Goal: Task Accomplishment & Management: Manage account settings

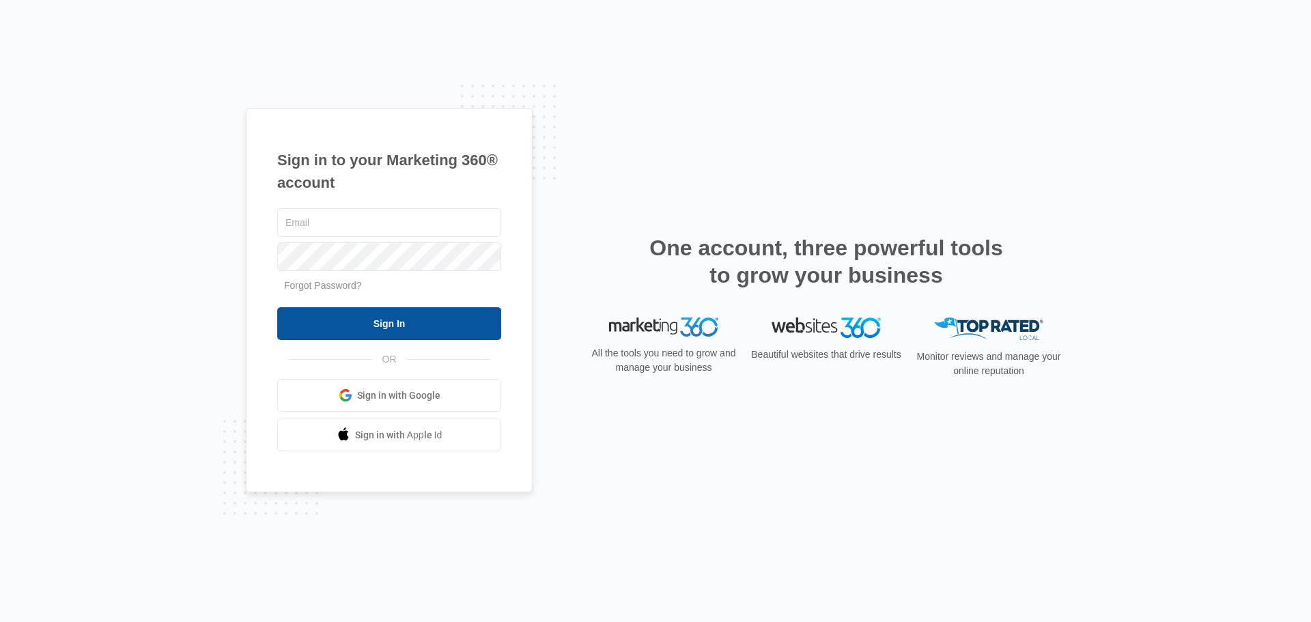
type input "[PERSON_NAME][EMAIL_ADDRESS][DOMAIN_NAME]"
click at [412, 311] on input "Sign In" at bounding box center [389, 323] width 224 height 33
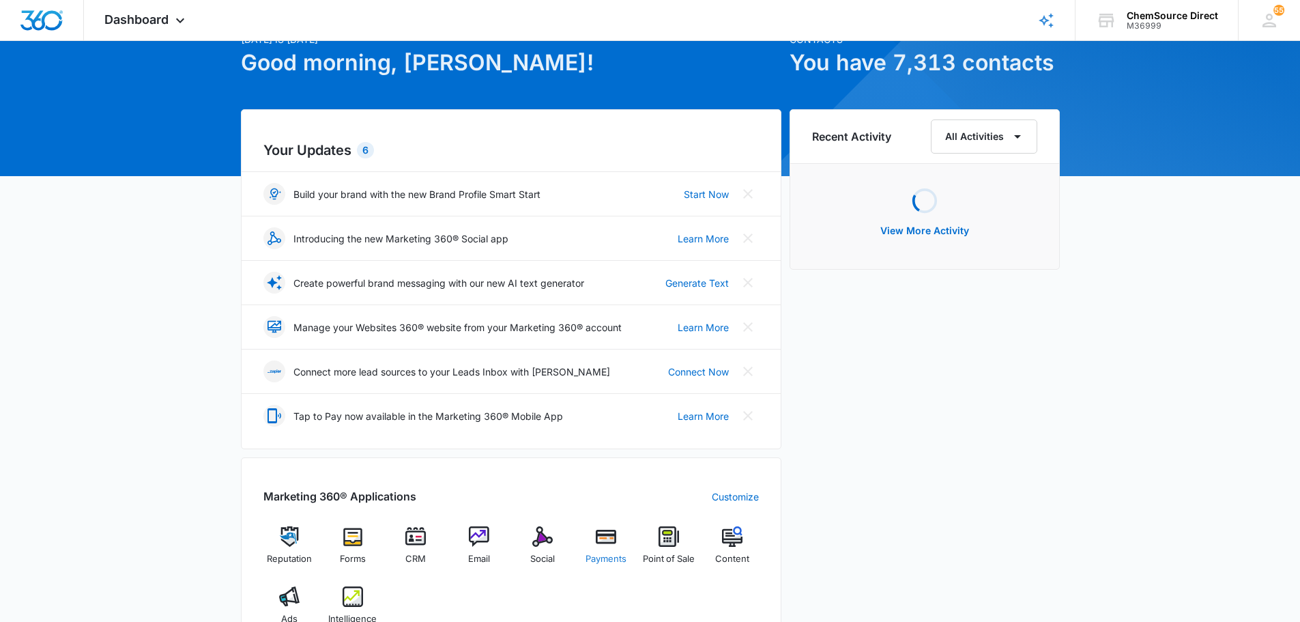
scroll to position [137, 0]
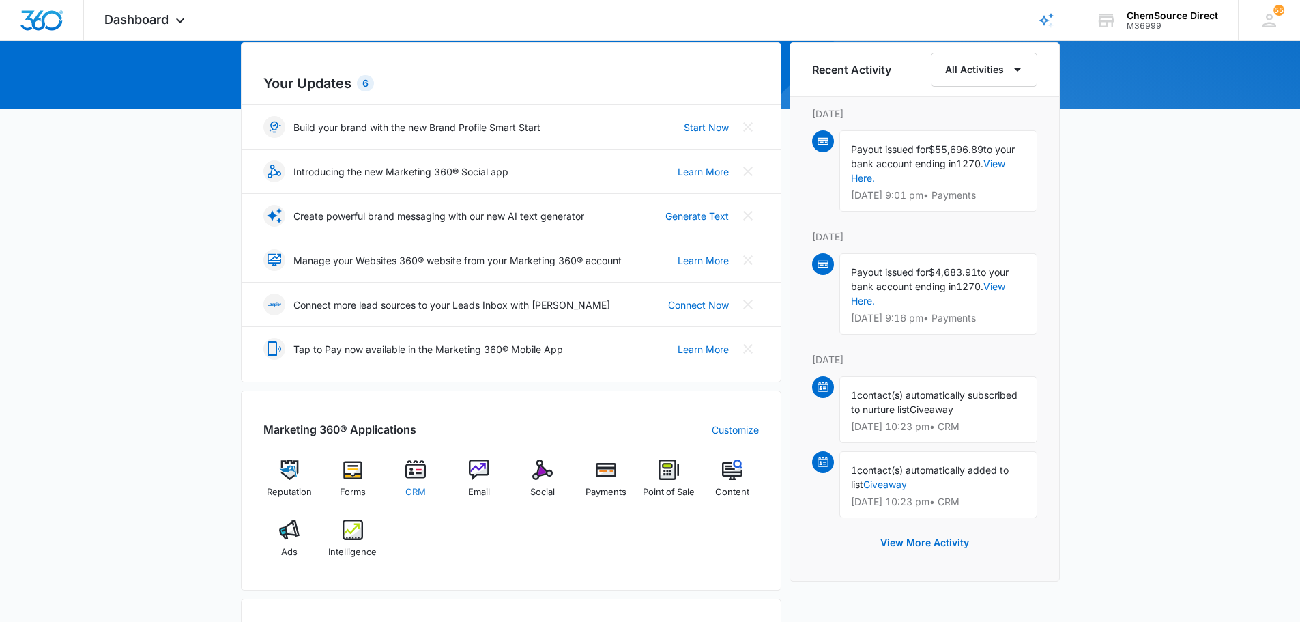
click at [420, 480] on div "CRM" at bounding box center [416, 483] width 53 height 48
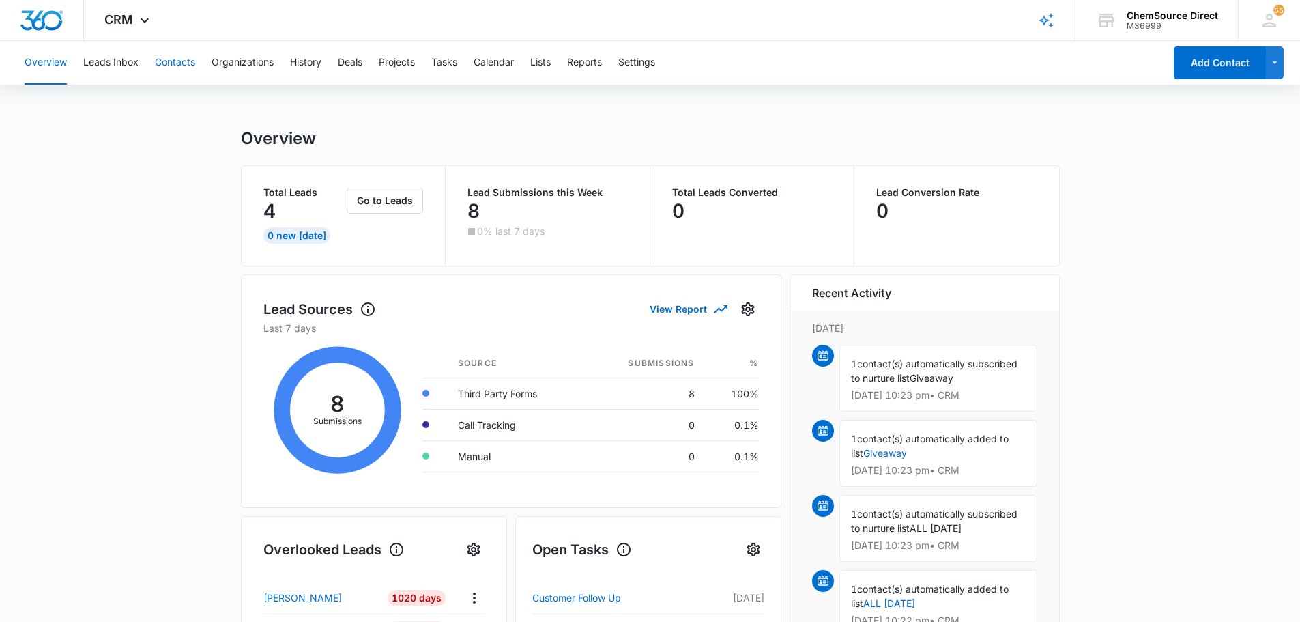
click at [179, 61] on button "Contacts" at bounding box center [175, 63] width 40 height 44
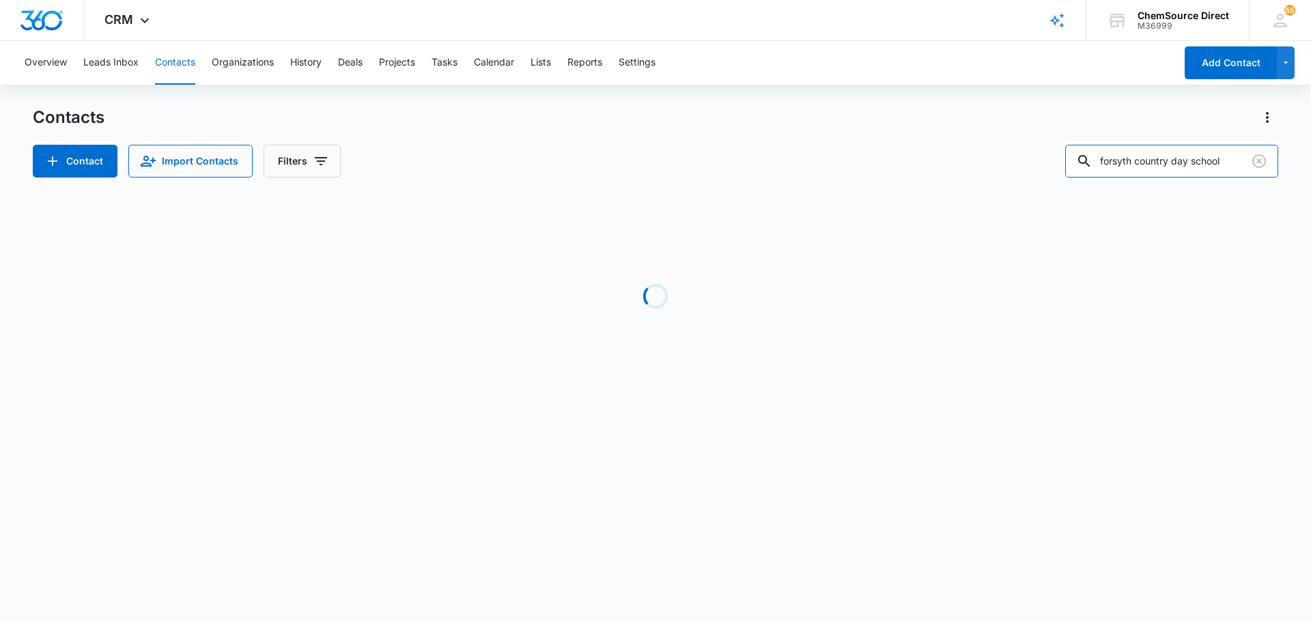
drag, startPoint x: 1236, startPoint y: 159, endPoint x: 1043, endPoint y: 174, distance: 193.8
click at [1043, 174] on div "Contact Import Contacts Filters forsyth country day school" at bounding box center [655, 161] width 1245 height 33
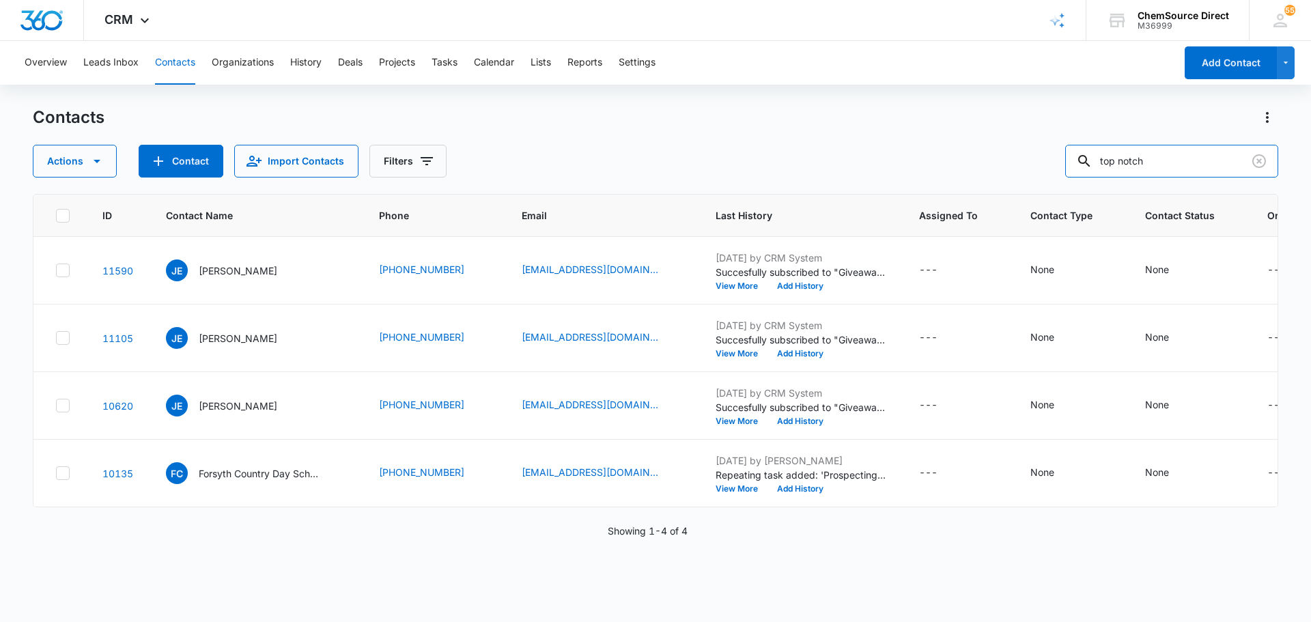
type input "top notch"
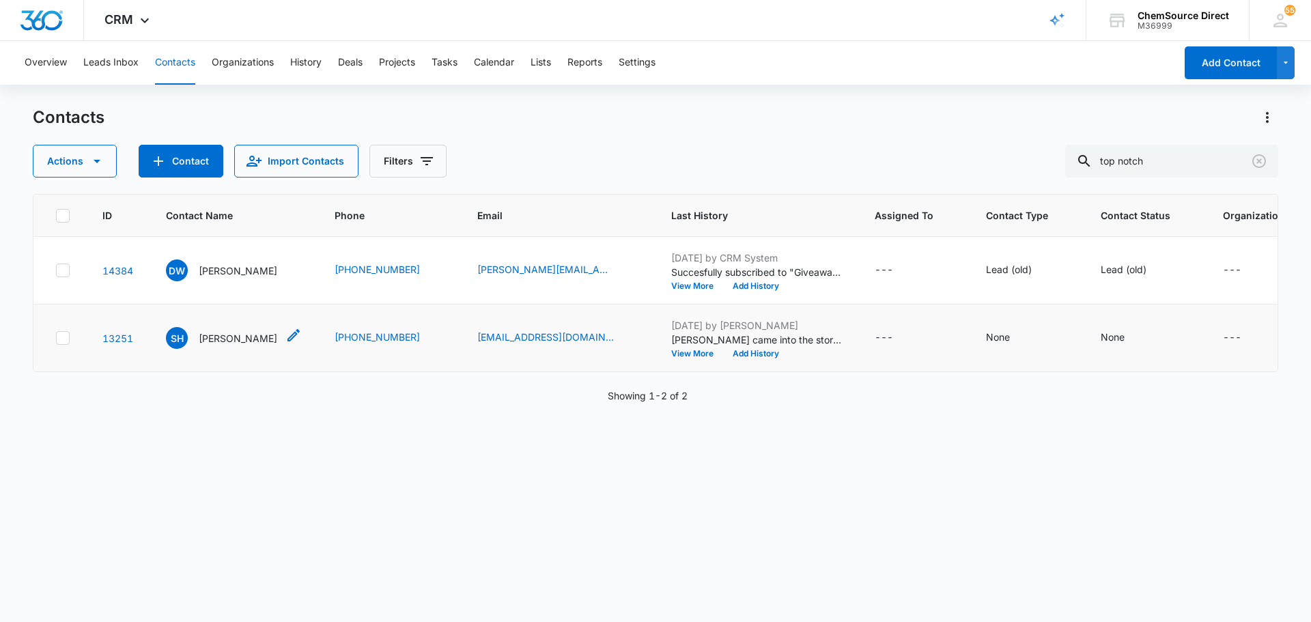
click at [243, 345] on p "Steven Hamilton" at bounding box center [238, 338] width 78 height 14
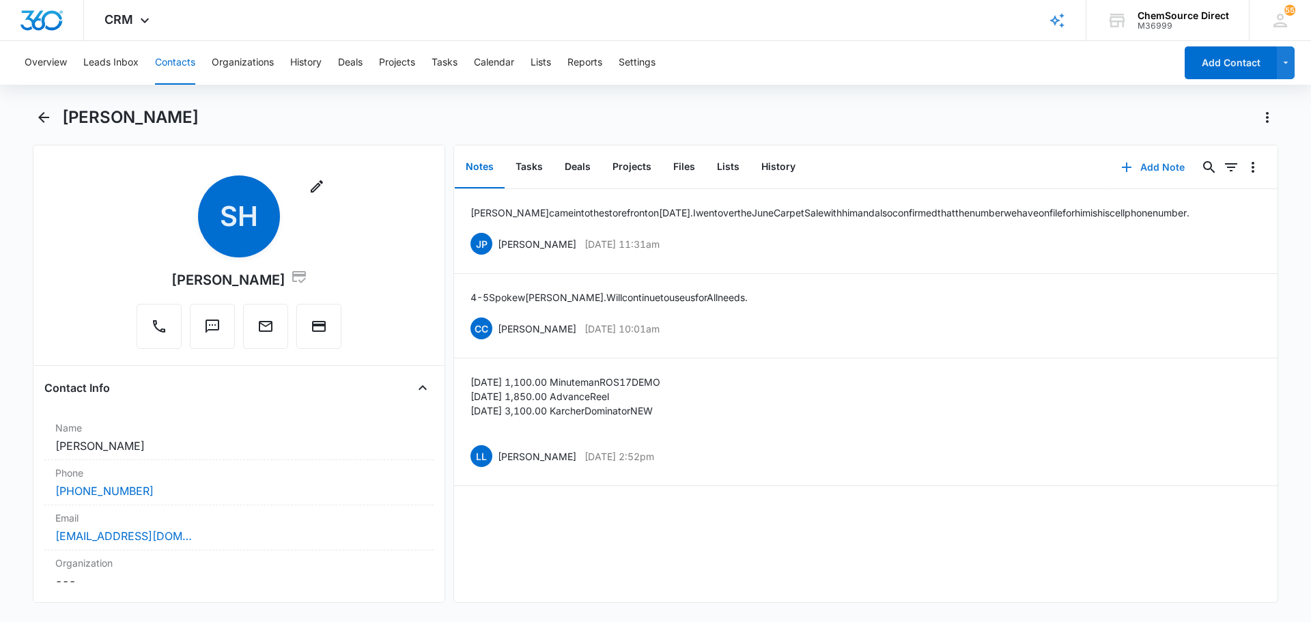
click at [1146, 168] on button "Add Note" at bounding box center [1152, 167] width 91 height 33
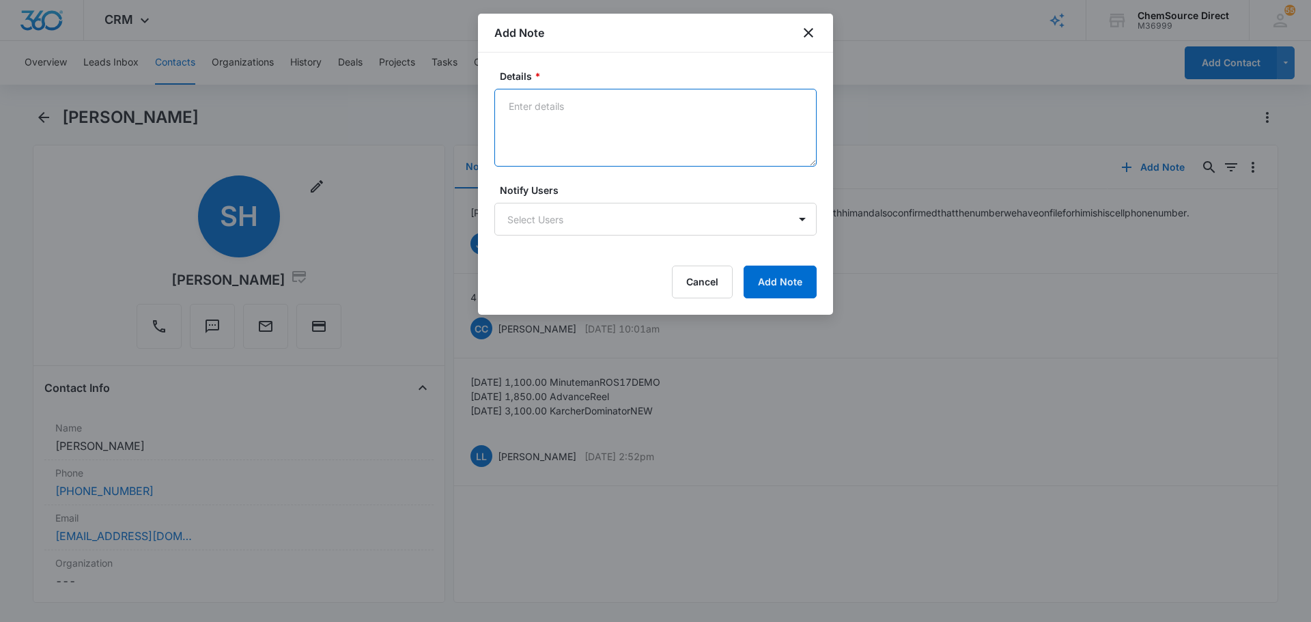
click at [606, 135] on textarea "Details *" at bounding box center [655, 128] width 322 height 78
type textarea "10% off Email Promotion"
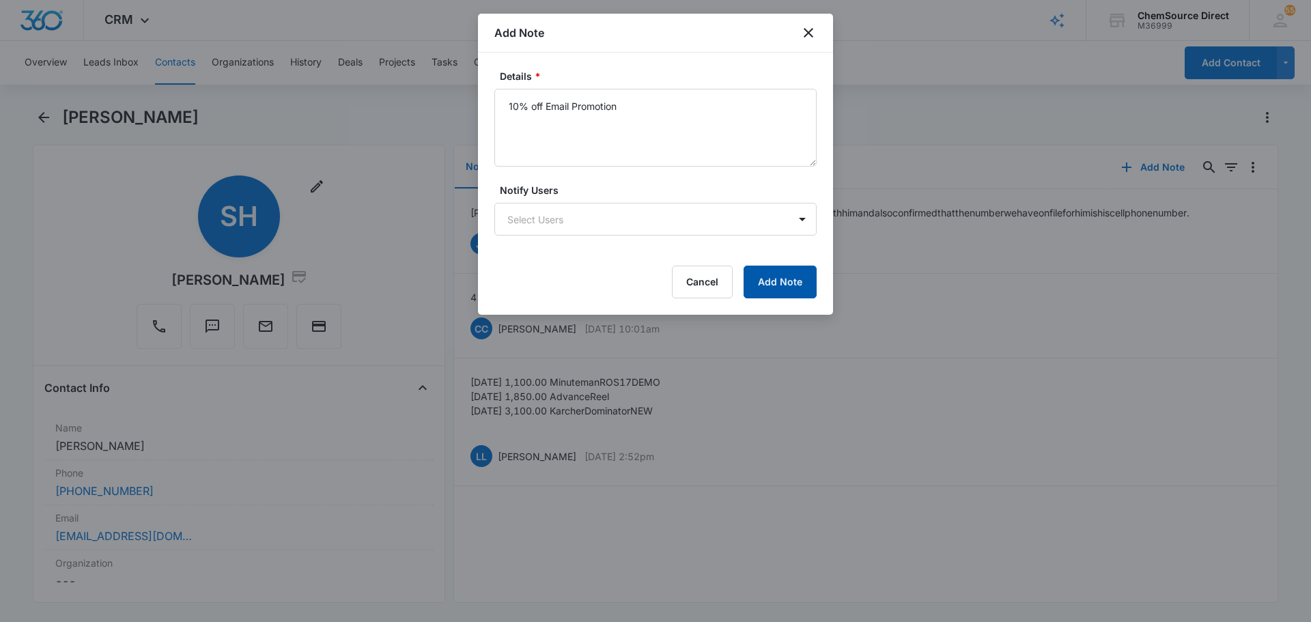
click at [804, 272] on button "Add Note" at bounding box center [779, 282] width 73 height 33
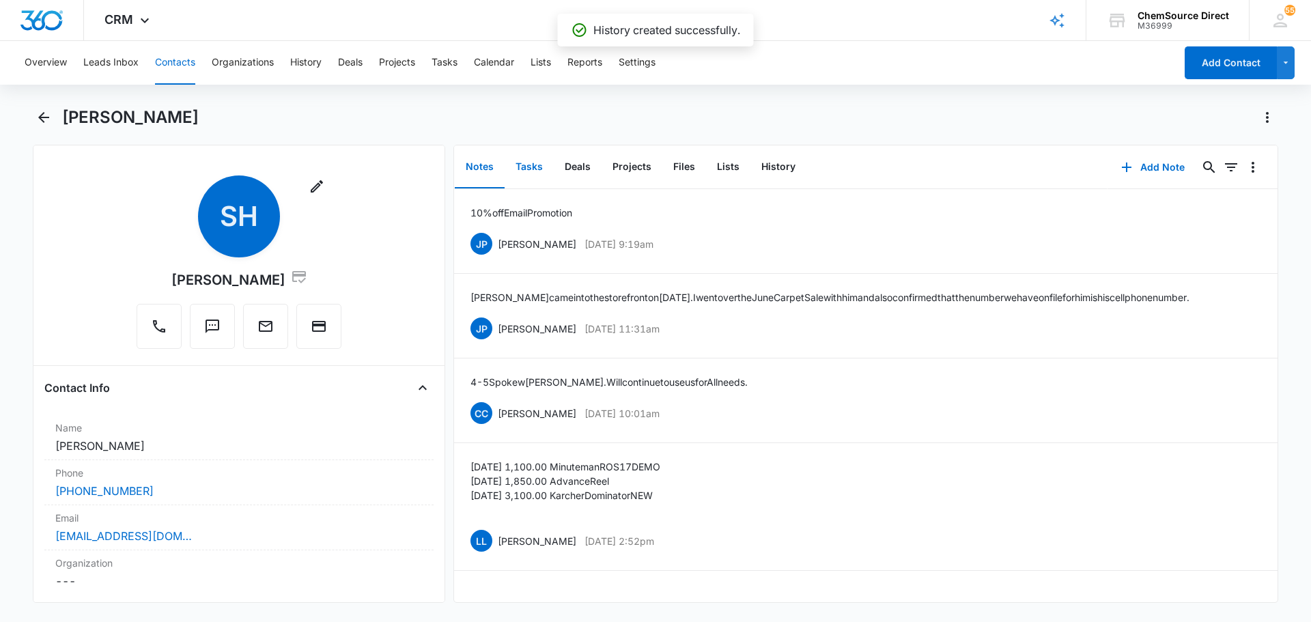
click at [526, 170] on button "Tasks" at bounding box center [528, 167] width 49 height 42
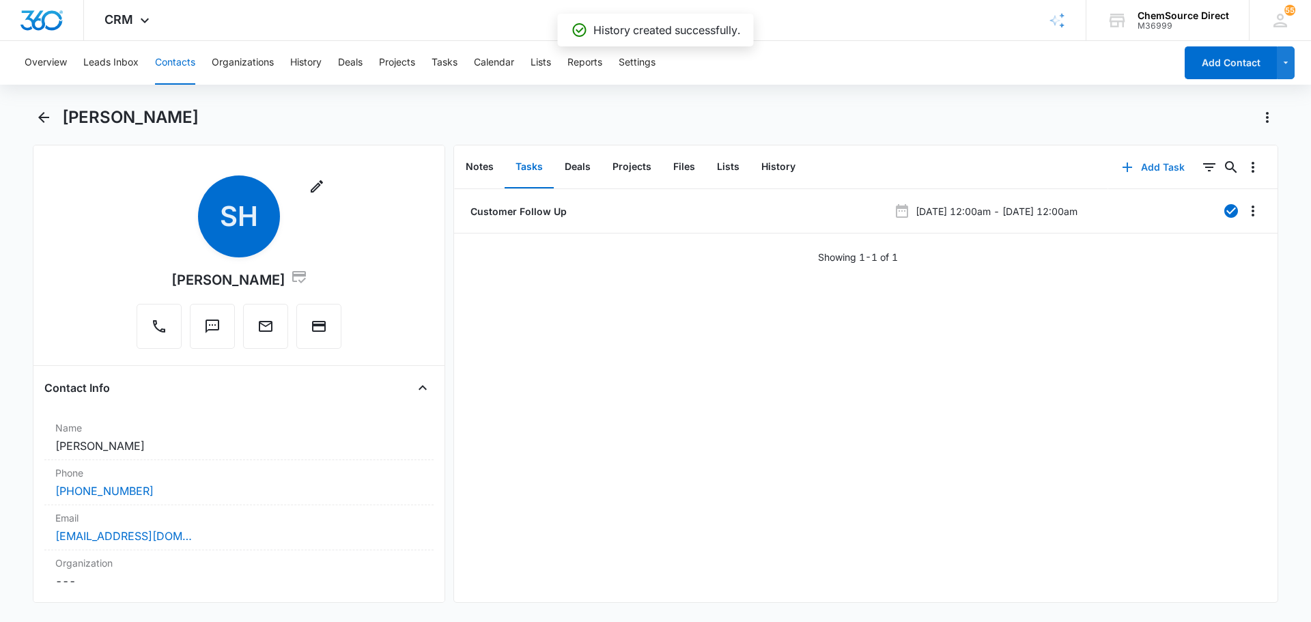
click at [1148, 168] on button "Add Task" at bounding box center [1153, 167] width 90 height 33
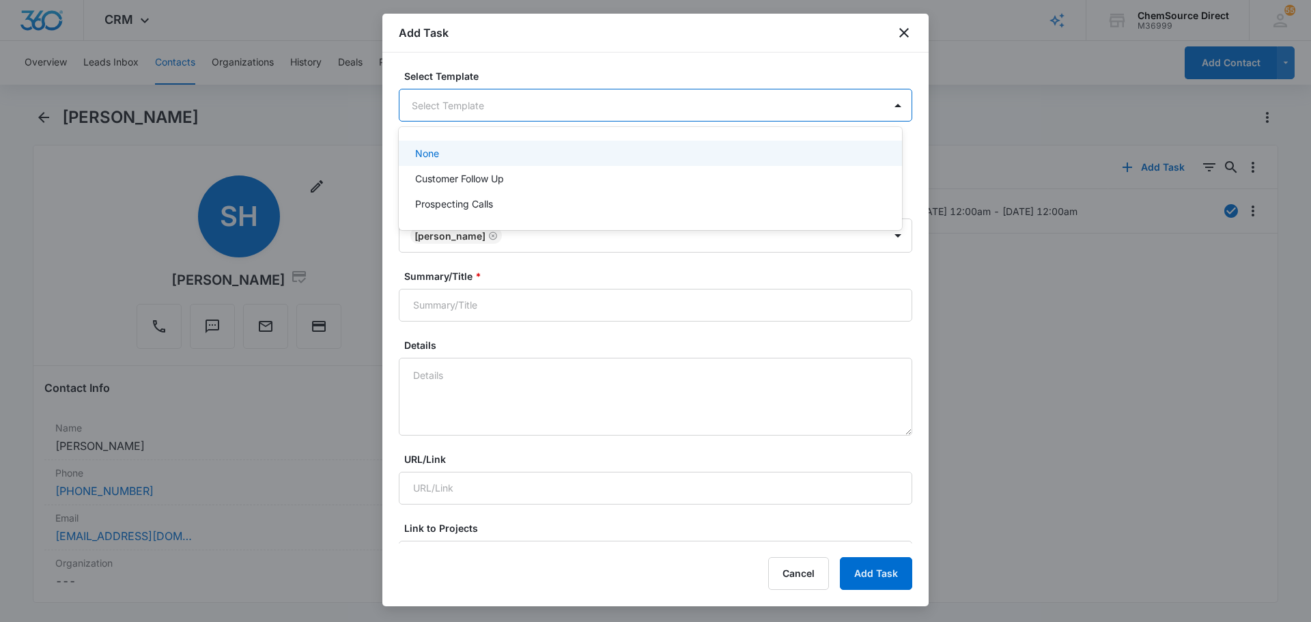
click at [580, 100] on body "CRM Apps Reputation Forms CRM Email Social Payments POS Content Ads Intelligenc…" at bounding box center [655, 311] width 1311 height 622
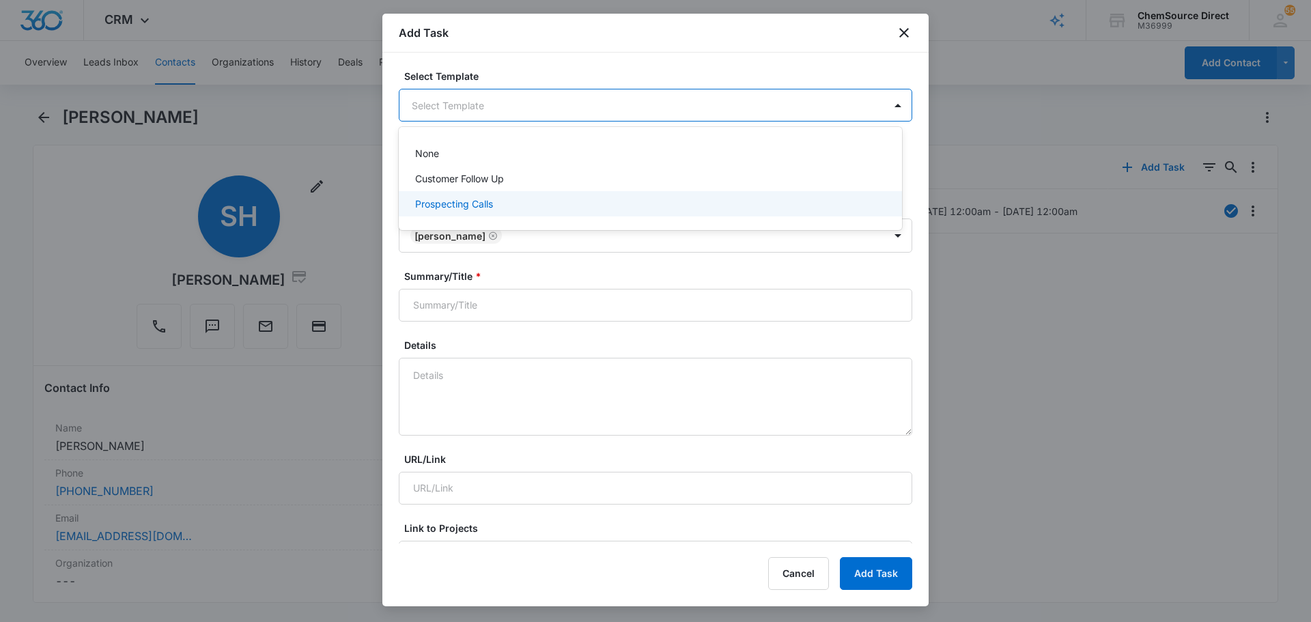
click at [552, 200] on div "Prospecting Calls" at bounding box center [649, 204] width 468 height 14
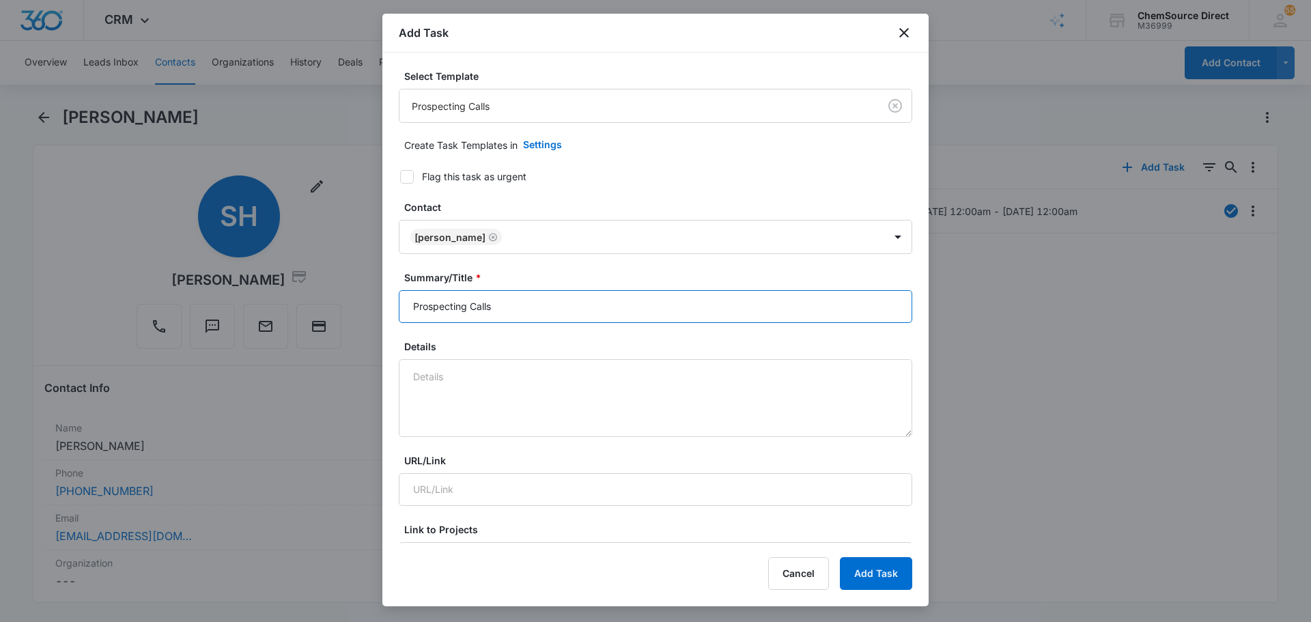
drag, startPoint x: 542, startPoint y: 304, endPoint x: 251, endPoint y: 308, distance: 291.5
click at [249, 306] on body "CRM Apps Reputation Forms CRM Email Social Payments POS Content Ads Intelligenc…" at bounding box center [655, 311] width 1311 height 622
type input "Prospecting Calls"
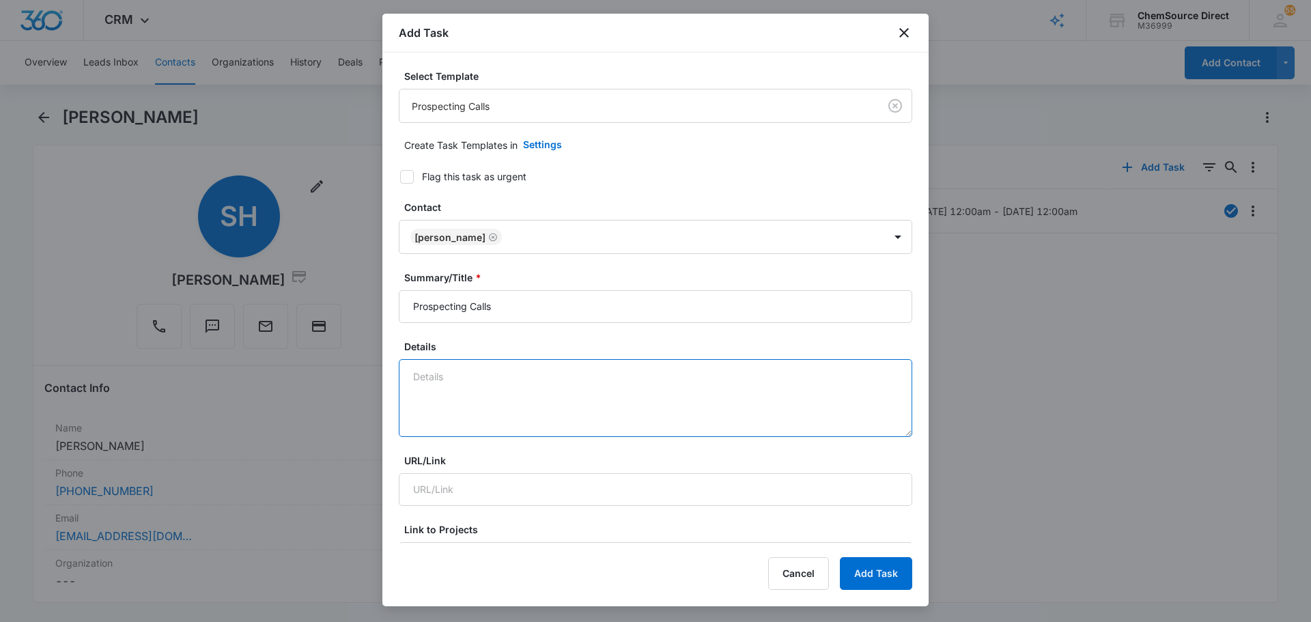
click at [522, 396] on textarea "Details" at bounding box center [655, 398] width 513 height 78
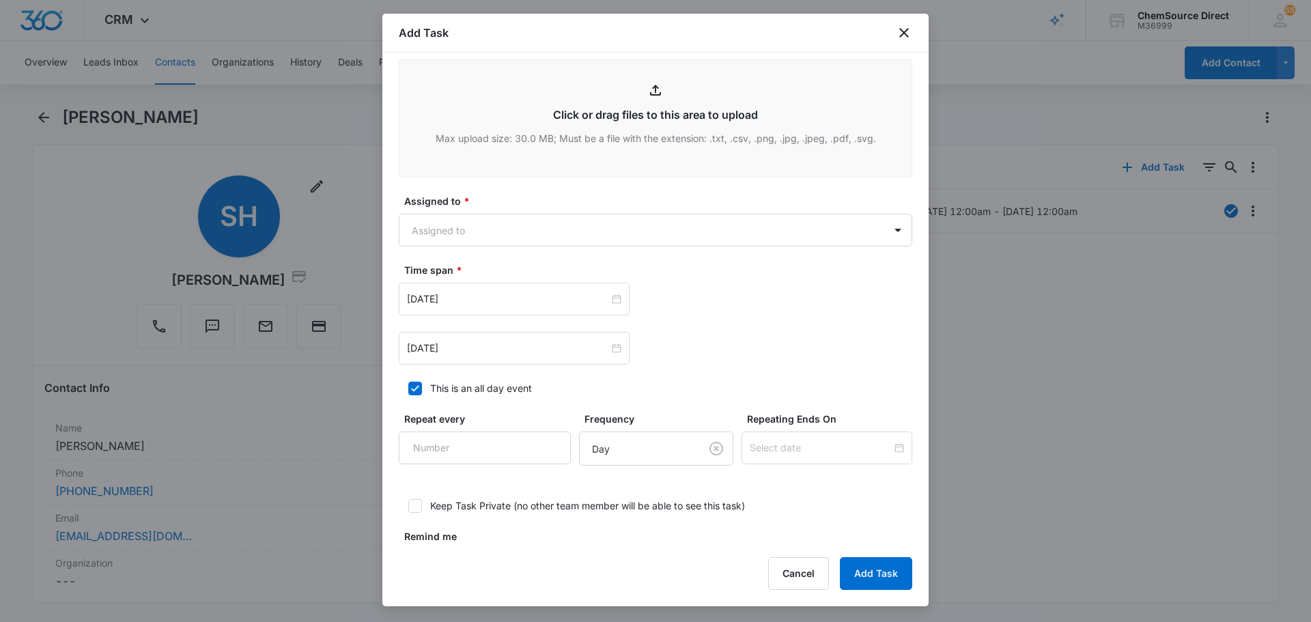
scroll to position [478, 0]
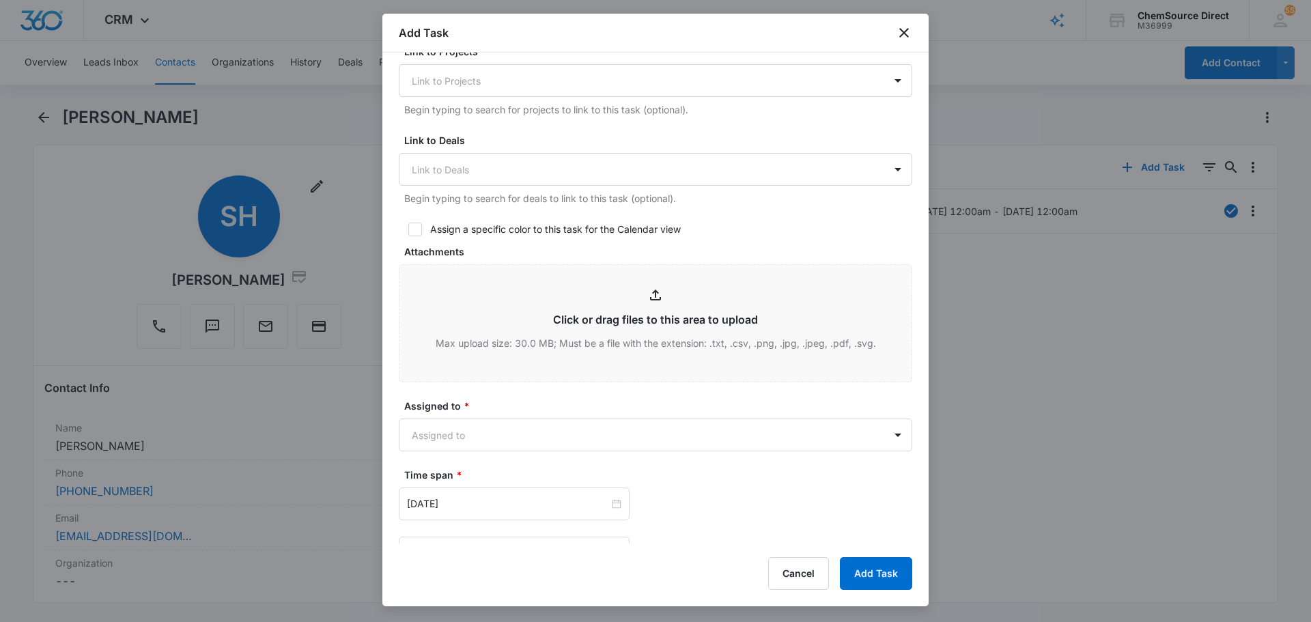
click at [413, 230] on icon at bounding box center [415, 229] width 8 height 6
click at [408, 230] on input "Assign a specific color to this task for the Calendar view" at bounding box center [404, 230] width 10 height 10
checkbox input "true"
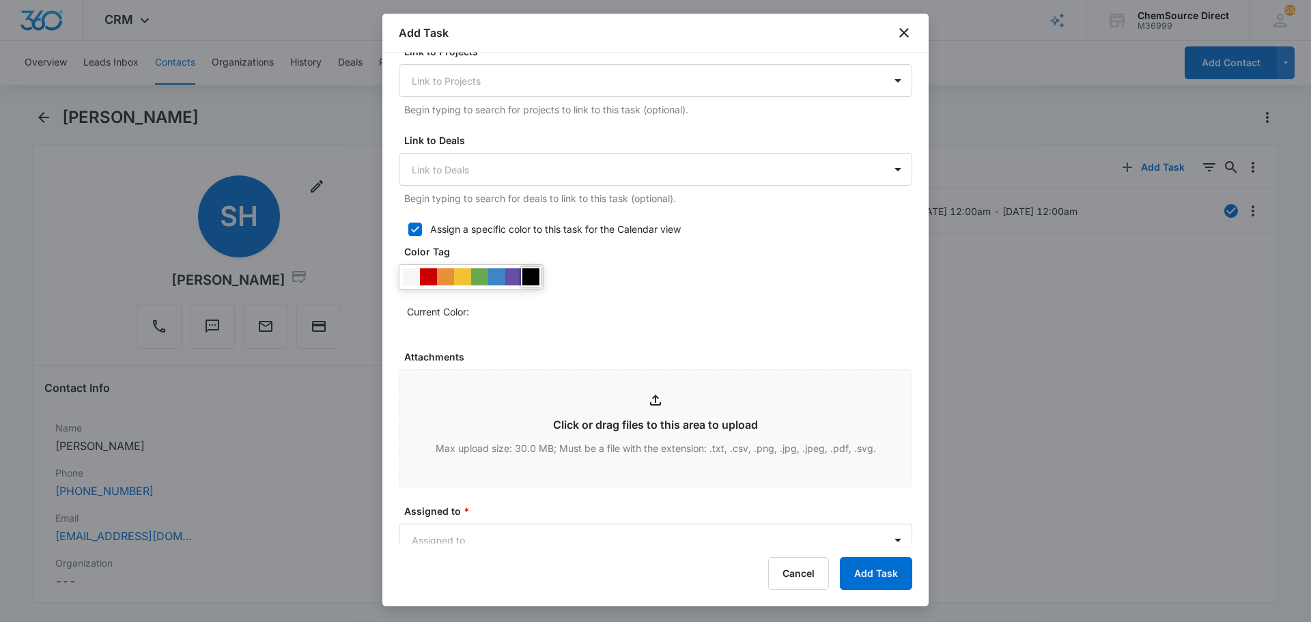
click at [534, 278] on div at bounding box center [530, 276] width 17 height 17
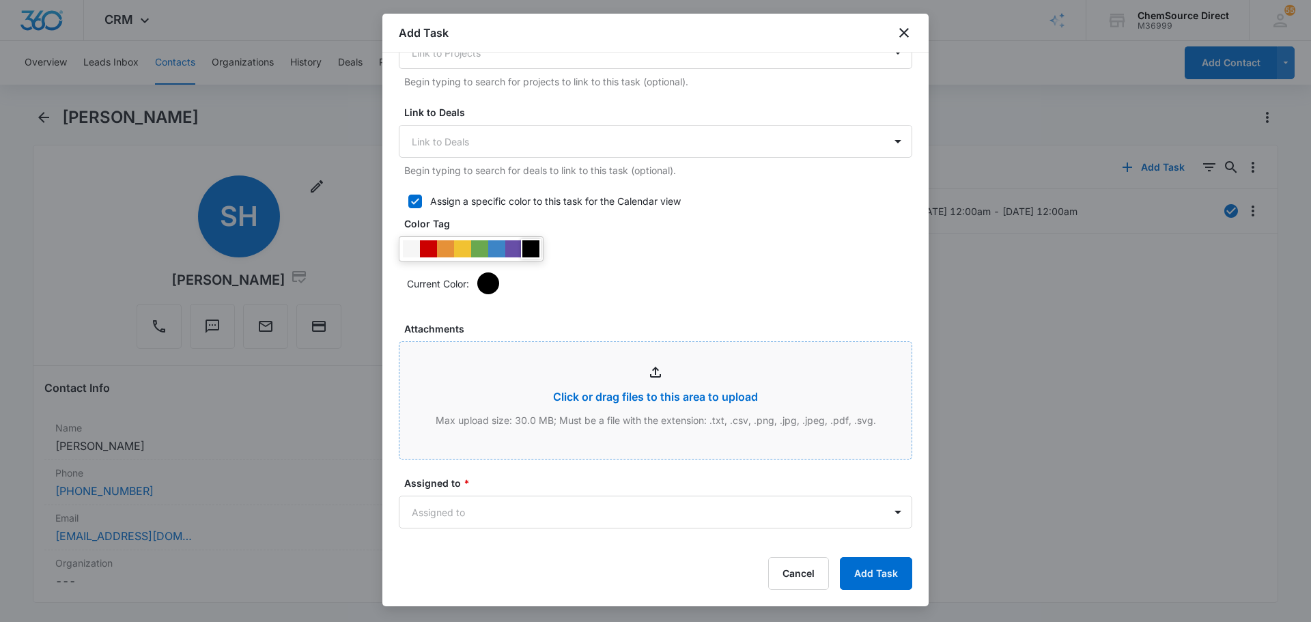
scroll to position [546, 0]
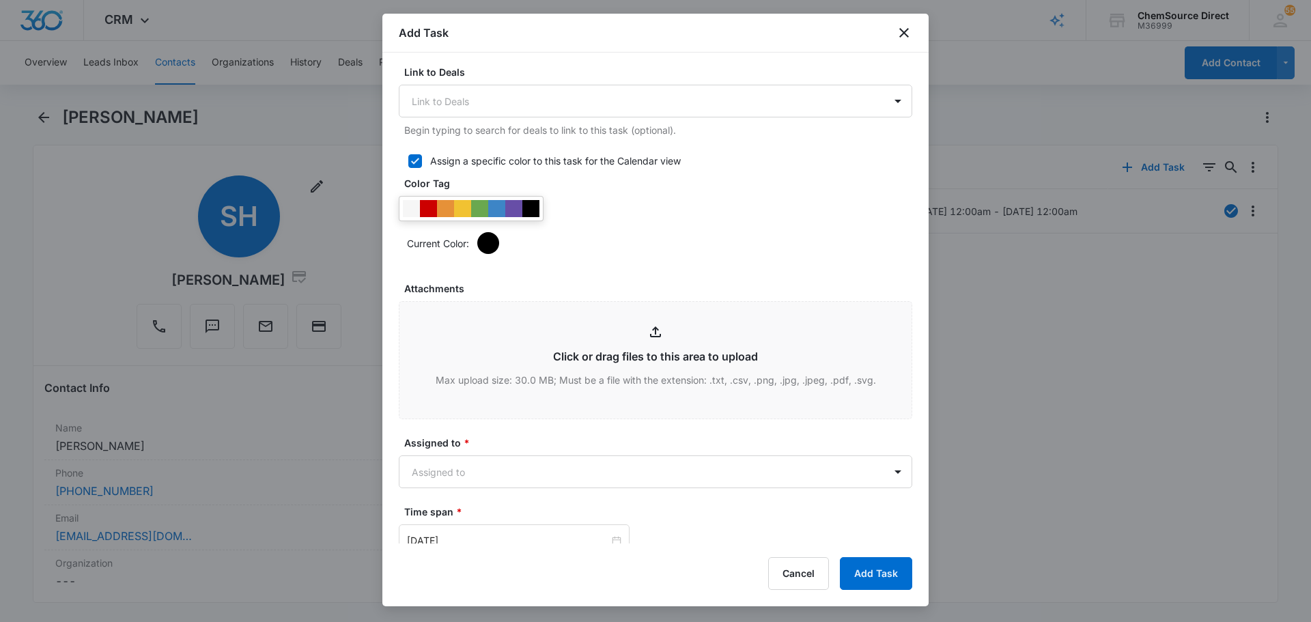
click at [616, 488] on form "Select Template Prospecting Calls Create Task Templates in Settings Flag this t…" at bounding box center [655, 173] width 513 height 1300
click at [622, 476] on body "CRM Apps Reputation Forms CRM Email Social Payments POS Content Ads Intelligenc…" at bounding box center [655, 311] width 1311 height 622
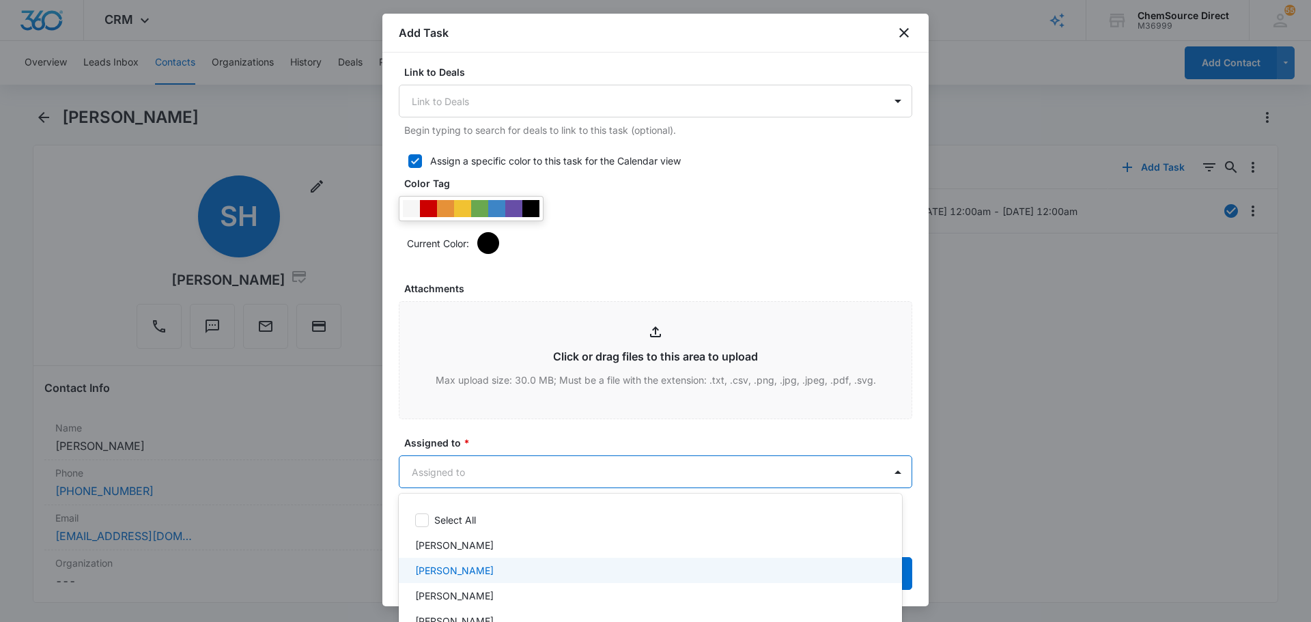
click at [554, 560] on div "[PERSON_NAME]" at bounding box center [650, 570] width 503 height 25
click at [601, 433] on div at bounding box center [655, 311] width 1311 height 622
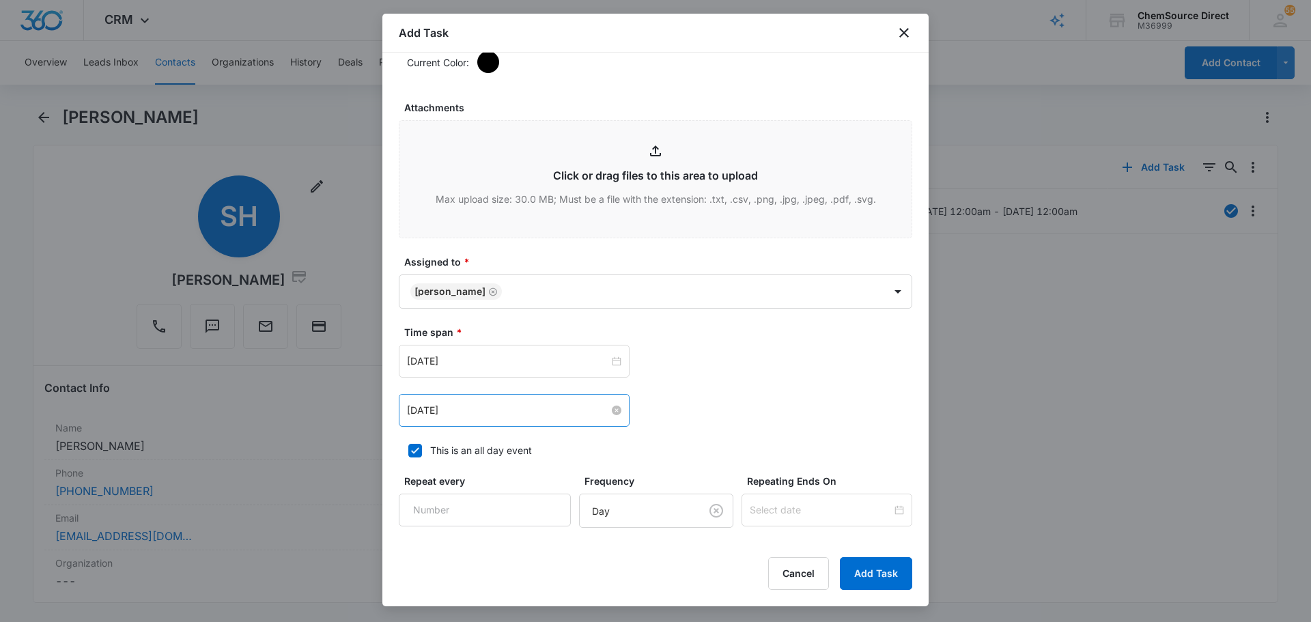
scroll to position [751, 0]
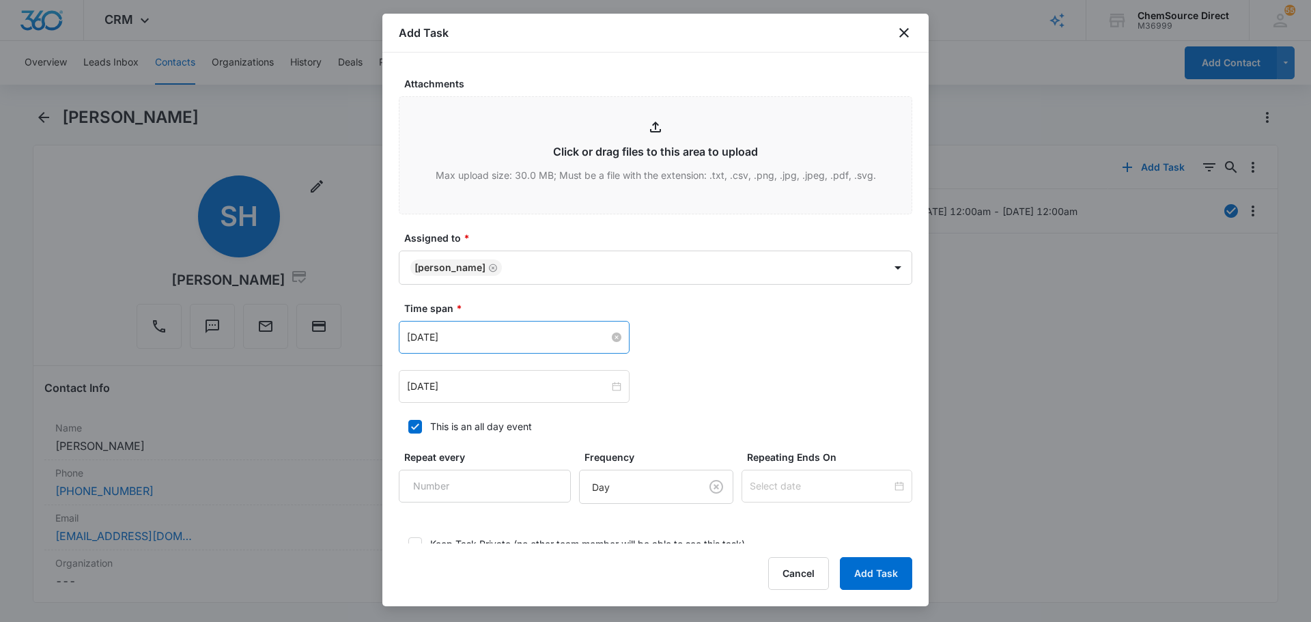
click at [543, 338] on input "Jul 17, 2025" at bounding box center [508, 337] width 202 height 15
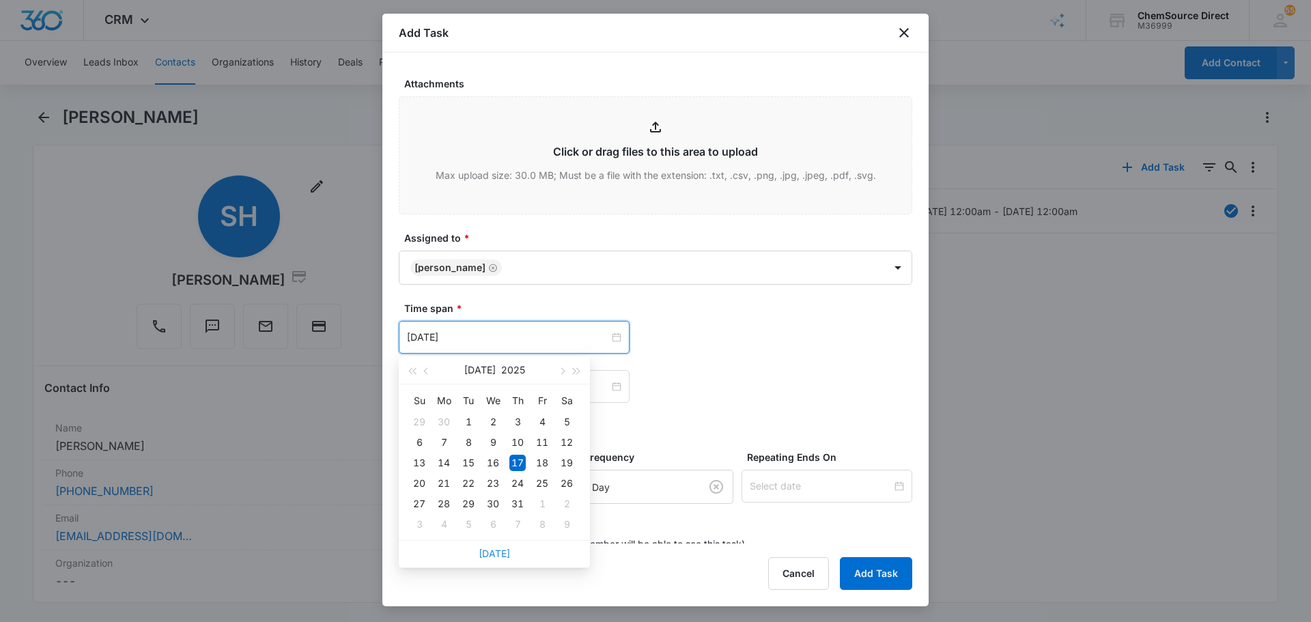
click at [506, 552] on link "Today" at bounding box center [493, 553] width 31 height 12
type input "Aug 11, 2025"
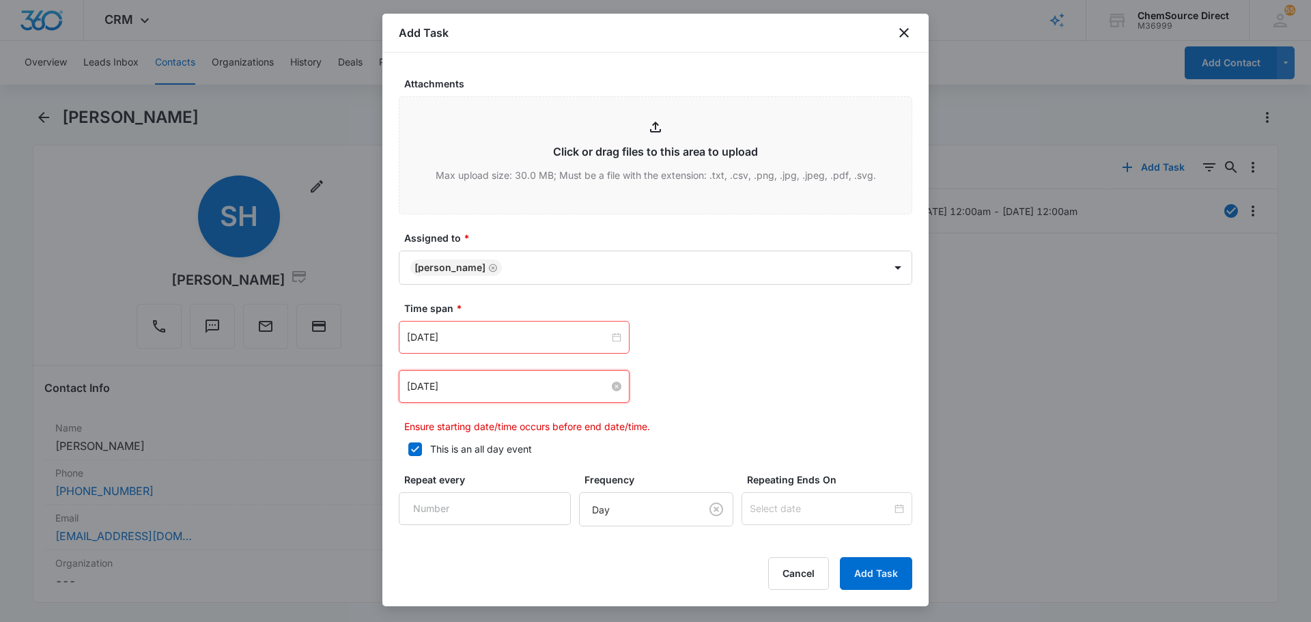
click at [494, 393] on input "Jul 17, 2025" at bounding box center [508, 386] width 202 height 15
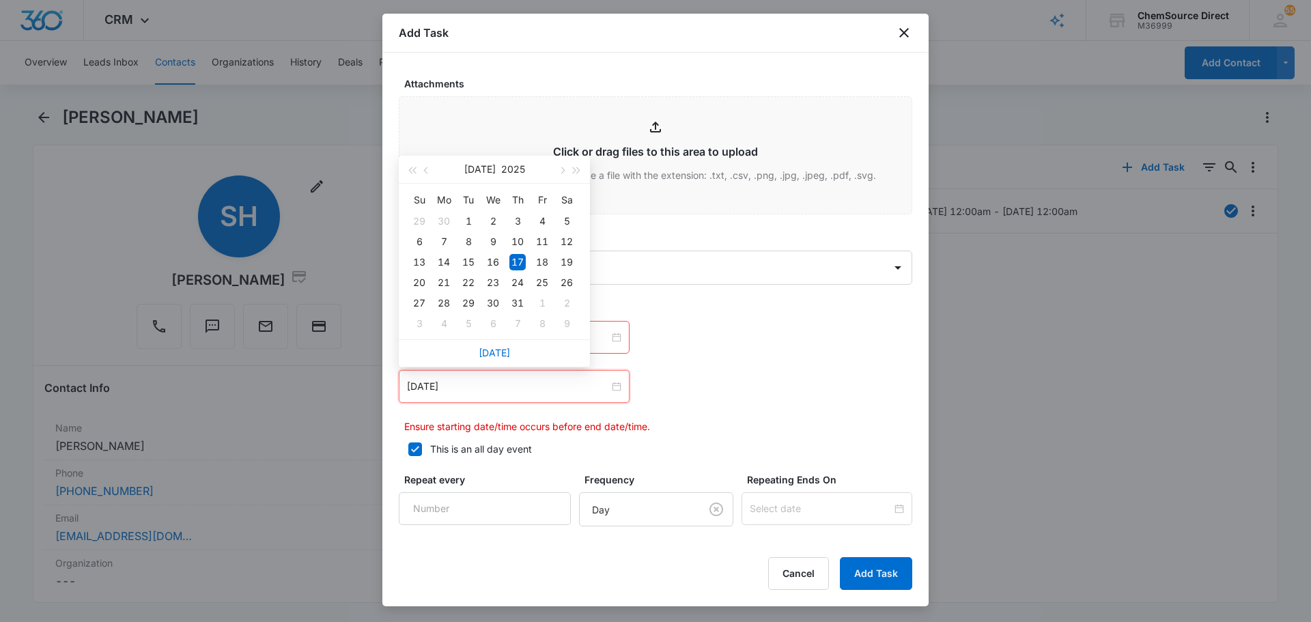
click at [494, 344] on div "Today" at bounding box center [494, 352] width 191 height 27
click at [508, 364] on div "Today" at bounding box center [494, 352] width 191 height 27
click at [504, 353] on link "Today" at bounding box center [493, 353] width 31 height 12
type input "Aug 11, 2025"
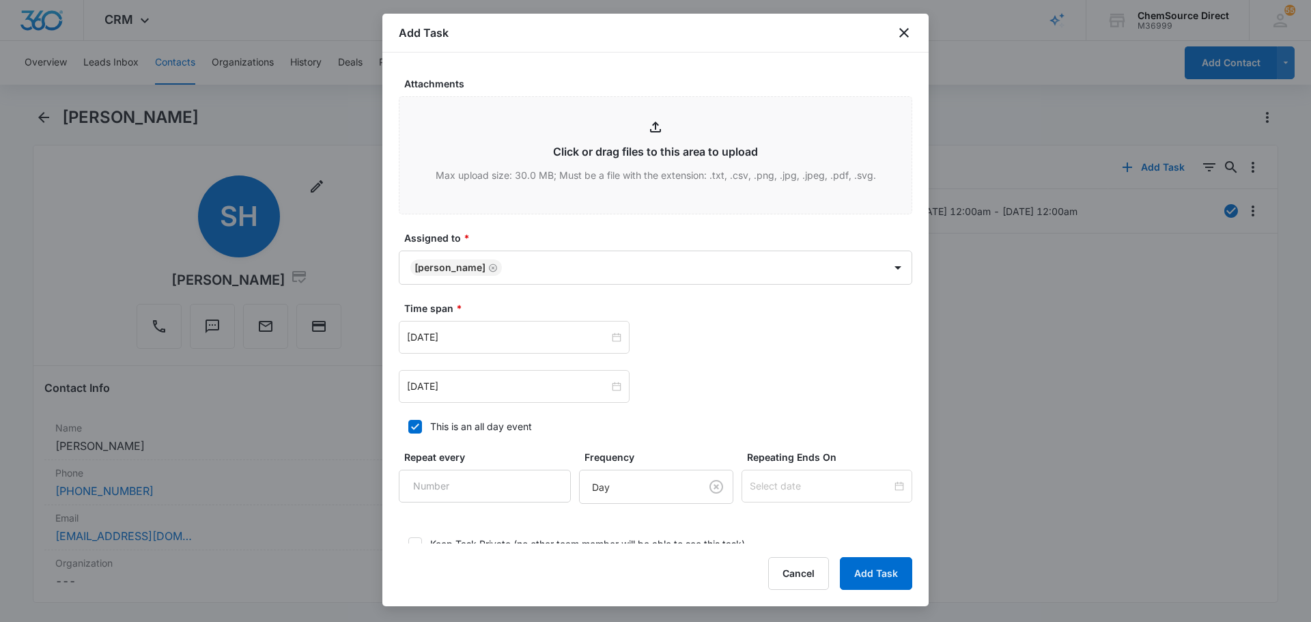
click at [758, 381] on div "Aug 11, 2025 Aug 2025 Su Mo Tu We Th Fr Sa 27 28 29 30 31 1 2 3 4 5 6 7 8 9 10 …" at bounding box center [655, 386] width 513 height 33
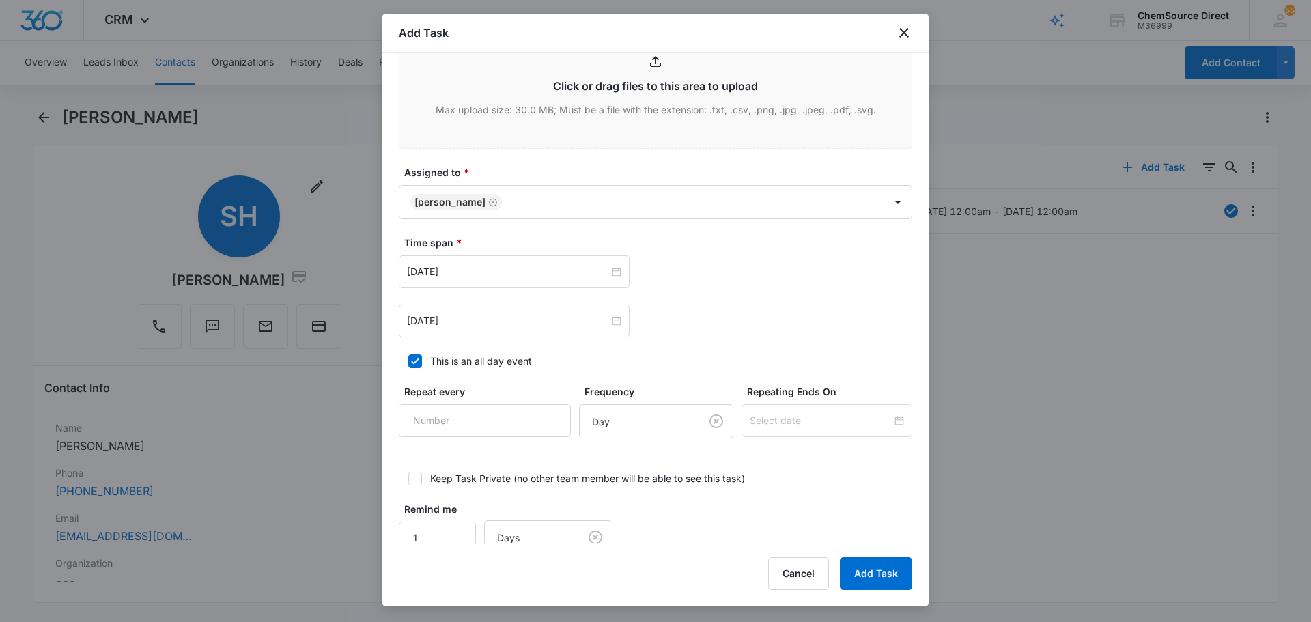
scroll to position [819, 0]
click at [504, 425] on input "Repeat every" at bounding box center [485, 417] width 172 height 33
type input "2"
click at [620, 418] on body "CRM Apps Reputation Forms CRM Email Social Payments POS Content Ads Intelligenc…" at bounding box center [655, 311] width 1311 height 622
click at [629, 465] on div "Day" at bounding box center [639, 468] width 115 height 16
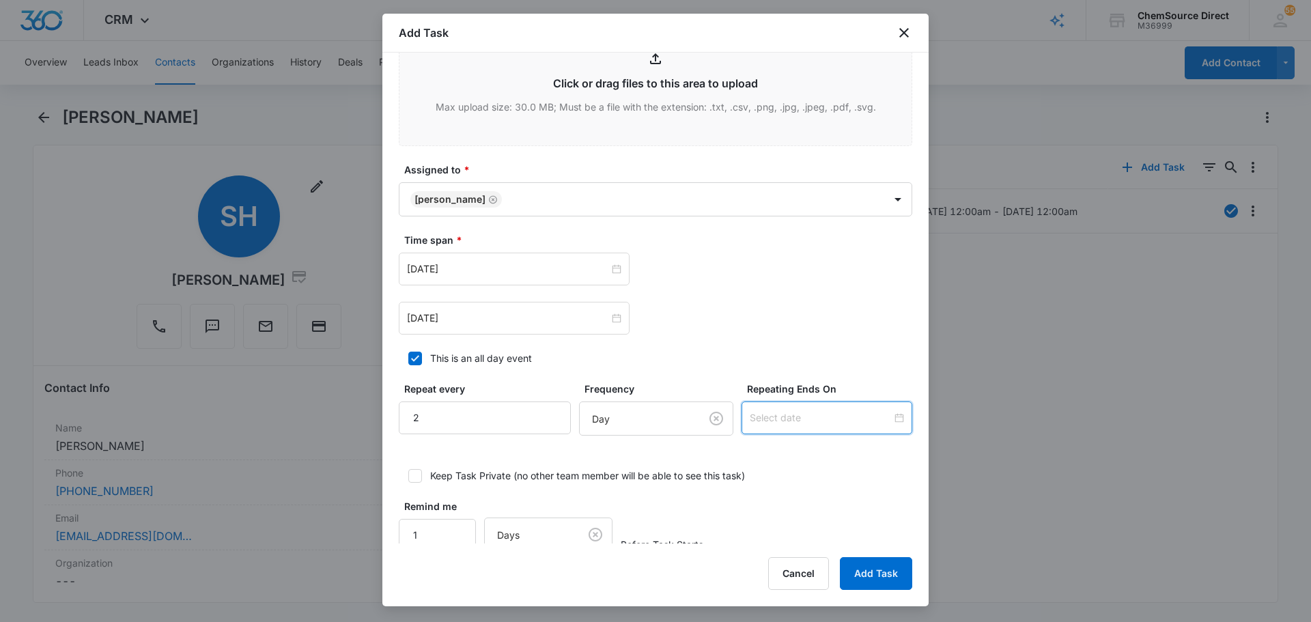
drag, startPoint x: 791, startPoint y: 423, endPoint x: 804, endPoint y: 423, distance: 13.0
click at [793, 423] on input at bounding box center [820, 417] width 142 height 15
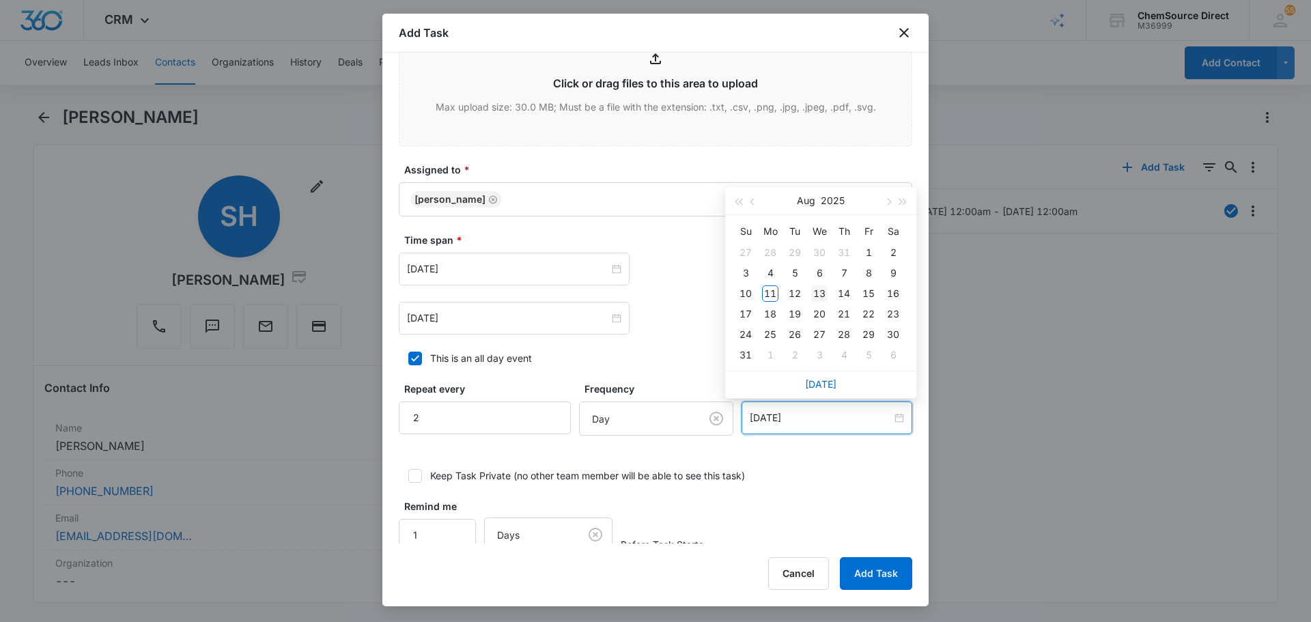
type input "Aug 13, 2025"
click at [820, 294] on div "13" at bounding box center [819, 293] width 16 height 16
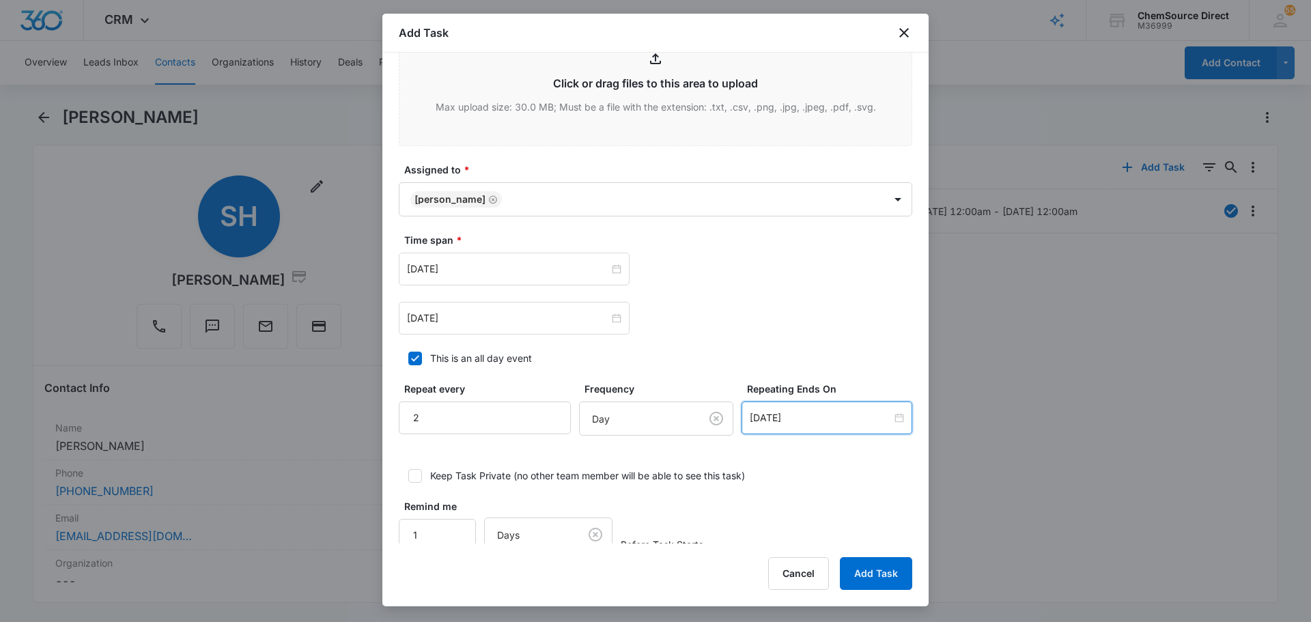
scroll to position [844, 0]
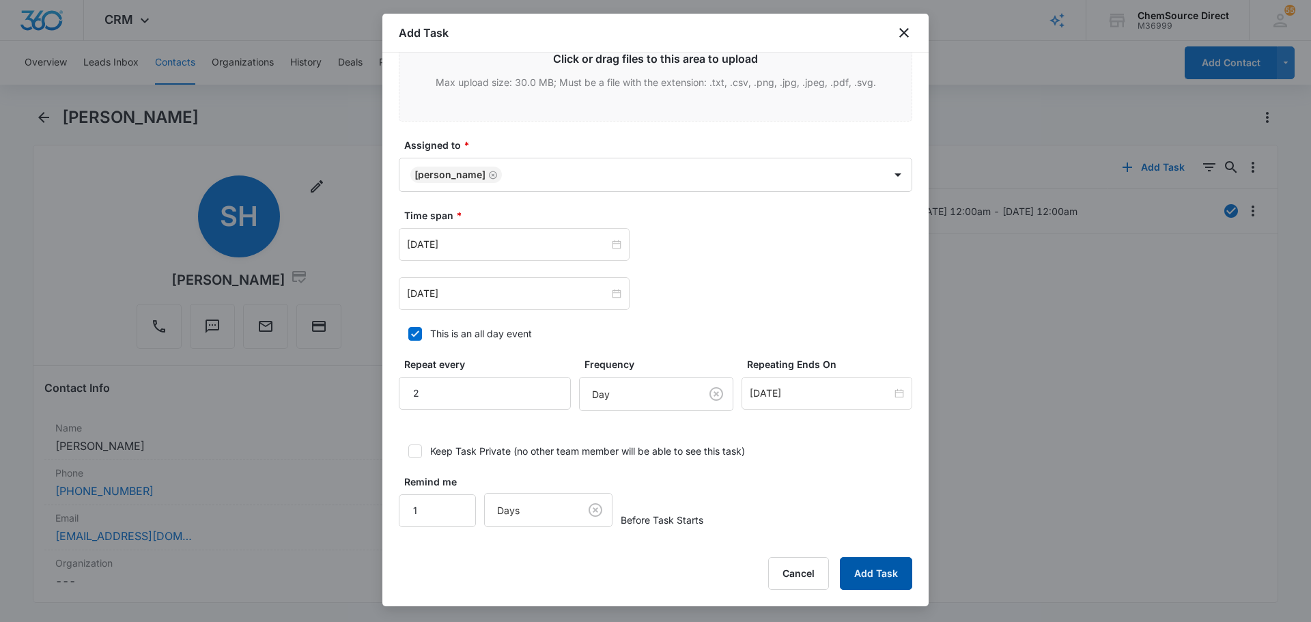
click at [889, 577] on button "Add Task" at bounding box center [876, 573] width 72 height 33
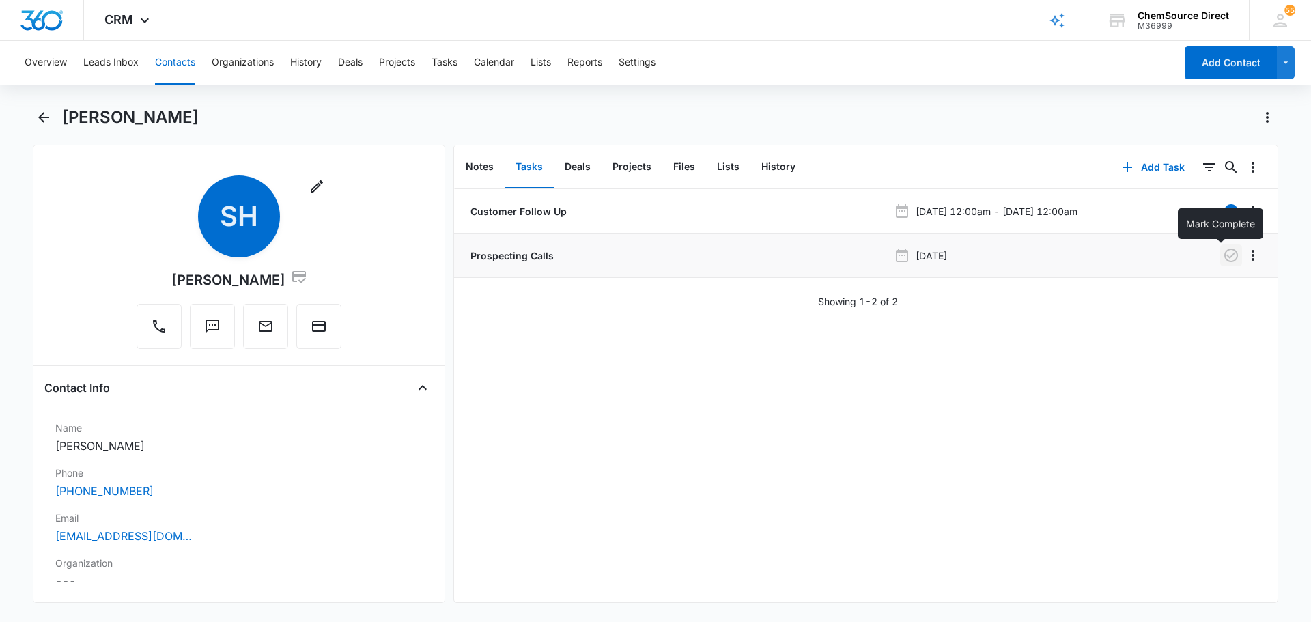
click at [1226, 257] on icon "button" at bounding box center [1231, 255] width 14 height 14
click at [179, 61] on button "Contacts" at bounding box center [175, 63] width 40 height 44
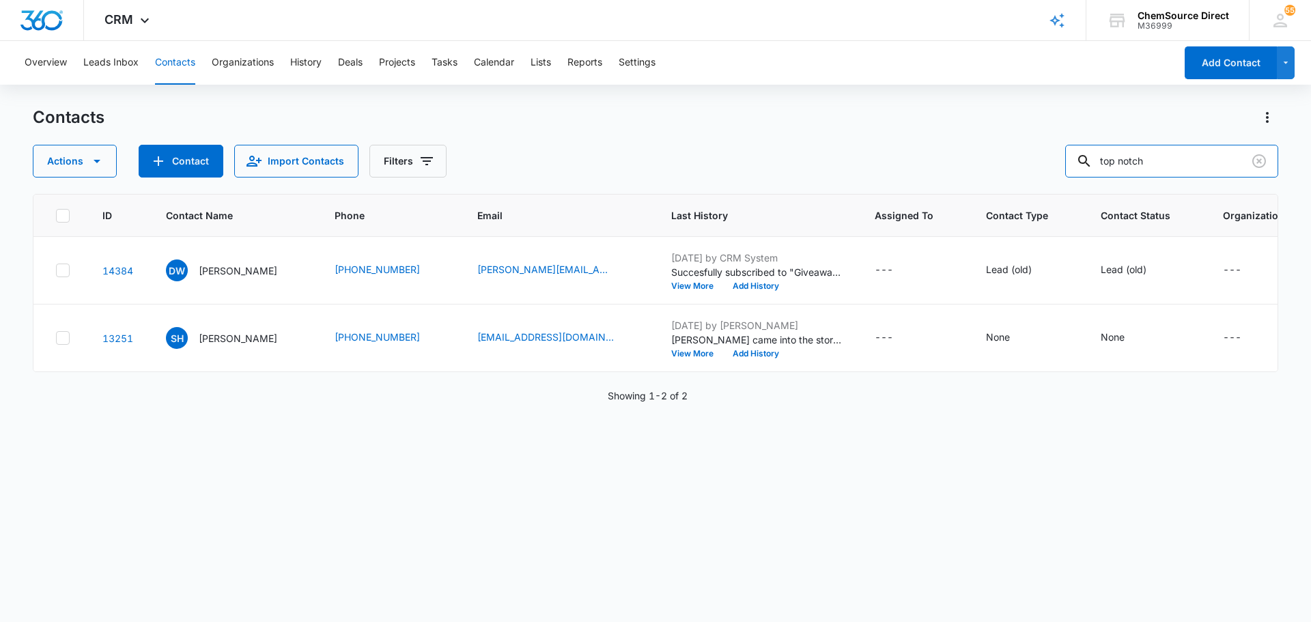
click at [1062, 165] on div "Actions Contact Import Contacts Filters top notch" at bounding box center [655, 161] width 1245 height 33
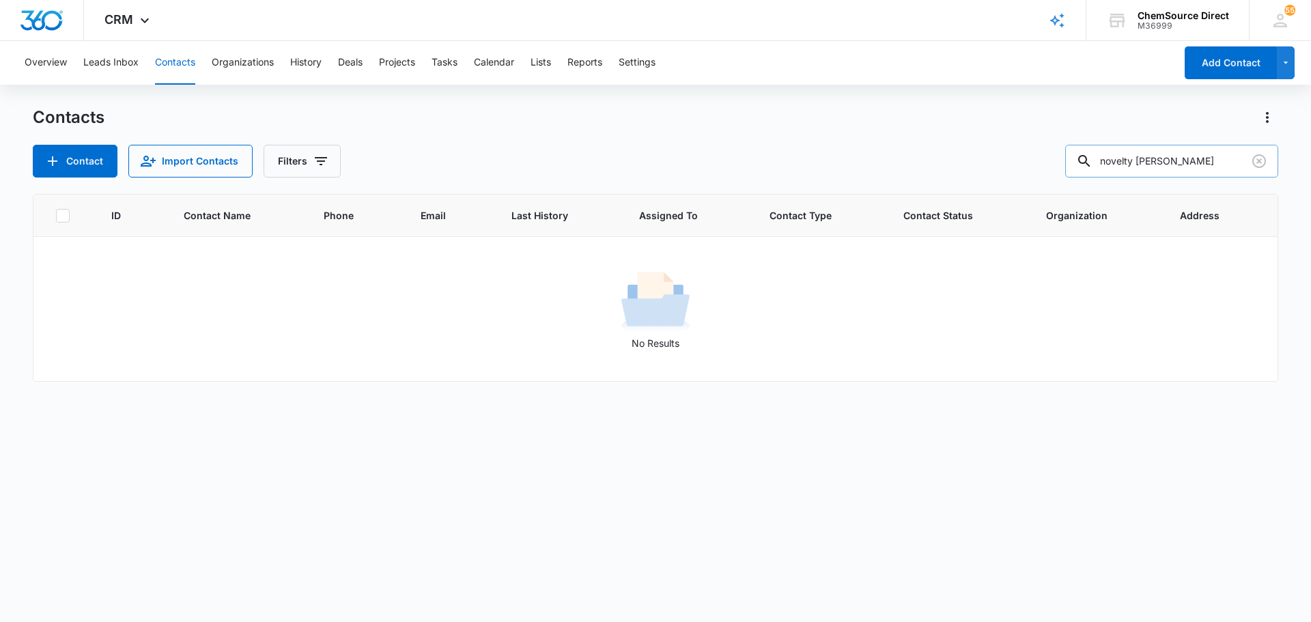
drag, startPoint x: 1187, startPoint y: 162, endPoint x: 1083, endPoint y: 166, distance: 103.8
click at [1083, 166] on input "novelty joe" at bounding box center [1171, 161] width 213 height 33
type input "joe"
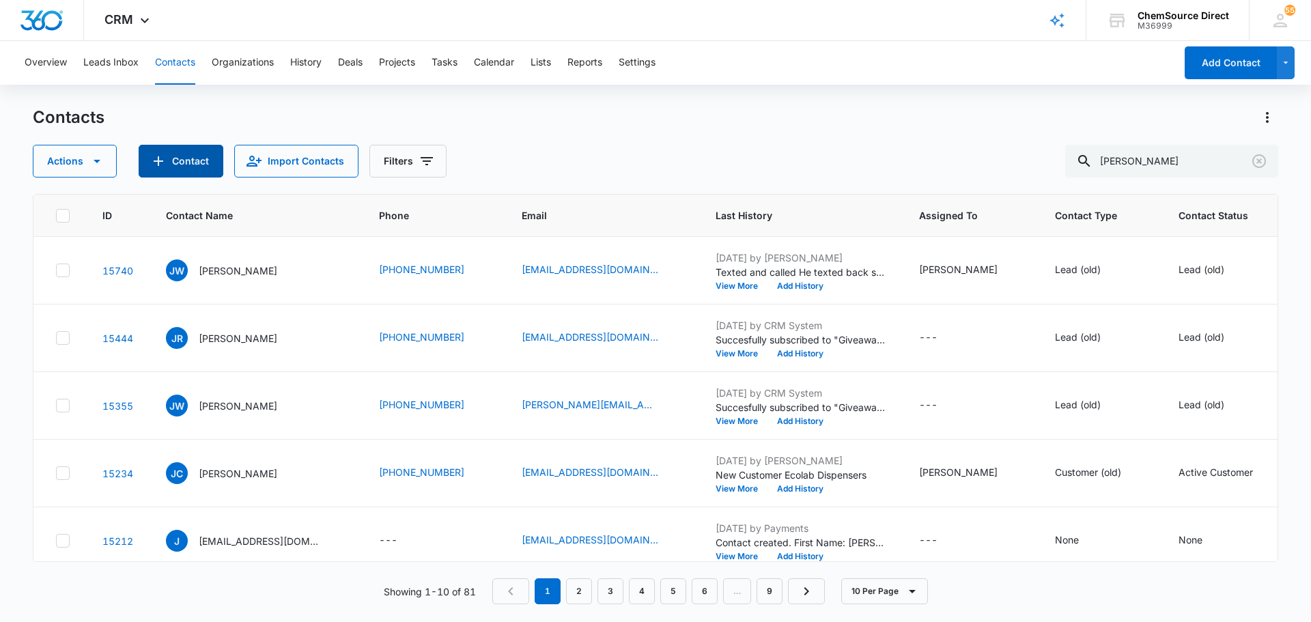
click at [175, 163] on button "Contact" at bounding box center [181, 161] width 85 height 33
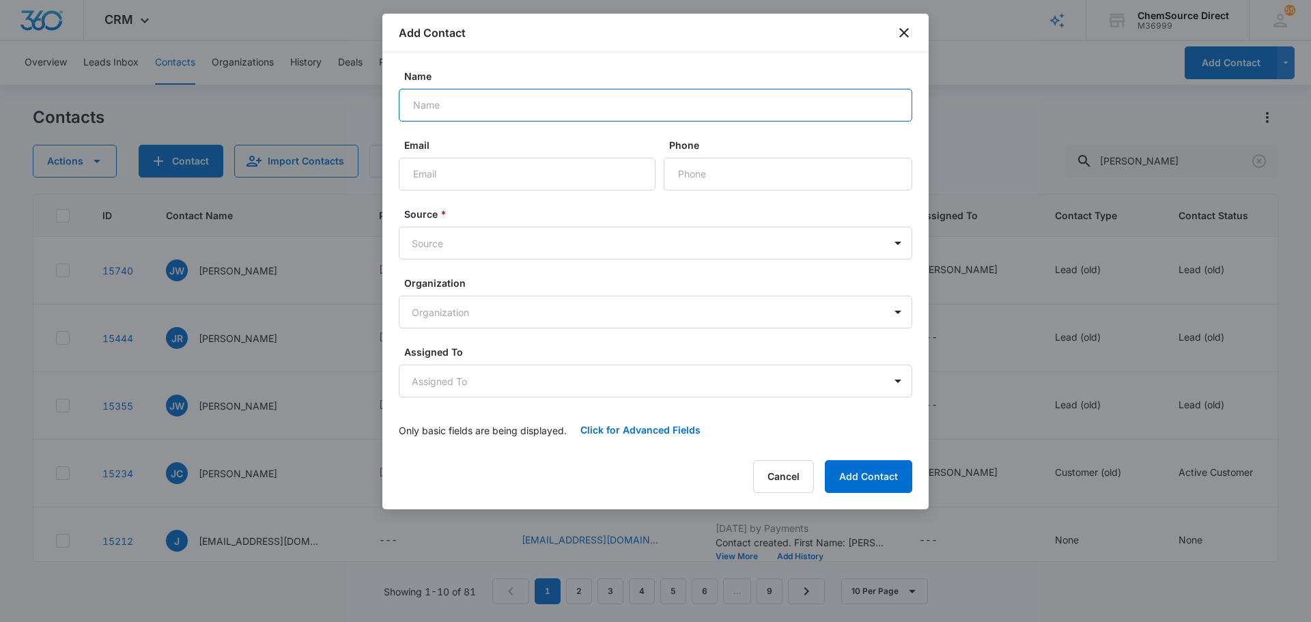
click at [549, 110] on input "Name" at bounding box center [655, 105] width 513 height 33
type input "Novelty Joes"
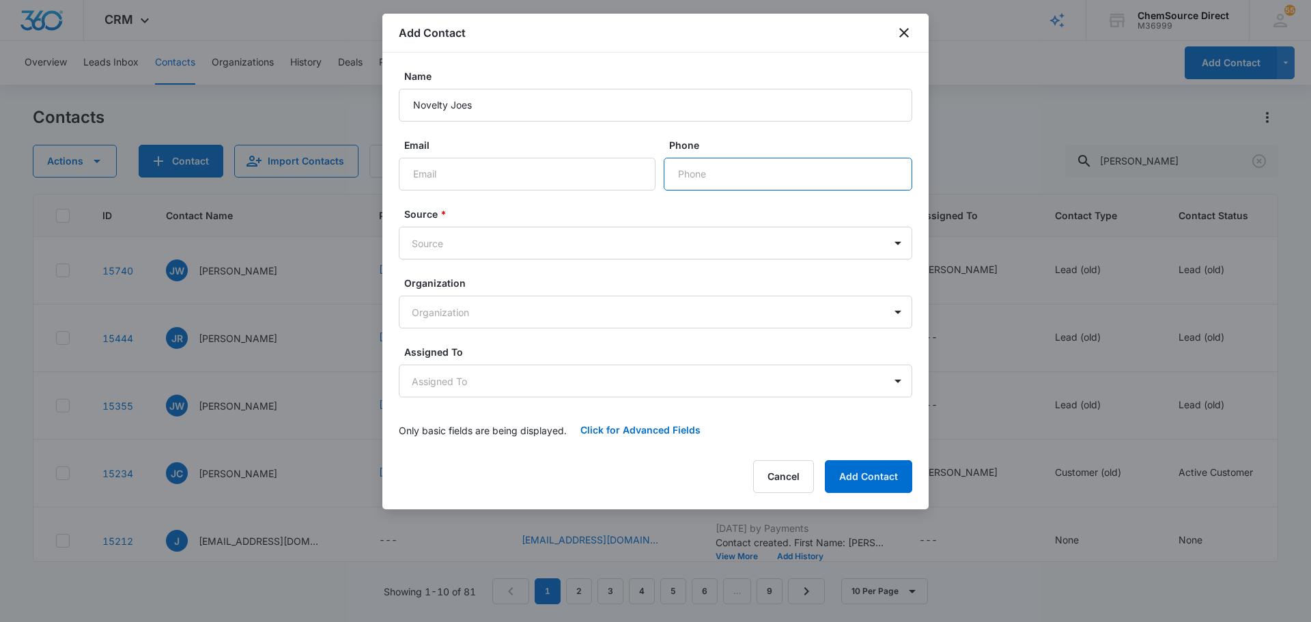
click at [788, 173] on input "Phone" at bounding box center [787, 174] width 248 height 33
click at [550, 175] on input "Email" at bounding box center [527, 174] width 257 height 33
paste input "sales@ccfacilityservices.com"
type input "sales@ccfacilityservices.com"
click at [715, 179] on input "Phone" at bounding box center [787, 174] width 248 height 33
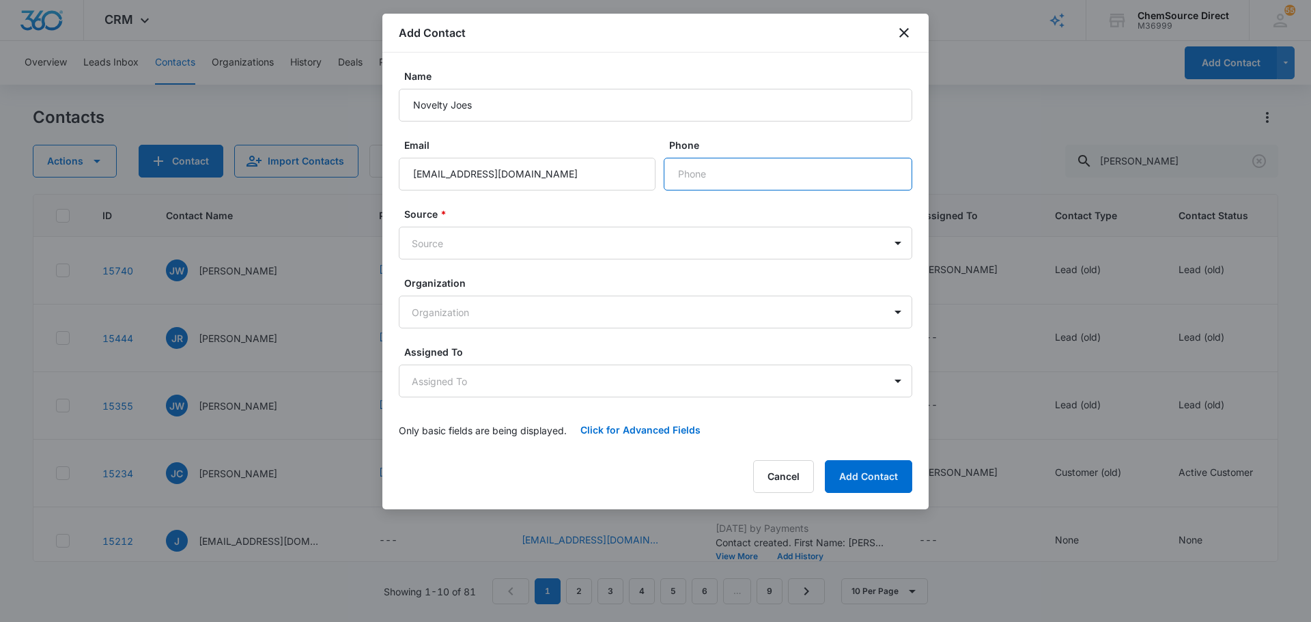
click at [699, 171] on input "Phone" at bounding box center [787, 174] width 248 height 33
paste input "(336) 687-7920"
type input "(336) 687-7920"
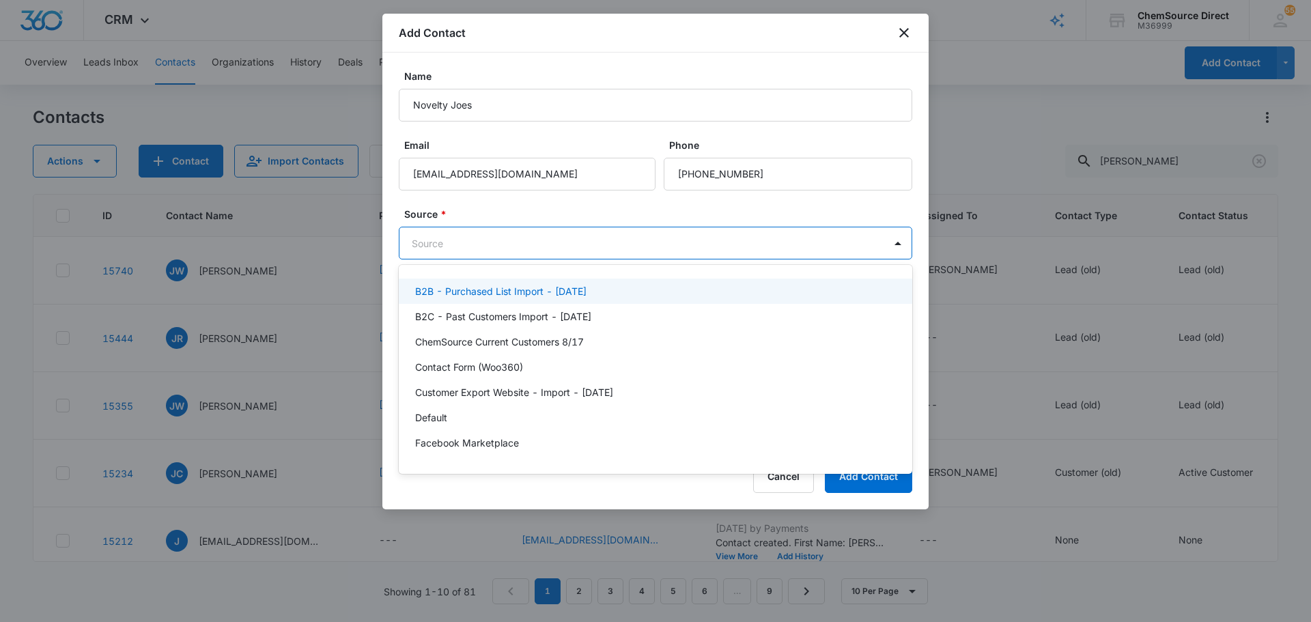
click at [489, 240] on body "CRM Apps Reputation Forms CRM Email Social Payments POS Content Ads Intelligenc…" at bounding box center [655, 311] width 1311 height 622
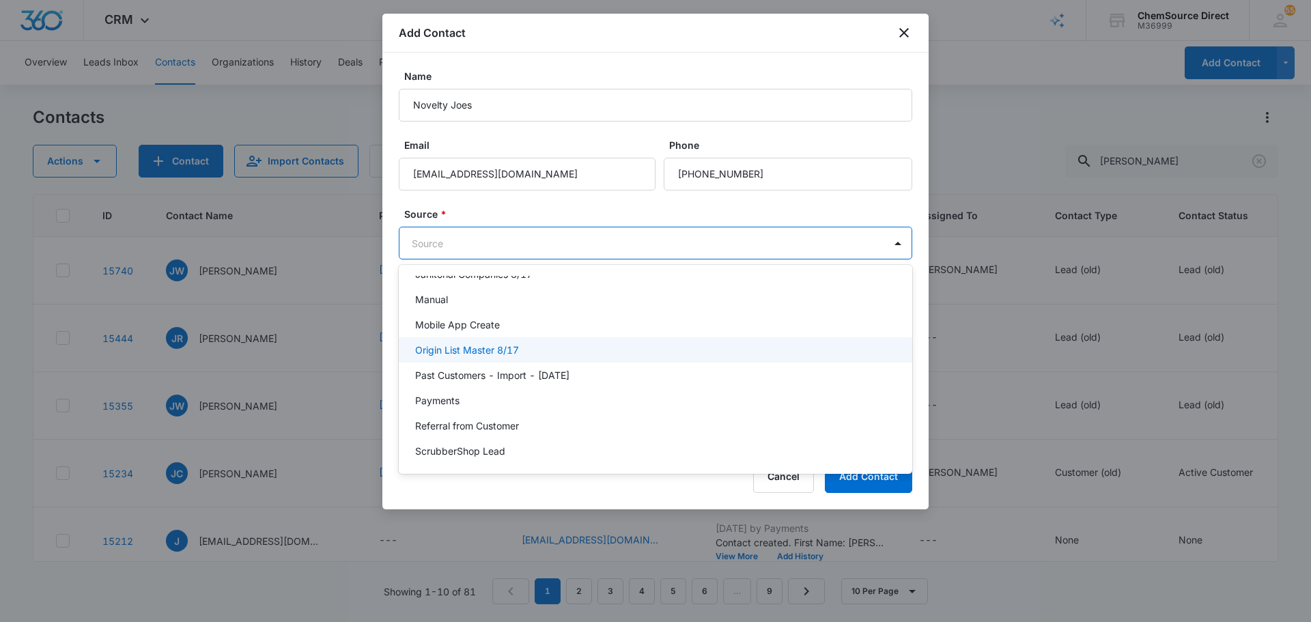
scroll to position [298, 0]
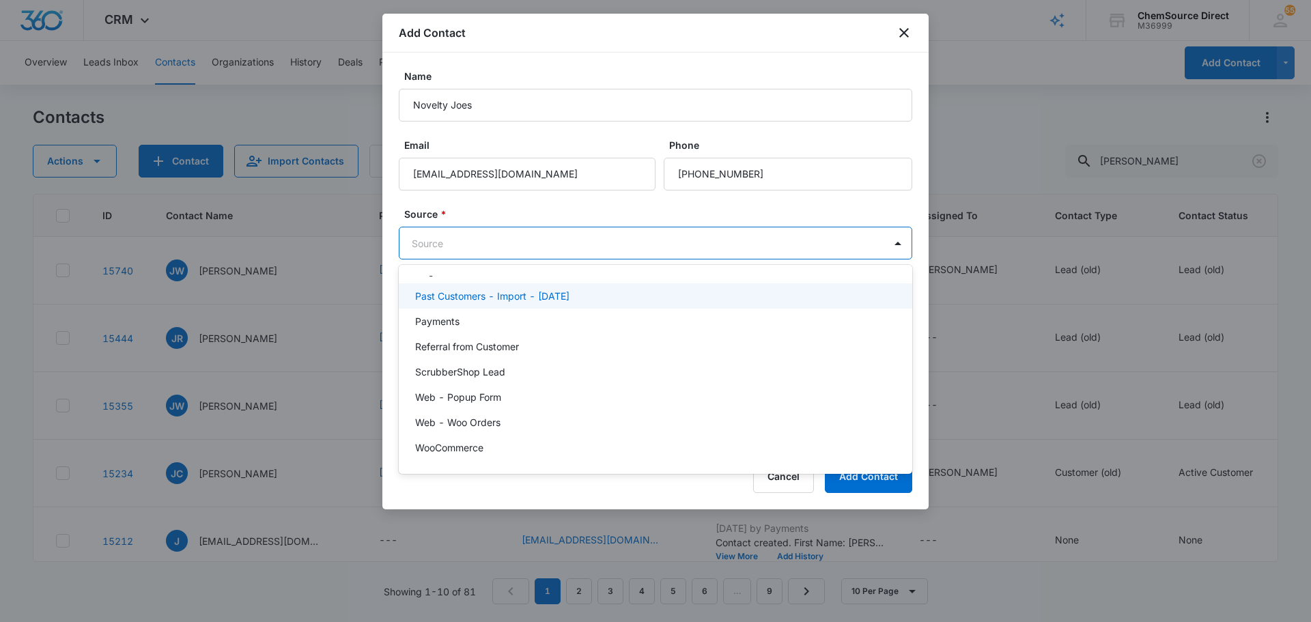
click at [569, 293] on p "Past Customers - Import - 10/12/22" at bounding box center [492, 296] width 154 height 14
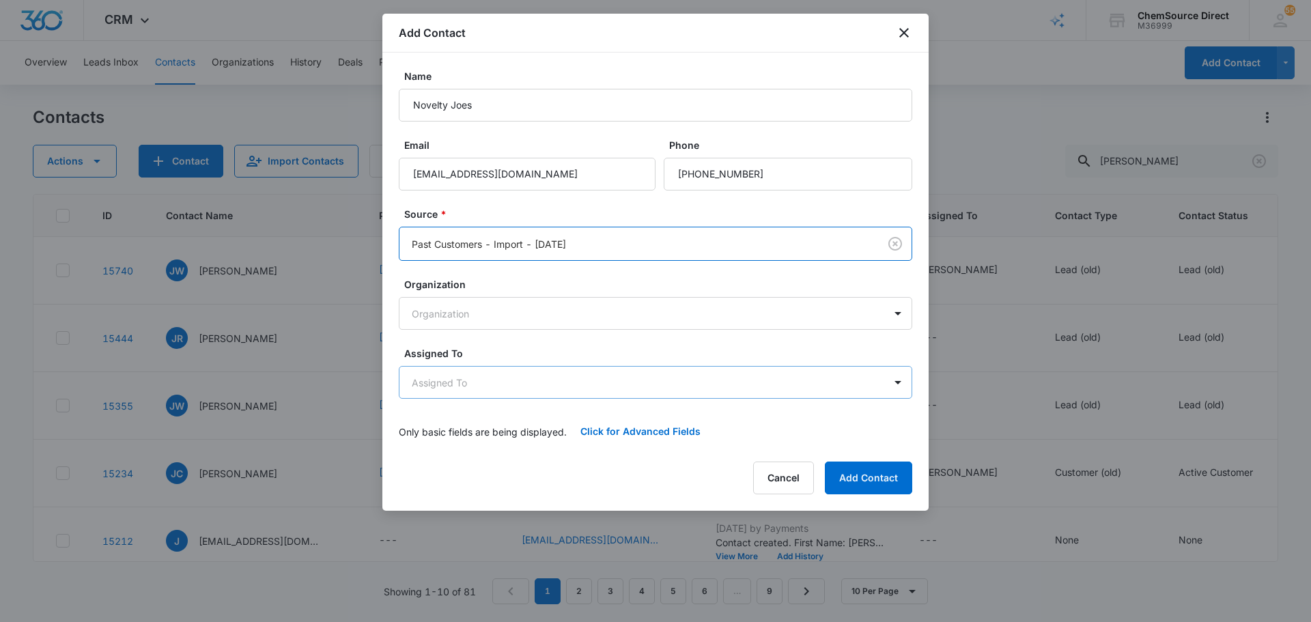
click at [523, 375] on body "CRM Apps Reputation Forms CRM Email Social Payments POS Content Ads Intelligenc…" at bounding box center [655, 311] width 1311 height 622
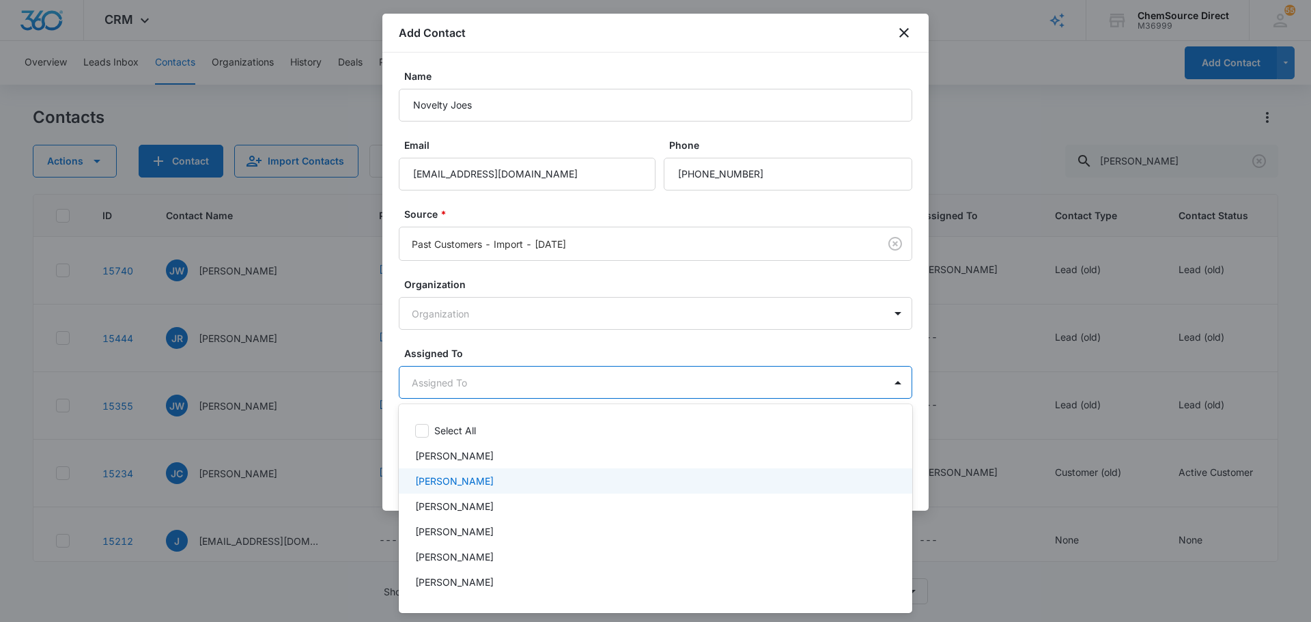
scroll to position [71, 0]
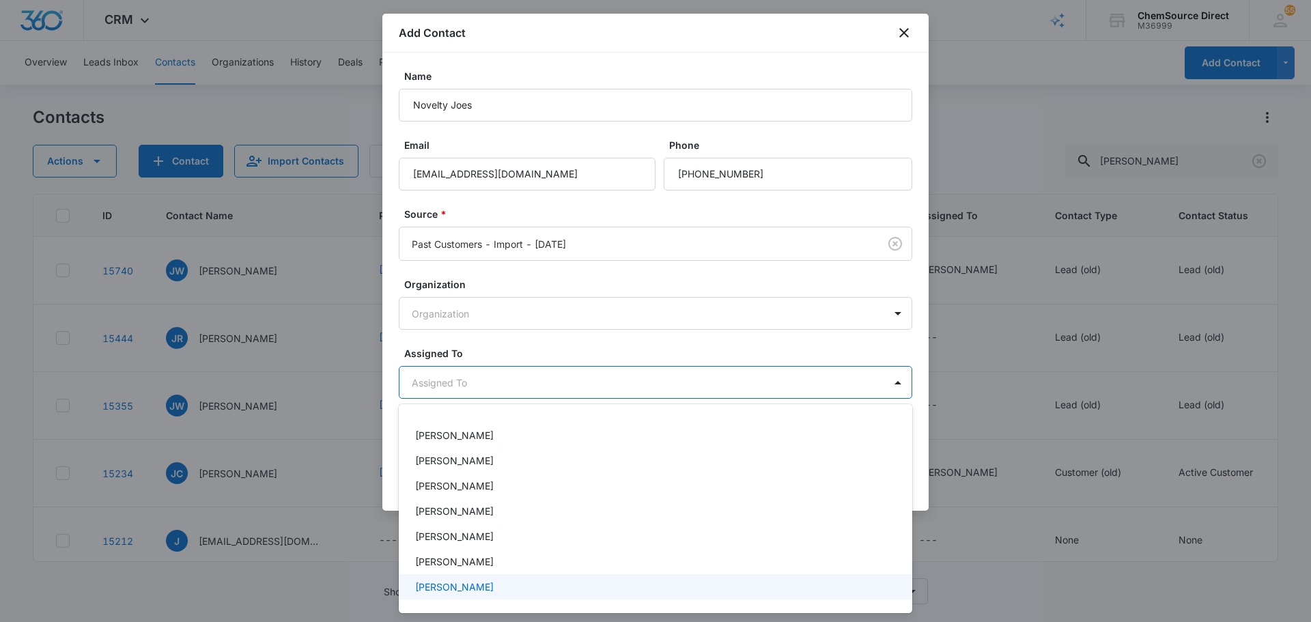
click at [473, 583] on div "[PERSON_NAME]" at bounding box center [654, 587] width 478 height 14
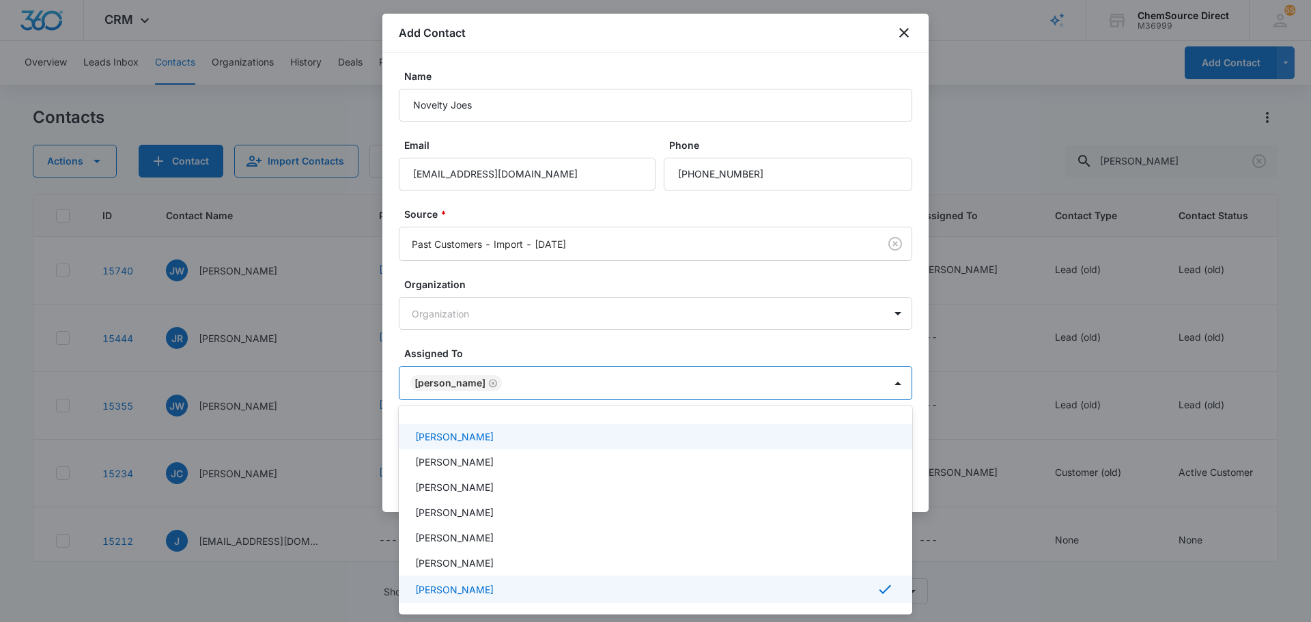
click at [503, 349] on div at bounding box center [655, 311] width 1311 height 622
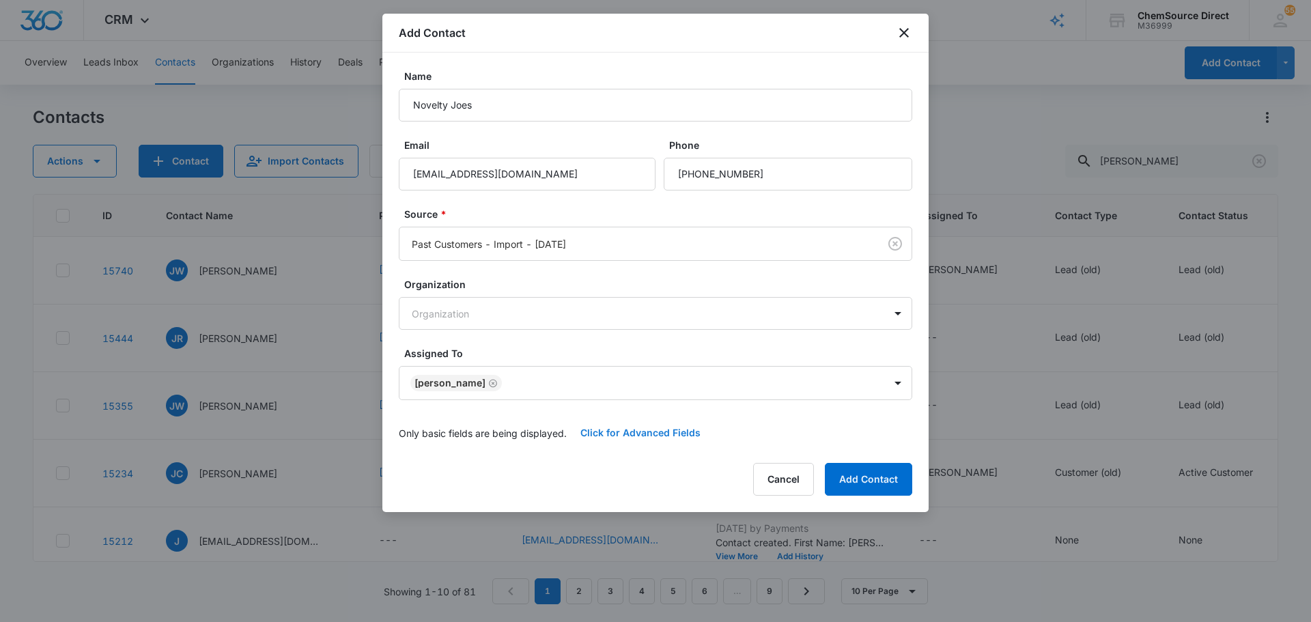
click at [640, 433] on button "Click for Advanced Fields" at bounding box center [640, 432] width 147 height 33
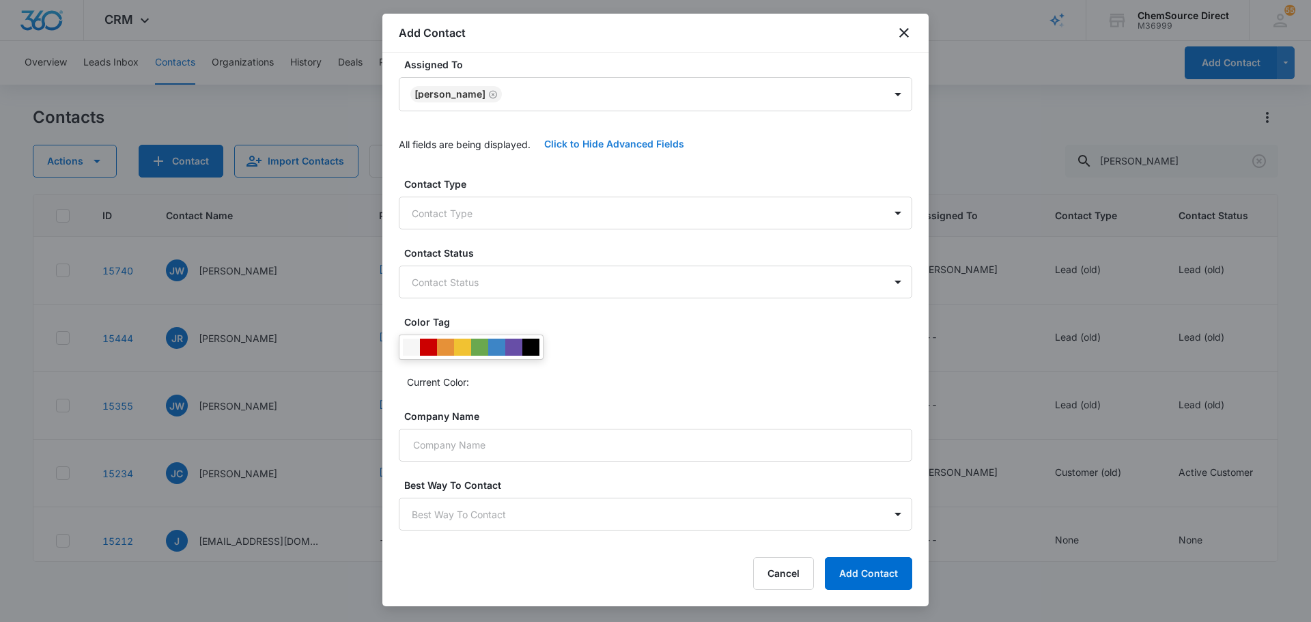
scroll to position [292, 0]
click at [530, 350] on div at bounding box center [530, 343] width 17 height 17
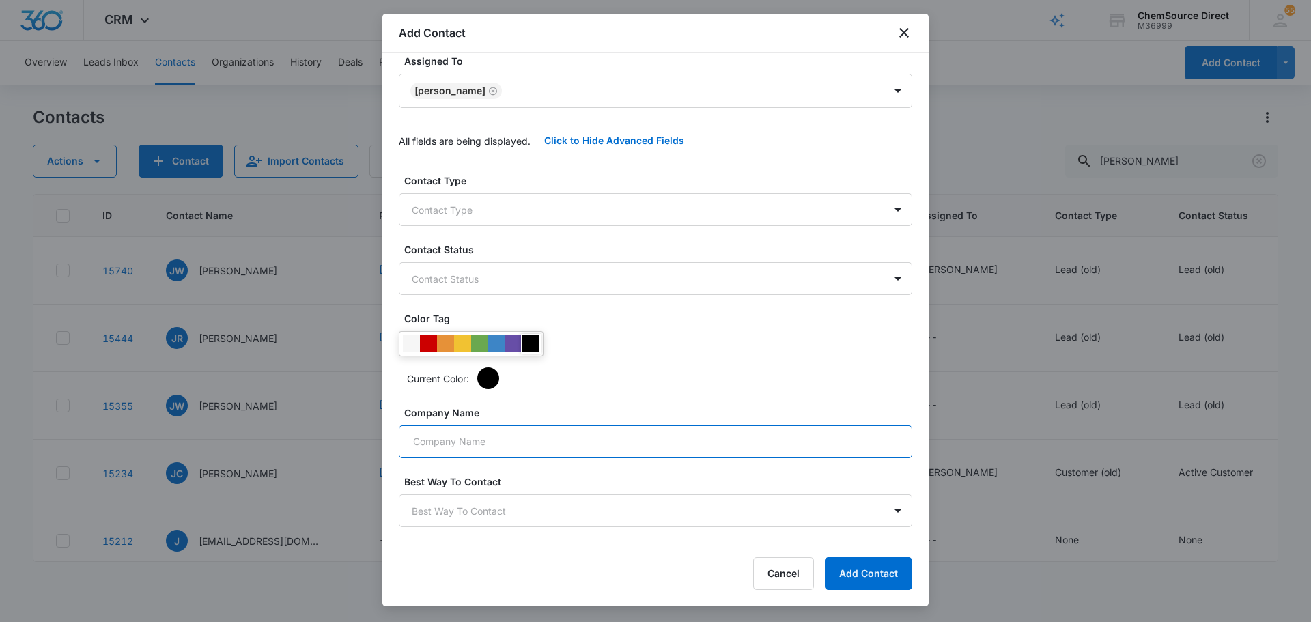
click at [548, 440] on input "Company Name" at bounding box center [655, 441] width 513 height 33
type input "Novelty Joes"
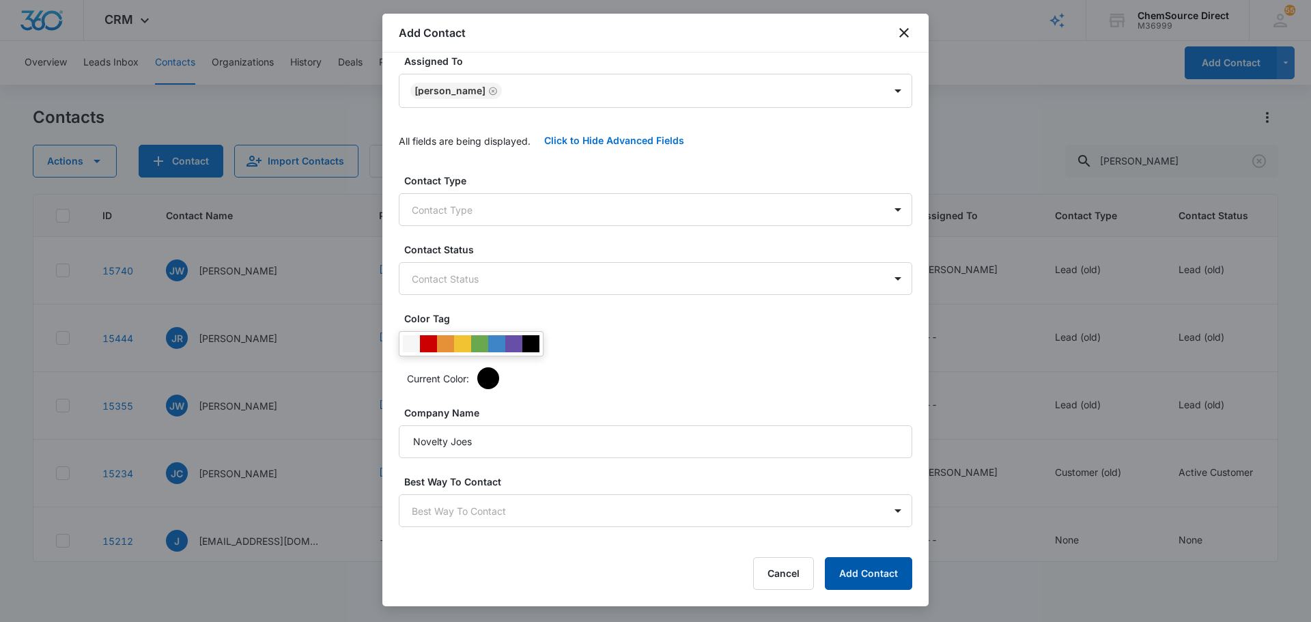
click at [870, 569] on button "Add Contact" at bounding box center [868, 573] width 87 height 33
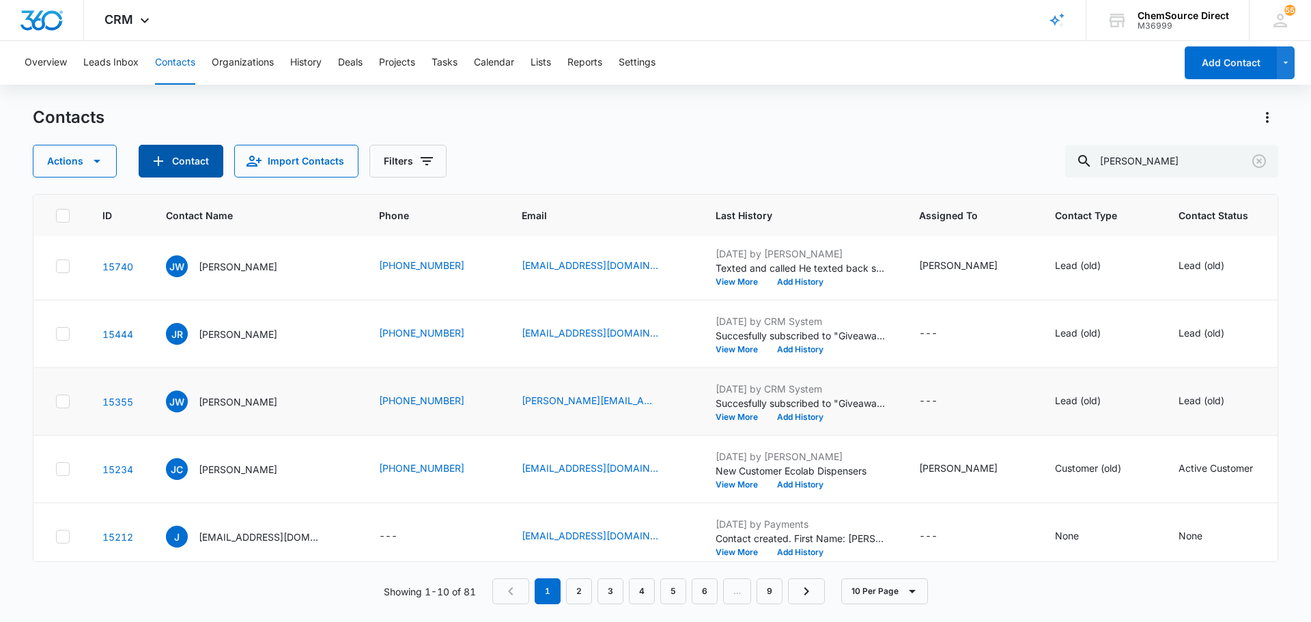
scroll to position [0, 0]
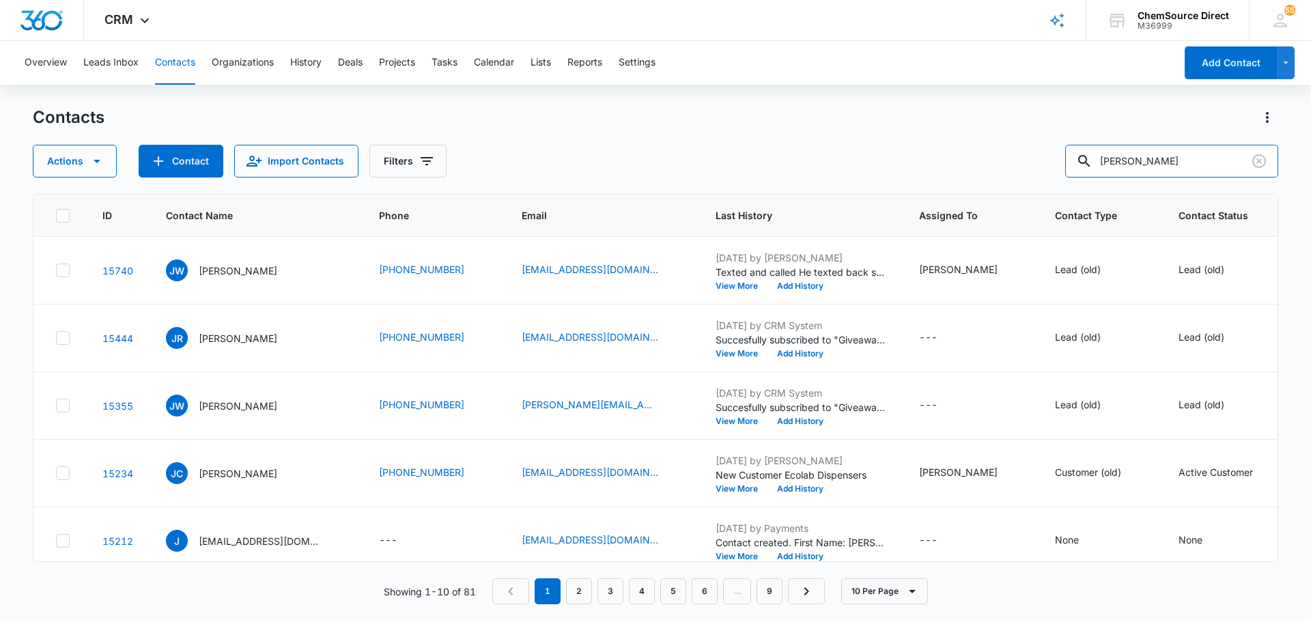
drag, startPoint x: 1164, startPoint y: 165, endPoint x: 1044, endPoint y: 155, distance: 121.2
click at [1053, 155] on div "Actions Contact Import Contacts Filters joe" at bounding box center [655, 161] width 1245 height 33
type input "Novelty"
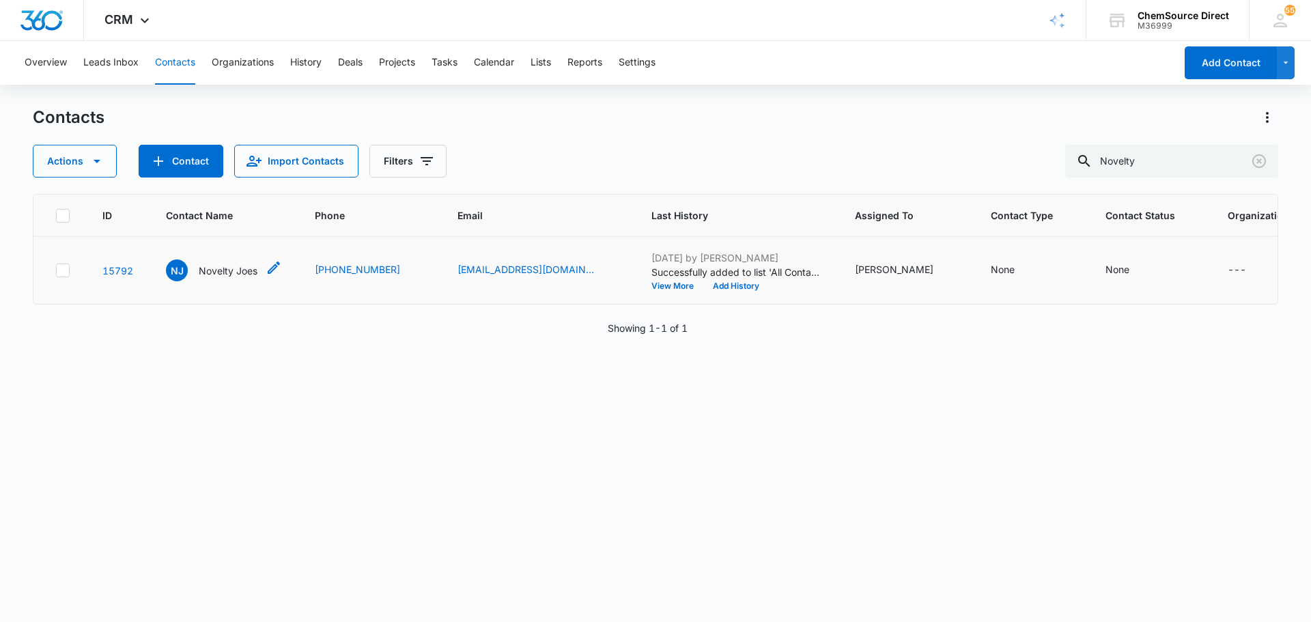
click at [233, 266] on p "Novelty Joes" at bounding box center [228, 270] width 59 height 14
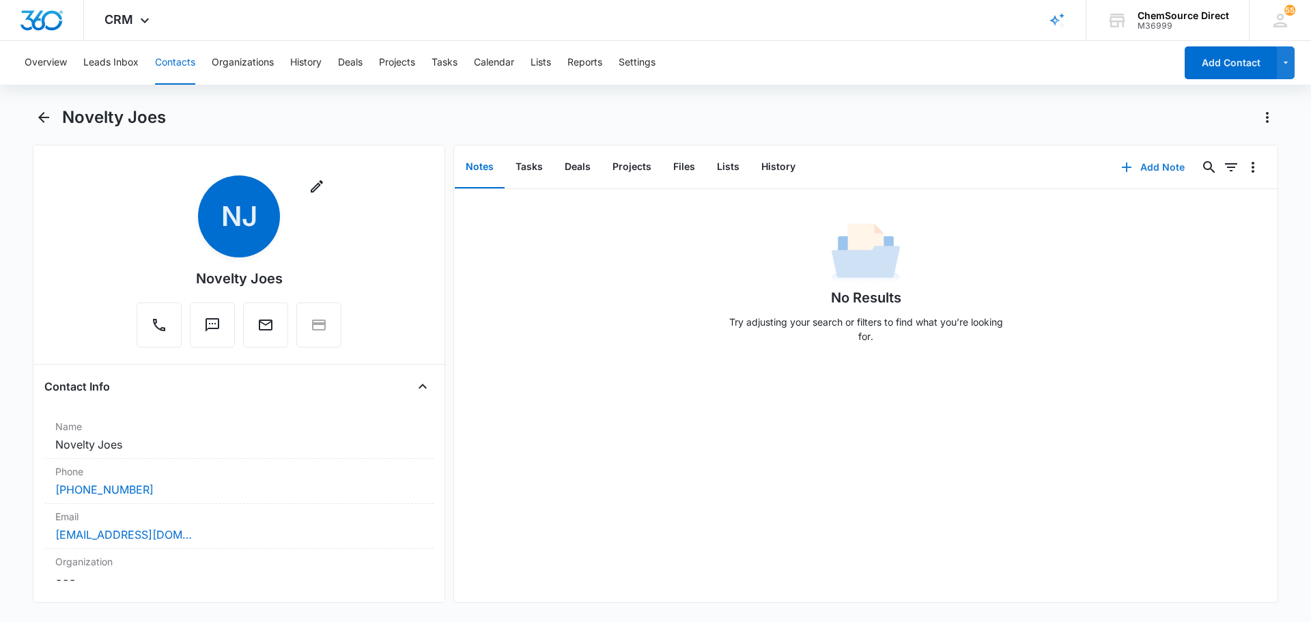
click at [1154, 173] on button "Add Note" at bounding box center [1152, 167] width 91 height 33
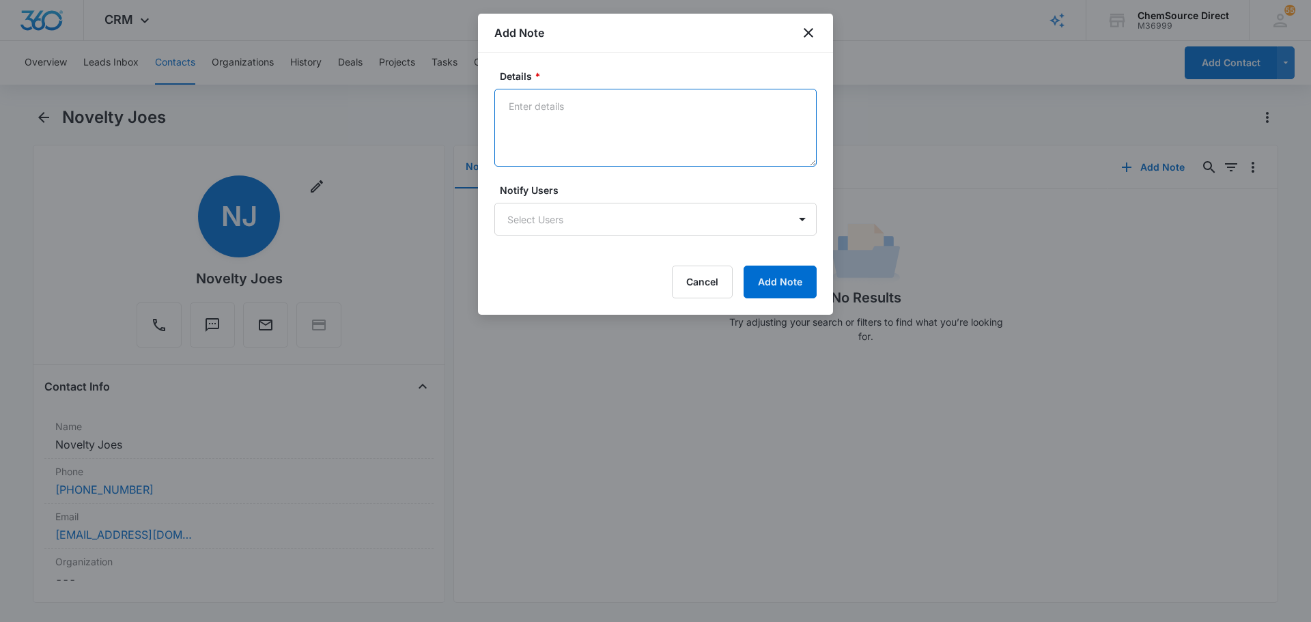
click at [622, 119] on textarea "Details *" at bounding box center [655, 128] width 322 height 78
type textarea "10% off Email Promotion"
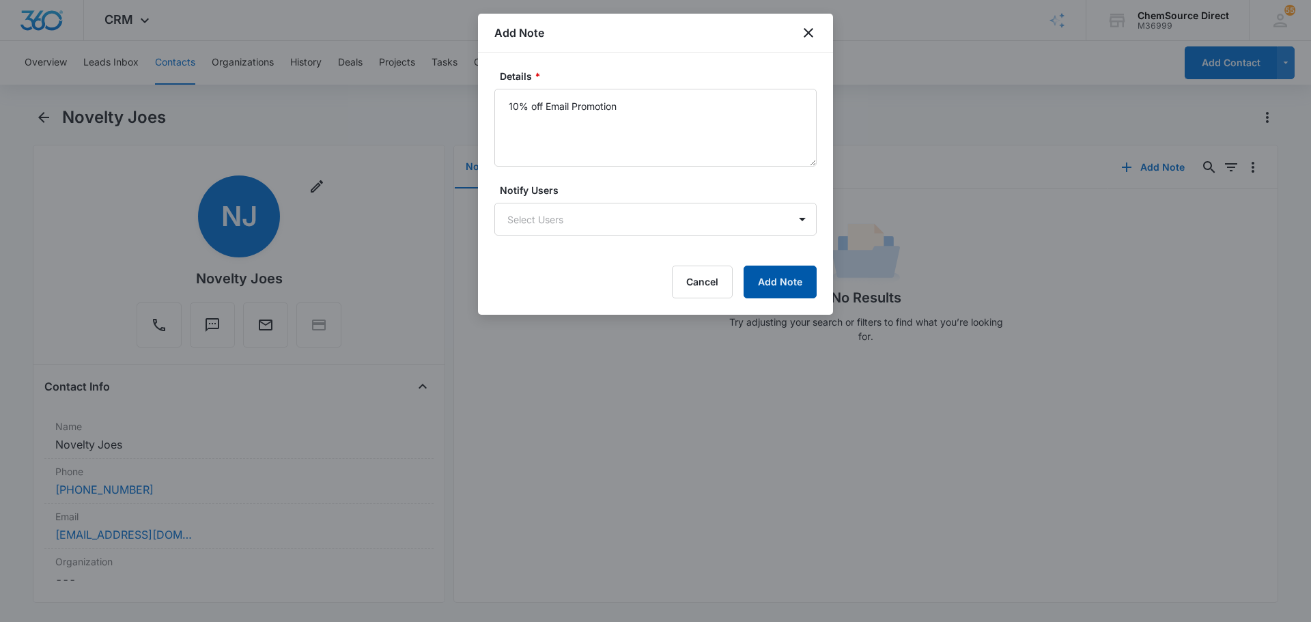
click at [792, 296] on button "Add Note" at bounding box center [779, 282] width 73 height 33
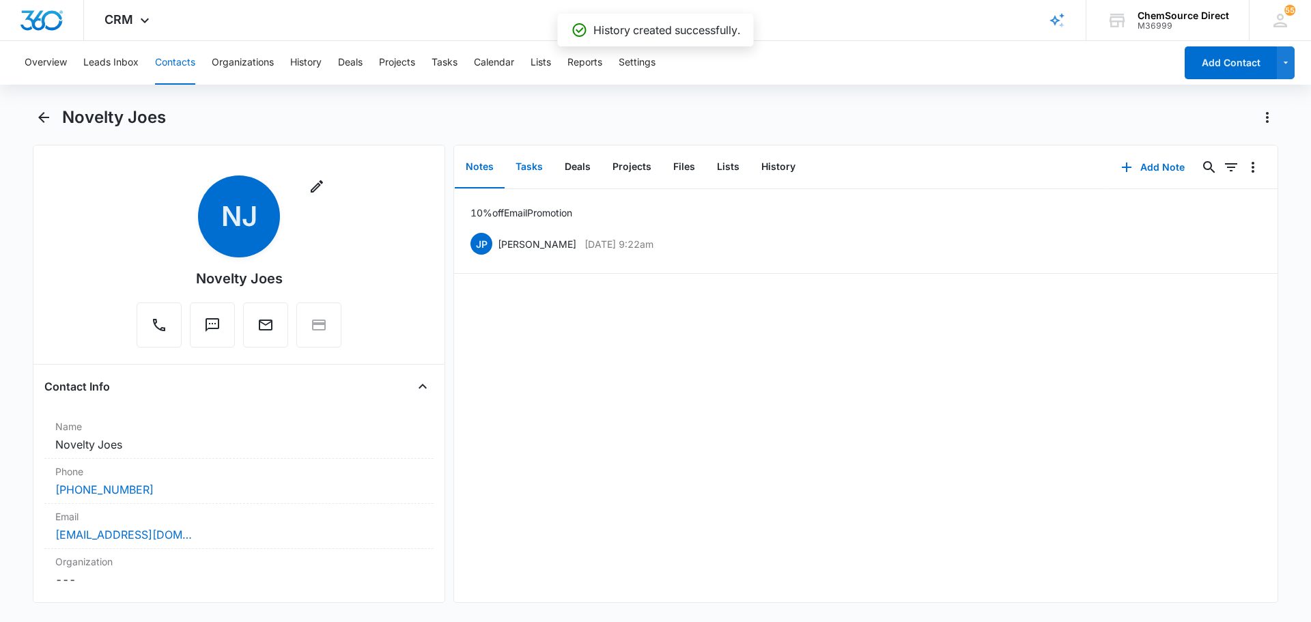
click at [534, 167] on button "Tasks" at bounding box center [528, 167] width 49 height 42
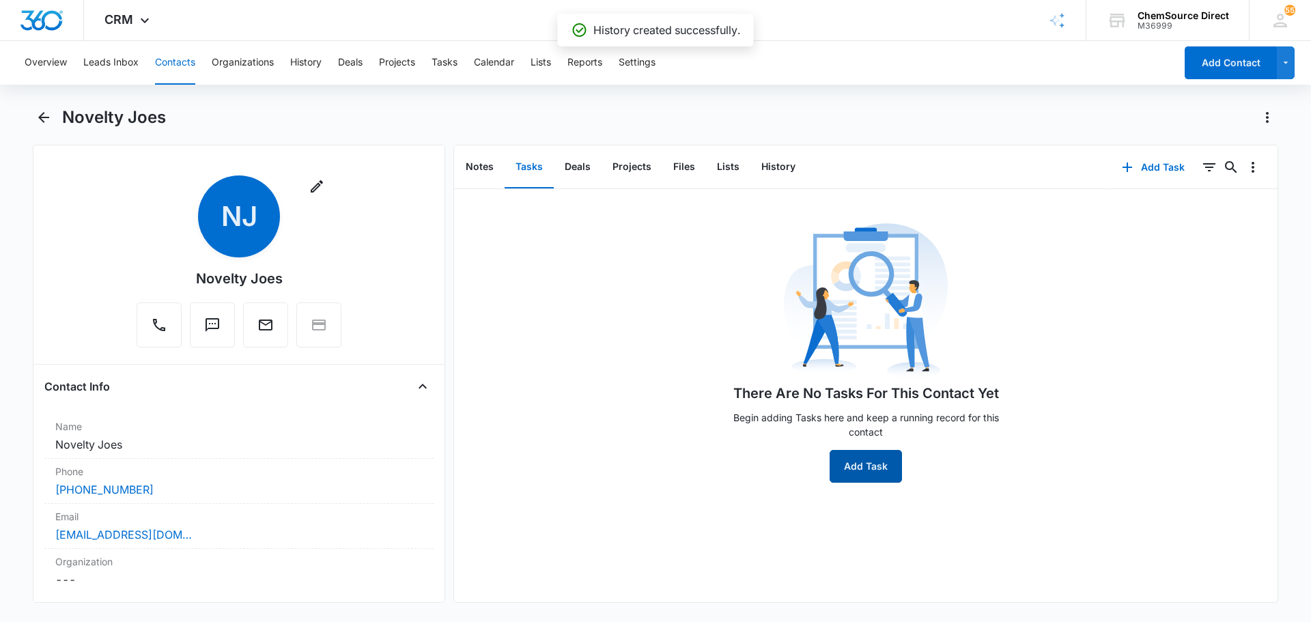
click at [871, 476] on button "Add Task" at bounding box center [865, 466] width 72 height 33
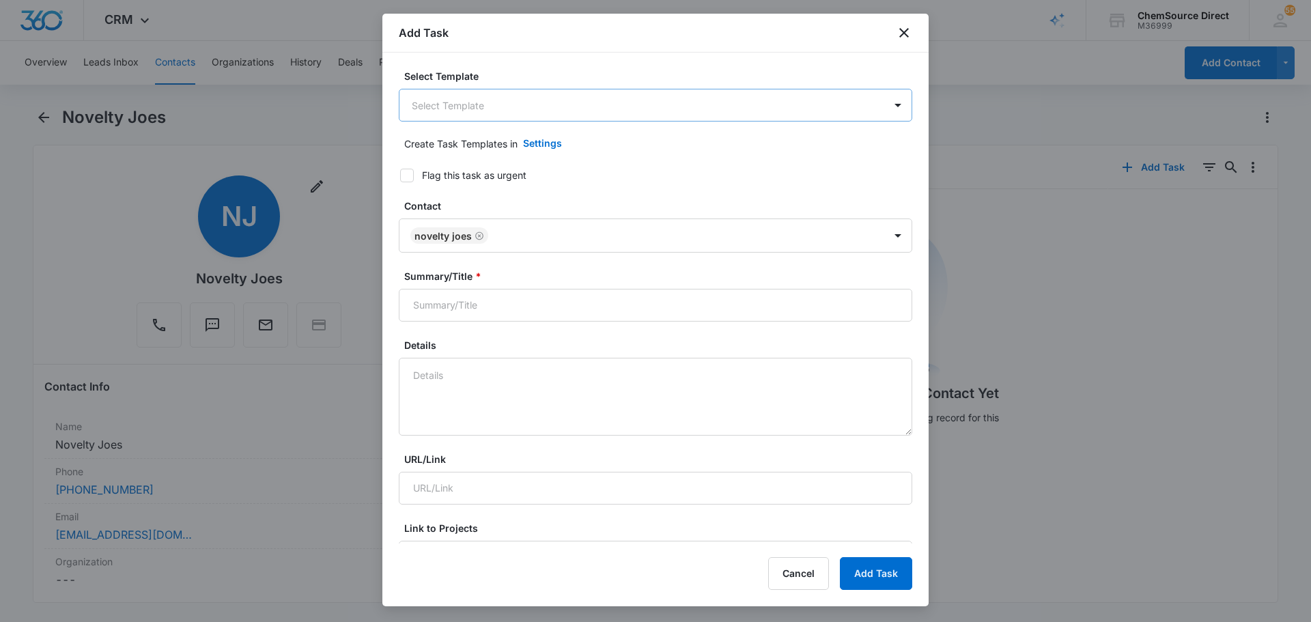
click at [586, 106] on body "CRM Apps Reputation Forms CRM Email Social Payments POS Content Ads Intelligenc…" at bounding box center [655, 311] width 1311 height 622
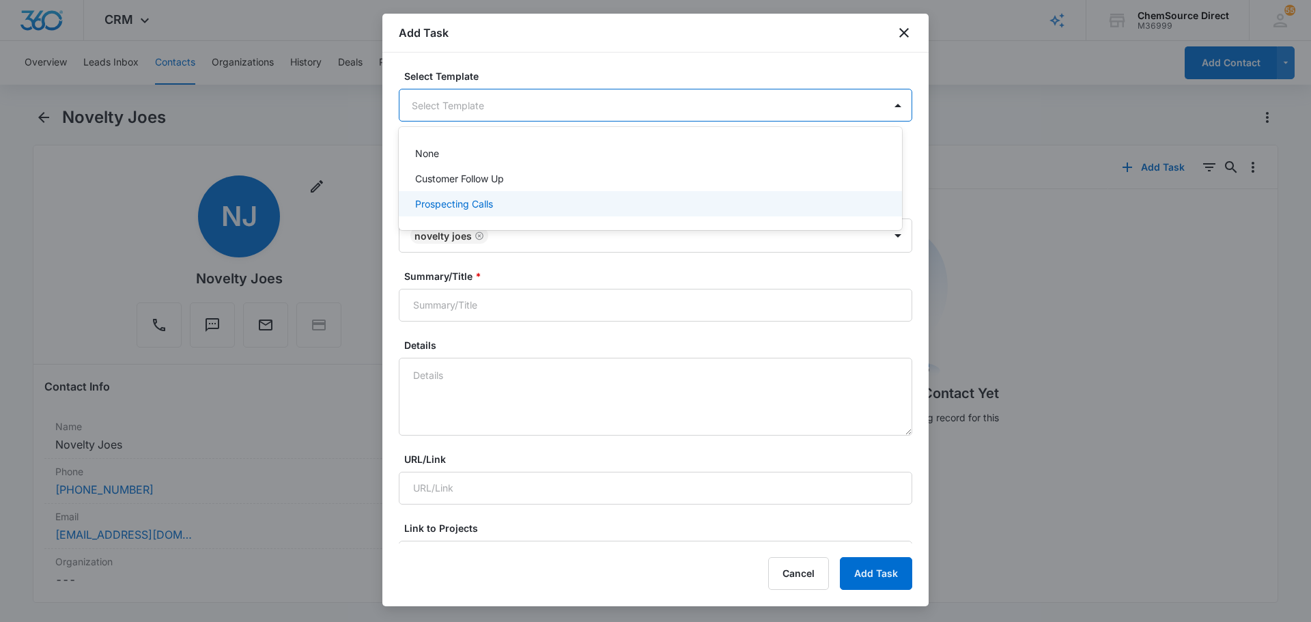
click at [543, 204] on div "Prospecting Calls" at bounding box center [649, 204] width 468 height 14
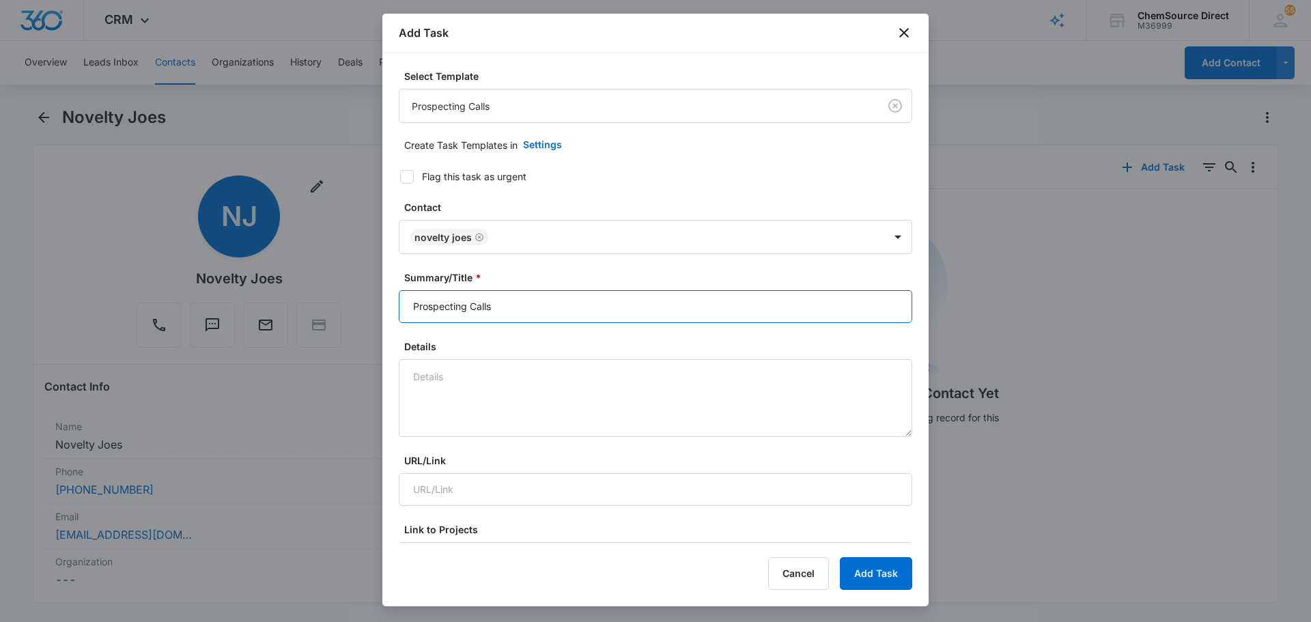
drag, startPoint x: 527, startPoint y: 306, endPoint x: 427, endPoint y: 312, distance: 99.8
click at [431, 312] on input "Prospecting Calls" at bounding box center [655, 306] width 513 height 33
type input "P"
type input "Prospecting Calls"
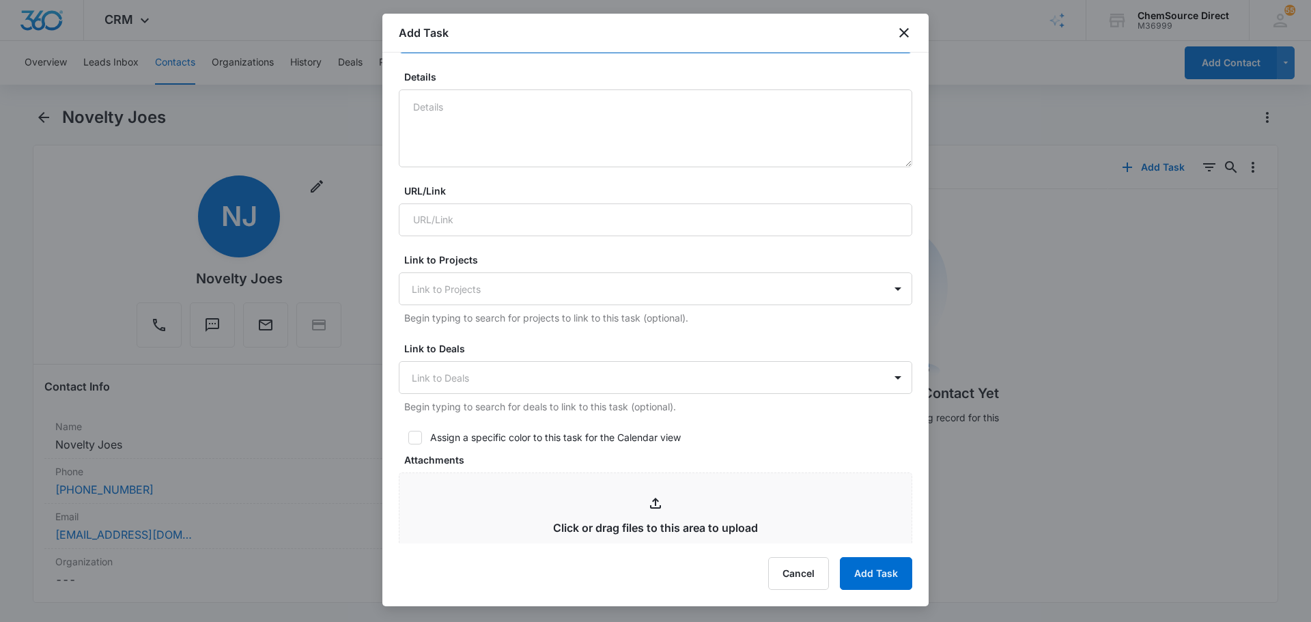
scroll to position [273, 0]
click at [411, 431] on icon at bounding box center [415, 434] width 12 height 12
click at [408, 431] on input "Assign a specific color to this task for the Calendar view" at bounding box center [404, 434] width 10 height 10
checkbox input "true"
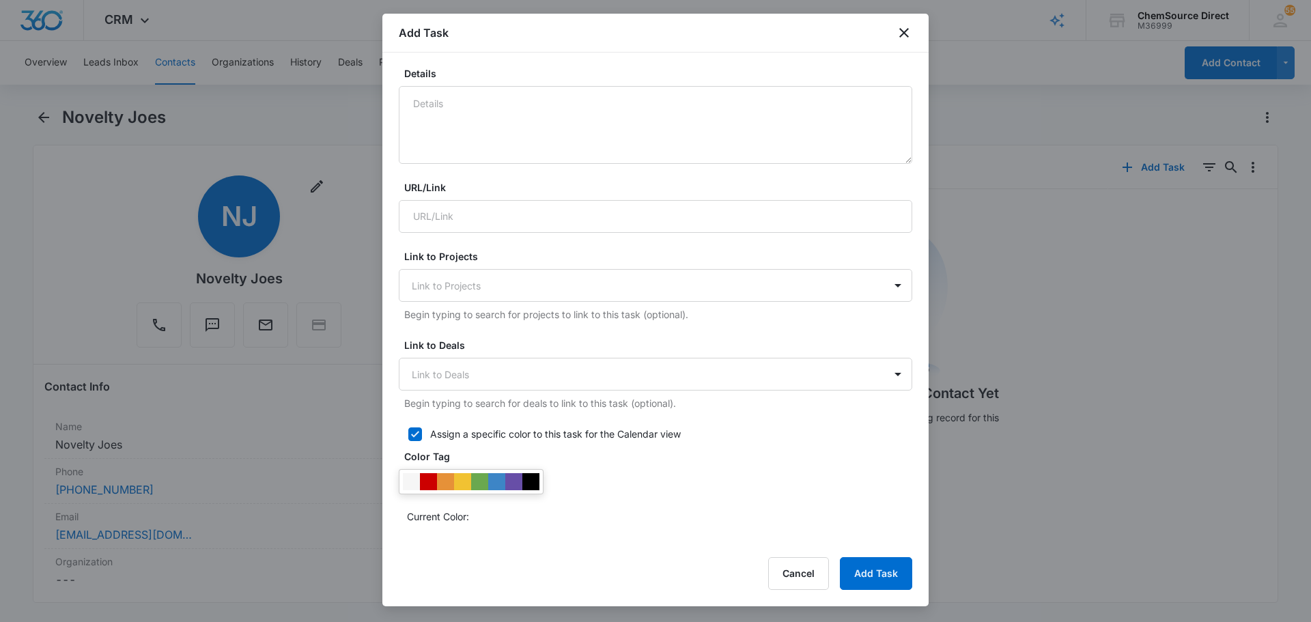
click at [528, 476] on div at bounding box center [530, 481] width 17 height 17
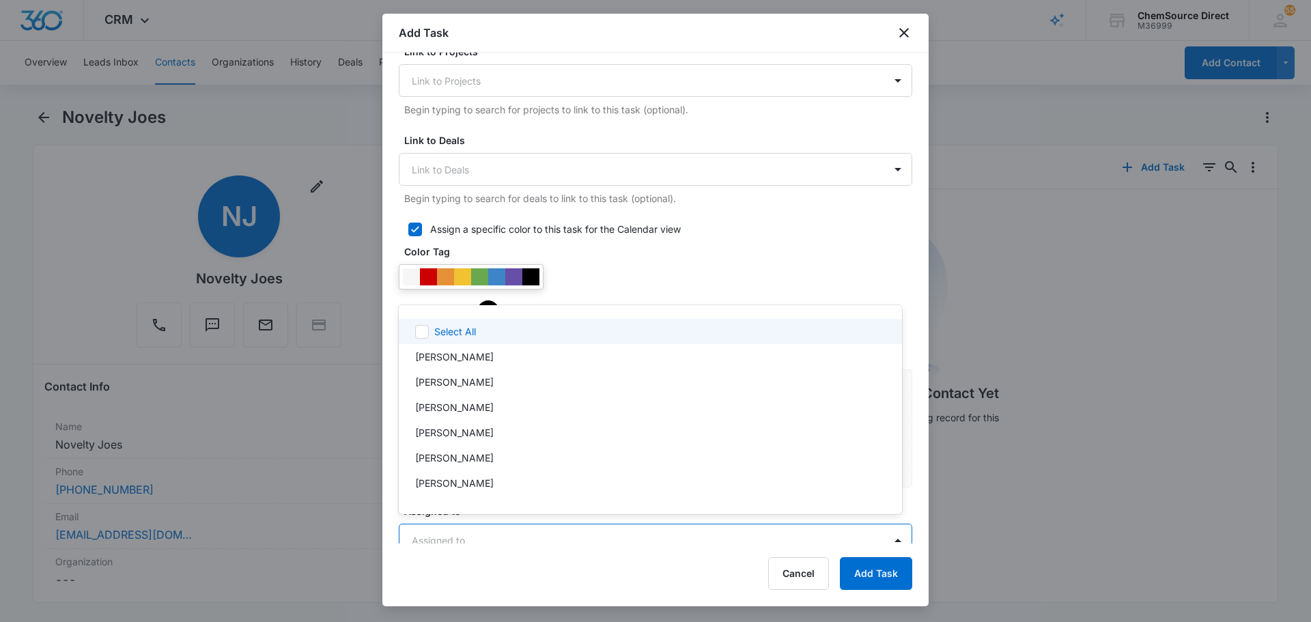
click at [576, 539] on body "CRM Apps Reputation Forms CRM Email Social Payments POS Content Ads Intelligenc…" at bounding box center [655, 311] width 1311 height 622
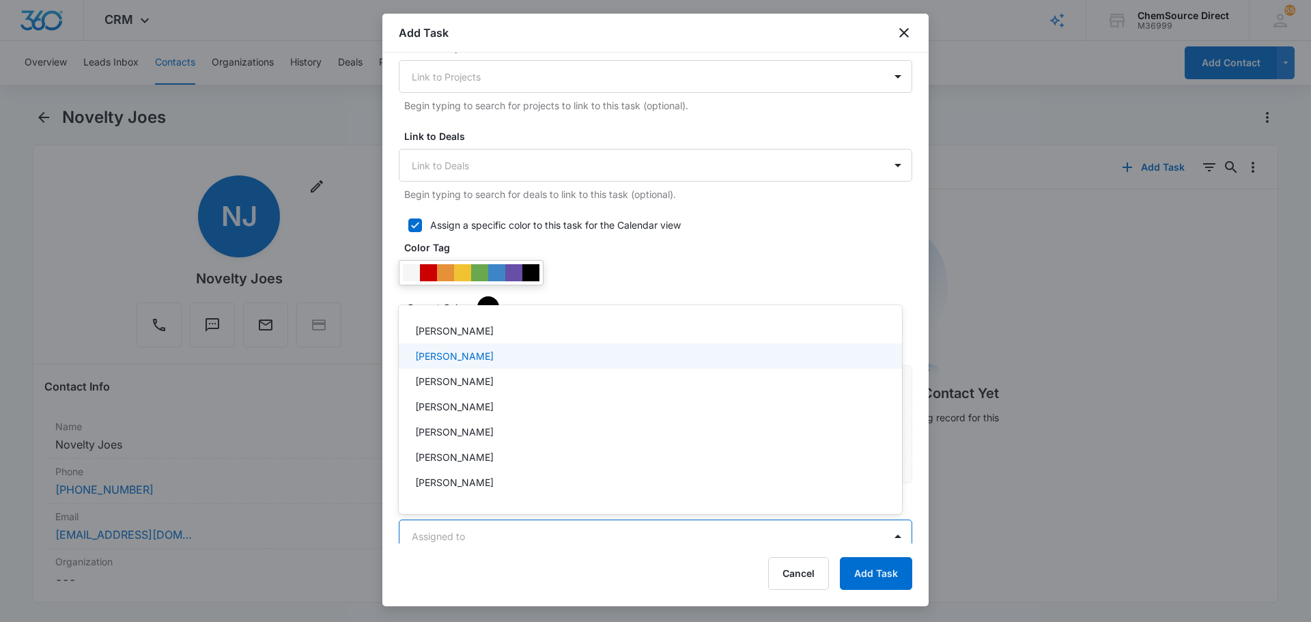
click at [517, 364] on div "[PERSON_NAME]" at bounding box center [650, 355] width 503 height 25
click at [613, 277] on div at bounding box center [655, 311] width 1311 height 622
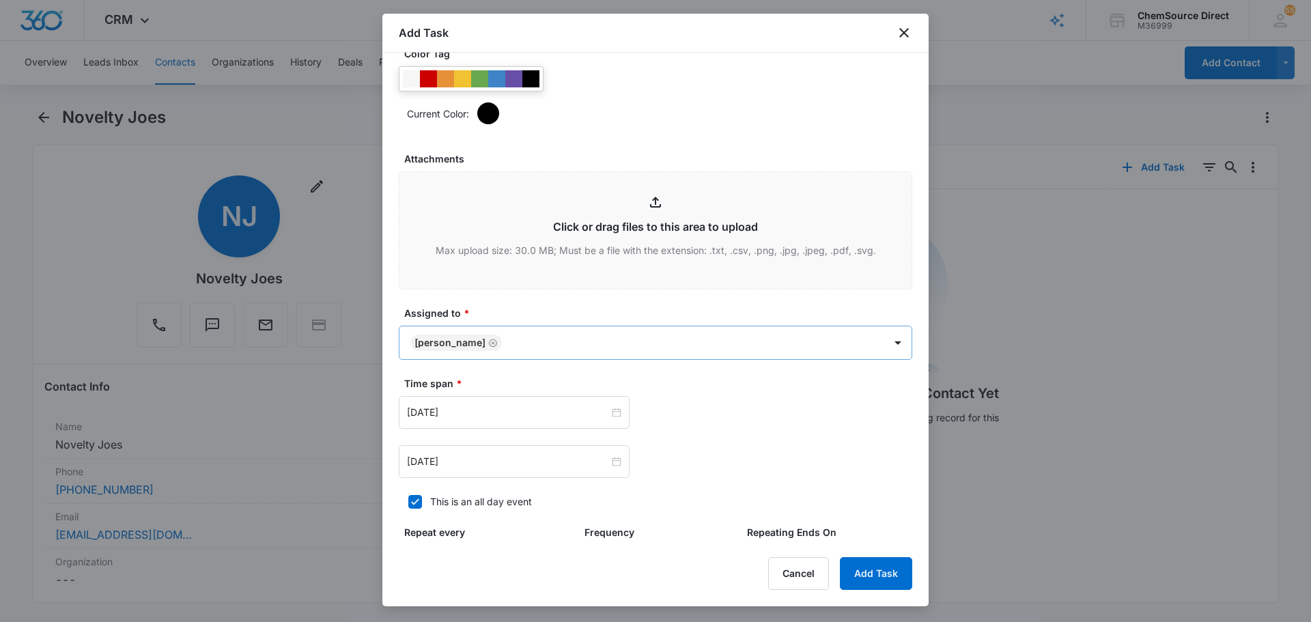
scroll to position [823, 0]
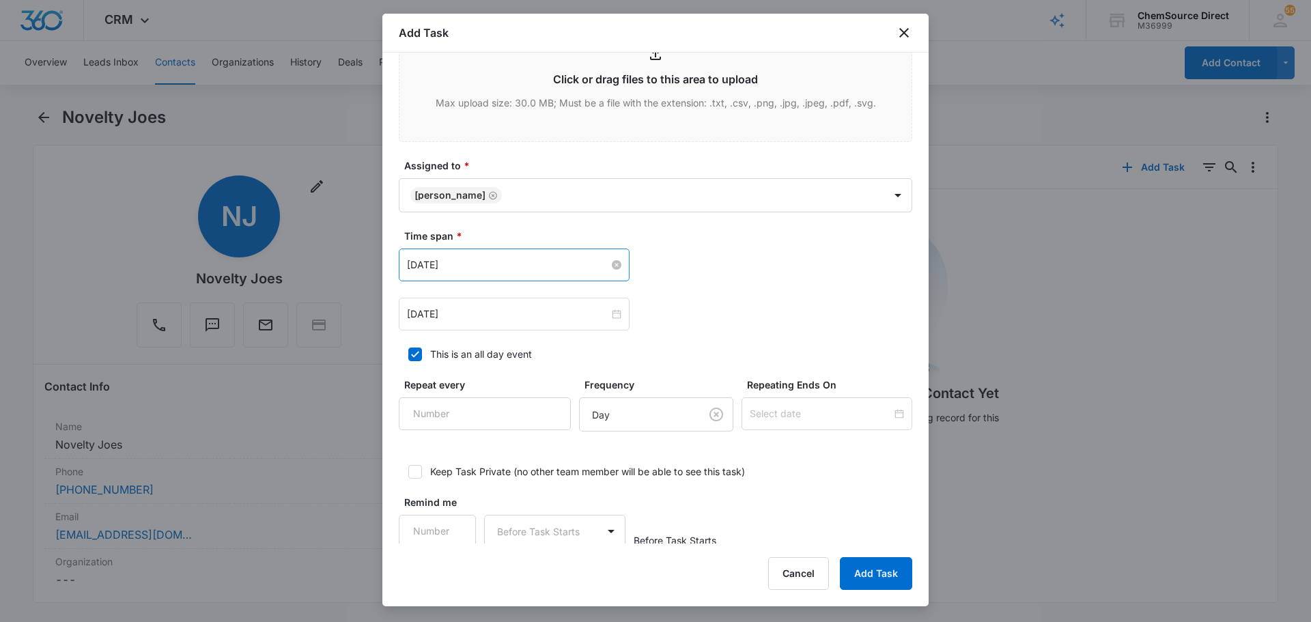
click at [481, 263] on input "Jul 17, 2025" at bounding box center [508, 264] width 202 height 15
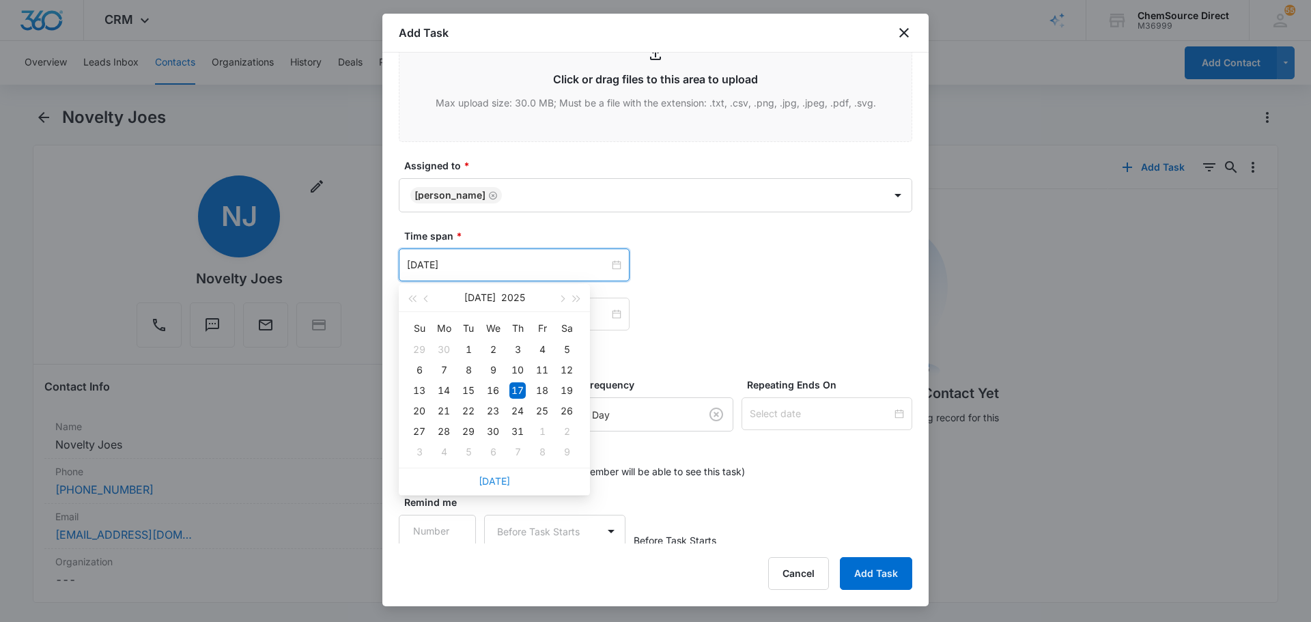
click at [500, 481] on link "Today" at bounding box center [493, 481] width 31 height 12
type input "Aug 11, 2025"
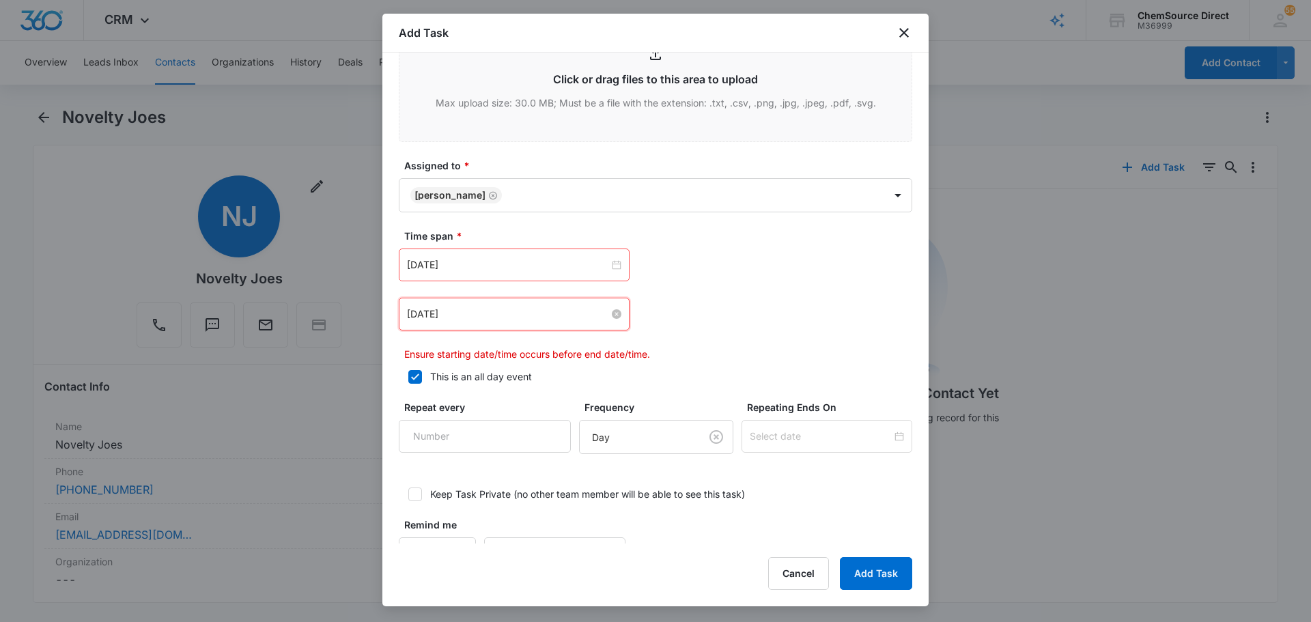
click at [488, 313] on input "Jul 17, 2025" at bounding box center [508, 313] width 202 height 15
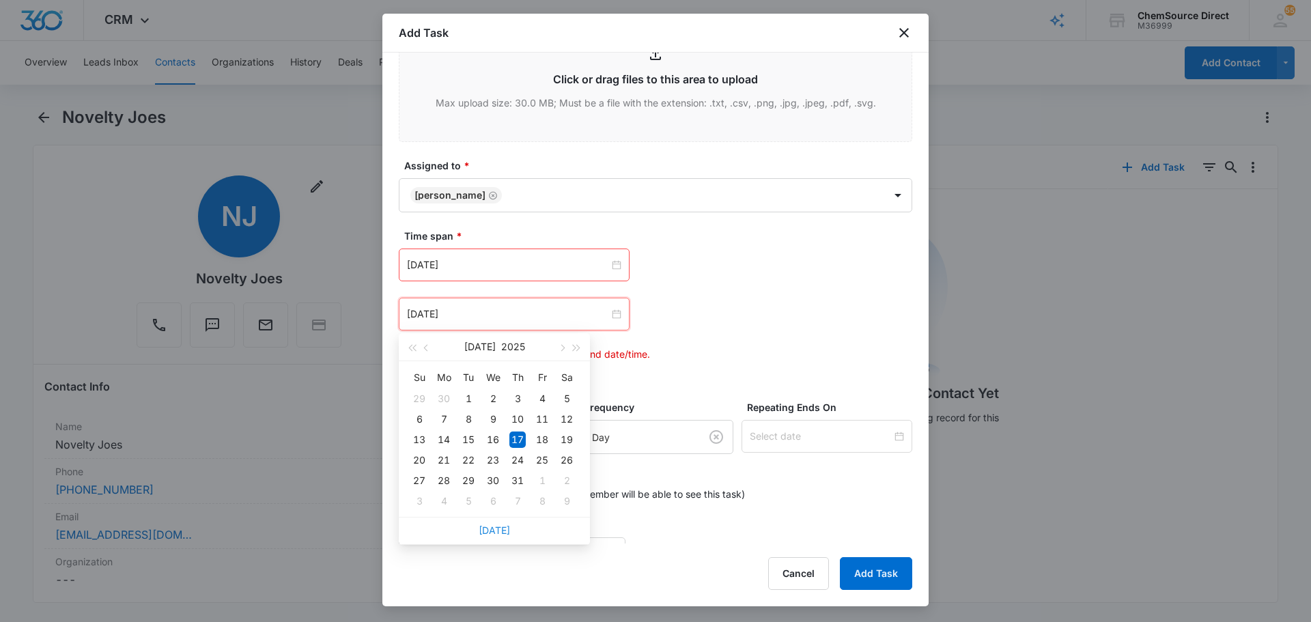
click at [488, 532] on link "Today" at bounding box center [493, 530] width 31 height 12
type input "Aug 11, 2025"
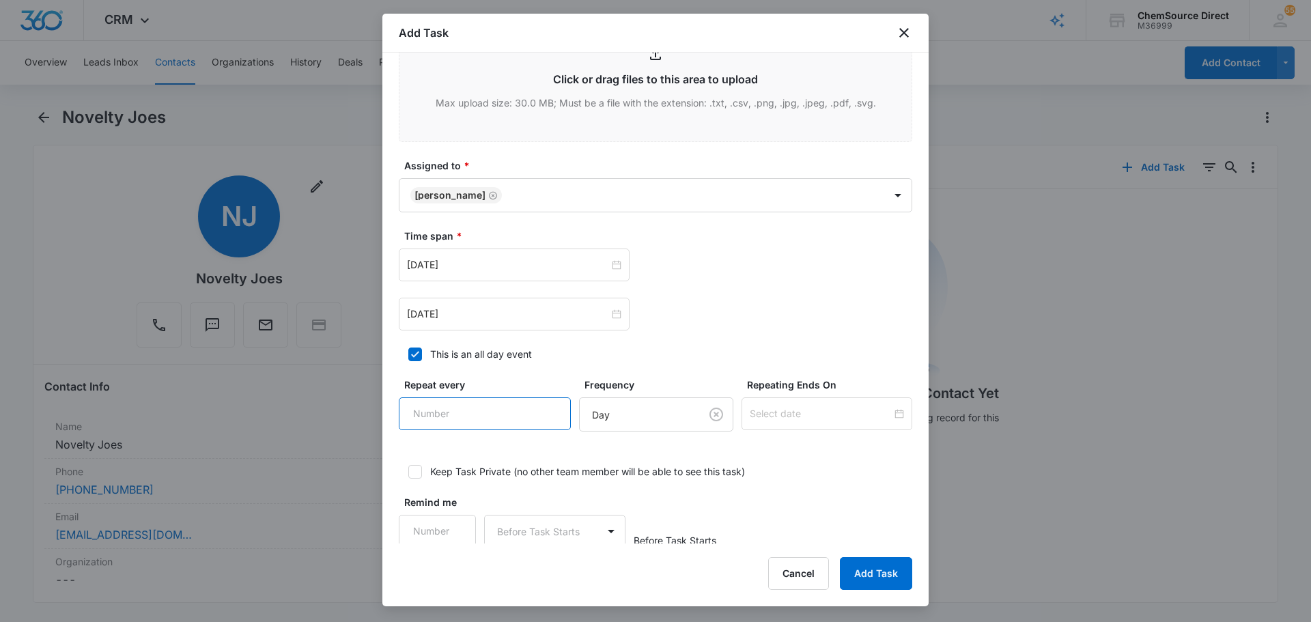
click at [471, 412] on input "Repeat every" at bounding box center [485, 413] width 172 height 33
type input "2"
click at [633, 408] on body "CRM Apps Reputation Forms CRM Email Social Payments POS Content Ads Intelligenc…" at bounding box center [655, 311] width 1311 height 622
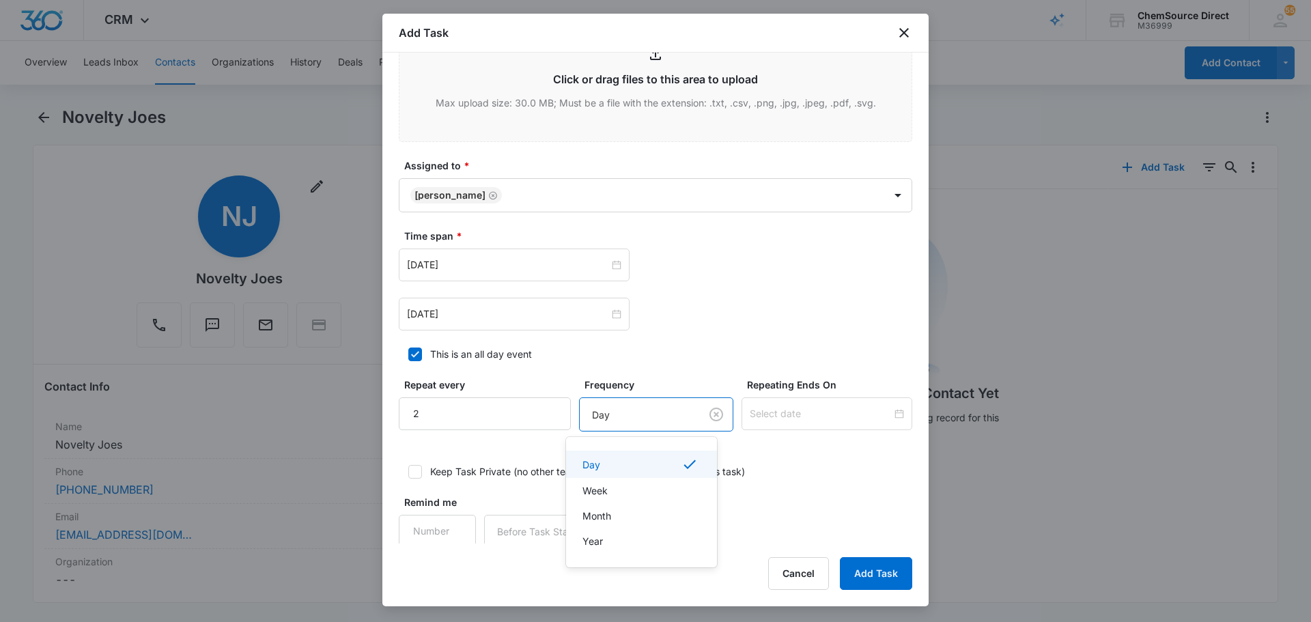
click at [631, 461] on div "Day" at bounding box center [639, 464] width 115 height 16
click at [817, 398] on div at bounding box center [826, 413] width 171 height 33
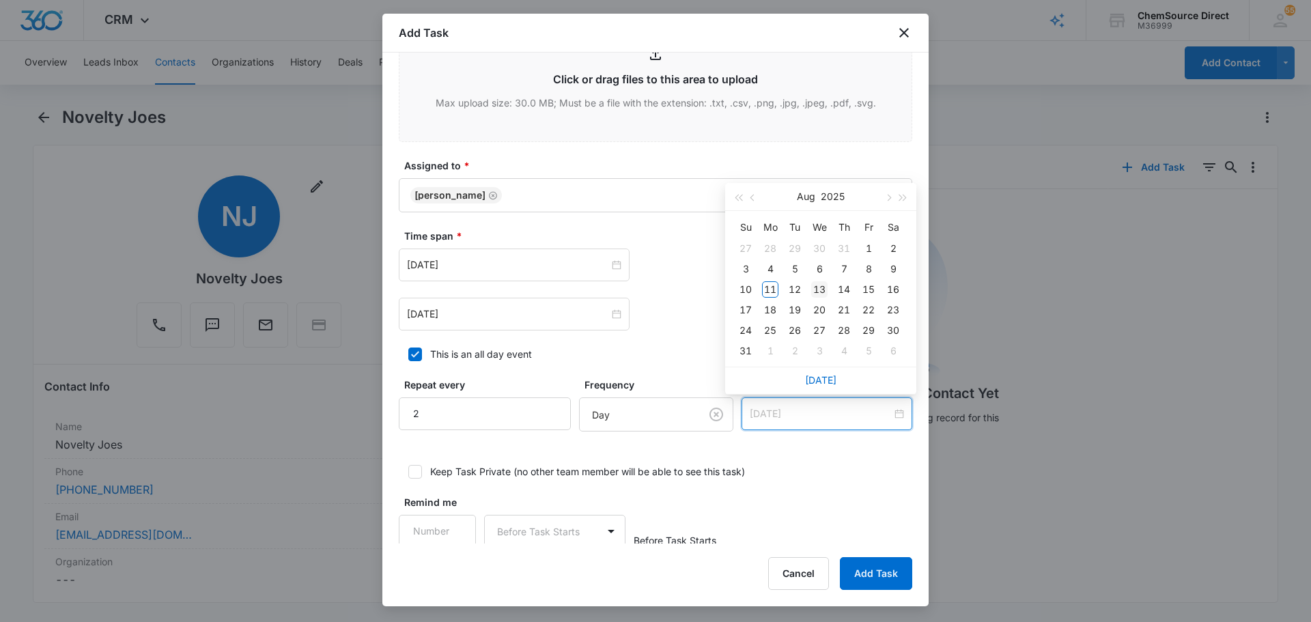
type input "Aug 13, 2025"
click at [824, 289] on div "13" at bounding box center [819, 289] width 16 height 16
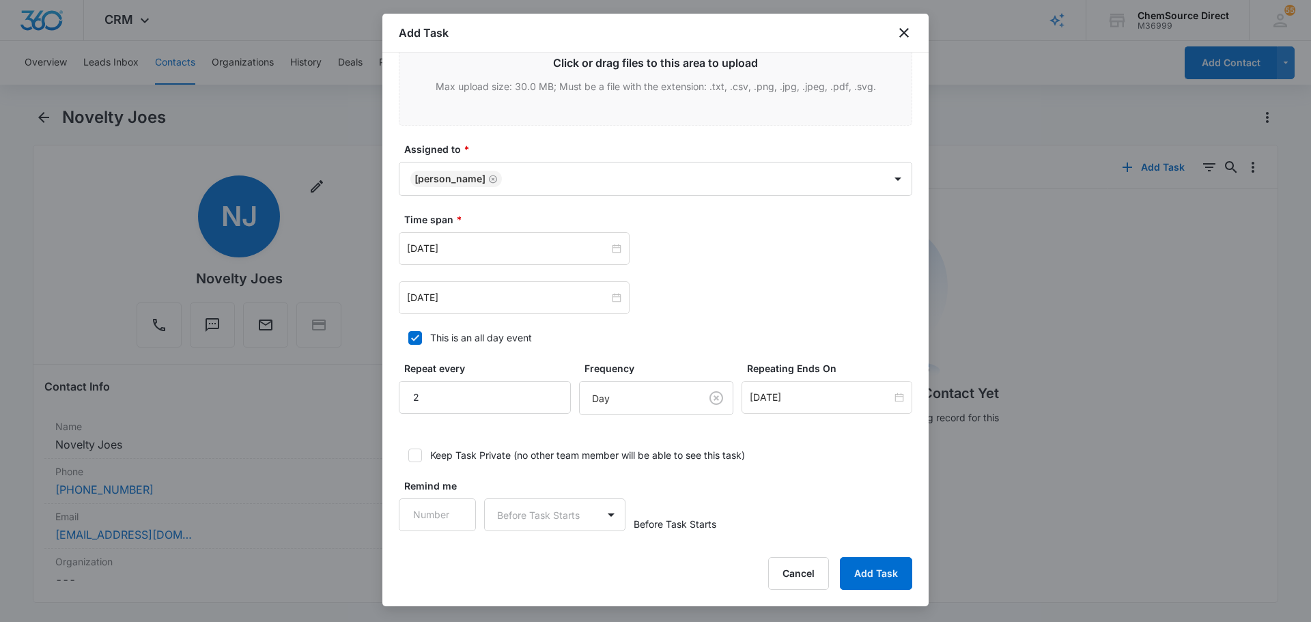
scroll to position [844, 0]
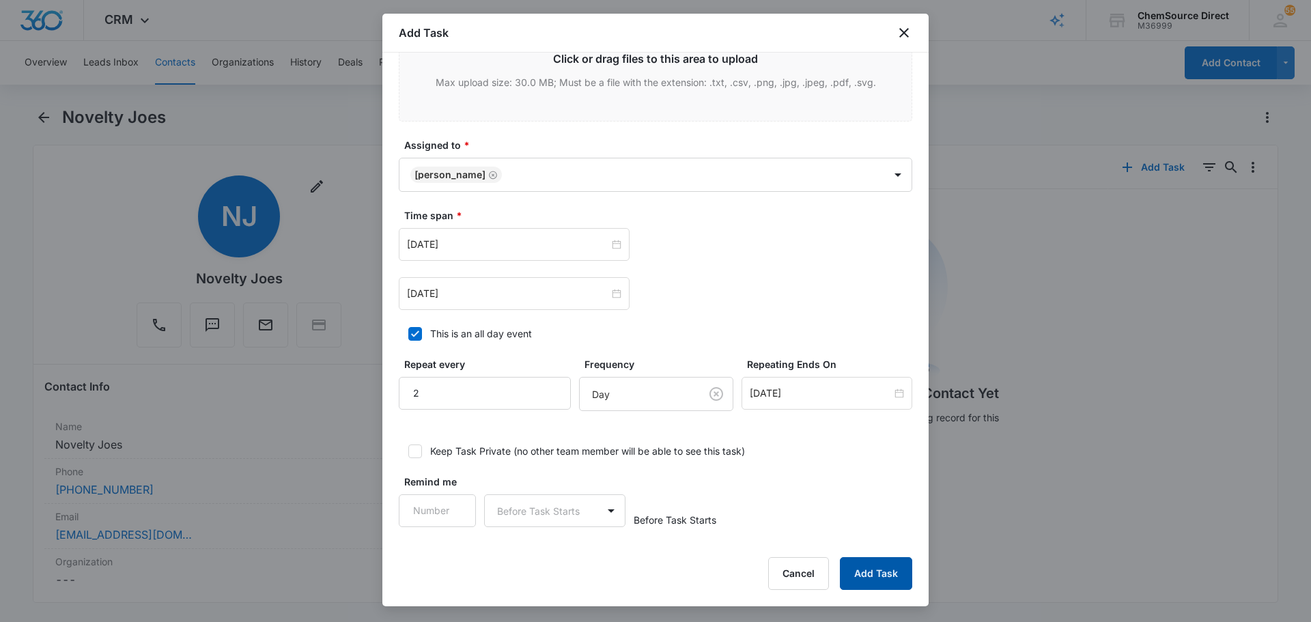
click at [867, 572] on button "Add Task" at bounding box center [876, 573] width 72 height 33
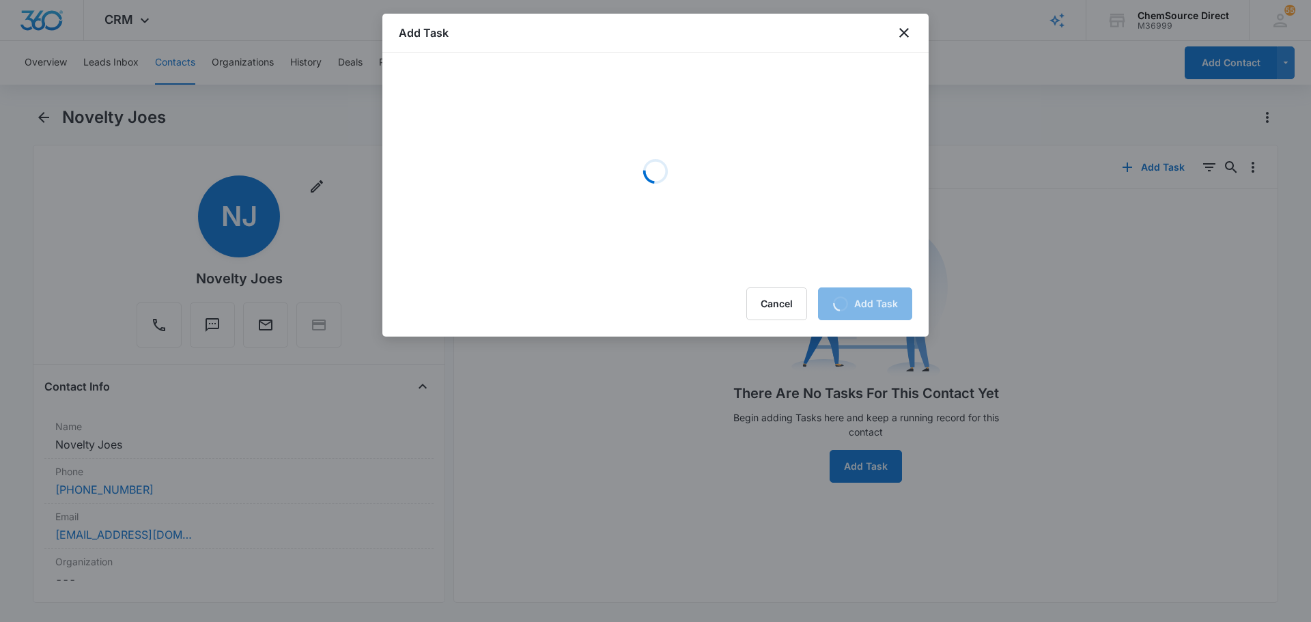
scroll to position [0, 0]
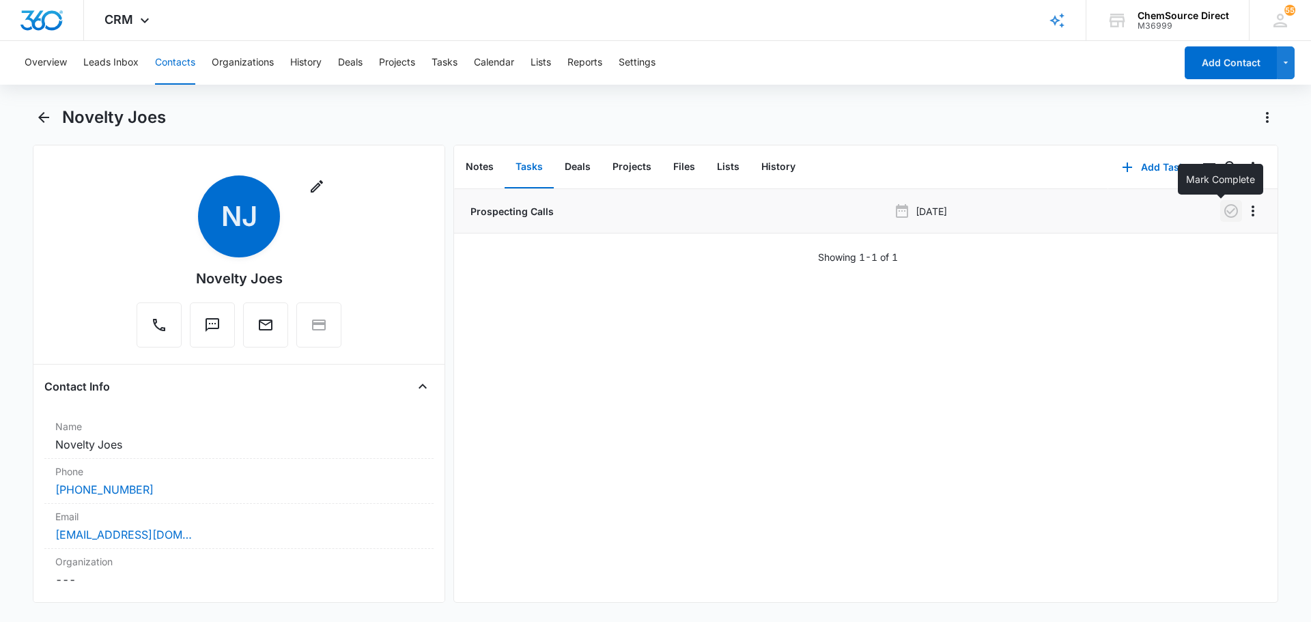
click at [1222, 210] on icon "button" at bounding box center [1230, 211] width 16 height 16
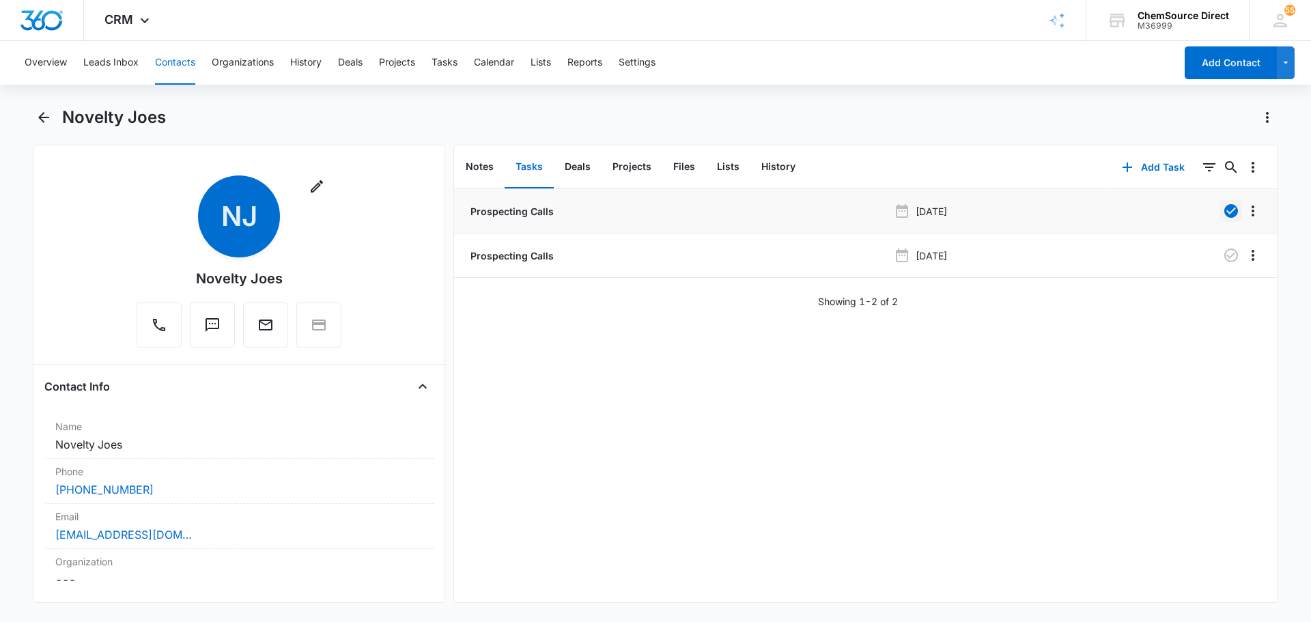
click at [168, 58] on button "Contacts" at bounding box center [175, 63] width 40 height 44
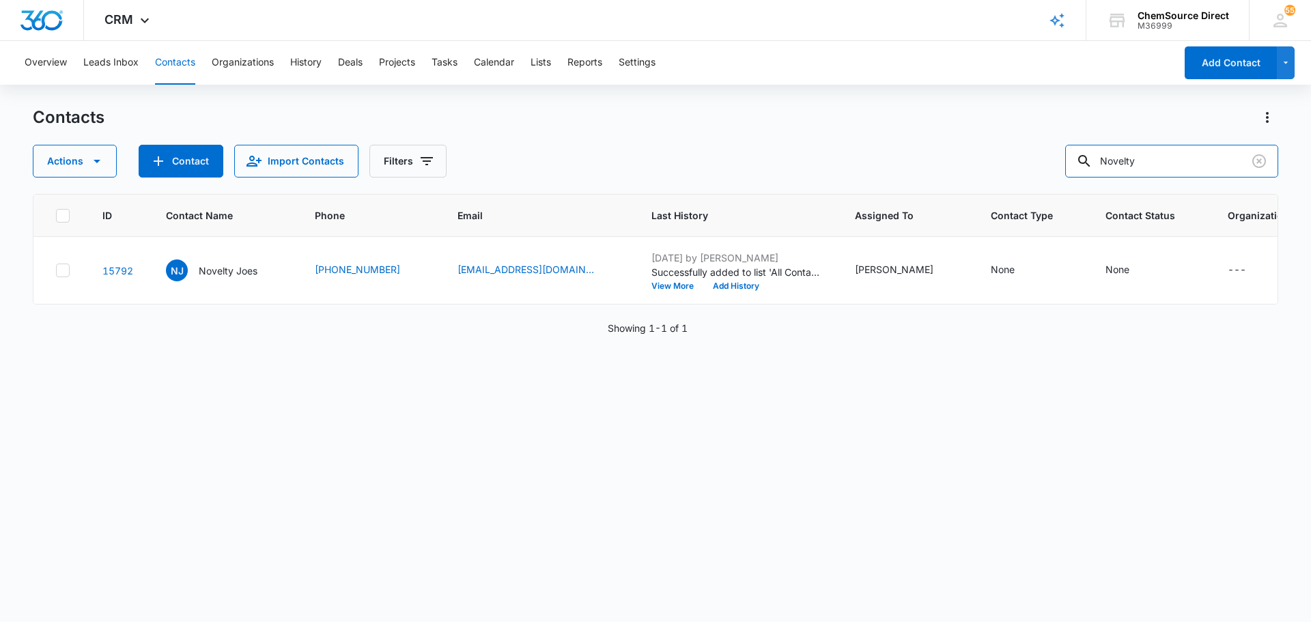
drag, startPoint x: 1158, startPoint y: 158, endPoint x: 1058, endPoint y: 165, distance: 99.8
click at [1113, 165] on input "Novelty" at bounding box center [1171, 161] width 213 height 33
type input "City Wide"
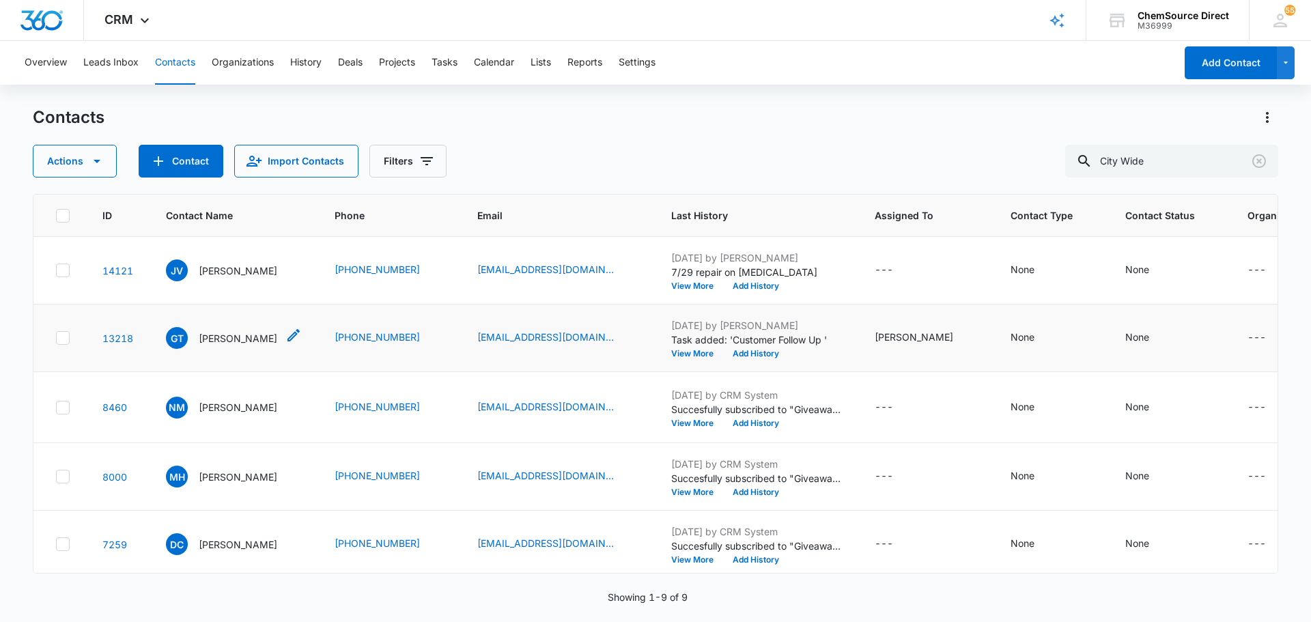
click at [248, 345] on p "Glenn Thomas" at bounding box center [238, 338] width 78 height 14
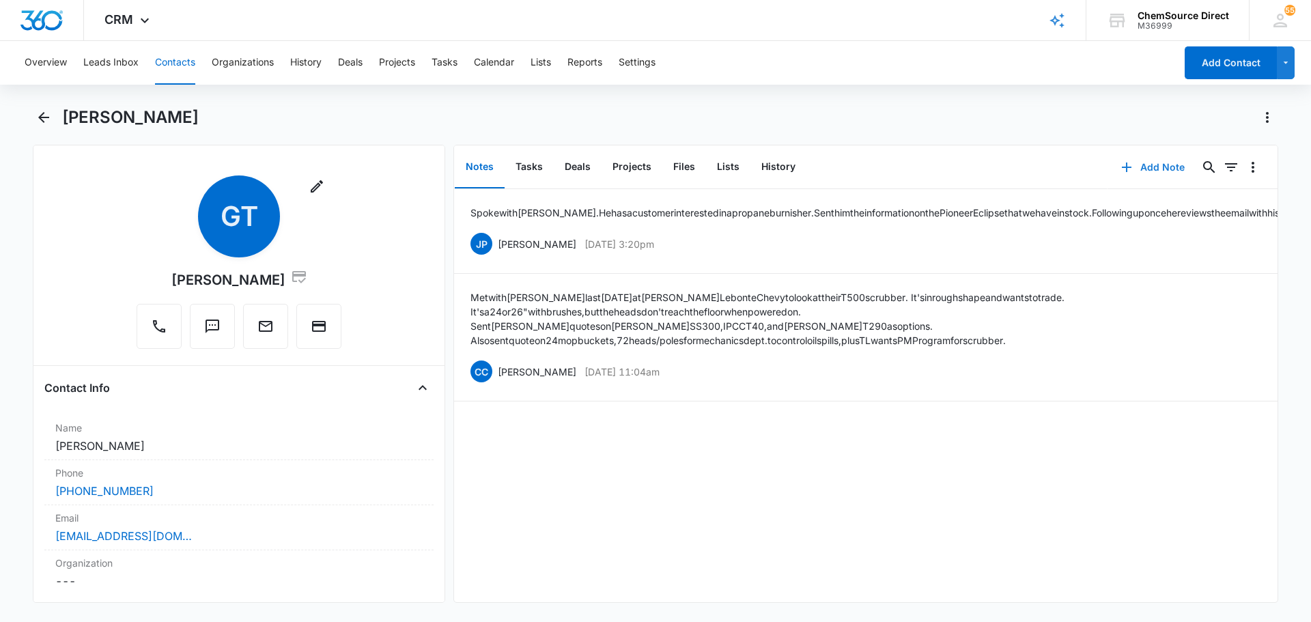
click at [1141, 171] on button "Add Note" at bounding box center [1152, 167] width 91 height 33
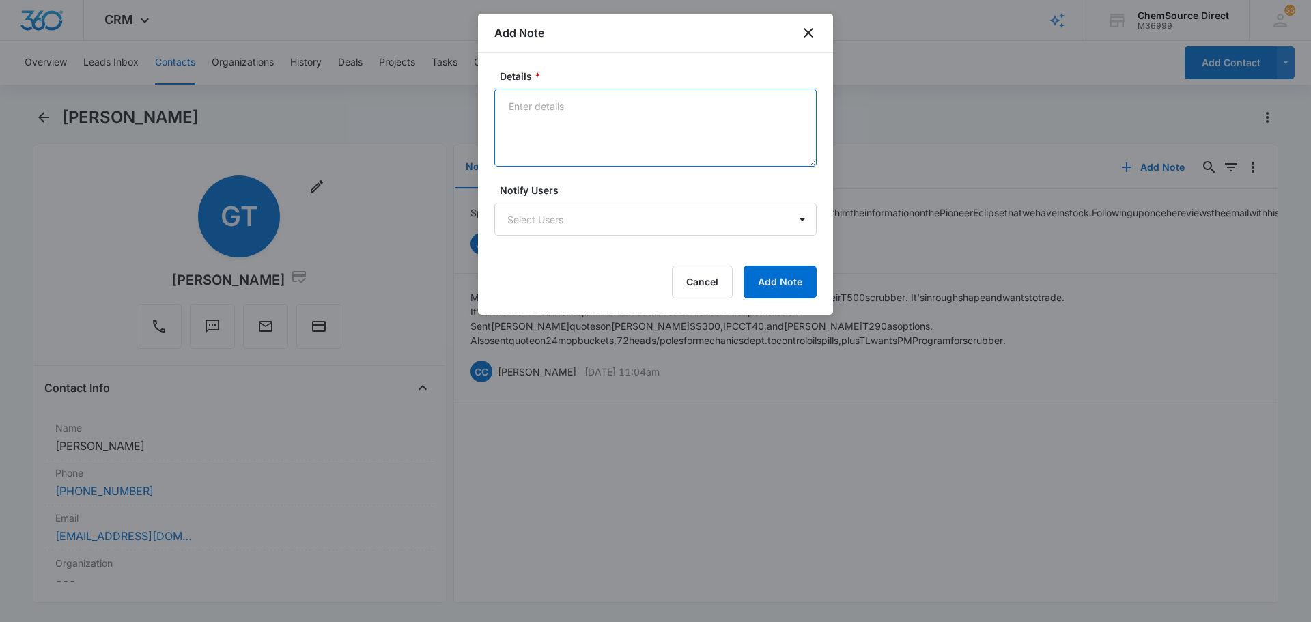
click at [650, 137] on textarea "Details *" at bounding box center [655, 128] width 322 height 78
type textarea "10% off Email Promotion"
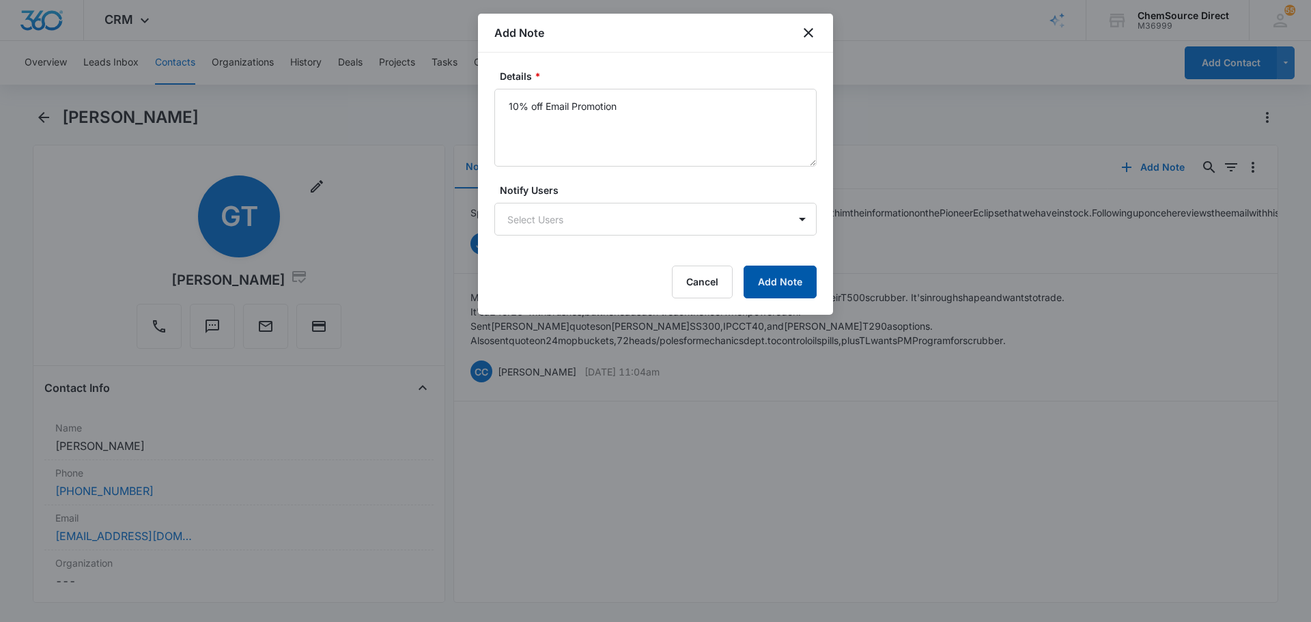
click at [784, 297] on button "Add Note" at bounding box center [779, 282] width 73 height 33
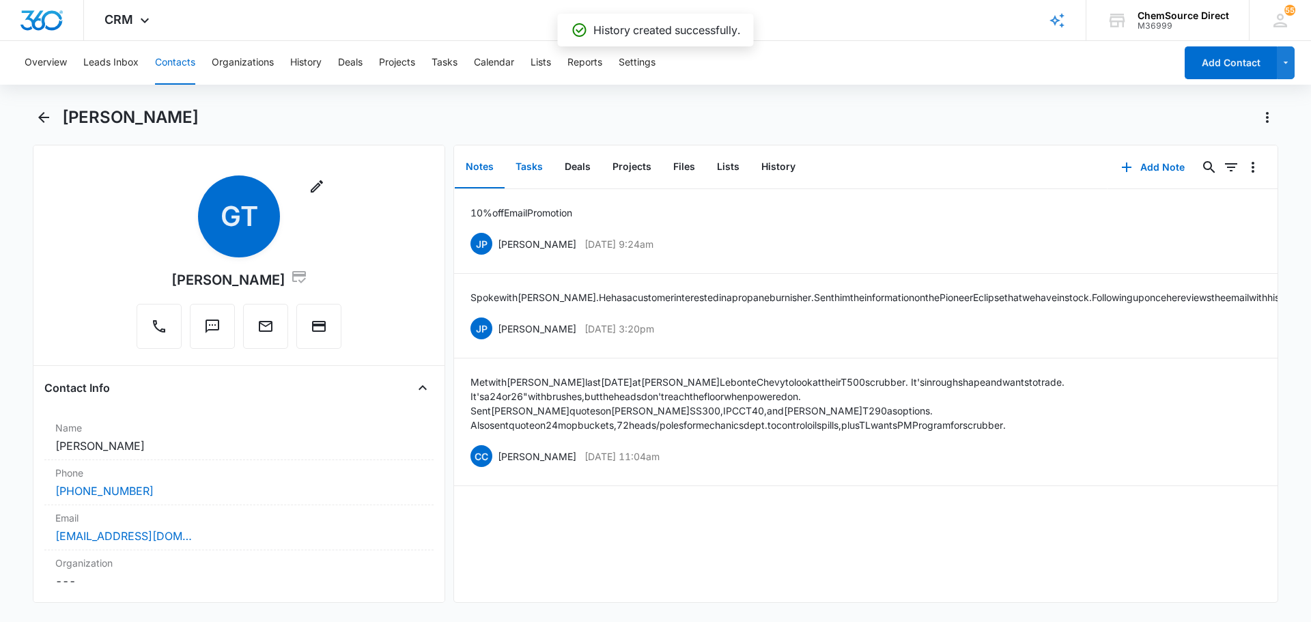
click at [528, 166] on button "Tasks" at bounding box center [528, 167] width 49 height 42
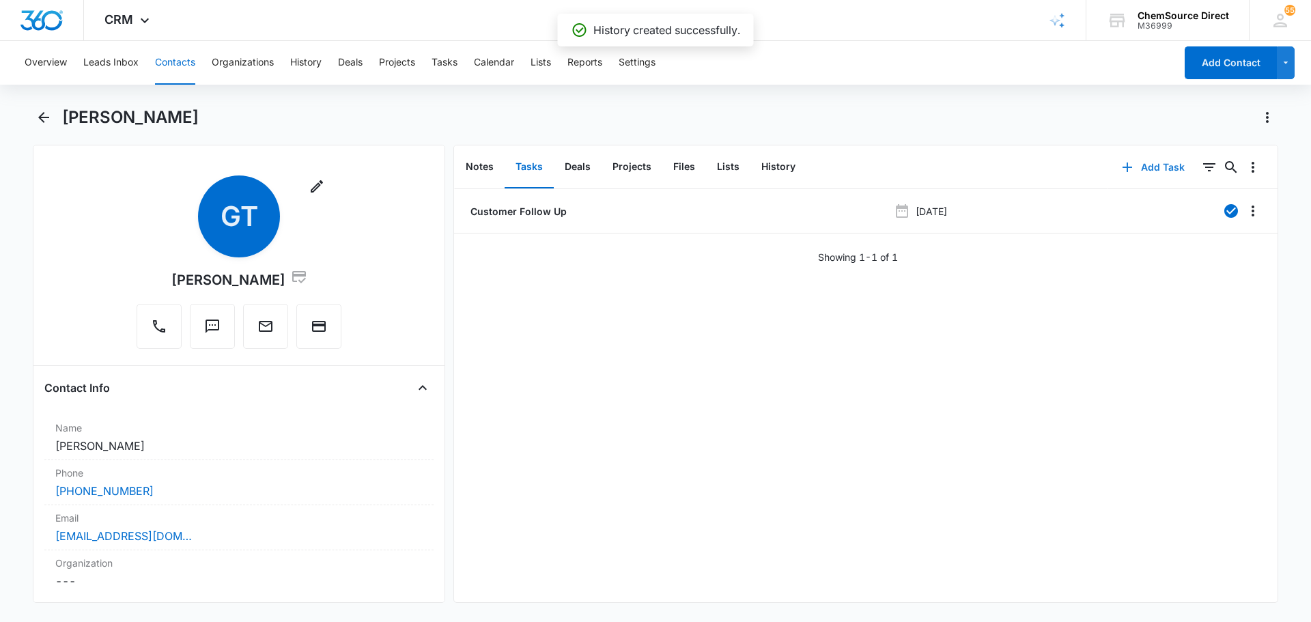
click at [1147, 167] on button "Add Task" at bounding box center [1153, 167] width 90 height 33
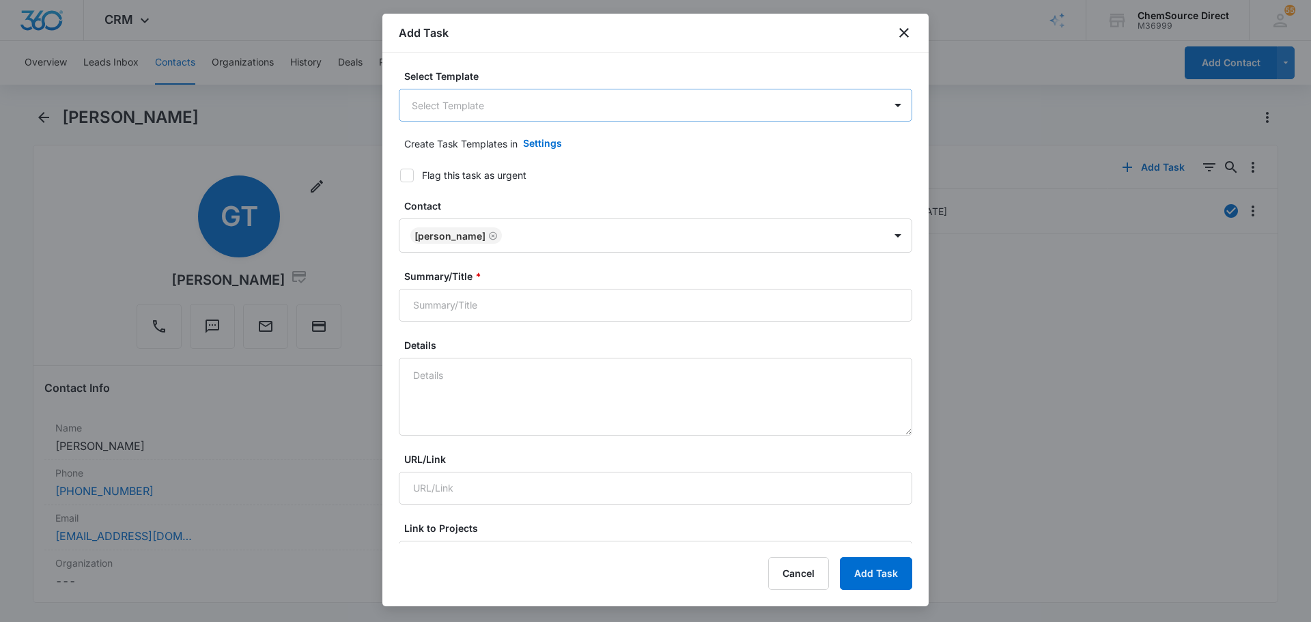
click at [560, 117] on body "CRM Apps Reputation Forms CRM Email Social Payments POS Content Ads Intelligenc…" at bounding box center [655, 311] width 1311 height 622
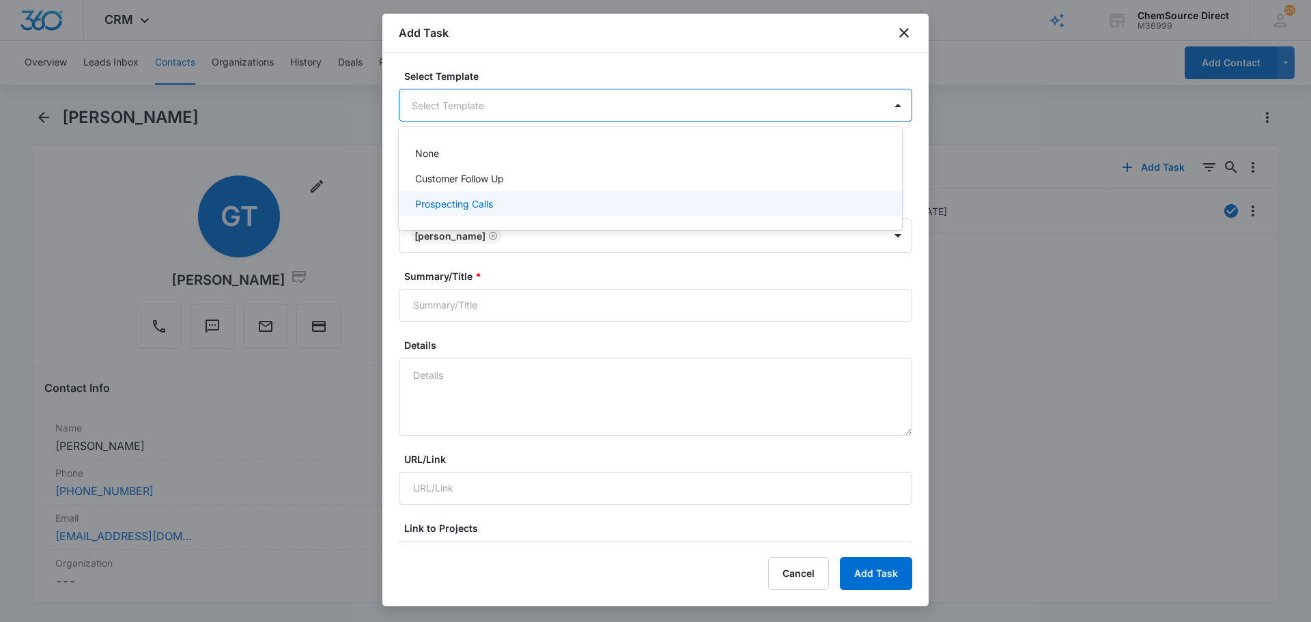
click at [539, 196] on div "Prospecting Calls" at bounding box center [650, 203] width 503 height 25
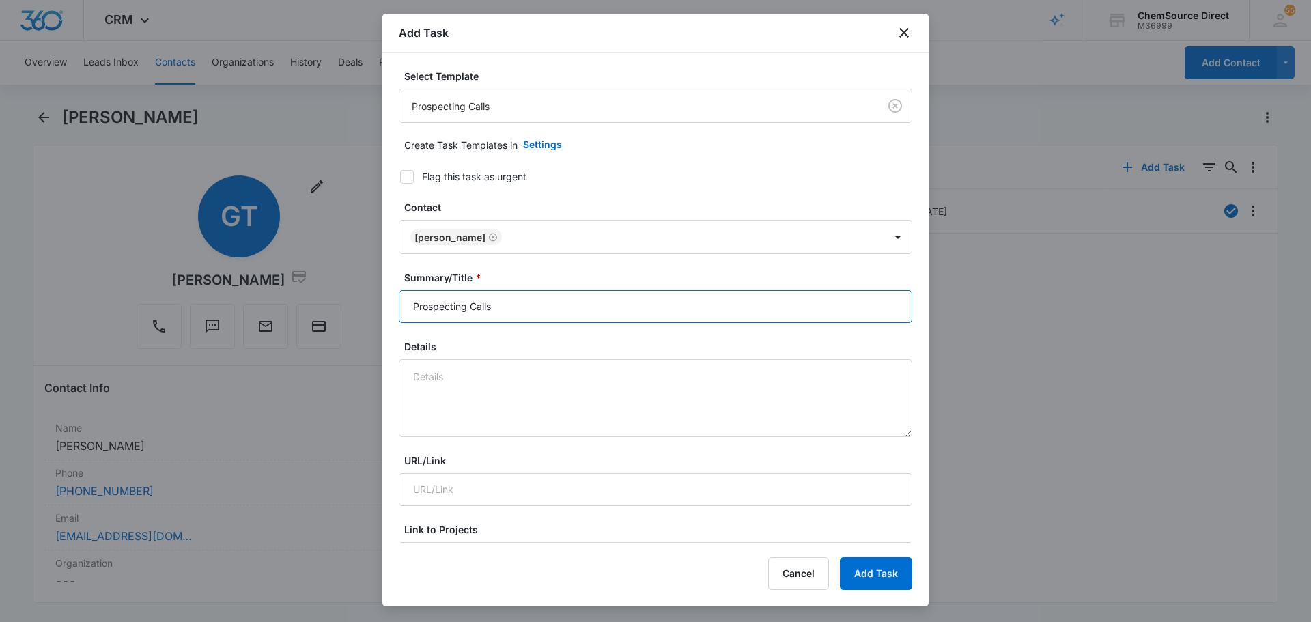
drag, startPoint x: 528, startPoint y: 304, endPoint x: 347, endPoint y: 304, distance: 180.9
click at [356, 304] on body "CRM Apps Reputation Forms CRM Email Social Payments POS Content Ads Intelligenc…" at bounding box center [655, 311] width 1311 height 622
type input "Prospecting Calls"
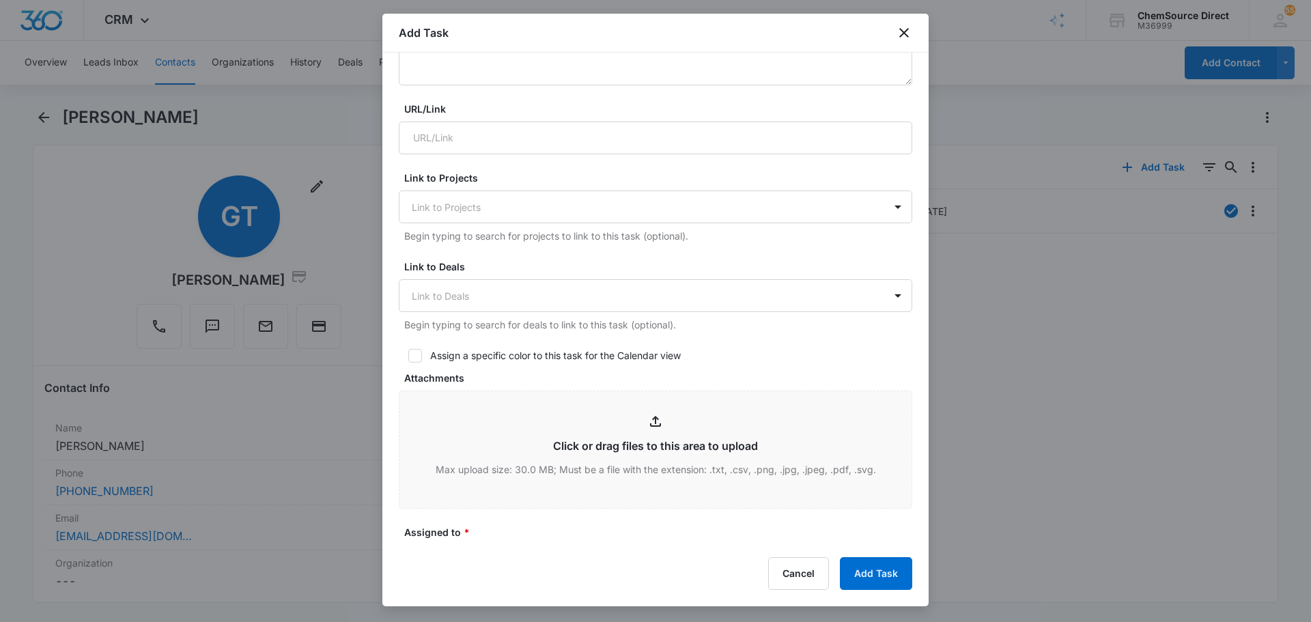
scroll to position [410, 0]
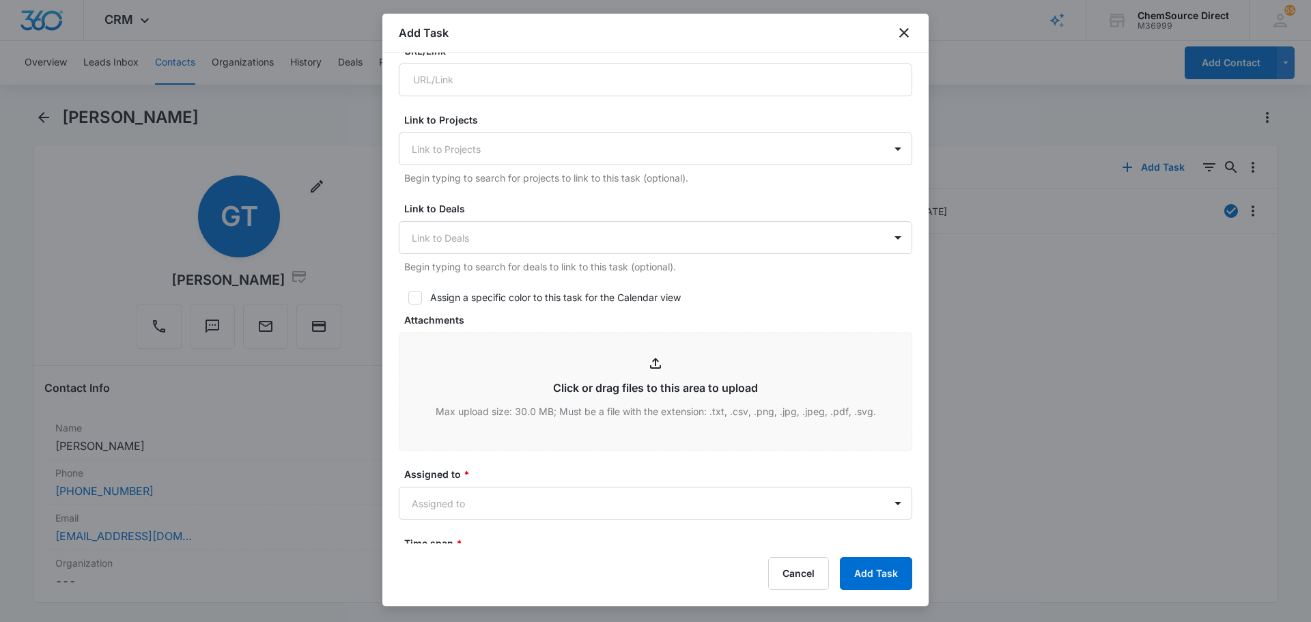
drag, startPoint x: 414, startPoint y: 304, endPoint x: 447, endPoint y: 306, distance: 33.5
click at [414, 304] on form "Select Template Prospecting Calls Create Task Templates in Settings Flag this t…" at bounding box center [655, 256] width 513 height 1195
click at [401, 300] on label "Assign a specific color to this task for the Calendar view" at bounding box center [655, 297] width 513 height 14
click at [401, 300] on input "Assign a specific color to this task for the Calendar view" at bounding box center [404, 298] width 10 height 10
checkbox input "true"
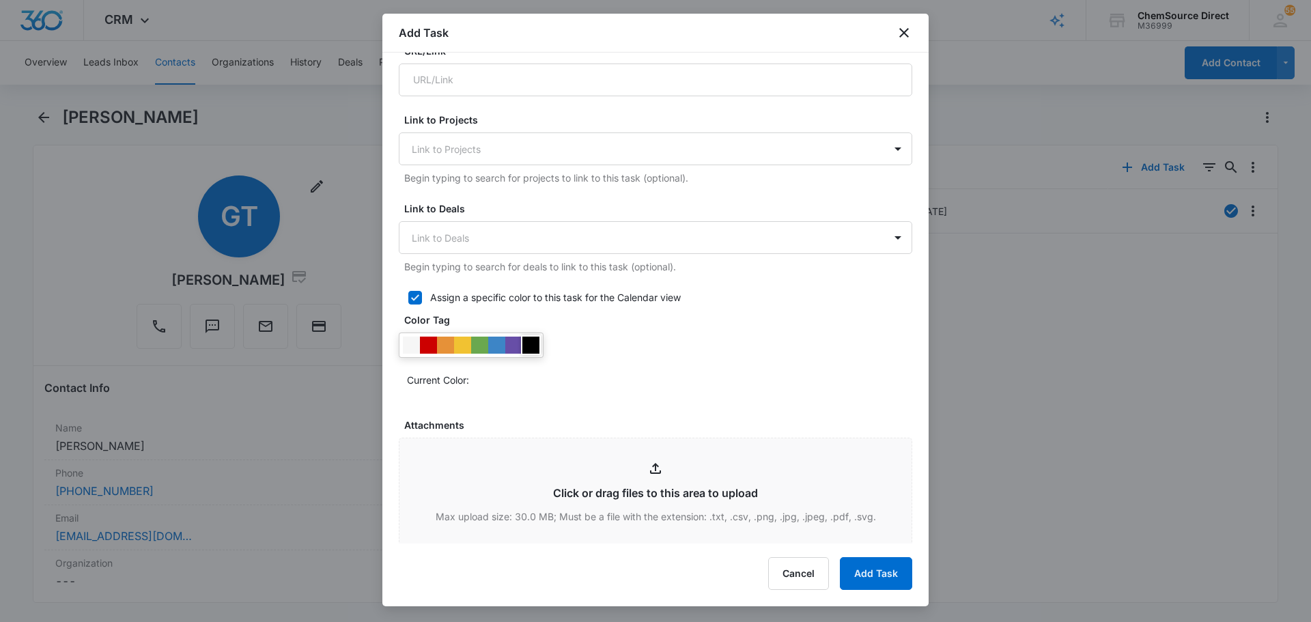
click at [537, 350] on div at bounding box center [530, 345] width 17 height 17
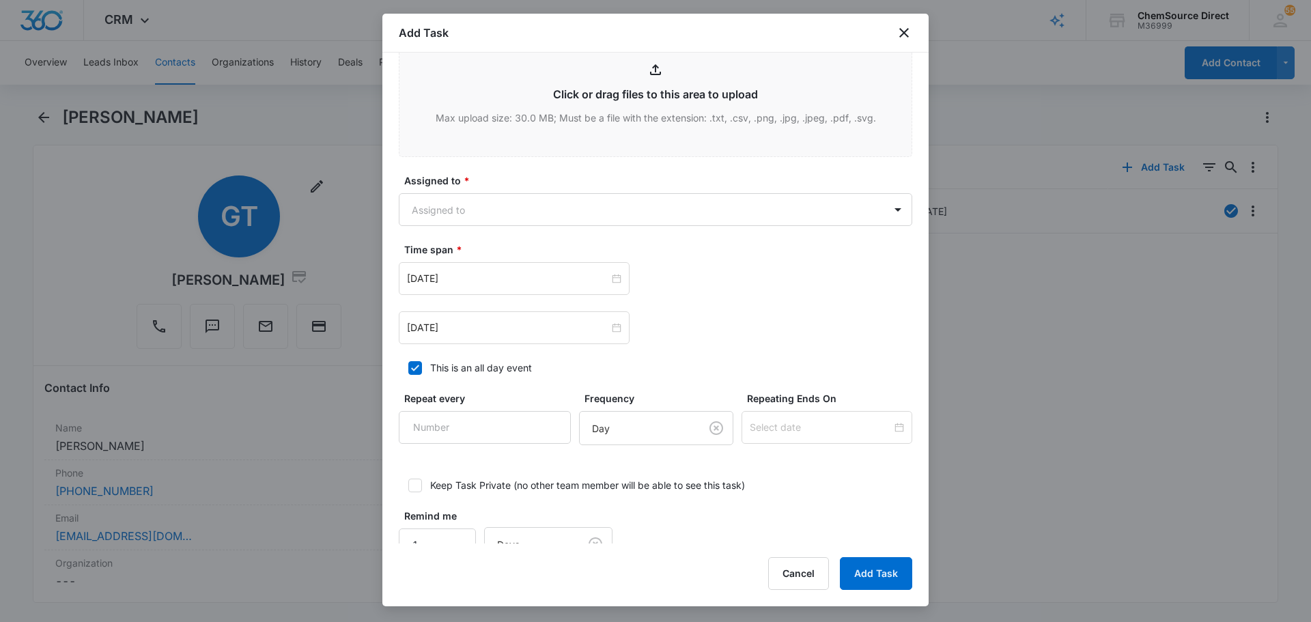
scroll to position [819, 0]
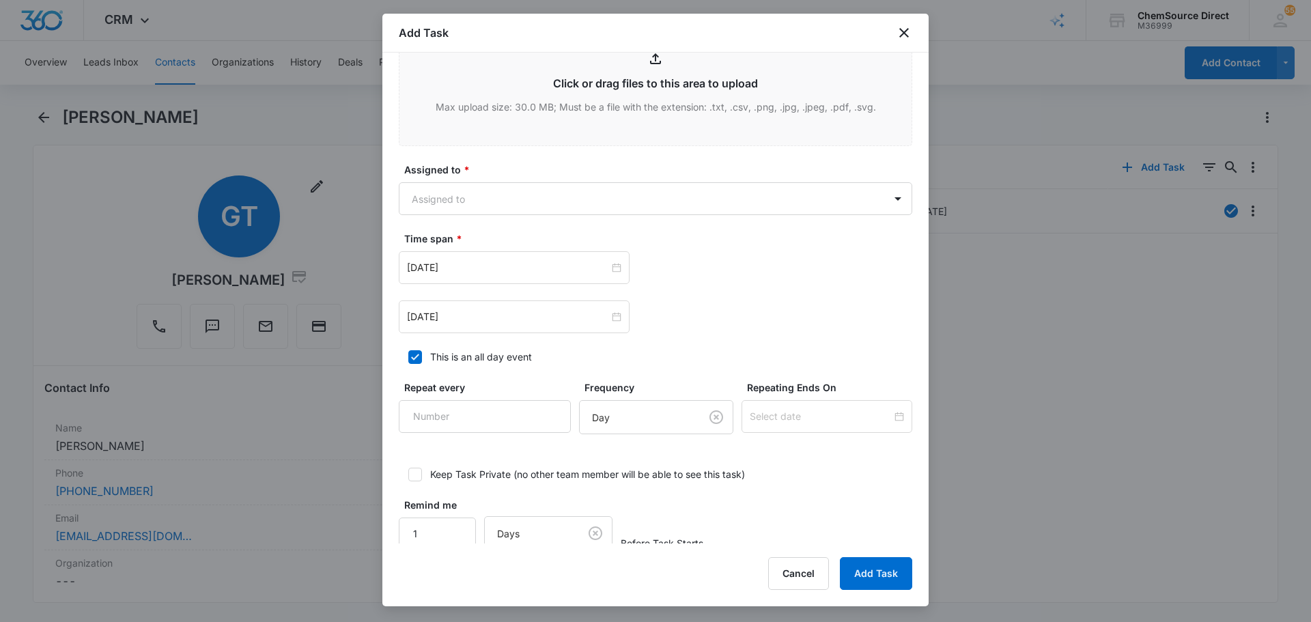
click at [532, 182] on div "Assigned to * Assigned to" at bounding box center [655, 188] width 513 height 53
click at [534, 203] on body "CRM Apps Reputation Forms CRM Email Social Payments POS Content Ads Intelligenc…" at bounding box center [655, 311] width 1311 height 622
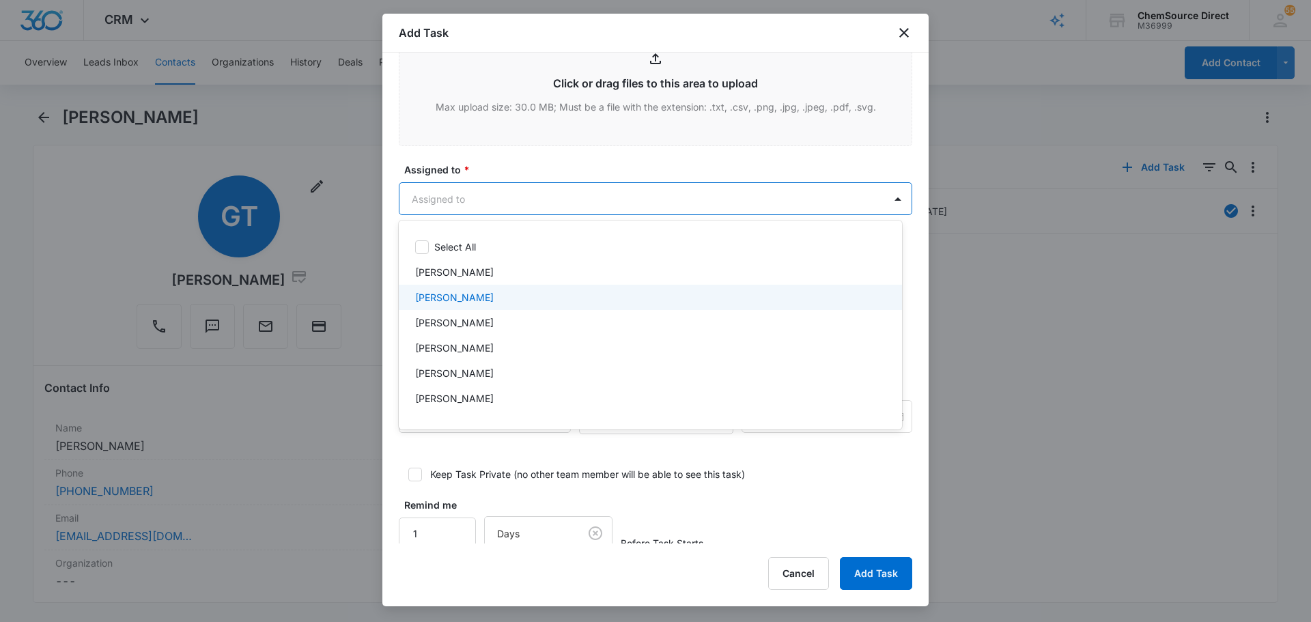
click at [471, 300] on div "[PERSON_NAME]" at bounding box center [649, 297] width 468 height 14
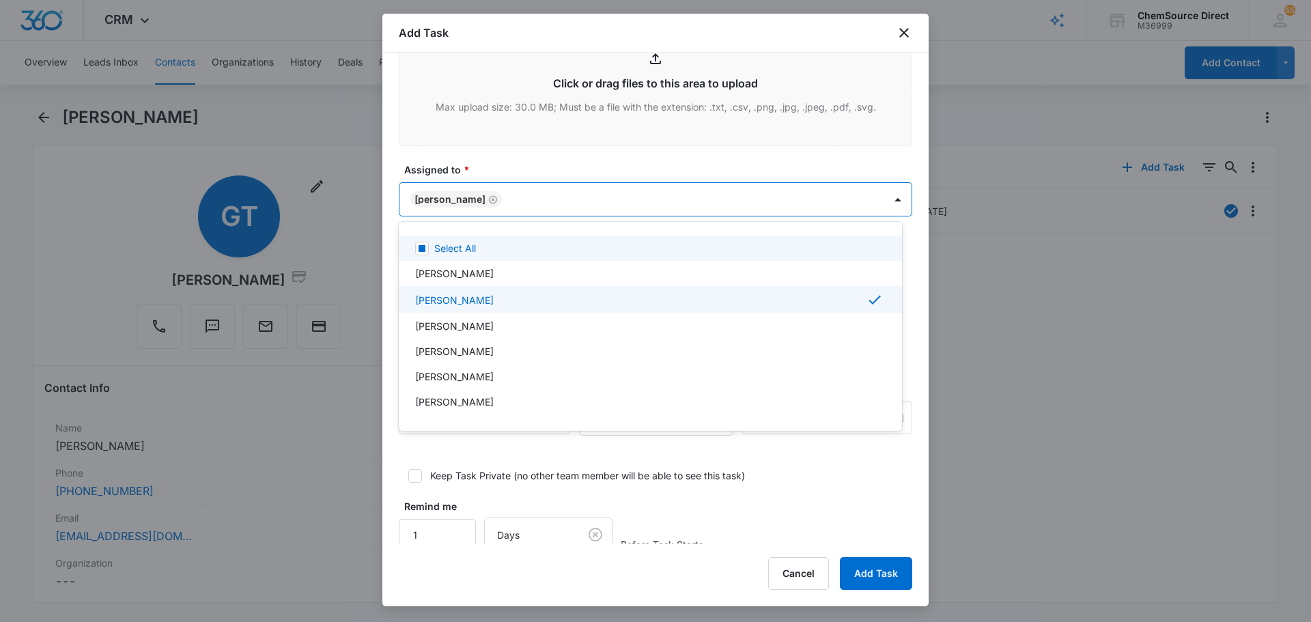
click at [524, 163] on div at bounding box center [655, 311] width 1311 height 622
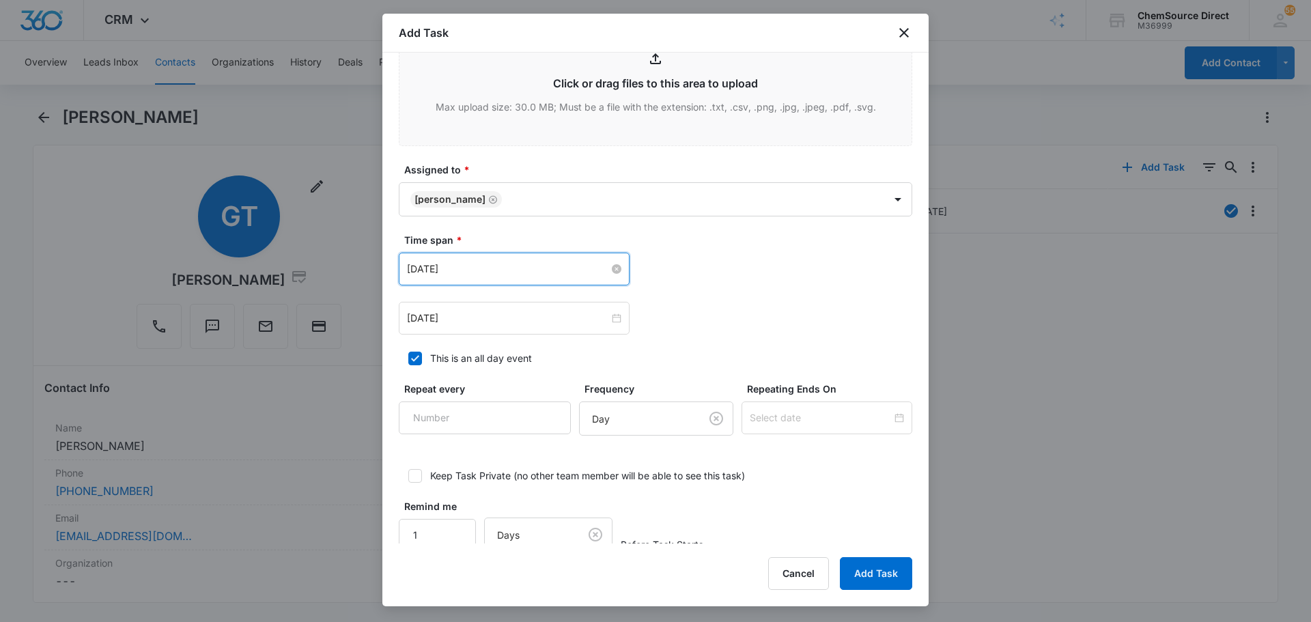
click at [509, 276] on input "Jul 17, 2025" at bounding box center [508, 268] width 202 height 15
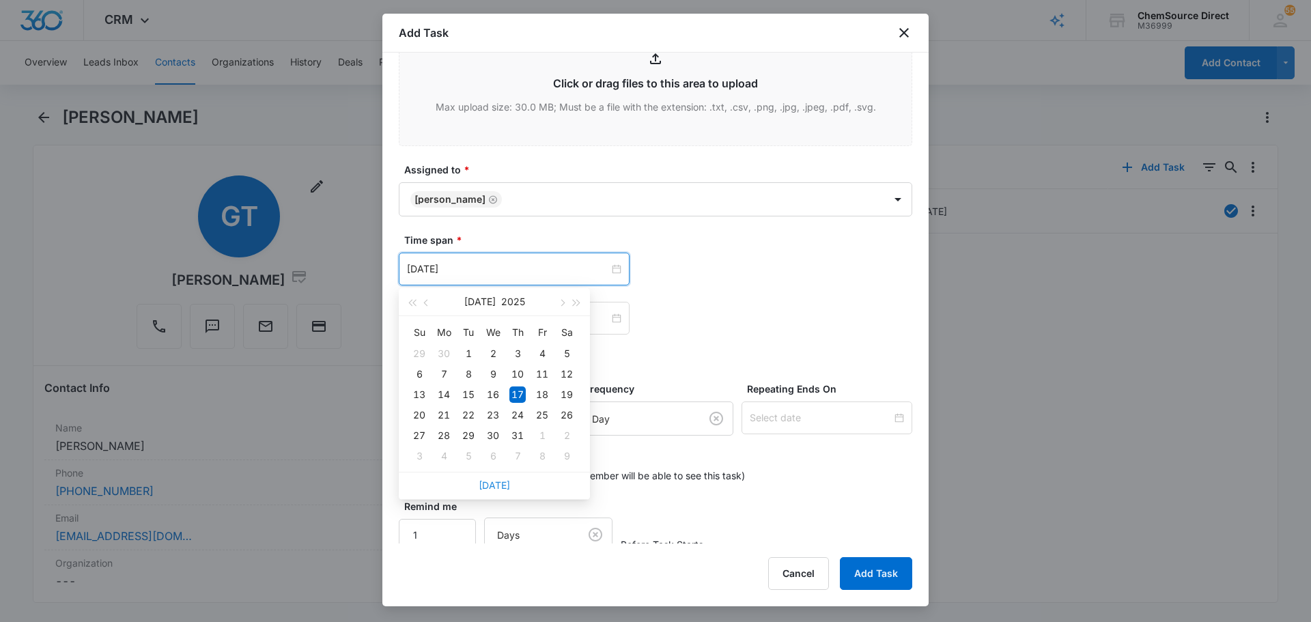
click at [497, 479] on link "Today" at bounding box center [493, 485] width 31 height 12
type input "Aug 11, 2025"
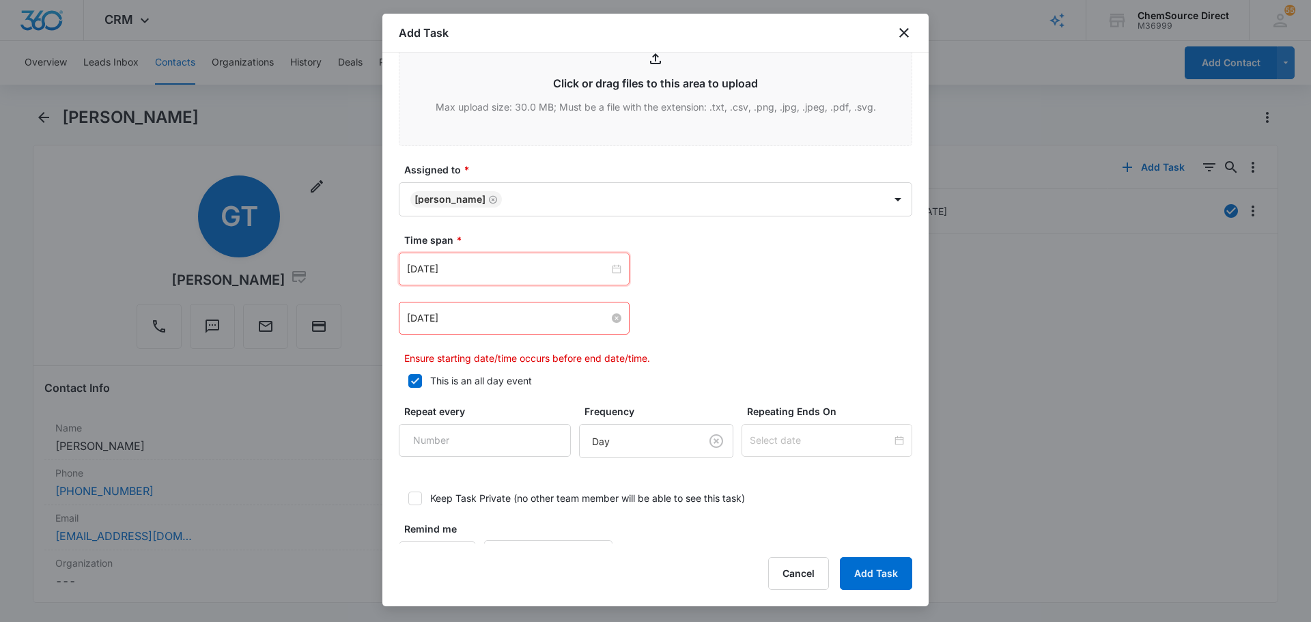
click at [500, 319] on input "Jul 17, 2025" at bounding box center [508, 318] width 202 height 15
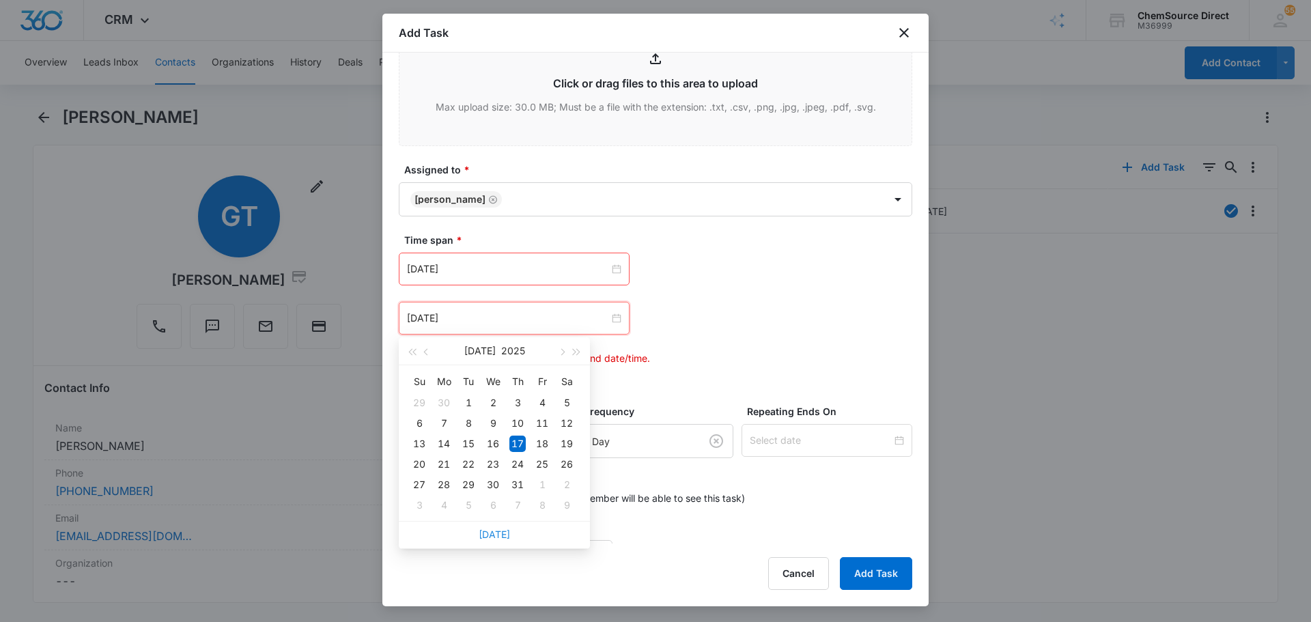
click at [489, 534] on link "Today" at bounding box center [493, 534] width 31 height 12
type input "Aug 11, 2025"
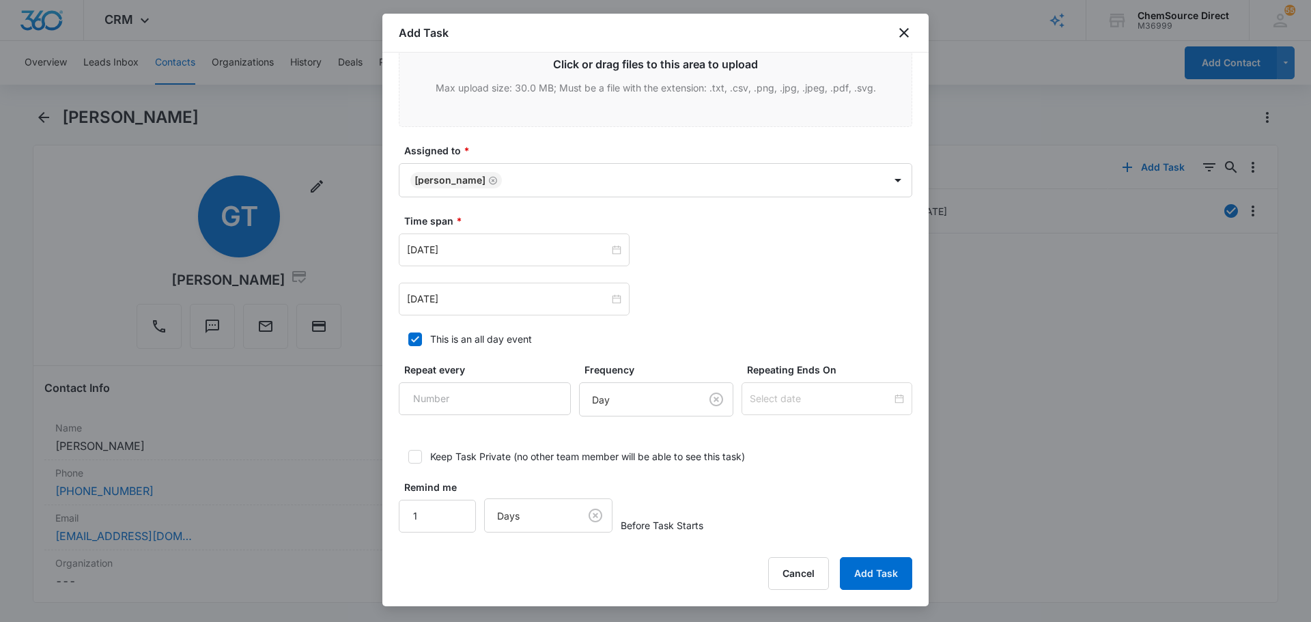
scroll to position [844, 0]
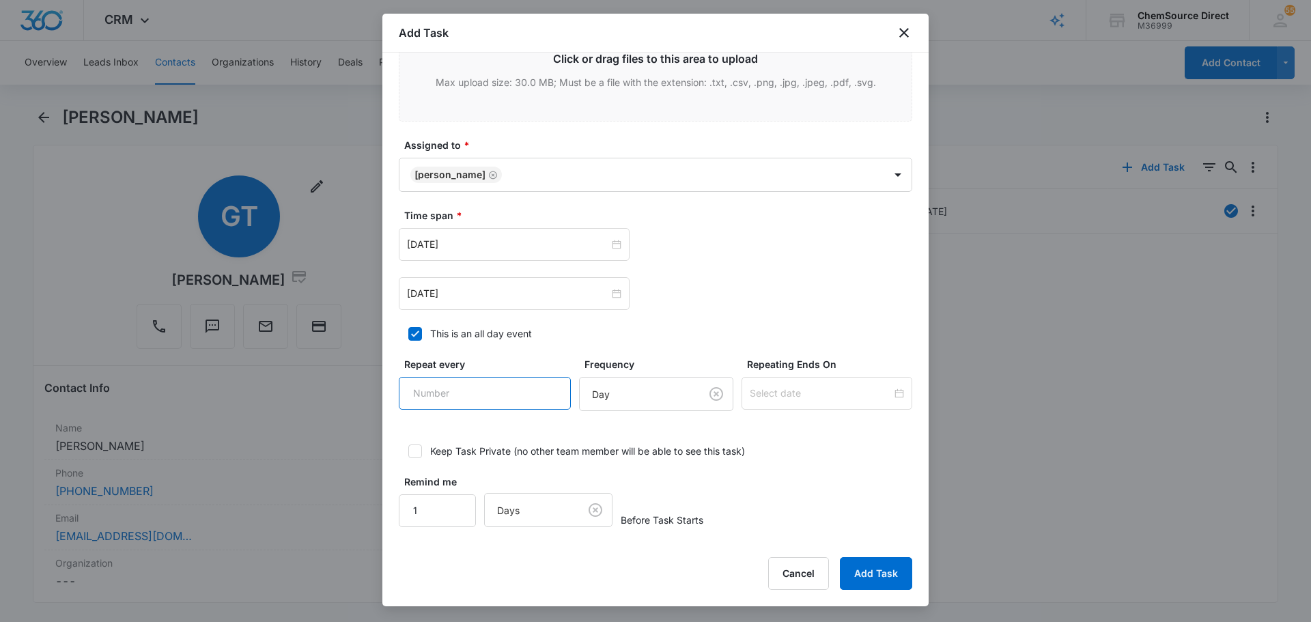
click at [524, 396] on input "Repeat every" at bounding box center [485, 393] width 172 height 33
type input "2"
click at [625, 405] on body "CRM Apps Reputation Forms CRM Email Social Payments POS Content Ads Intelligenc…" at bounding box center [655, 311] width 1311 height 622
click at [612, 439] on div "Day" at bounding box center [639, 443] width 115 height 16
click at [752, 399] on input at bounding box center [820, 393] width 142 height 15
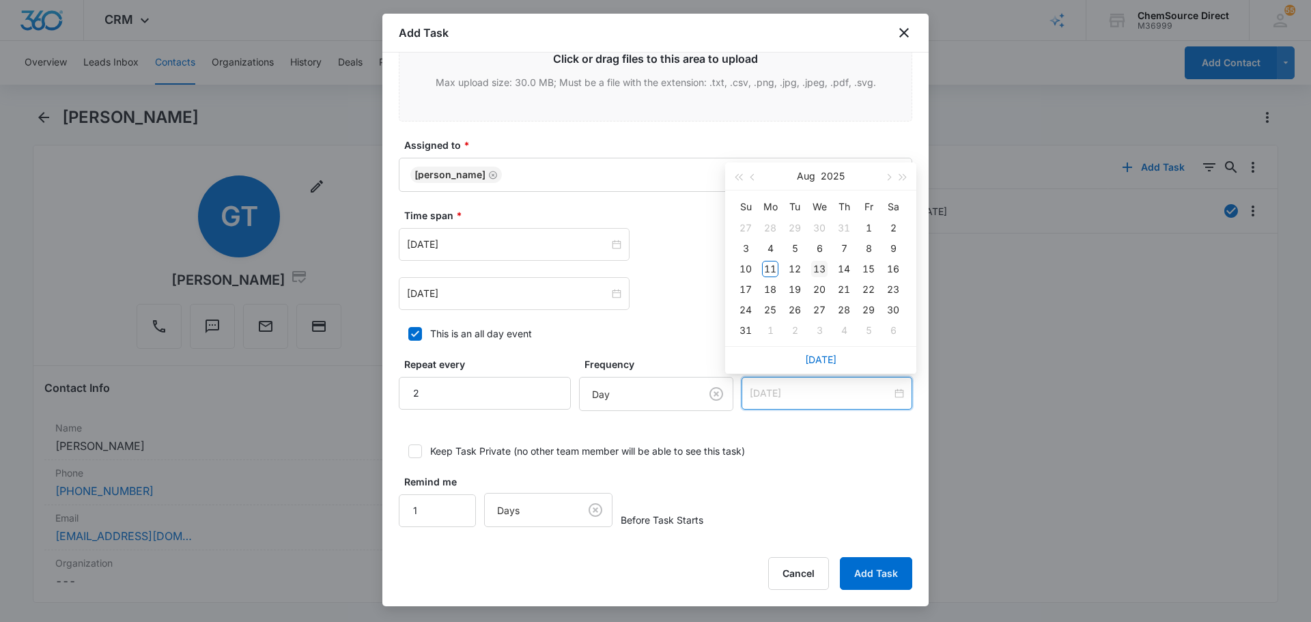
type input "Aug 13, 2025"
click at [818, 266] on div "13" at bounding box center [819, 269] width 16 height 16
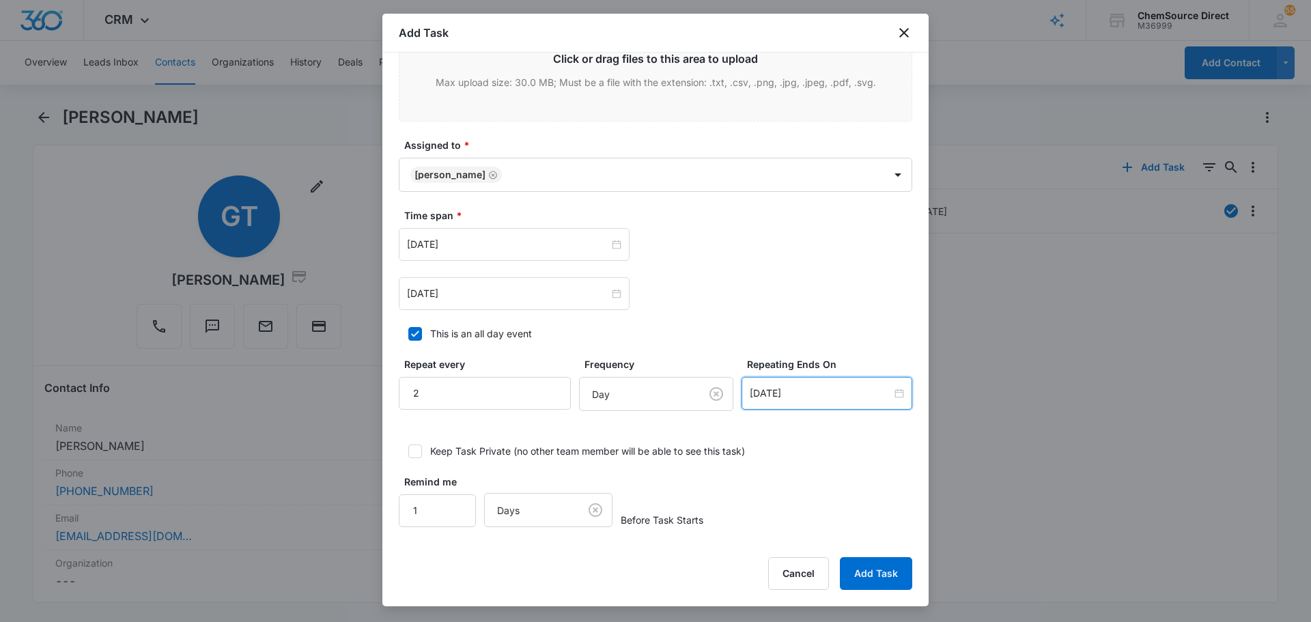
click at [788, 489] on div "Remind me 1 Days Before Task Starts" at bounding box center [655, 500] width 513 height 53
drag, startPoint x: 853, startPoint y: 572, endPoint x: 945, endPoint y: 588, distance: 93.6
click at [854, 574] on button "Add Task" at bounding box center [876, 573] width 72 height 33
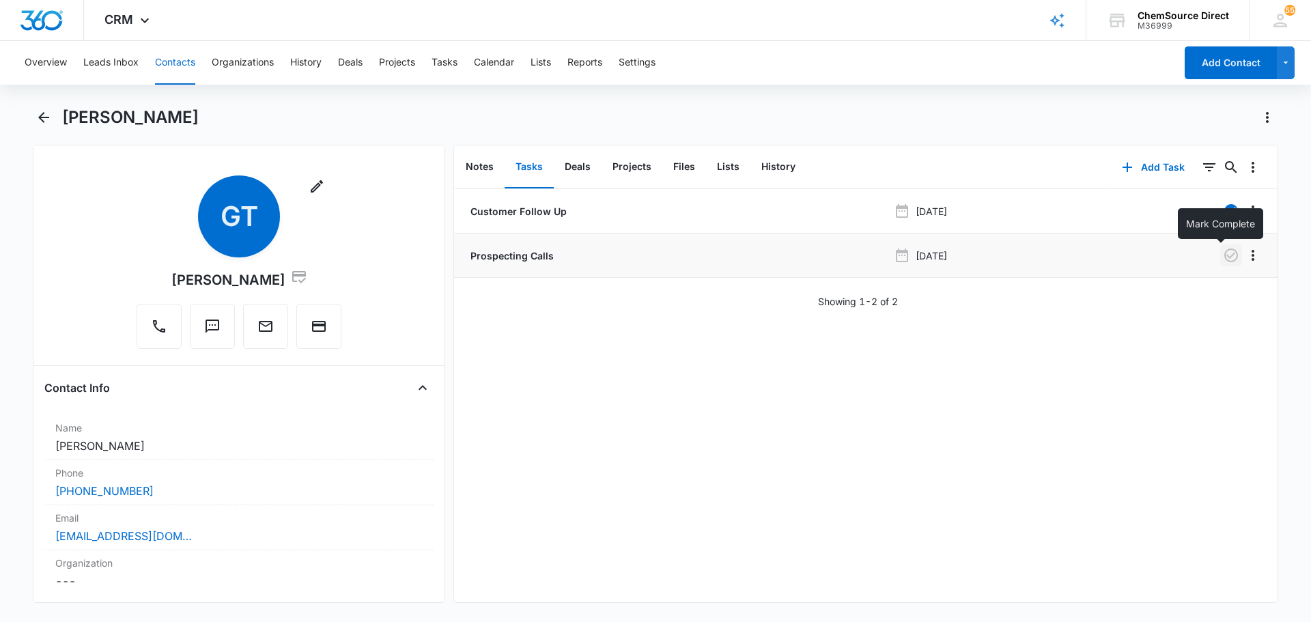
click at [1224, 256] on icon "button" at bounding box center [1231, 255] width 14 height 14
click at [180, 56] on button "Contacts" at bounding box center [175, 63] width 40 height 44
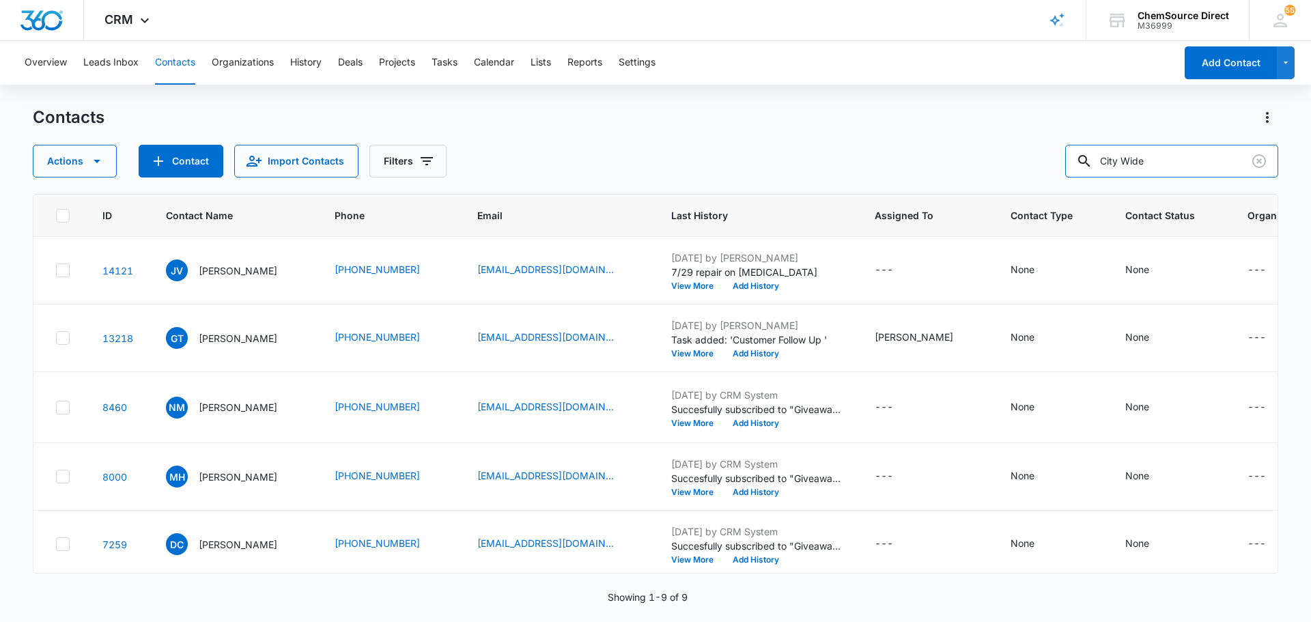
drag, startPoint x: 1195, startPoint y: 151, endPoint x: 1072, endPoint y: 170, distance: 125.0
click at [1072, 170] on div "Actions Contact Import Contacts Filters City Wide" at bounding box center [655, 161] width 1245 height 33
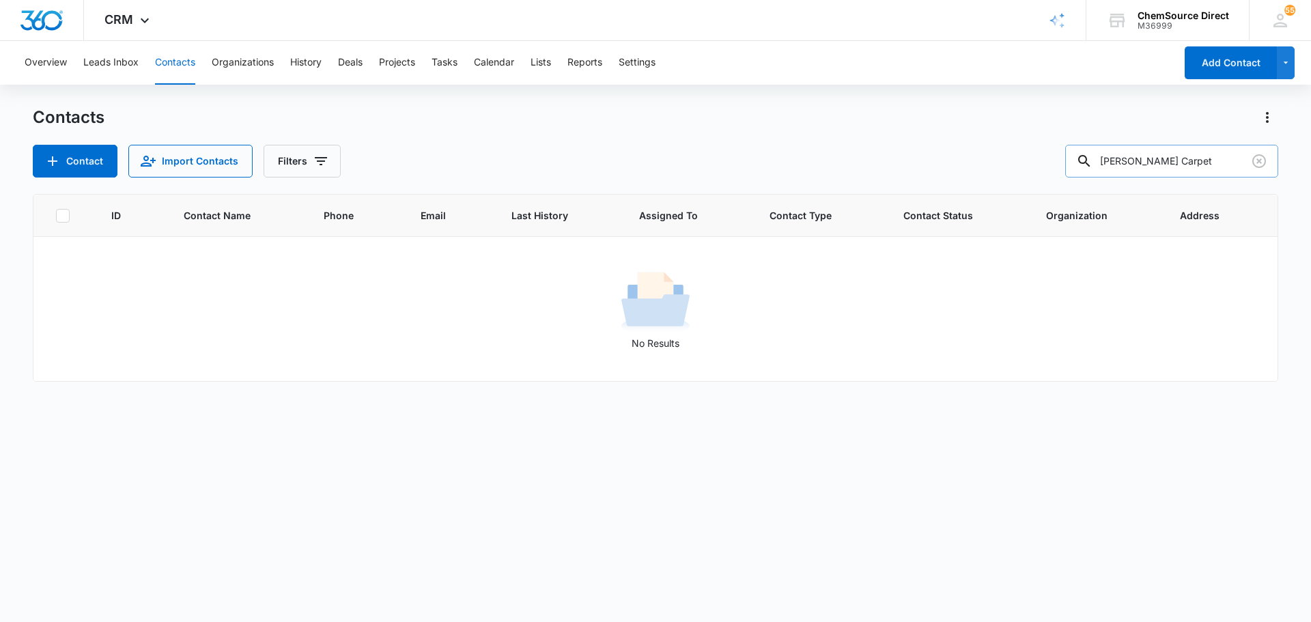
drag, startPoint x: 1200, startPoint y: 163, endPoint x: 1143, endPoint y: 172, distance: 58.0
click at [1143, 172] on input "Burley's Carpet" at bounding box center [1171, 161] width 213 height 33
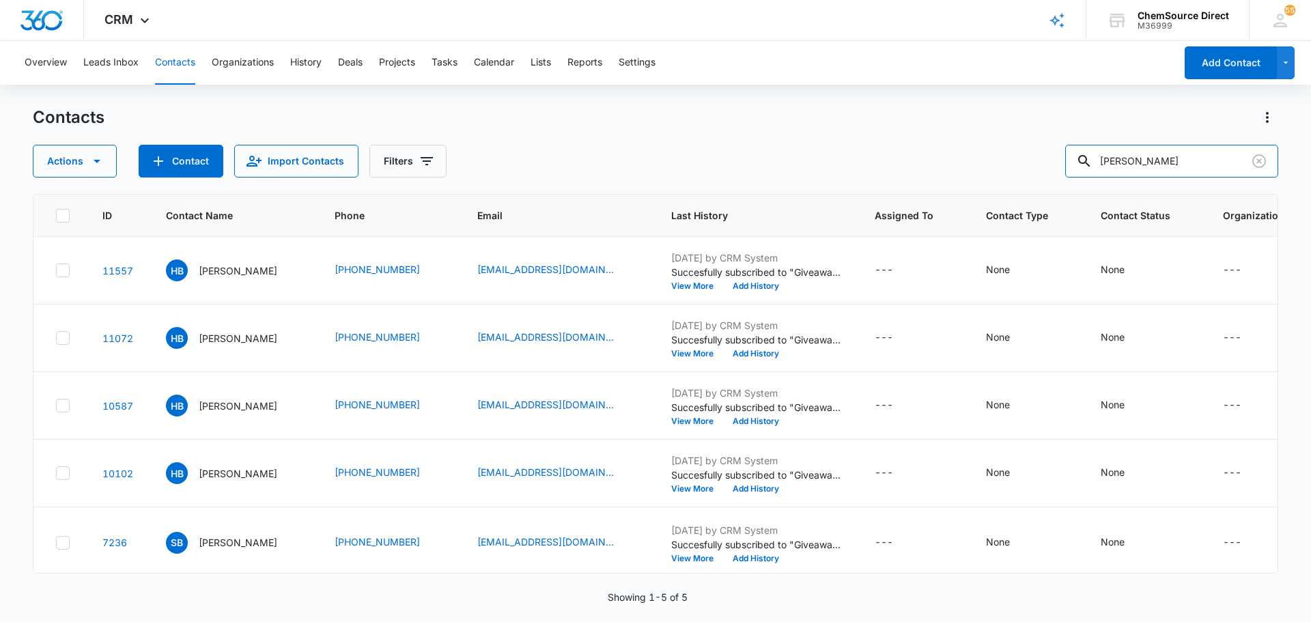
drag, startPoint x: 1164, startPoint y: 164, endPoint x: 1057, endPoint y: 166, distance: 107.9
click at [1057, 166] on div "Actions Contact Import Contacts Filters Burley" at bounding box center [655, 161] width 1245 height 33
type input "adam"
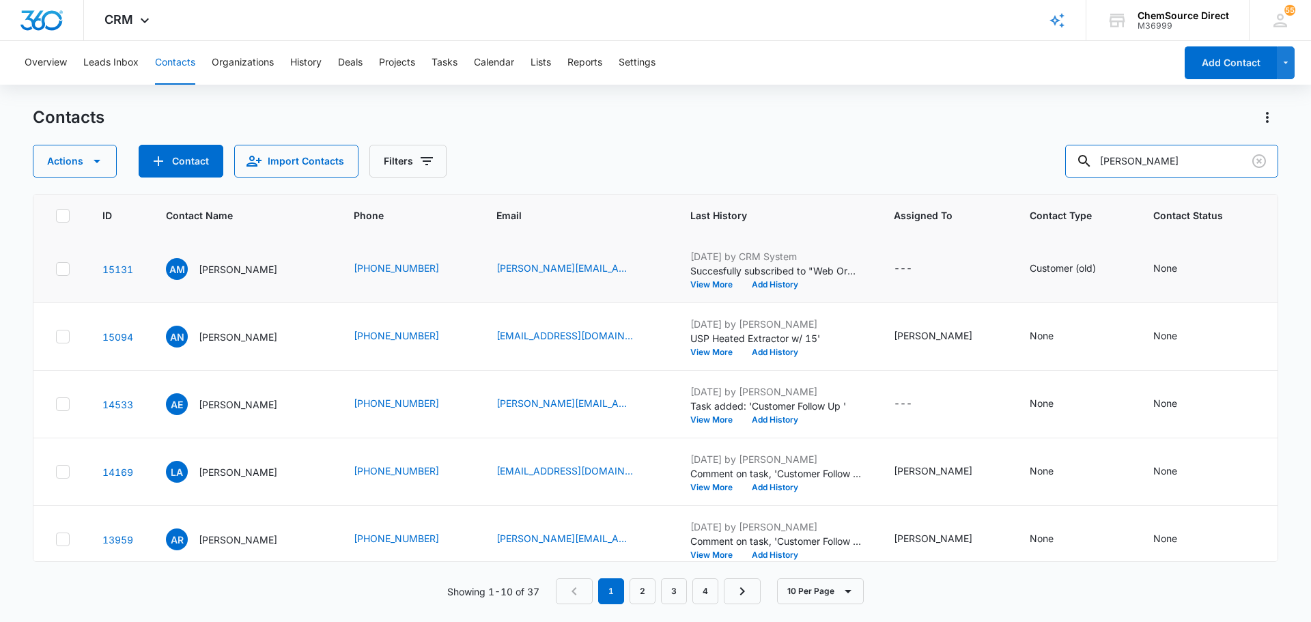
scroll to position [205, 0]
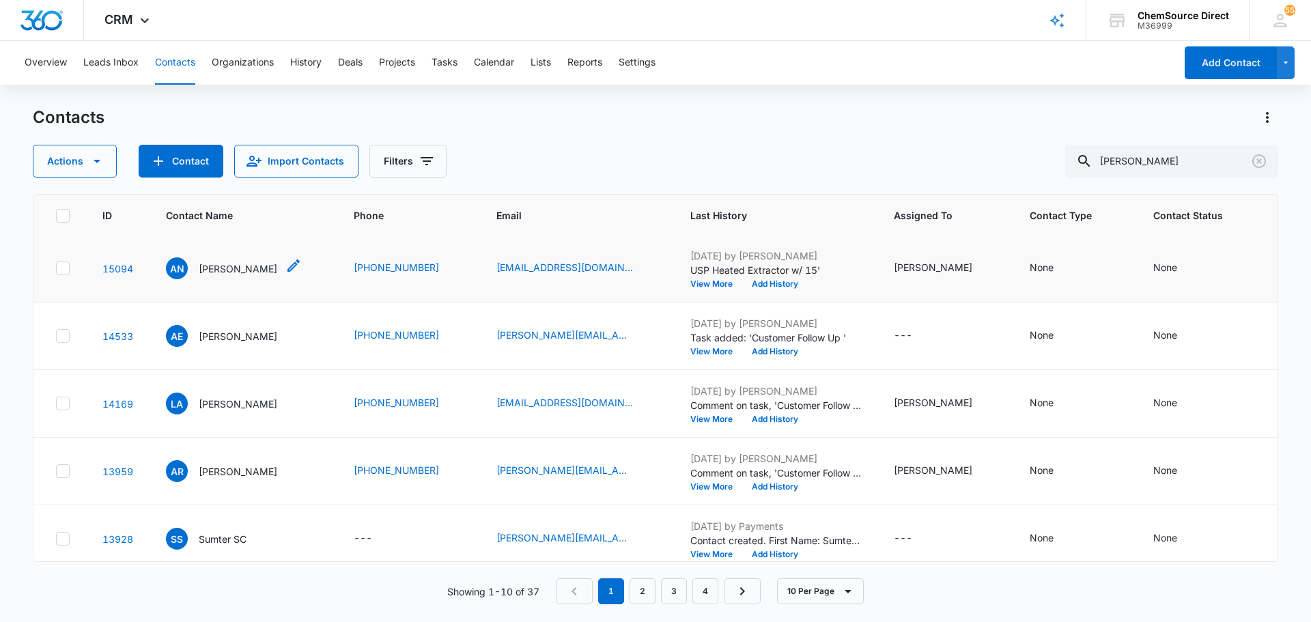
click at [235, 270] on p "Adam Newsome" at bounding box center [238, 268] width 78 height 14
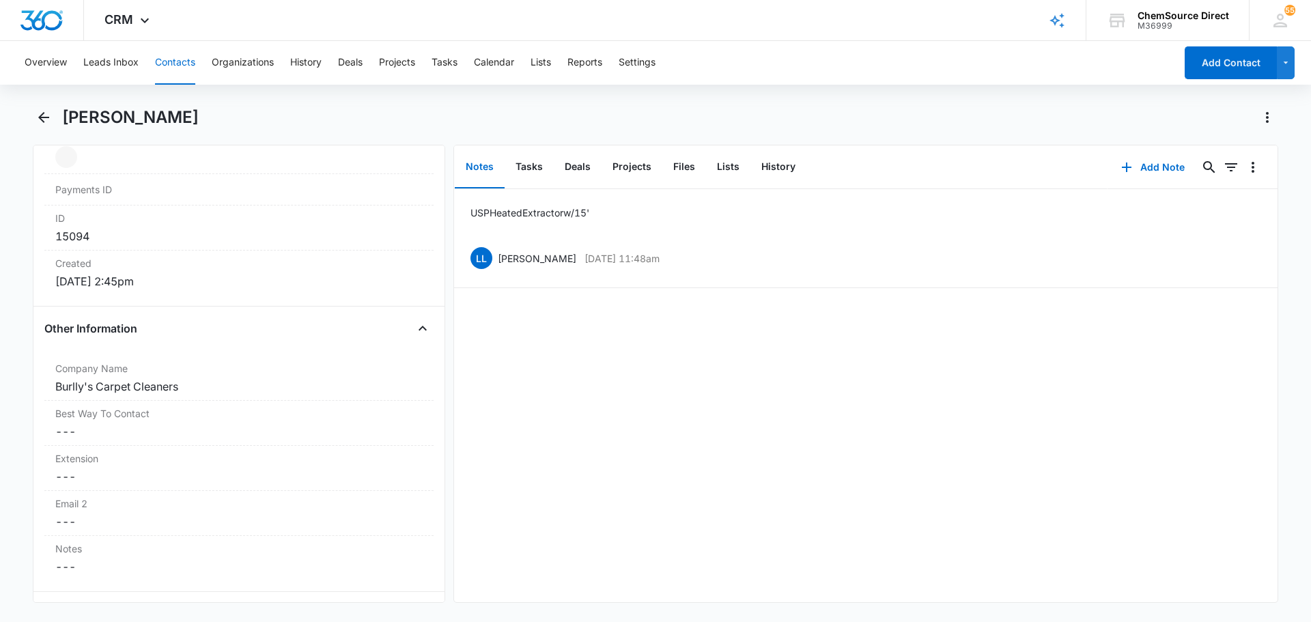
scroll to position [887, 0]
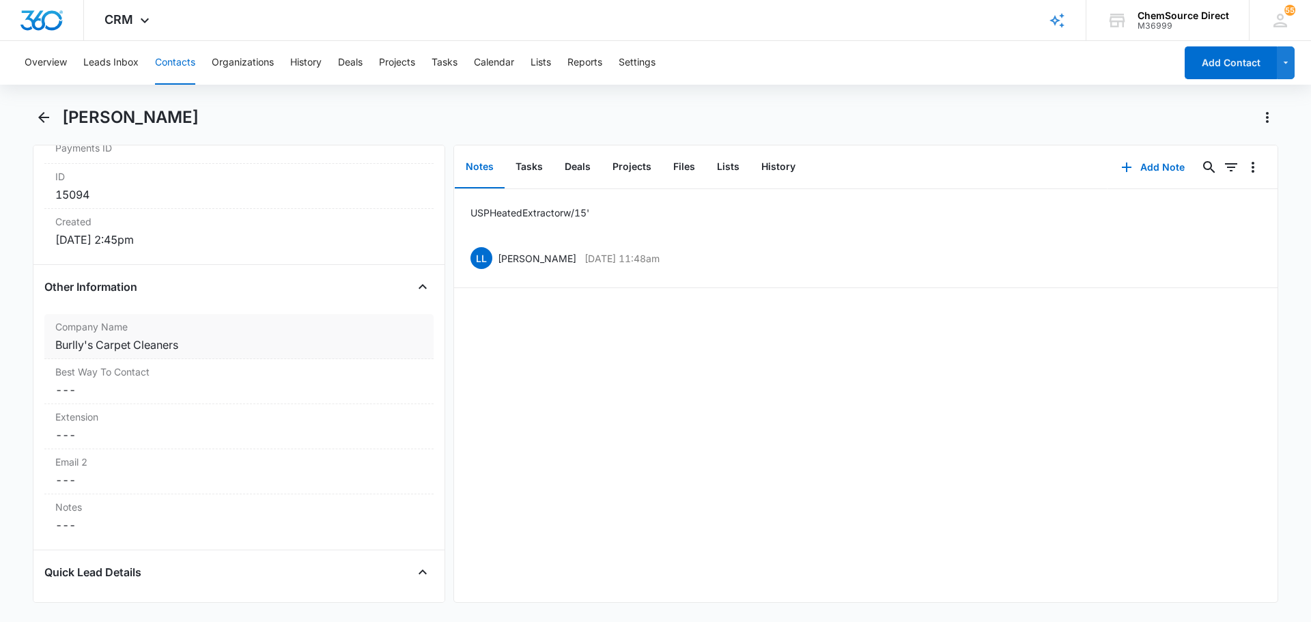
click at [82, 343] on div "Burlly's Carpet Cleaners" at bounding box center [238, 345] width 367 height 16
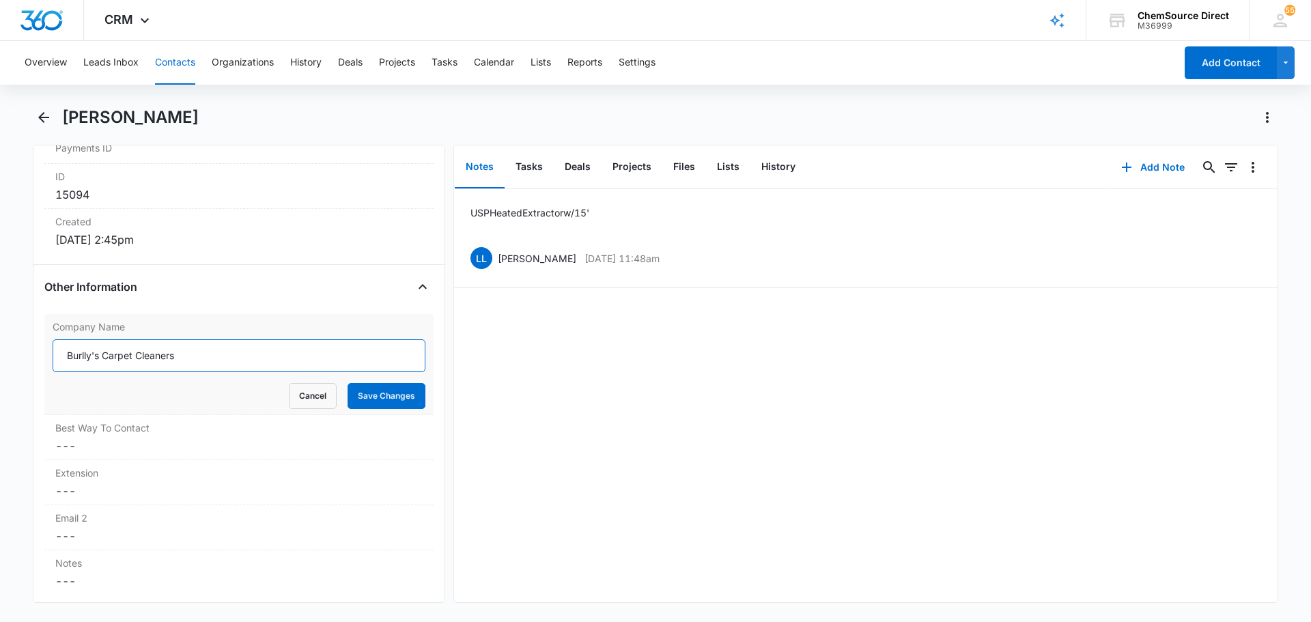
click at [90, 353] on input "Burlly's Carpet Cleaners" at bounding box center [239, 355] width 373 height 33
type input "Burley's Carpet Cleaners"
click at [367, 386] on button "Save Changes" at bounding box center [386, 396] width 78 height 26
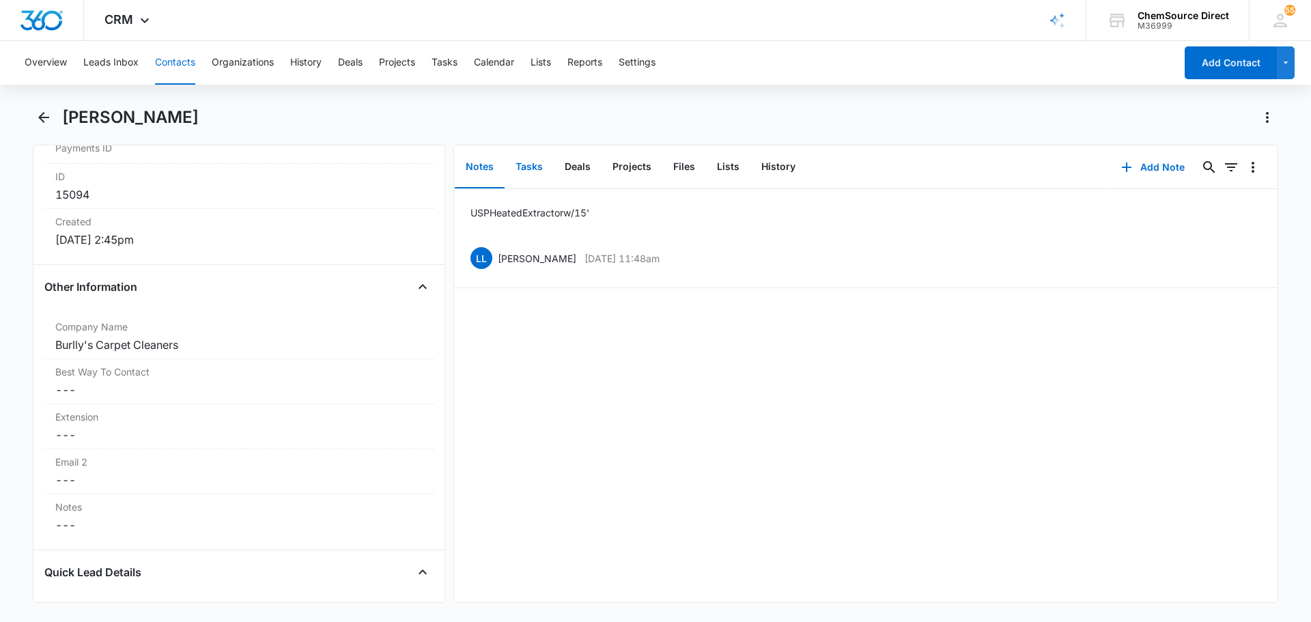
click at [536, 169] on button "Tasks" at bounding box center [528, 167] width 49 height 42
drag, startPoint x: 476, startPoint y: 164, endPoint x: 543, endPoint y: 175, distance: 68.5
click at [476, 165] on button "Notes" at bounding box center [480, 167] width 50 height 42
click at [1150, 165] on button "Add Note" at bounding box center [1152, 167] width 91 height 33
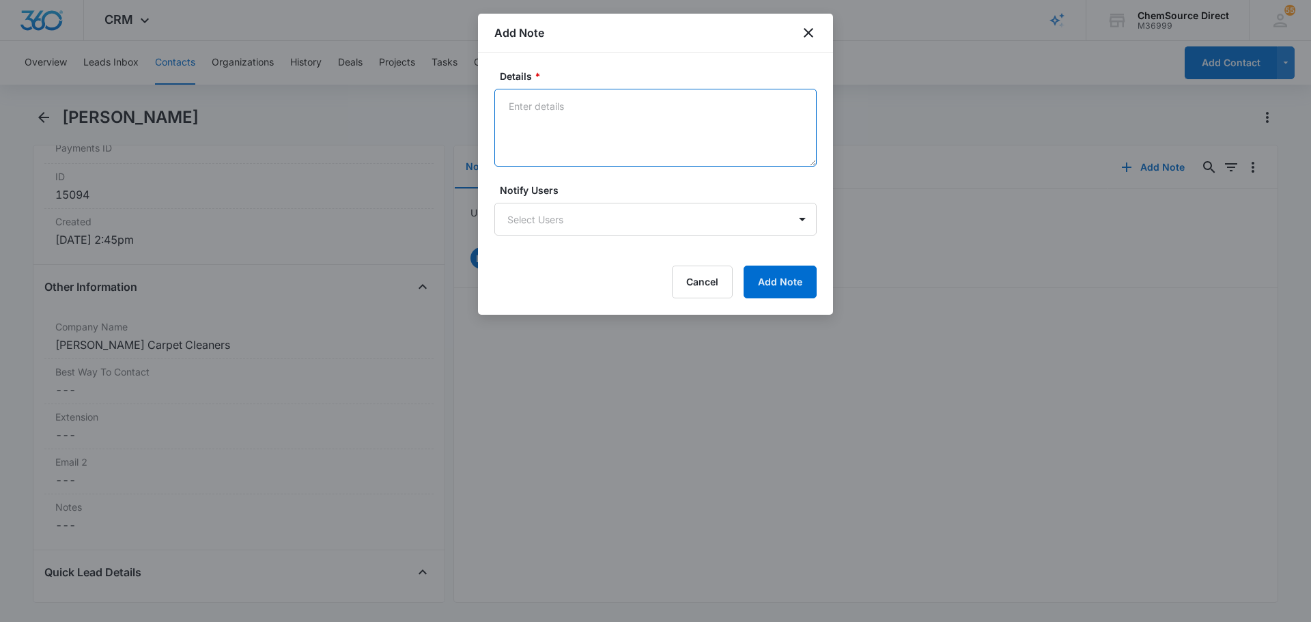
click at [578, 123] on textarea "Details *" at bounding box center [655, 128] width 322 height 78
type textarea "10% off Email Promotion"
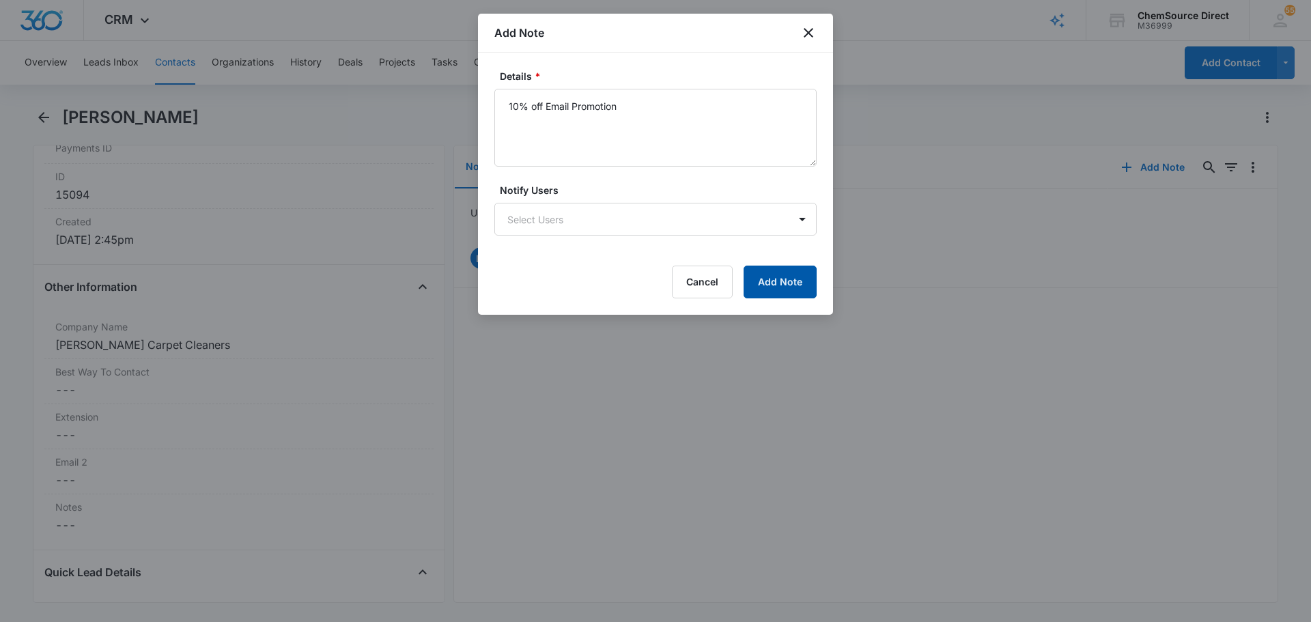
click at [771, 294] on button "Add Note" at bounding box center [779, 282] width 73 height 33
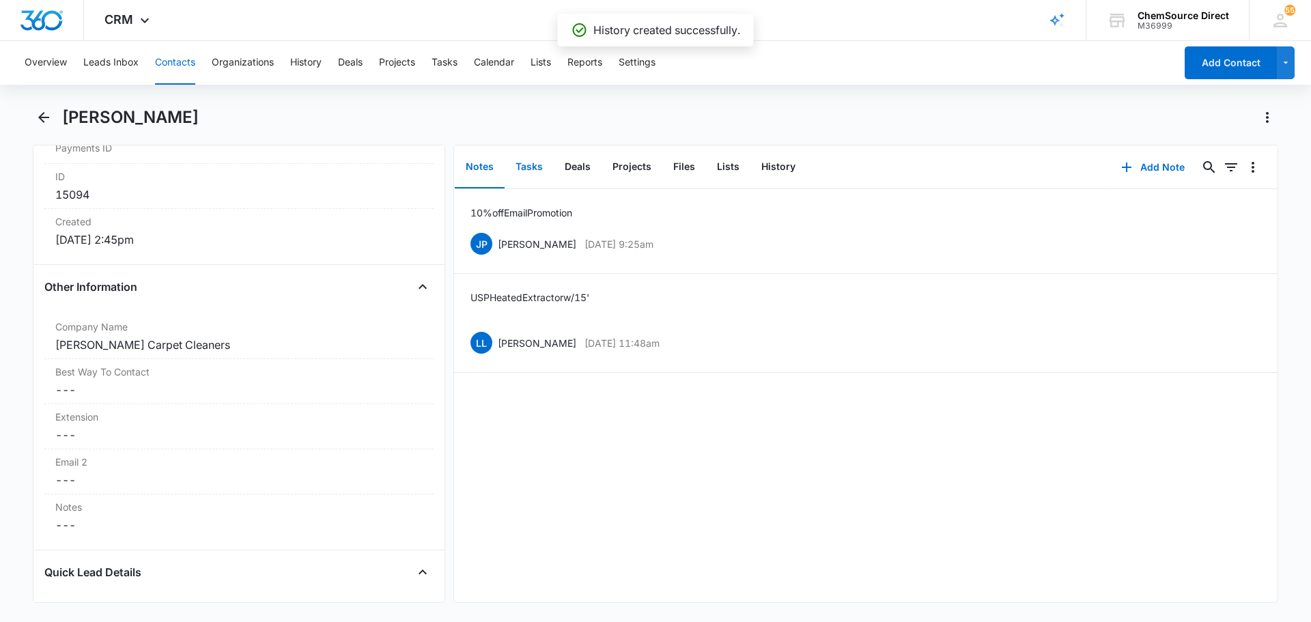
click at [532, 170] on button "Tasks" at bounding box center [528, 167] width 49 height 42
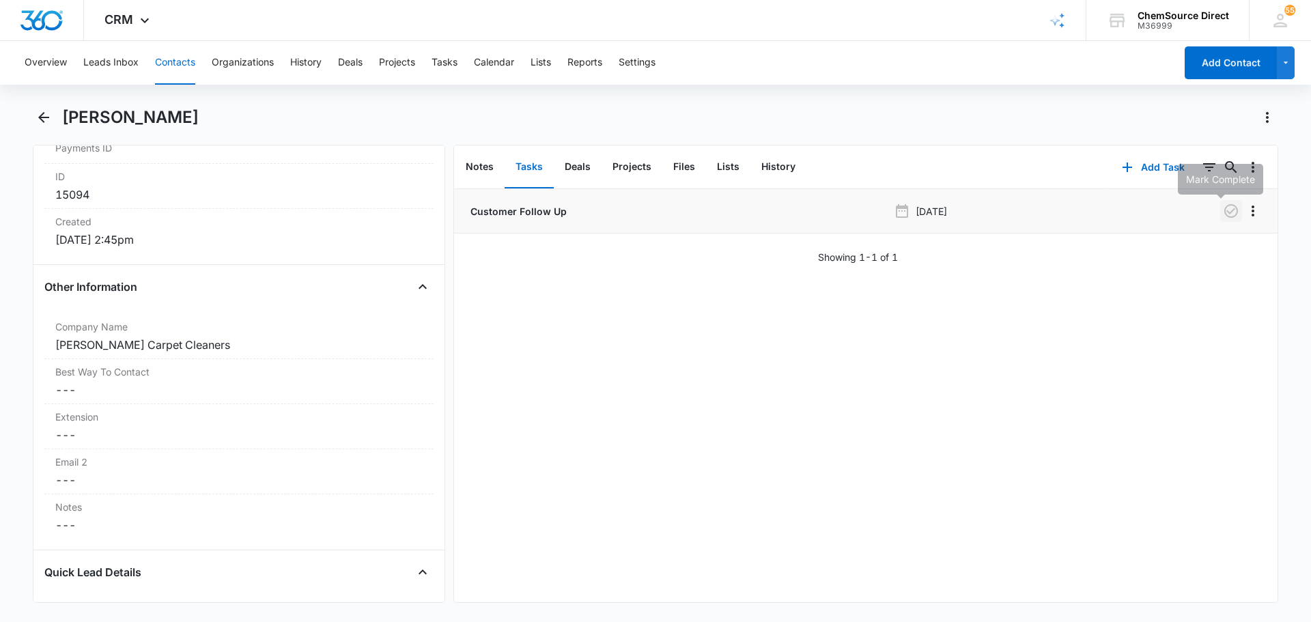
click at [1224, 213] on icon "button" at bounding box center [1231, 211] width 14 height 14
click at [1144, 167] on button "Add Task" at bounding box center [1153, 167] width 90 height 33
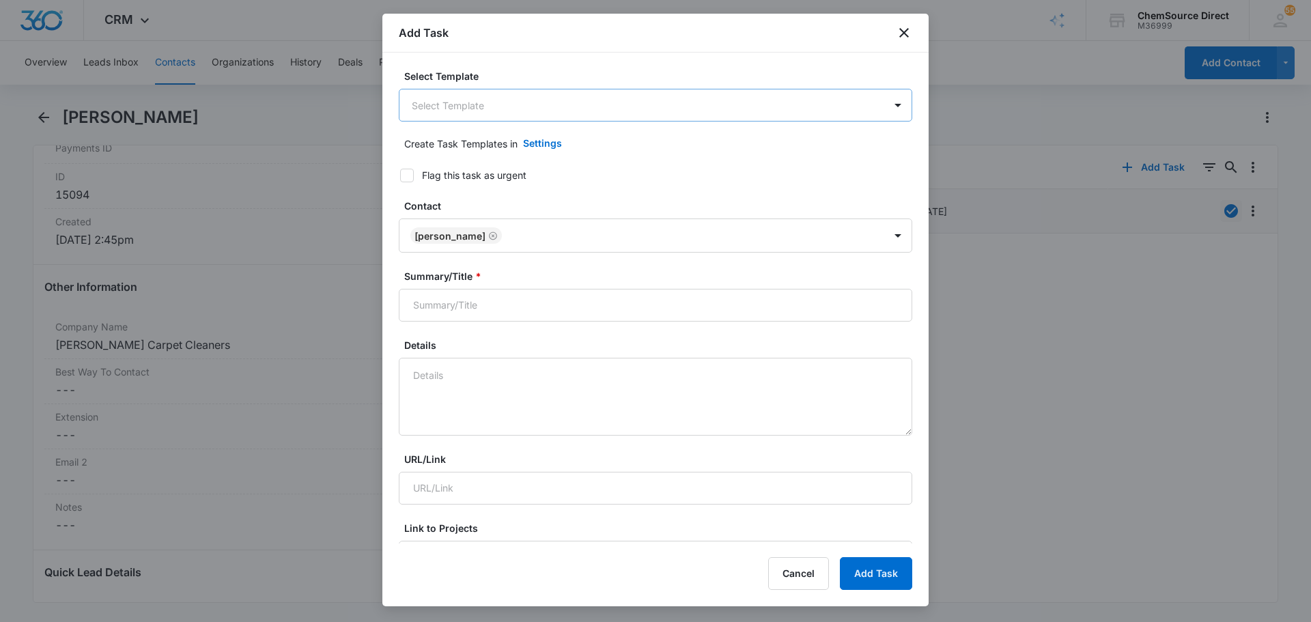
click at [481, 93] on body "CRM Apps Reputation Forms CRM Email Social Payments POS Content Ads Intelligenc…" at bounding box center [655, 311] width 1311 height 622
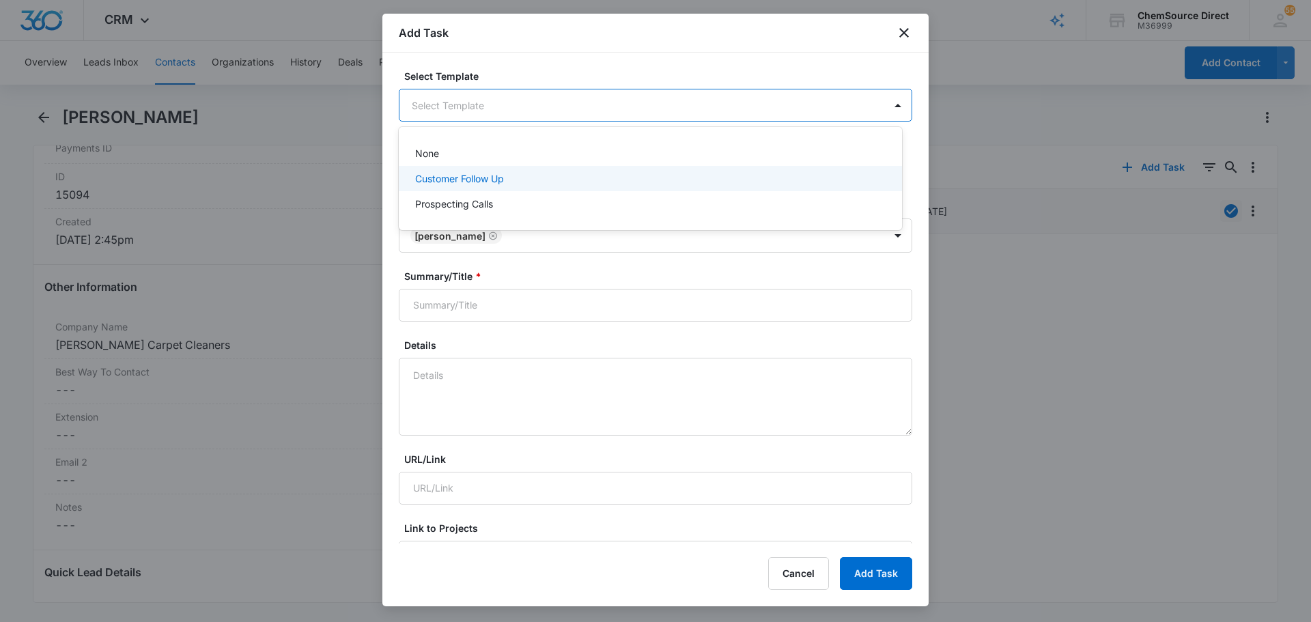
click at [475, 175] on p "Customer Follow Up" at bounding box center [459, 178] width 89 height 14
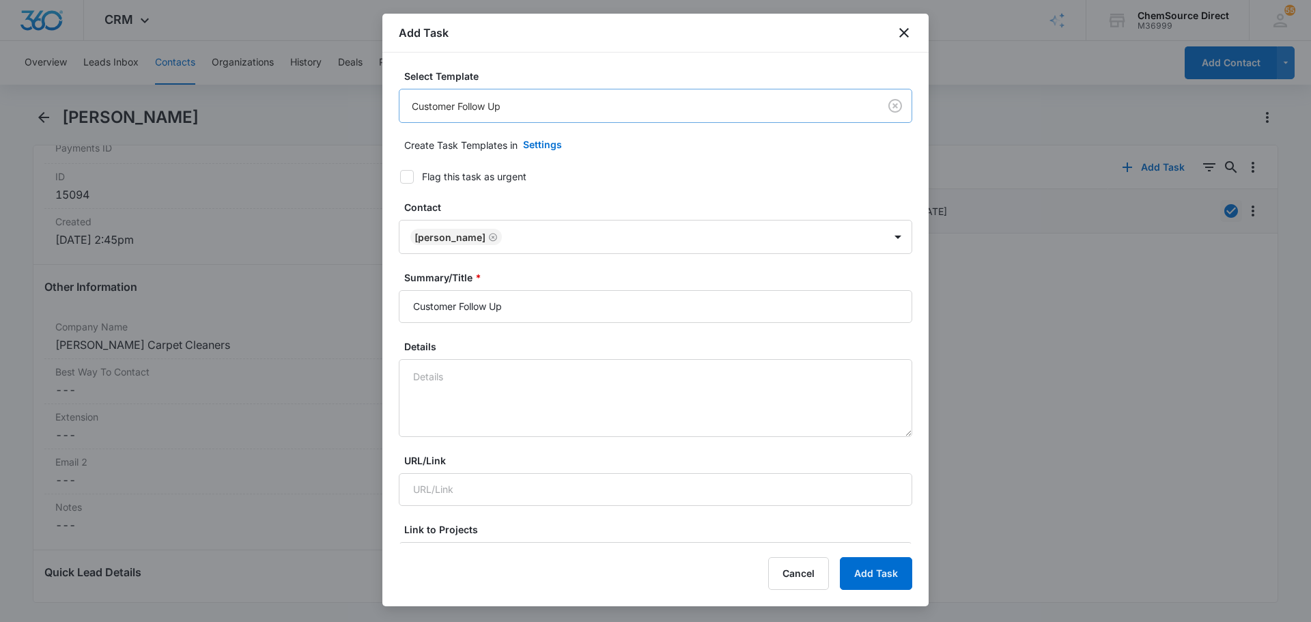
click at [496, 109] on body "CRM Apps Reputation Forms CRM Email Social Payments POS Content Ads Intelligenc…" at bounding box center [655, 311] width 1311 height 622
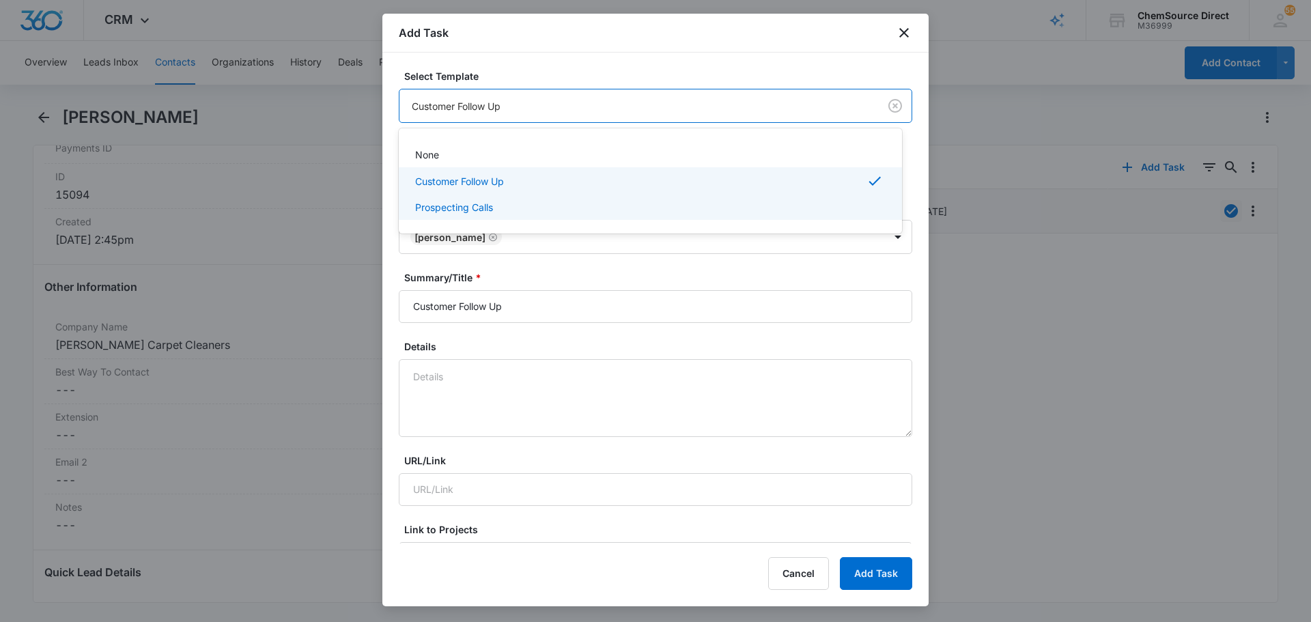
click at [502, 204] on div "Prospecting Calls" at bounding box center [649, 207] width 468 height 14
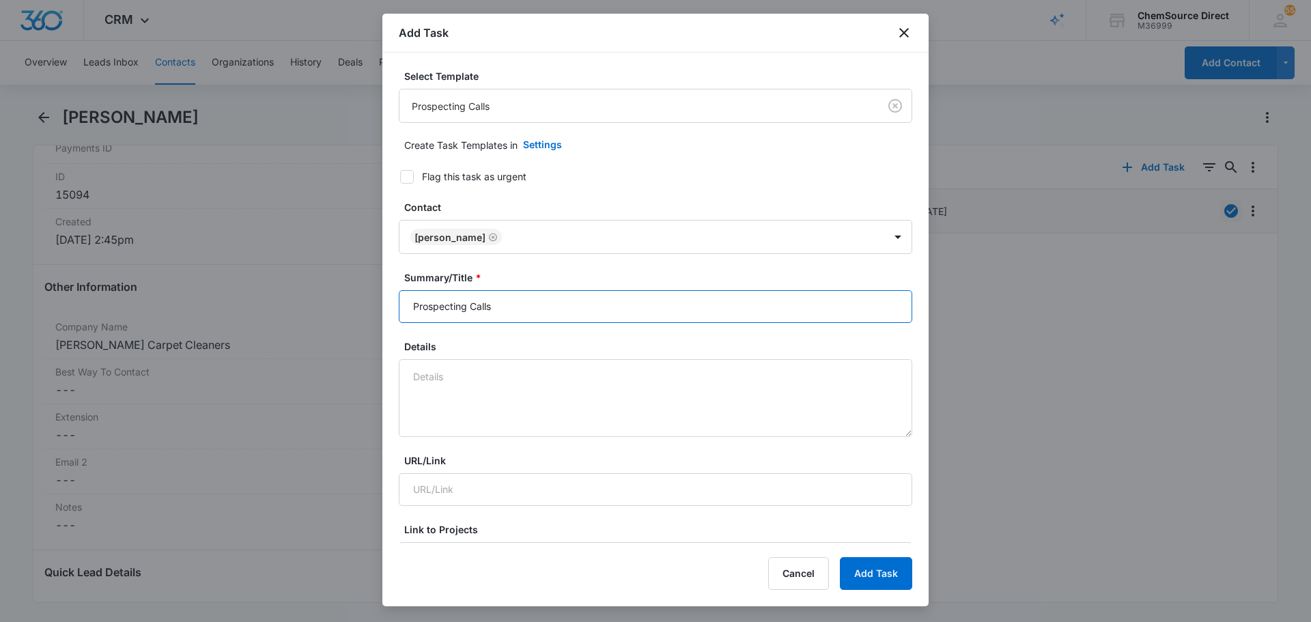
drag, startPoint x: 514, startPoint y: 307, endPoint x: 302, endPoint y: 281, distance: 213.2
click at [302, 281] on body "CRM Apps Reputation Forms CRM Email Social Payments POS Content Ads Intelligenc…" at bounding box center [655, 311] width 1311 height 622
type input "Prospecting Calls"
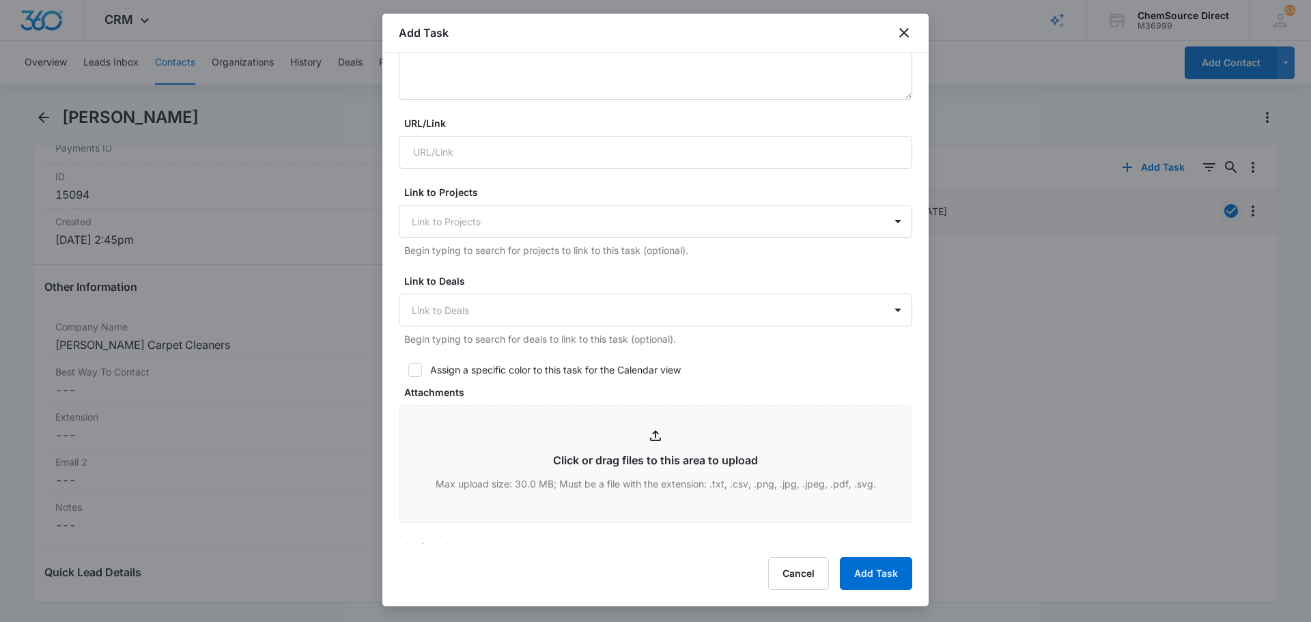
scroll to position [341, 0]
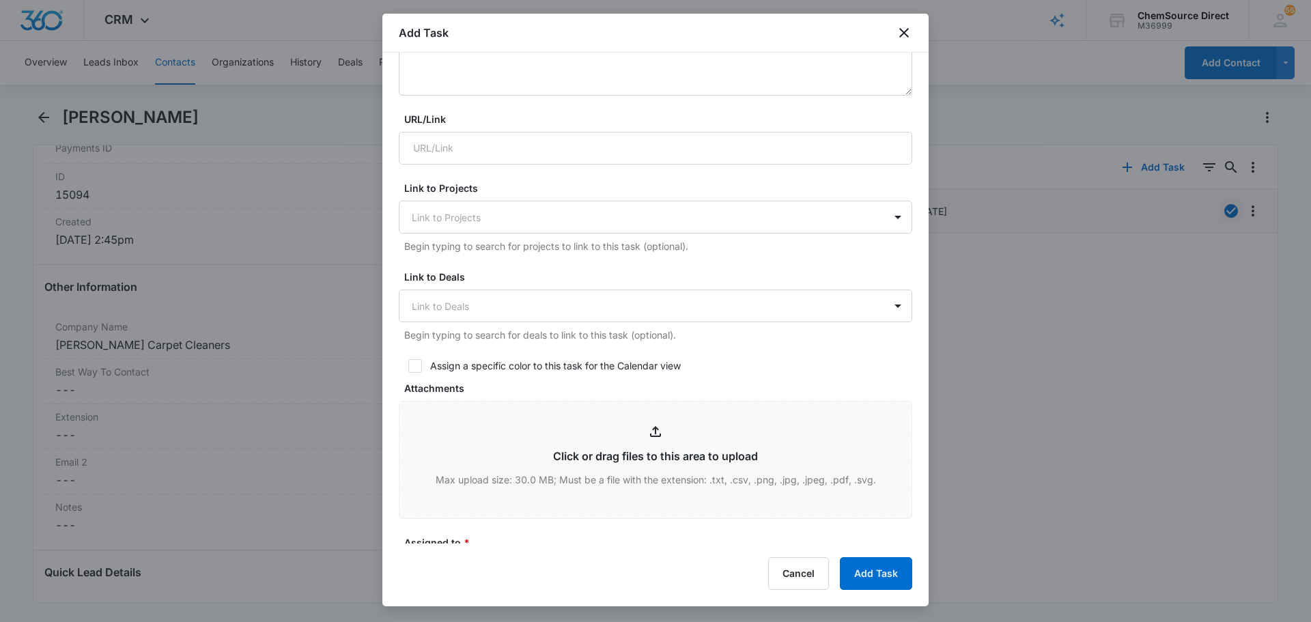
click at [420, 371] on icon at bounding box center [415, 366] width 12 height 12
click at [408, 371] on input "Assign a specific color to this task for the Calendar view" at bounding box center [404, 366] width 10 height 10
checkbox input "true"
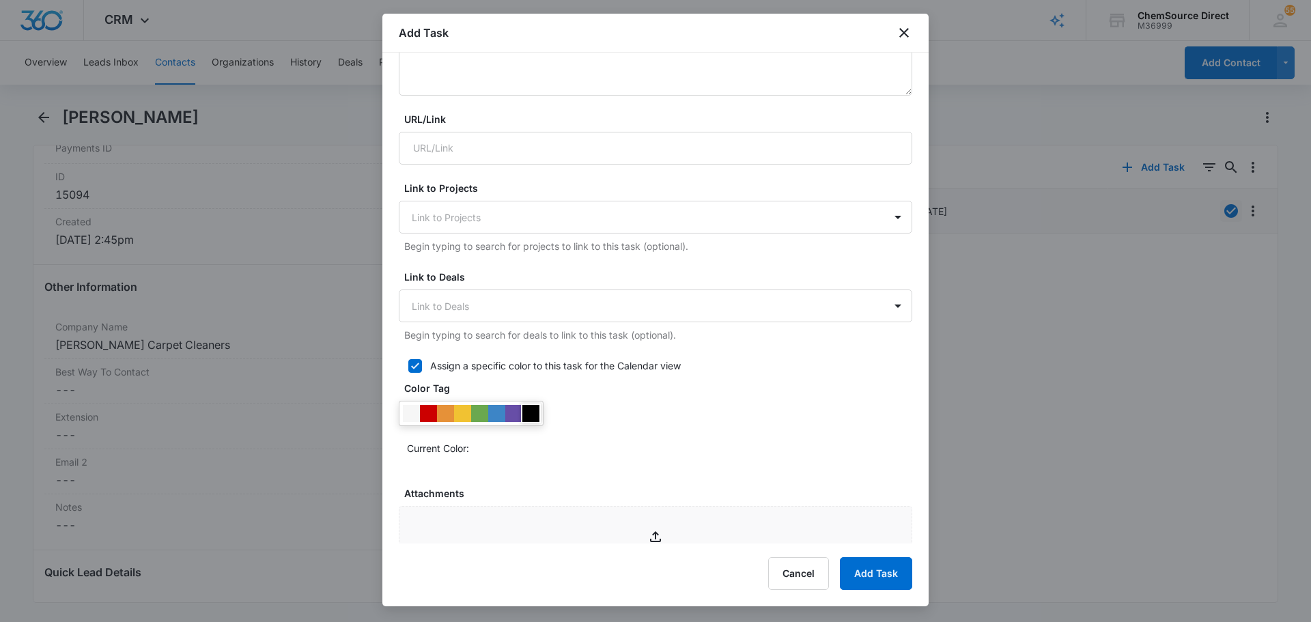
click at [539, 414] on div at bounding box center [530, 413] width 17 height 17
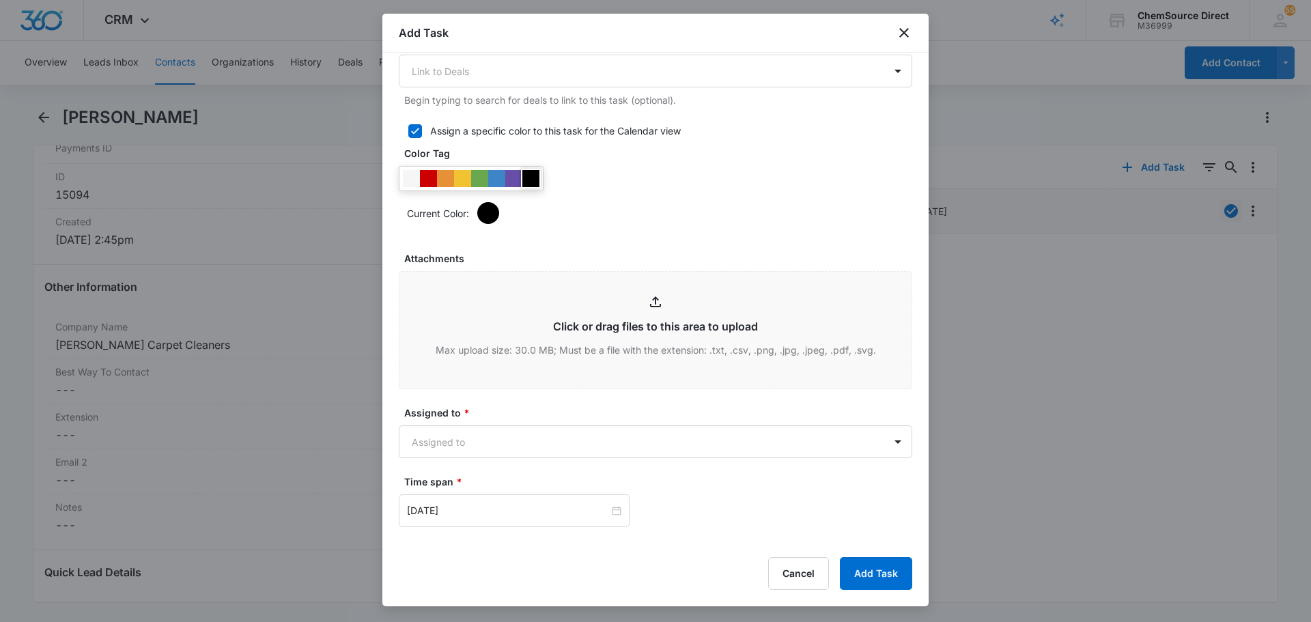
scroll to position [683, 0]
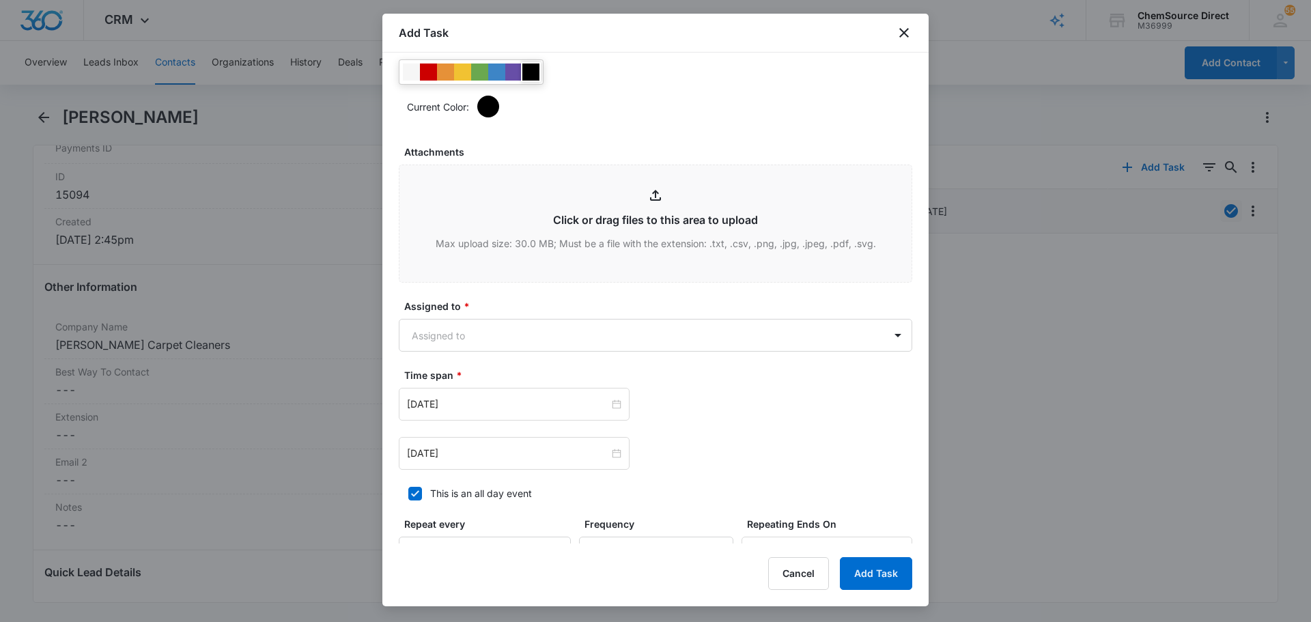
drag, startPoint x: 567, startPoint y: 312, endPoint x: 567, endPoint y: 320, distance: 8.2
click at [567, 312] on label "Assigned to *" at bounding box center [660, 306] width 513 height 14
click at [577, 351] on body "CRM Apps Reputation Forms CRM Email Social Payments POS Content Ads Intelligenc…" at bounding box center [655, 311] width 1311 height 622
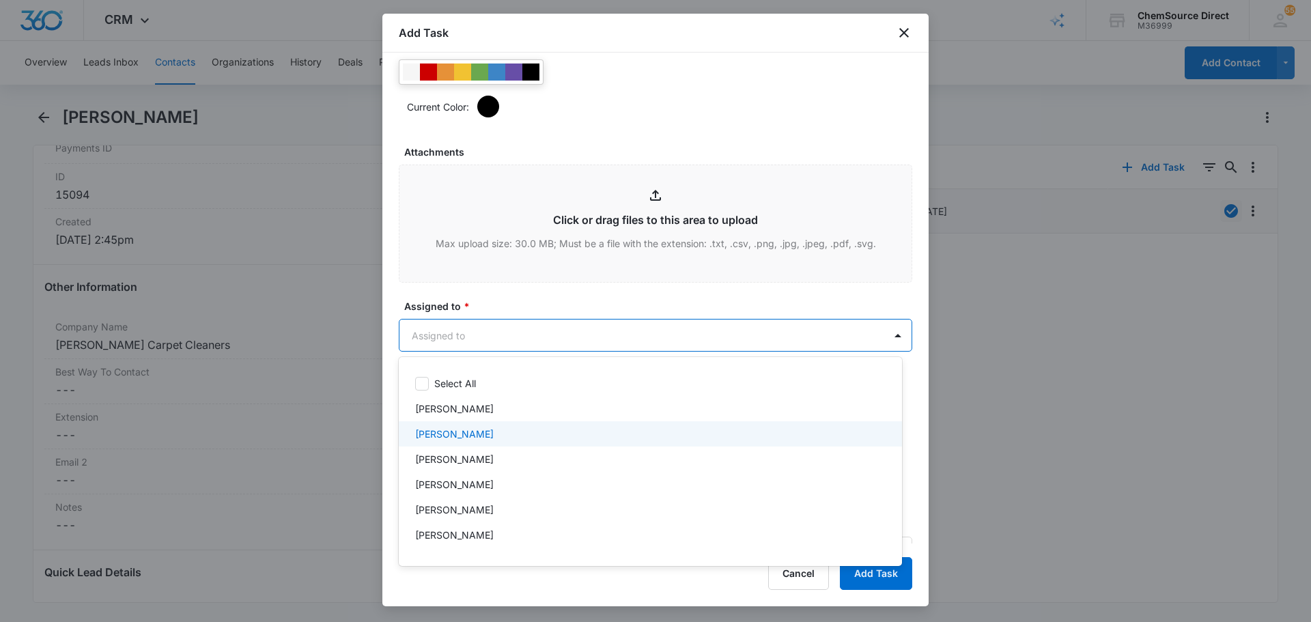
click at [475, 438] on div "[PERSON_NAME]" at bounding box center [649, 434] width 468 height 14
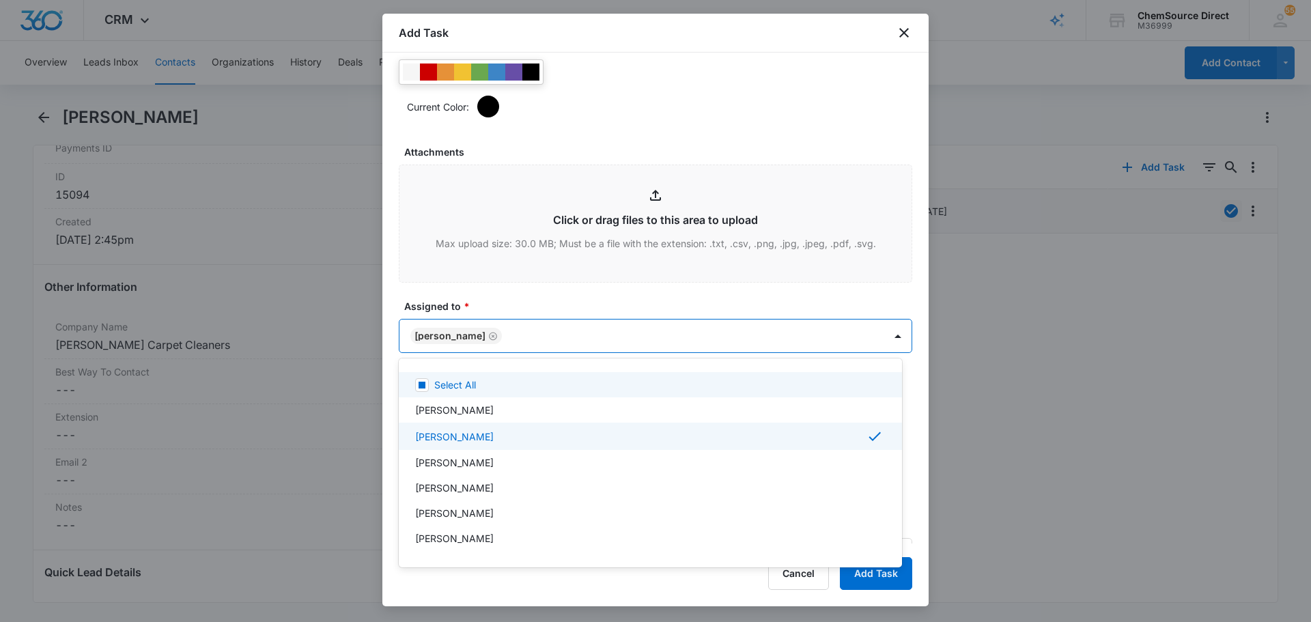
click at [526, 297] on div at bounding box center [655, 311] width 1311 height 622
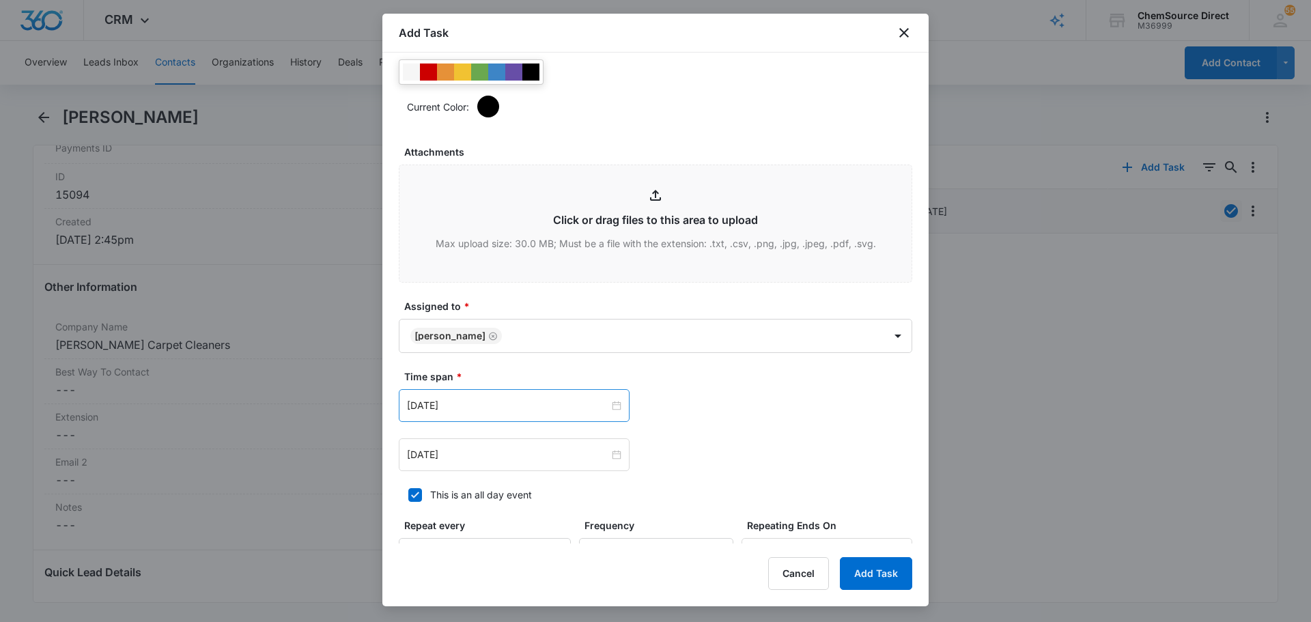
click at [488, 414] on div "Jul 17, 2025" at bounding box center [514, 405] width 231 height 33
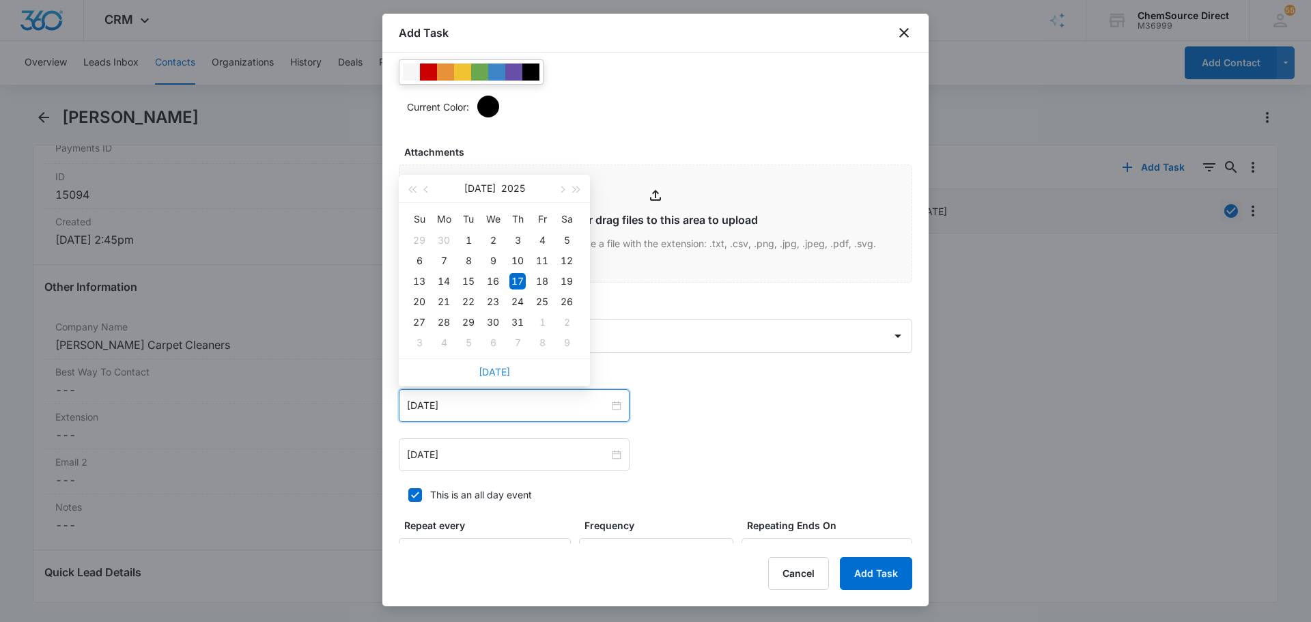
click at [493, 377] on link "Today" at bounding box center [493, 372] width 31 height 12
type input "Aug 11, 2025"
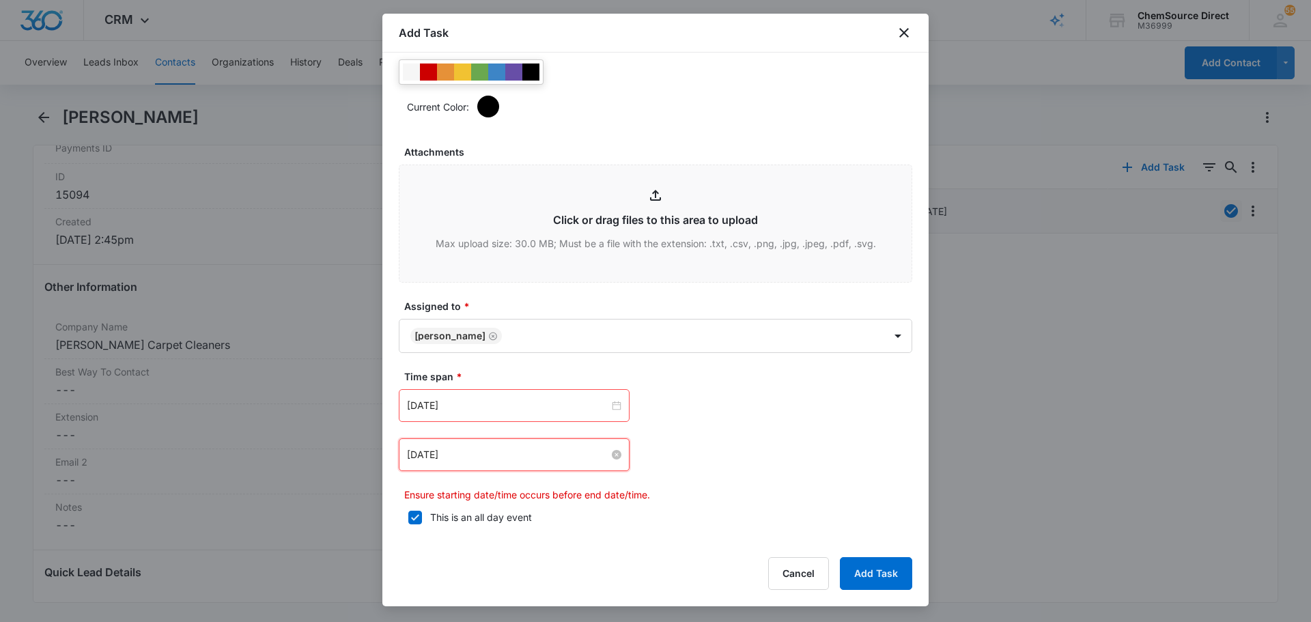
click at [489, 450] on input "Jul 17, 2025" at bounding box center [508, 454] width 202 height 15
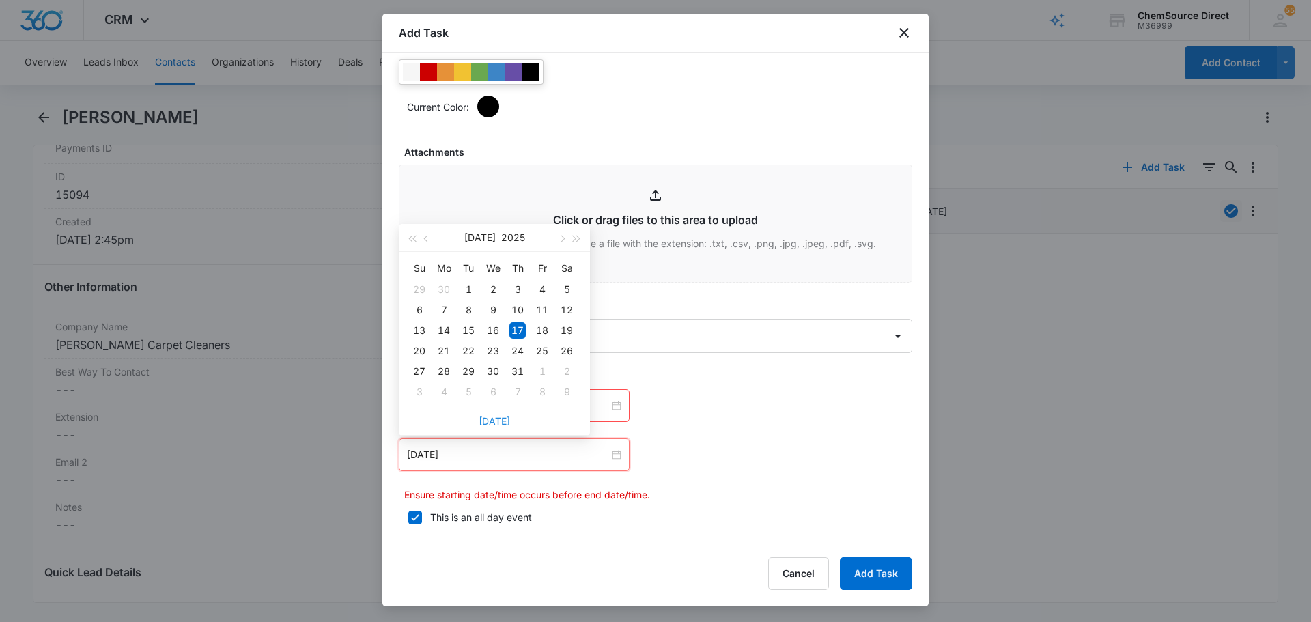
click at [490, 416] on link "Today" at bounding box center [493, 421] width 31 height 12
type input "Aug 11, 2025"
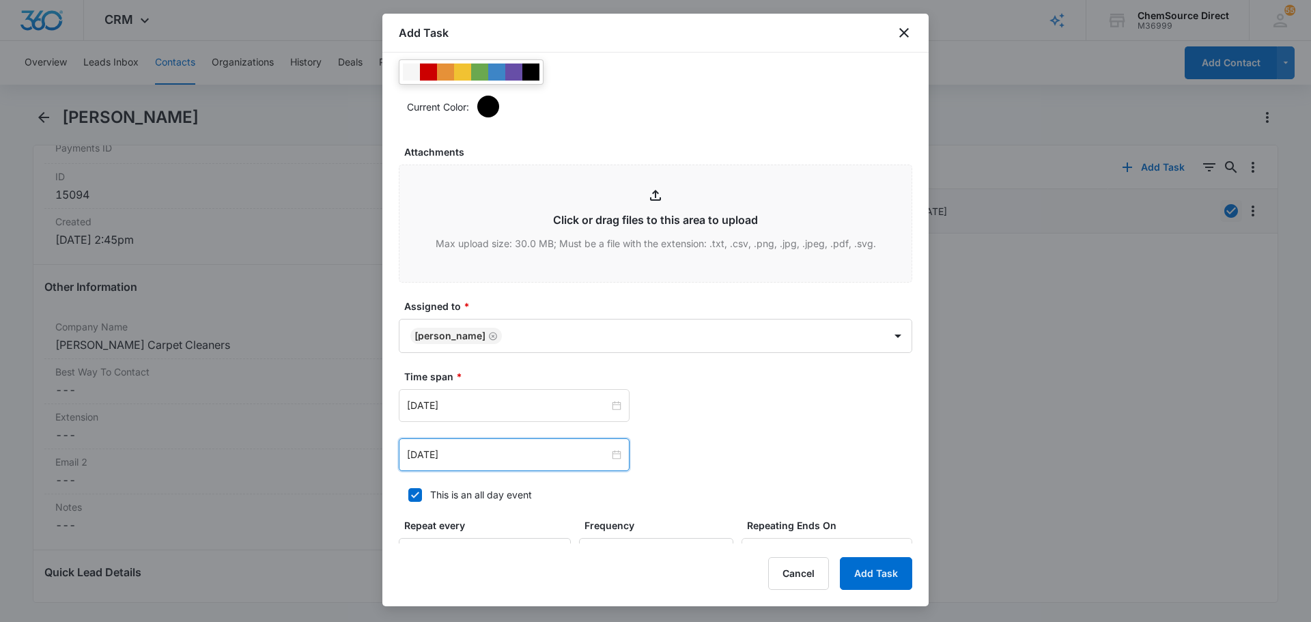
click at [676, 468] on div "Aug 11, 2025 Aug 2025 Su Mo Tu We Th Fr Sa 27 28 29 30 31 1 2 3 4 5 6 7 8 9 10 …" at bounding box center [655, 454] width 513 height 33
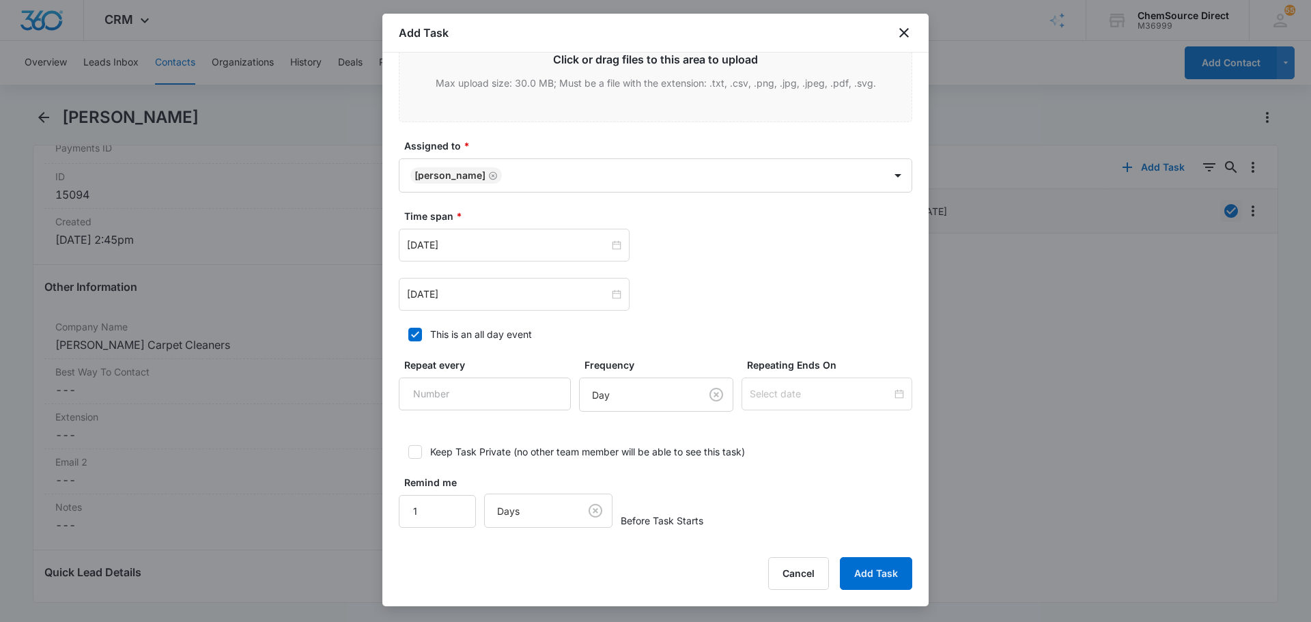
scroll to position [844, 0]
click at [469, 385] on input "Repeat every" at bounding box center [485, 393] width 172 height 33
type input "2"
click at [636, 407] on body "CRM Apps Reputation Forms CRM Email Social Payments POS Content Ads Intelligenc…" at bounding box center [655, 311] width 1311 height 622
click at [625, 443] on div "Day" at bounding box center [639, 443] width 115 height 16
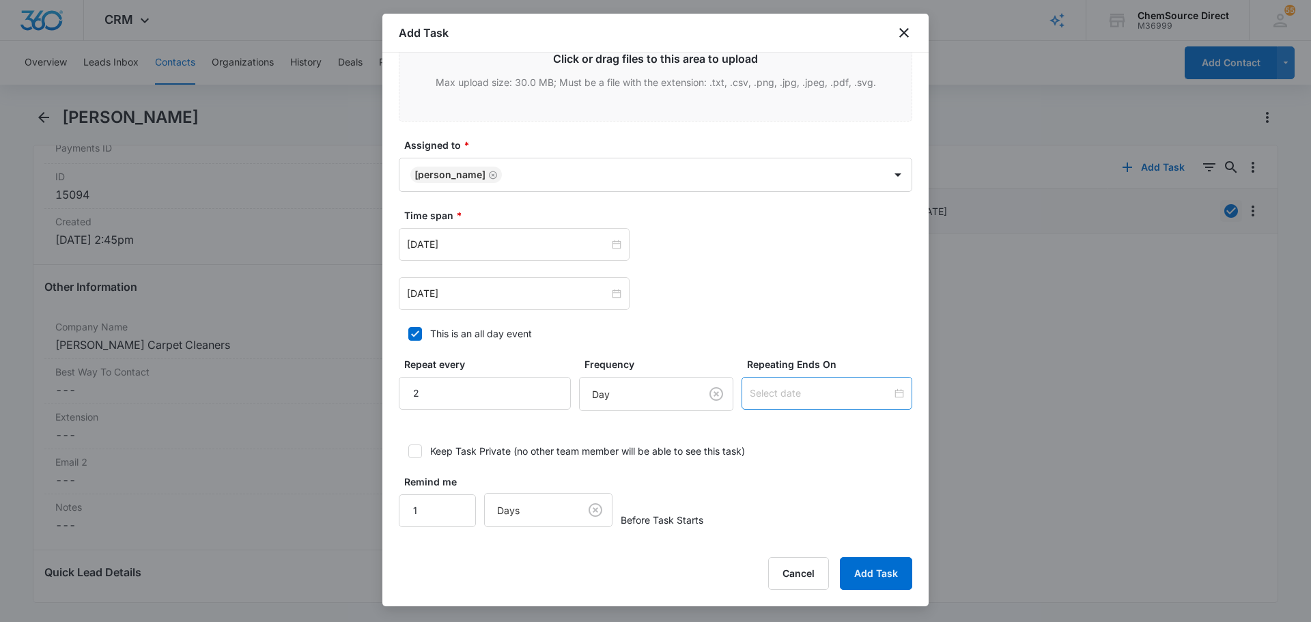
drag, startPoint x: 739, startPoint y: 402, endPoint x: 745, endPoint y: 400, distance: 7.1
click at [743, 401] on div at bounding box center [826, 393] width 171 height 33
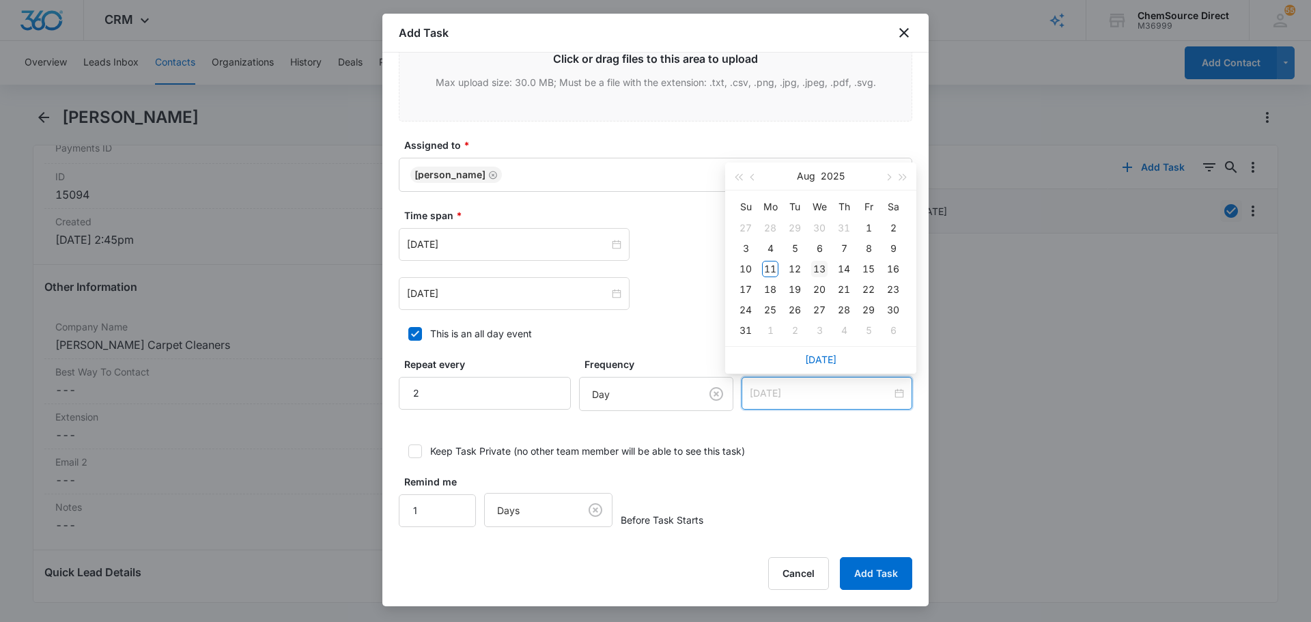
type input "Aug 13, 2025"
click at [820, 268] on div "13" at bounding box center [819, 269] width 16 height 16
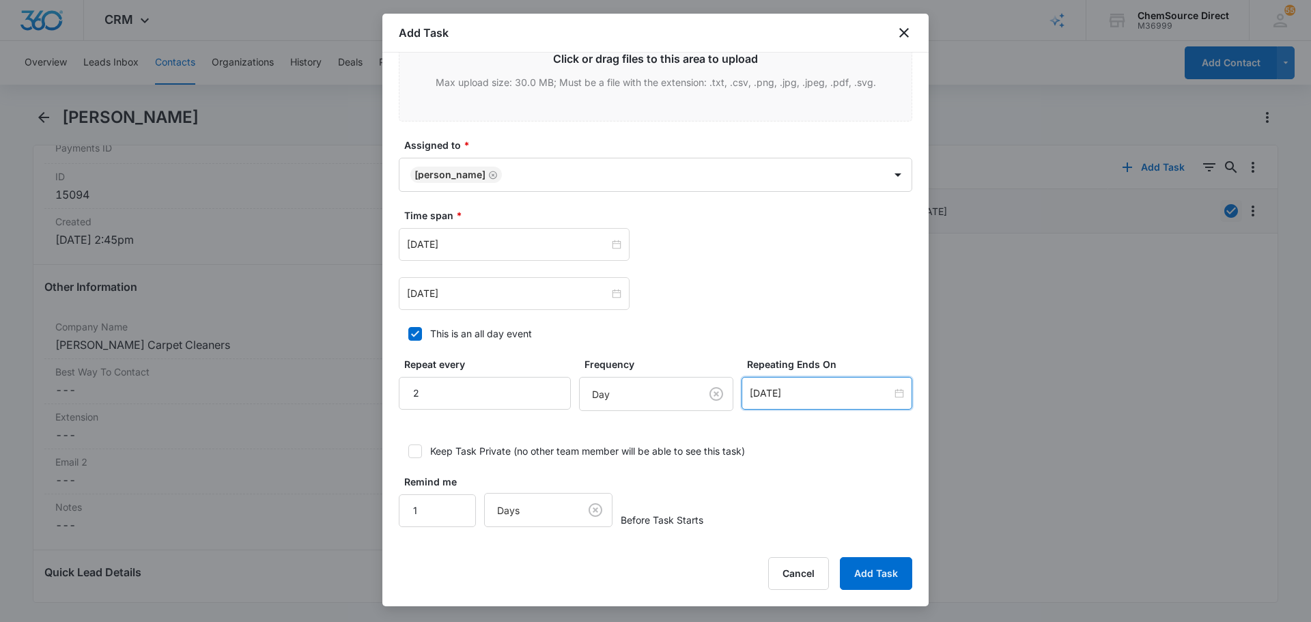
click at [820, 477] on div "Remind me 1 Days Before Task Starts" at bounding box center [655, 500] width 513 height 53
click at [861, 573] on button "Add Task" at bounding box center [876, 573] width 72 height 33
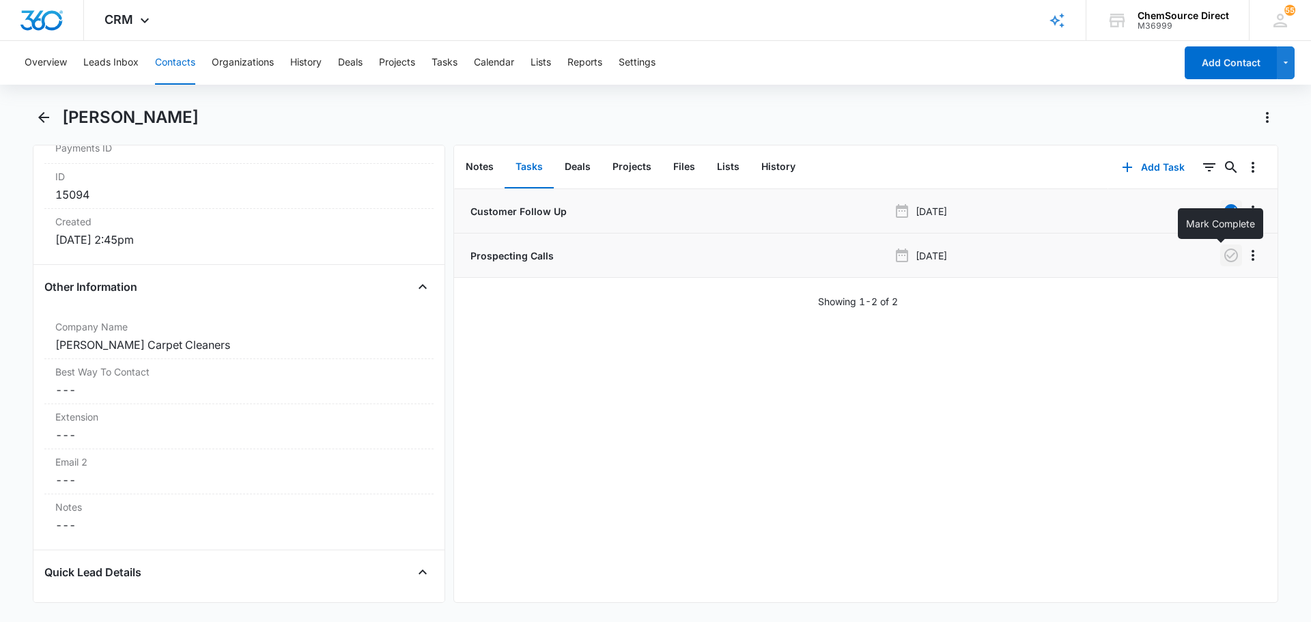
click at [1224, 258] on icon "button" at bounding box center [1231, 255] width 14 height 14
click at [176, 63] on button "Contacts" at bounding box center [175, 63] width 40 height 44
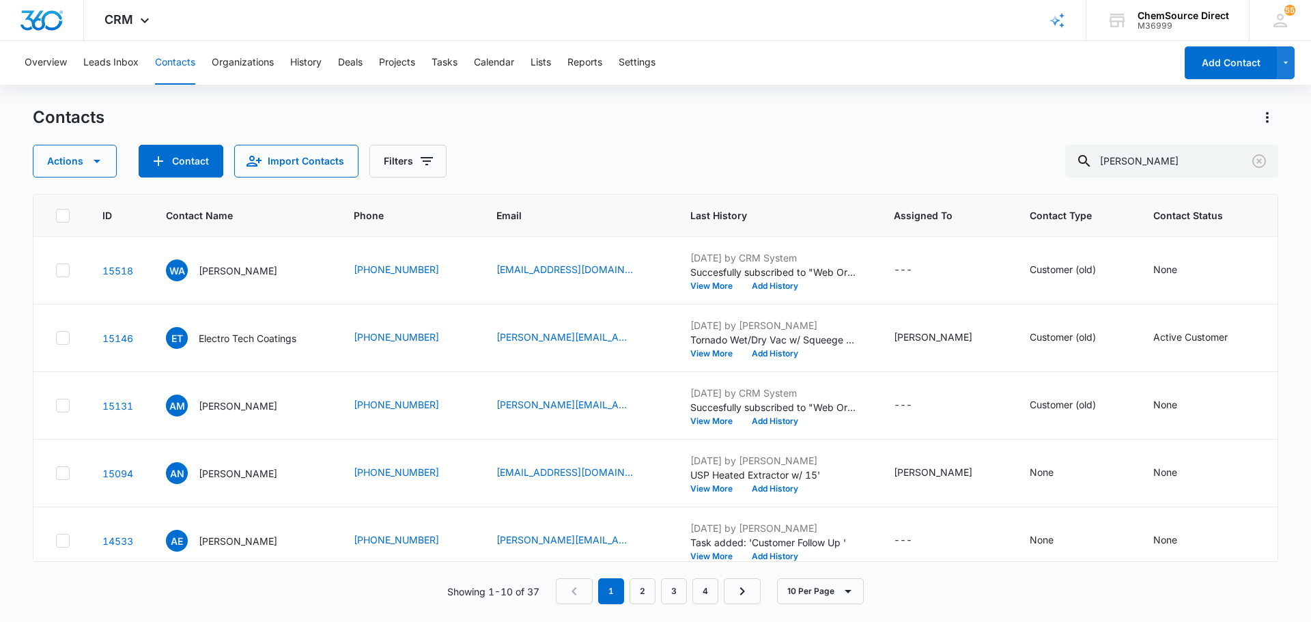
scroll to position [205, 0]
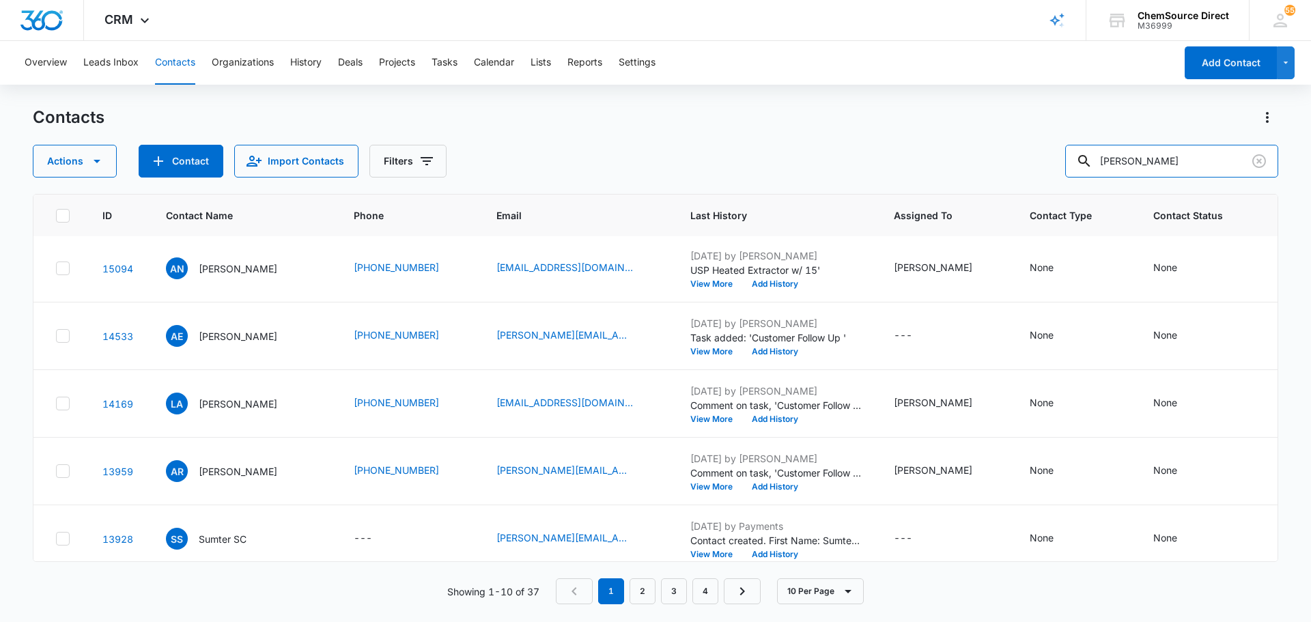
drag, startPoint x: 1164, startPoint y: 165, endPoint x: 1028, endPoint y: 171, distance: 135.9
click at [1039, 171] on div "Actions Contact Import Contacts Filters adam" at bounding box center [655, 161] width 1245 height 33
type input "westminster"
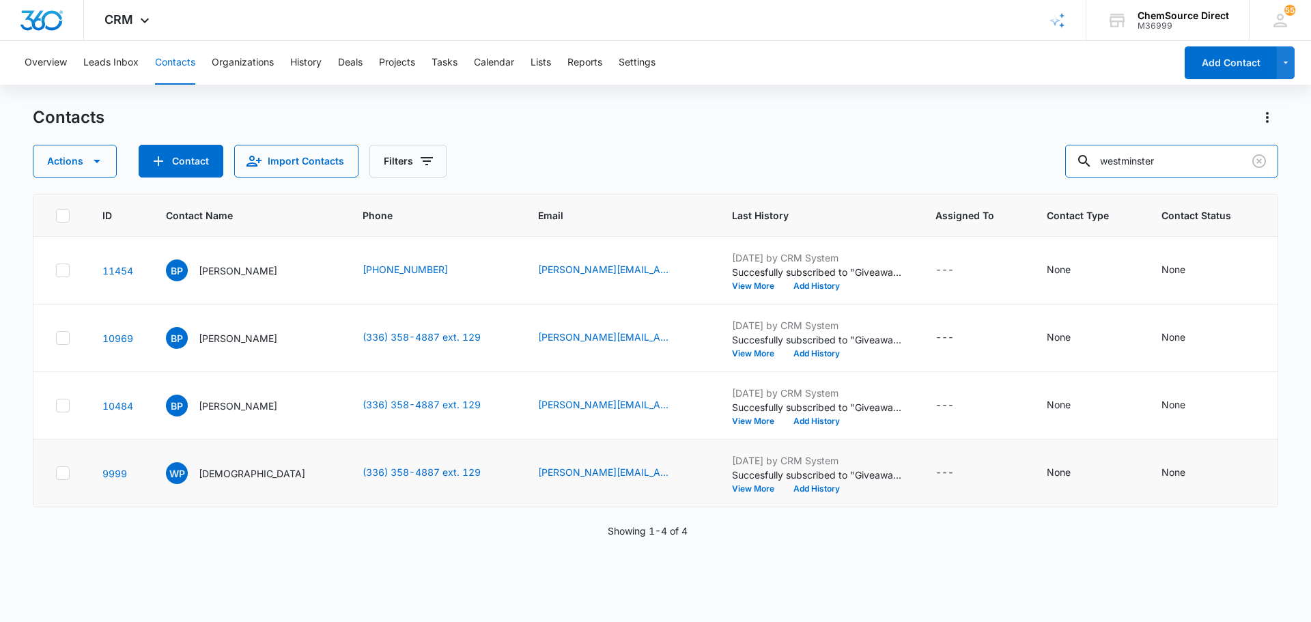
scroll to position [68, 0]
click at [64, 412] on icon at bounding box center [63, 405] width 12 height 12
click at [56, 406] on input "checkbox" at bounding box center [55, 405] width 1 height 1
checkbox input "true"
click at [60, 327] on td at bounding box center [59, 338] width 53 height 68
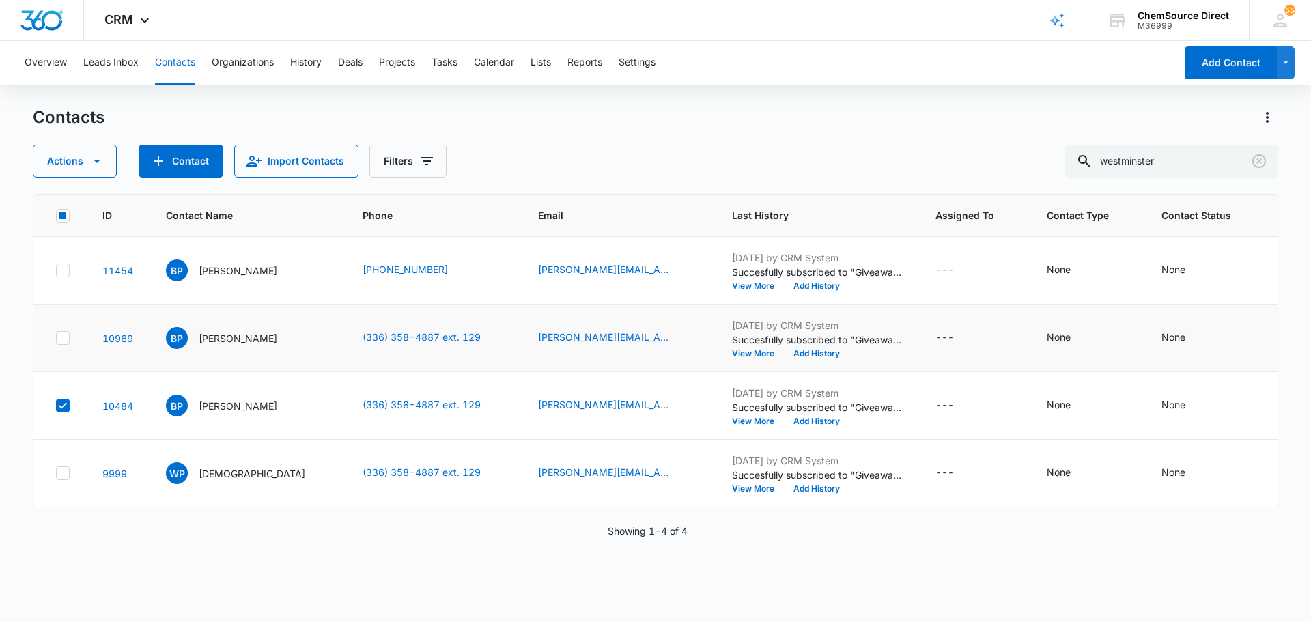
click at [57, 332] on icon at bounding box center [63, 338] width 12 height 12
click at [56, 338] on input "checkbox" at bounding box center [55, 338] width 1 height 1
checkbox input "true"
click at [68, 294] on td at bounding box center [59, 271] width 53 height 68
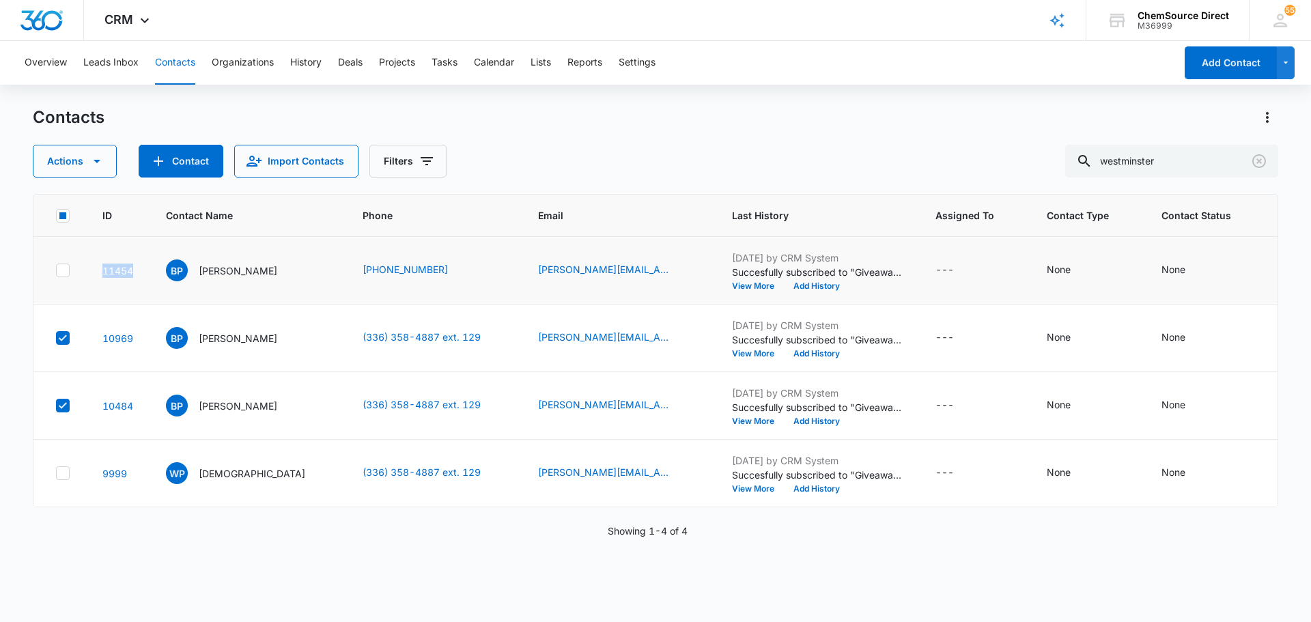
click at [68, 294] on td at bounding box center [59, 271] width 53 height 68
click at [65, 276] on icon at bounding box center [63, 270] width 12 height 12
click at [56, 271] on input "checkbox" at bounding box center [55, 270] width 1 height 1
checkbox input "true"
click at [109, 169] on button "Actions" at bounding box center [75, 161] width 84 height 33
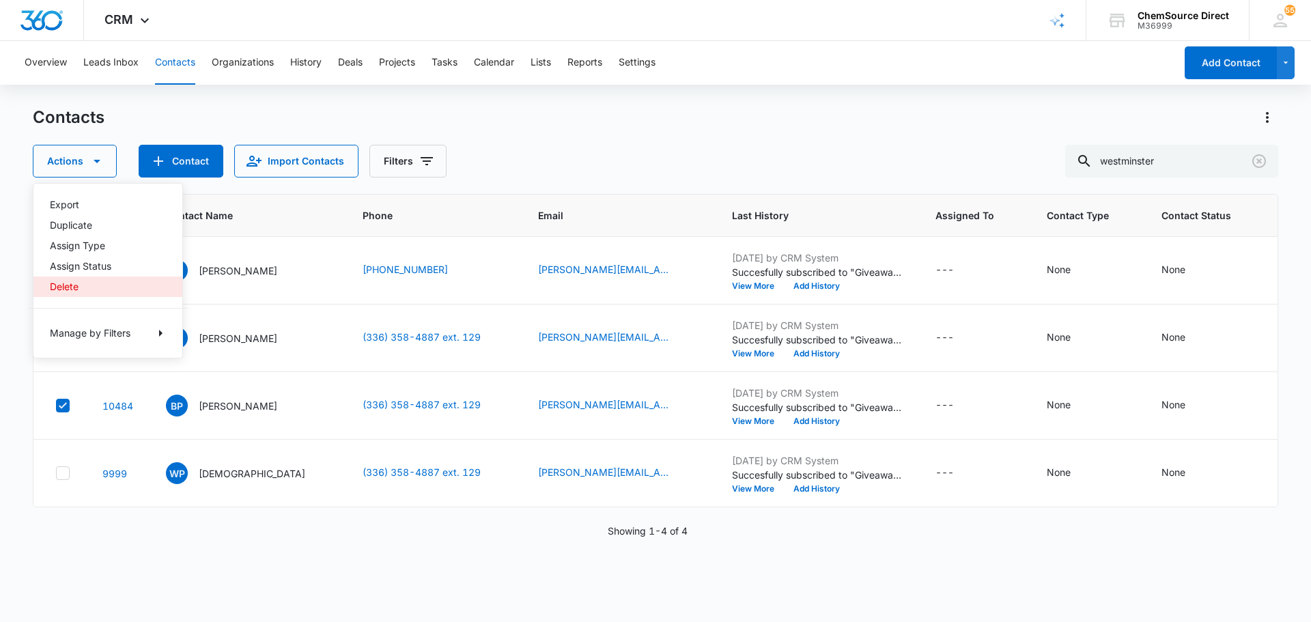
click at [87, 282] on div "Delete" at bounding box center [100, 287] width 100 height 10
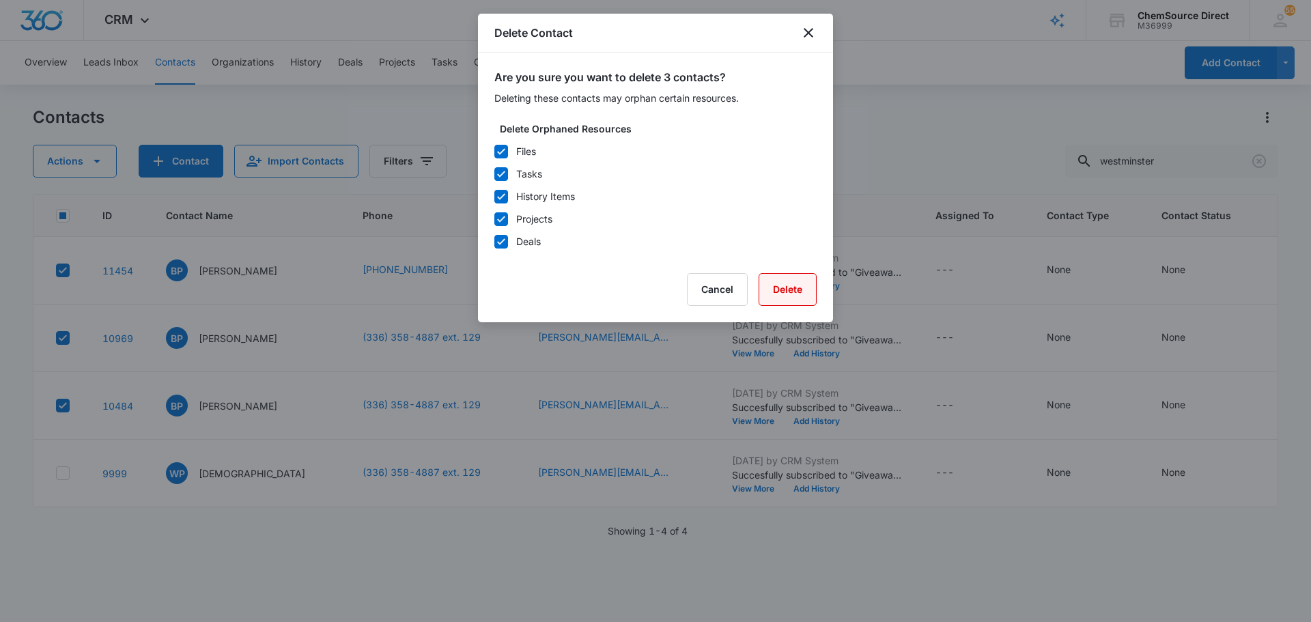
click at [785, 283] on button "Delete" at bounding box center [787, 289] width 58 height 33
click at [807, 28] on icon "close" at bounding box center [808, 33] width 16 height 16
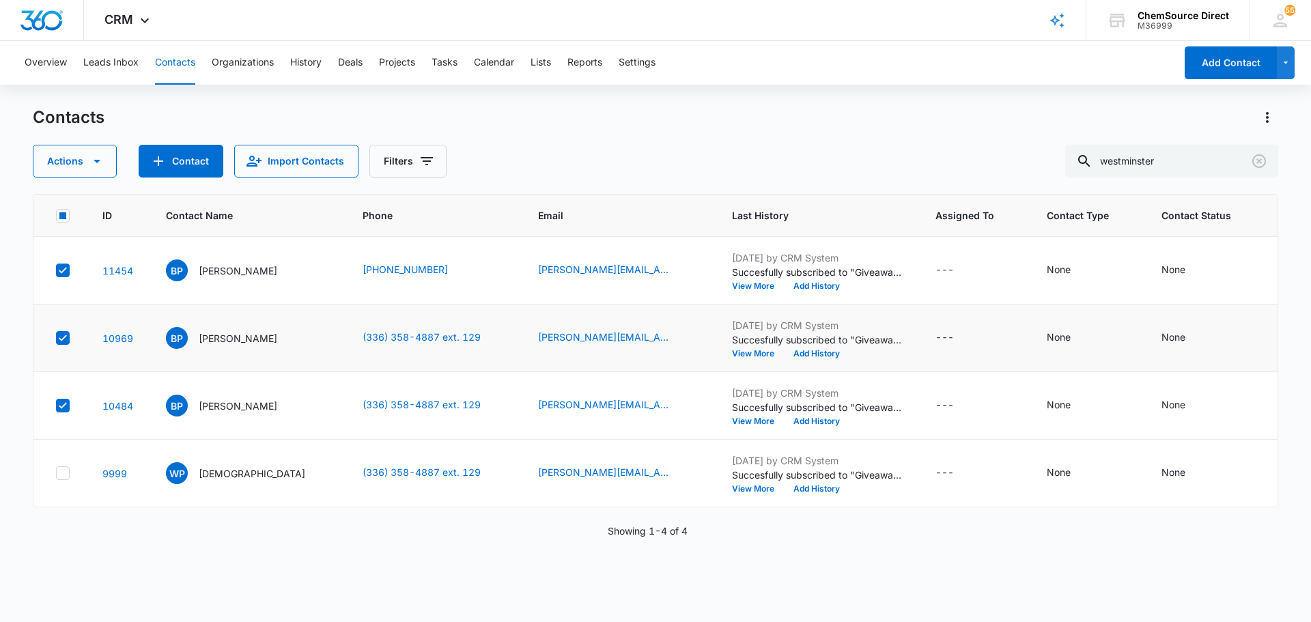
scroll to position [72, 0]
click at [267, 481] on p "Westminster Presbyterian Church" at bounding box center [252, 473] width 106 height 14
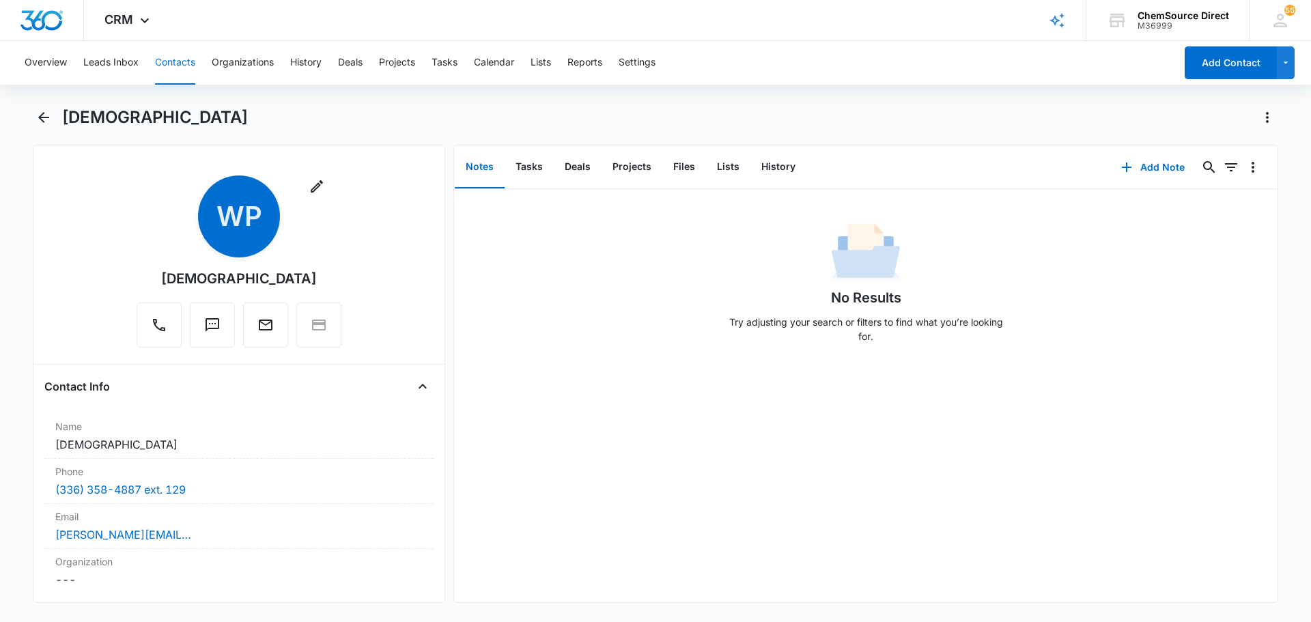
click at [177, 69] on button "Contacts" at bounding box center [175, 63] width 40 height 44
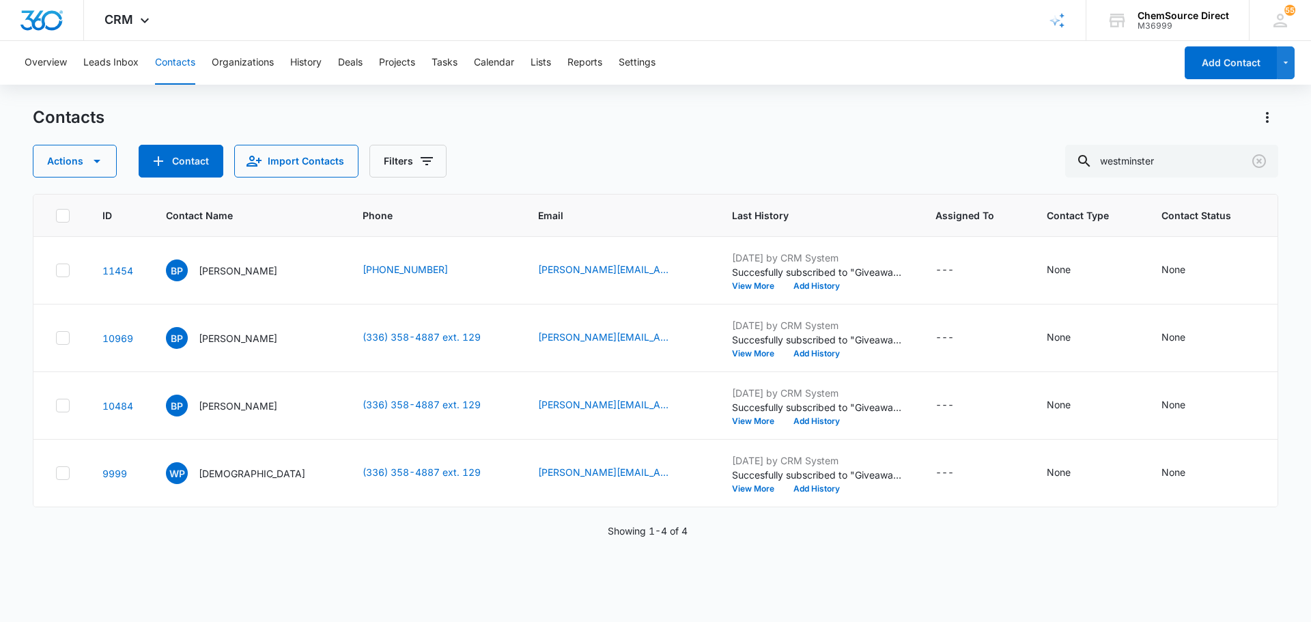
scroll to position [72, 0]
click at [212, 331] on p "Brad Pollard" at bounding box center [238, 338] width 78 height 14
click at [231, 327] on div "BP Brad Pollard" at bounding box center [221, 338] width 111 height 22
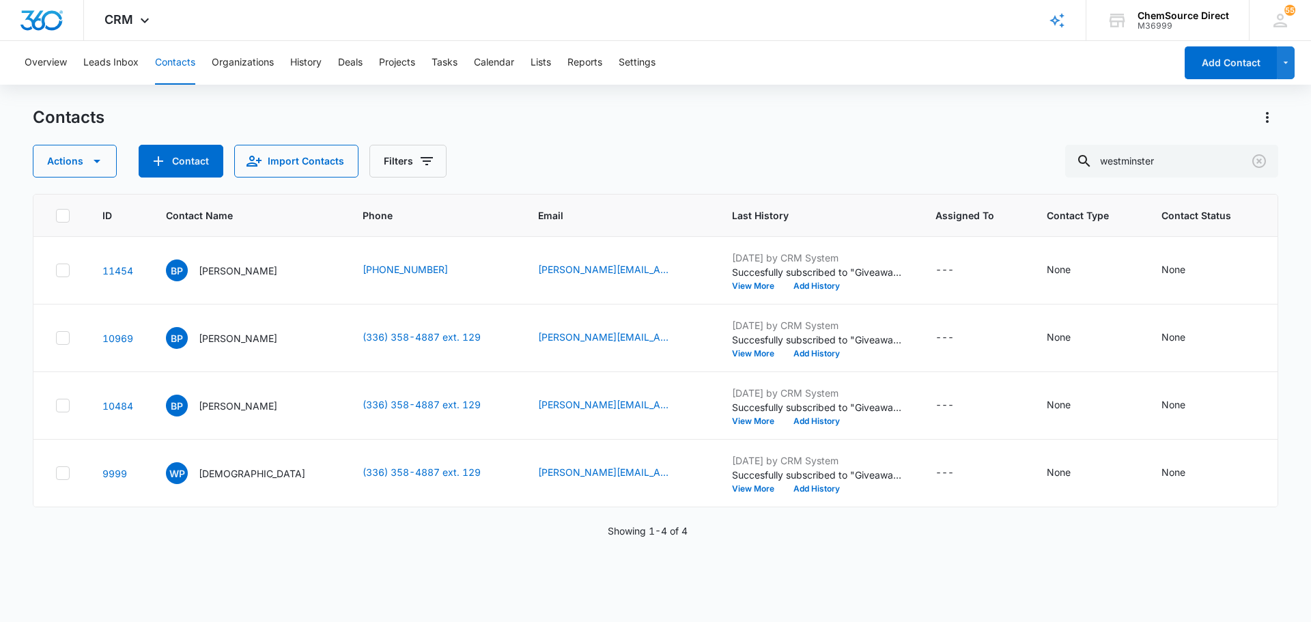
click at [253, 481] on p "Westminster Presbyterian Church" at bounding box center [252, 473] width 106 height 14
click at [272, 481] on p "Westminster Presbyterian Church" at bounding box center [252, 473] width 106 height 14
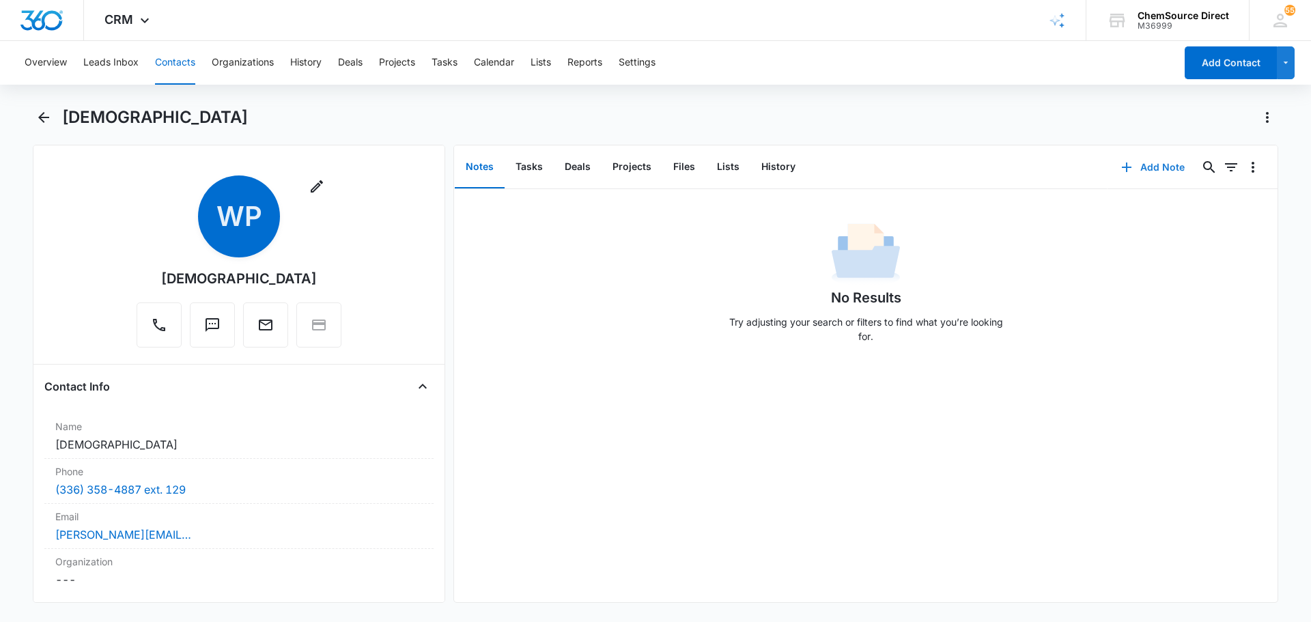
click at [1139, 154] on button "Add Note" at bounding box center [1152, 167] width 91 height 33
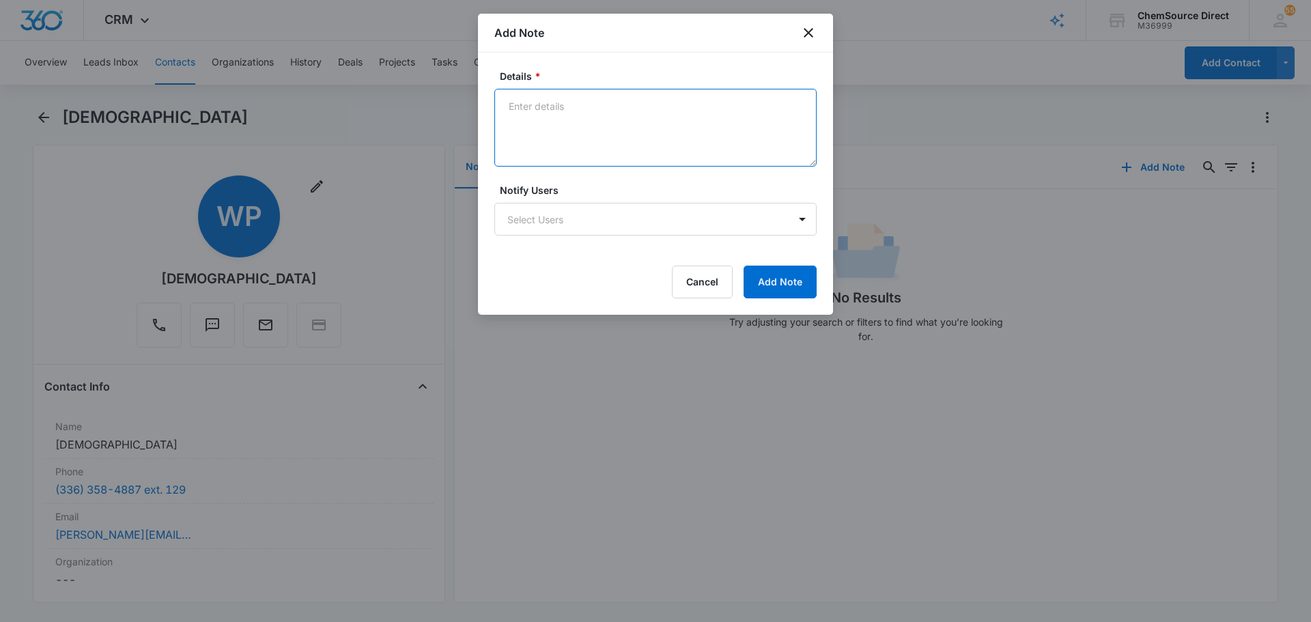
click at [620, 123] on textarea "Details *" at bounding box center [655, 128] width 322 height 78
type textarea "10% off Email Promotion"
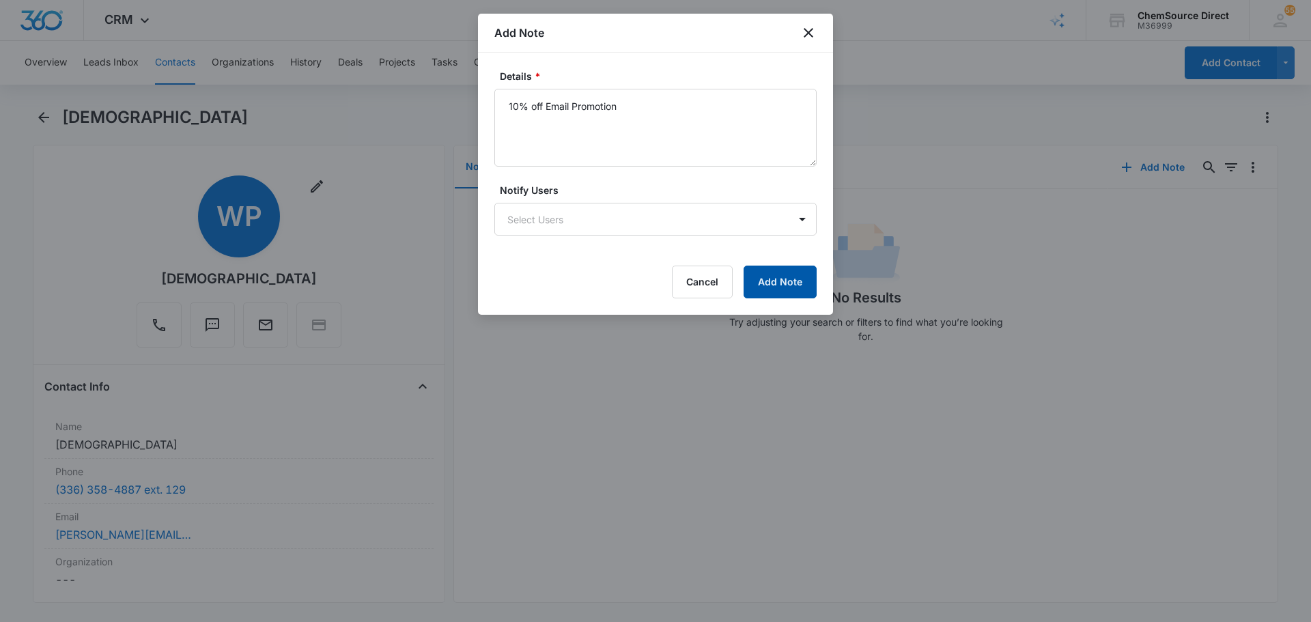
click at [782, 281] on button "Add Note" at bounding box center [779, 282] width 73 height 33
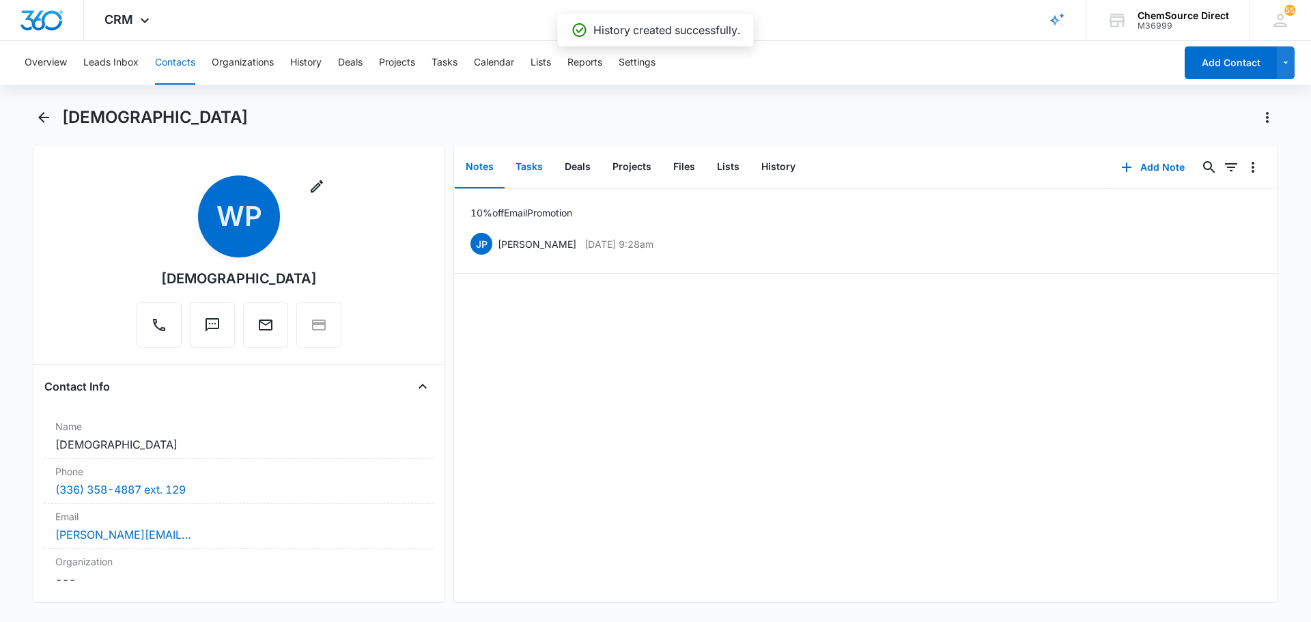
click at [526, 170] on button "Tasks" at bounding box center [528, 167] width 49 height 42
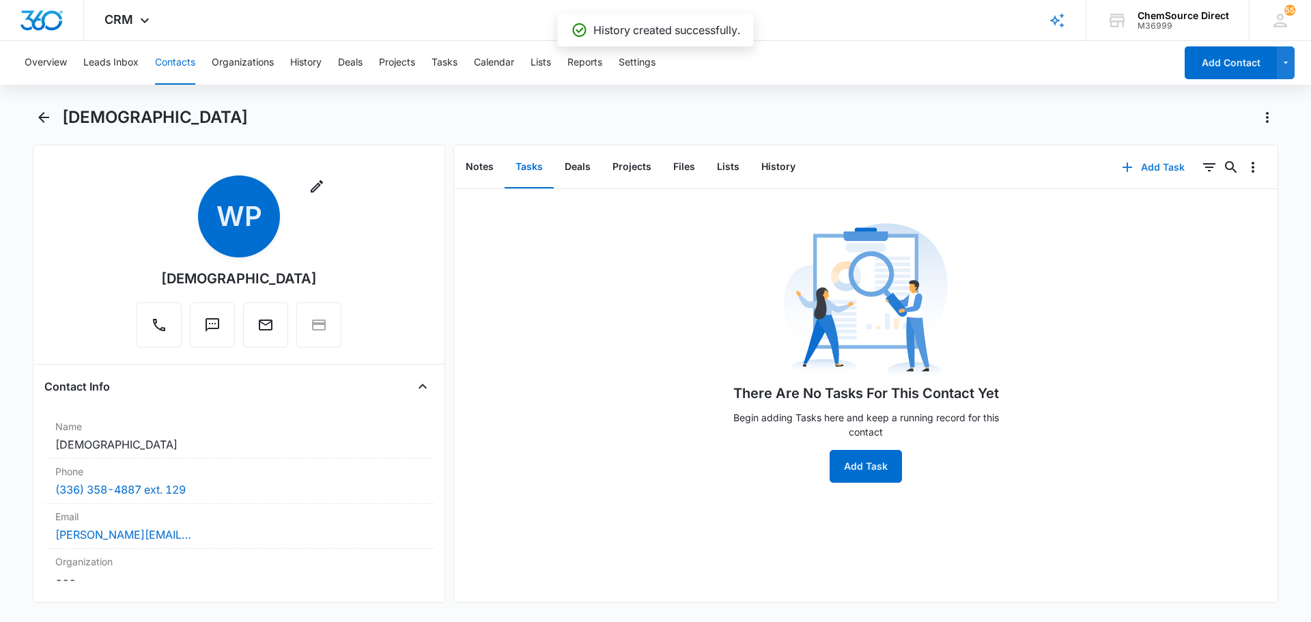
click at [1146, 167] on button "Add Task" at bounding box center [1153, 167] width 90 height 33
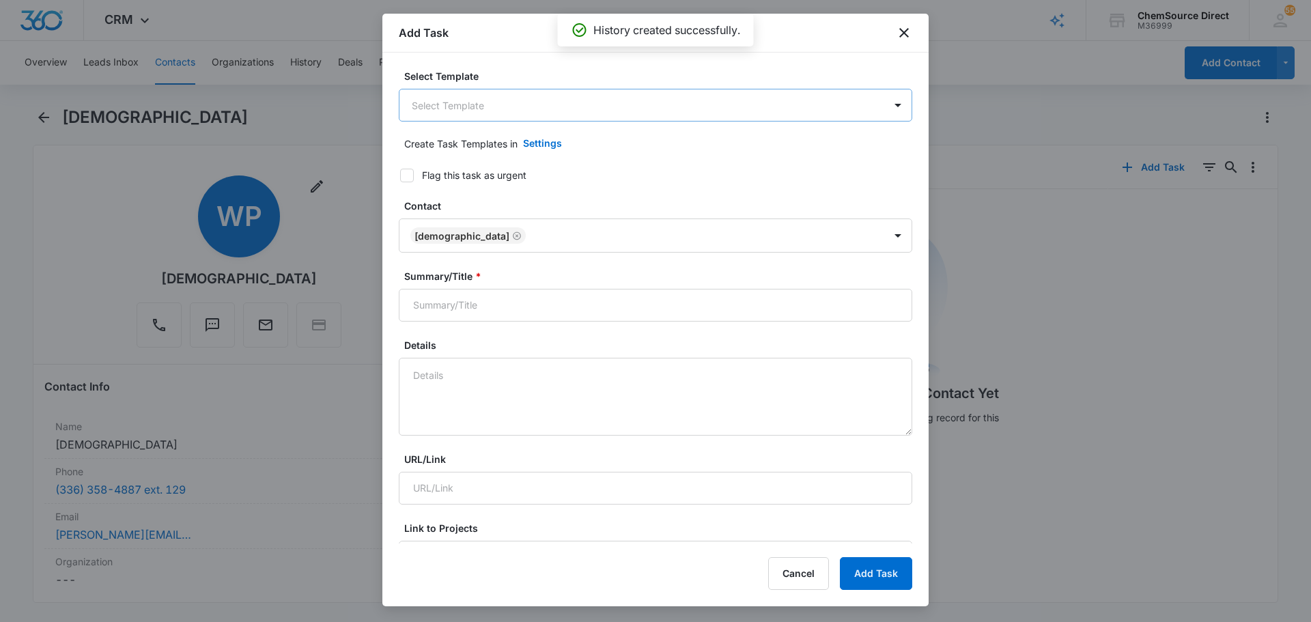
click at [539, 118] on body "CRM Apps Reputation Forms CRM Email Social Payments POS Content Ads Intelligenc…" at bounding box center [655, 311] width 1311 height 622
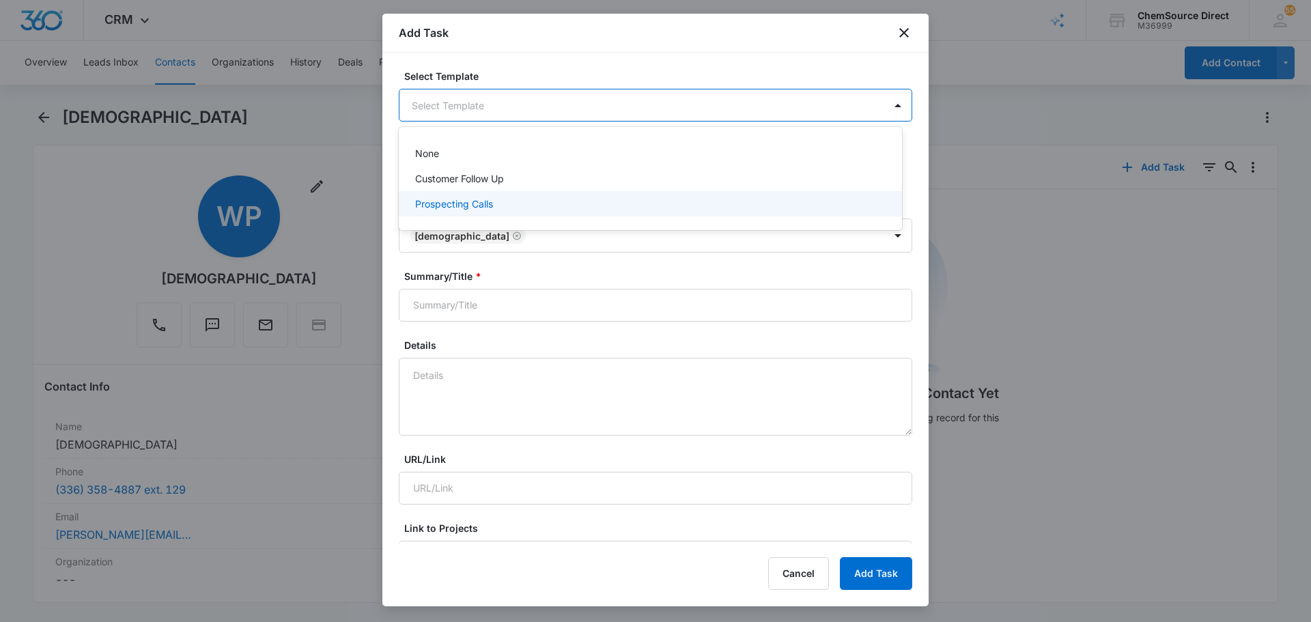
click at [509, 204] on div "Prospecting Calls" at bounding box center [649, 204] width 468 height 14
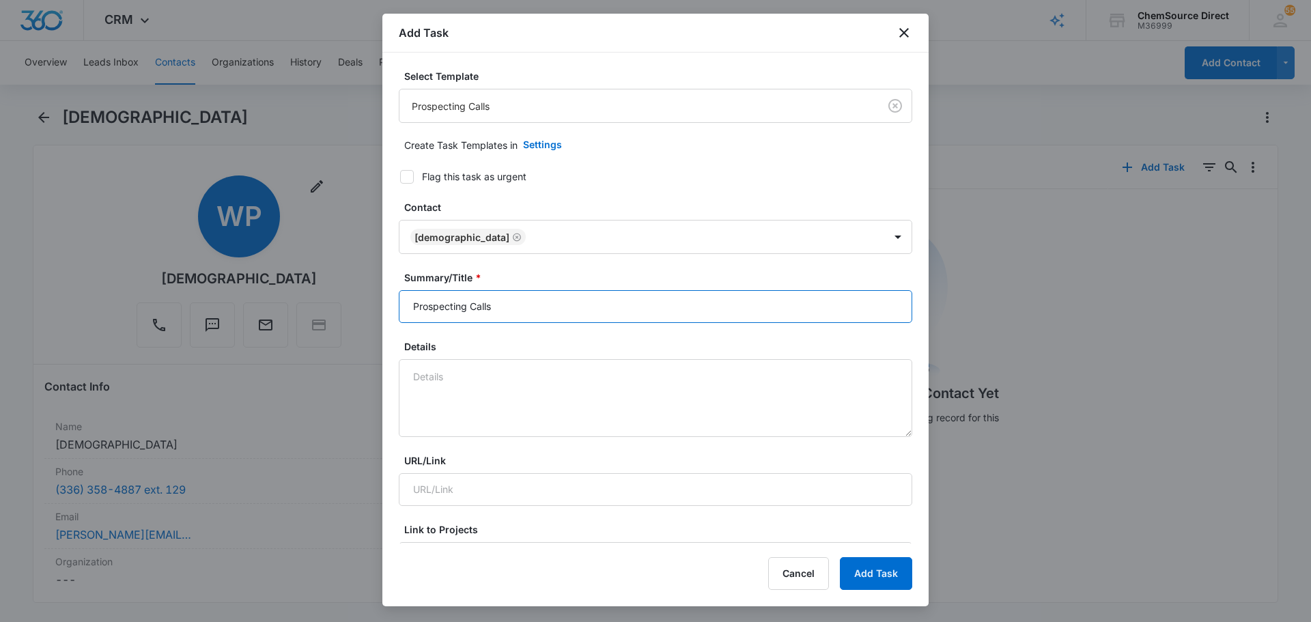
drag, startPoint x: 558, startPoint y: 304, endPoint x: 272, endPoint y: 303, distance: 286.0
click at [276, 304] on body "CRM Apps Reputation Forms CRM Email Social Payments POS Content Ads Intelligenc…" at bounding box center [655, 311] width 1311 height 622
type input "R"
type input "Prospecting Calls"
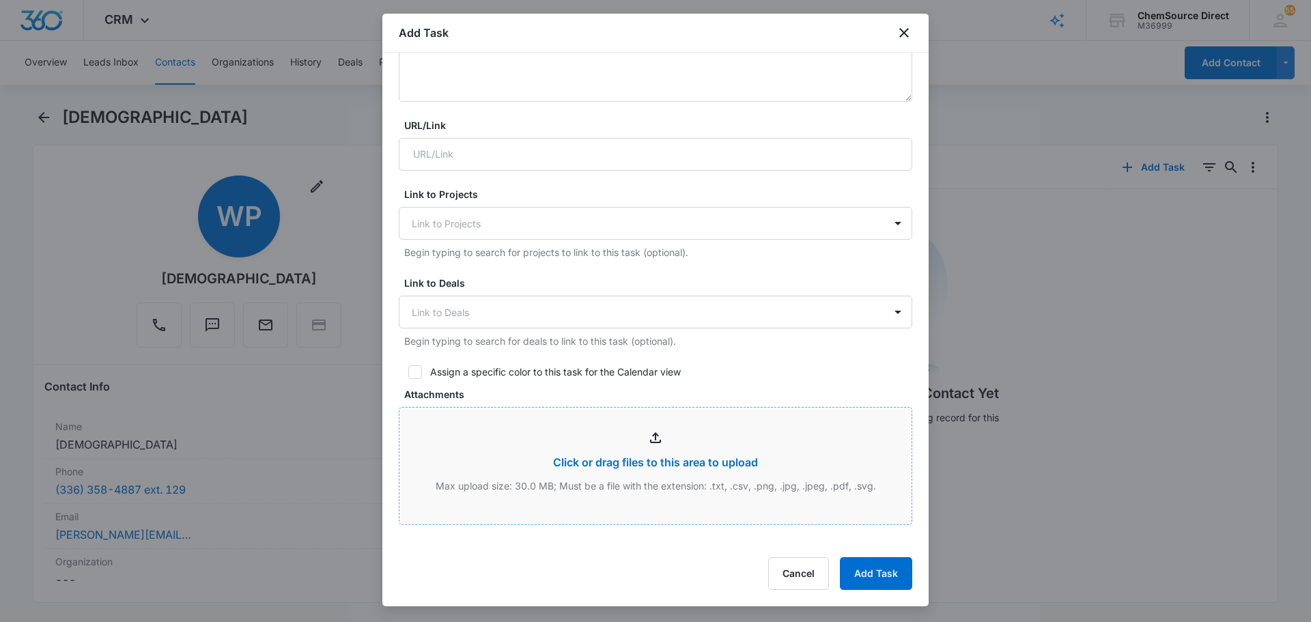
scroll to position [341, 0]
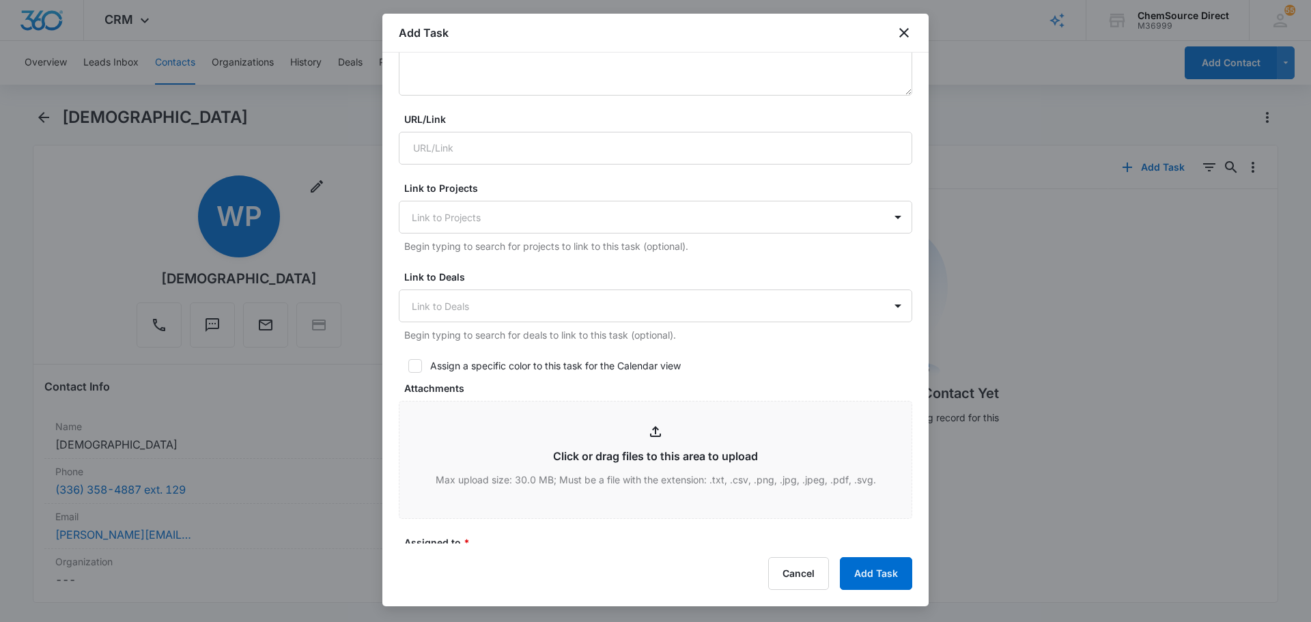
click at [418, 366] on icon at bounding box center [415, 366] width 12 height 12
click at [408, 366] on input "Assign a specific color to this task for the Calendar view" at bounding box center [404, 366] width 10 height 10
checkbox input "true"
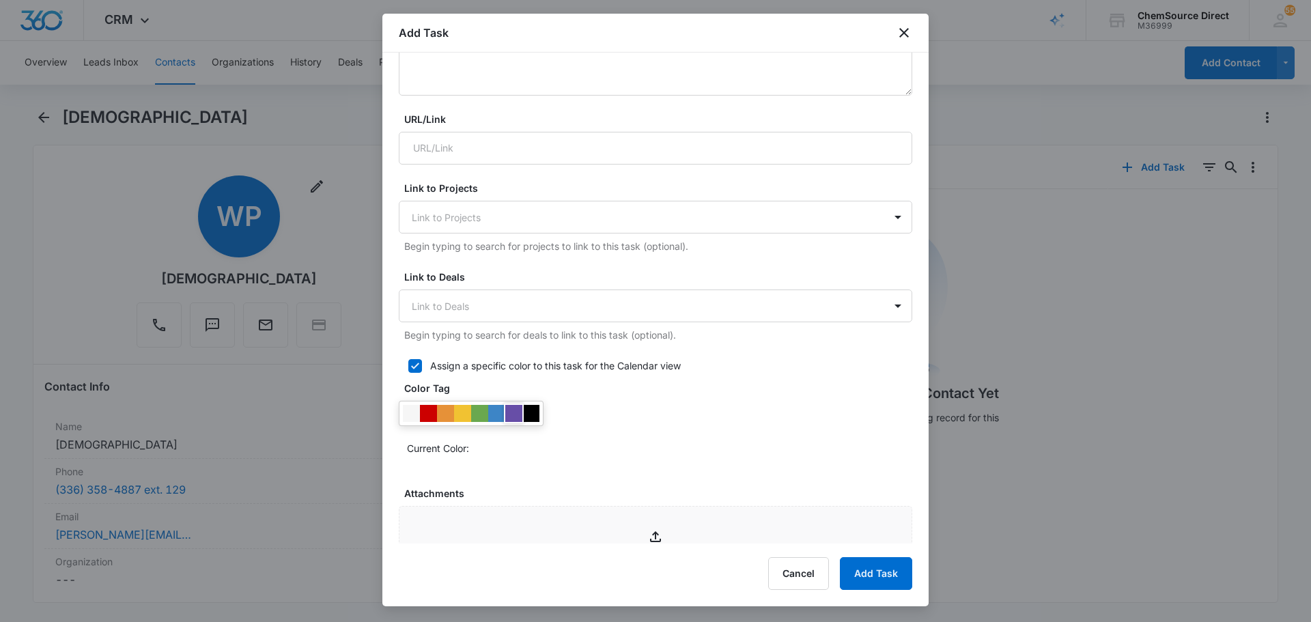
click at [522, 405] on div at bounding box center [471, 413] width 145 height 25
click at [531, 412] on div at bounding box center [530, 413] width 17 height 17
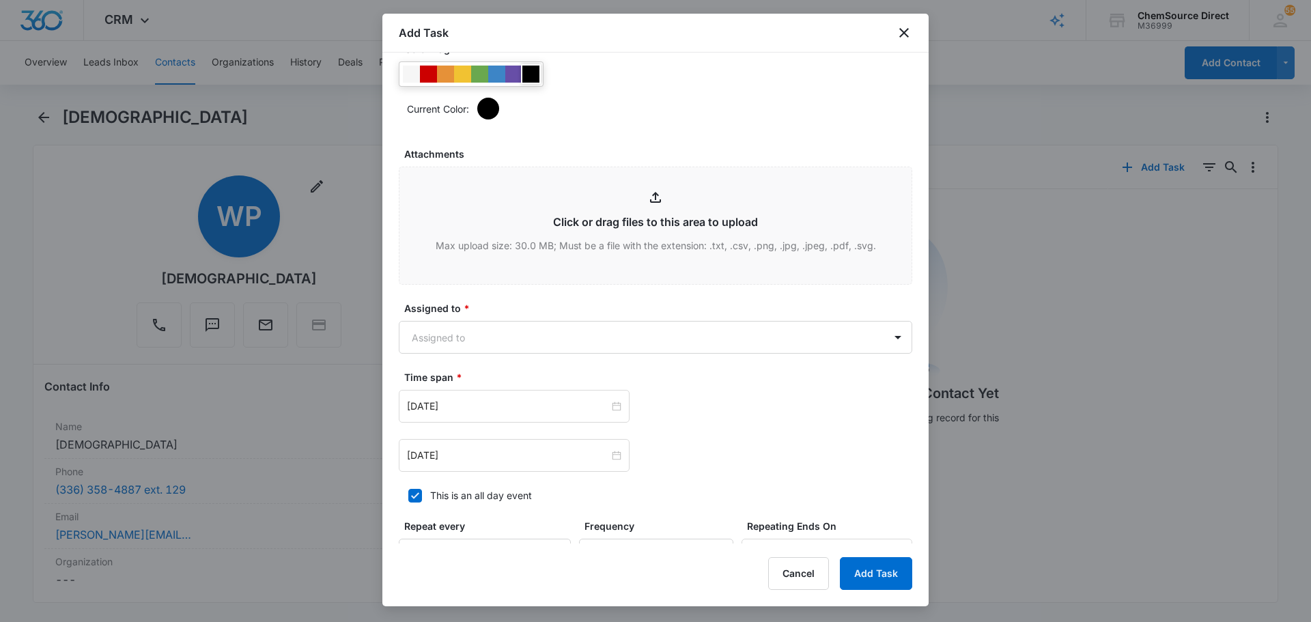
scroll to position [683, 0]
click at [543, 326] on body "CRM Apps Reputation Forms CRM Email Social Payments POS Content Ads Intelligenc…" at bounding box center [655, 311] width 1311 height 622
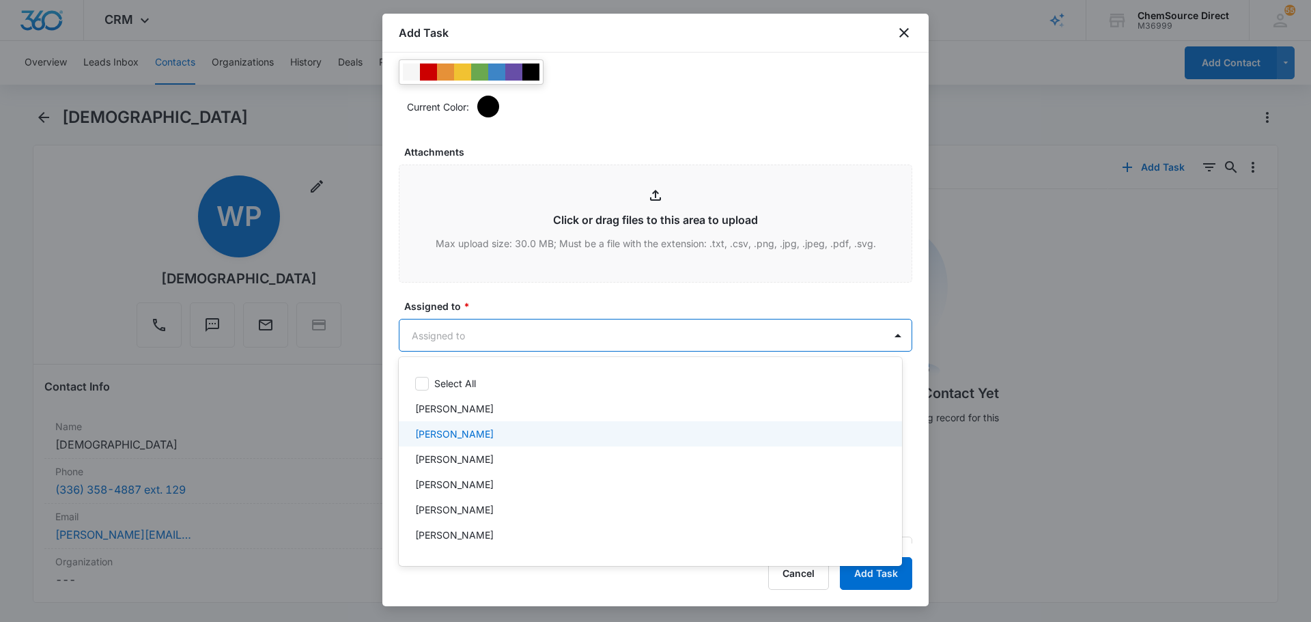
click at [476, 432] on div "[PERSON_NAME]" at bounding box center [649, 434] width 468 height 14
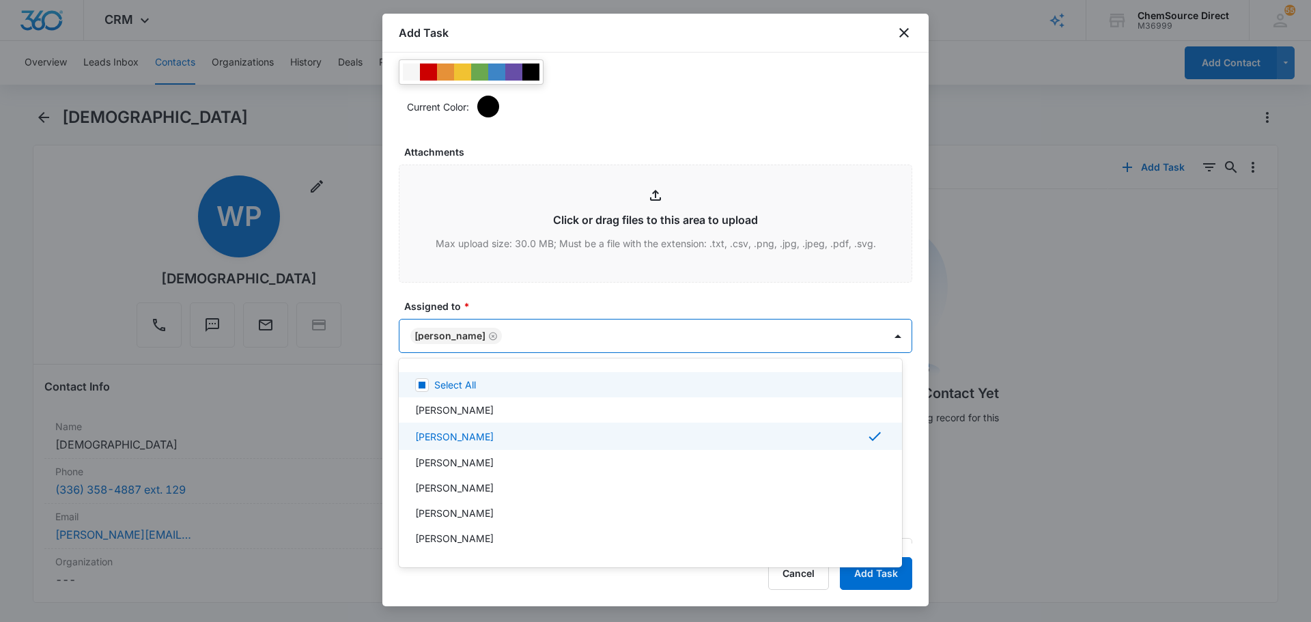
click at [533, 290] on div at bounding box center [655, 311] width 1311 height 622
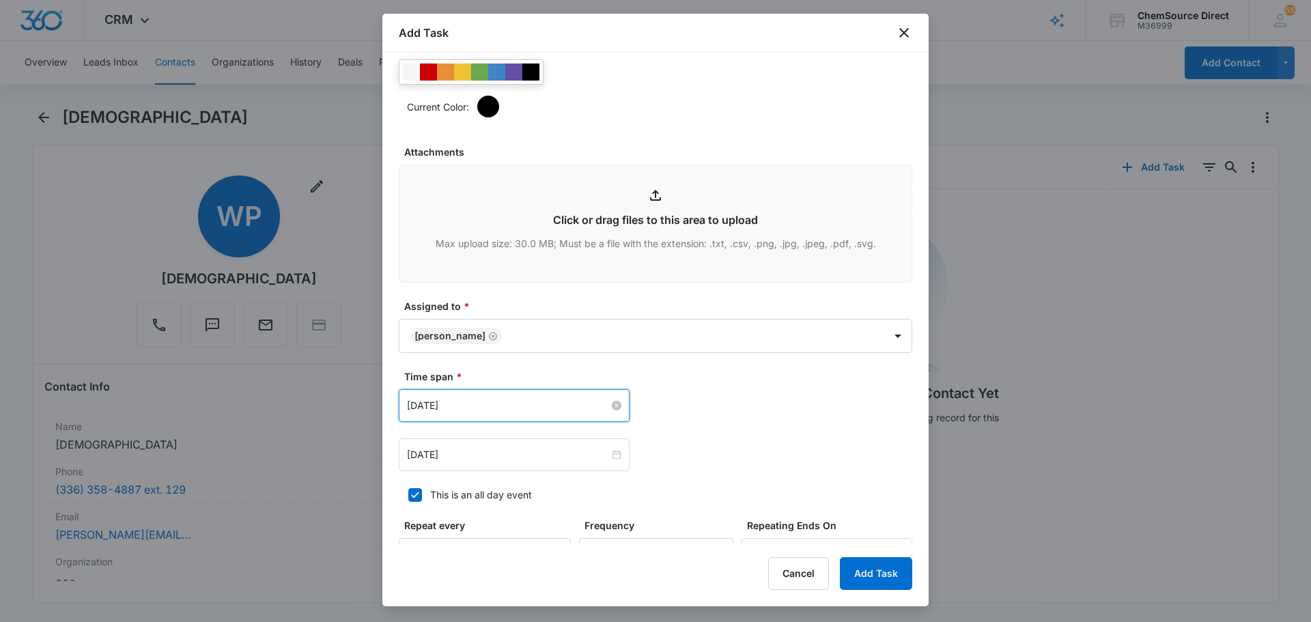
click at [496, 412] on input "Jul 17, 2025" at bounding box center [508, 405] width 202 height 15
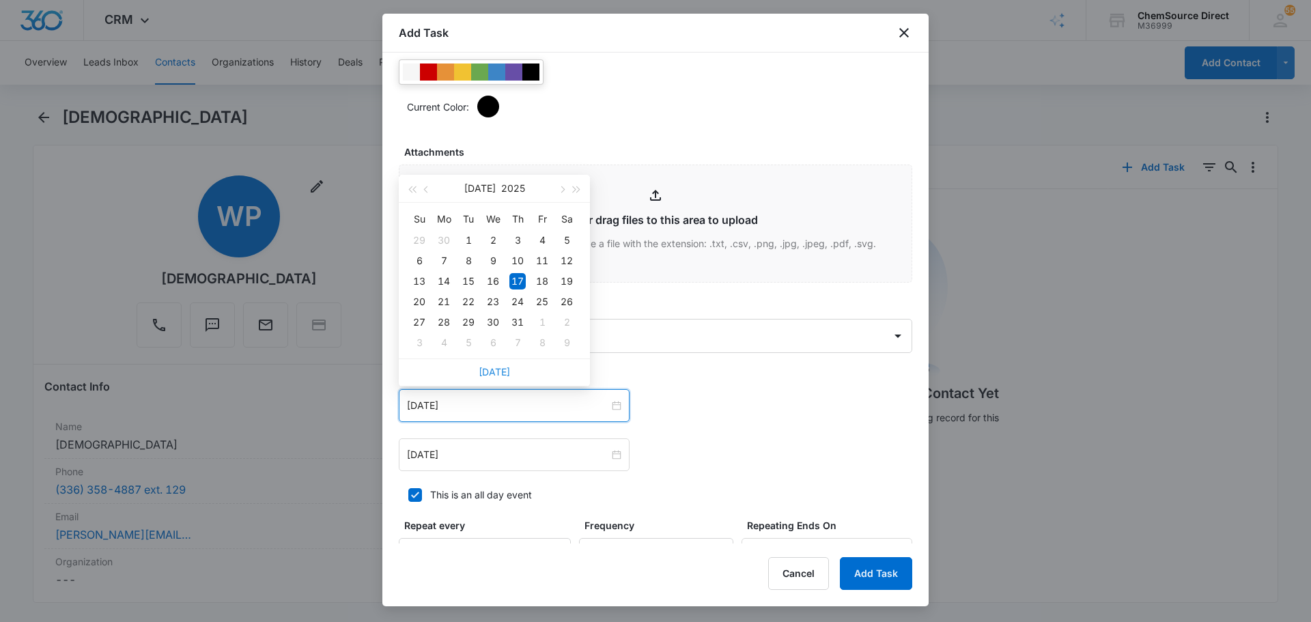
click at [499, 371] on link "Today" at bounding box center [493, 372] width 31 height 12
type input "Aug 11, 2025"
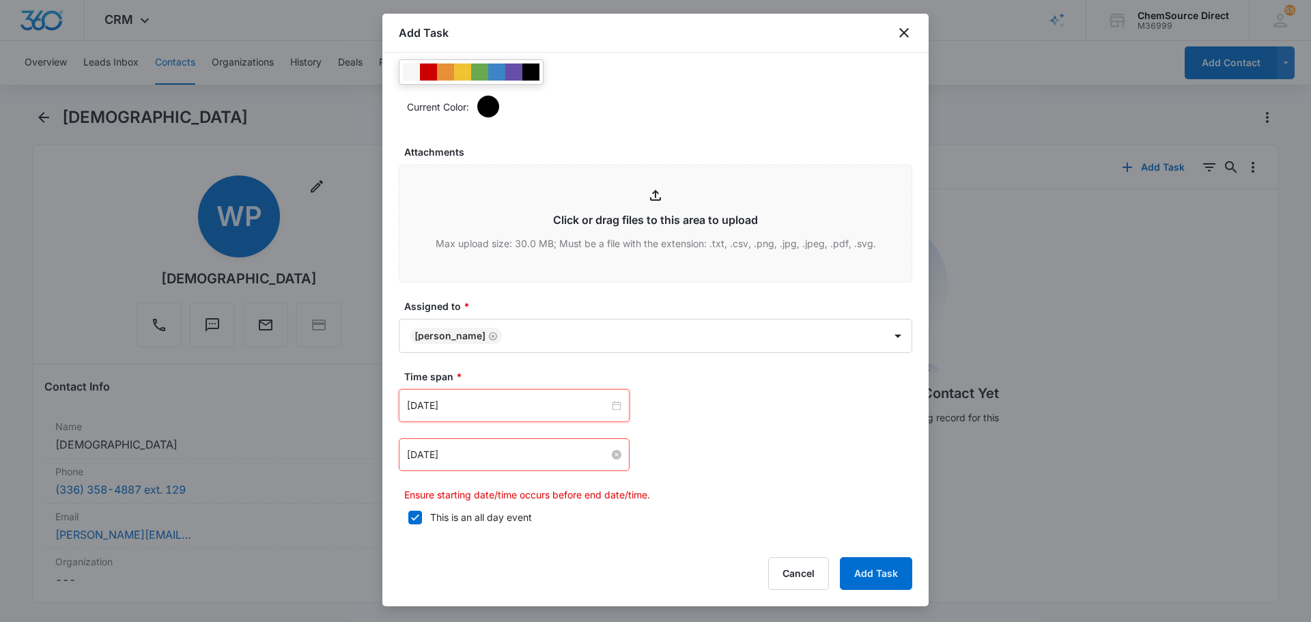
click at [502, 455] on input "Jul 17, 2025" at bounding box center [508, 454] width 202 height 15
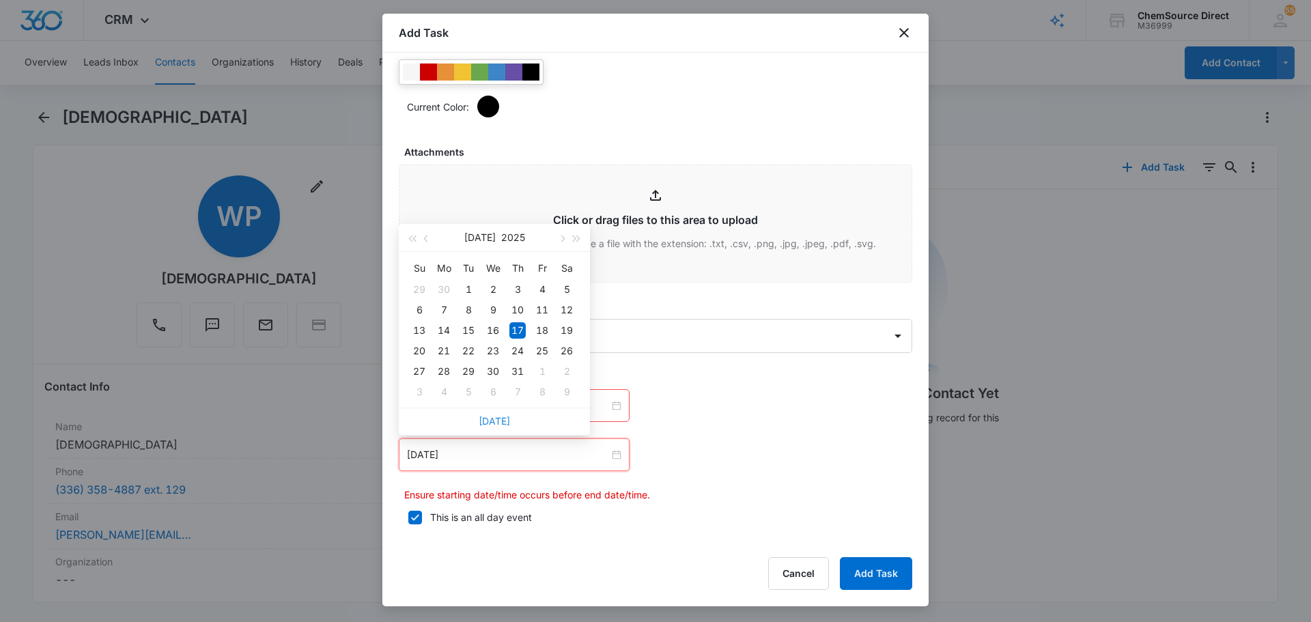
click at [499, 418] on link "Today" at bounding box center [493, 421] width 31 height 12
type input "Aug 11, 2025"
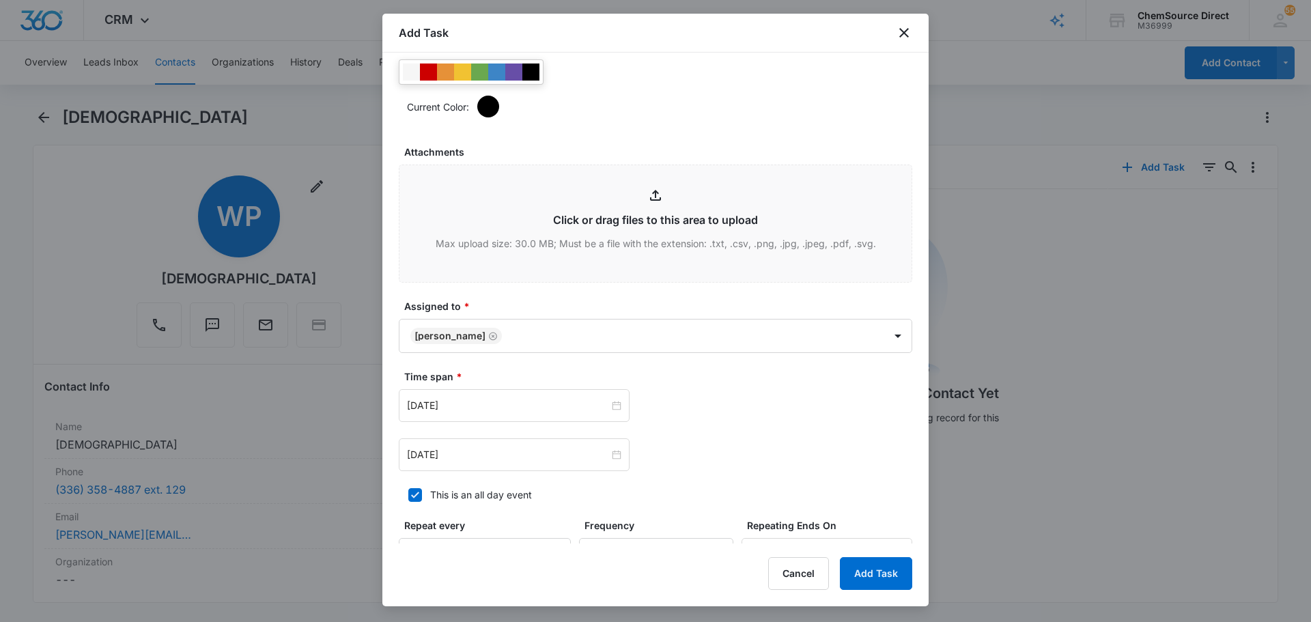
click at [741, 468] on div "Aug 11, 2025 Aug 2025 Su Mo Tu We Th Fr Sa 27 28 29 30 31 1 2 3 4 5 6 7 8 9 10 …" at bounding box center [655, 454] width 513 height 33
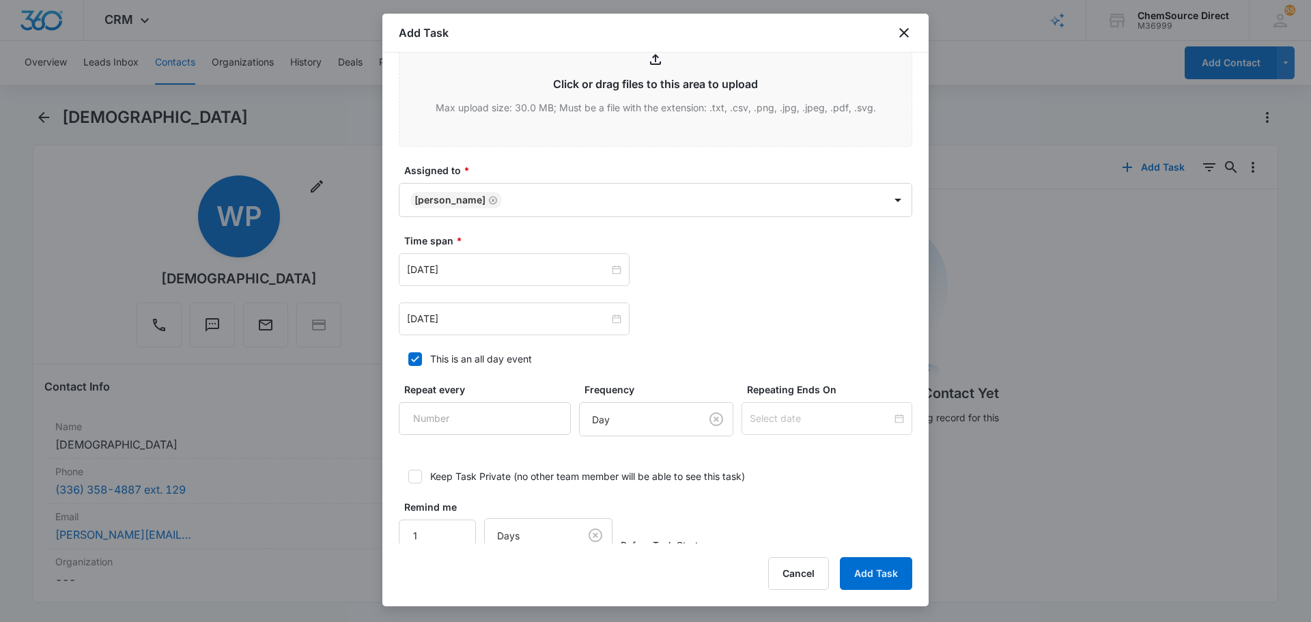
scroll to position [819, 0]
click at [488, 413] on input "Repeat every" at bounding box center [485, 417] width 172 height 33
type input "2"
click at [656, 427] on body "CRM Apps Reputation Forms CRM Email Social Payments POS Content Ads Intelligenc…" at bounding box center [655, 311] width 1311 height 622
click at [627, 466] on div "Day" at bounding box center [639, 468] width 115 height 16
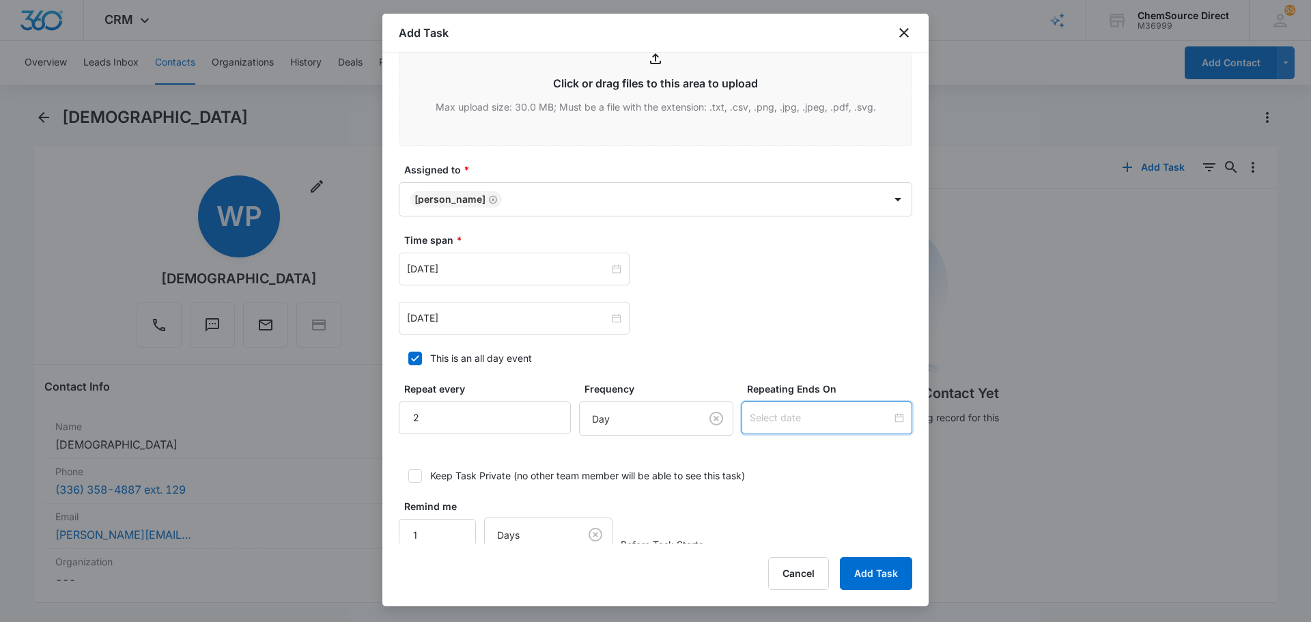
click at [771, 425] on input at bounding box center [820, 417] width 142 height 15
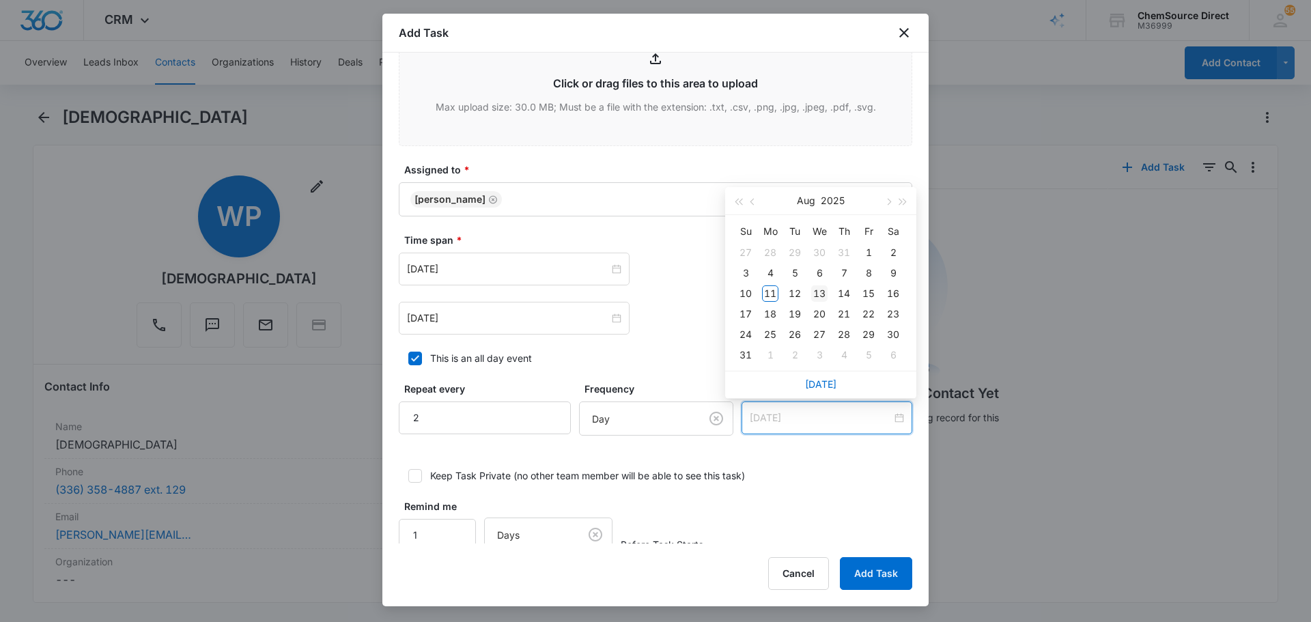
type input "Aug 13, 2025"
click at [822, 291] on div "13" at bounding box center [819, 293] width 16 height 16
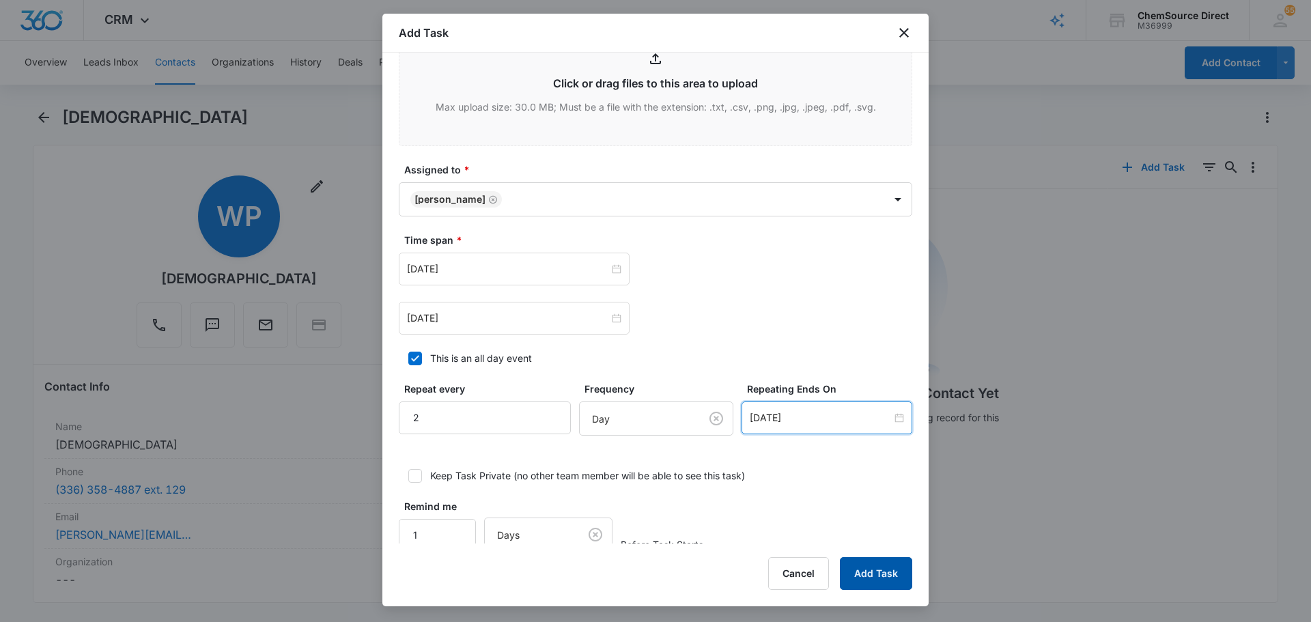
click at [874, 564] on button "Add Task" at bounding box center [876, 573] width 72 height 33
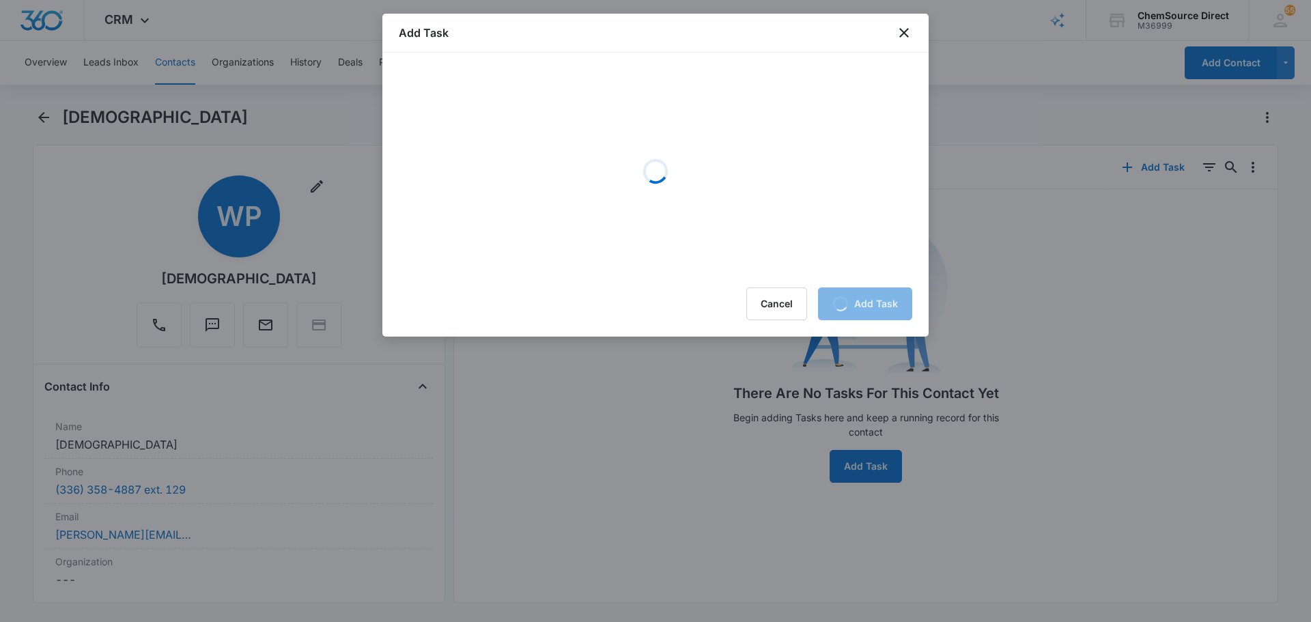
scroll to position [0, 0]
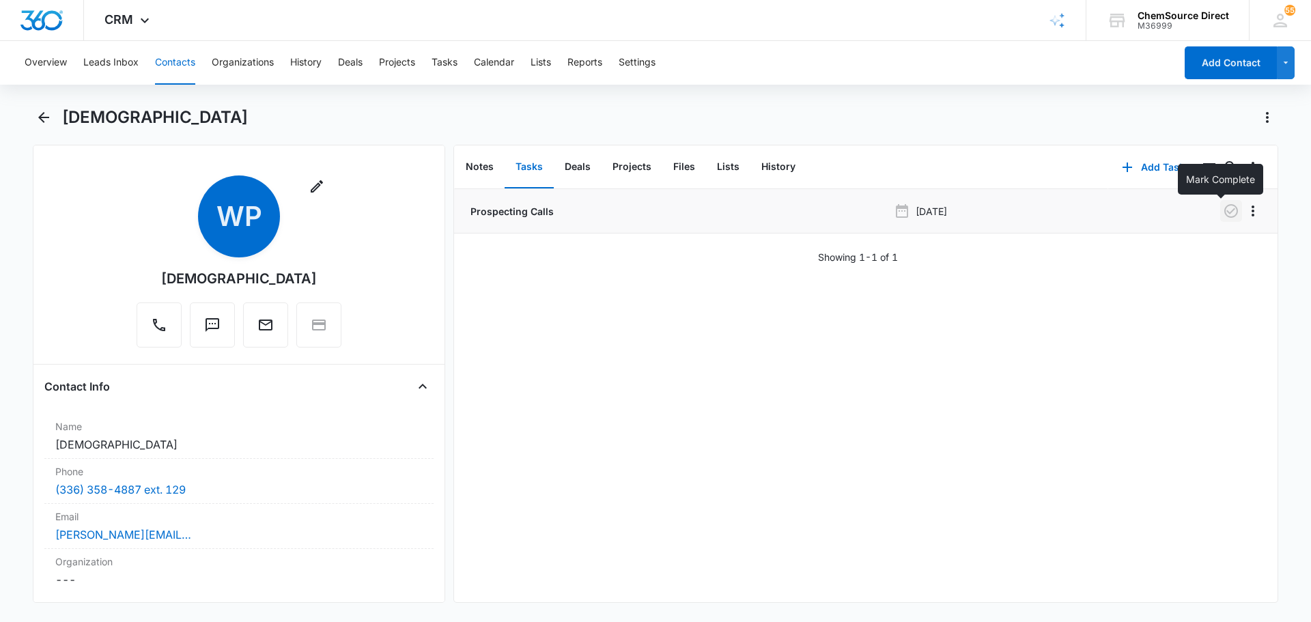
click at [1222, 206] on icon "button" at bounding box center [1230, 211] width 16 height 16
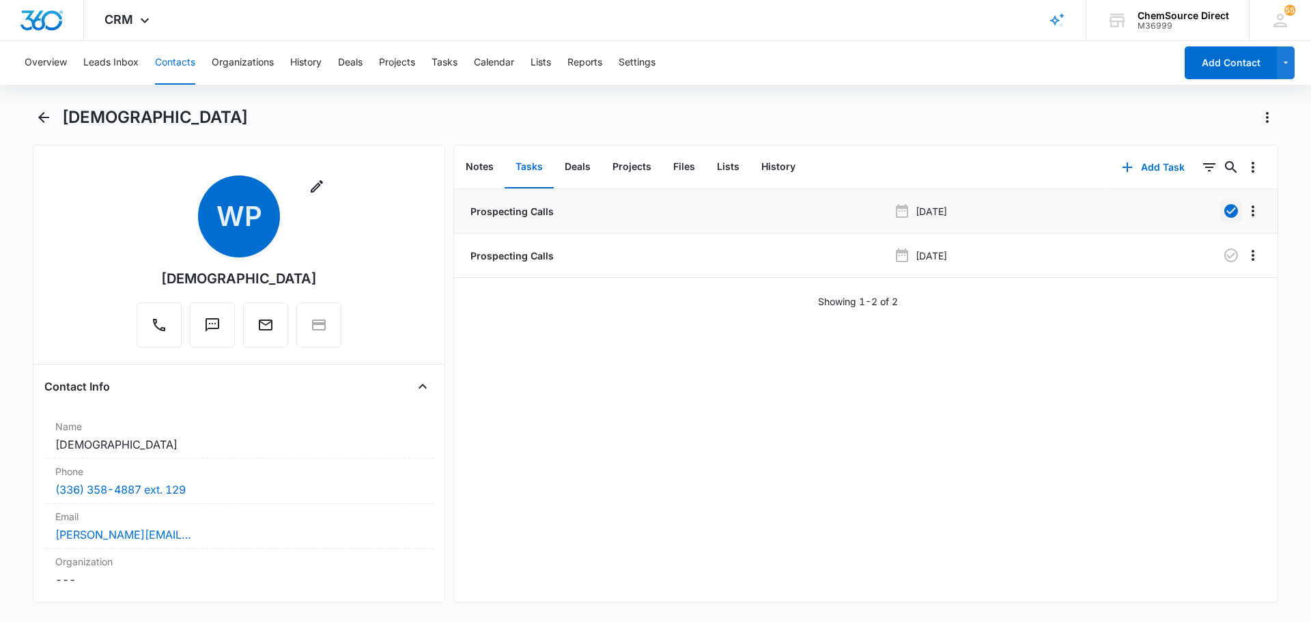
click at [182, 68] on button "Contacts" at bounding box center [175, 63] width 40 height 44
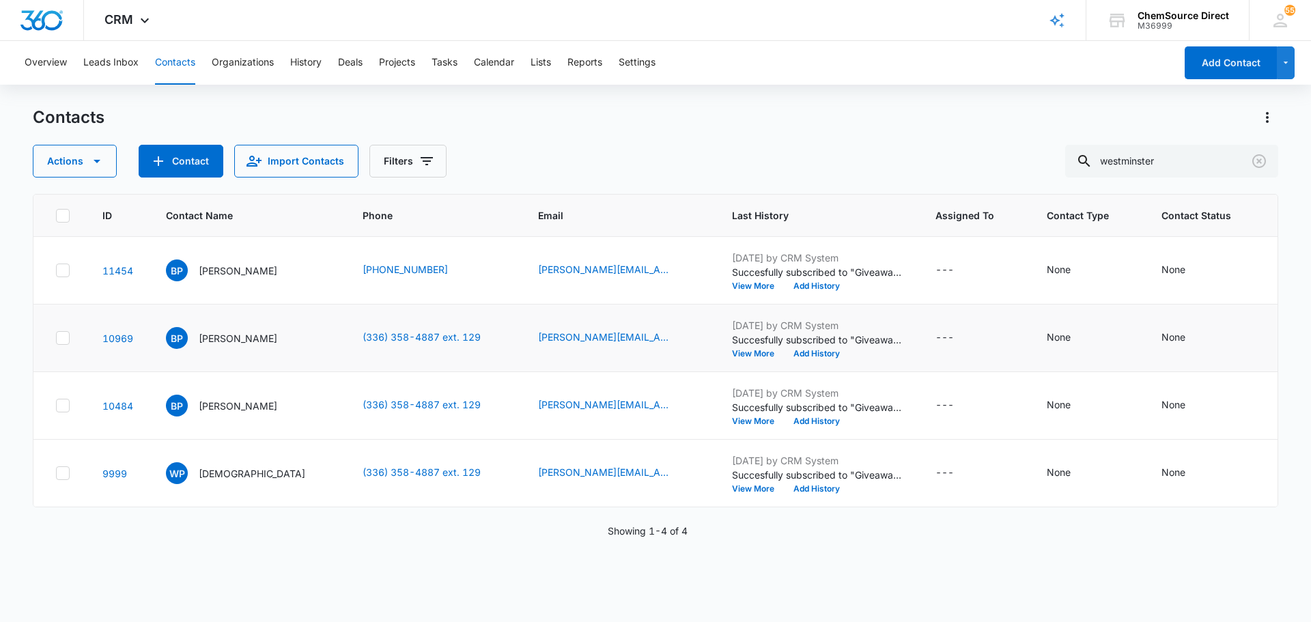
scroll to position [72, 0]
click at [67, 412] on icon at bounding box center [63, 405] width 12 height 12
click at [56, 406] on input "checkbox" at bounding box center [55, 405] width 1 height 1
checkbox input "true"
click at [65, 332] on icon at bounding box center [63, 338] width 12 height 12
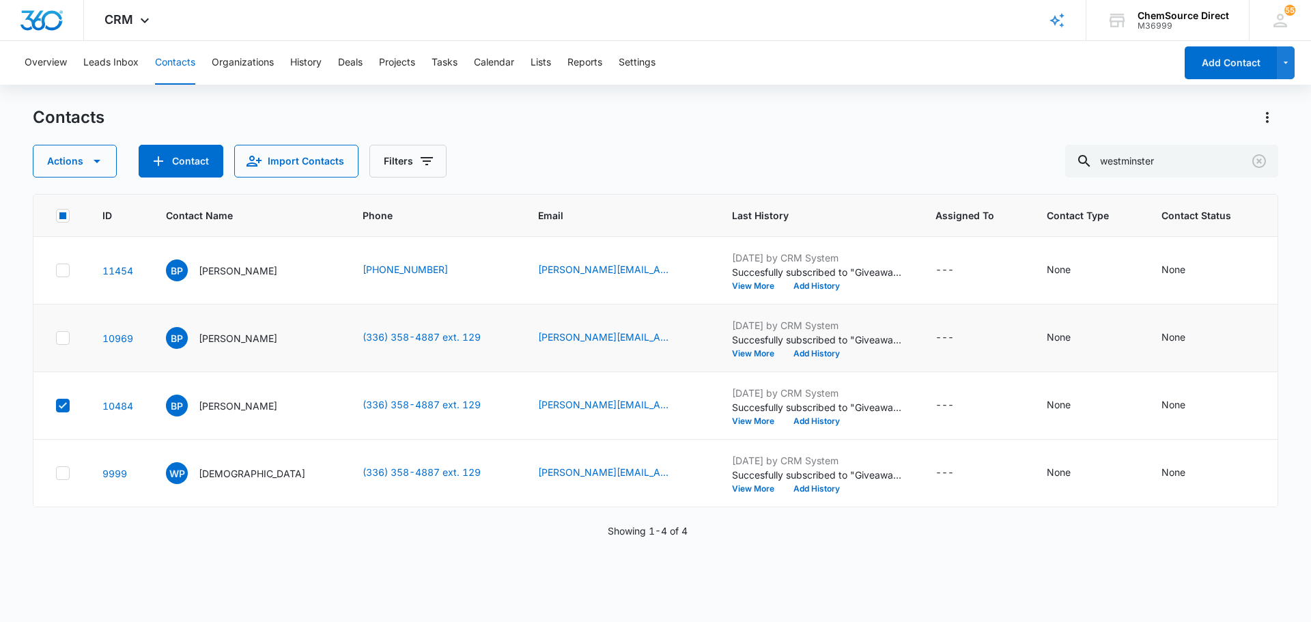
click at [56, 338] on input "checkbox" at bounding box center [55, 338] width 1 height 1
checkbox input "true"
click at [69, 277] on div at bounding box center [63, 270] width 14 height 14
click at [56, 271] on input "checkbox" at bounding box center [55, 270] width 1 height 1
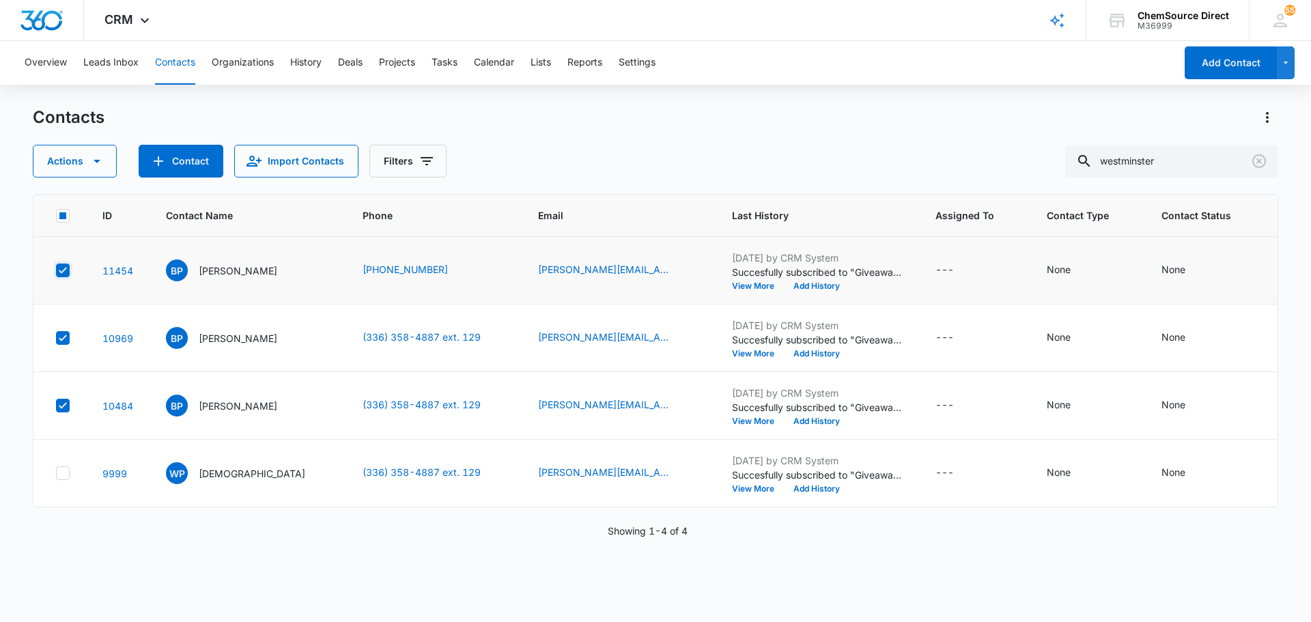
checkbox input "true"
click at [90, 152] on button "Actions" at bounding box center [75, 161] width 84 height 33
click at [82, 289] on div "Export Duplicate Assign Type Assign Status Delete Manage by Filters" at bounding box center [108, 270] width 150 height 175
click at [64, 276] on icon at bounding box center [63, 270] width 12 height 12
click at [56, 271] on input "checkbox" at bounding box center [55, 270] width 1 height 1
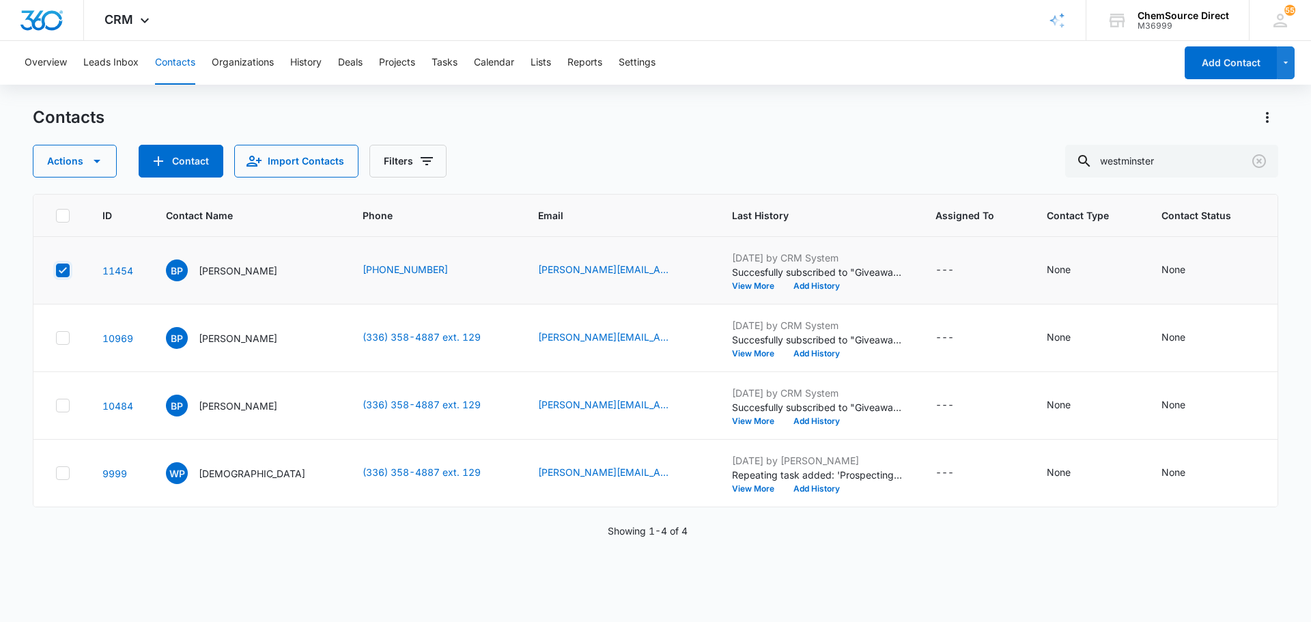
checkbox input "true"
click at [67, 344] on icon at bounding box center [63, 338] width 12 height 12
click at [56, 339] on input "checkbox" at bounding box center [55, 338] width 1 height 1
checkbox input "true"
click at [69, 412] on div at bounding box center [63, 406] width 14 height 14
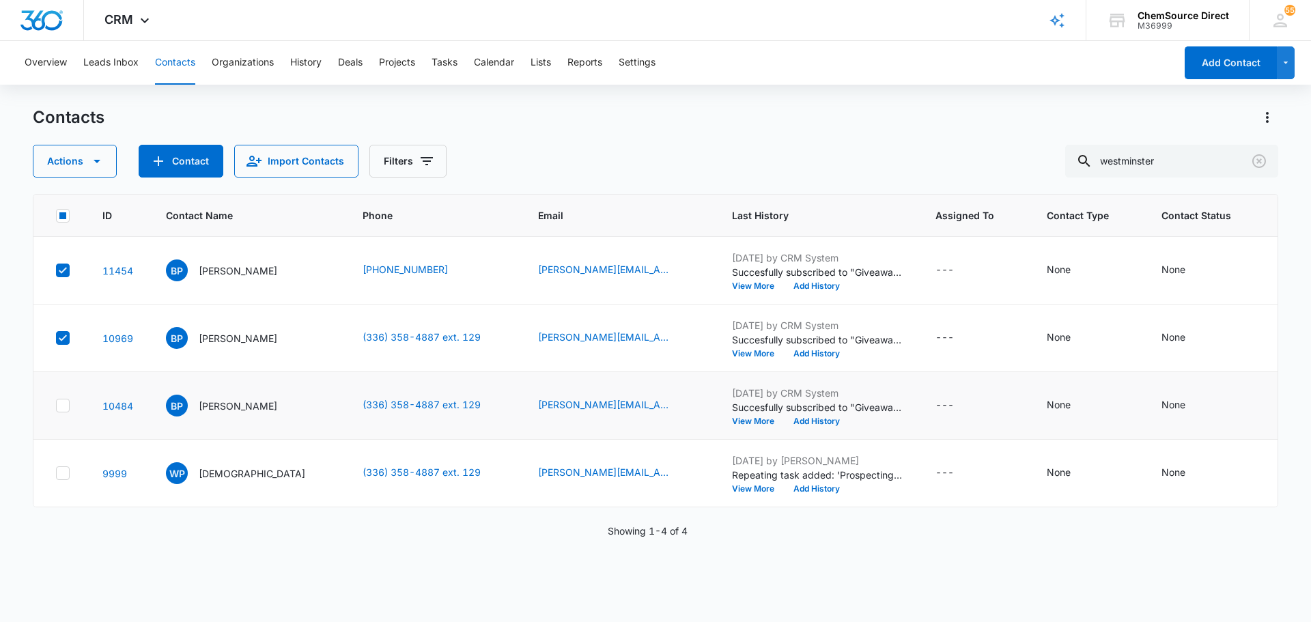
click at [56, 406] on input "checkbox" at bounding box center [55, 405] width 1 height 1
checkbox input "true"
click at [107, 160] on button "Actions" at bounding box center [75, 161] width 84 height 33
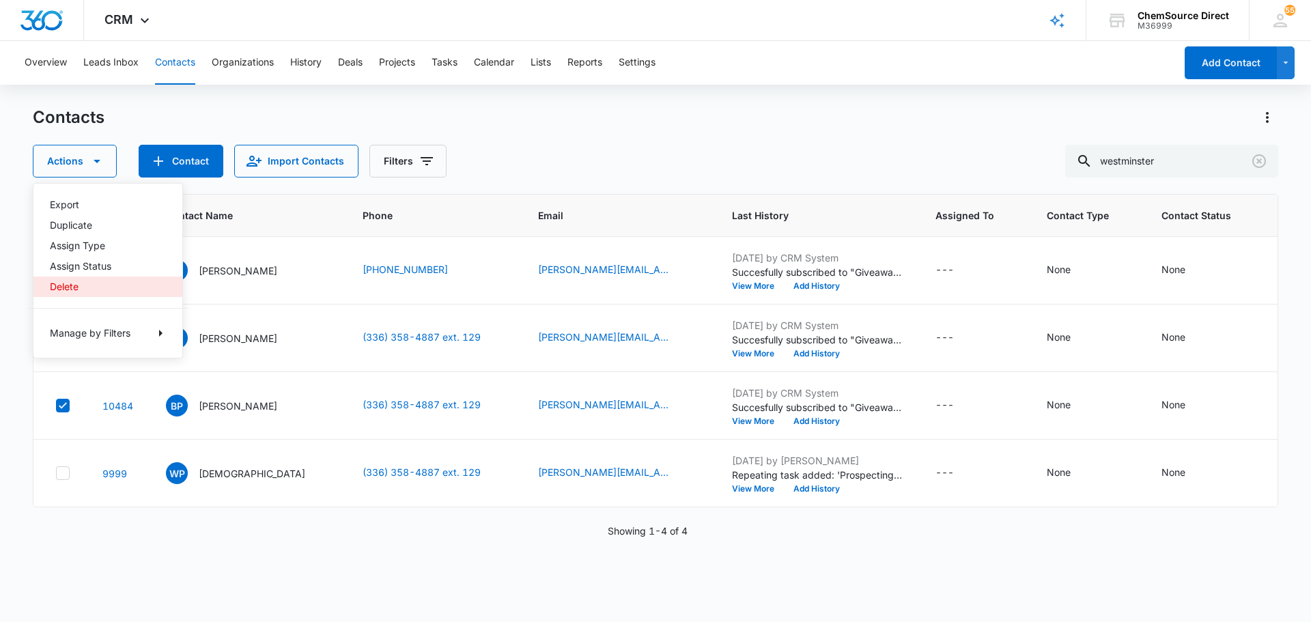
click at [86, 287] on div "Delete" at bounding box center [100, 287] width 100 height 10
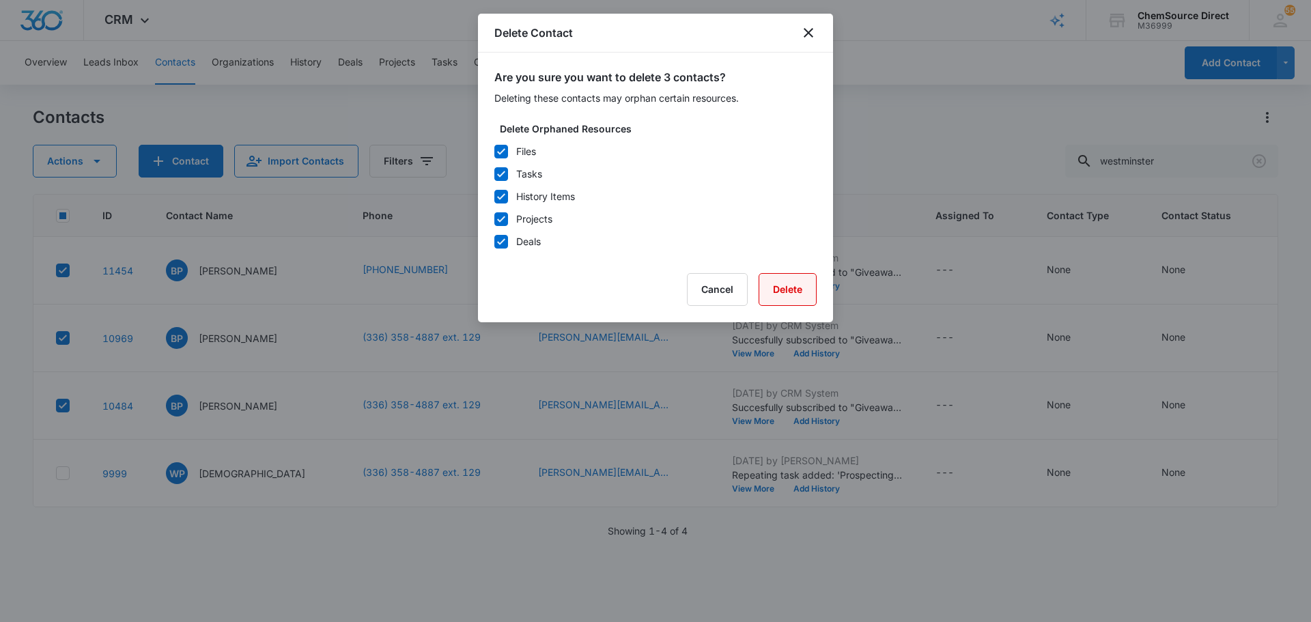
click at [777, 286] on button "Delete" at bounding box center [787, 289] width 58 height 33
click at [737, 281] on button "Cancel" at bounding box center [717, 289] width 61 height 33
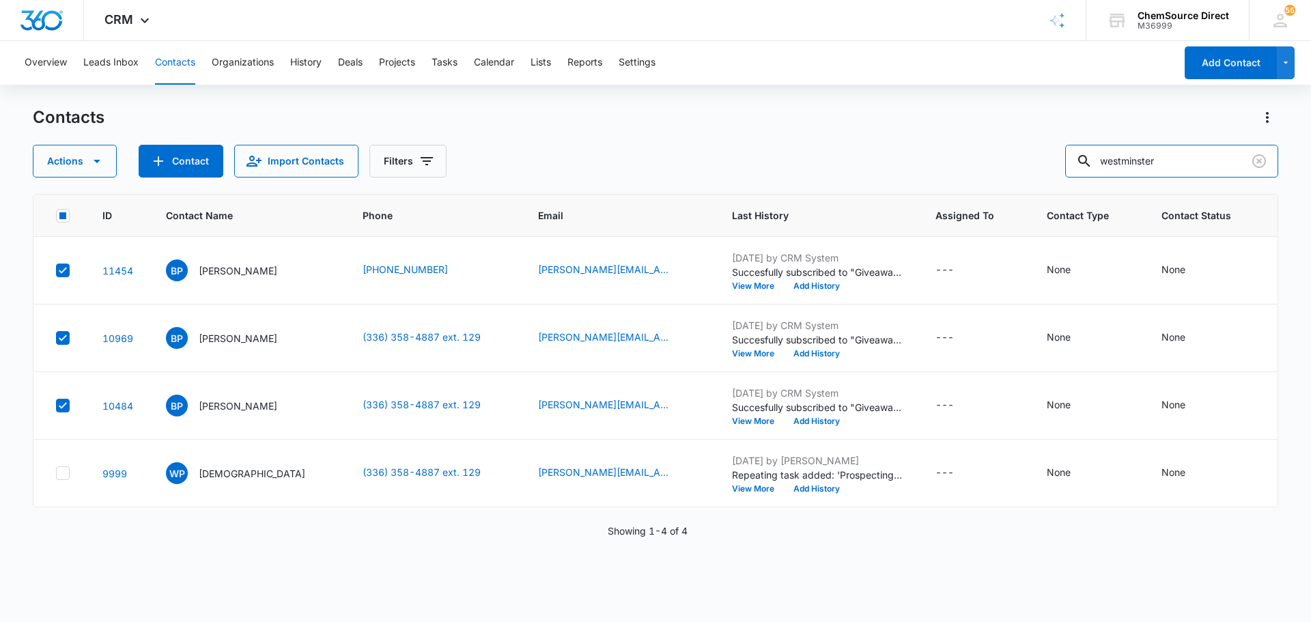
drag, startPoint x: 1195, startPoint y: 167, endPoint x: 928, endPoint y: 150, distance: 268.1
click at [928, 150] on div "Actions Contact Import Contacts Filters westminster" at bounding box center [655, 161] width 1245 height 33
type input "lopez cleaning"
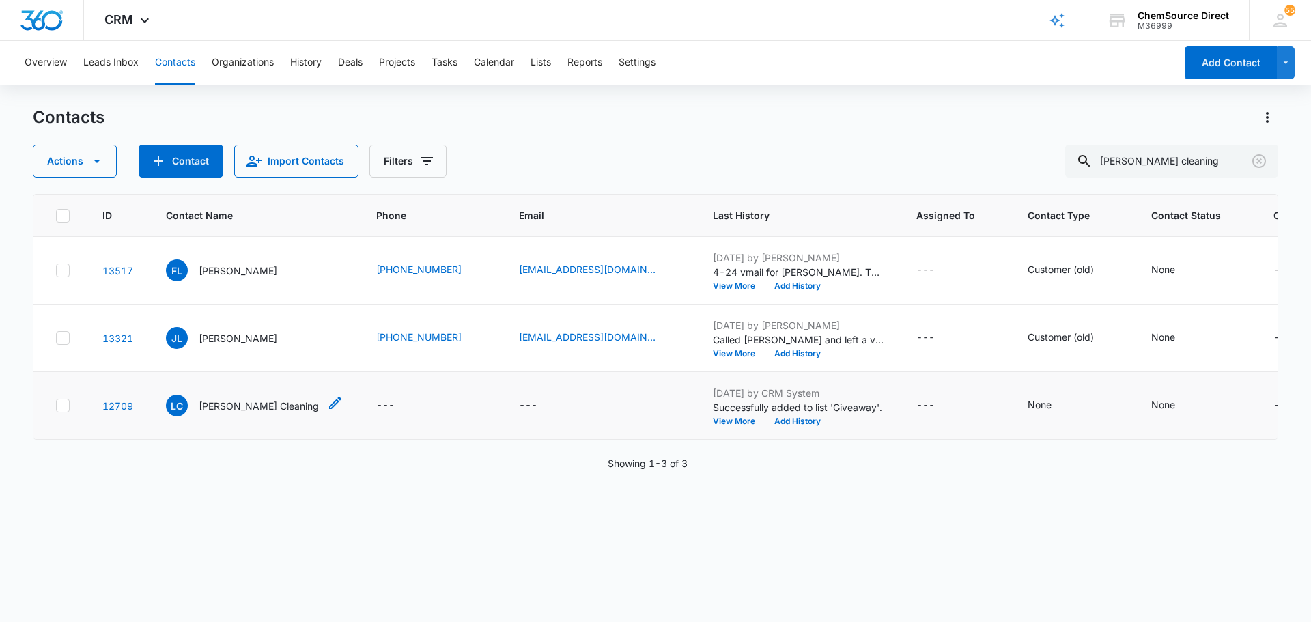
click at [233, 413] on p "Lopez Cleaning" at bounding box center [259, 406] width 120 height 14
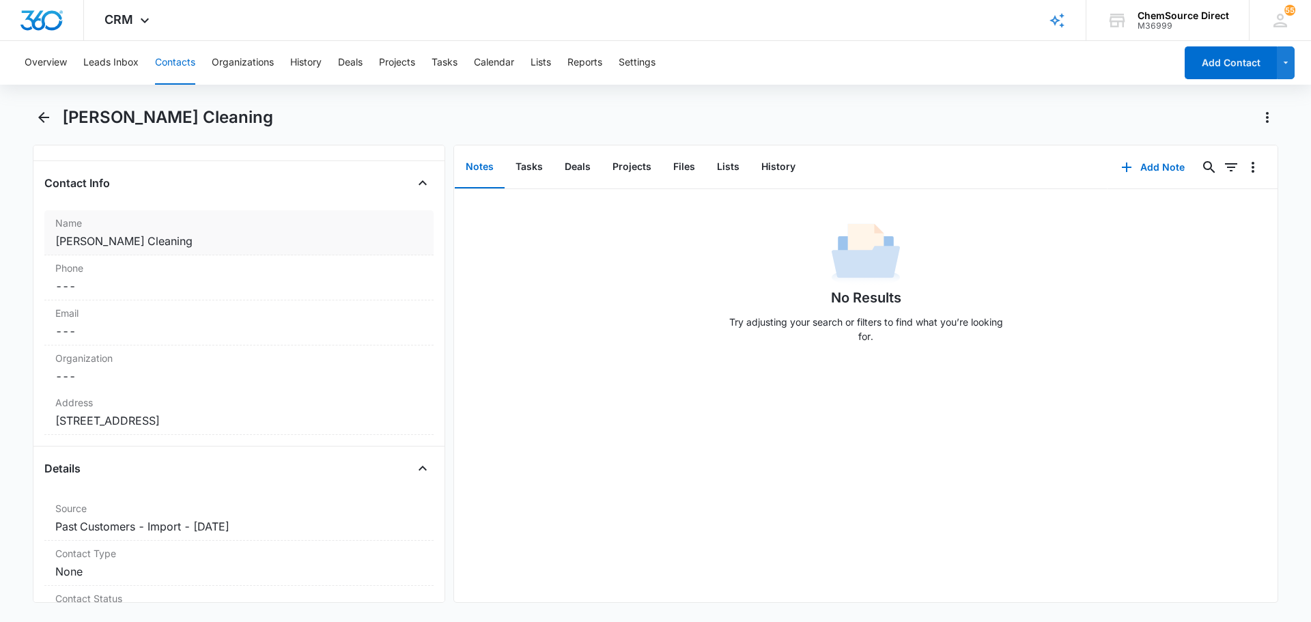
scroll to position [205, 0]
click at [100, 282] on dd "Cancel Save Changes ---" at bounding box center [238, 284] width 367 height 16
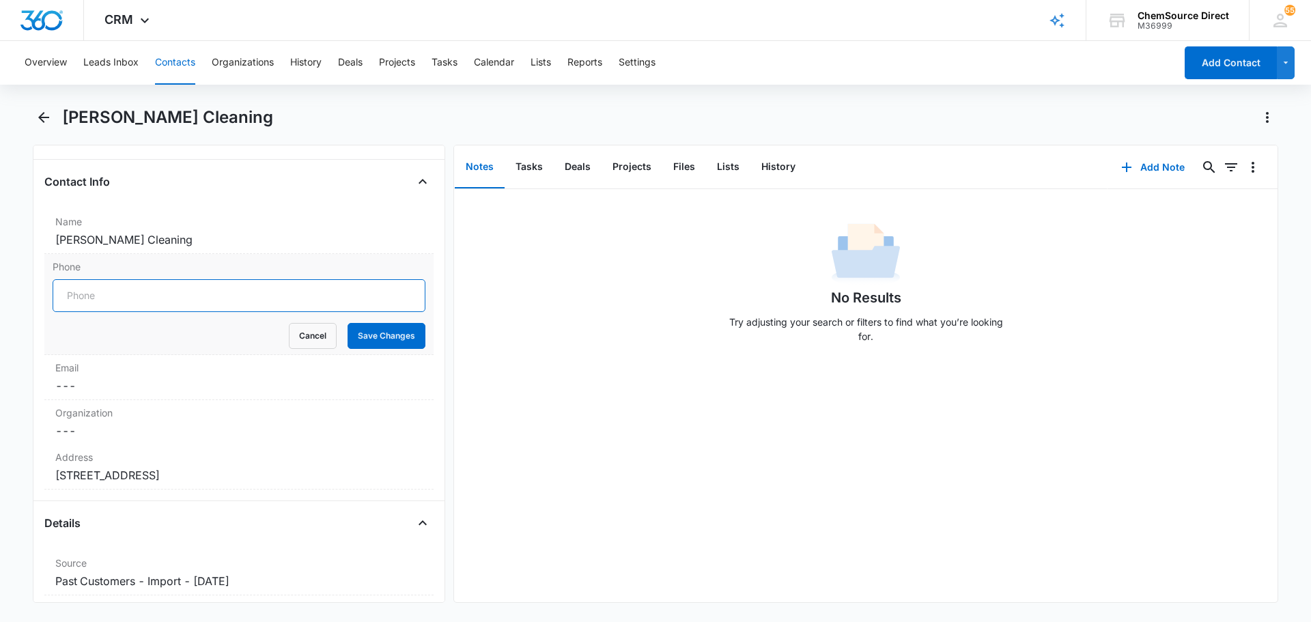
click at [104, 295] on input "Phone" at bounding box center [239, 295] width 373 height 33
paste input "(336) 210-8293"
type input "(336) 210-8293"
click at [402, 341] on button "Save Changes" at bounding box center [386, 336] width 78 height 26
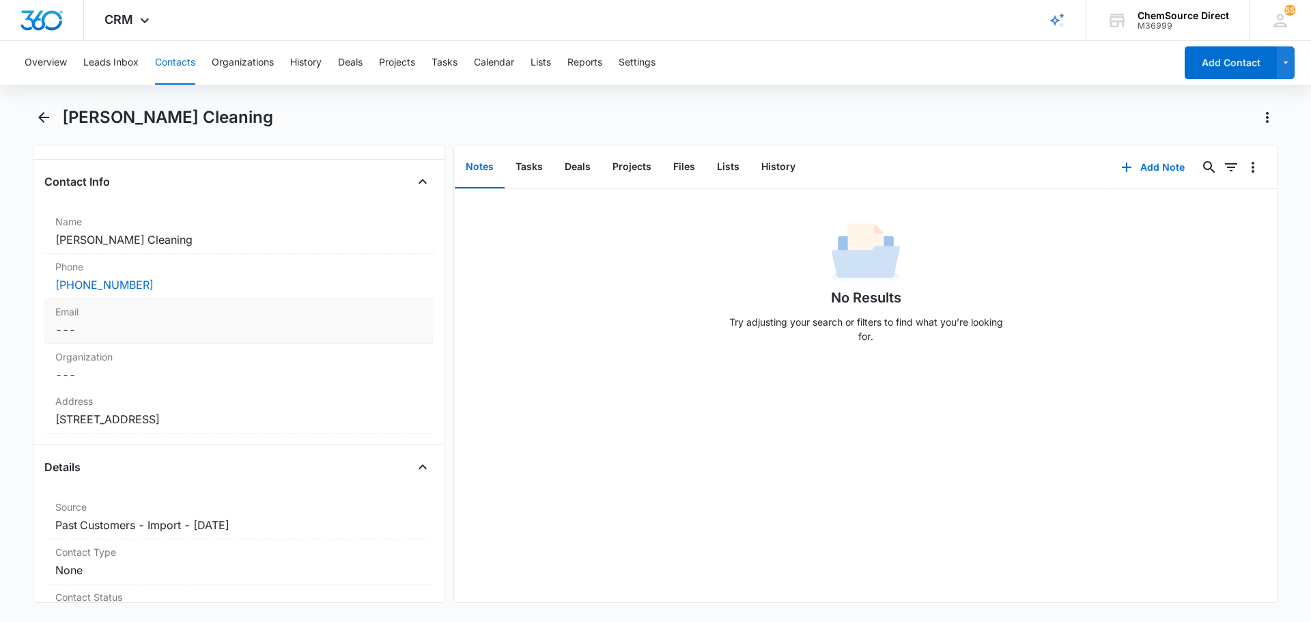
click at [163, 339] on div "Email Cancel Save Changes ---" at bounding box center [238, 321] width 389 height 45
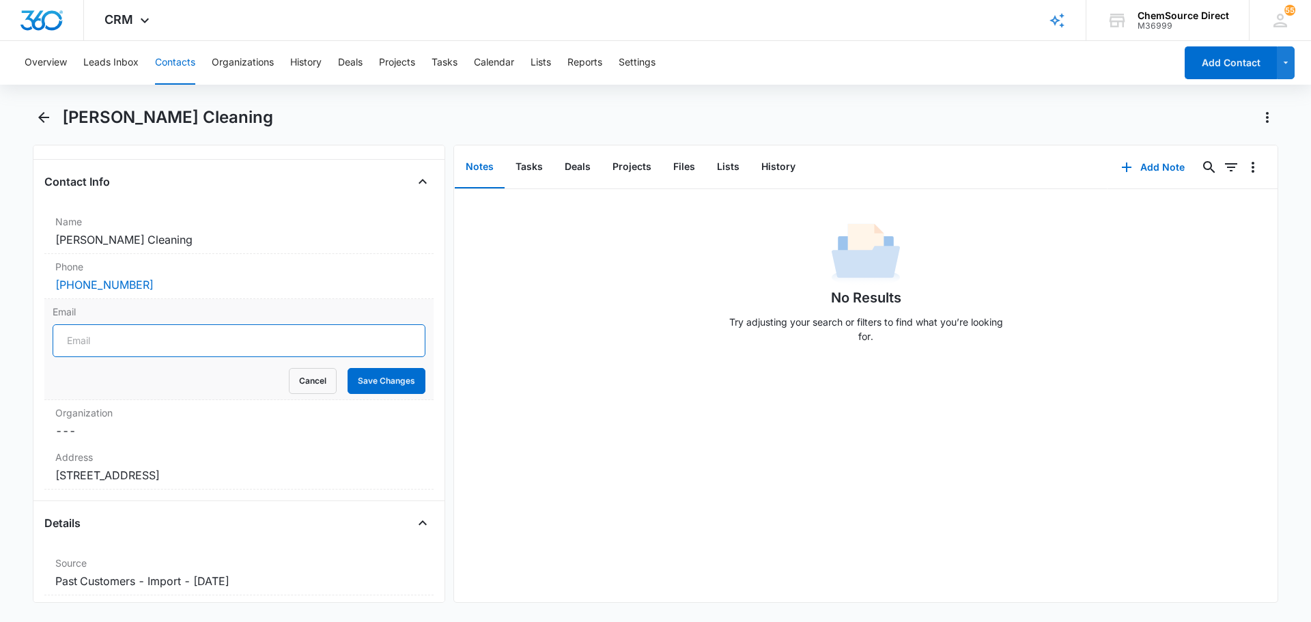
click at [141, 341] on input "Email" at bounding box center [239, 340] width 373 height 33
paste input "manuellopezcleaning@gmail.com"
type input "manuellopezcleaning@gmail.com"
click at [354, 375] on button "Save Changes" at bounding box center [386, 381] width 78 height 26
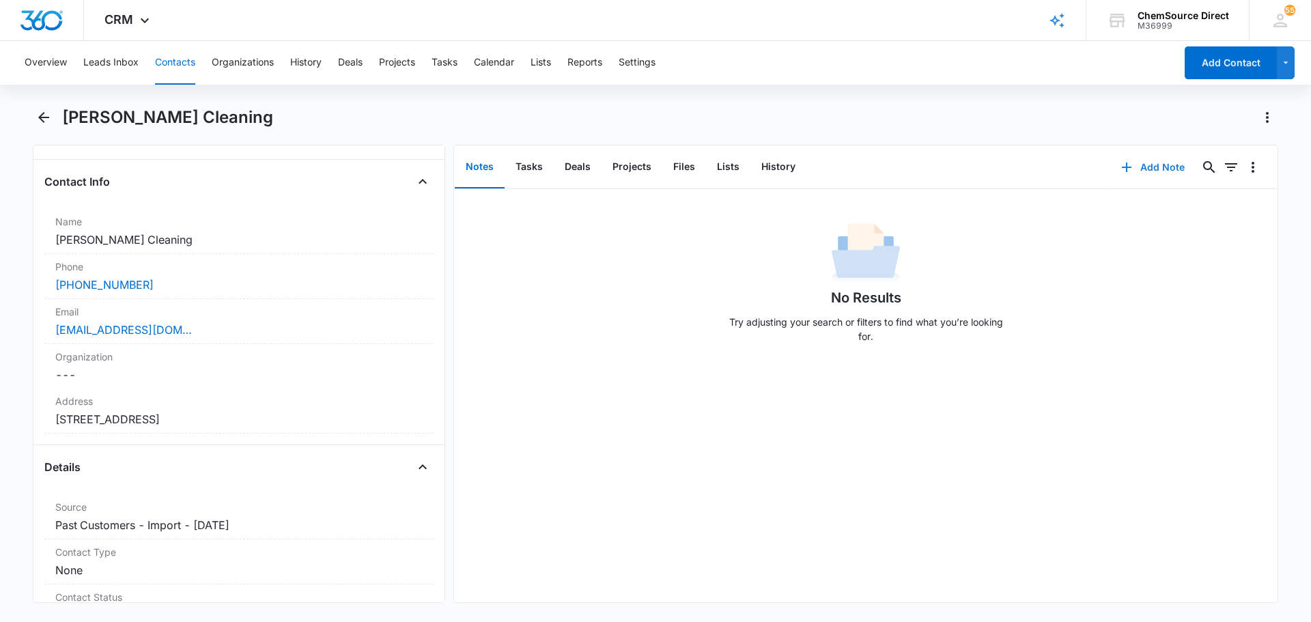
click at [1149, 163] on button "Add Note" at bounding box center [1152, 167] width 91 height 33
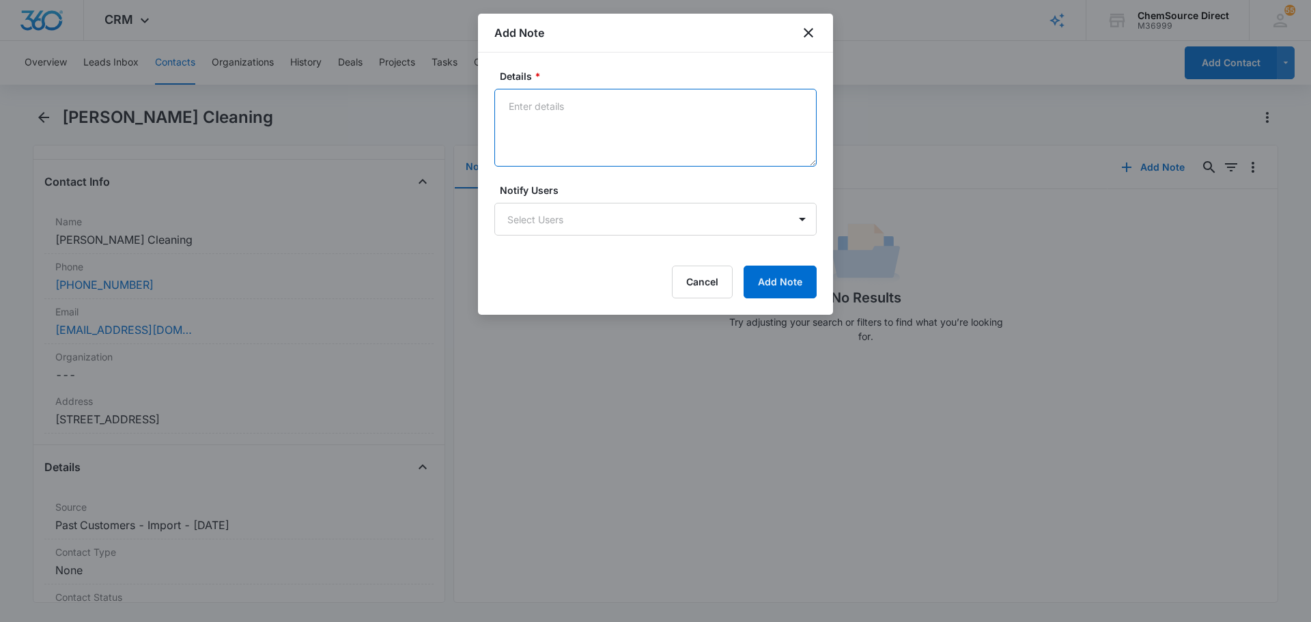
click at [608, 130] on textarea "Details *" at bounding box center [655, 128] width 322 height 78
type textarea "10% off Email Promotion"
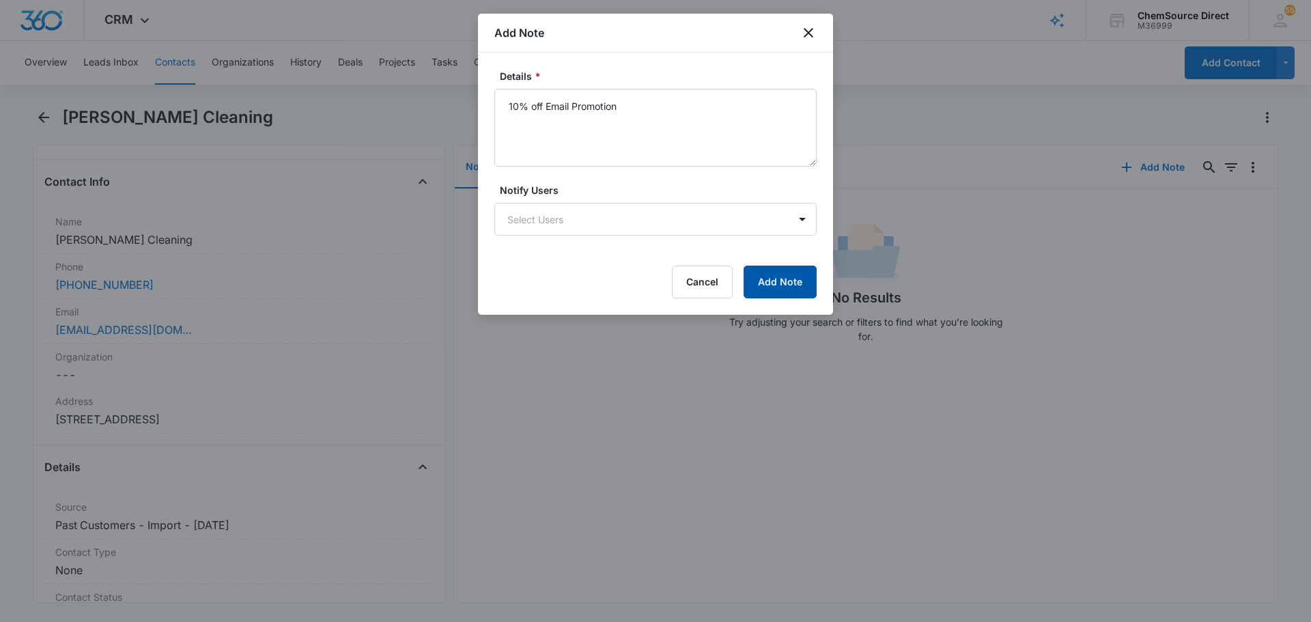
click at [753, 278] on button "Add Note" at bounding box center [779, 282] width 73 height 33
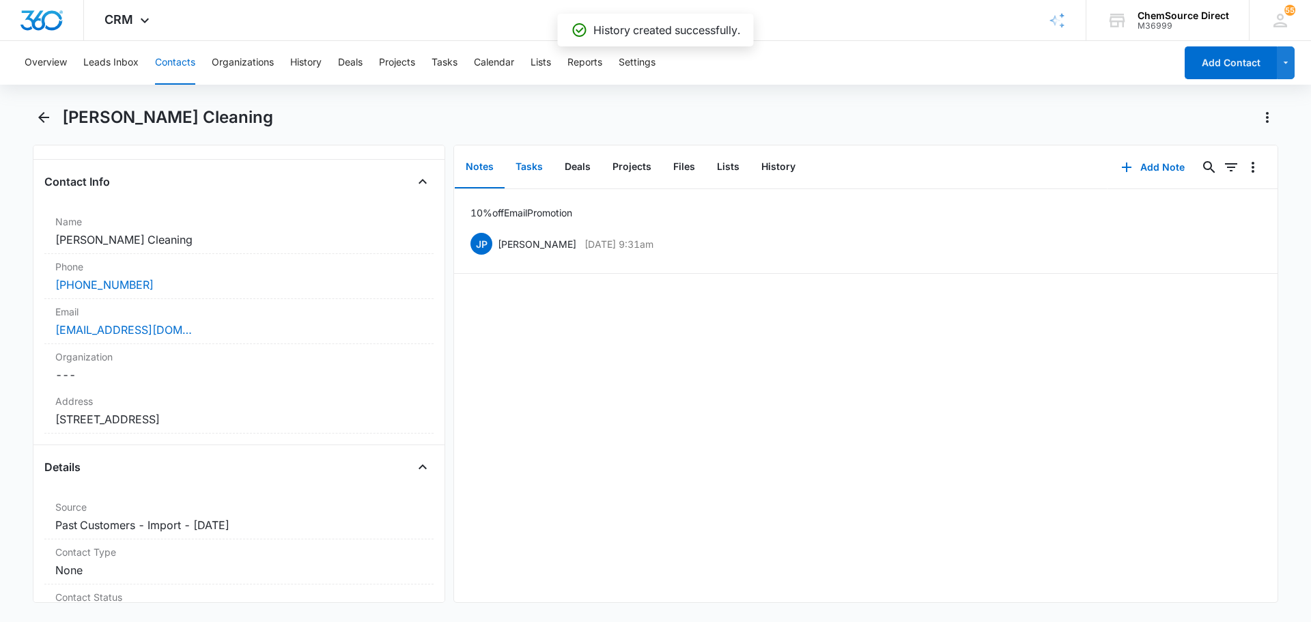
click at [520, 165] on button "Tasks" at bounding box center [528, 167] width 49 height 42
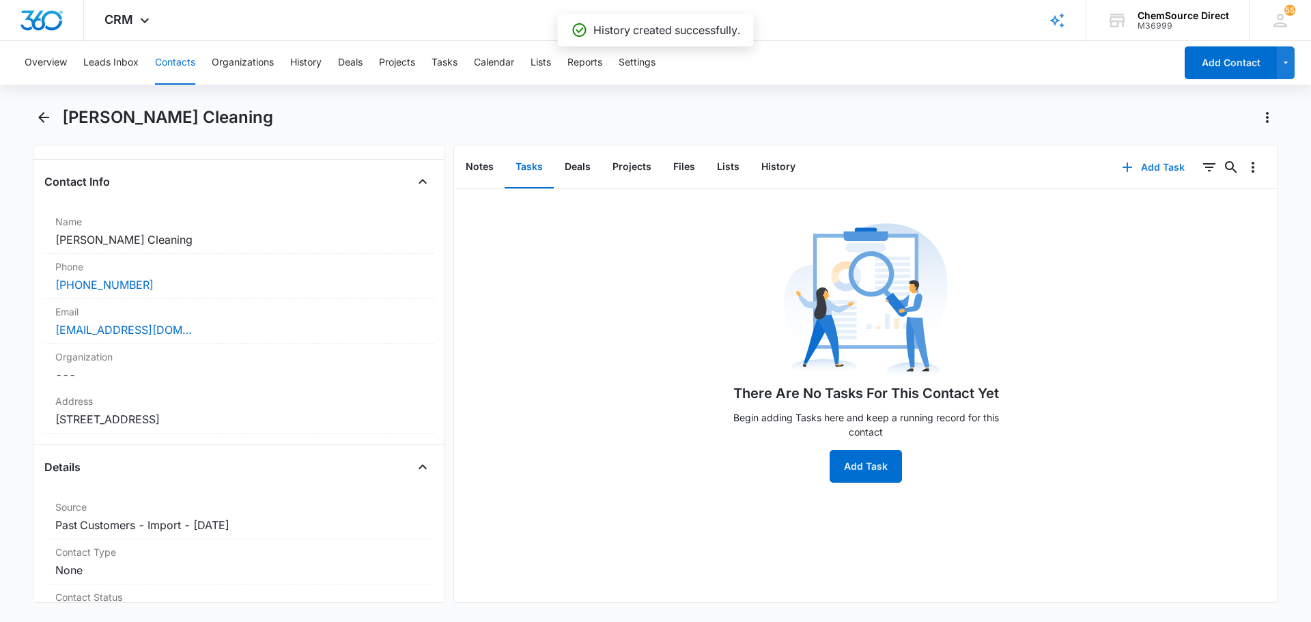
click at [1145, 167] on button "Add Task" at bounding box center [1153, 167] width 90 height 33
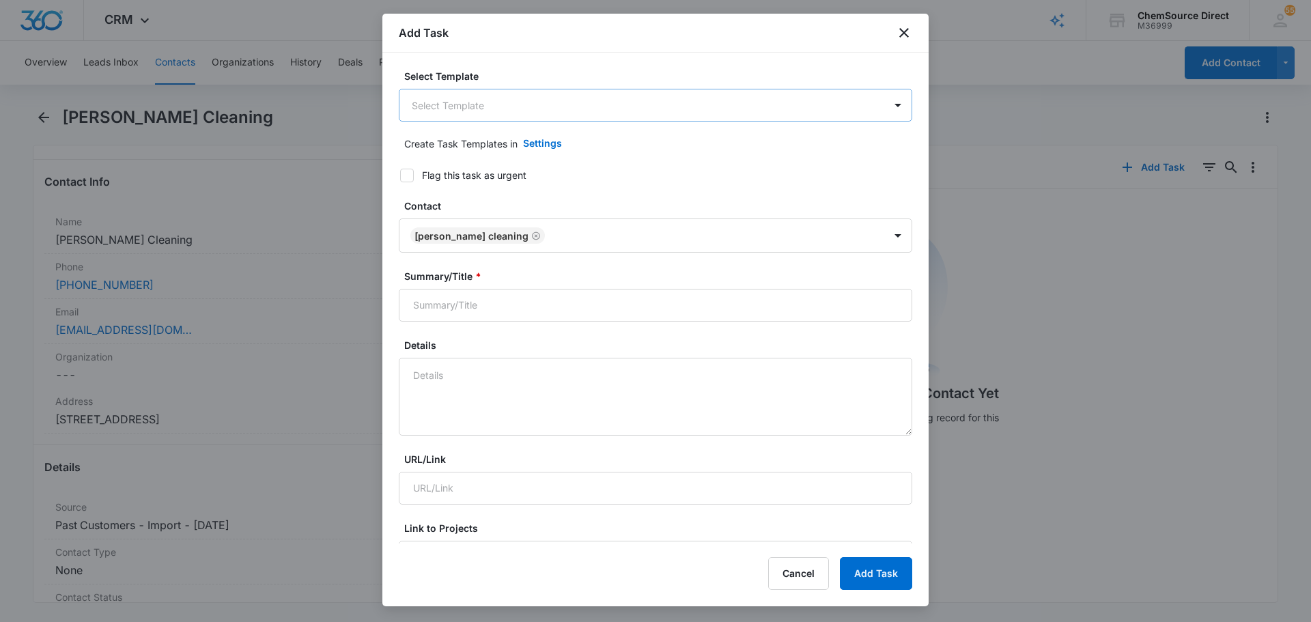
click at [520, 107] on body "CRM Apps Reputation Forms CRM Email Social Payments POS Content Ads Intelligenc…" at bounding box center [655, 311] width 1311 height 622
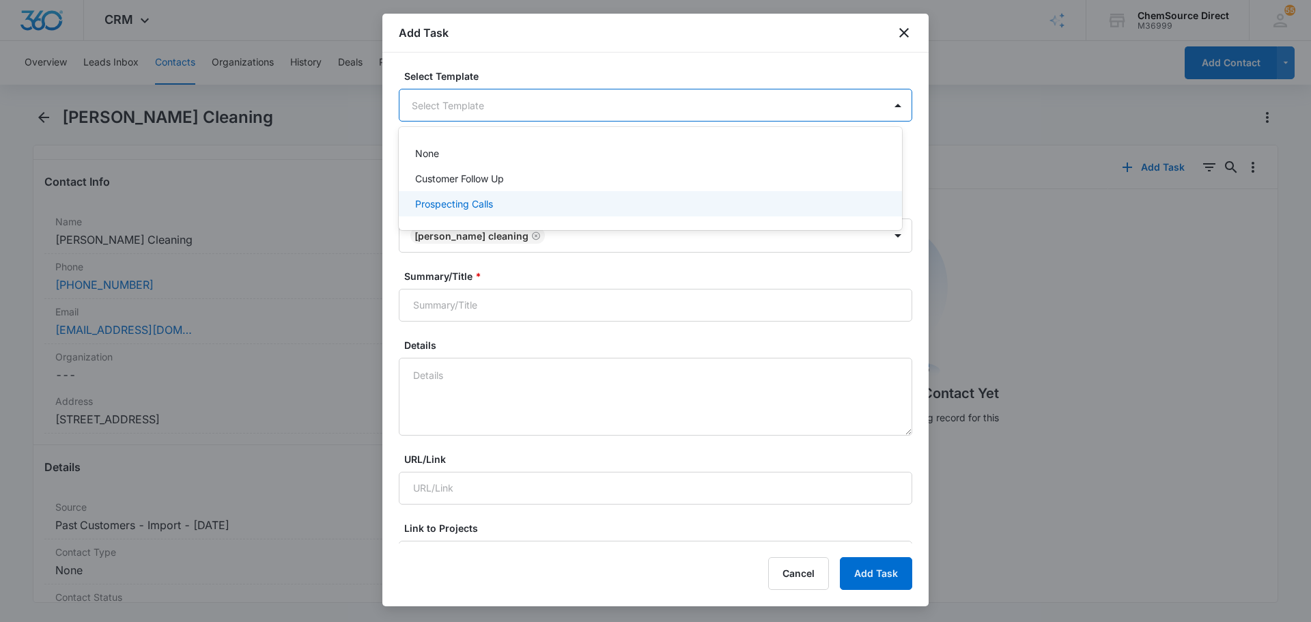
click at [504, 198] on div "Prospecting Calls" at bounding box center [649, 204] width 468 height 14
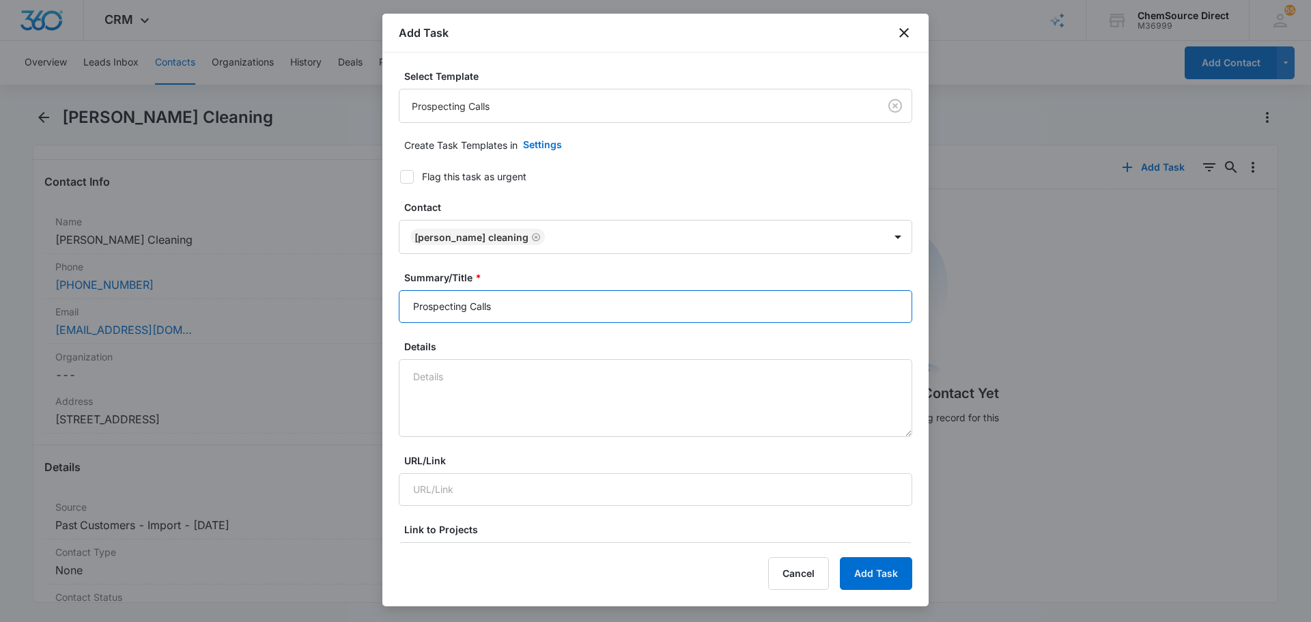
drag, startPoint x: 547, startPoint y: 300, endPoint x: 350, endPoint y: 300, distance: 197.3
click at [350, 300] on body "CRM Apps Reputation Forms CRM Email Social Payments POS Content Ads Intelligenc…" at bounding box center [655, 311] width 1311 height 622
type input "Prospecting Calls"
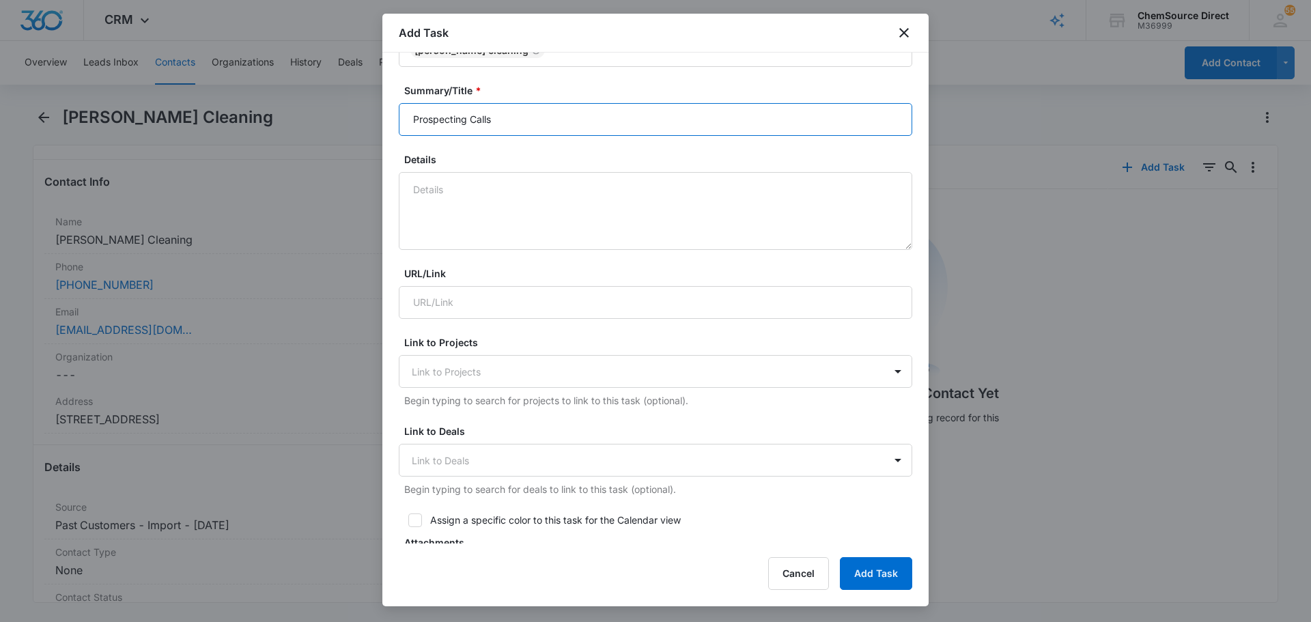
scroll to position [273, 0]
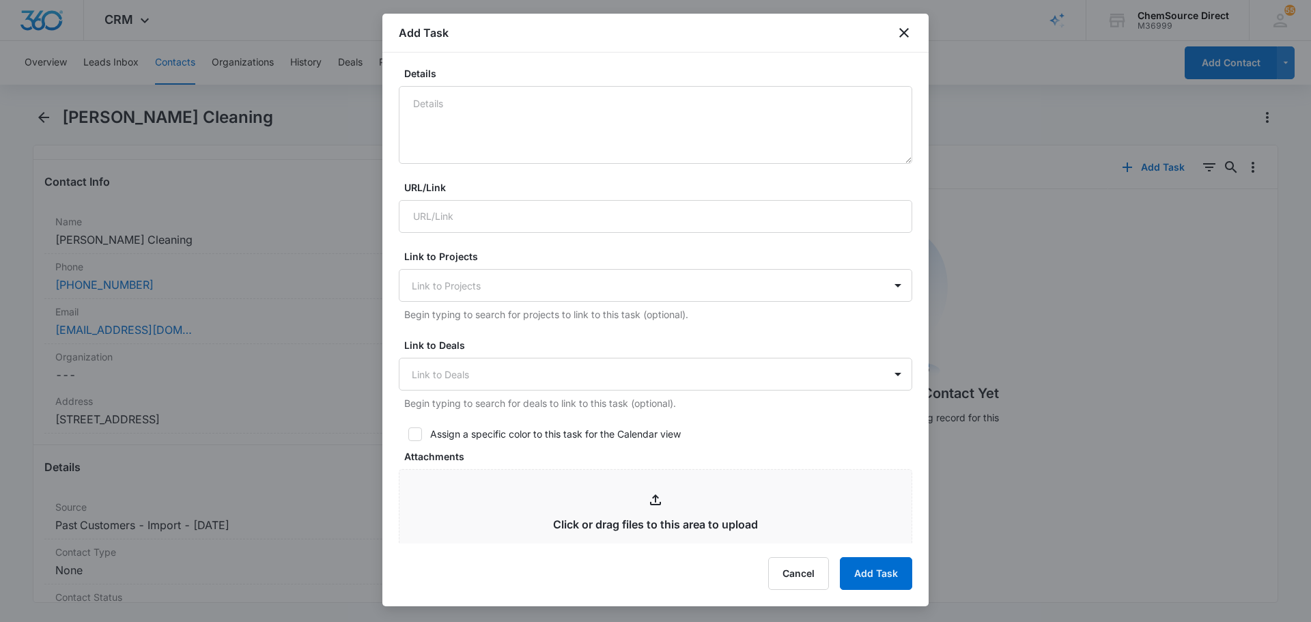
click at [420, 436] on icon at bounding box center [415, 434] width 12 height 12
click at [408, 436] on input "Assign a specific color to this task for the Calendar view" at bounding box center [404, 434] width 10 height 10
checkbox input "true"
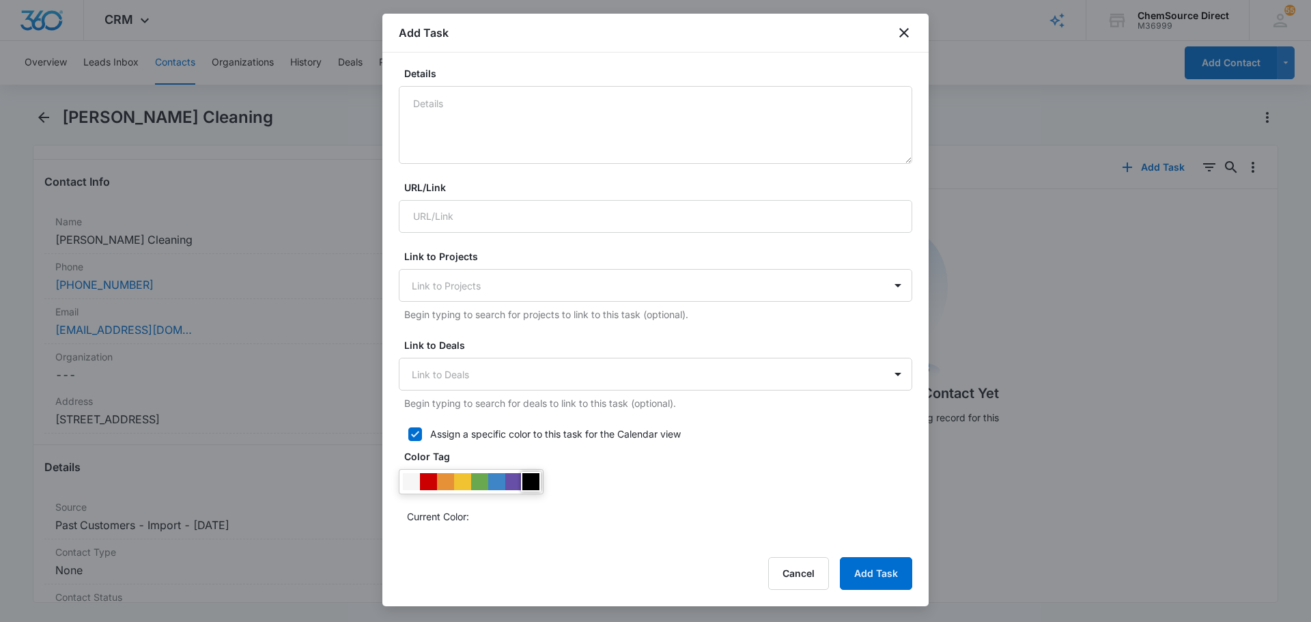
click at [535, 474] on div at bounding box center [530, 481] width 17 height 17
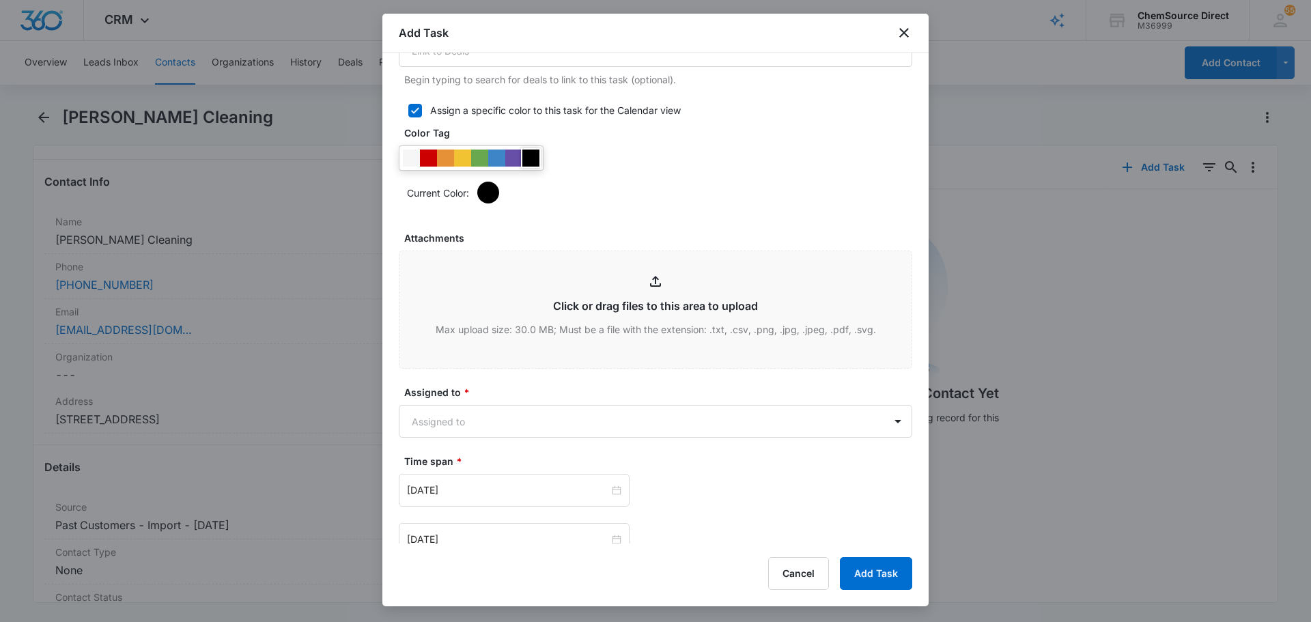
scroll to position [751, 0]
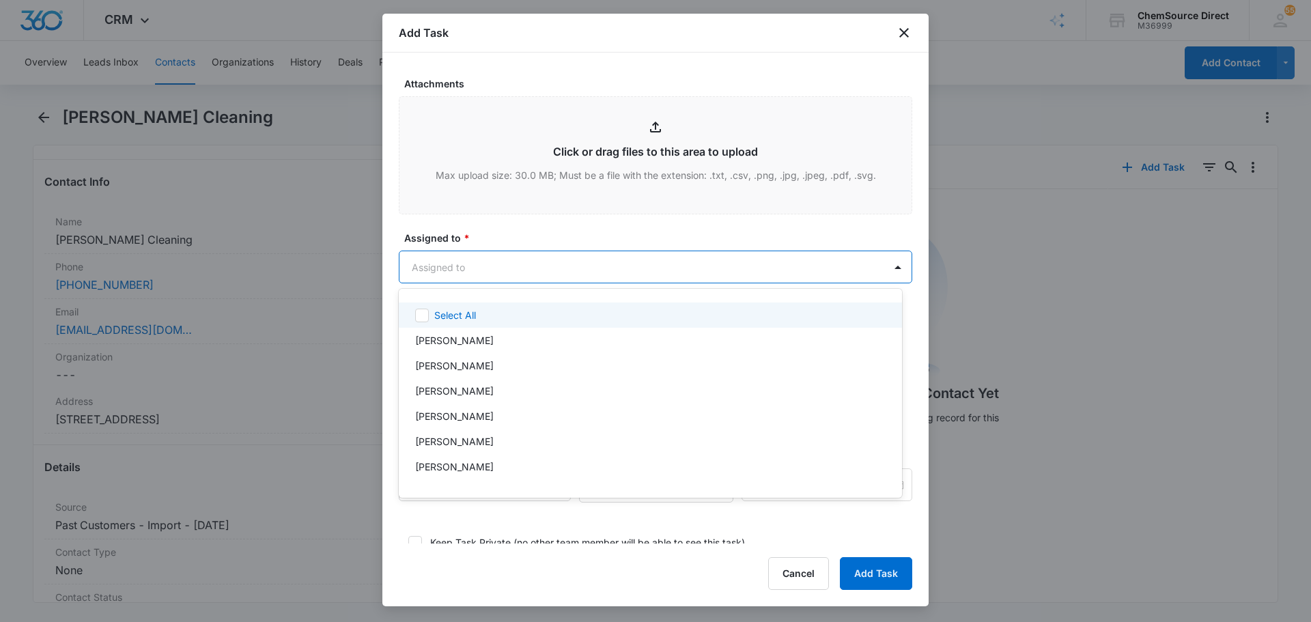
click at [485, 254] on body "CRM Apps Reputation Forms CRM Email Social Payments POS Content Ads Intelligenc…" at bounding box center [655, 311] width 1311 height 622
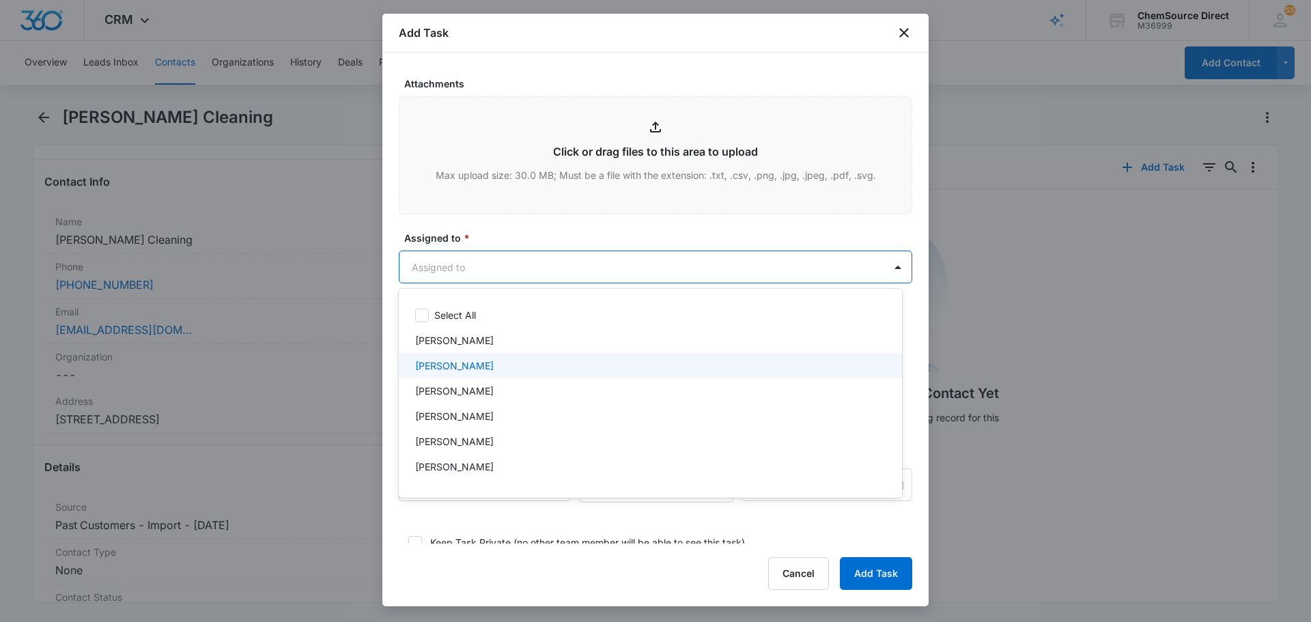
click at [473, 367] on div "[PERSON_NAME]" at bounding box center [649, 365] width 468 height 14
click at [515, 232] on div at bounding box center [655, 311] width 1311 height 622
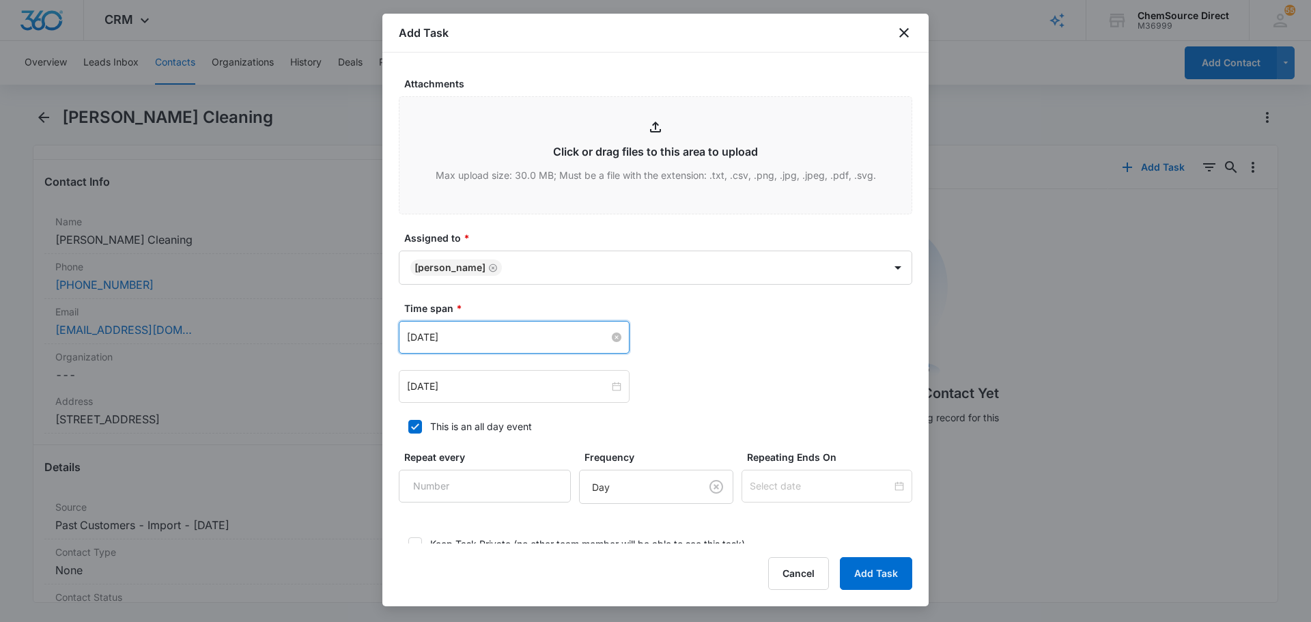
click at [502, 333] on input "Jul 17, 2025" at bounding box center [508, 337] width 202 height 15
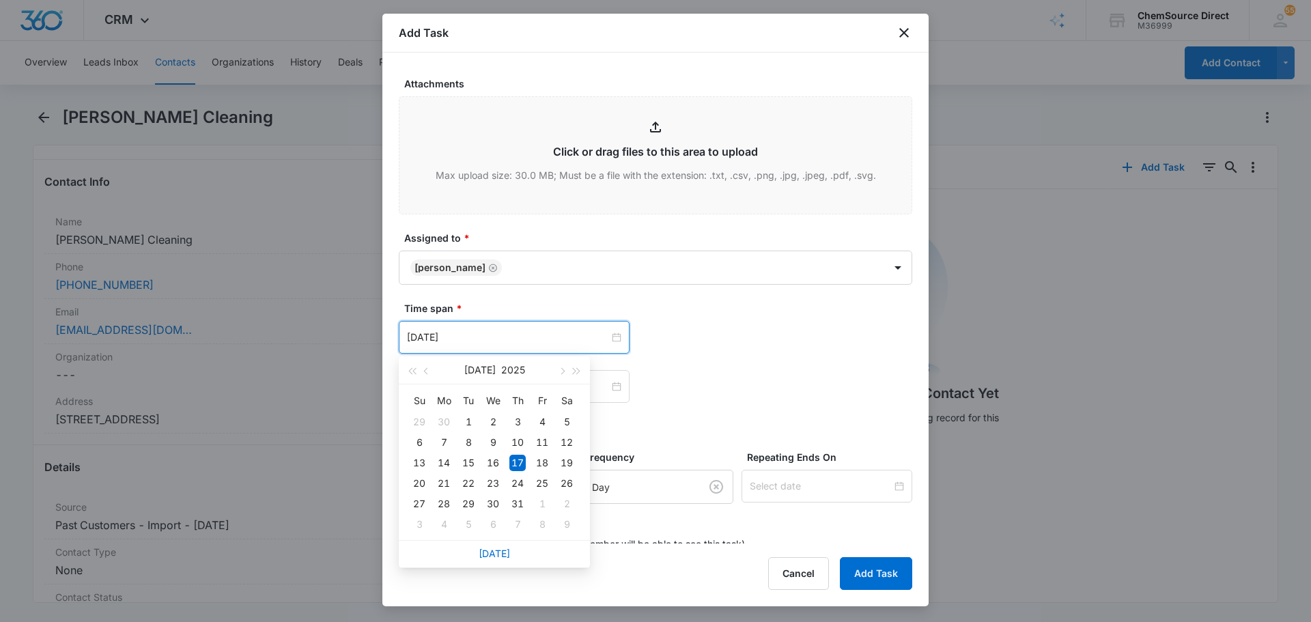
click at [491, 549] on link "Today" at bounding box center [493, 553] width 31 height 12
type input "Aug 11, 2025"
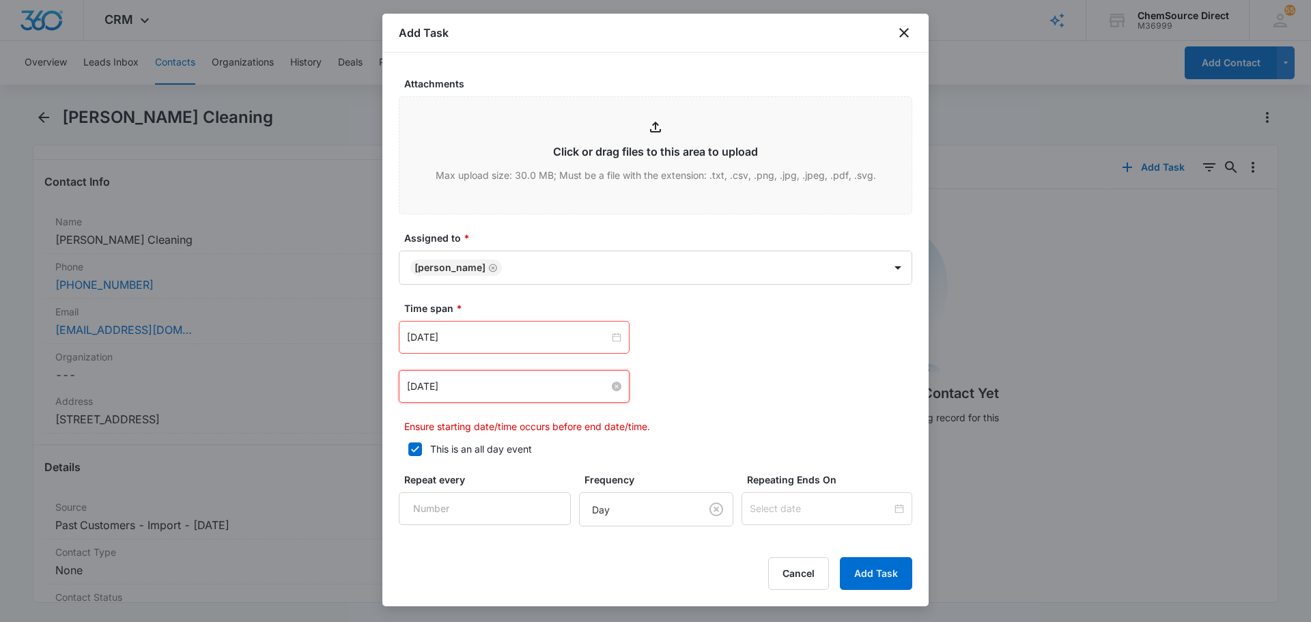
click at [494, 380] on input "Jul 17, 2025" at bounding box center [508, 386] width 202 height 15
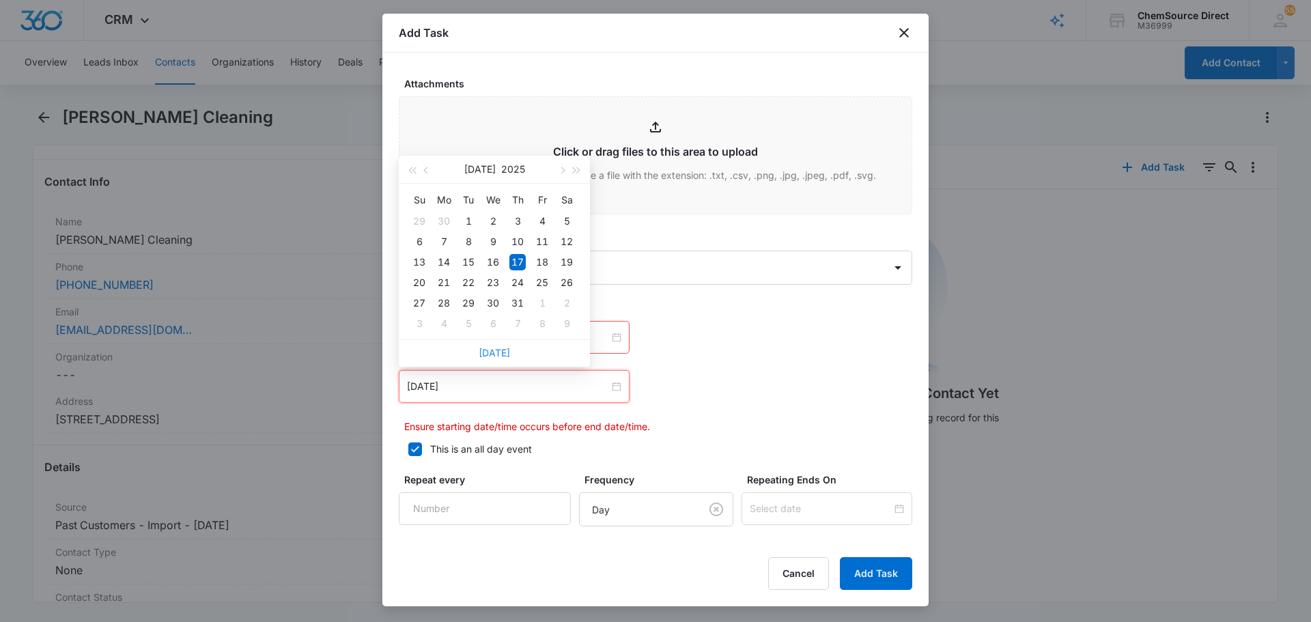
click at [498, 352] on link "Today" at bounding box center [493, 353] width 31 height 12
type input "Aug 11, 2025"
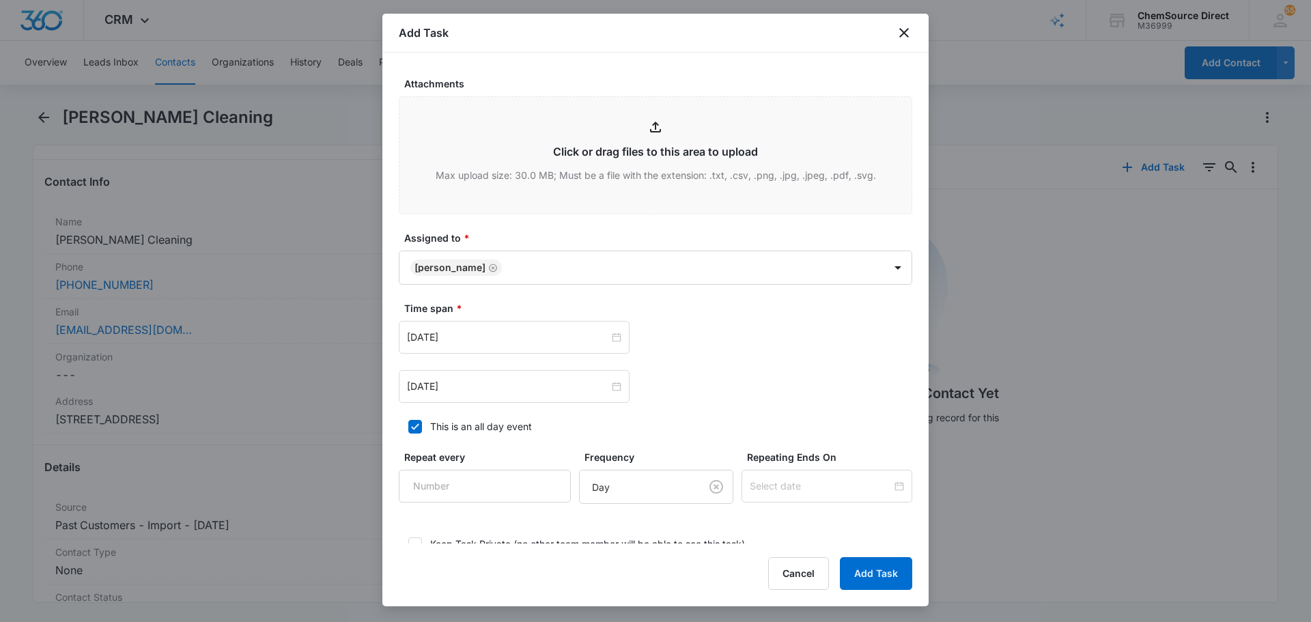
click at [726, 398] on div "Aug 11, 2025 Aug 2025 Su Mo Tu We Th Fr Sa 27 28 29 30 31 1 2 3 4 5 6 7 8 9 10 …" at bounding box center [655, 386] width 513 height 33
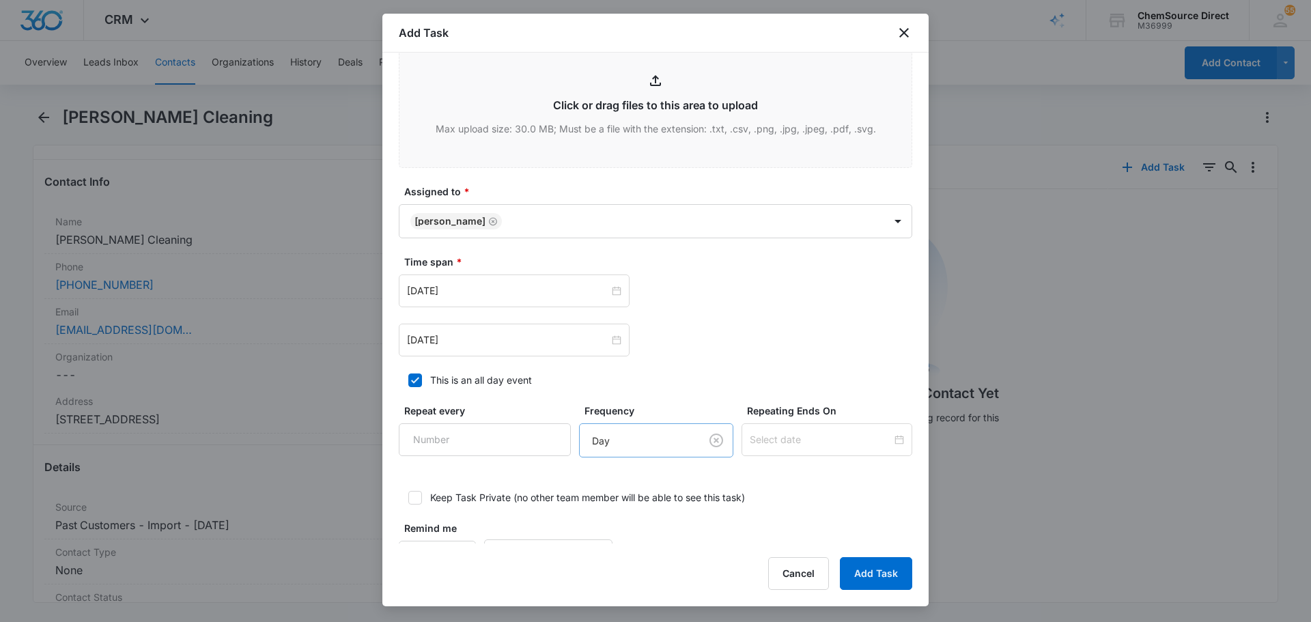
scroll to position [844, 0]
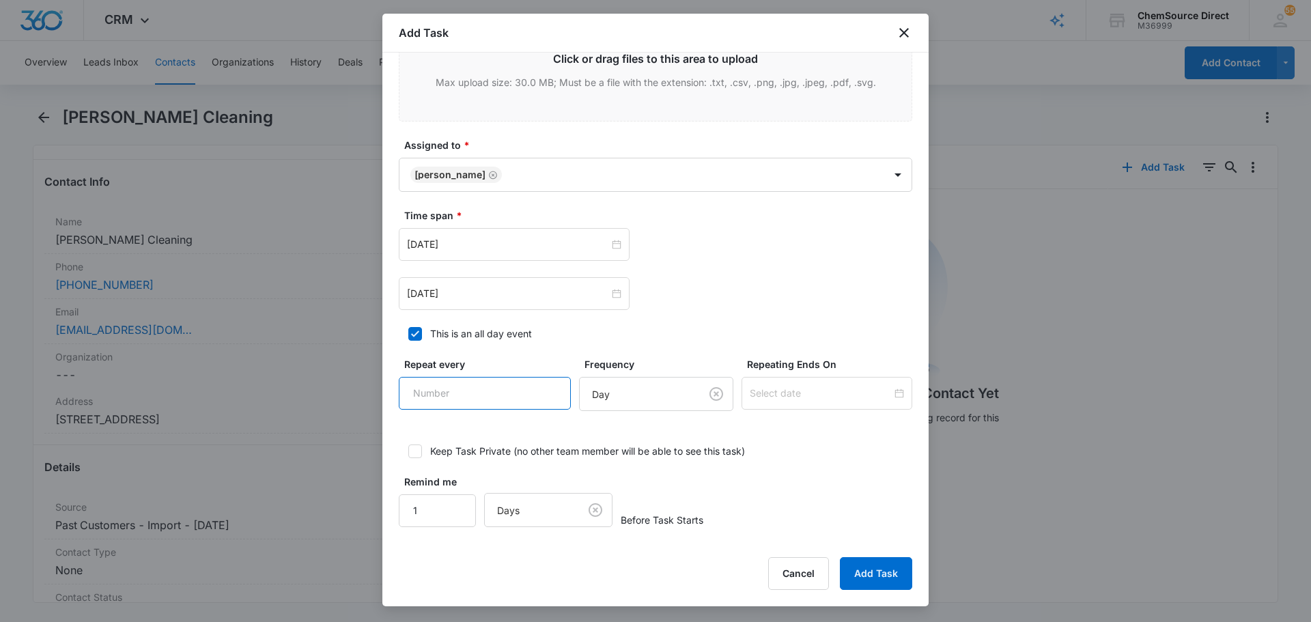
click at [507, 399] on input "Repeat every" at bounding box center [485, 393] width 172 height 33
type input "2"
click at [668, 397] on body "CRM Apps Reputation Forms CRM Email Social Payments POS Content Ads Intelligenc…" at bounding box center [655, 311] width 1311 height 622
click at [638, 458] on div "Week" at bounding box center [641, 469] width 151 height 25
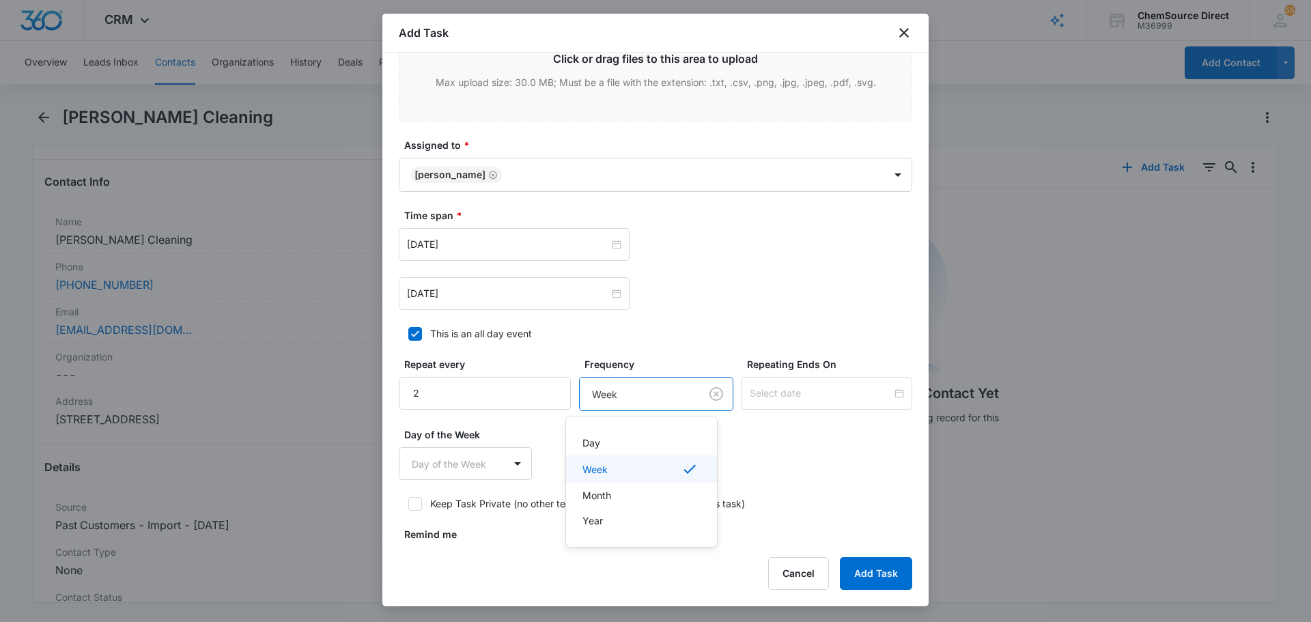
click at [625, 392] on body "CRM Apps Reputation Forms CRM Email Social Payments POS Content Ads Intelligenc…" at bounding box center [655, 311] width 1311 height 622
click at [630, 438] on div "Day" at bounding box center [639, 442] width 115 height 14
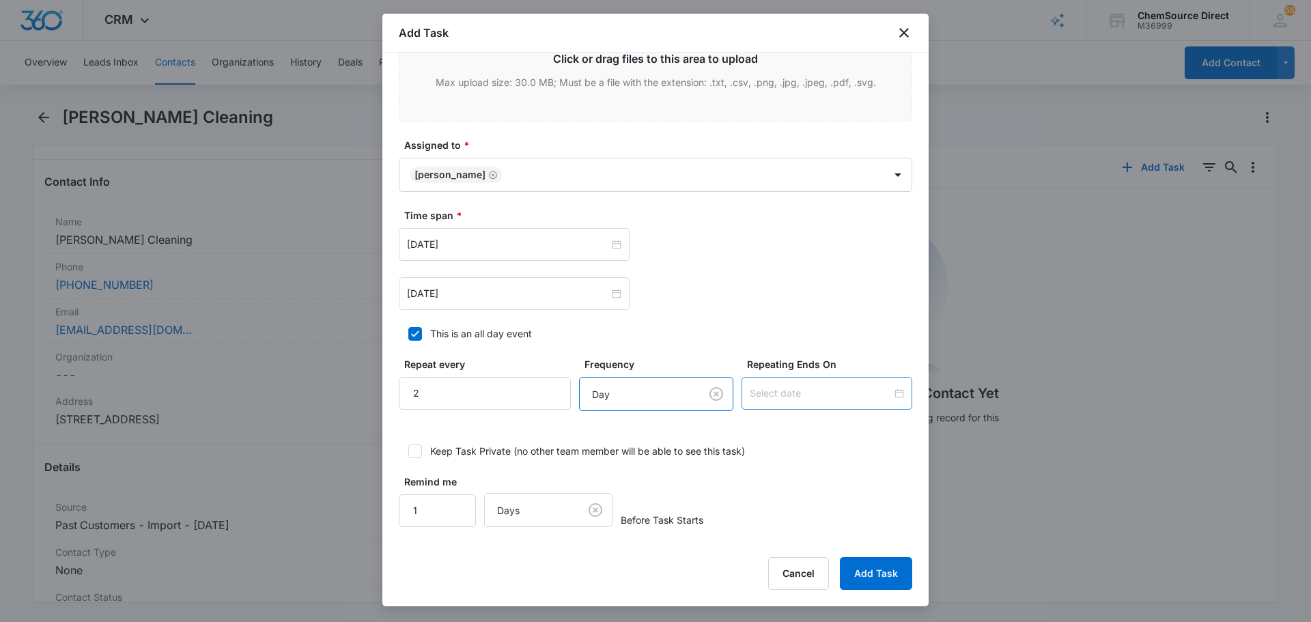
click at [761, 399] on input at bounding box center [820, 393] width 142 height 15
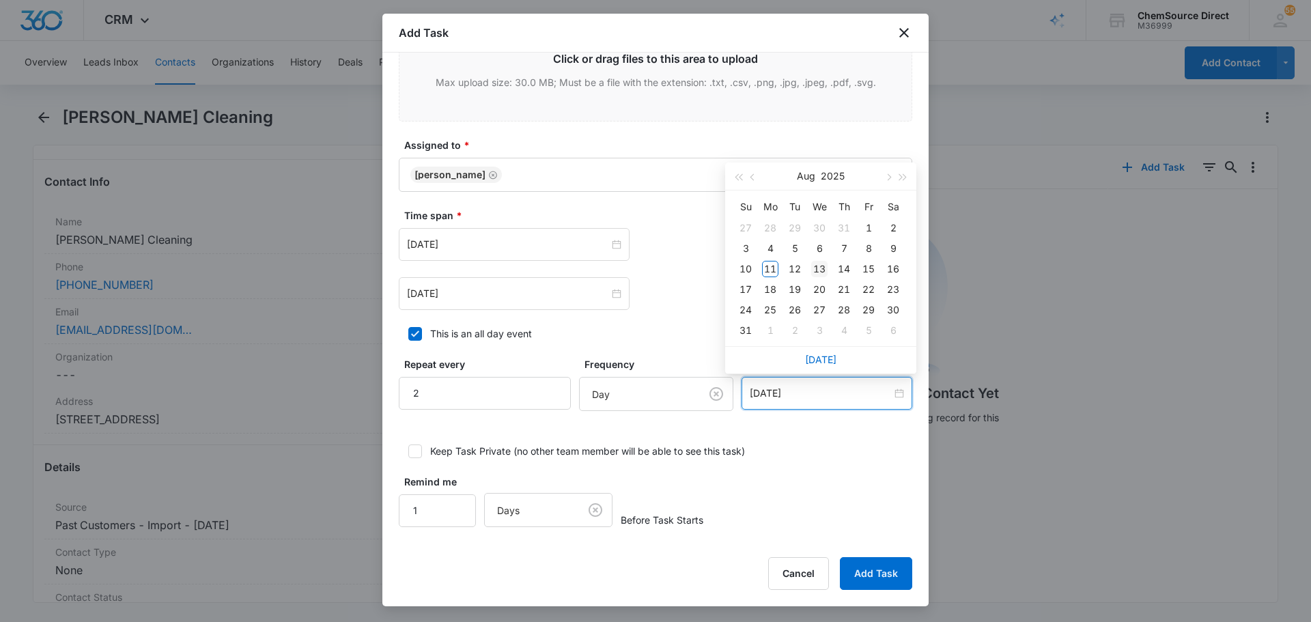
type input "Aug 13, 2025"
click at [822, 263] on div "13" at bounding box center [819, 269] width 16 height 16
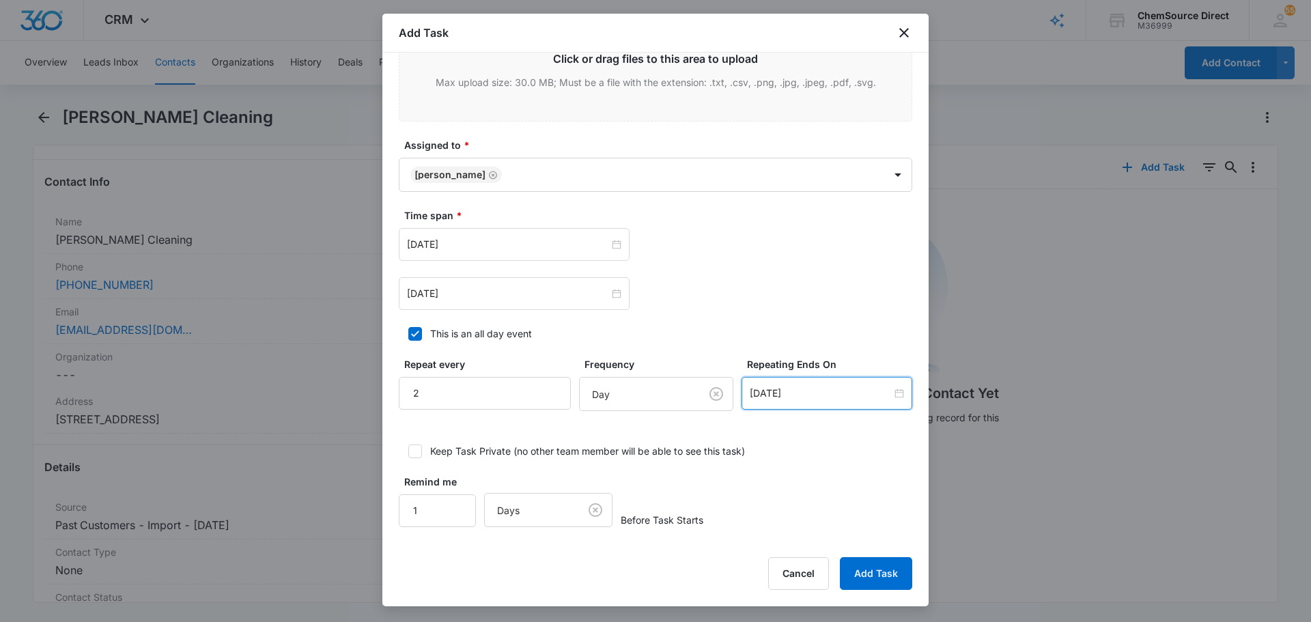
click at [834, 492] on div "Remind me 1 Days Before Task Starts" at bounding box center [655, 500] width 513 height 53
click at [872, 572] on button "Add Task" at bounding box center [876, 573] width 72 height 33
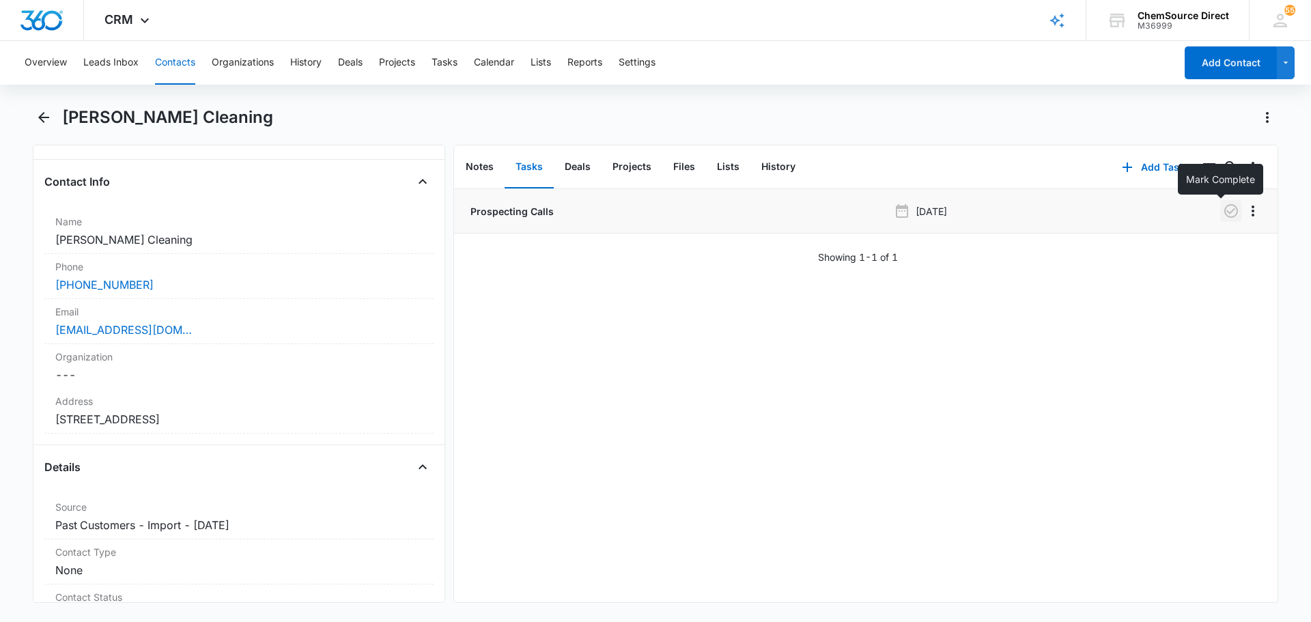
click at [1222, 214] on icon "button" at bounding box center [1230, 211] width 16 height 16
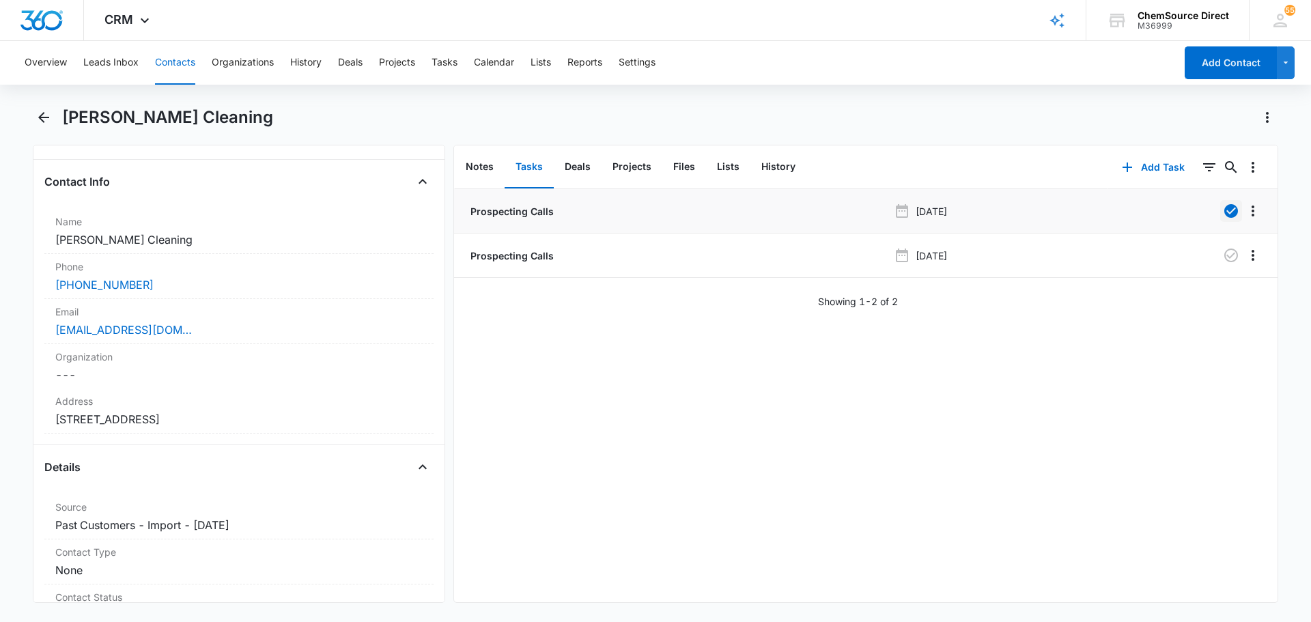
click at [171, 64] on button "Contacts" at bounding box center [175, 63] width 40 height 44
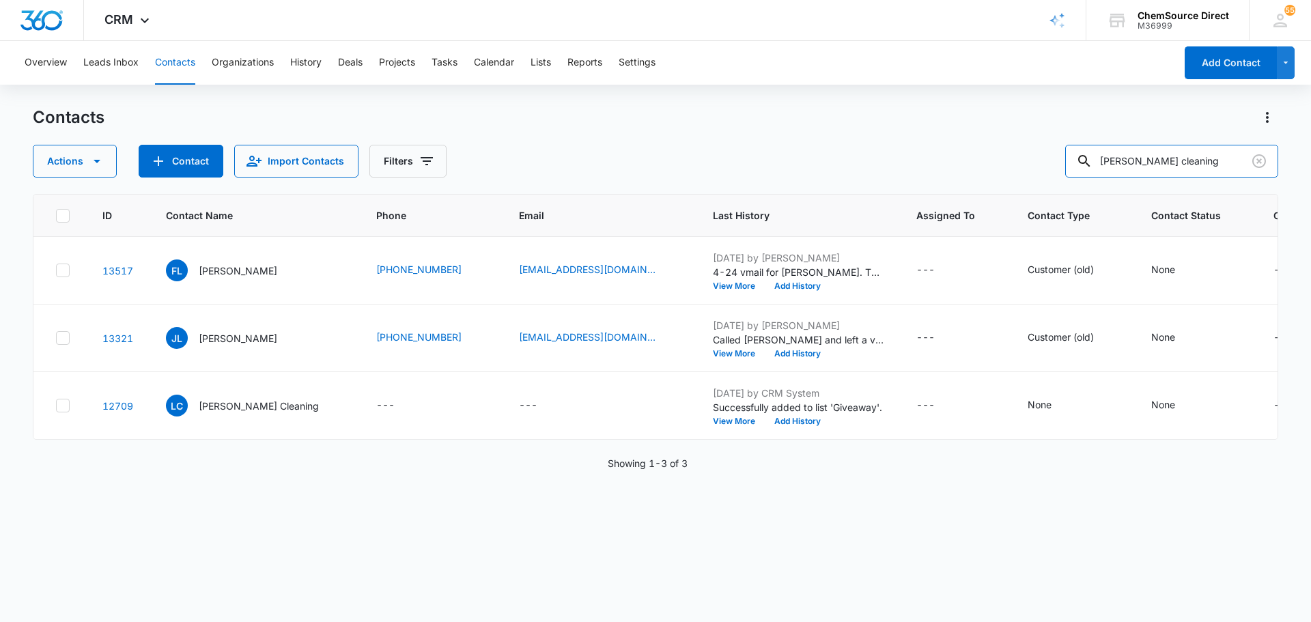
drag, startPoint x: 1179, startPoint y: 168, endPoint x: 1014, endPoint y: 168, distance: 165.9
click at [1014, 168] on div "Actions Contact Import Contacts Filters lopez cleaning" at bounding box center [655, 161] width 1245 height 33
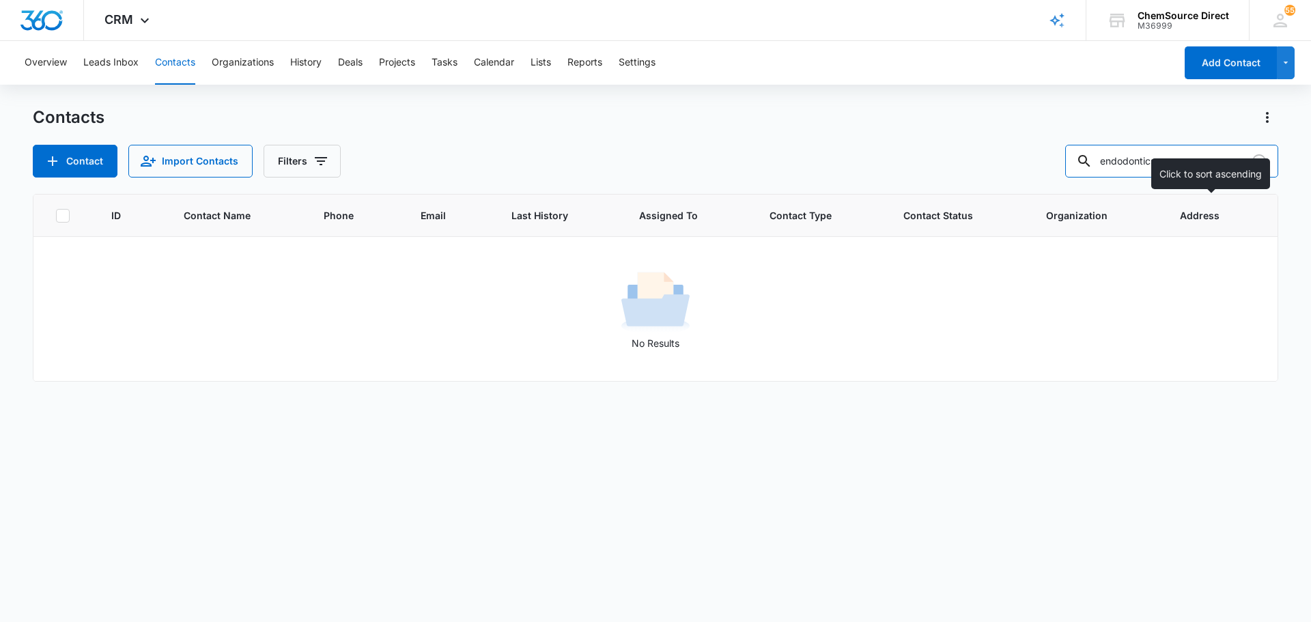
type input "endodontics"
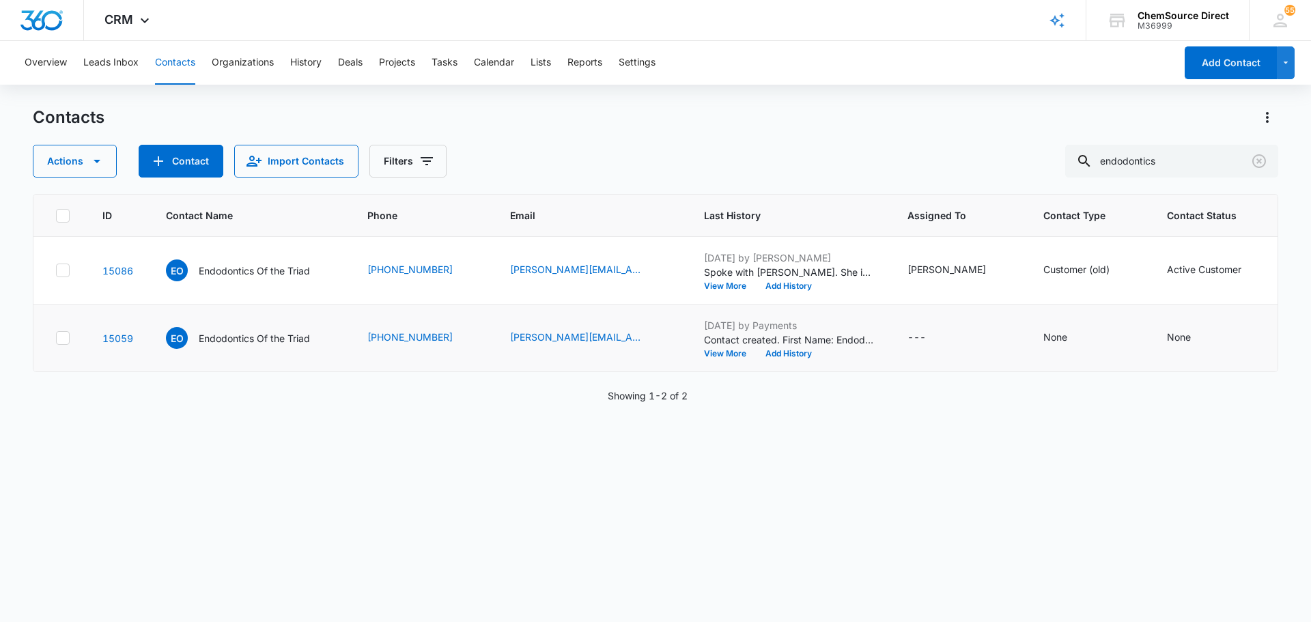
click at [64, 336] on icon at bounding box center [63, 338] width 12 height 12
click at [56, 338] on input "checkbox" at bounding box center [55, 338] width 1 height 1
checkbox input "true"
click at [88, 151] on button "Actions" at bounding box center [75, 161] width 84 height 33
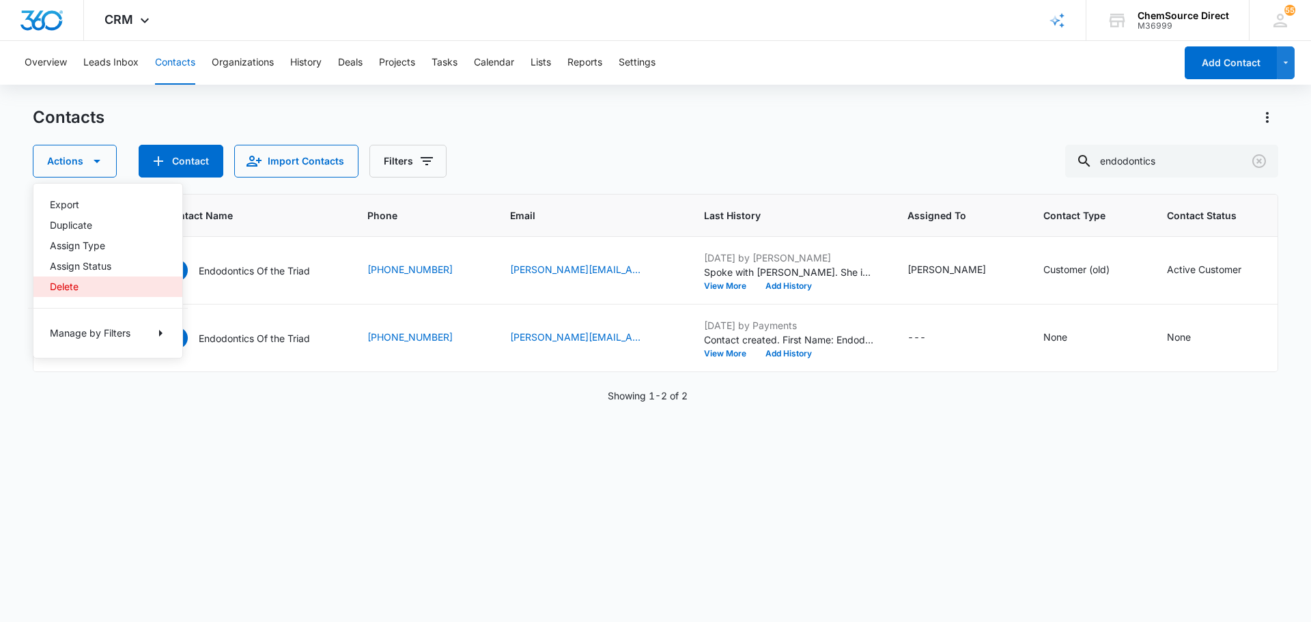
click at [90, 287] on div "Delete" at bounding box center [100, 287] width 100 height 10
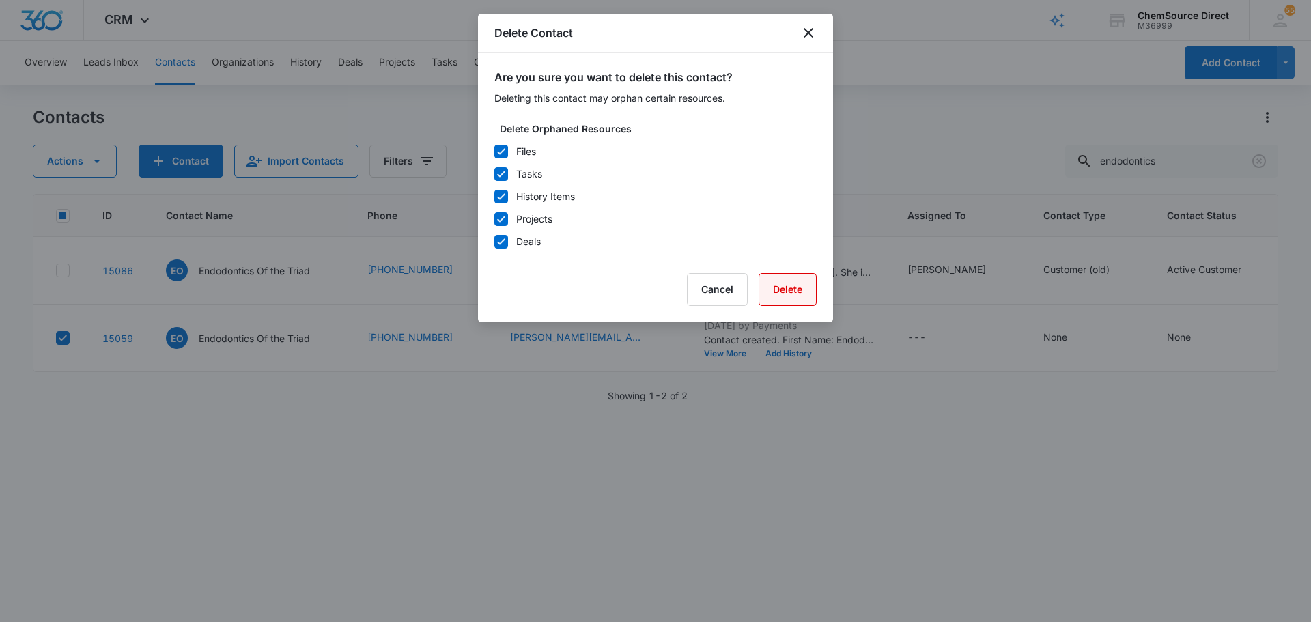
click at [802, 289] on button "Delete" at bounding box center [787, 289] width 58 height 33
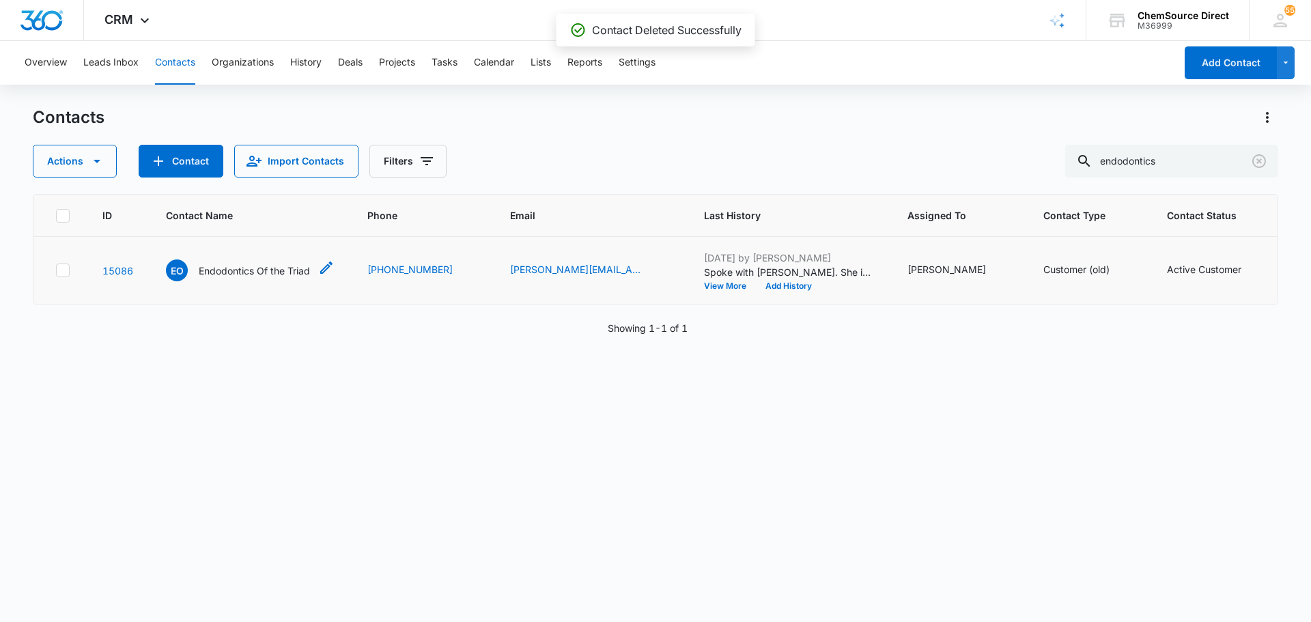
click at [229, 270] on p "Endodontics Of the Triad" at bounding box center [254, 270] width 111 height 14
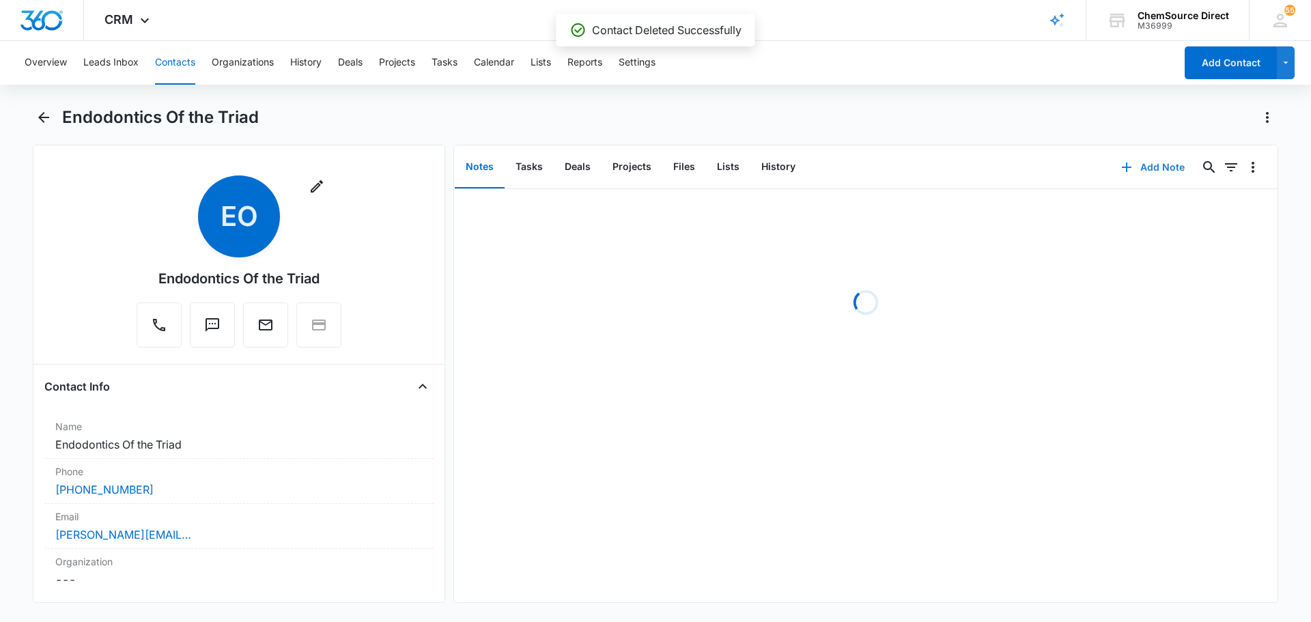
click at [1149, 165] on button "Add Note" at bounding box center [1152, 167] width 91 height 33
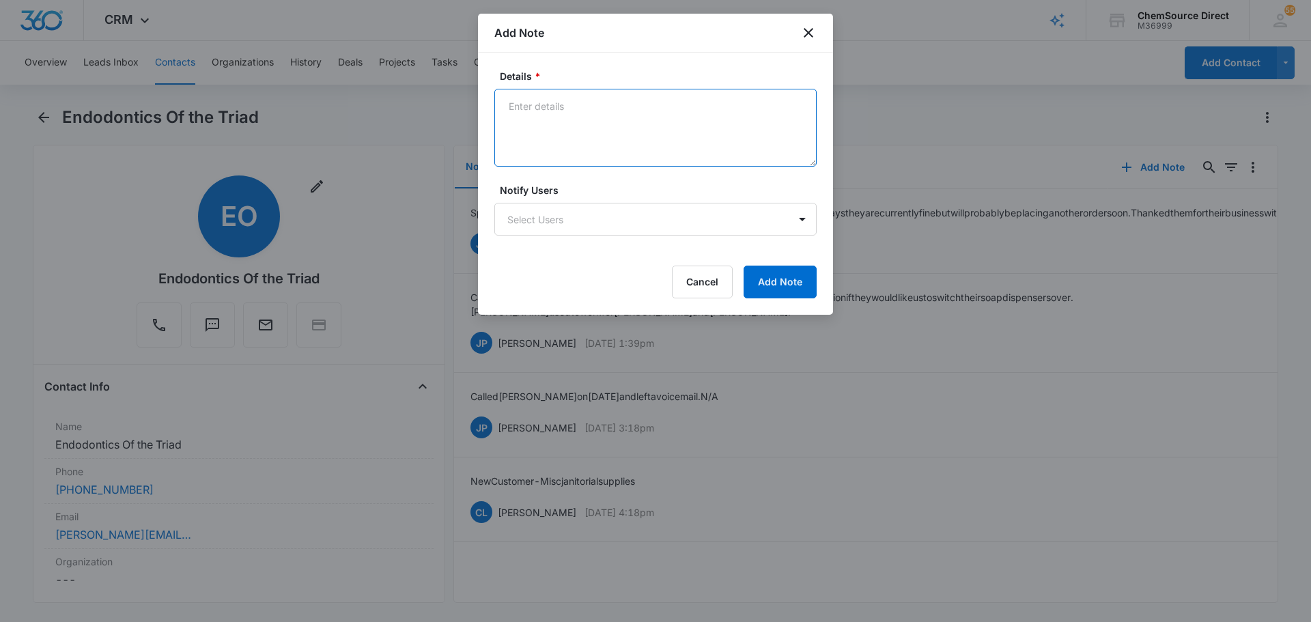
click at [607, 118] on textarea "Details *" at bounding box center [655, 128] width 322 height 78
type textarea "10% Off Email Promotion"
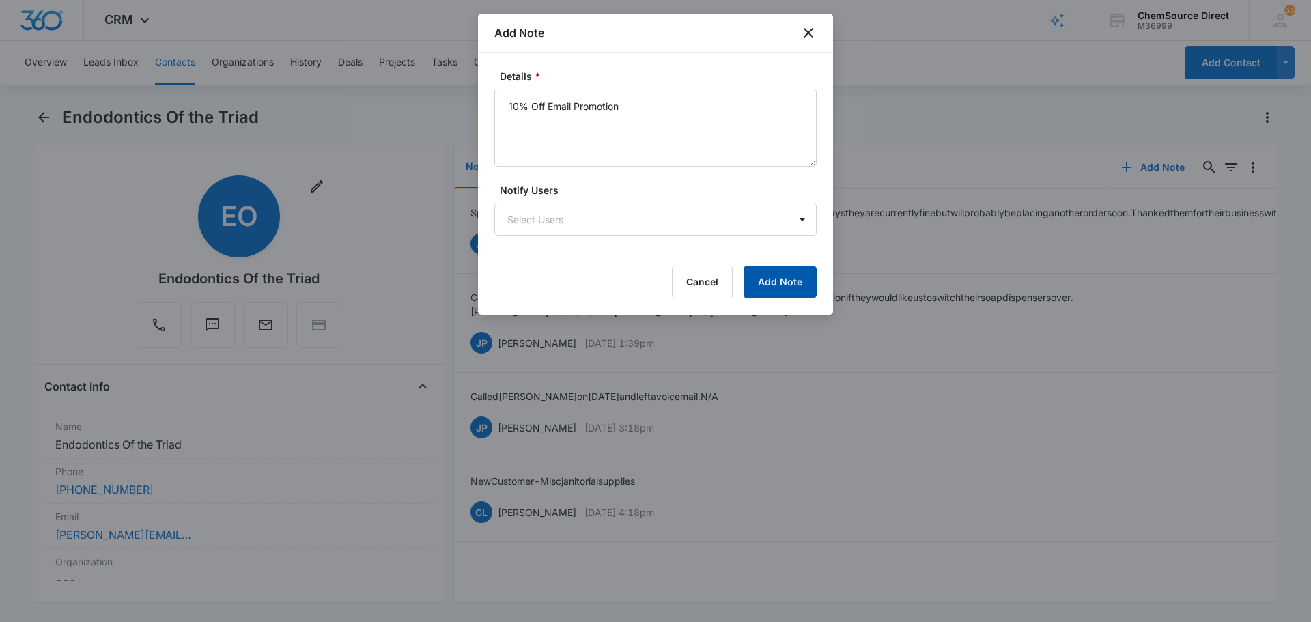
click at [799, 285] on button "Add Note" at bounding box center [779, 282] width 73 height 33
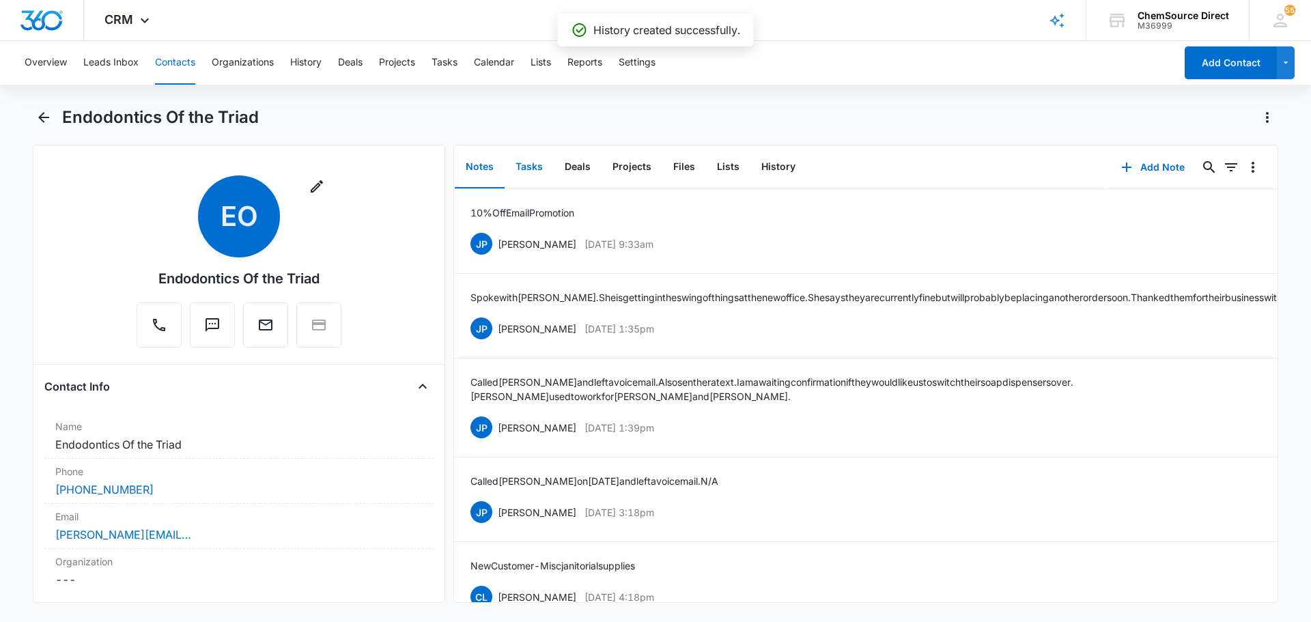
click at [529, 162] on button "Tasks" at bounding box center [528, 167] width 49 height 42
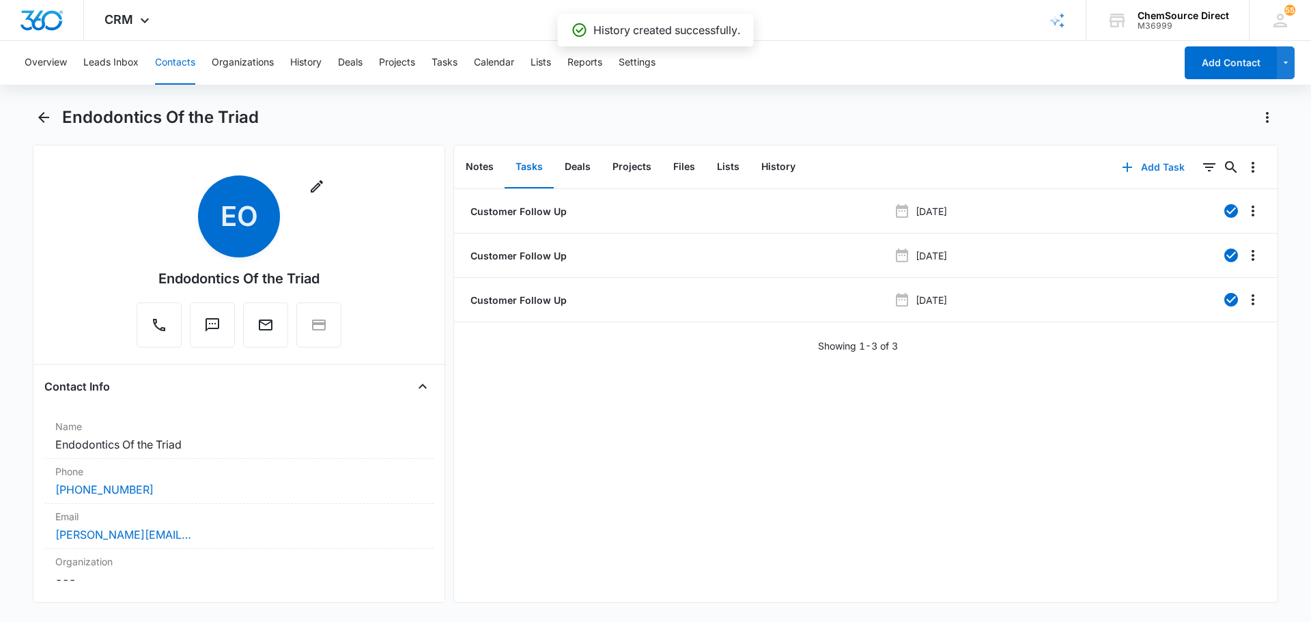
click at [1154, 162] on button "Add Task" at bounding box center [1153, 167] width 90 height 33
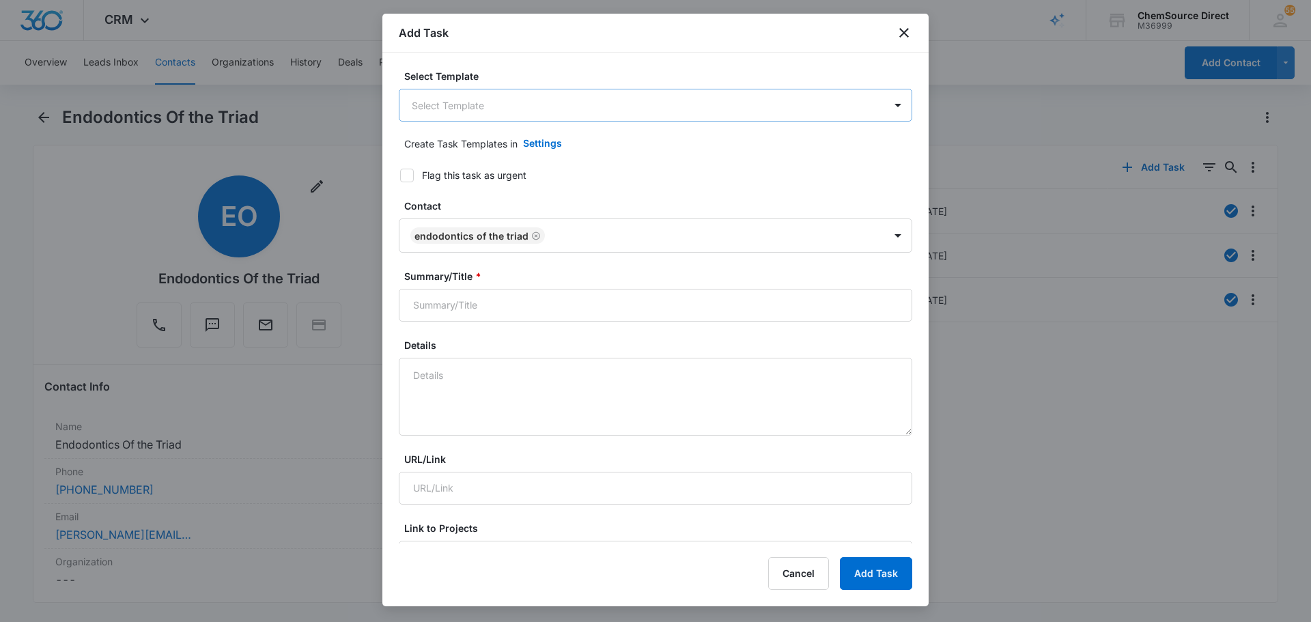
click at [547, 109] on body "CRM Apps Reputation Forms CRM Email Social Payments POS Content Ads Intelligenc…" at bounding box center [655, 311] width 1311 height 622
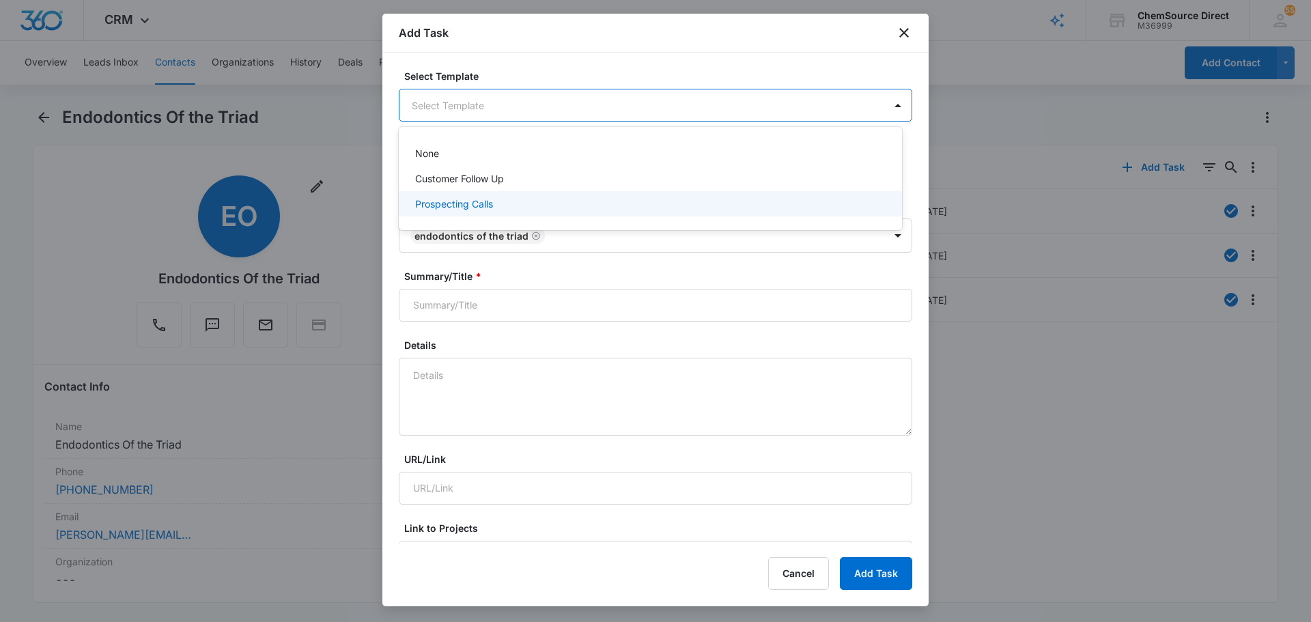
click at [521, 197] on div "Prospecting Calls" at bounding box center [649, 204] width 468 height 14
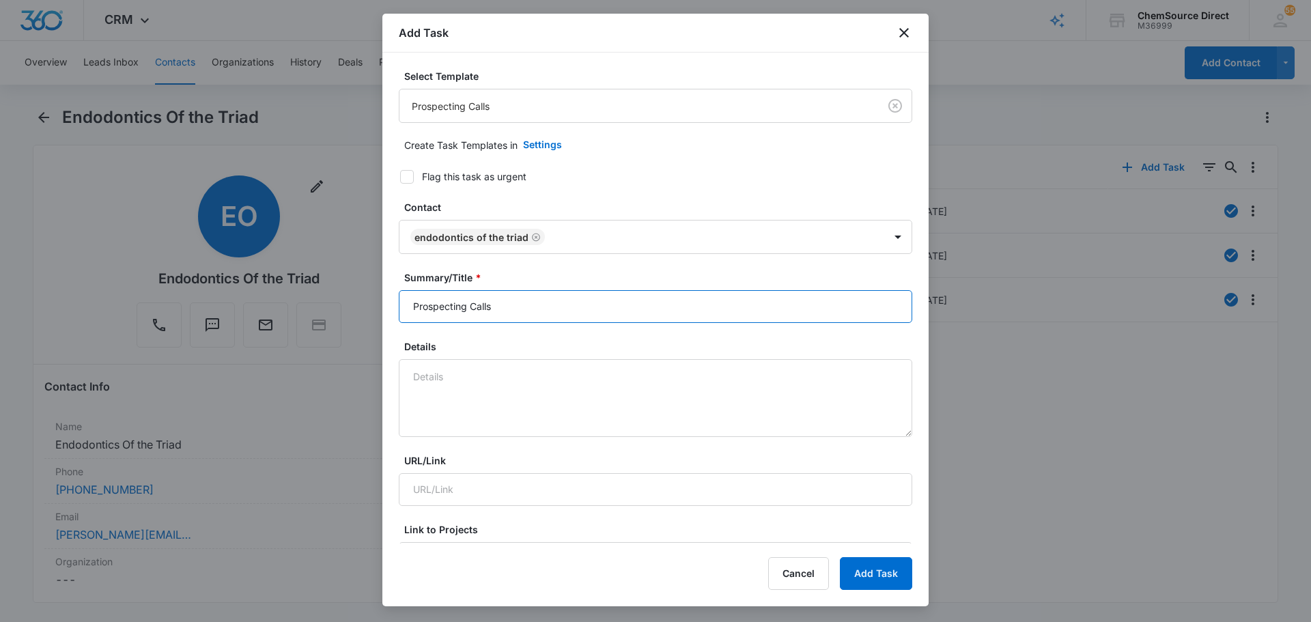
drag, startPoint x: 534, startPoint y: 308, endPoint x: 312, endPoint y: 306, distance: 222.5
click at [341, 315] on body "CRM Apps Reputation Forms CRM Email Social Payments POS Content Ads Intelligenc…" at bounding box center [655, 311] width 1311 height 622
type input "Prospecting Calls"
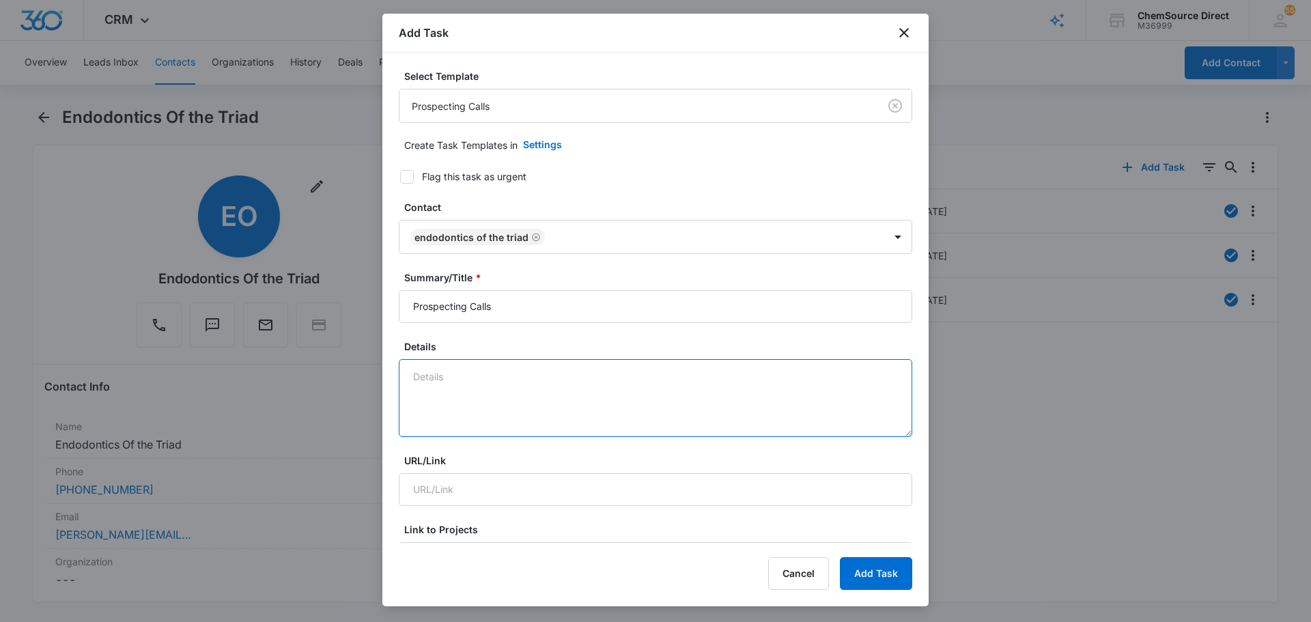
click at [463, 393] on textarea "Details" at bounding box center [655, 398] width 513 height 78
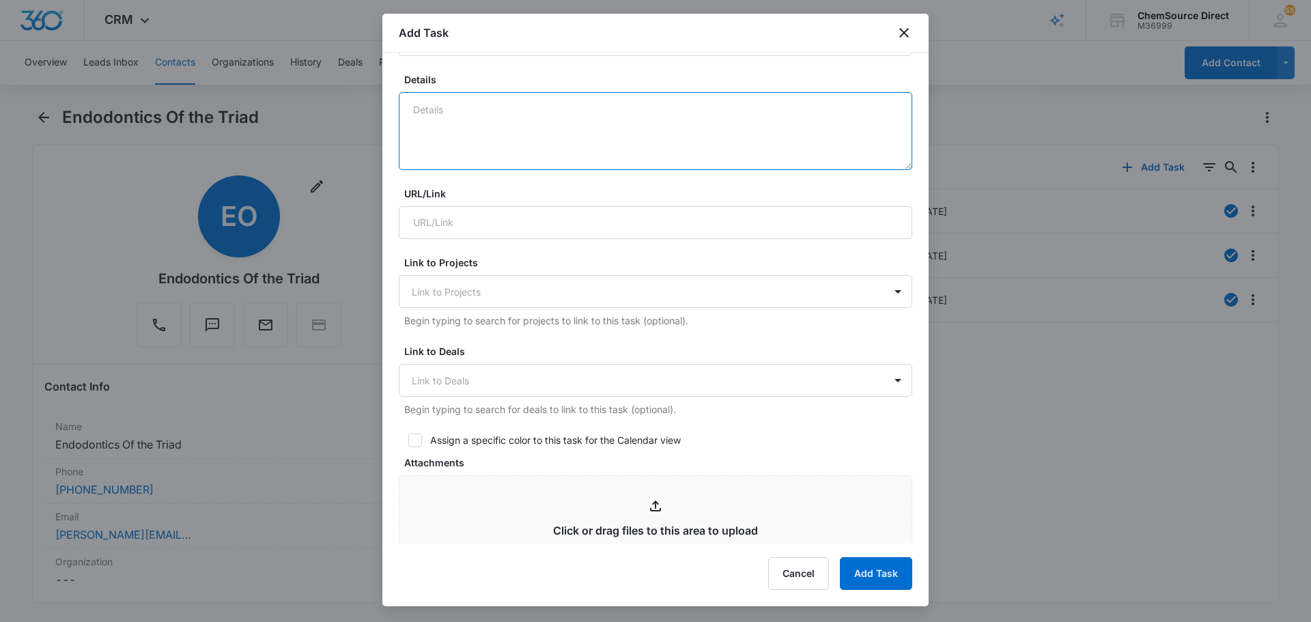
scroll to position [273, 0]
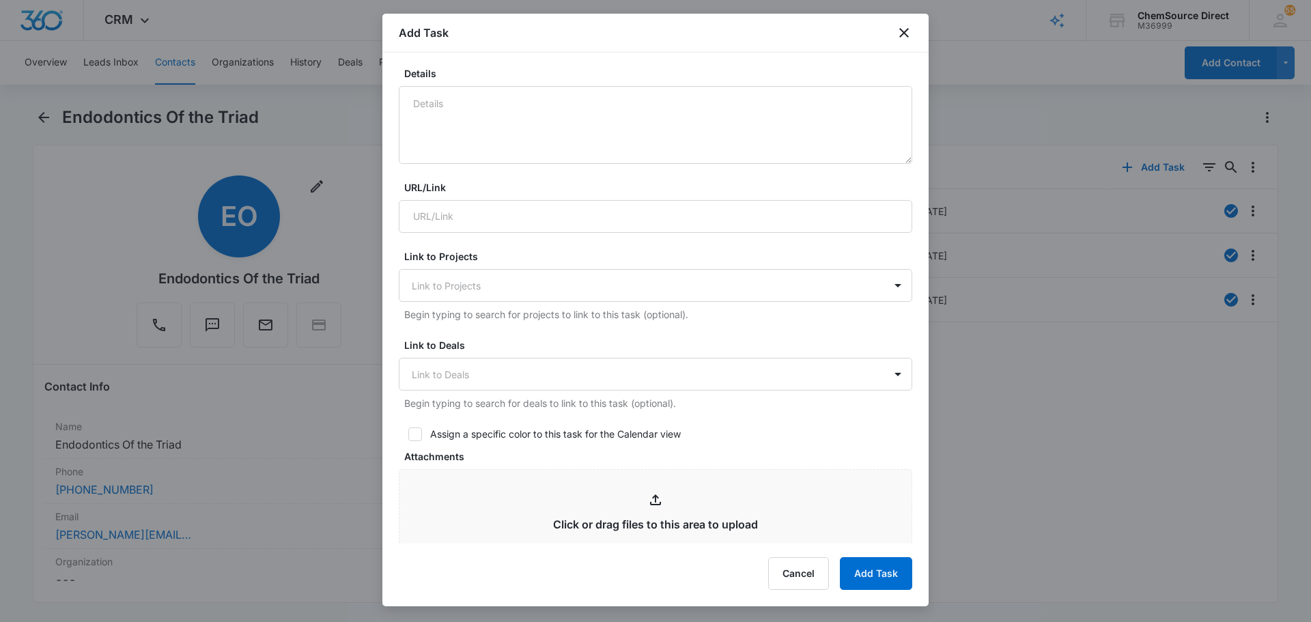
click at [418, 437] on icon at bounding box center [415, 434] width 12 height 12
click at [408, 437] on input "Assign a specific color to this task for the Calendar view" at bounding box center [404, 434] width 10 height 10
checkbox input "true"
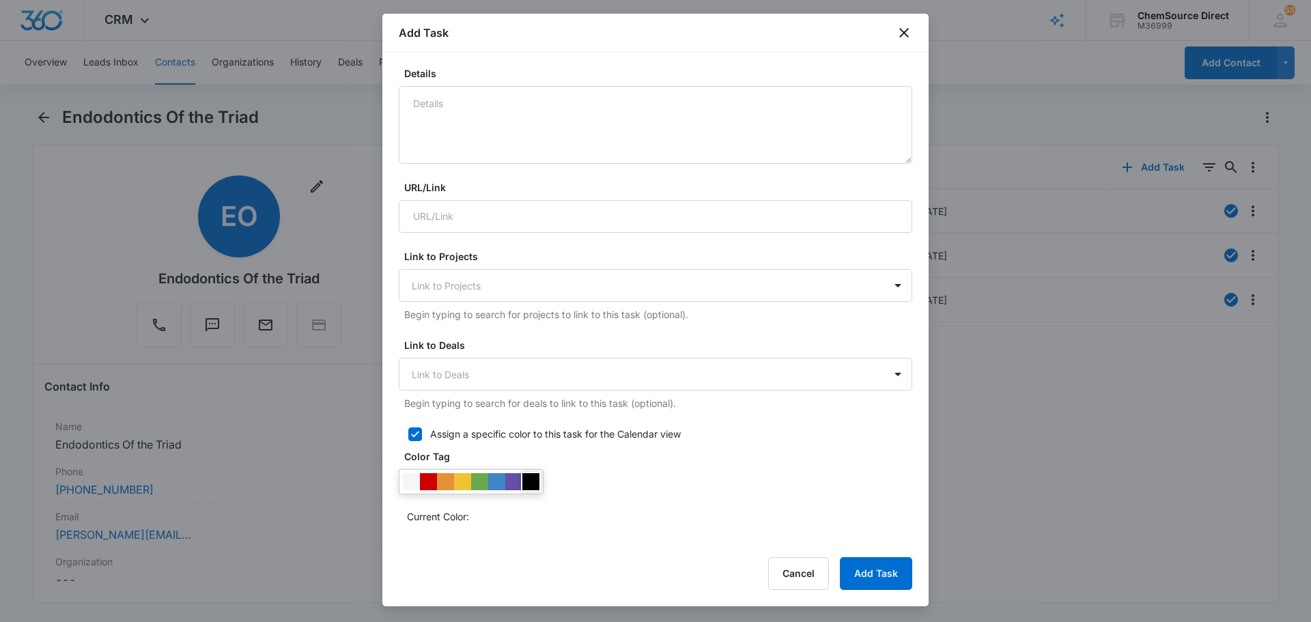
click at [529, 481] on div at bounding box center [530, 481] width 17 height 17
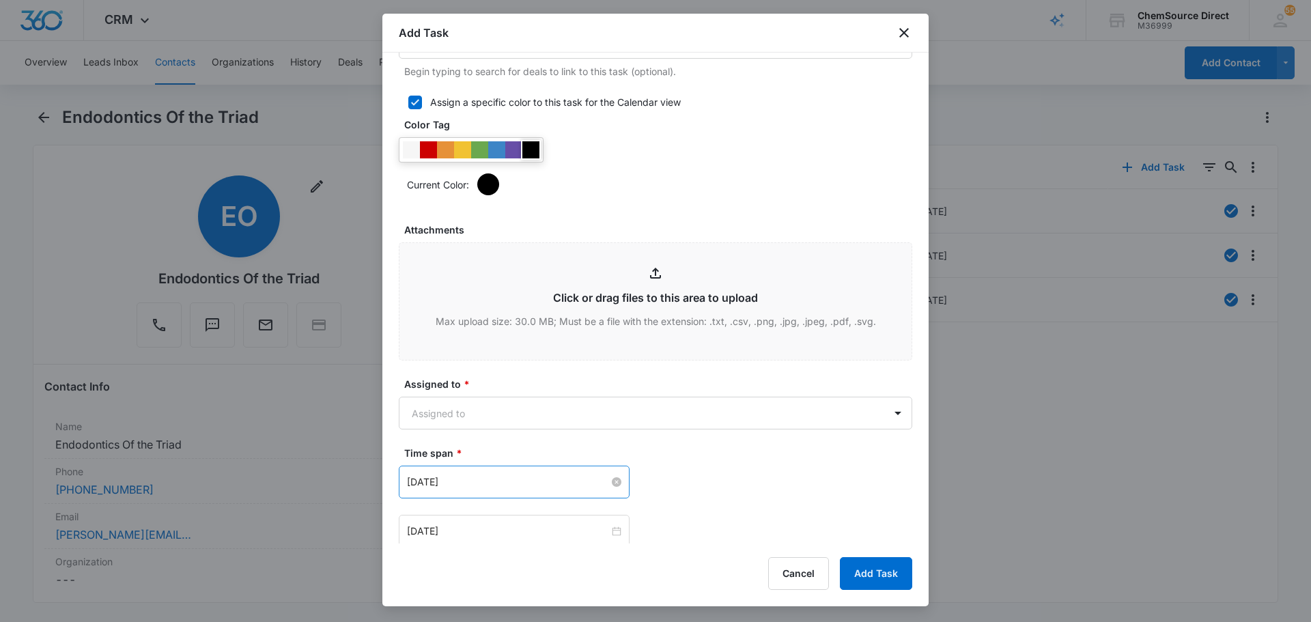
scroll to position [683, 0]
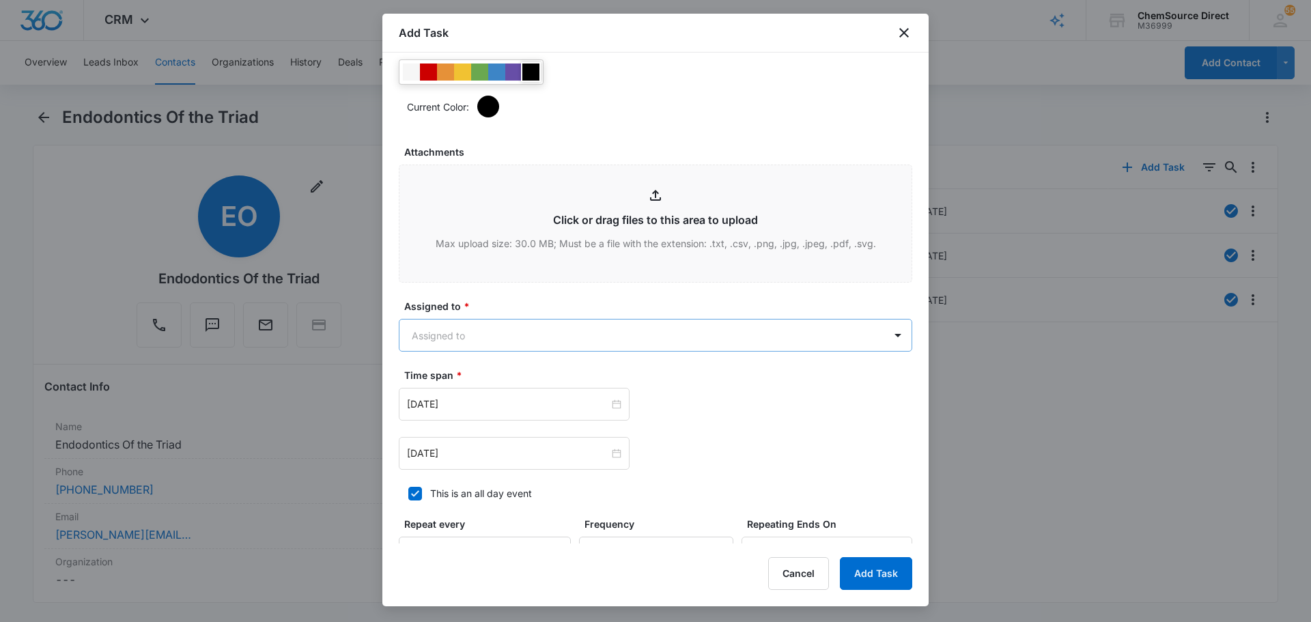
click at [537, 327] on body "CRM Apps Reputation Forms CRM Email Social Payments POS Content Ads Intelligenc…" at bounding box center [655, 311] width 1311 height 622
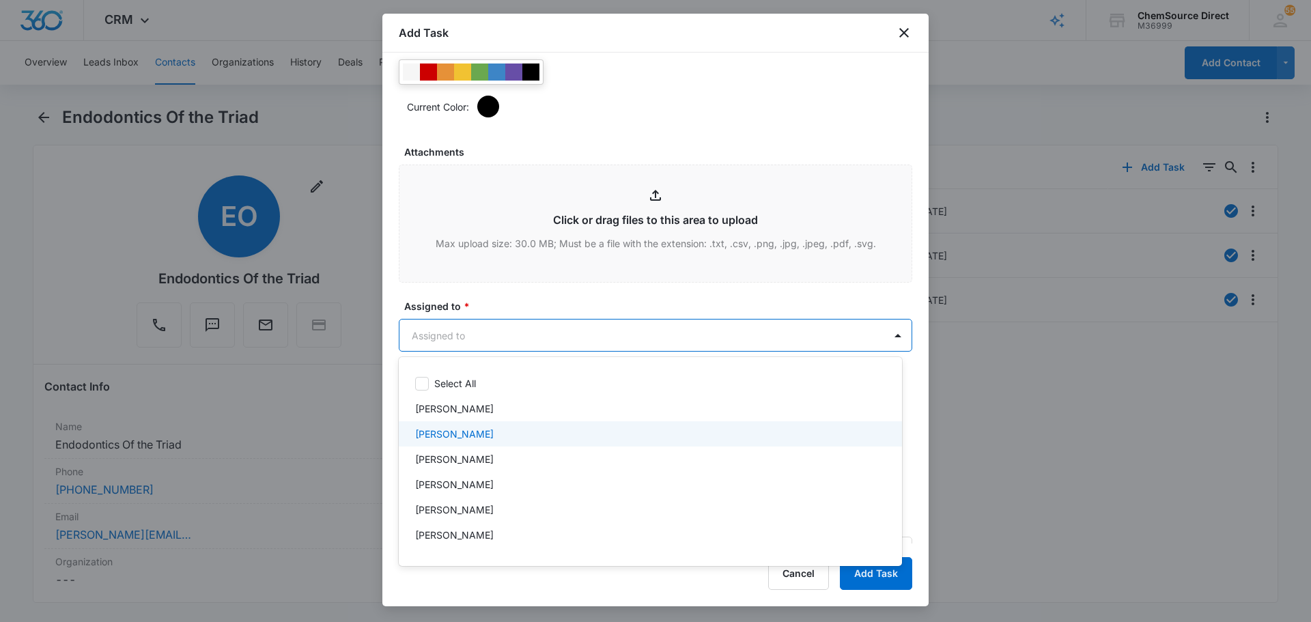
click at [465, 431] on p "[PERSON_NAME]" at bounding box center [454, 434] width 78 height 14
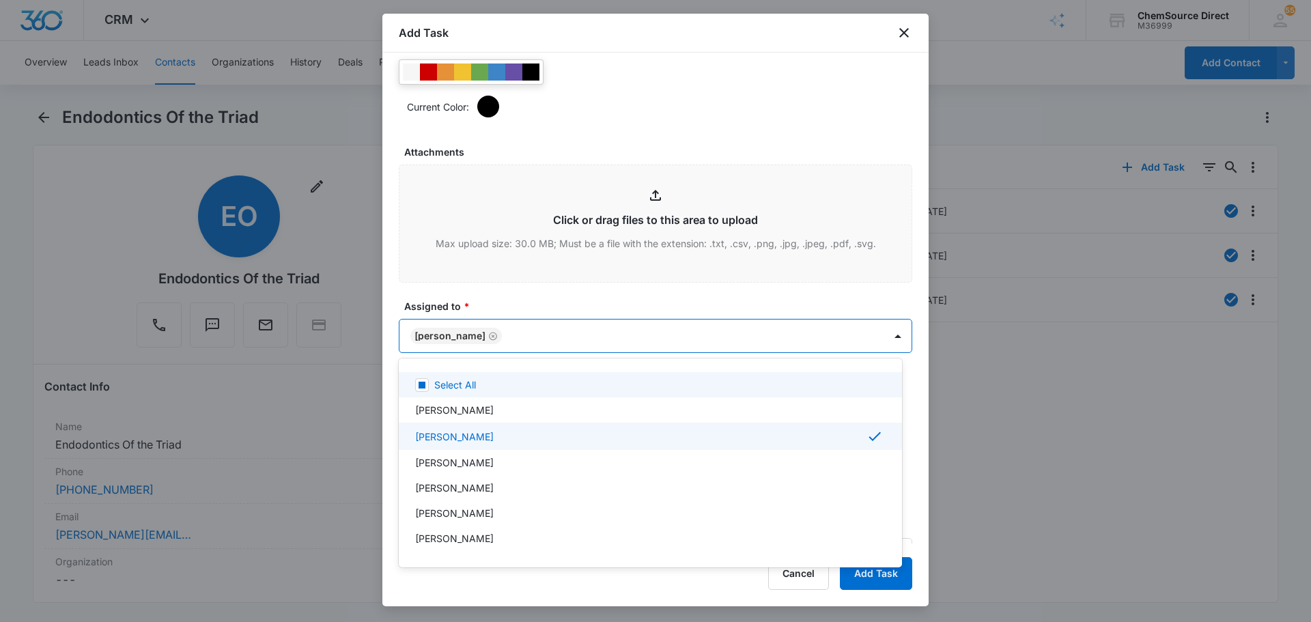
click at [541, 302] on div at bounding box center [655, 311] width 1311 height 622
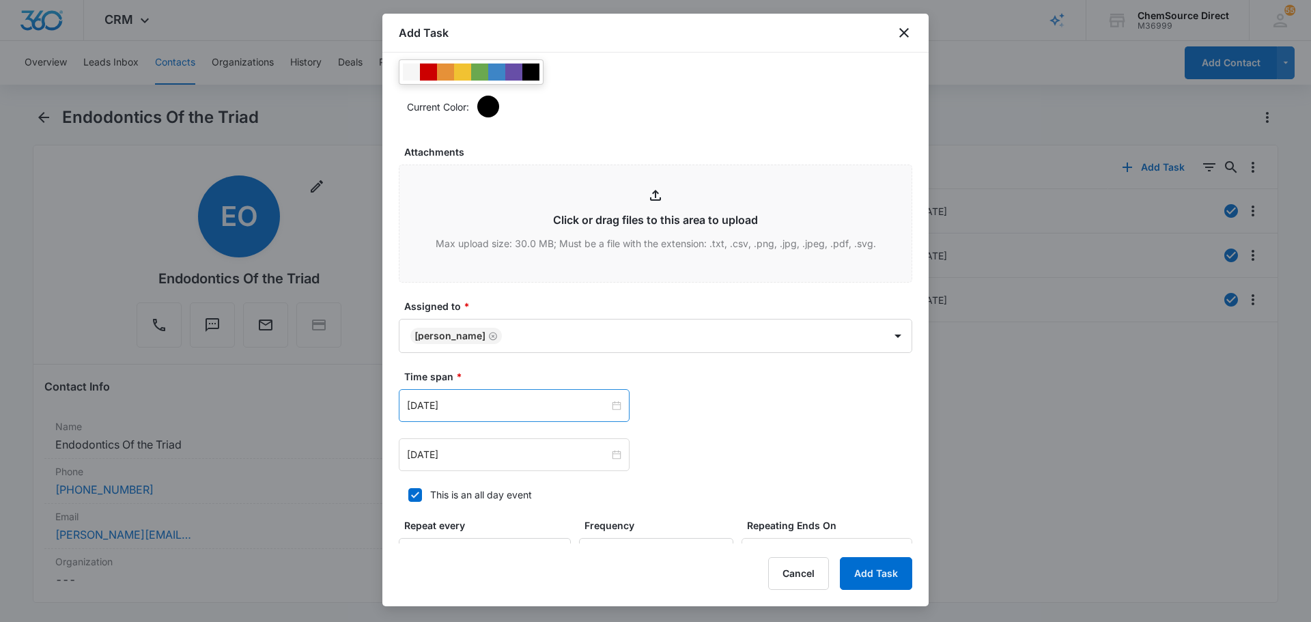
click at [491, 414] on div "Jul 17, 2025" at bounding box center [514, 405] width 231 height 33
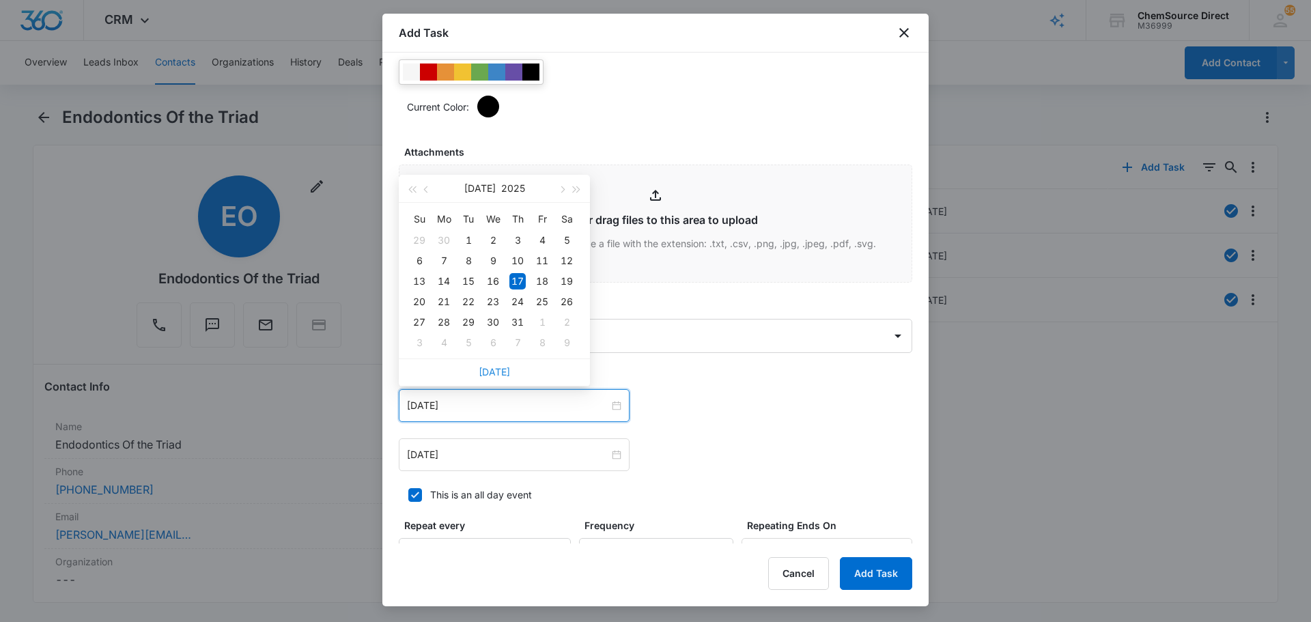
click at [503, 375] on link "Today" at bounding box center [493, 372] width 31 height 12
type input "Aug 11, 2025"
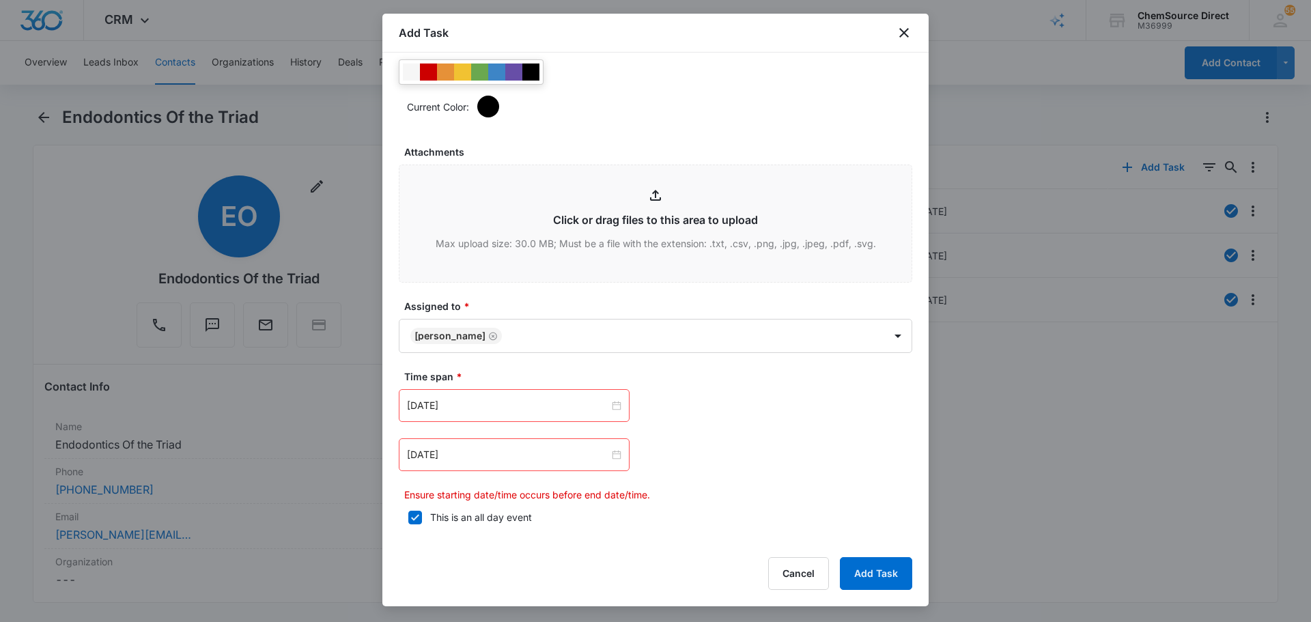
click at [503, 444] on div "Jul 17, 2025" at bounding box center [514, 454] width 231 height 33
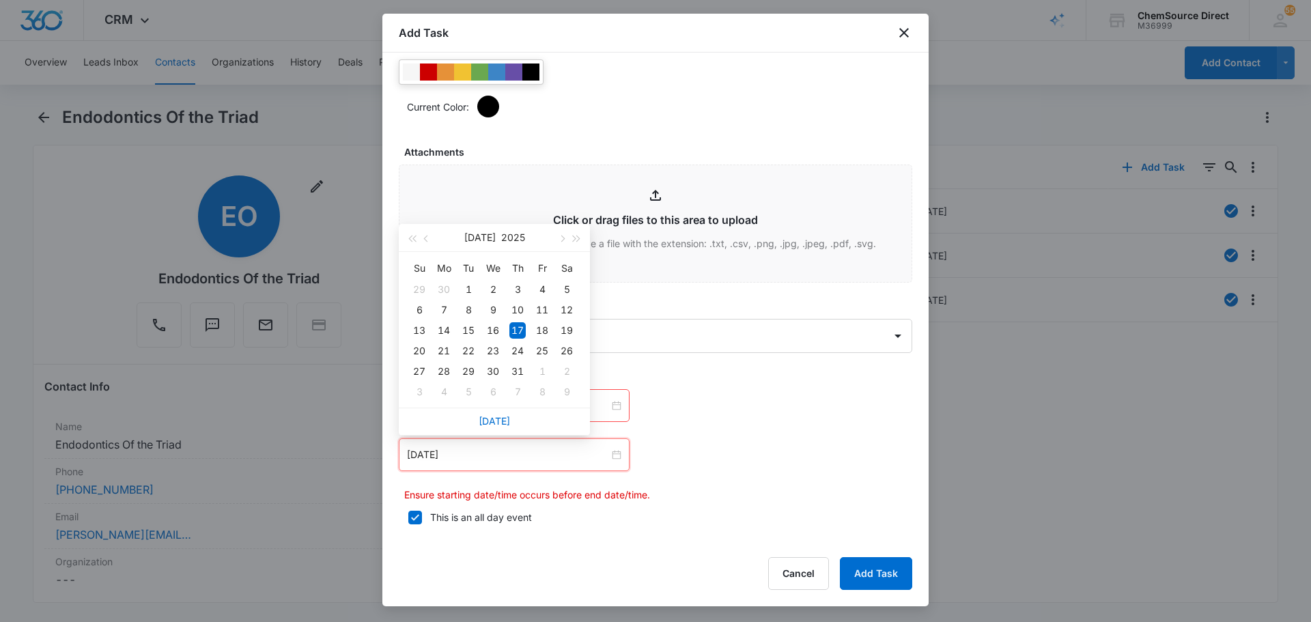
click at [475, 412] on div "Today" at bounding box center [494, 420] width 191 height 27
click at [491, 420] on link "Today" at bounding box center [493, 421] width 31 height 12
type input "Aug 11, 2025"
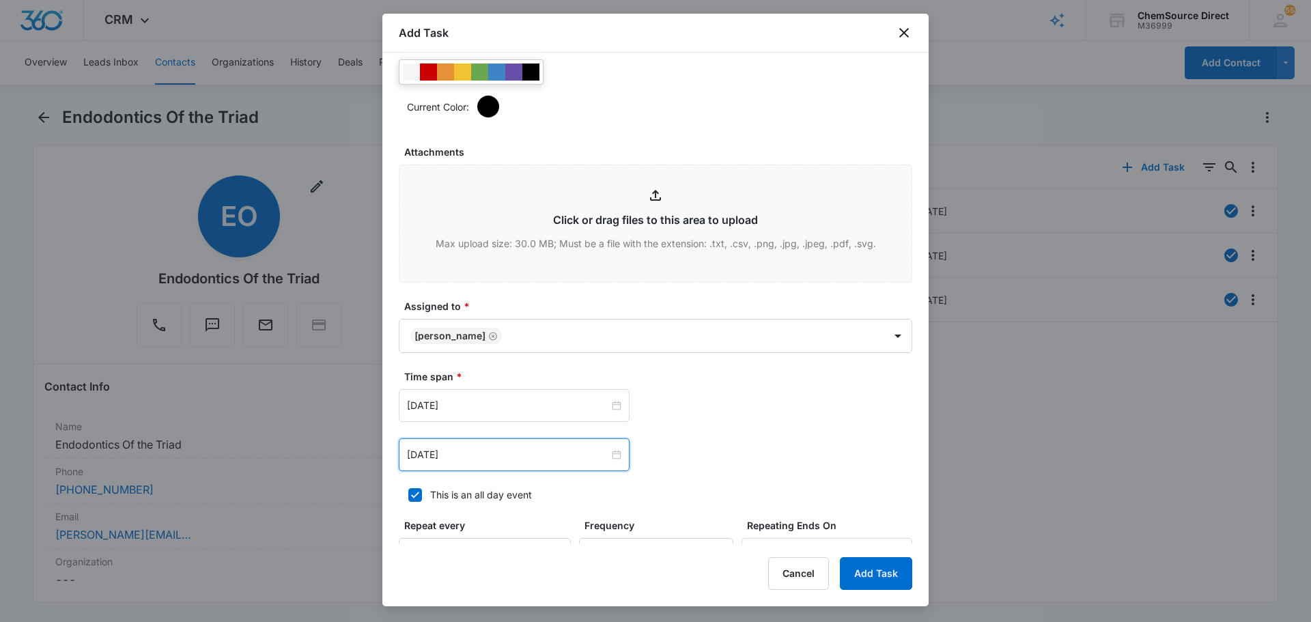
click at [833, 448] on div "Aug 11, 2025 Aug 2025 Su Mo Tu We Th Fr Sa 27 28 29 30 31 1 2 3 4 5 6 7 8 9 10 …" at bounding box center [655, 454] width 513 height 33
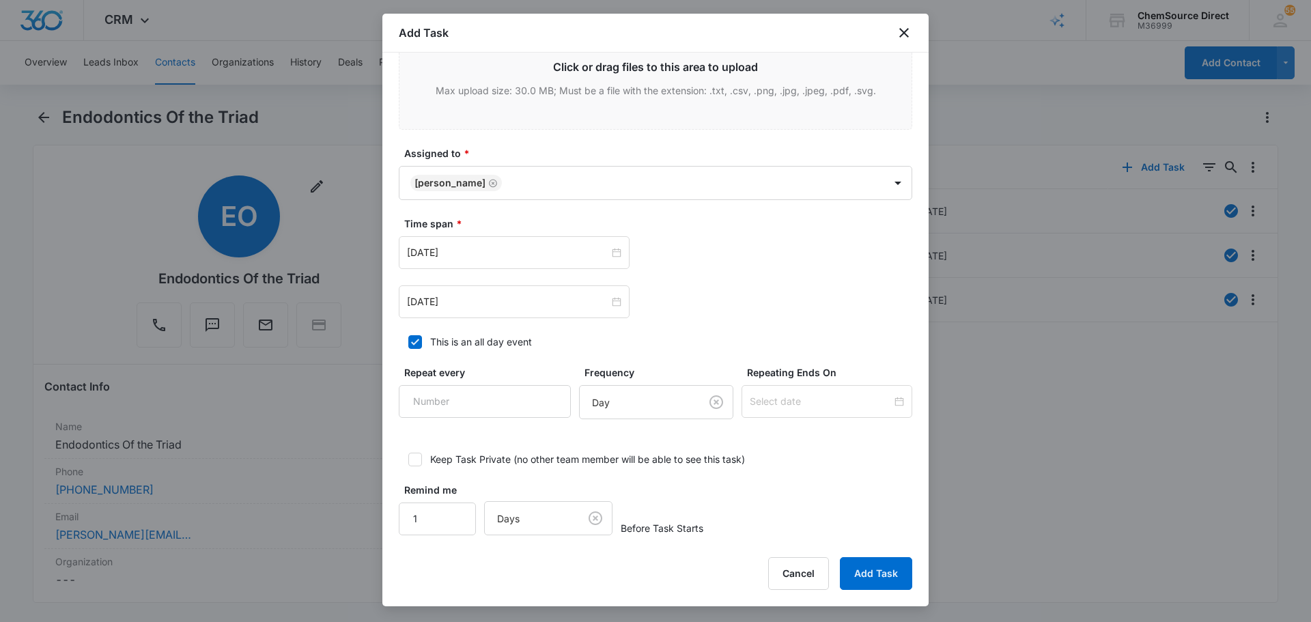
scroll to position [844, 0]
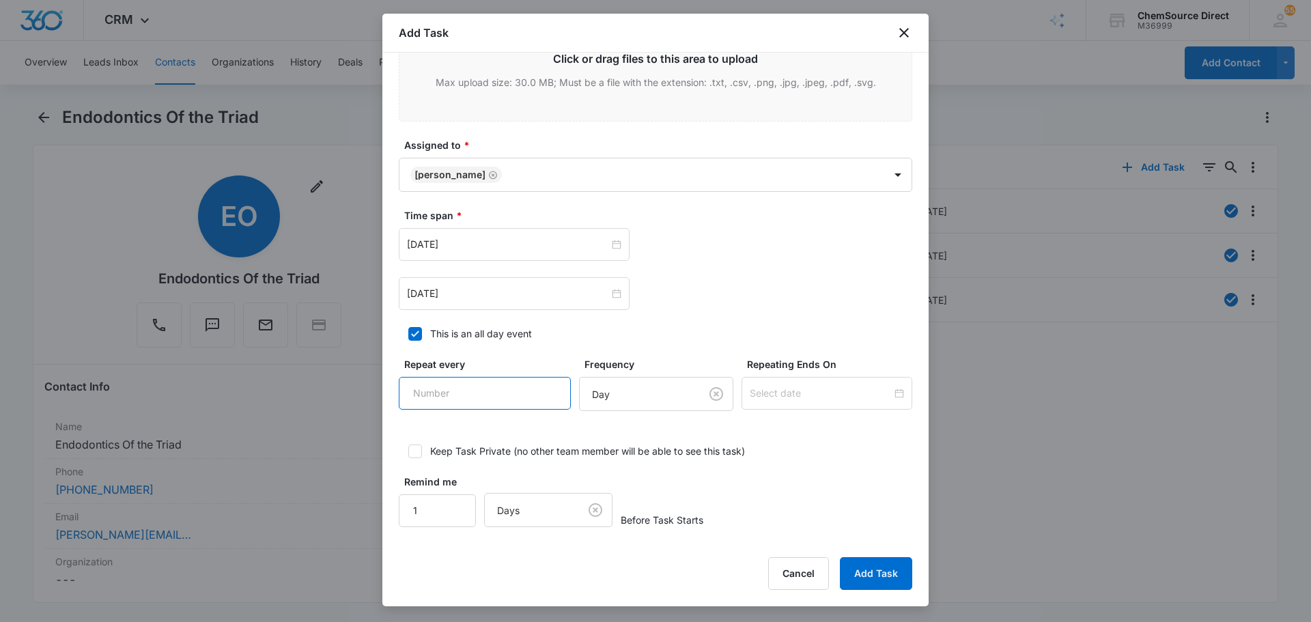
click at [521, 401] on input "Repeat every" at bounding box center [485, 393] width 172 height 33
type input "2"
click at [675, 393] on body "CRM Apps Reputation Forms CRM Email Social Payments POS Content Ads Intelligenc…" at bounding box center [655, 311] width 1311 height 622
click at [646, 438] on div "Day" at bounding box center [639, 443] width 115 height 16
click at [780, 394] on input at bounding box center [820, 393] width 142 height 15
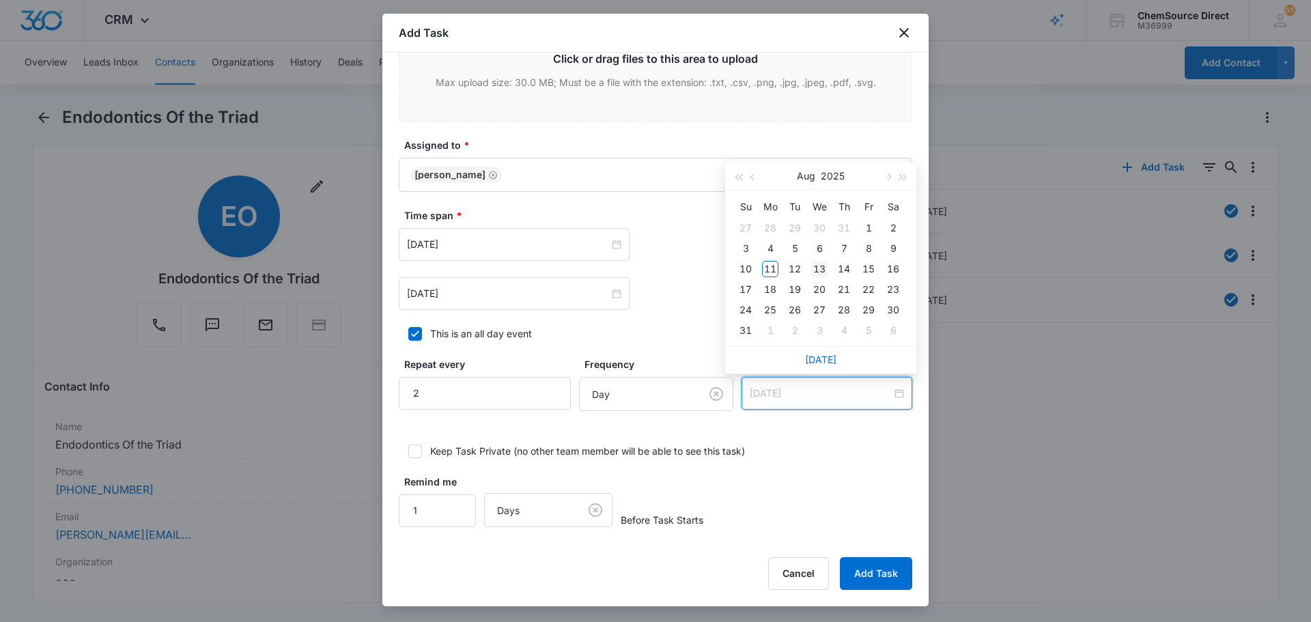
type input "Aug 13, 2025"
click at [822, 271] on div "13" at bounding box center [819, 269] width 16 height 16
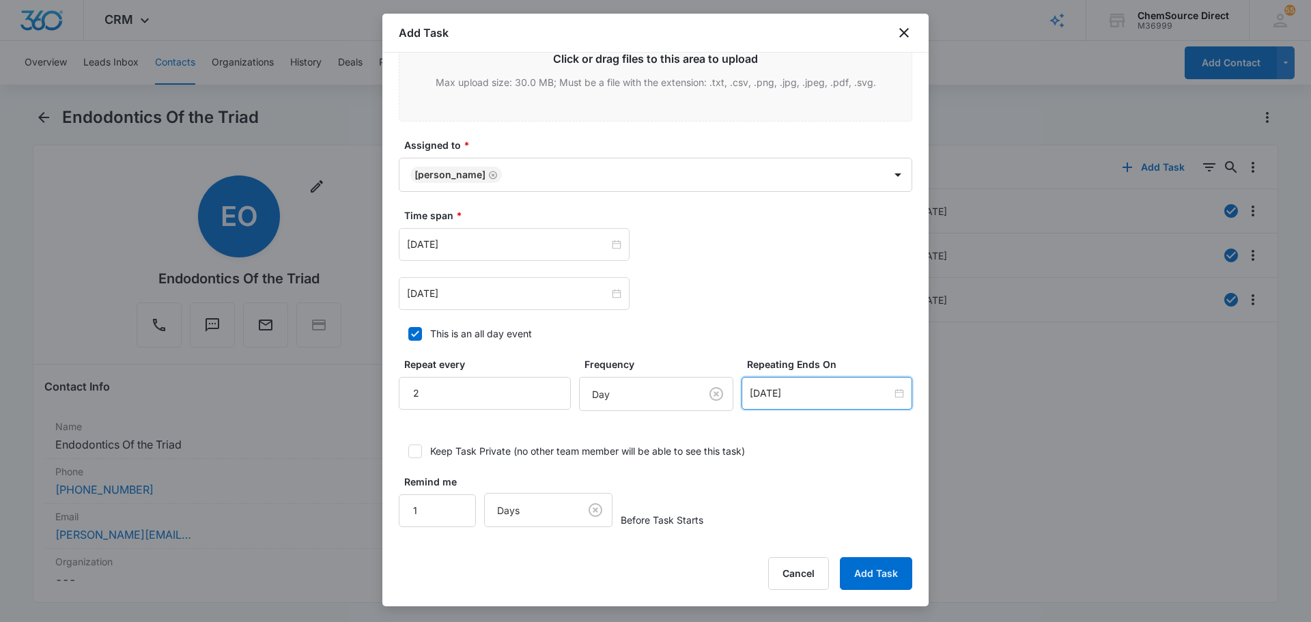
click at [855, 480] on div "Remind me 1 Days Before Task Starts" at bounding box center [655, 500] width 513 height 53
click at [887, 575] on button "Add Task" at bounding box center [876, 573] width 72 height 33
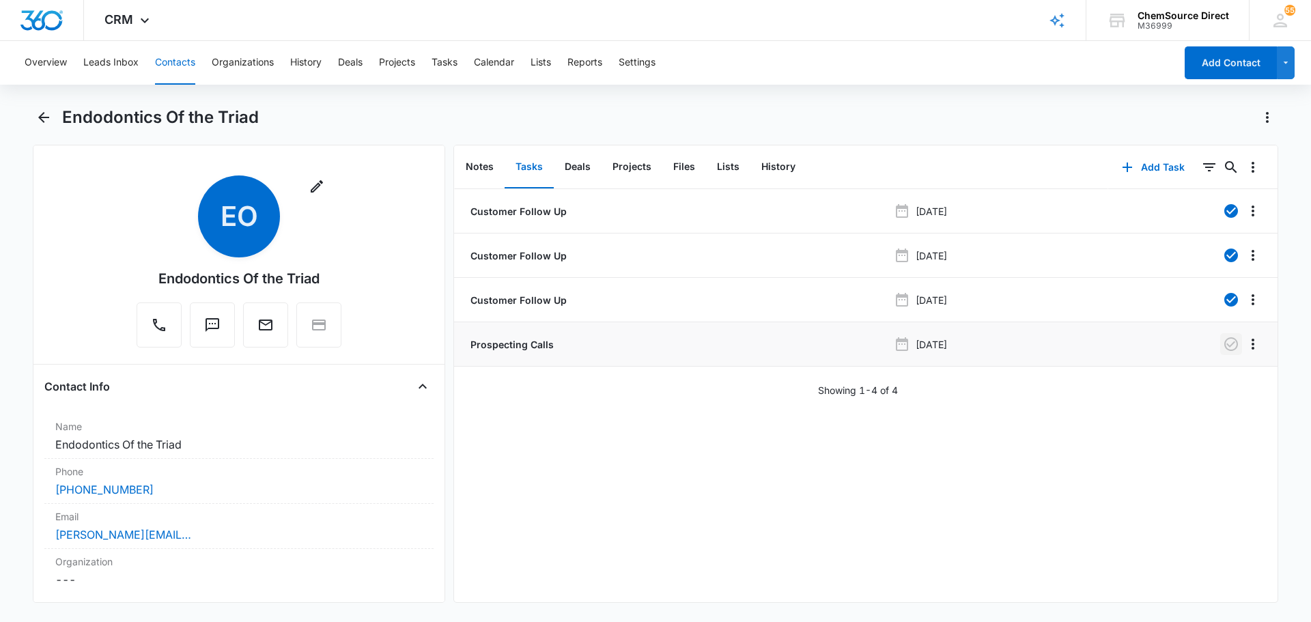
click at [1220, 354] on button "button" at bounding box center [1231, 344] width 22 height 22
click at [177, 52] on button "Contacts" at bounding box center [175, 63] width 40 height 44
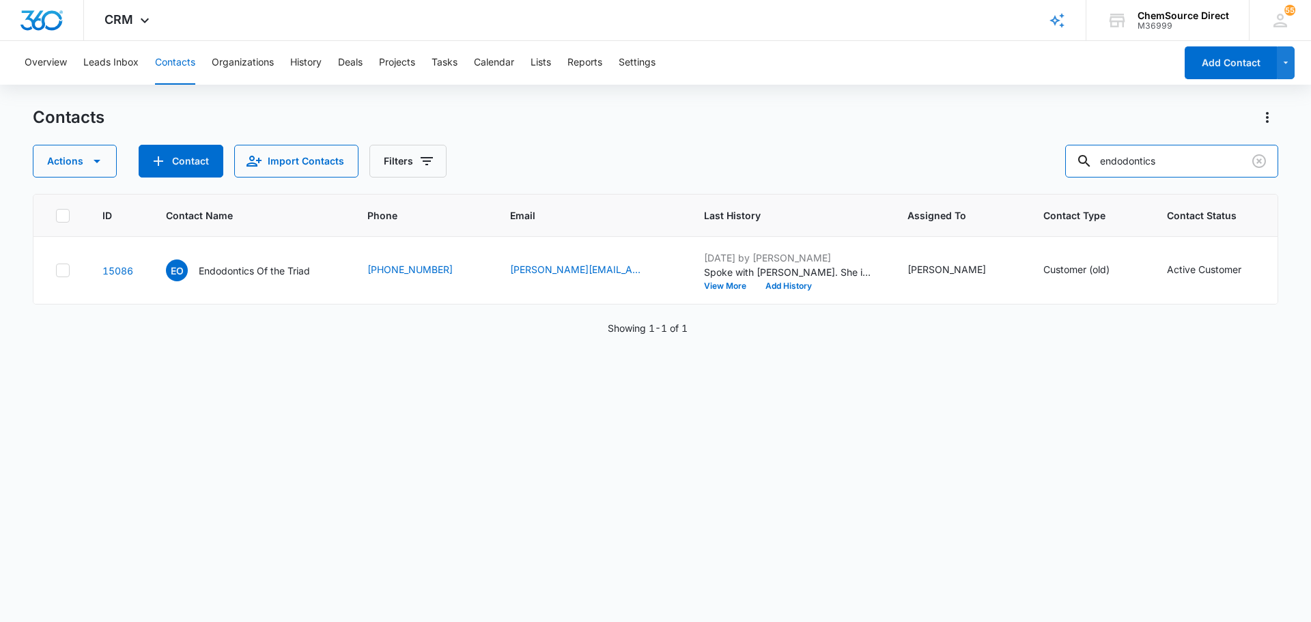
drag, startPoint x: 1173, startPoint y: 161, endPoint x: 1044, endPoint y: 166, distance: 129.1
click at [1050, 162] on div "Actions Contact Import Contacts Filters endodontics" at bounding box center [655, 161] width 1245 height 33
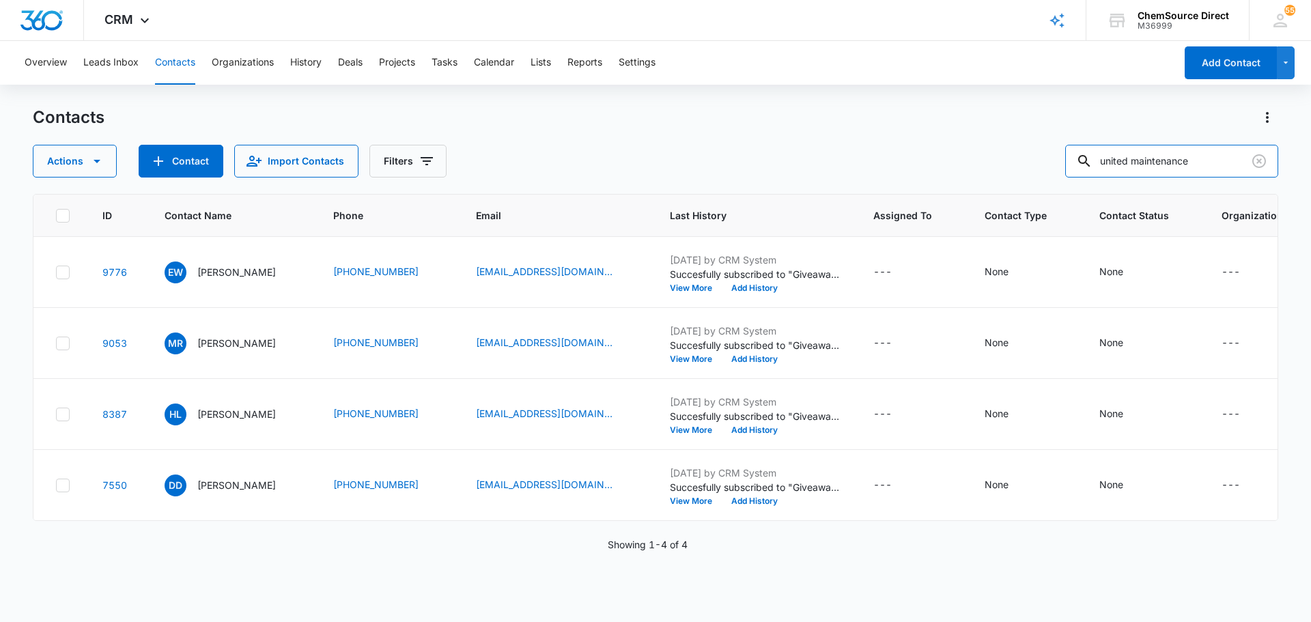
drag, startPoint x: 1236, startPoint y: 167, endPoint x: 982, endPoint y: 166, distance: 254.6
click at [982, 166] on div "Actions Contact Import Contacts Filters united maintenance" at bounding box center [655, 161] width 1245 height 33
type input "kevin park"
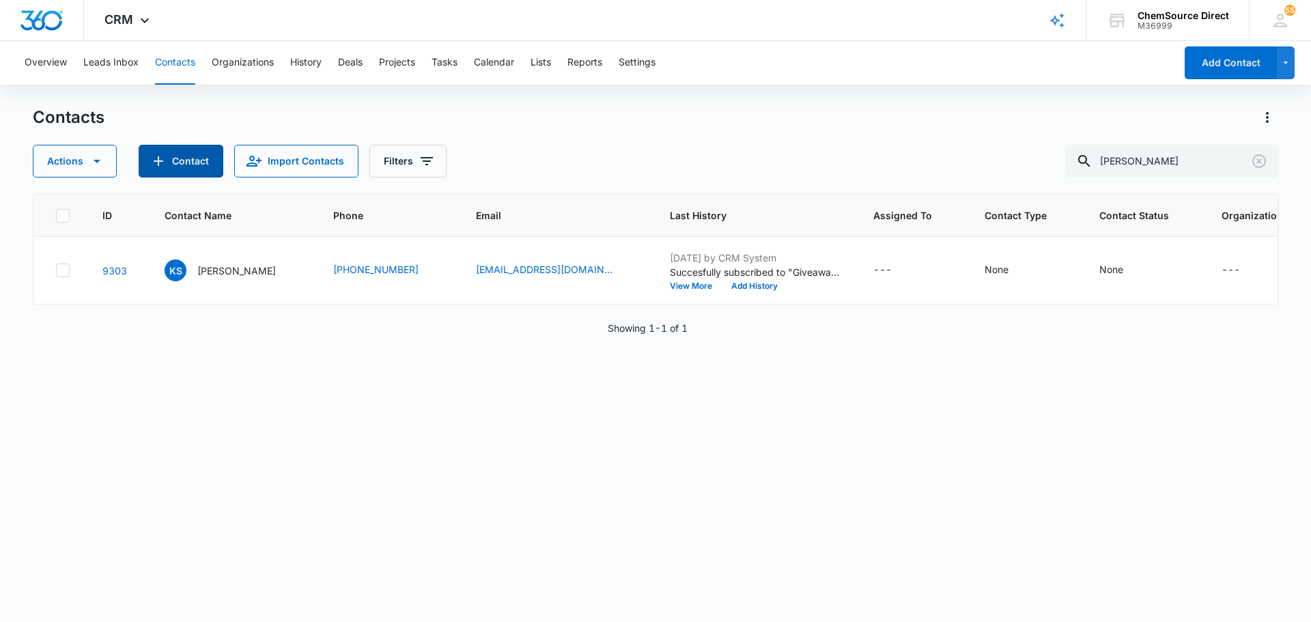
click at [177, 158] on button "Contact" at bounding box center [181, 161] width 85 height 33
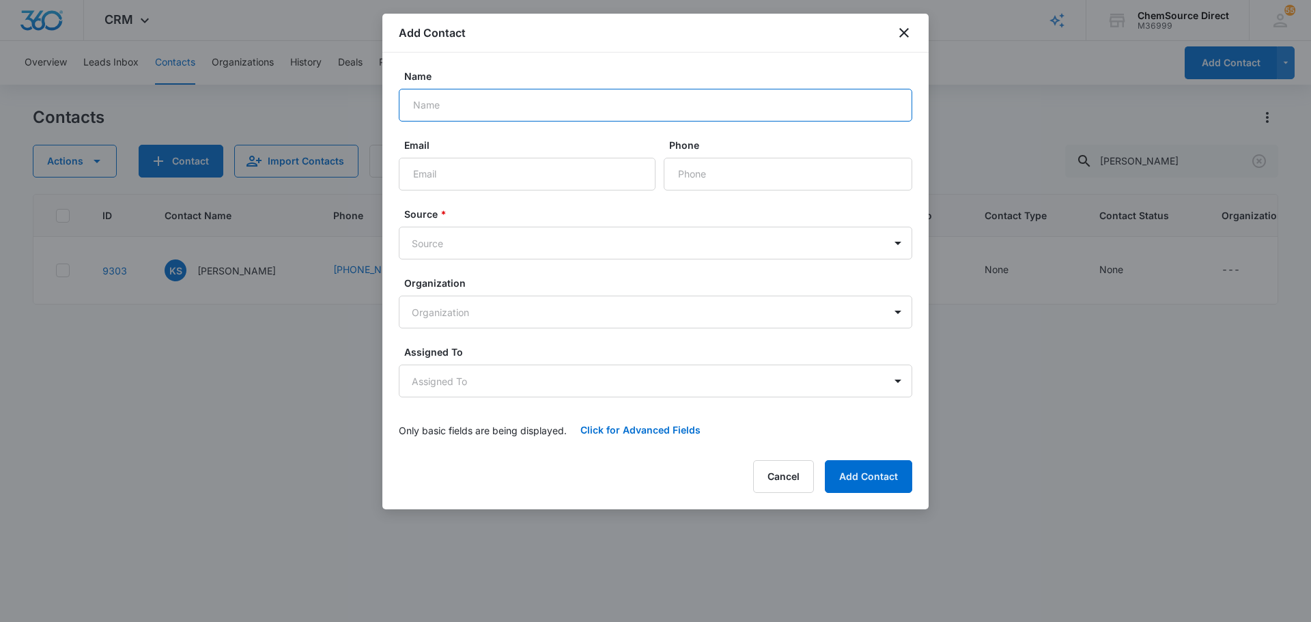
click at [509, 110] on input "Name" at bounding box center [655, 105] width 513 height 33
type input "United Maintenance Corporation"
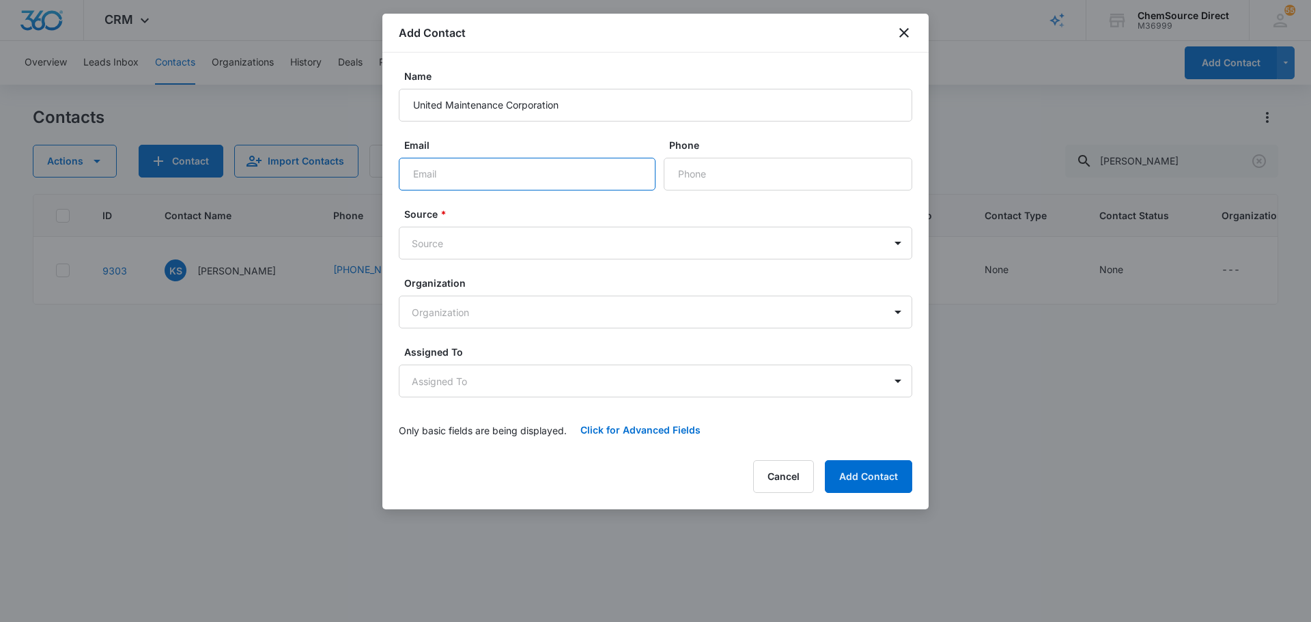
click at [504, 171] on input "Email" at bounding box center [527, 174] width 257 height 33
paste input "kevin@umcclean.com"
type input "kevin@umcclean.com"
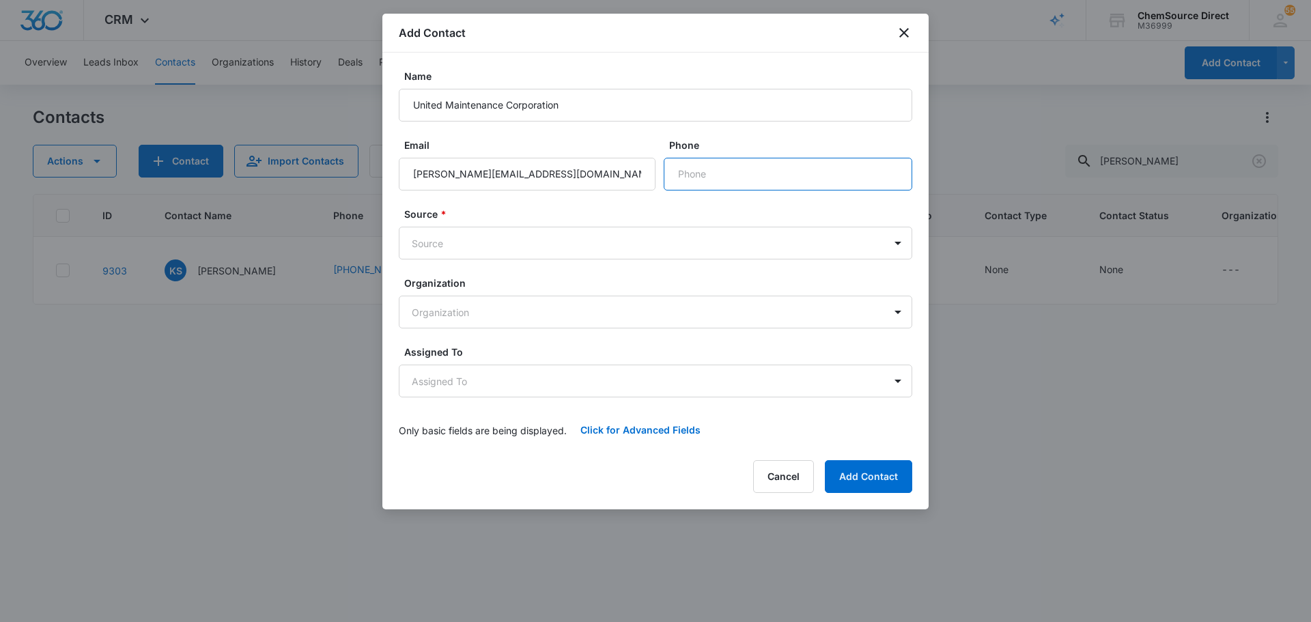
click at [767, 167] on input "Phone" at bounding box center [787, 174] width 248 height 33
paste input "(336) 816-7724"
type input "(336) 816-7724"
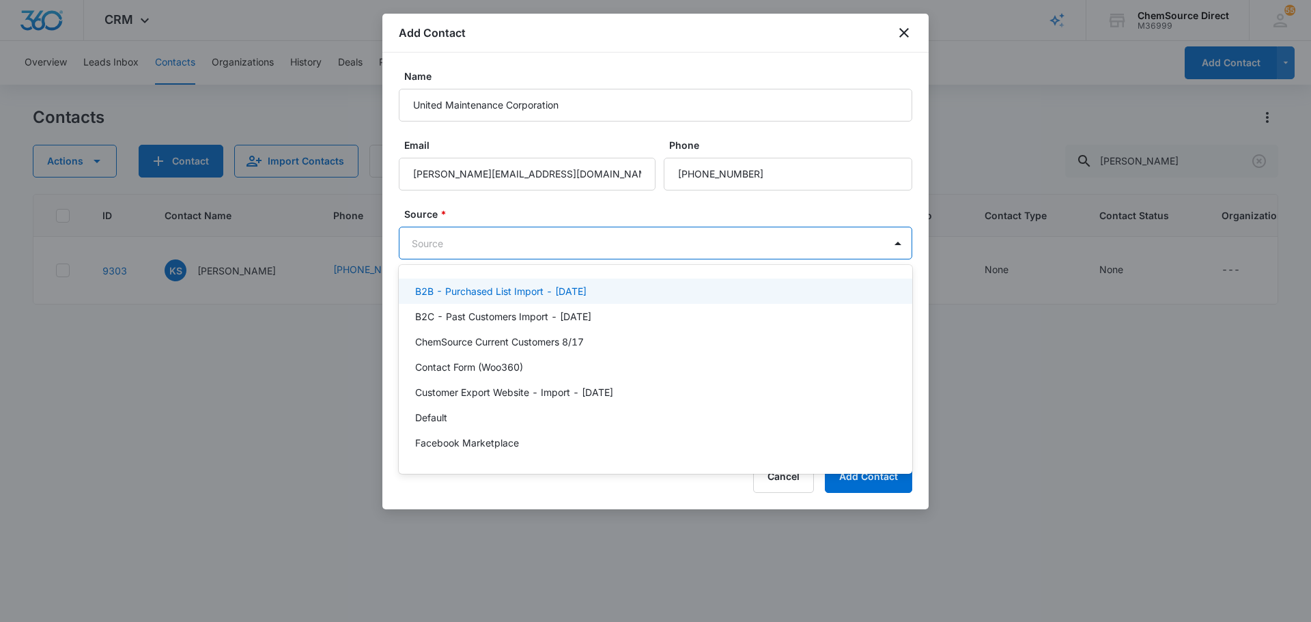
click at [550, 242] on body "CRM Apps Reputation Forms CRM Email Social Payments POS Content Ads Intelligenc…" at bounding box center [655, 311] width 1311 height 622
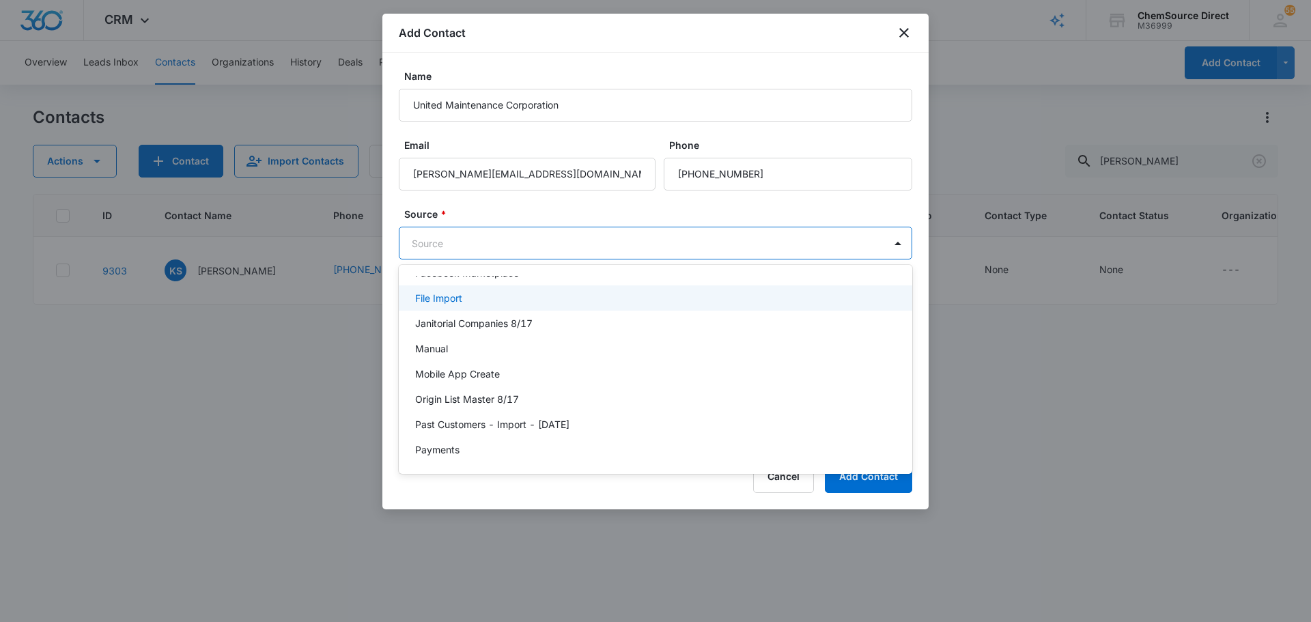
scroll to position [225, 0]
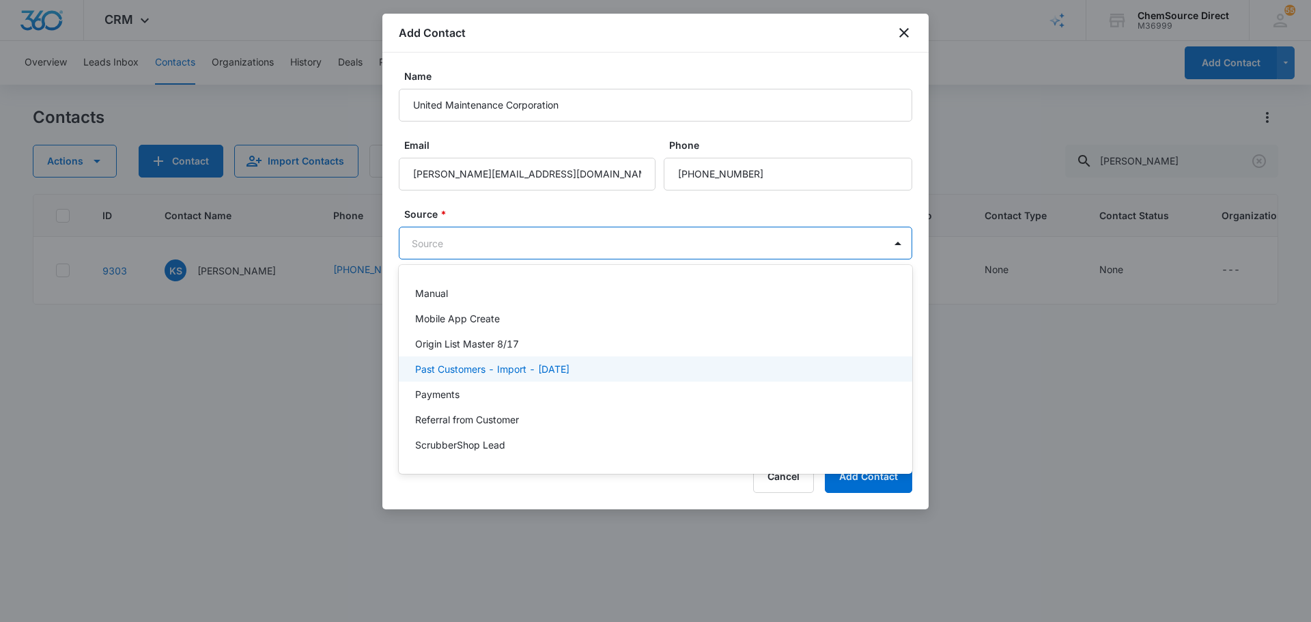
click at [569, 364] on p "Past Customers - Import - 10/12/22" at bounding box center [492, 369] width 154 height 14
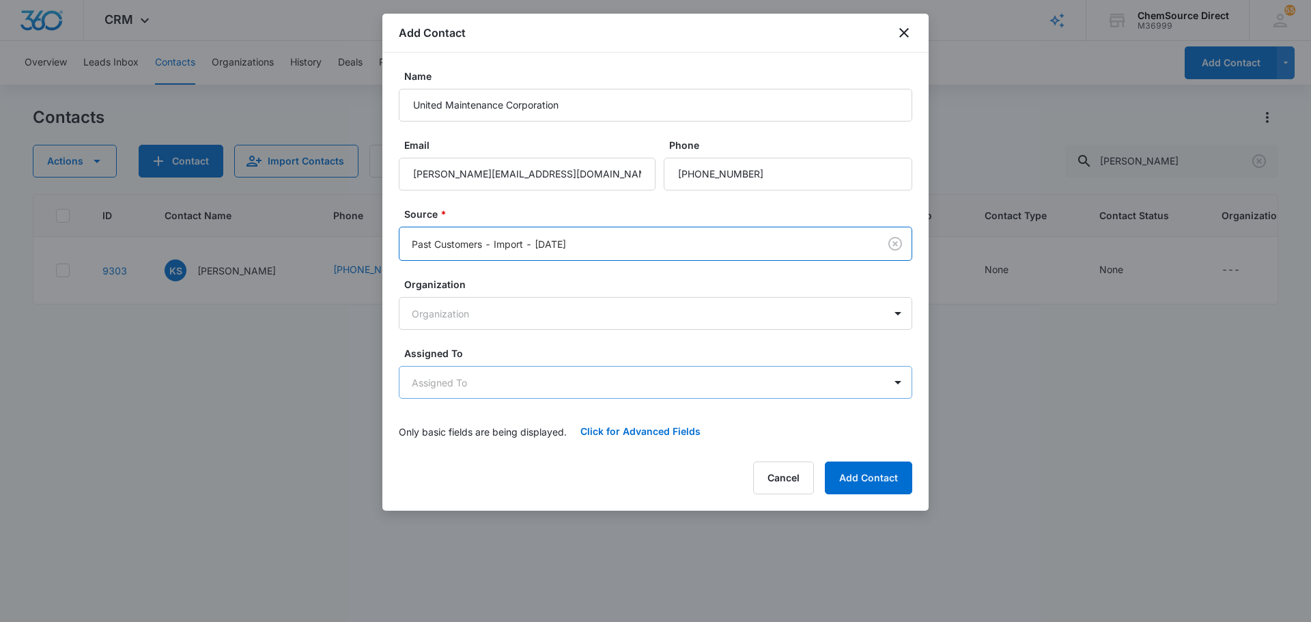
click at [612, 380] on body "CRM Apps Reputation Forms CRM Email Social Payments POS Content Ads Intelligenc…" at bounding box center [655, 311] width 1311 height 622
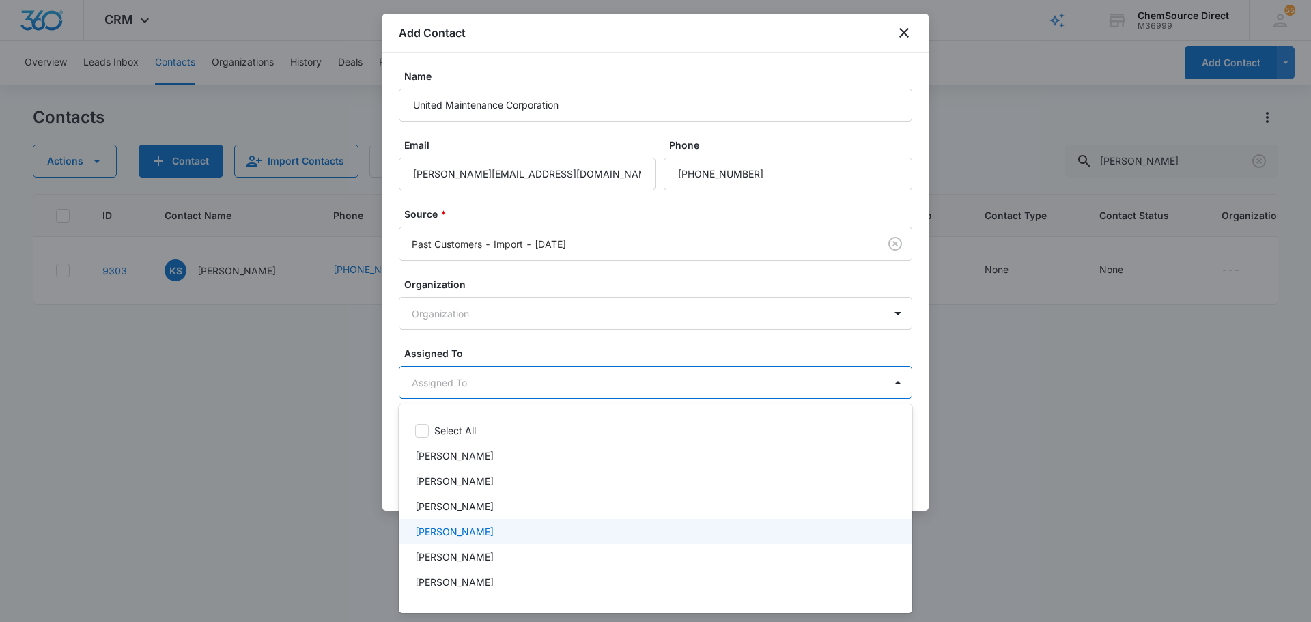
scroll to position [71, 0]
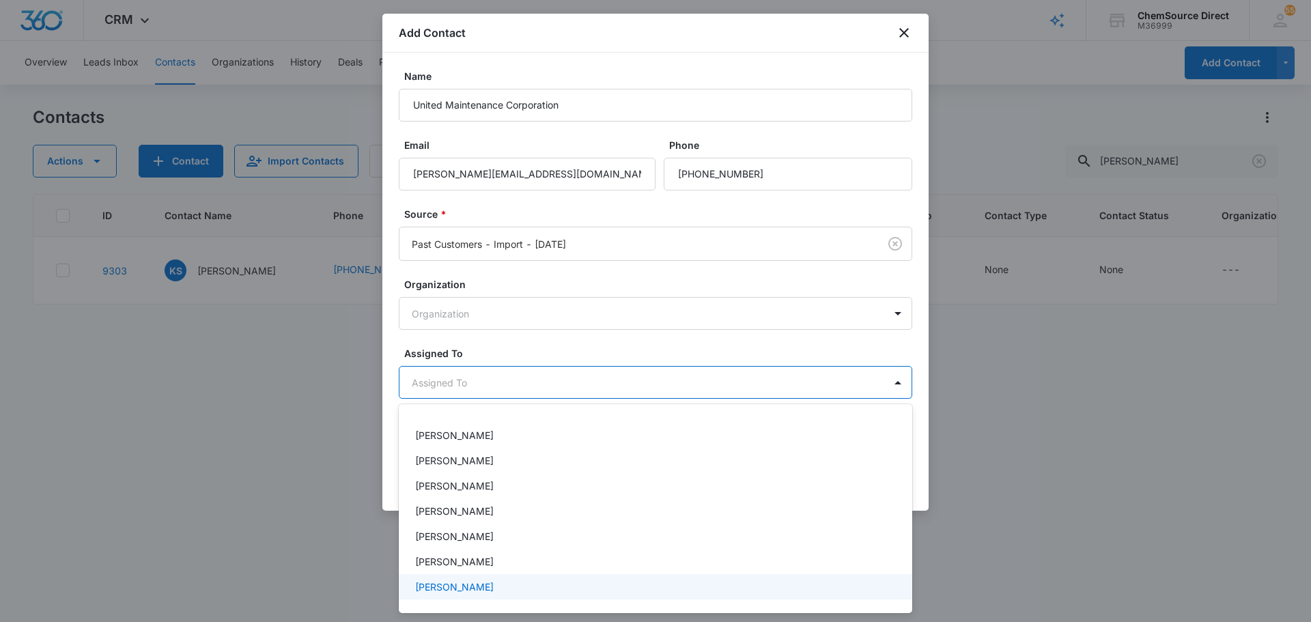
click at [520, 588] on div "[PERSON_NAME]" at bounding box center [654, 587] width 478 height 14
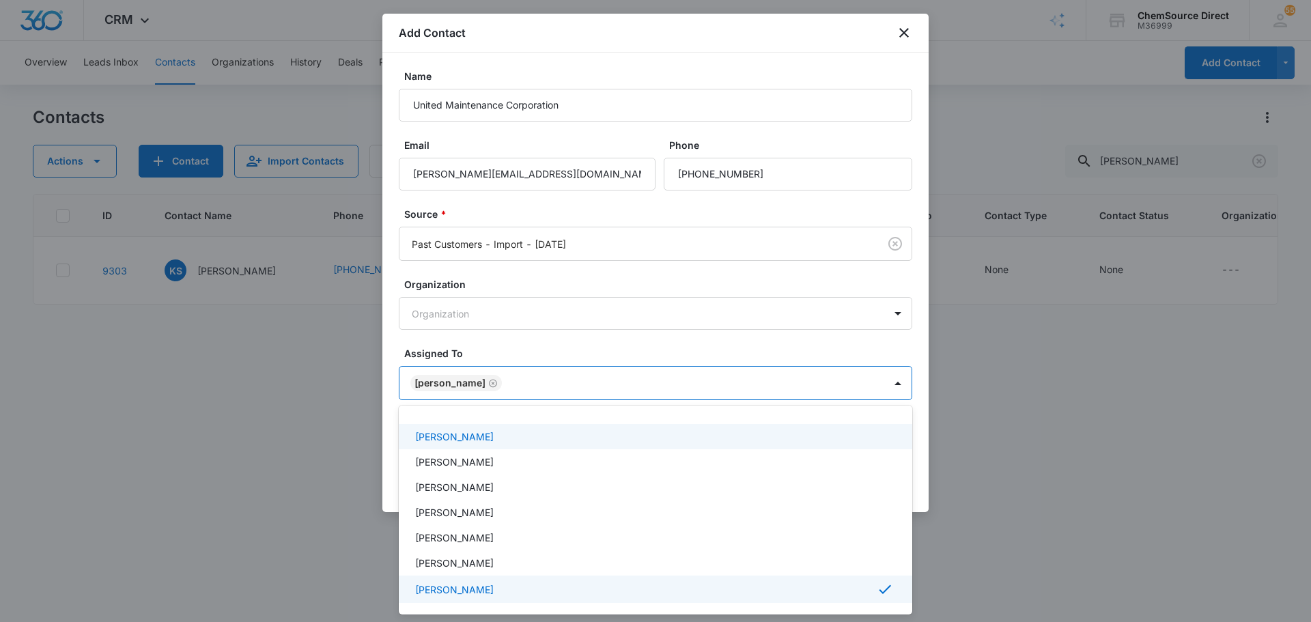
click at [562, 342] on div at bounding box center [655, 311] width 1311 height 622
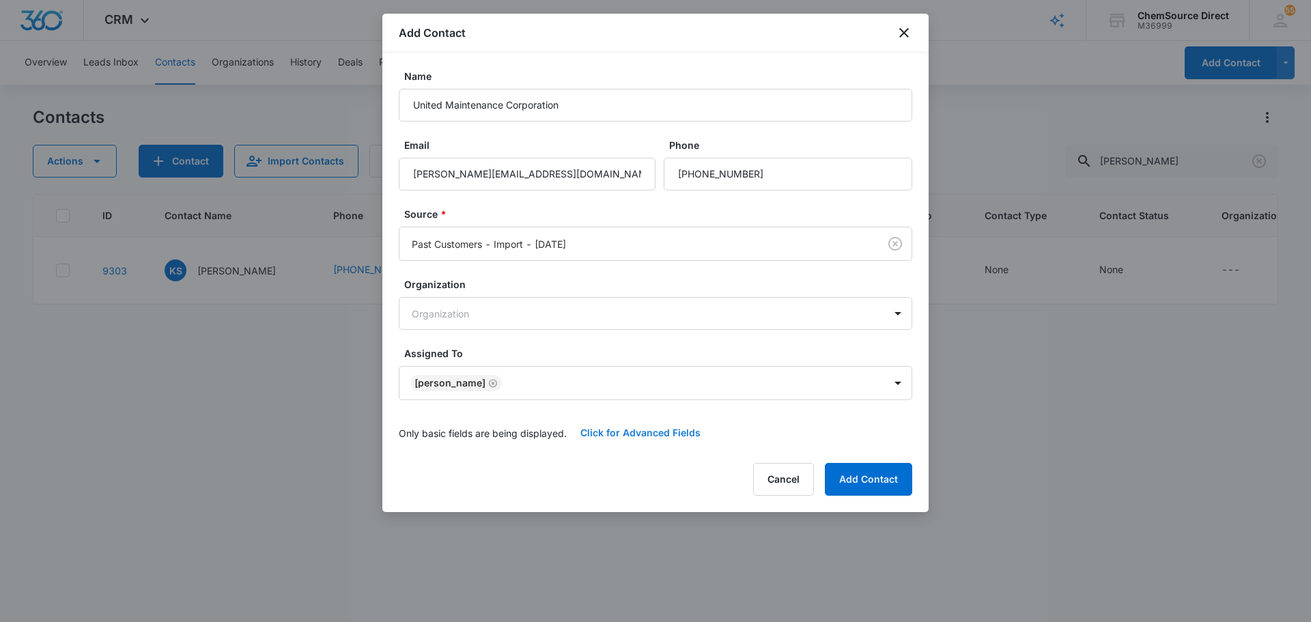
click at [619, 435] on button "Click for Advanced Fields" at bounding box center [640, 432] width 147 height 33
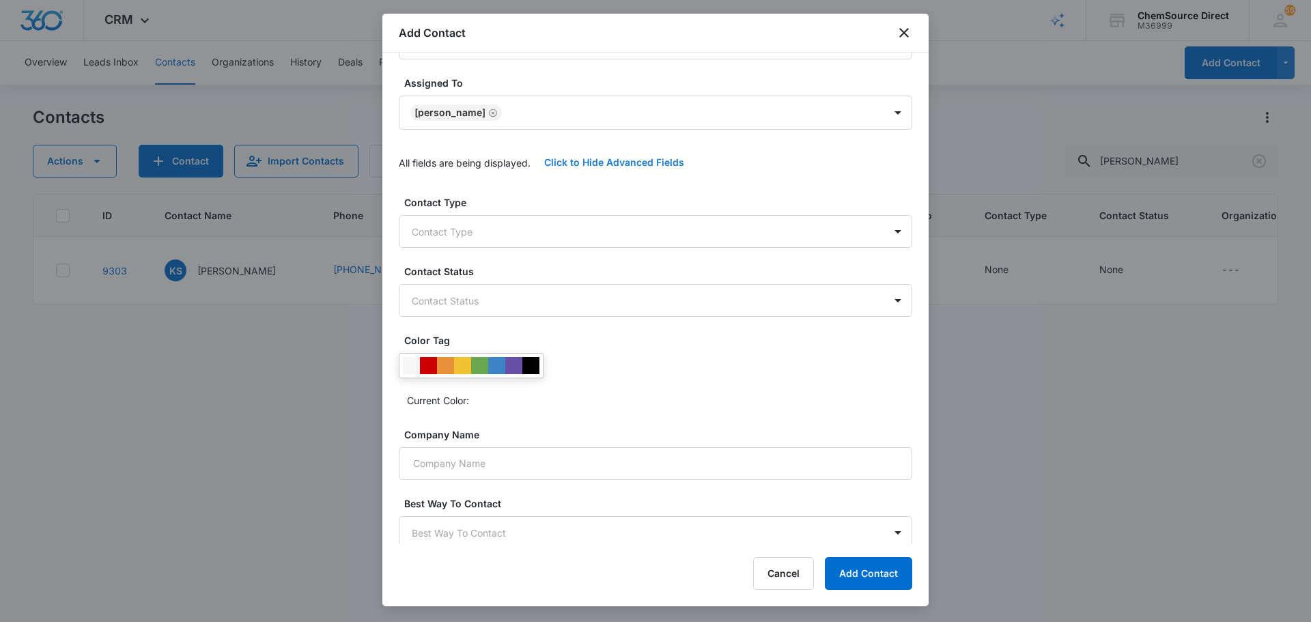
scroll to position [273, 0]
click at [532, 365] on div at bounding box center [530, 362] width 17 height 17
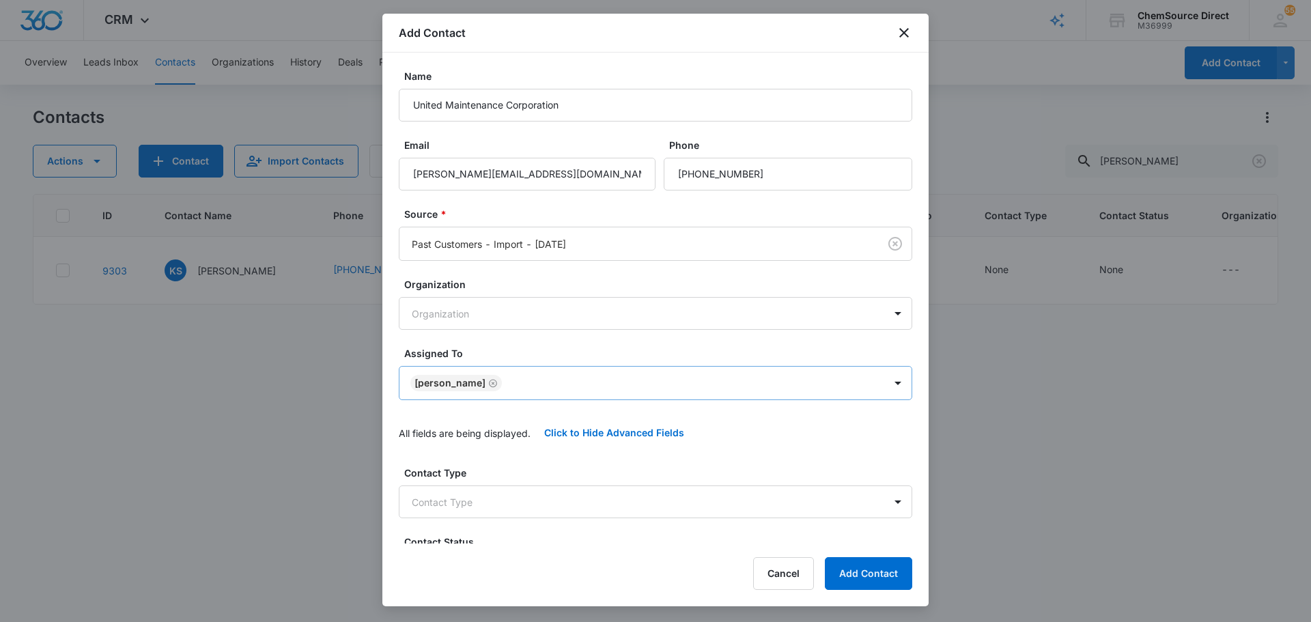
scroll to position [0, 0]
drag, startPoint x: 626, startPoint y: 109, endPoint x: 308, endPoint y: 104, distance: 318.1
click at [308, 104] on body "CRM Apps Reputation Forms CRM Email Social Payments POS Content Ads Intelligenc…" at bounding box center [655, 311] width 1311 height 622
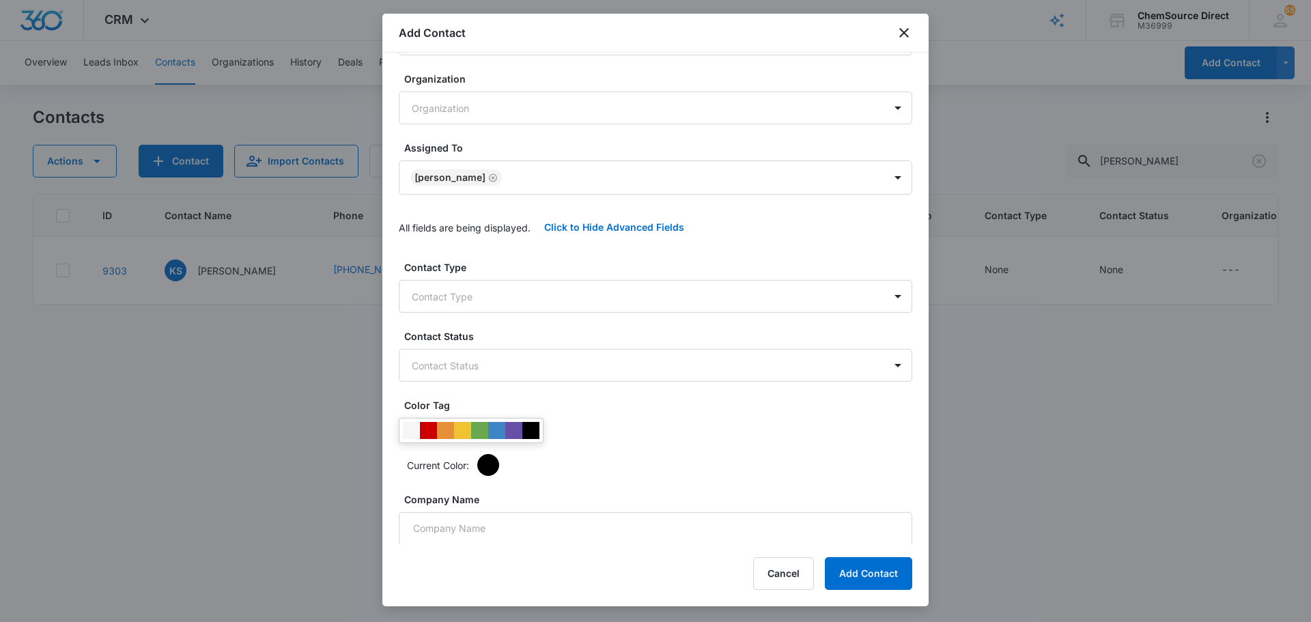
scroll to position [224, 0]
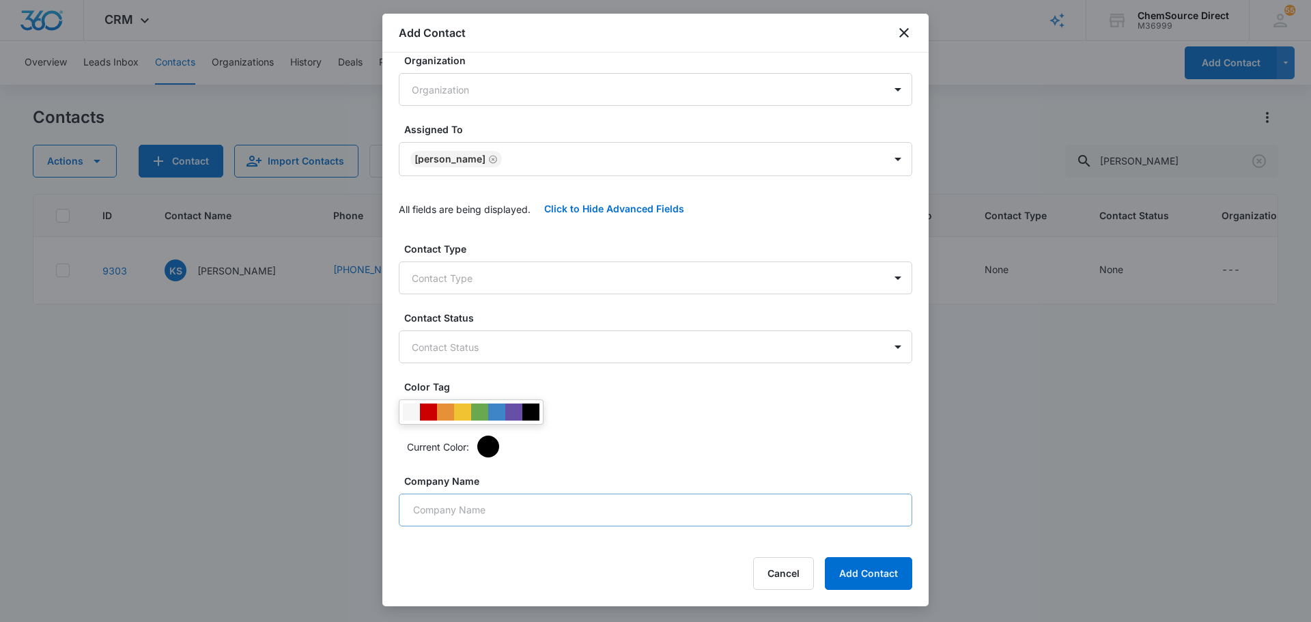
type input "Kevin Park"
click at [522, 513] on input "Company Name" at bounding box center [655, 510] width 513 height 33
drag, startPoint x: 522, startPoint y: 513, endPoint x: 485, endPoint y: 511, distance: 37.6
click at [485, 511] on input "Company Name" at bounding box center [655, 510] width 513 height 33
click at [440, 511] on input "Untied Maintenance Corporation" at bounding box center [655, 510] width 513 height 33
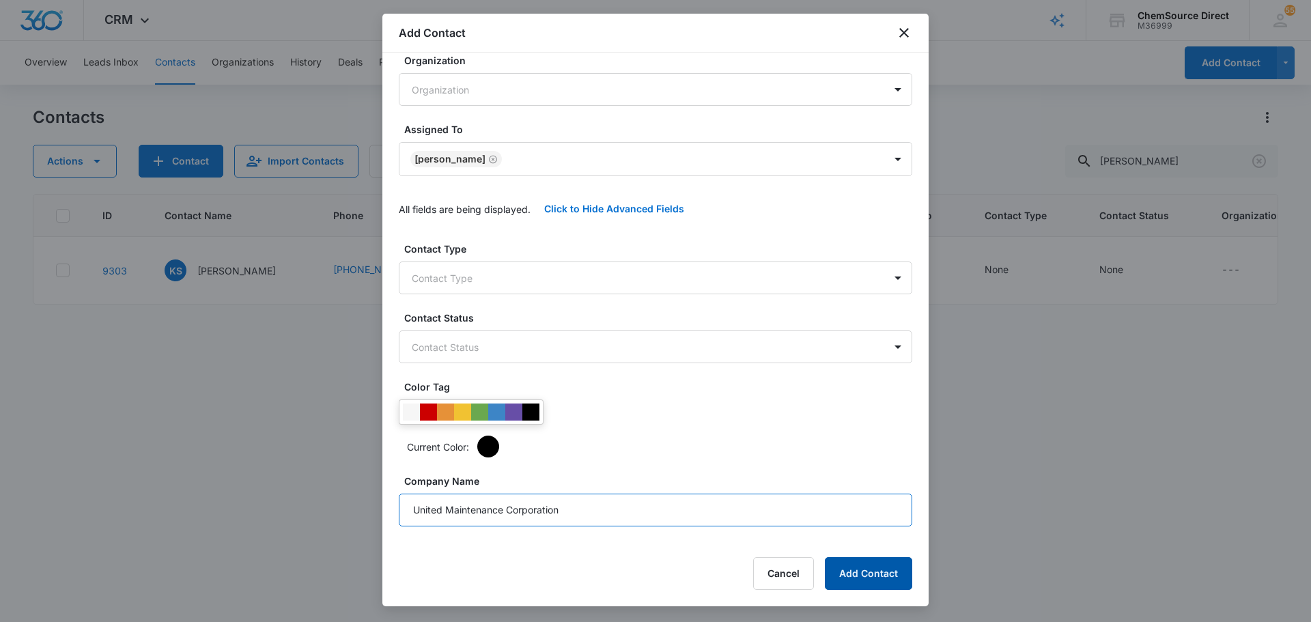
type input "United Maintenance Corporation"
click at [866, 573] on button "Add Contact" at bounding box center [868, 573] width 87 height 33
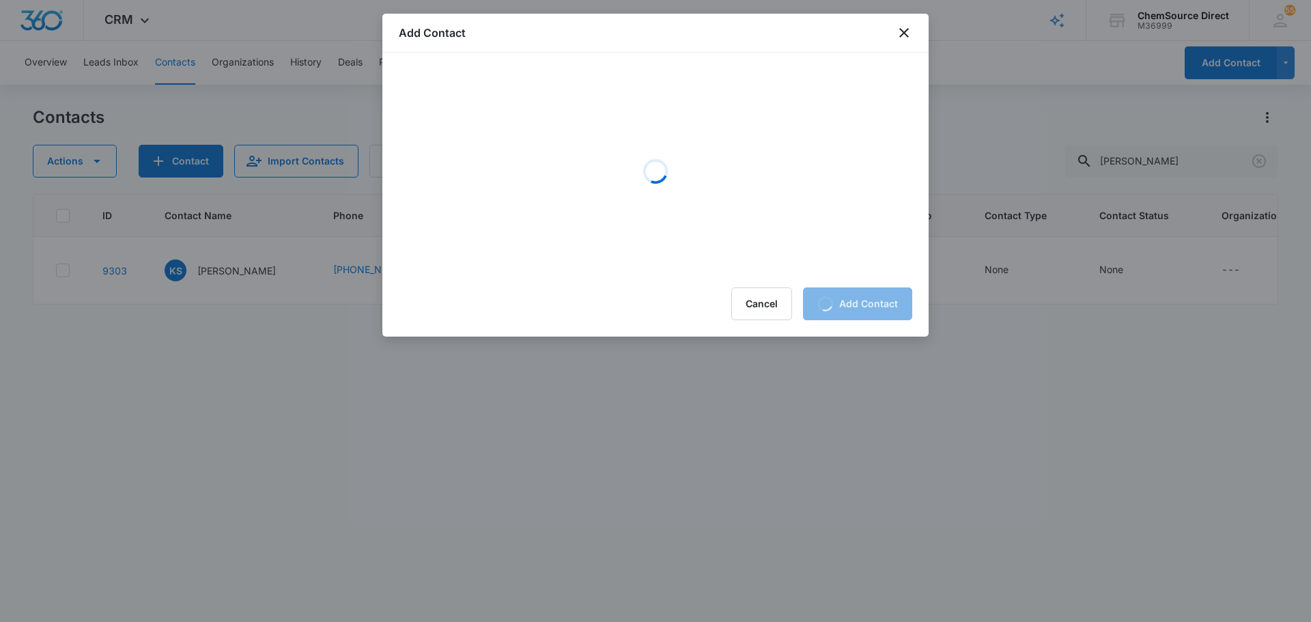
scroll to position [0, 0]
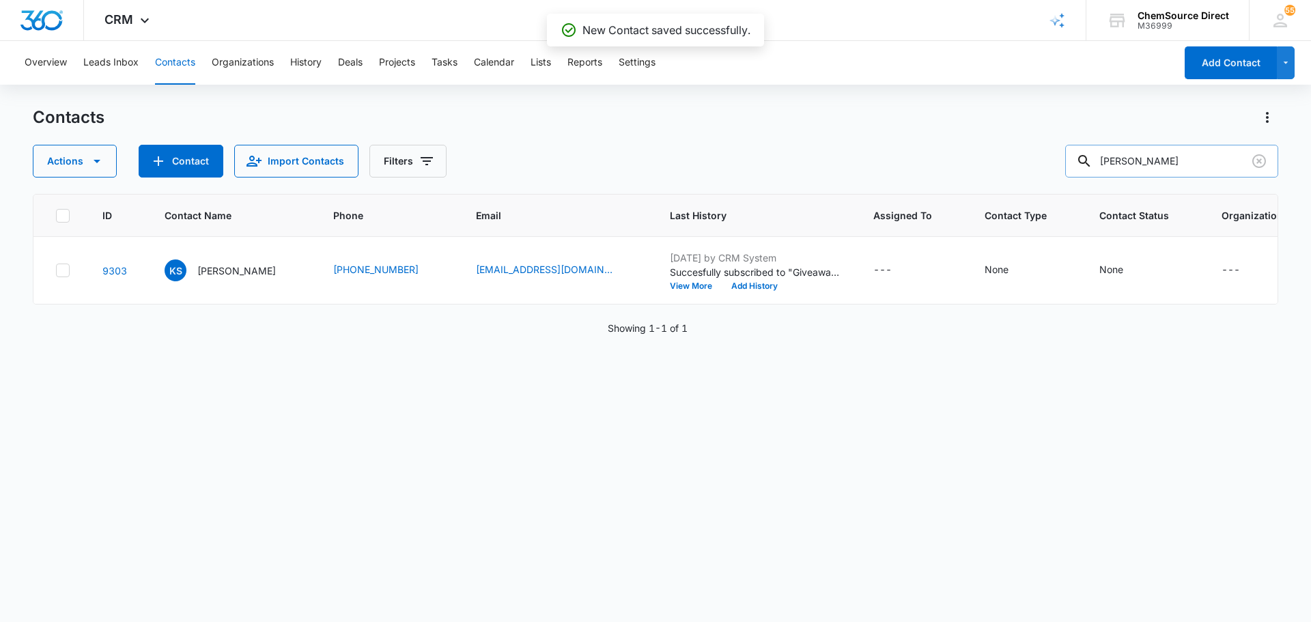
click at [1178, 157] on input "kevin park" at bounding box center [1171, 161] width 213 height 33
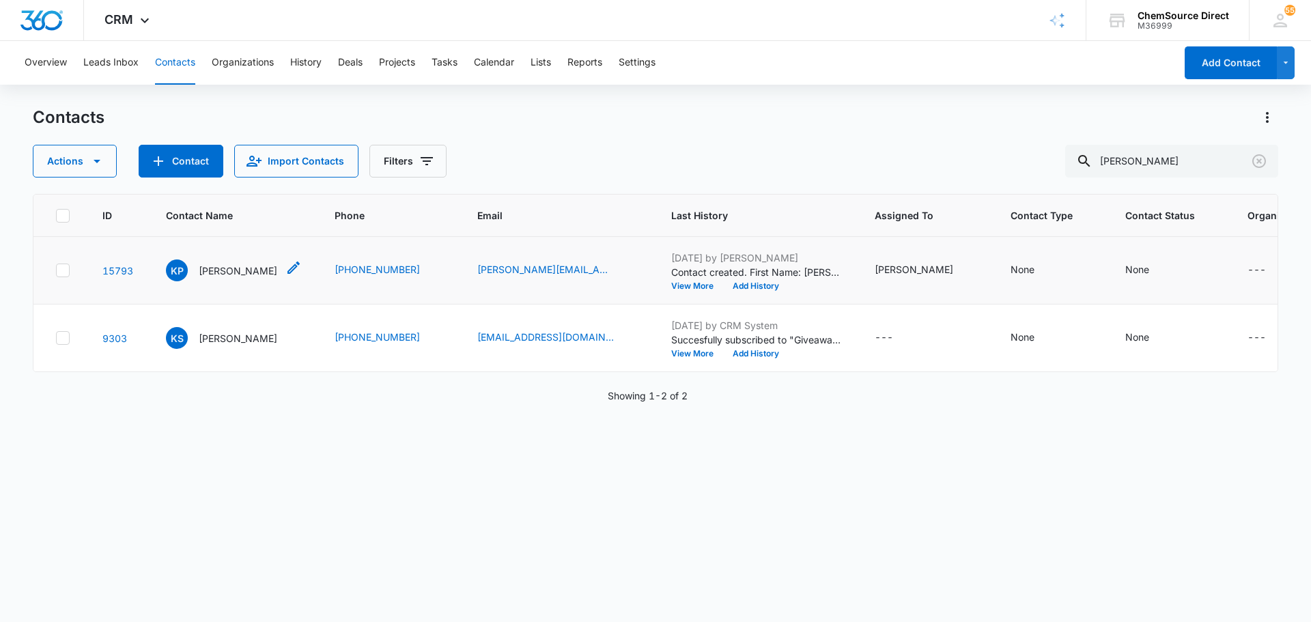
click at [212, 276] on p "Kevin Park" at bounding box center [238, 270] width 78 height 14
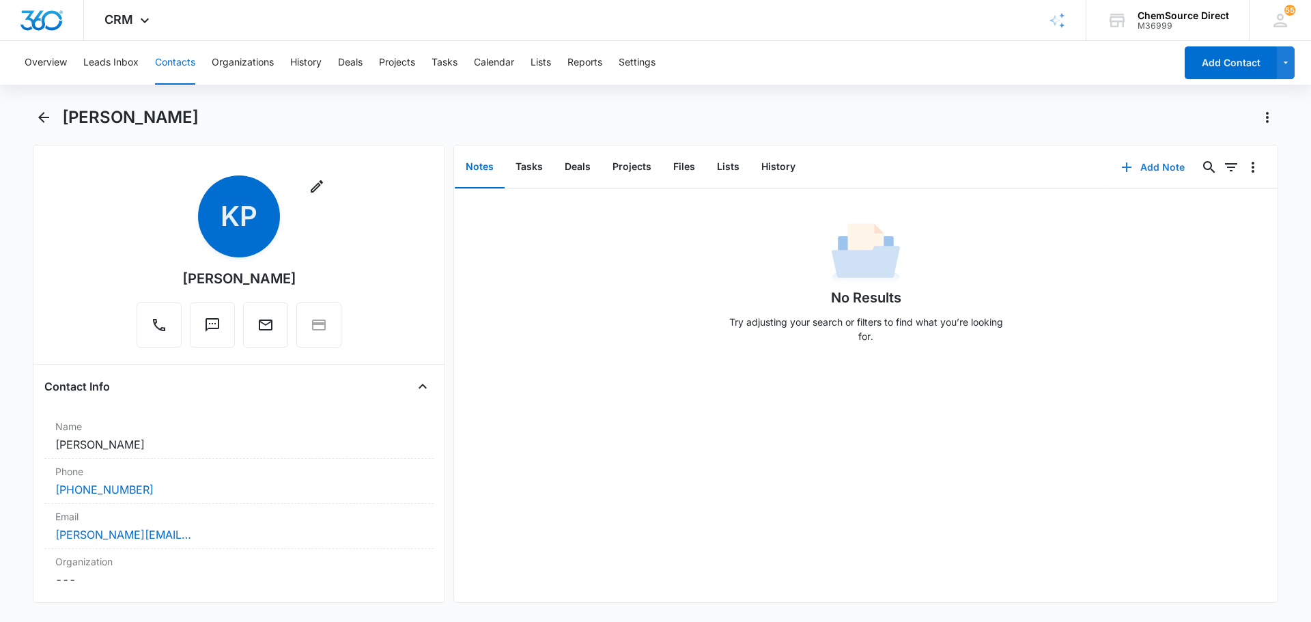
click at [1150, 165] on button "Add Note" at bounding box center [1152, 167] width 91 height 33
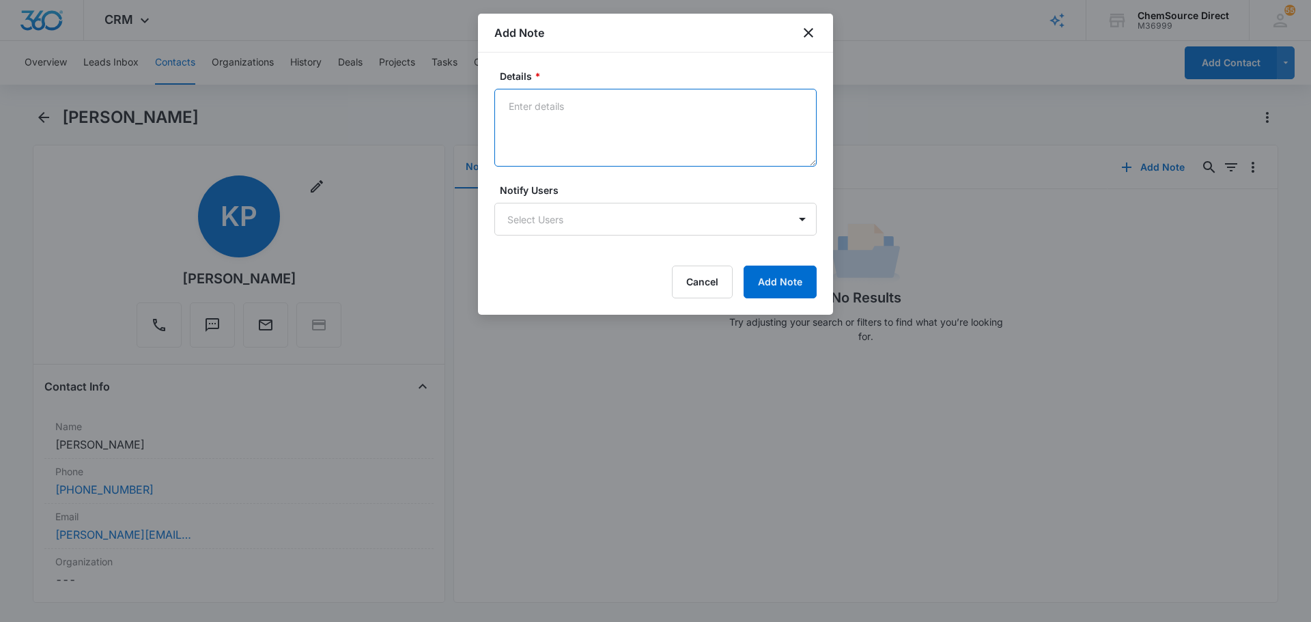
click at [602, 97] on textarea "Details *" at bounding box center [655, 128] width 322 height 78
type textarea "10% off Email Promotion"
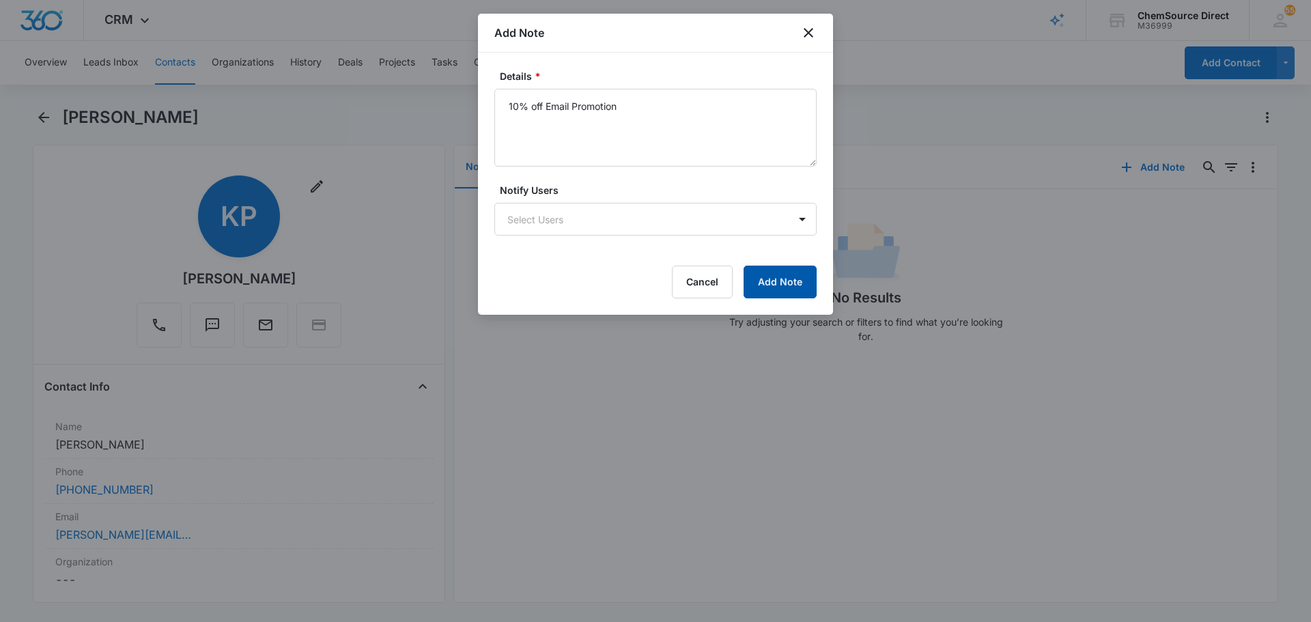
click at [774, 283] on button "Add Note" at bounding box center [779, 282] width 73 height 33
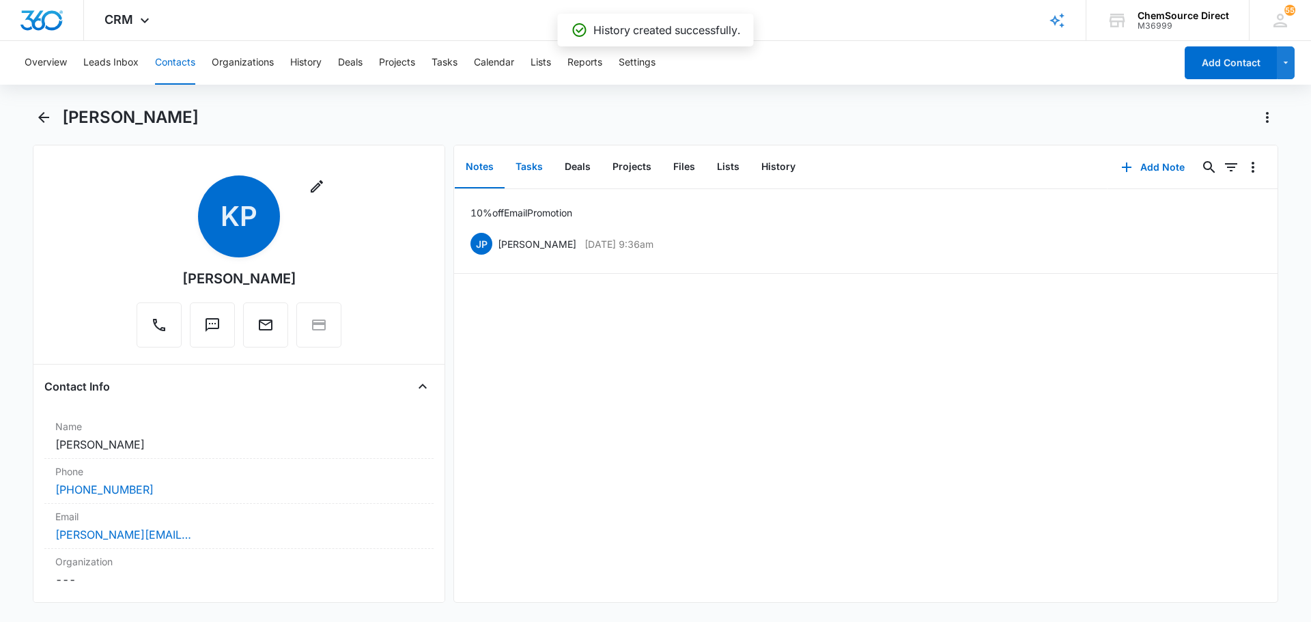
click at [534, 168] on button "Tasks" at bounding box center [528, 167] width 49 height 42
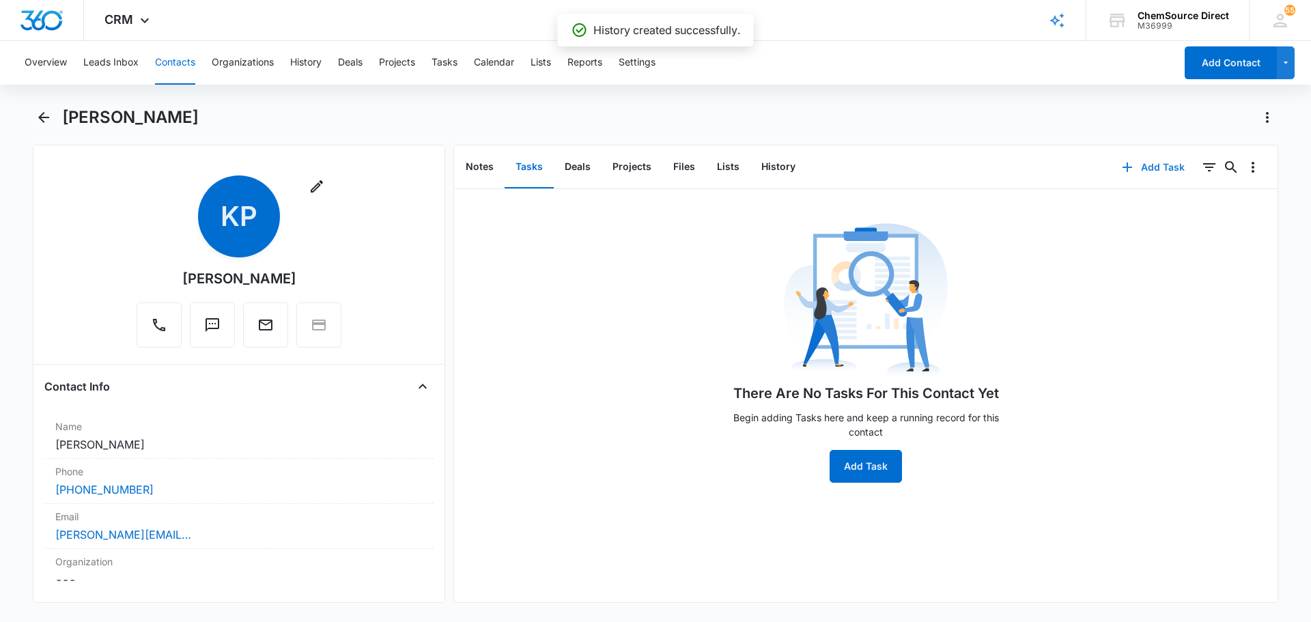
click at [1143, 167] on button "Add Task" at bounding box center [1153, 167] width 90 height 33
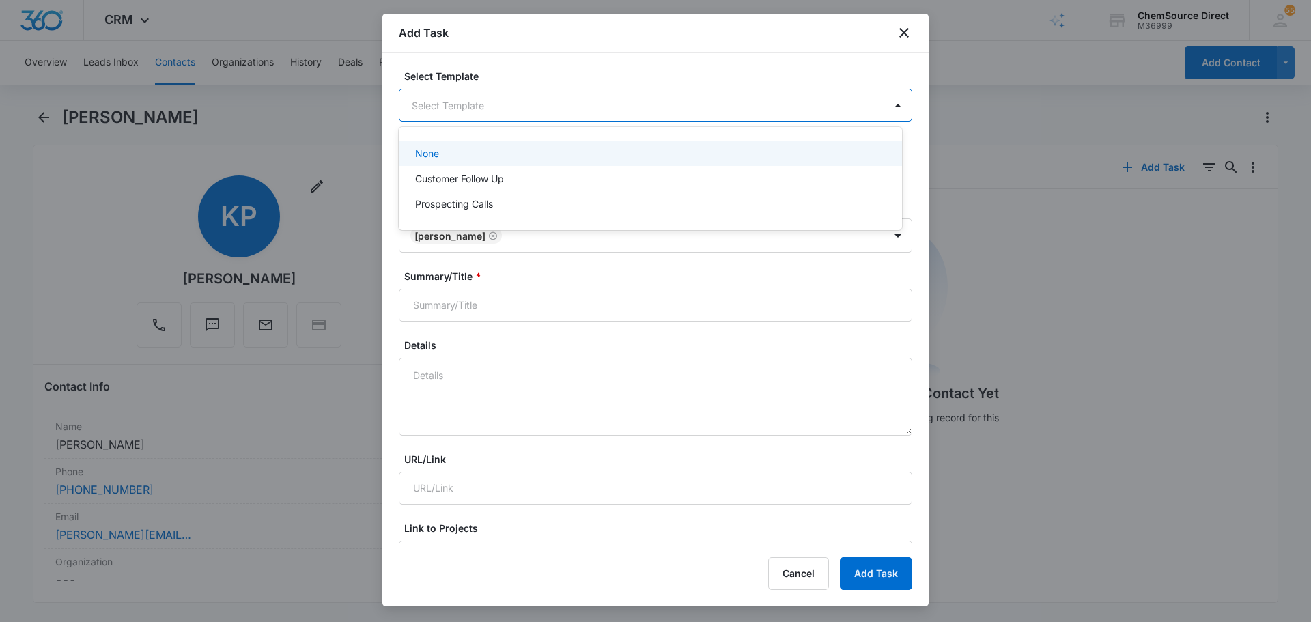
click at [565, 115] on body "CRM Apps Reputation Forms CRM Email Social Payments POS Content Ads Intelligenc…" at bounding box center [655, 311] width 1311 height 622
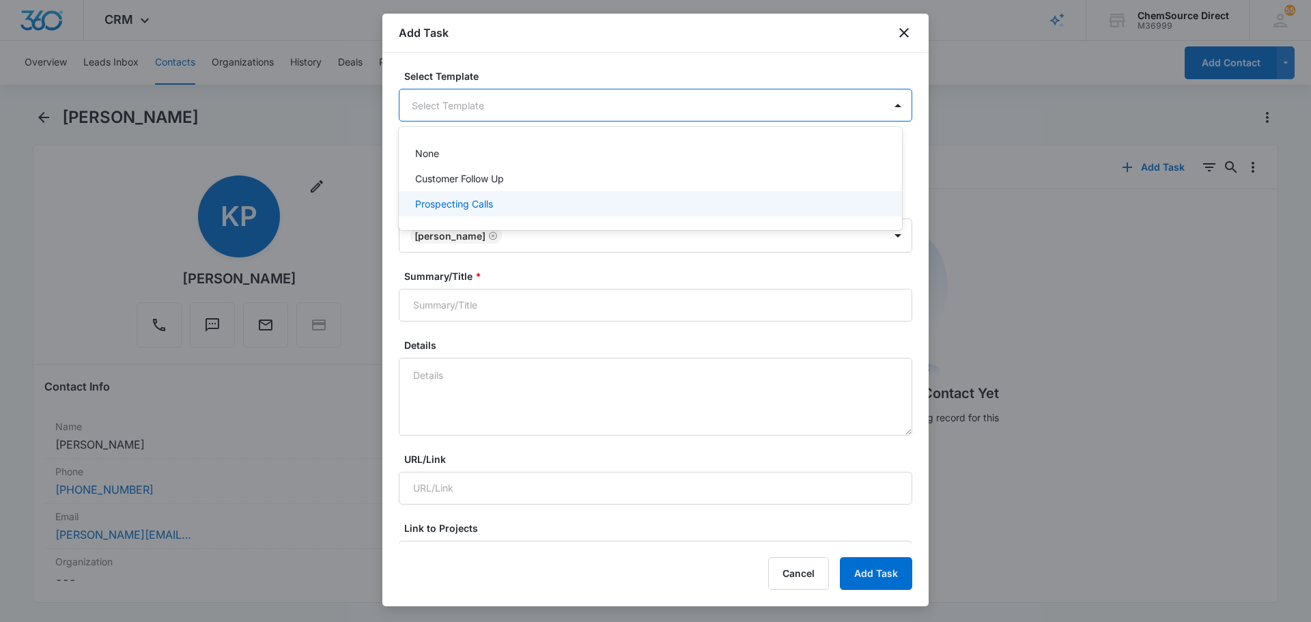
click at [515, 202] on div "Prospecting Calls" at bounding box center [649, 204] width 468 height 14
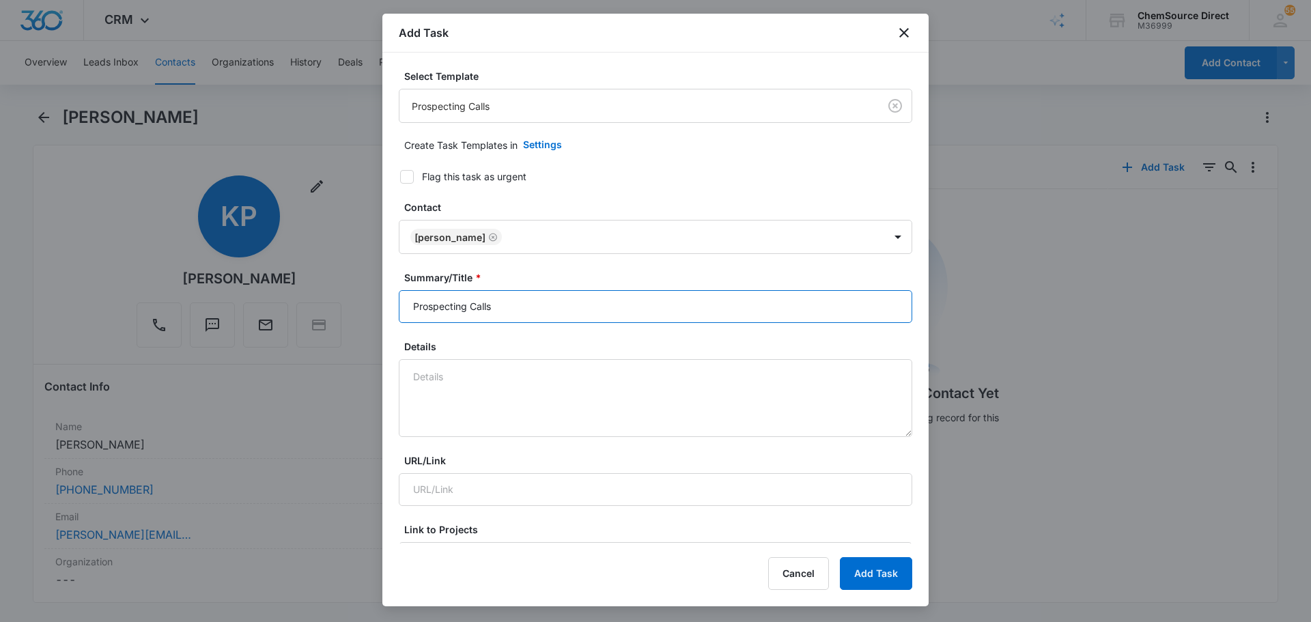
drag, startPoint x: 534, startPoint y: 300, endPoint x: 350, endPoint y: 304, distance: 184.4
click at [350, 304] on body "CRM Apps Reputation Forms CRM Email Social Payments POS Content Ads Intelligenc…" at bounding box center [655, 311] width 1311 height 622
type input "Prospecting Calls"
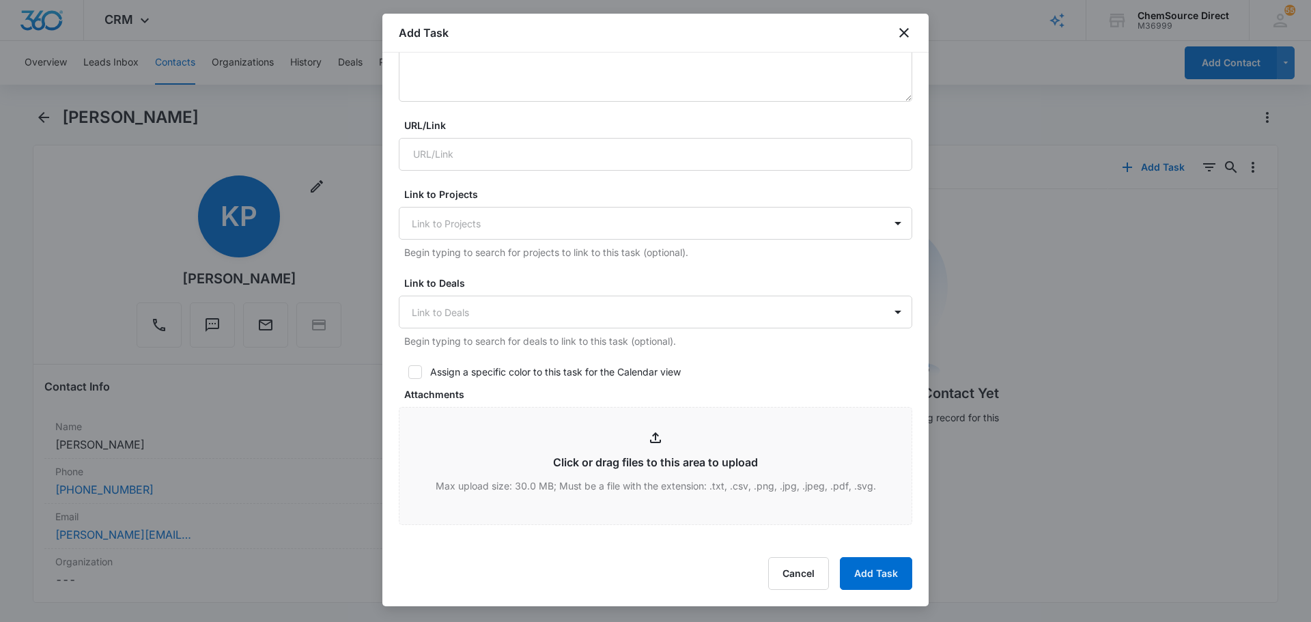
scroll to position [341, 0]
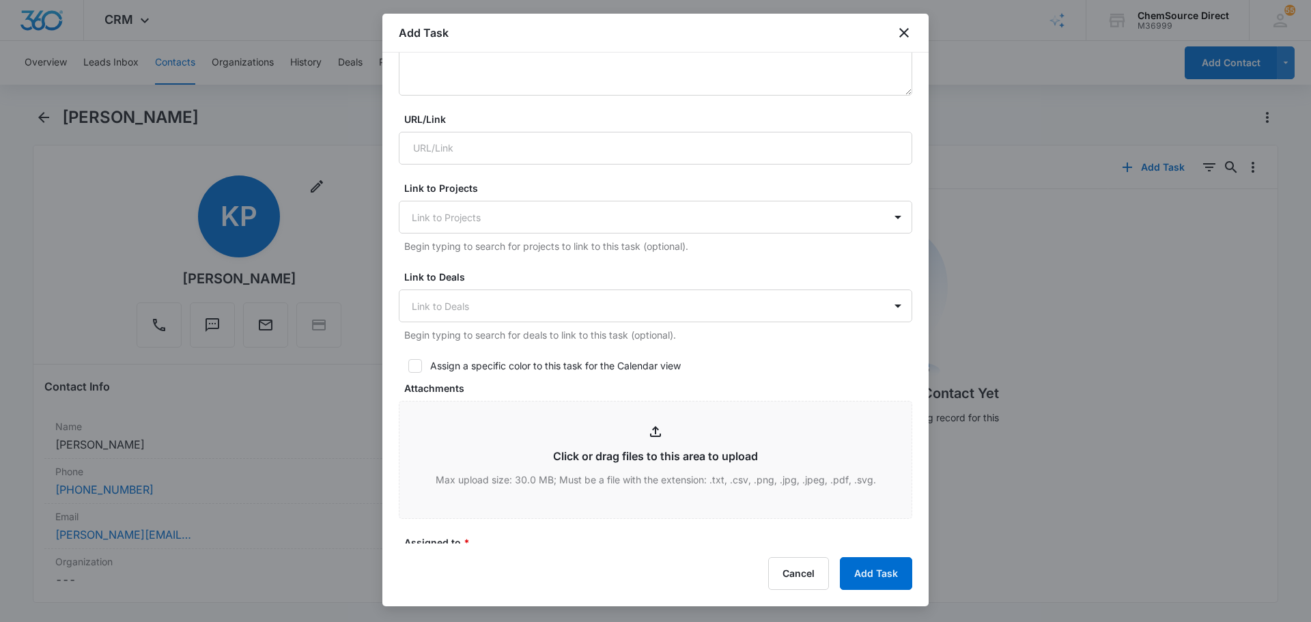
drag, startPoint x: 410, startPoint y: 364, endPoint x: 513, endPoint y: 377, distance: 103.3
click at [411, 364] on icon at bounding box center [415, 366] width 12 height 12
click at [408, 364] on input "Assign a specific color to this task for the Calendar view" at bounding box center [404, 366] width 10 height 10
checkbox input "true"
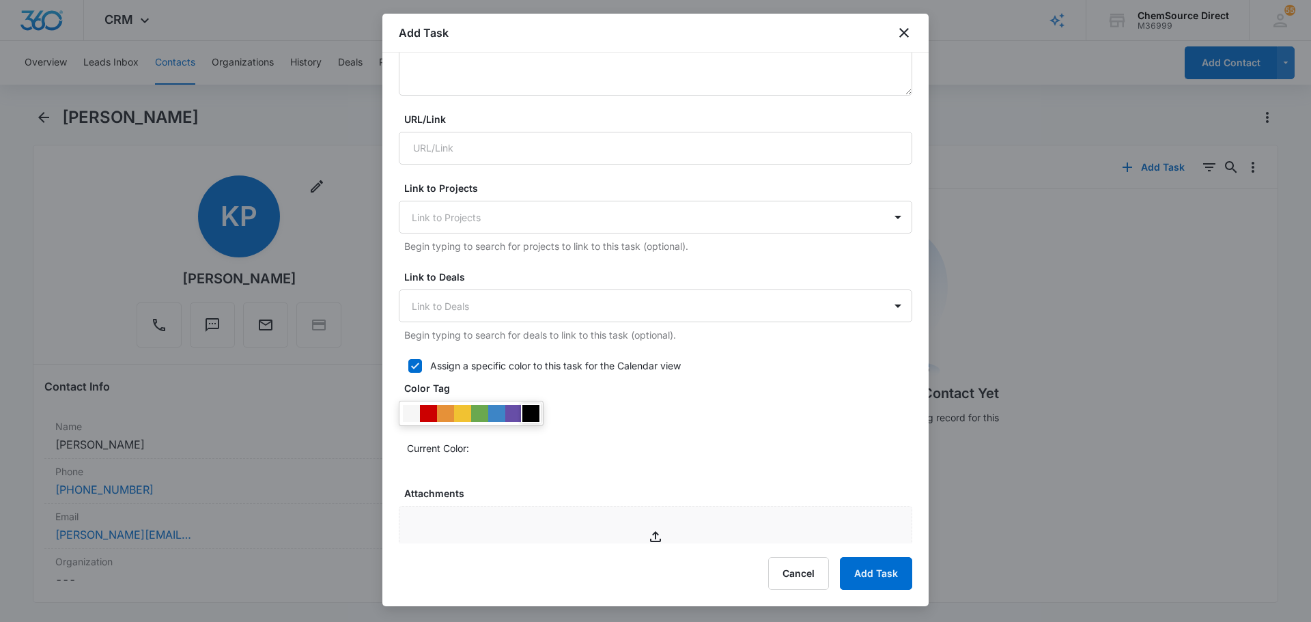
click at [538, 414] on div at bounding box center [530, 413] width 17 height 17
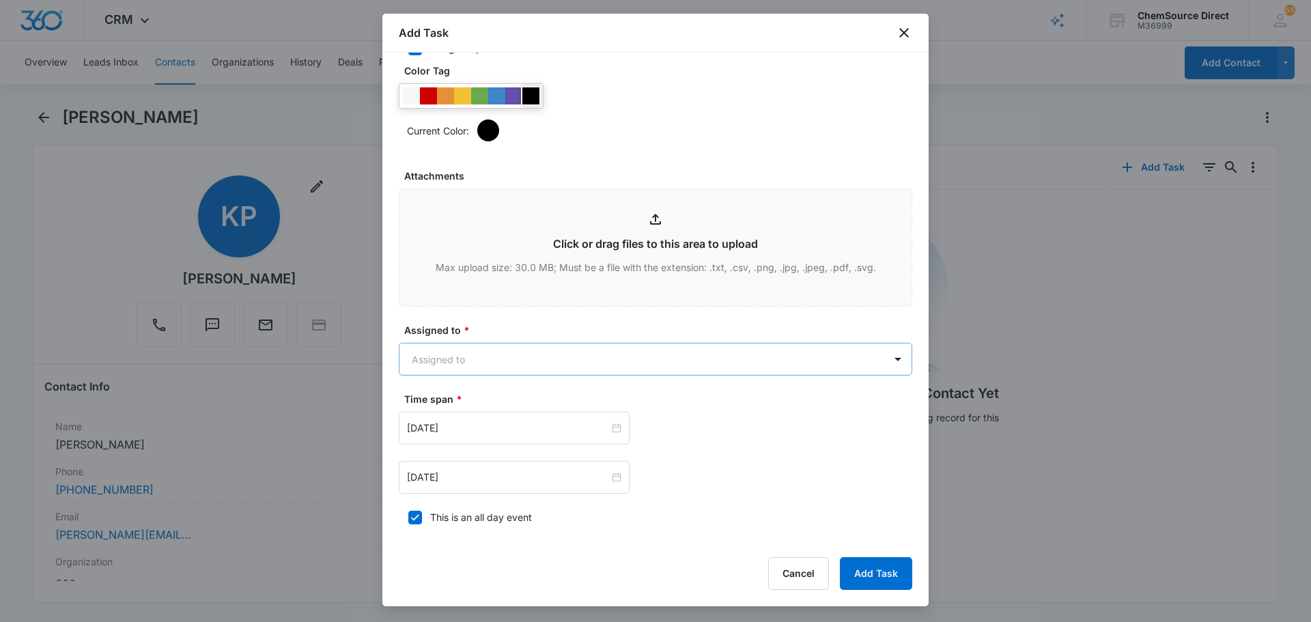
scroll to position [683, 0]
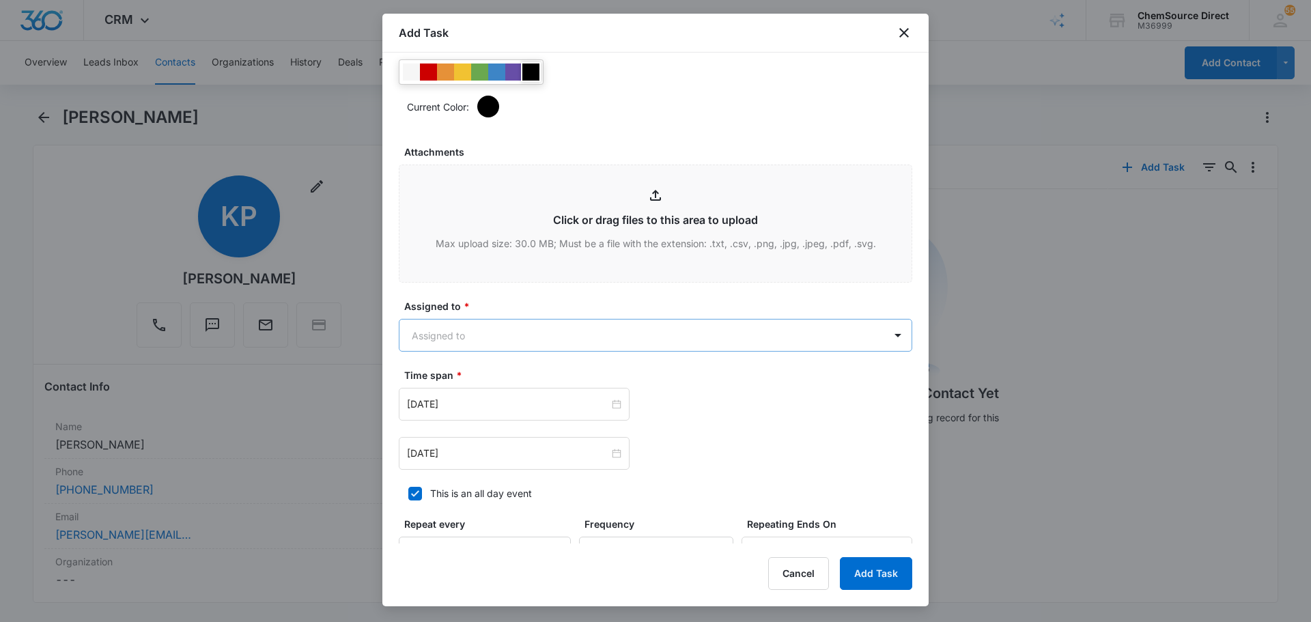
click at [562, 332] on body "CRM Apps Reputation Forms CRM Email Social Payments POS Content Ads Intelligenc…" at bounding box center [655, 311] width 1311 height 622
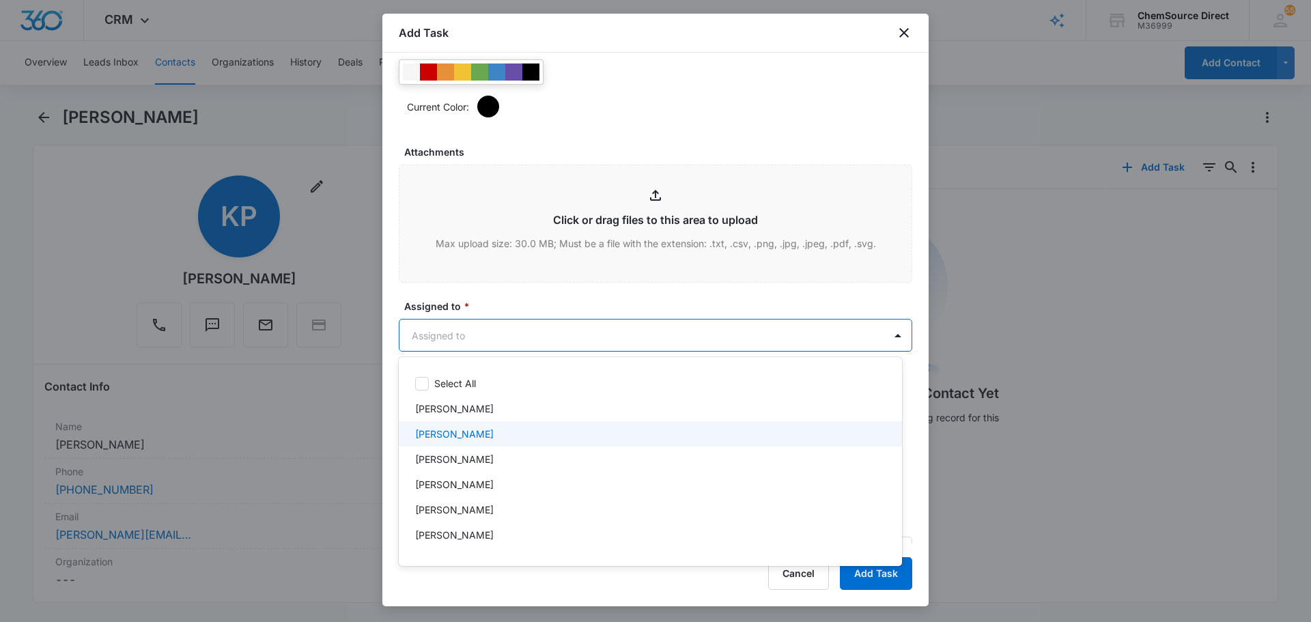
click at [501, 432] on div "[PERSON_NAME]" at bounding box center [649, 434] width 468 height 14
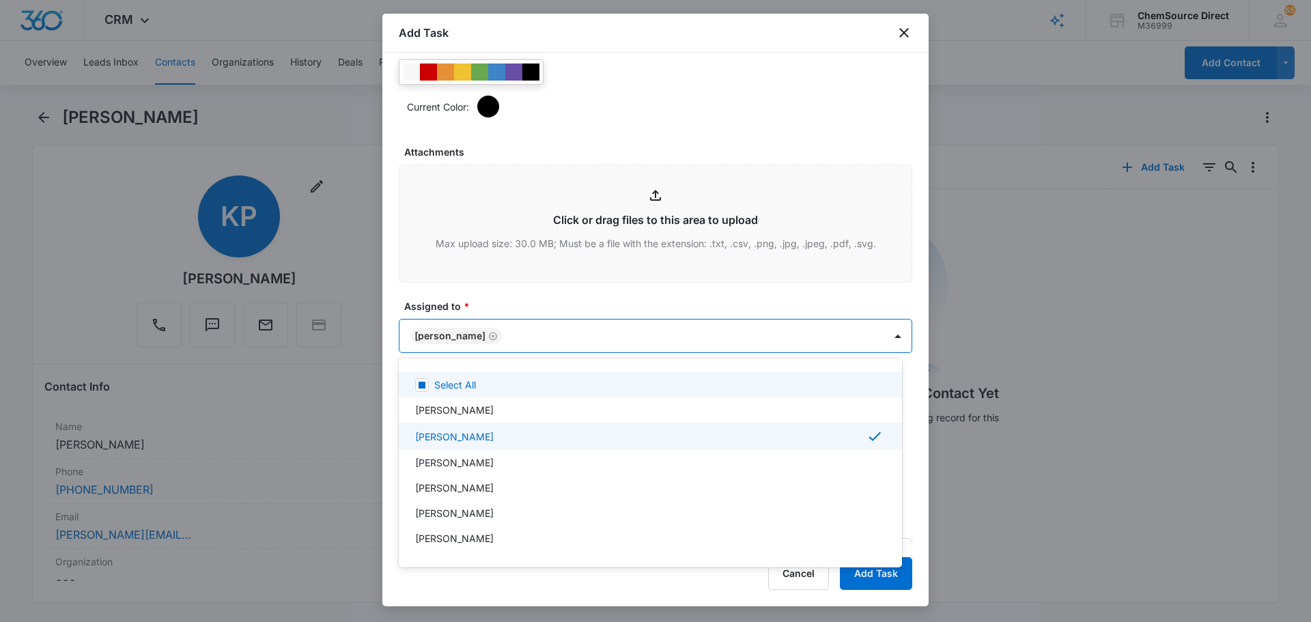
click at [562, 296] on div at bounding box center [655, 311] width 1311 height 622
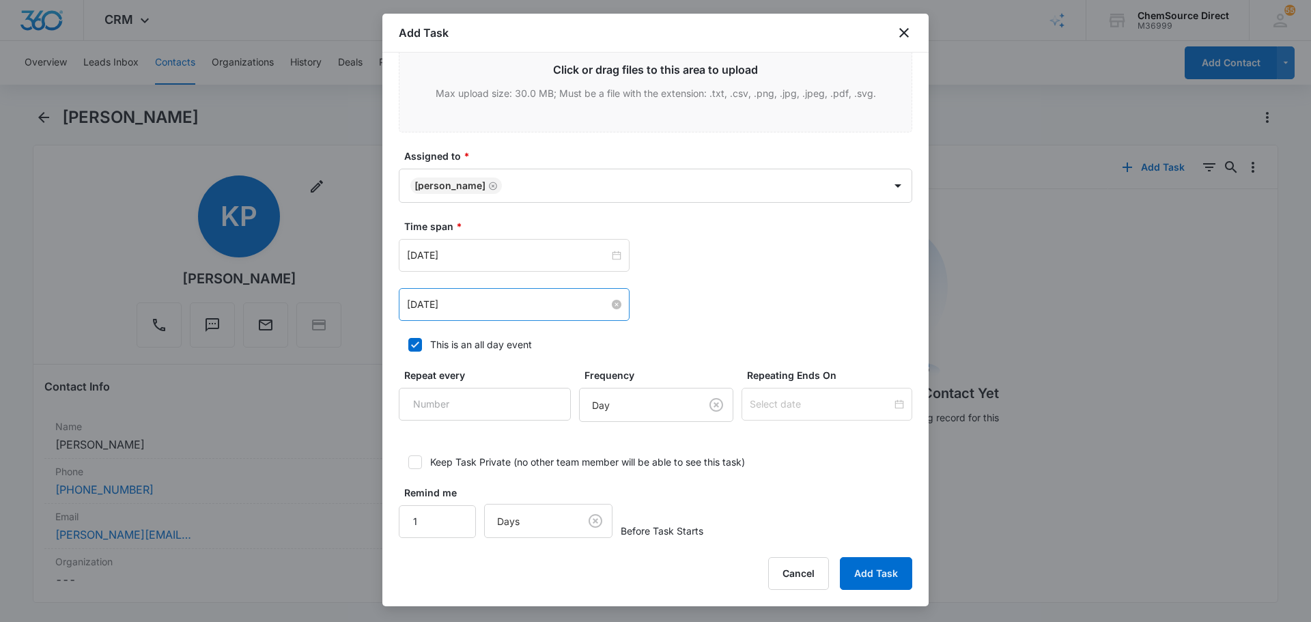
scroll to position [844, 0]
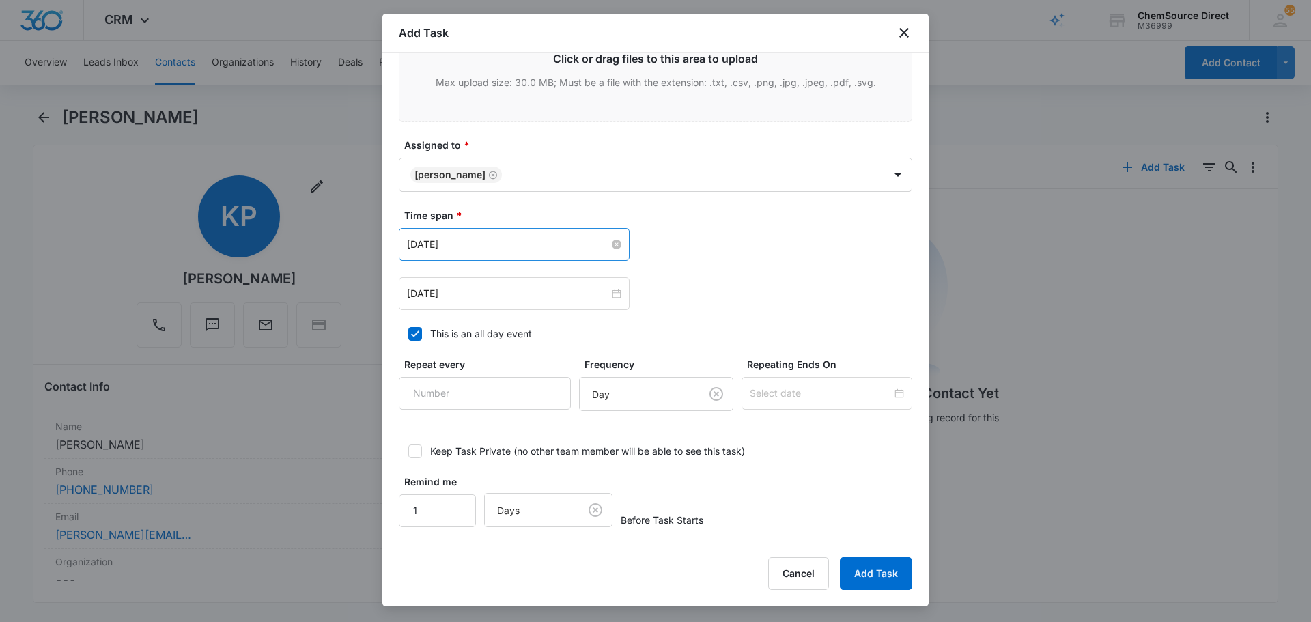
click at [488, 251] on input "Jul 17, 2025" at bounding box center [508, 244] width 202 height 15
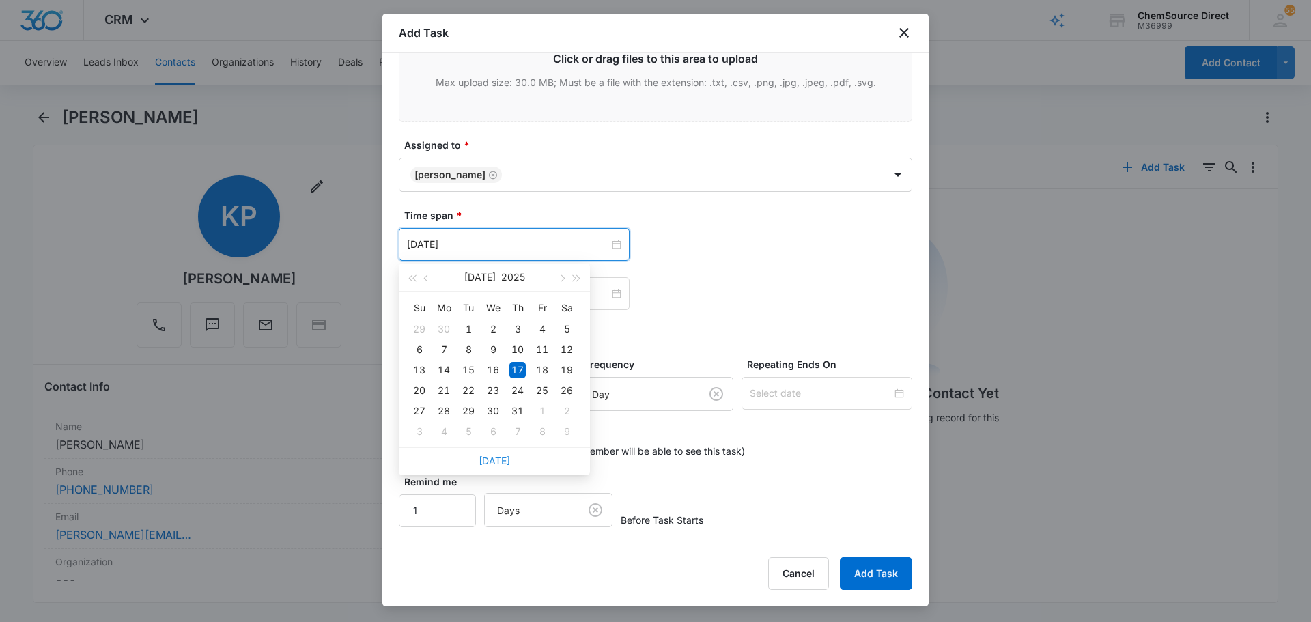
click at [494, 462] on link "Today" at bounding box center [493, 461] width 31 height 12
type input "Aug 11, 2025"
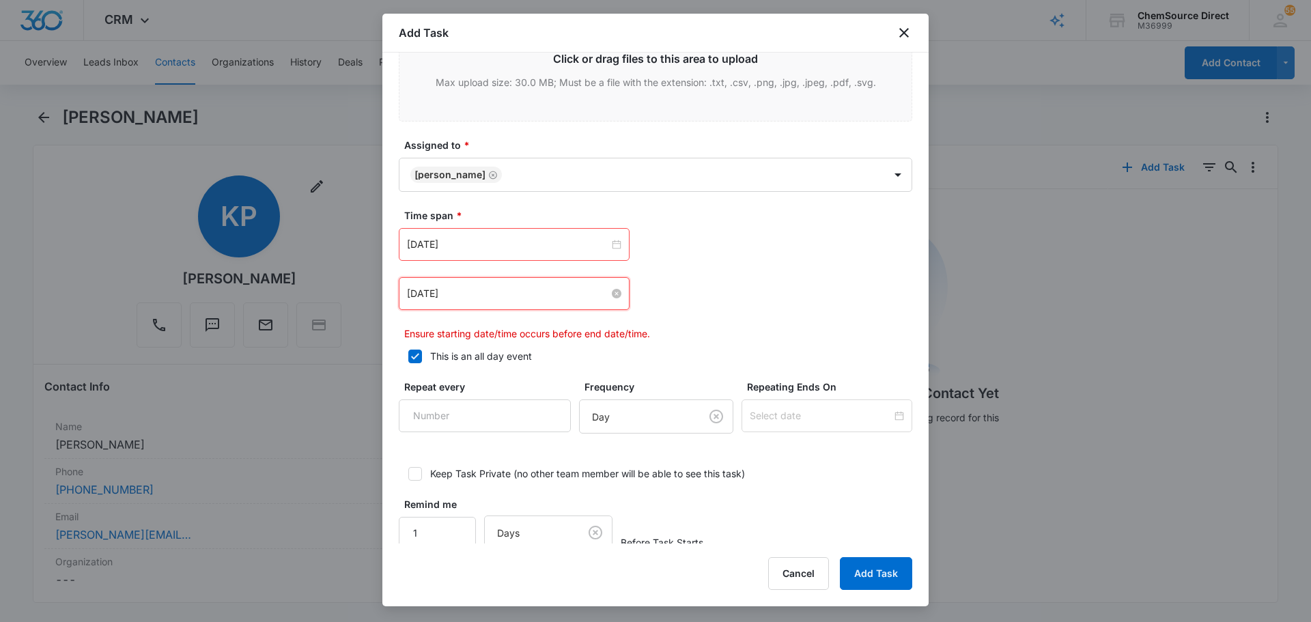
click at [521, 292] on input "Jul 17, 2025" at bounding box center [508, 293] width 202 height 15
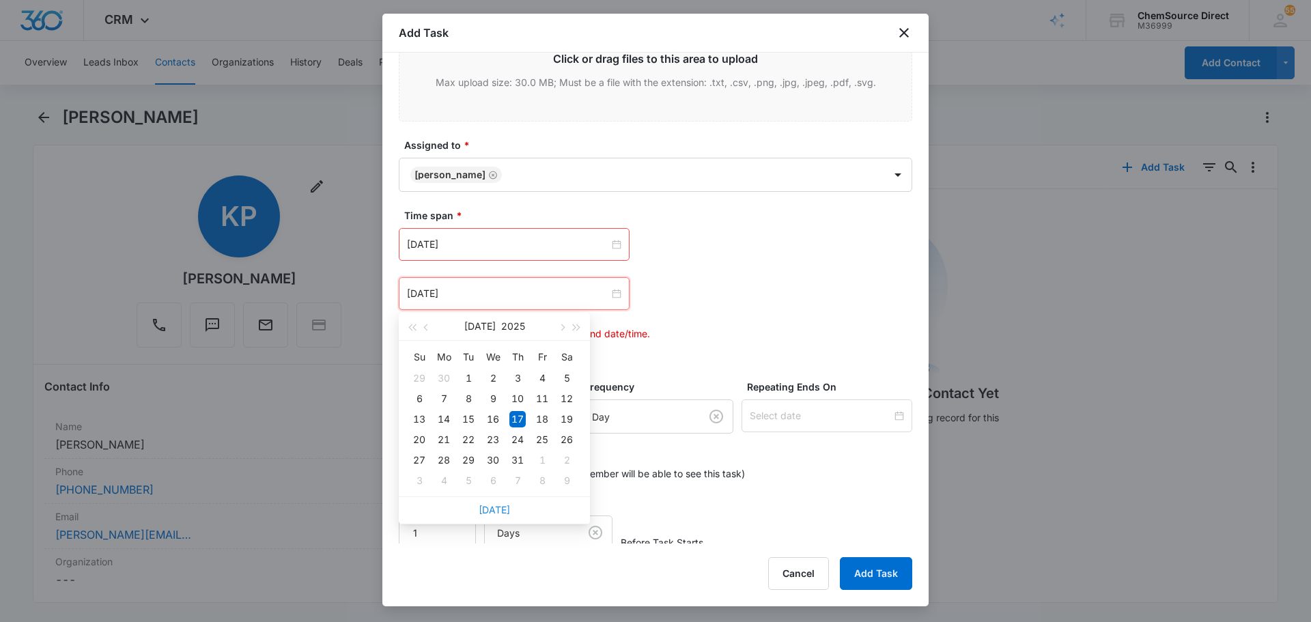
click at [501, 508] on link "Today" at bounding box center [493, 510] width 31 height 12
type input "Aug 11, 2025"
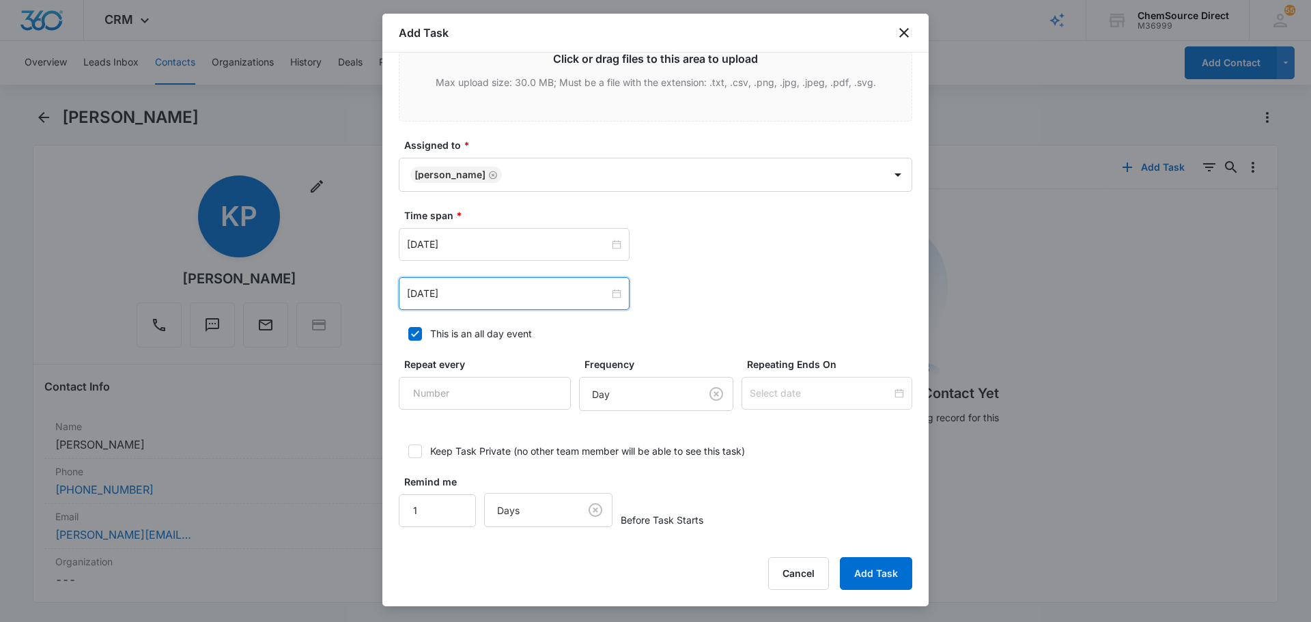
click at [792, 246] on div "Aug 11, 2025 Aug 2025 Su Mo Tu We Th Fr Sa 27 28 29 30 31 1 2 3 4 5 6 7 8 9 10 …" at bounding box center [655, 244] width 513 height 33
click at [518, 399] on input "Repeat every" at bounding box center [485, 393] width 172 height 33
type input "2"
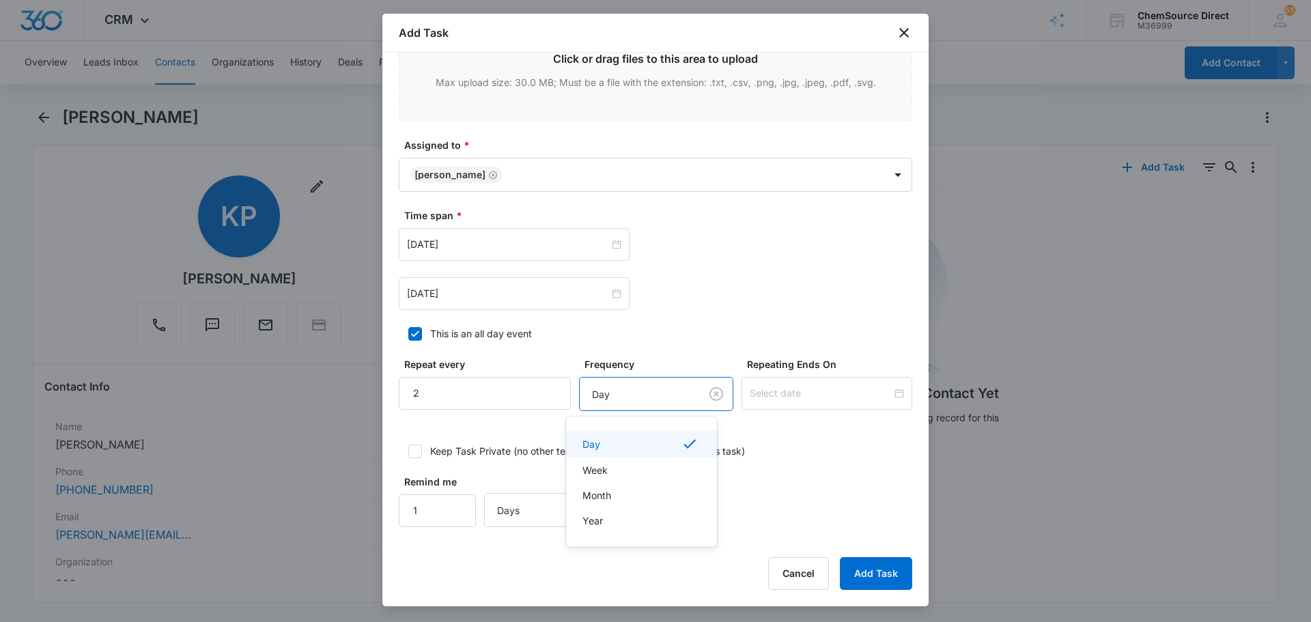
click at [620, 398] on body "CRM Apps Reputation Forms CRM Email Social Payments POS Content Ads Intelligenc…" at bounding box center [655, 311] width 1311 height 622
click at [613, 447] on div "Day" at bounding box center [639, 443] width 115 height 16
click at [750, 391] on input at bounding box center [820, 393] width 142 height 15
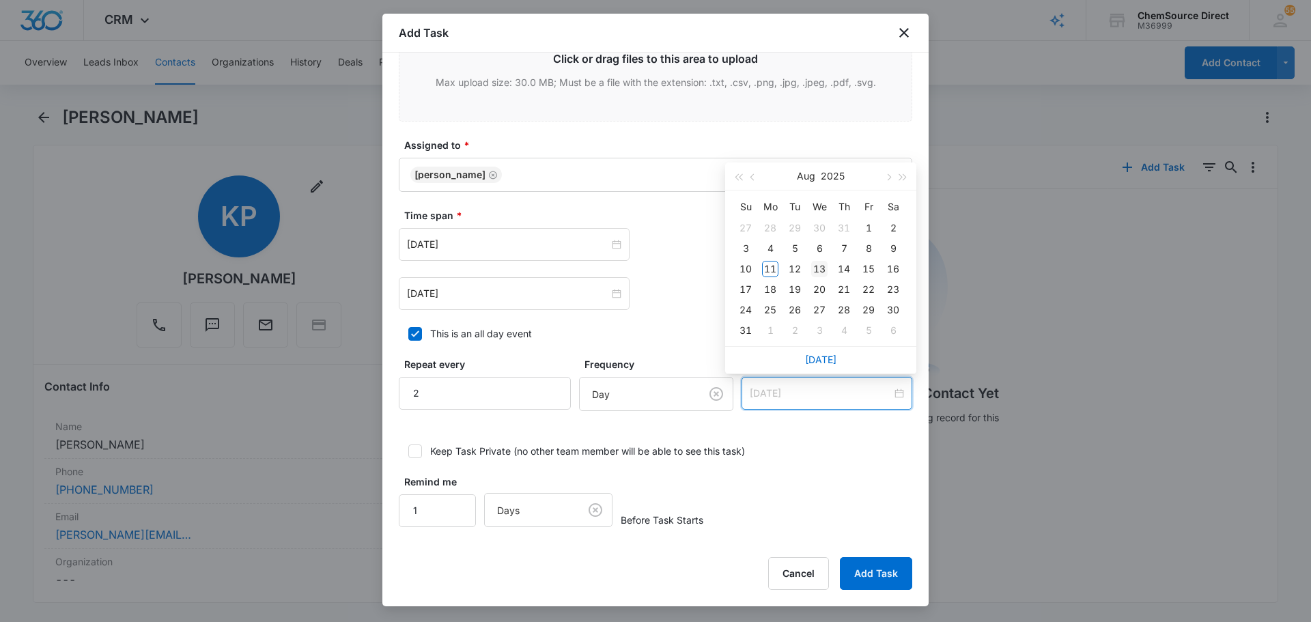
type input "Aug 13, 2025"
click at [810, 270] on td "13" at bounding box center [819, 269] width 25 height 20
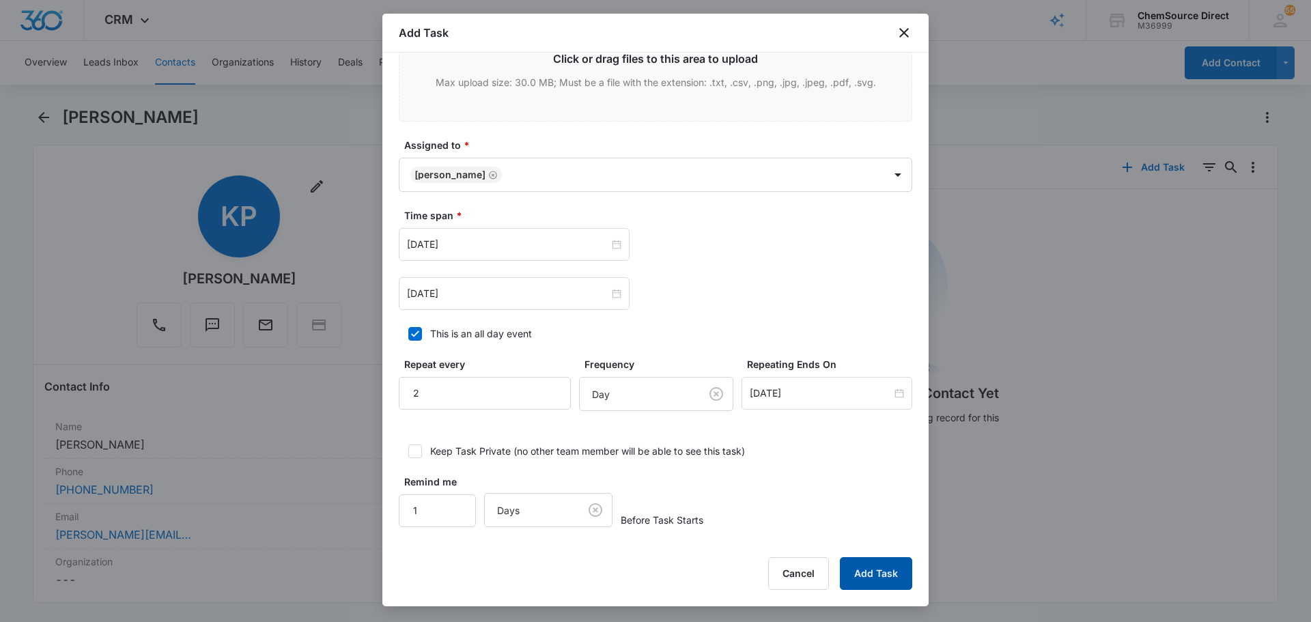
click at [886, 578] on button "Add Task" at bounding box center [876, 573] width 72 height 33
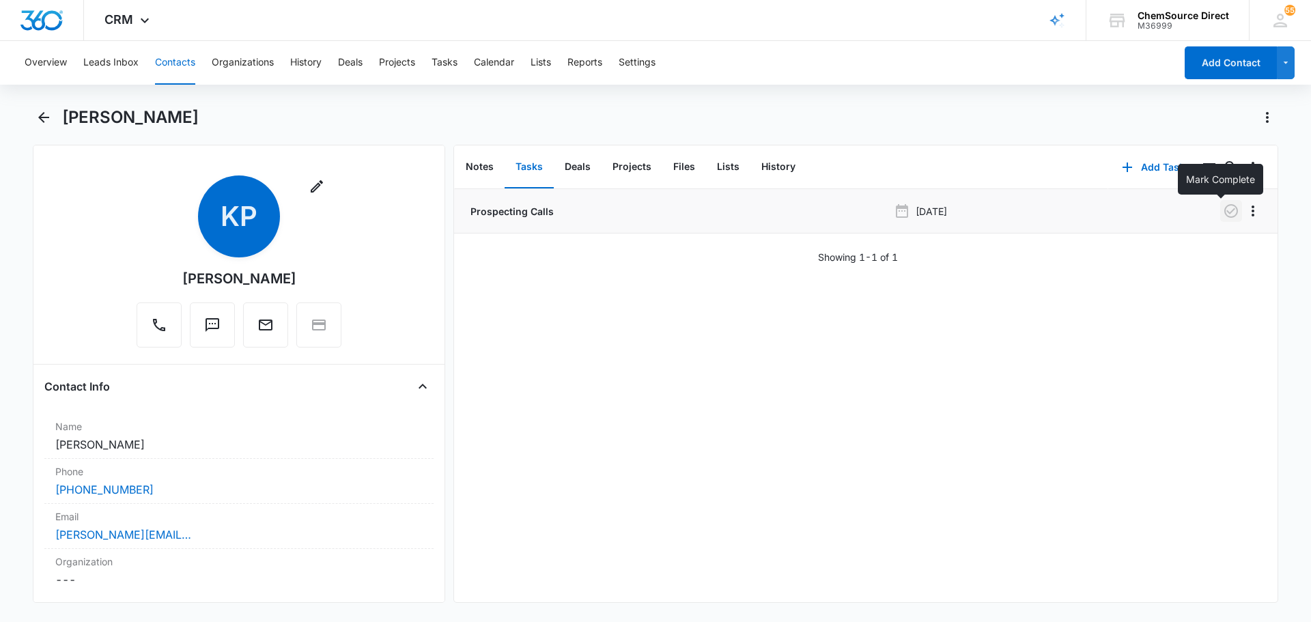
click at [1222, 215] on icon "button" at bounding box center [1230, 211] width 16 height 16
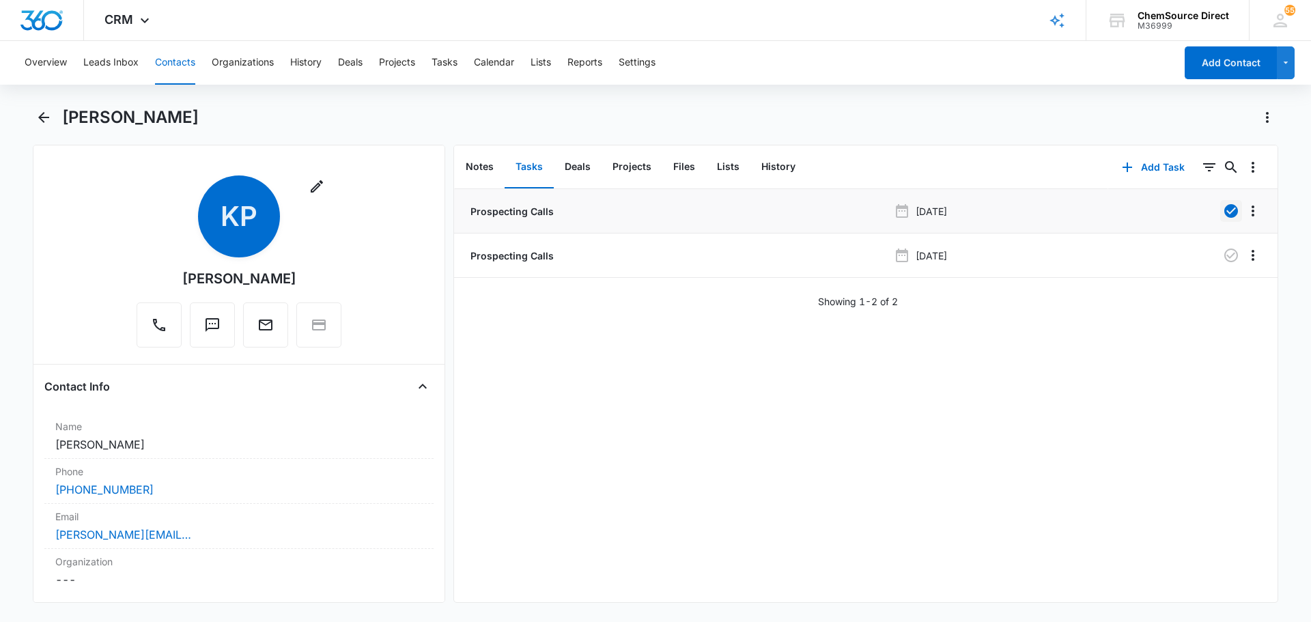
click at [179, 61] on button "Contacts" at bounding box center [175, 63] width 40 height 44
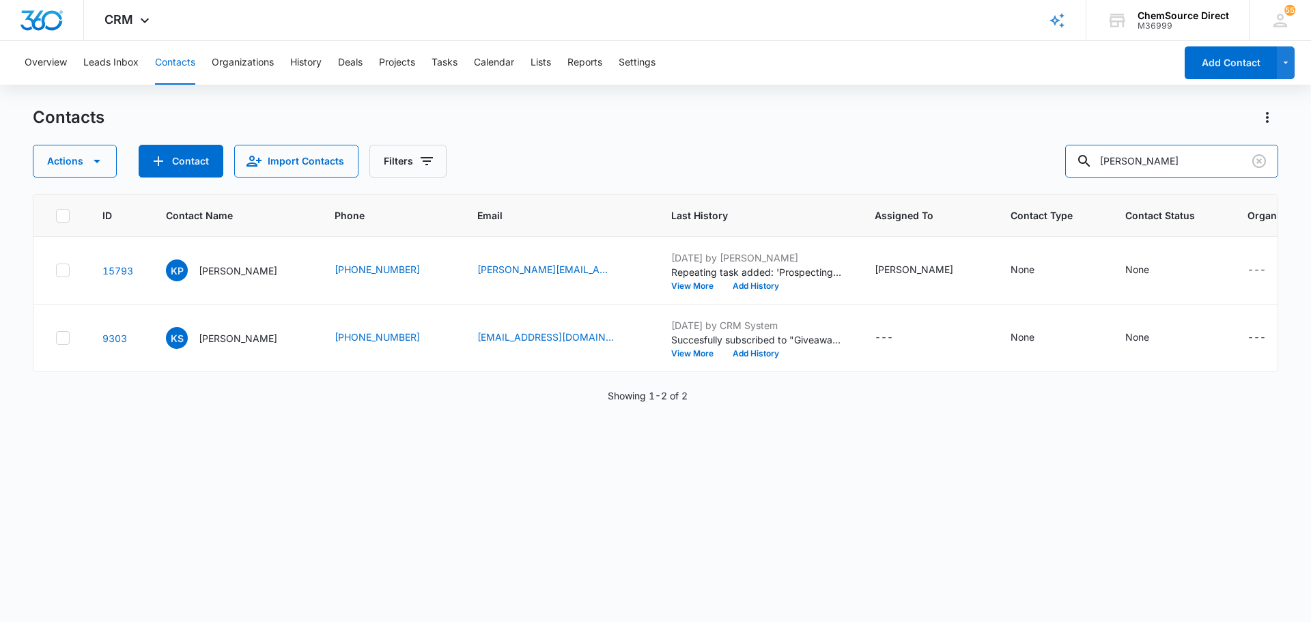
drag, startPoint x: 1183, startPoint y: 152, endPoint x: 1057, endPoint y: 167, distance: 126.5
click at [1057, 167] on div "Actions Contact Import Contacts Filters kevin park" at bounding box center [655, 161] width 1245 height 33
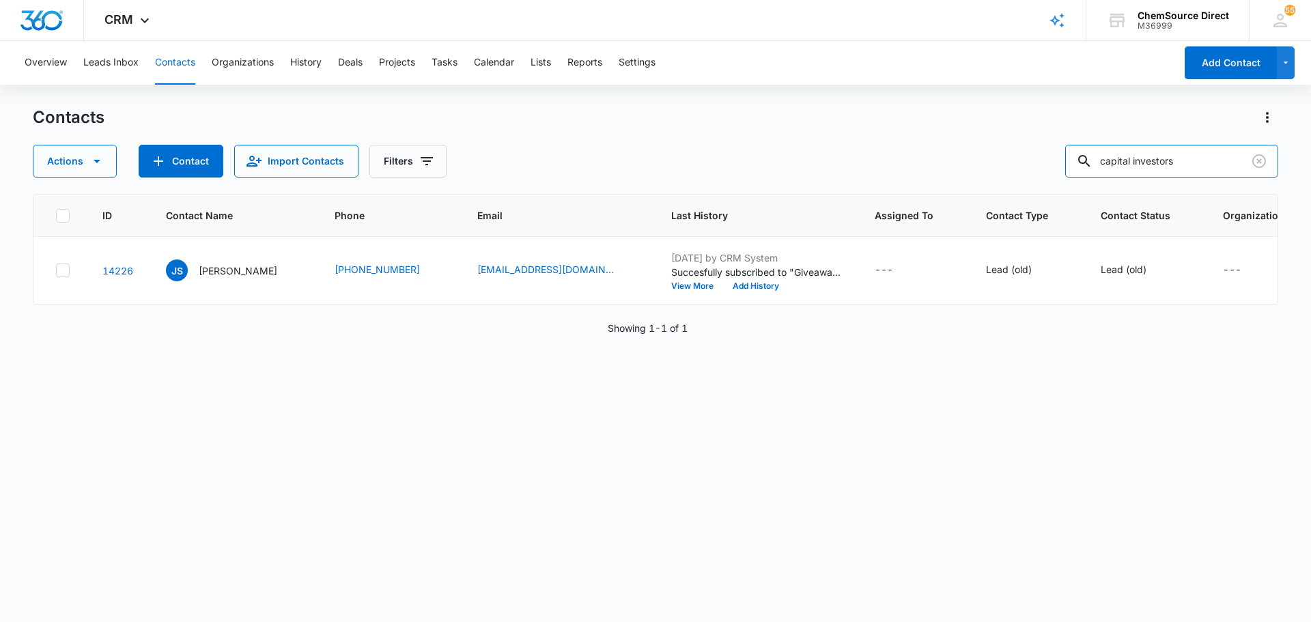
drag, startPoint x: 1189, startPoint y: 167, endPoint x: 1070, endPoint y: 177, distance: 119.3
click at [1072, 177] on div "Contacts Actions Contact Import Contacts Filters capital investors ID Contact N…" at bounding box center [655, 363] width 1245 height 514
type input "robin waddell"
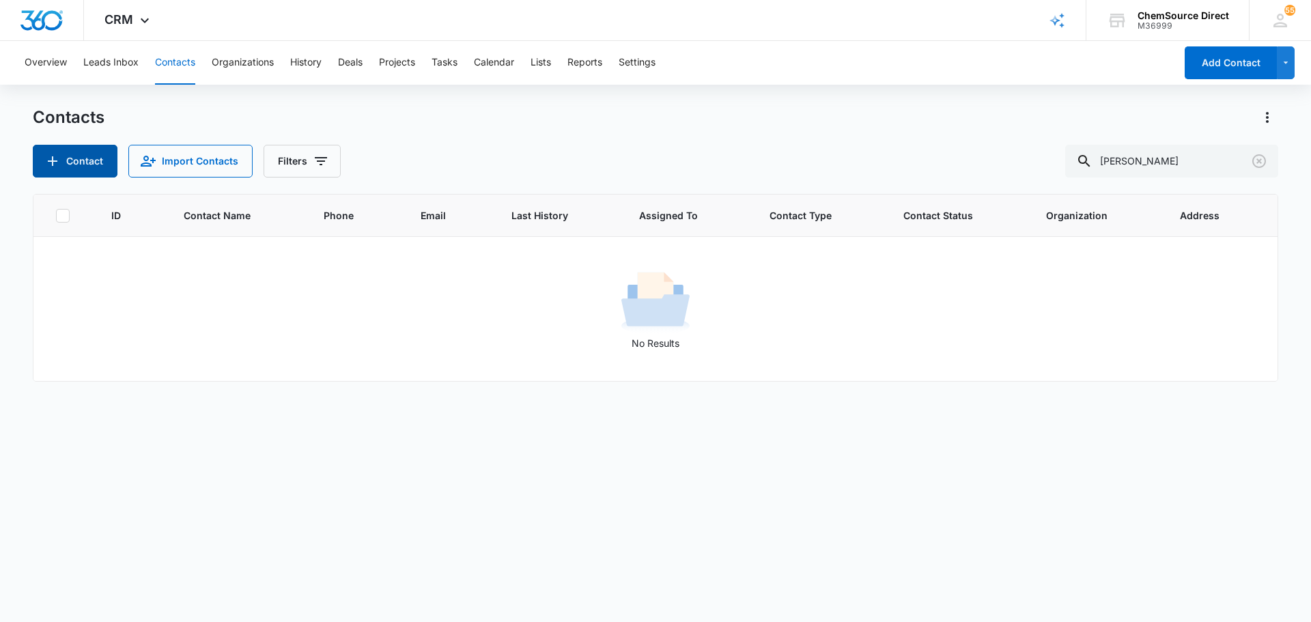
click at [97, 157] on button "Contact" at bounding box center [75, 161] width 85 height 33
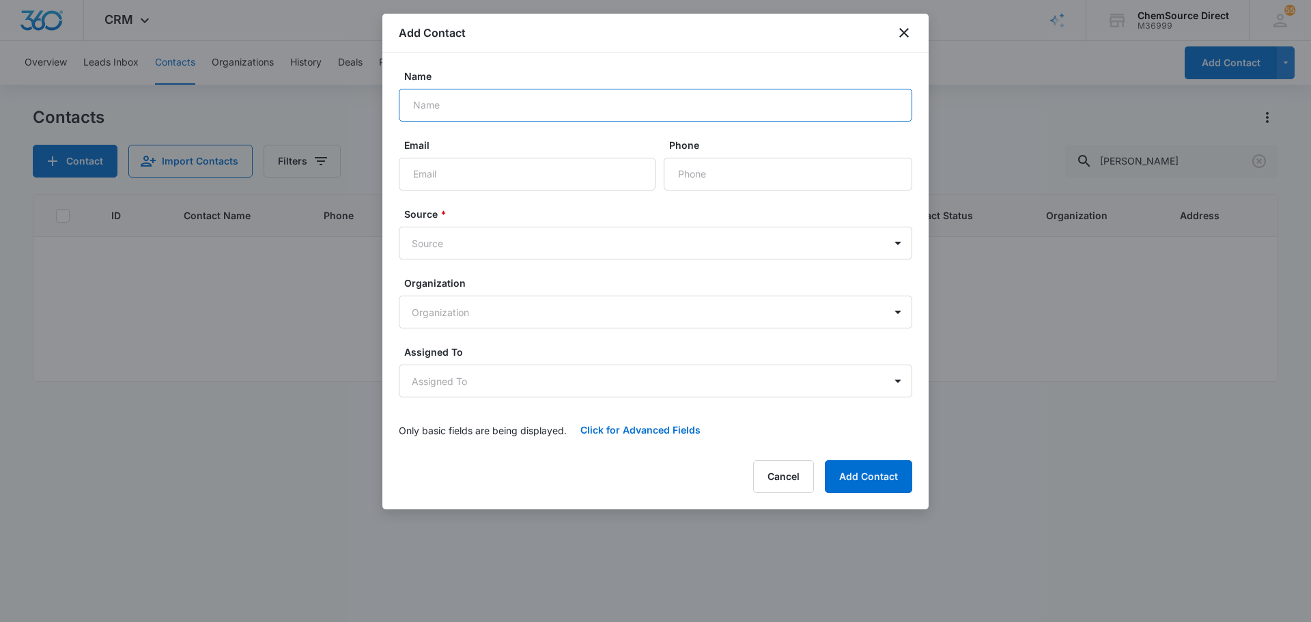
click at [506, 103] on input "Name" at bounding box center [655, 105] width 513 height 33
type input "Robin Waddell"
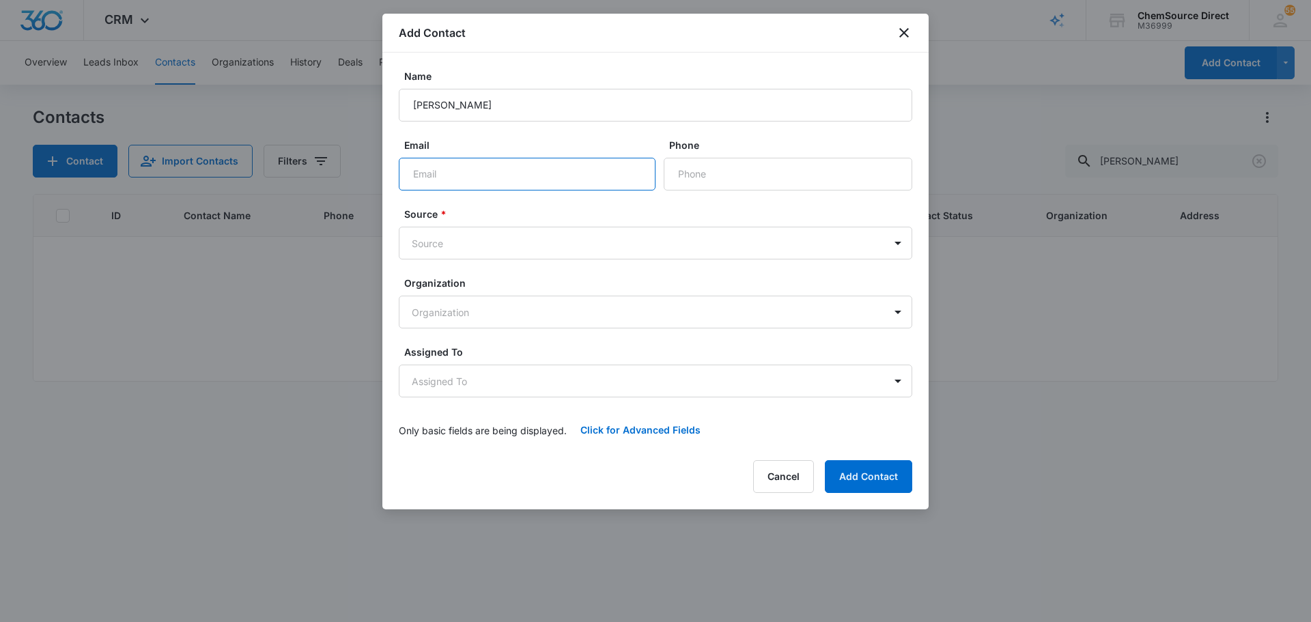
click at [456, 183] on input "Email" at bounding box center [527, 174] width 257 height 33
click at [708, 169] on input "Phone" at bounding box center [787, 174] width 248 height 33
paste input "(336) 978-7331"
type input "(336) 978-7331"
click at [470, 175] on input "Email" at bounding box center [527, 174] width 257 height 33
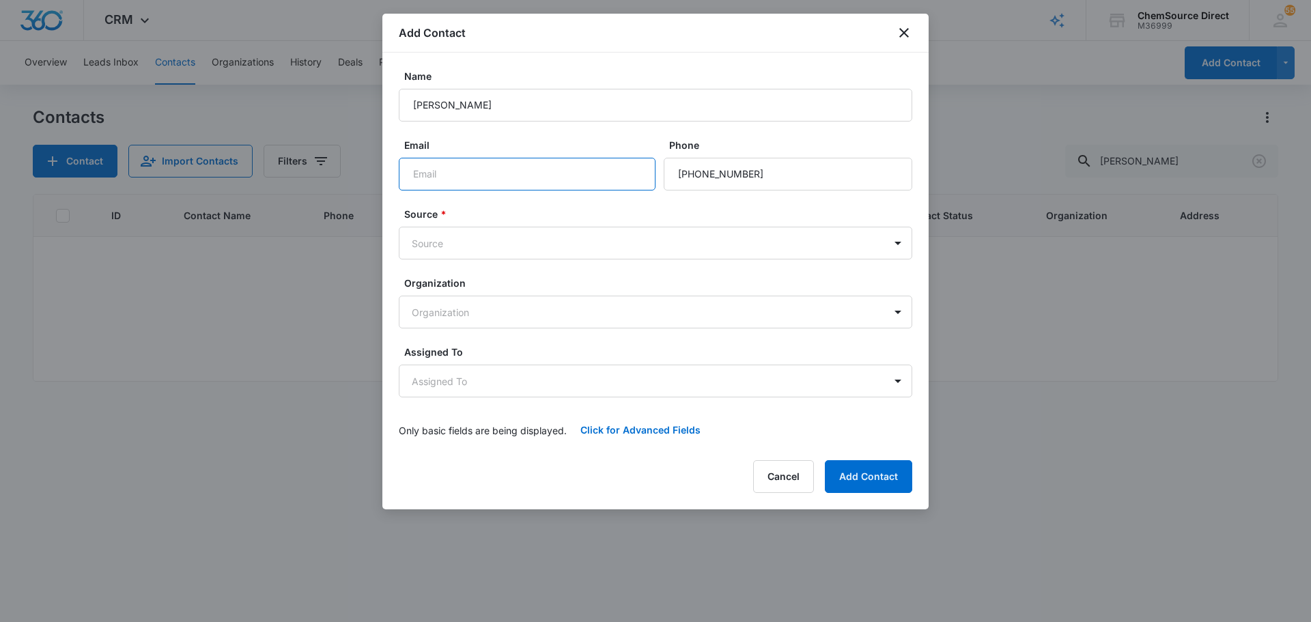
paste input "rwaddell@kaplanco.com"
type input "rwaddell@kaplanco.com"
click at [498, 192] on form "Name Robin Waddell Email rwaddell@kaplanco.com Phone Source * Source Organizati…" at bounding box center [655, 257] width 513 height 377
click at [455, 381] on body "CRM Apps Reputation Forms CRM Email Social Payments POS Content Ads Intelligenc…" at bounding box center [655, 311] width 1311 height 622
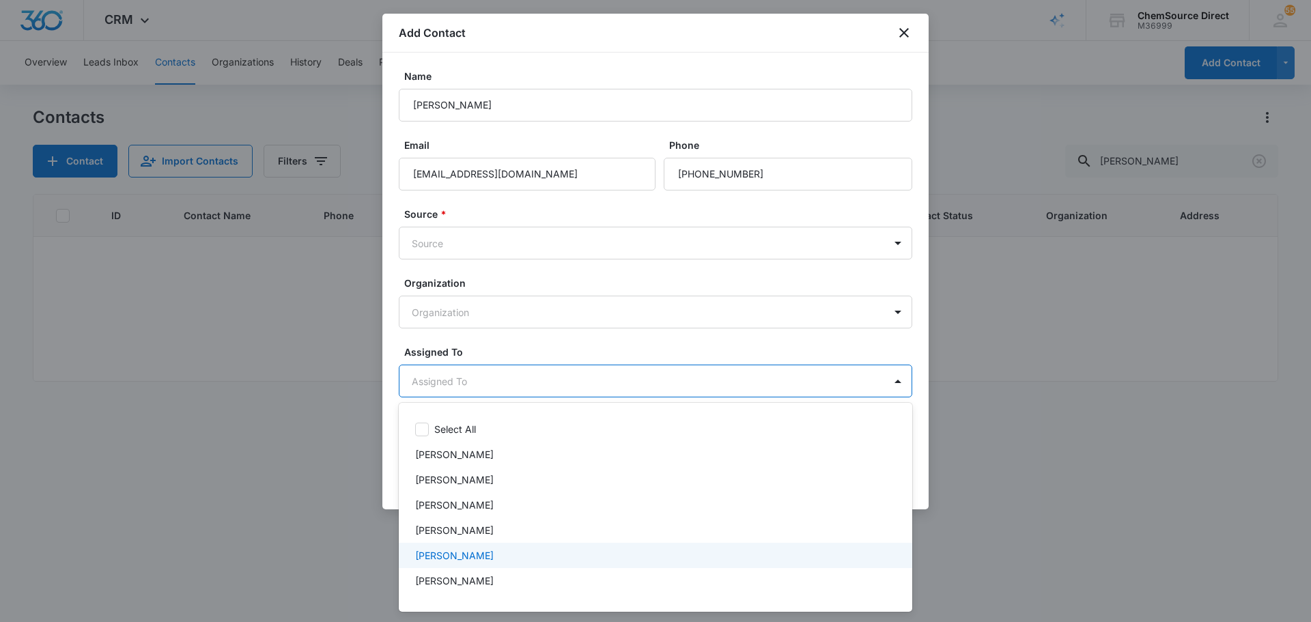
scroll to position [71, 0]
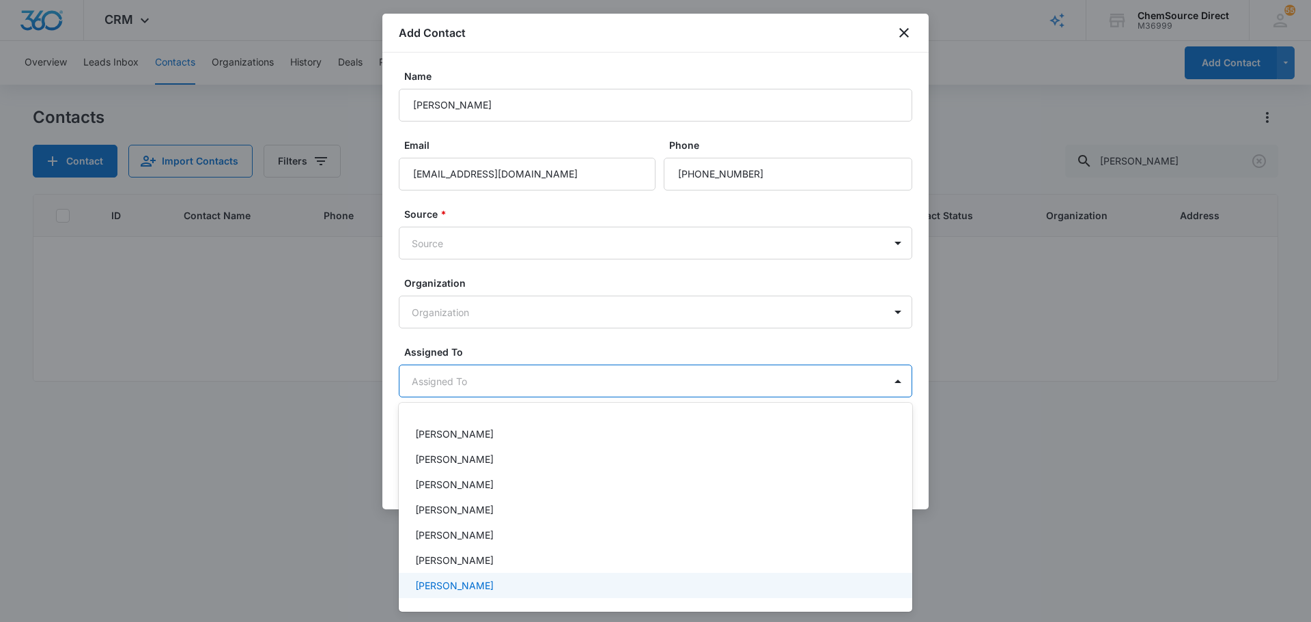
click at [473, 592] on div "[PERSON_NAME]" at bounding box center [654, 585] width 478 height 14
click at [511, 337] on div at bounding box center [655, 311] width 1311 height 622
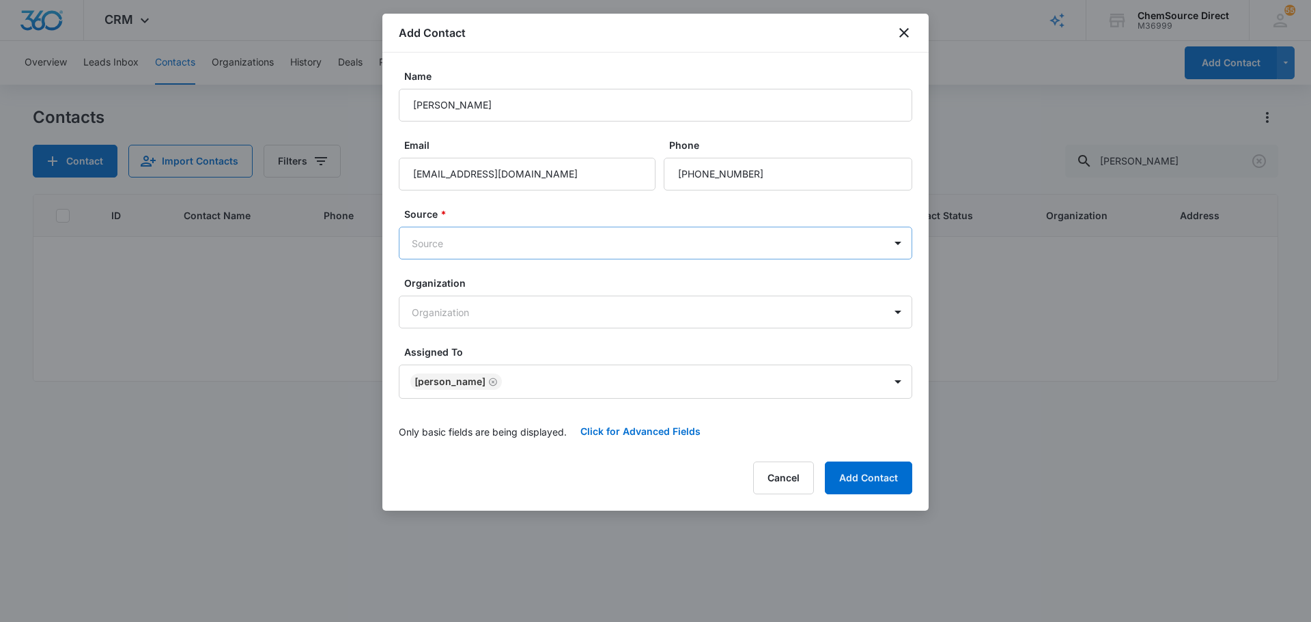
click at [518, 244] on body "CRM Apps Reputation Forms CRM Email Social Payments POS Content Ads Intelligenc…" at bounding box center [655, 311] width 1311 height 622
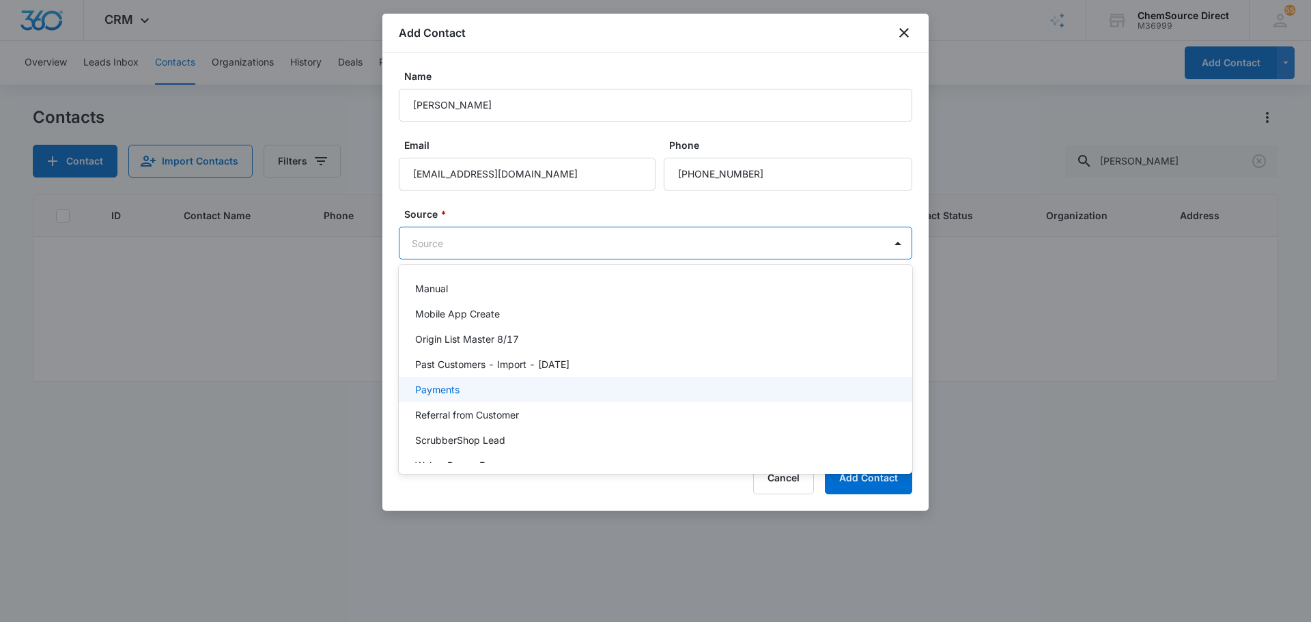
scroll to position [298, 0]
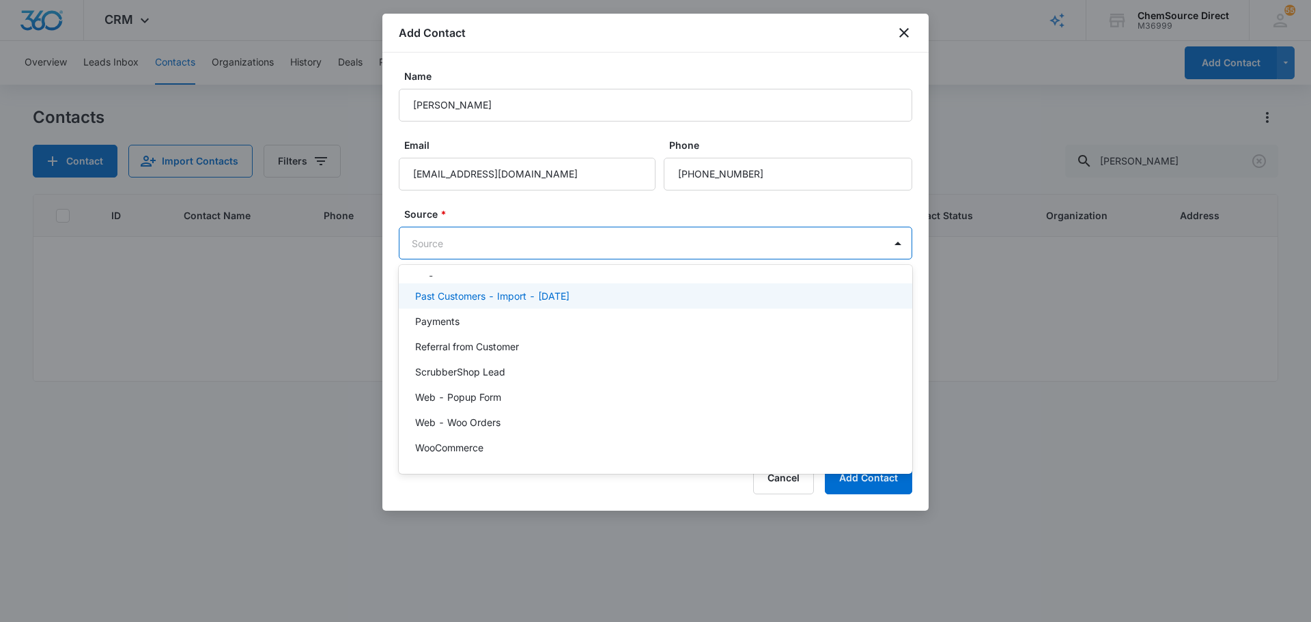
click at [537, 291] on p "Past Customers - Import - 10/12/22" at bounding box center [492, 296] width 154 height 14
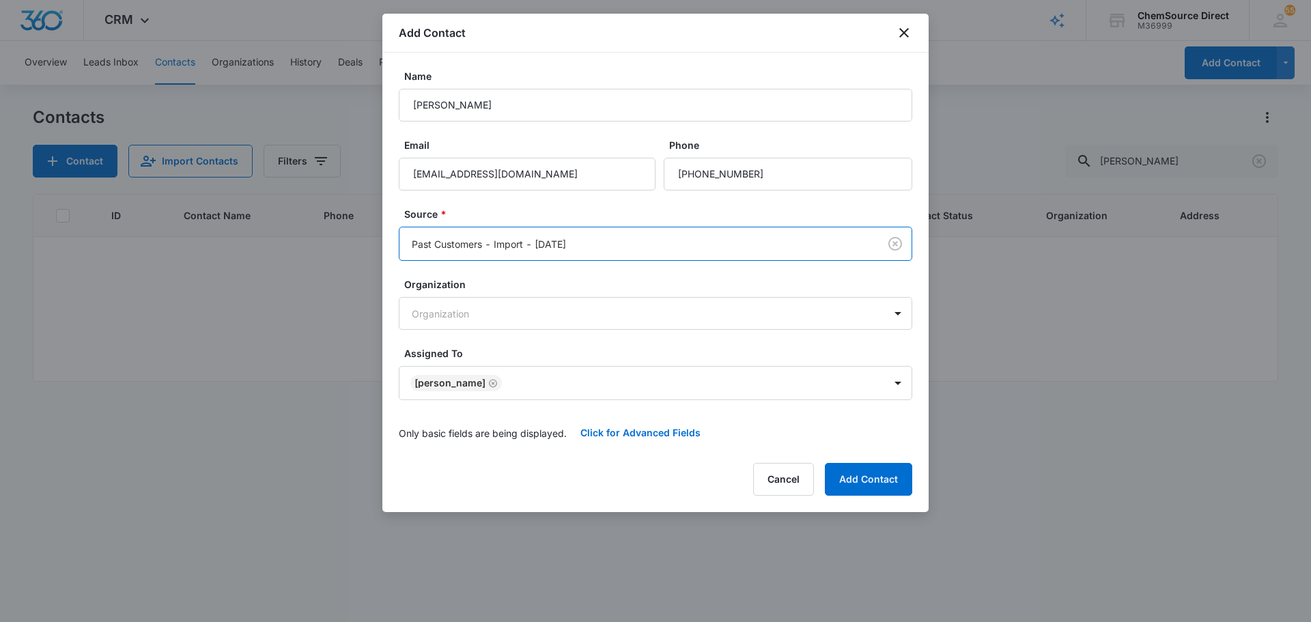
click at [543, 284] on label "Organization" at bounding box center [660, 284] width 513 height 14
click at [629, 444] on button "Click for Advanced Fields" at bounding box center [640, 432] width 147 height 33
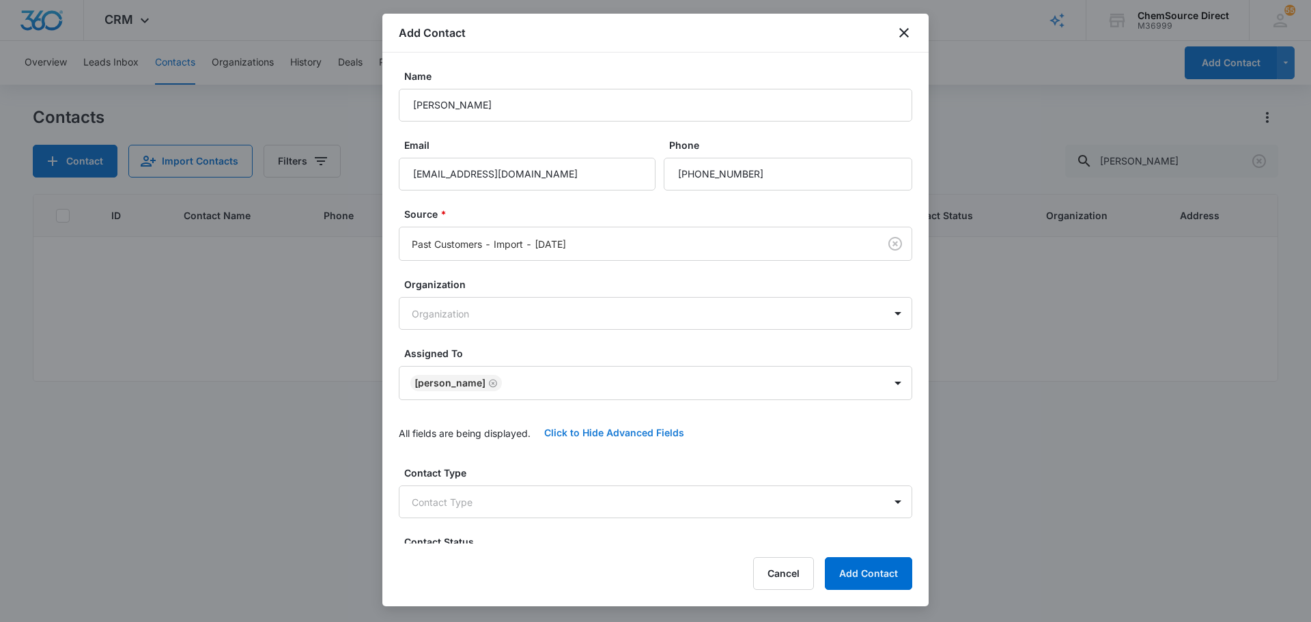
click at [632, 433] on button "Click to Hide Advanced Fields" at bounding box center [613, 432] width 167 height 33
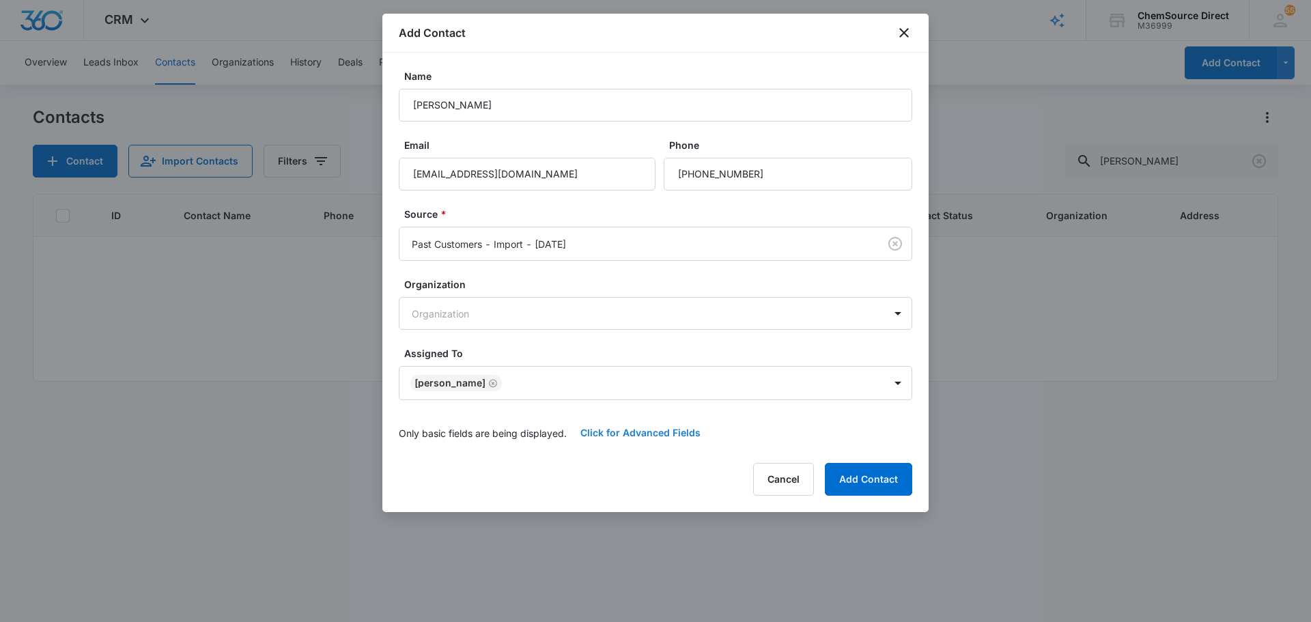
click at [632, 433] on button "Click for Advanced Fields" at bounding box center [640, 432] width 147 height 33
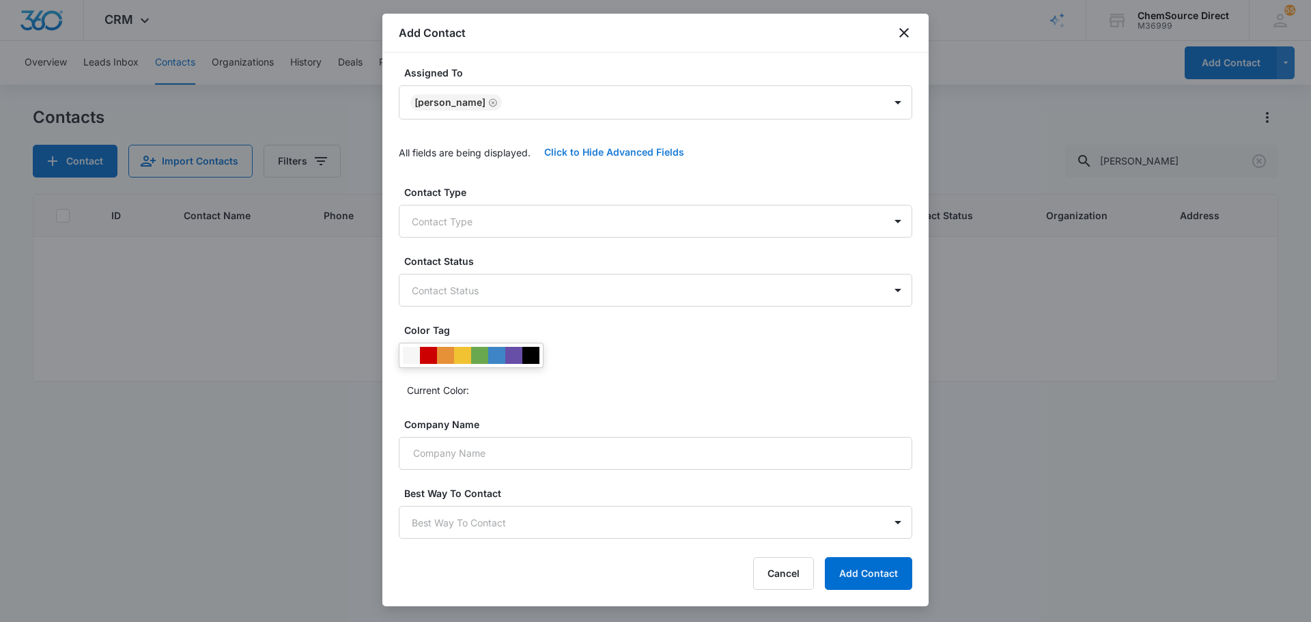
scroll to position [292, 0]
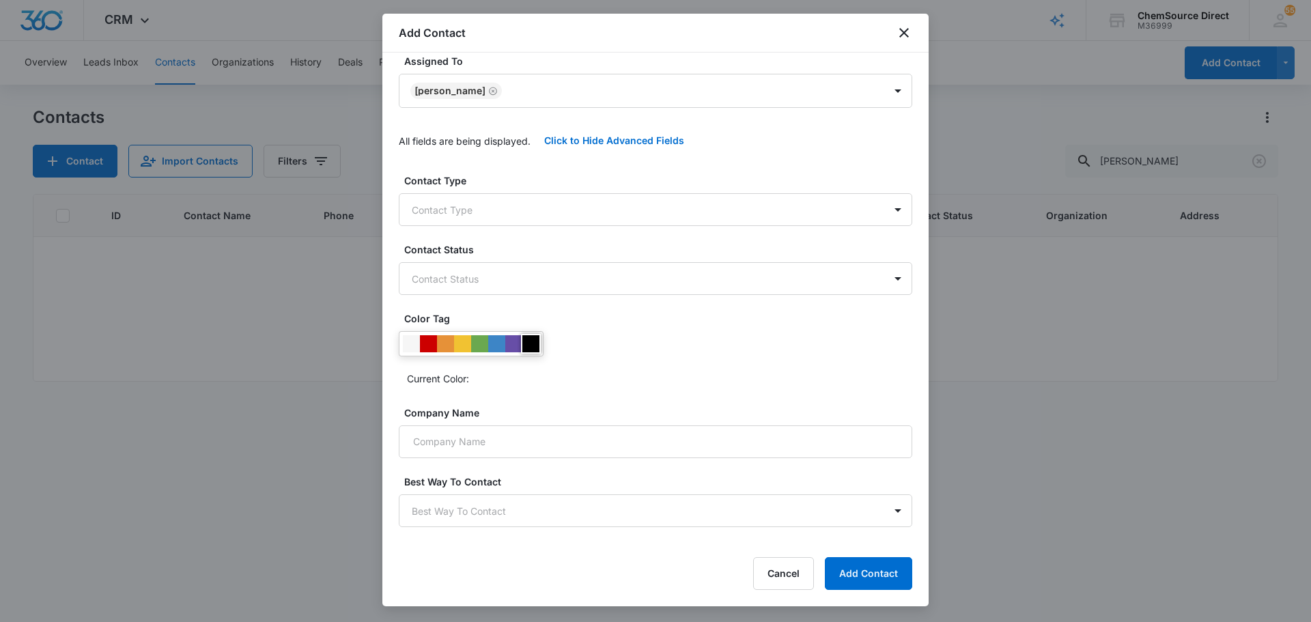
click at [527, 338] on div at bounding box center [530, 343] width 17 height 17
click at [524, 446] on input "Company Name" at bounding box center [655, 441] width 513 height 33
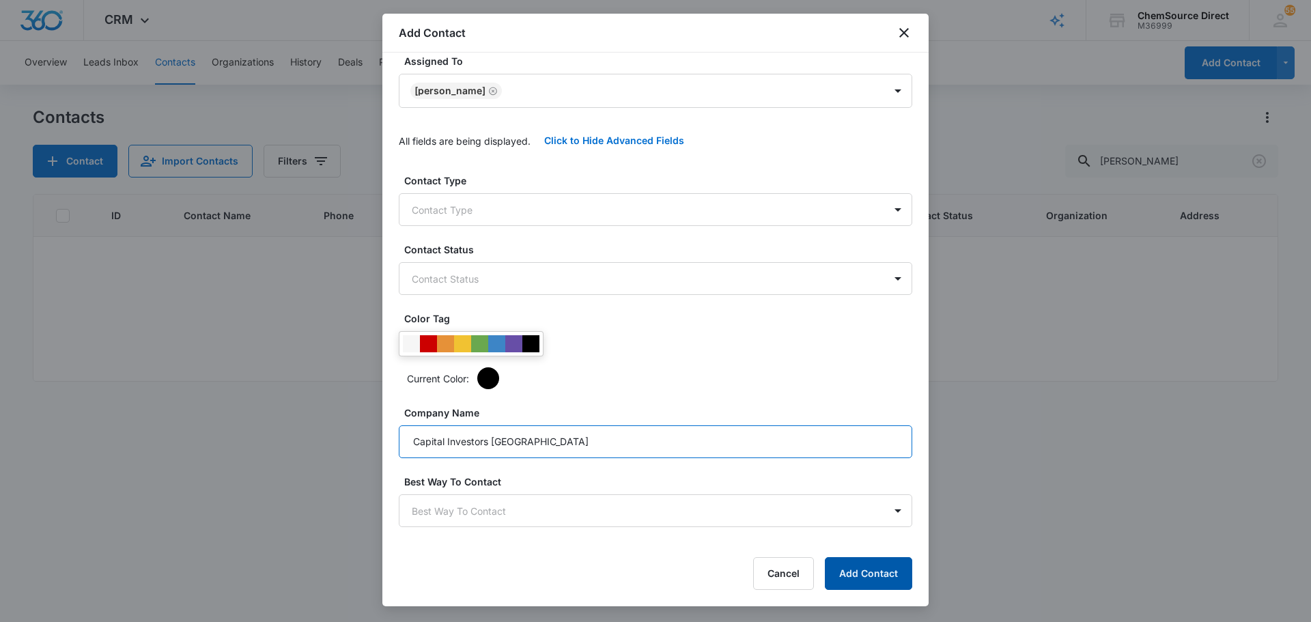
type input "Capital Investors NC"
click at [887, 560] on button "Add Contact" at bounding box center [868, 573] width 87 height 33
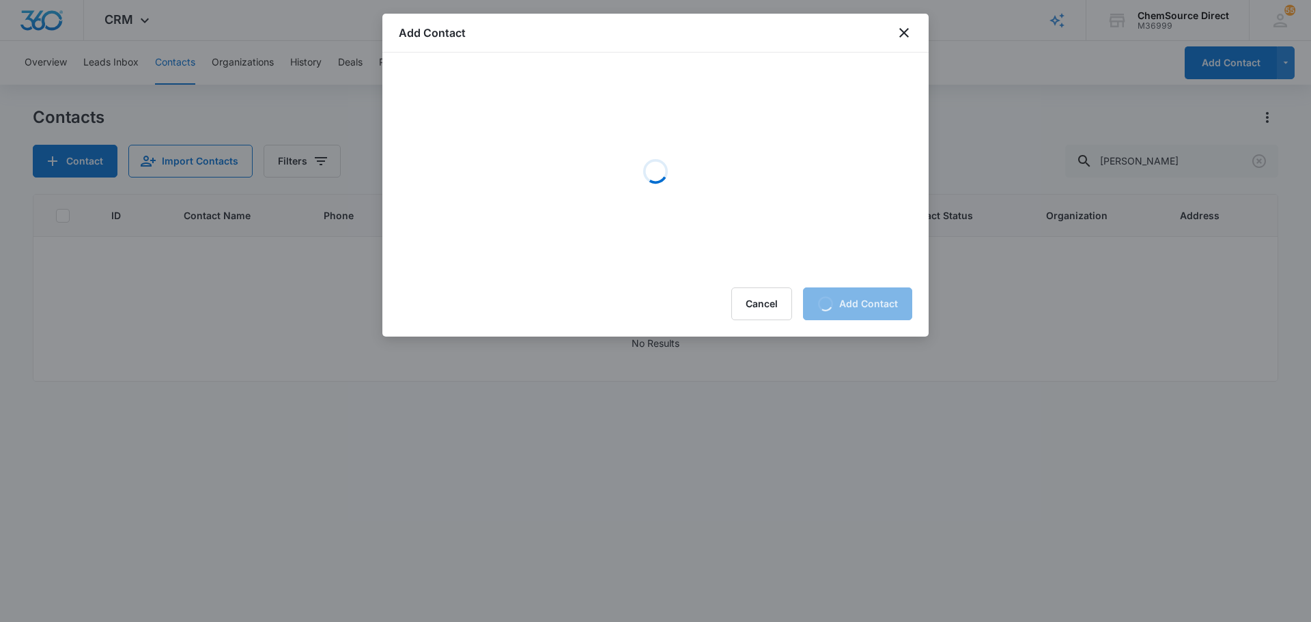
scroll to position [0, 0]
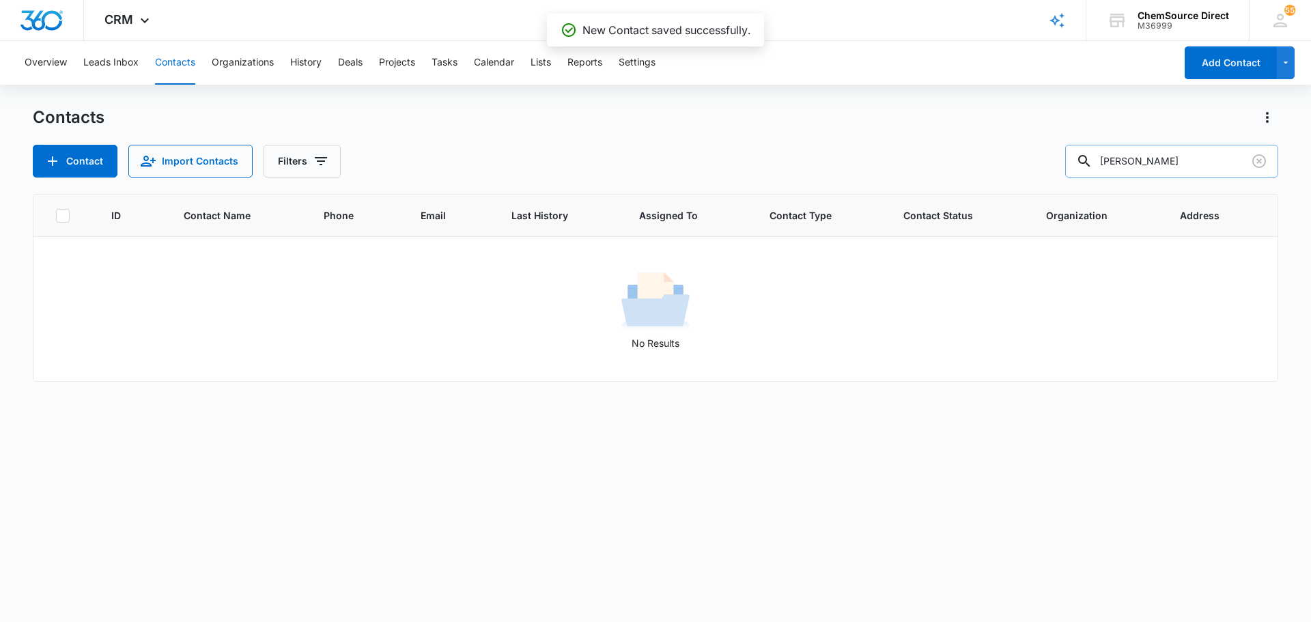
click at [1184, 166] on input "robin waddell" at bounding box center [1171, 161] width 213 height 33
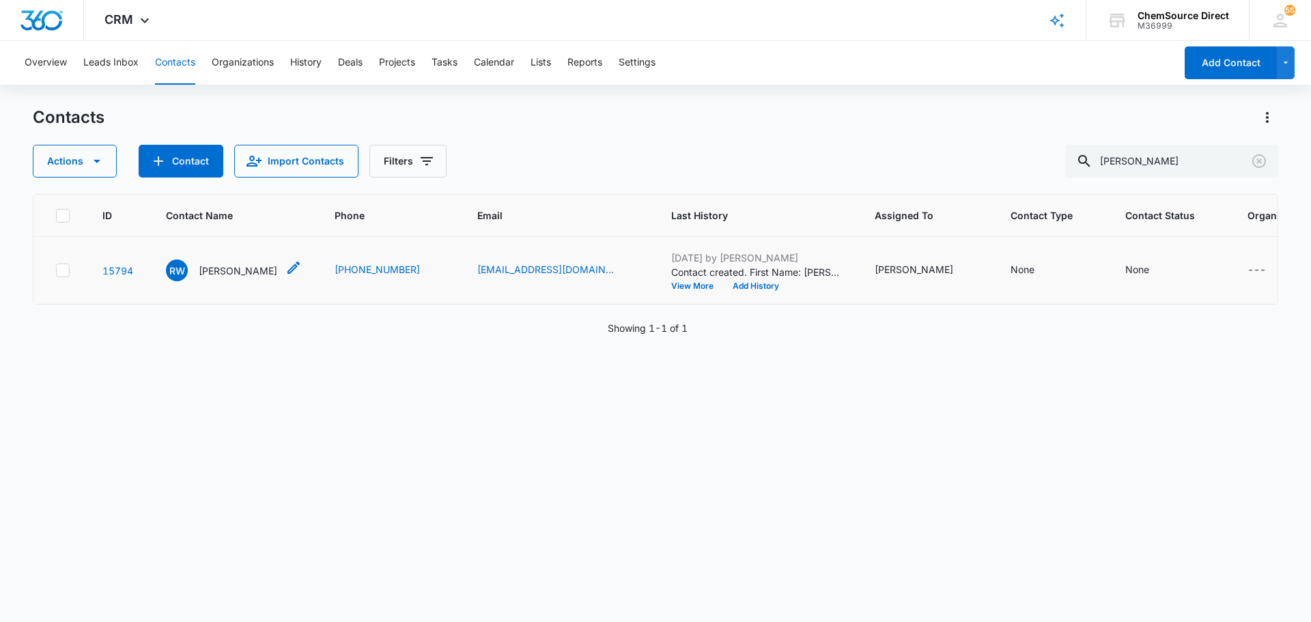
click at [246, 265] on p "Robin Waddell" at bounding box center [238, 270] width 78 height 14
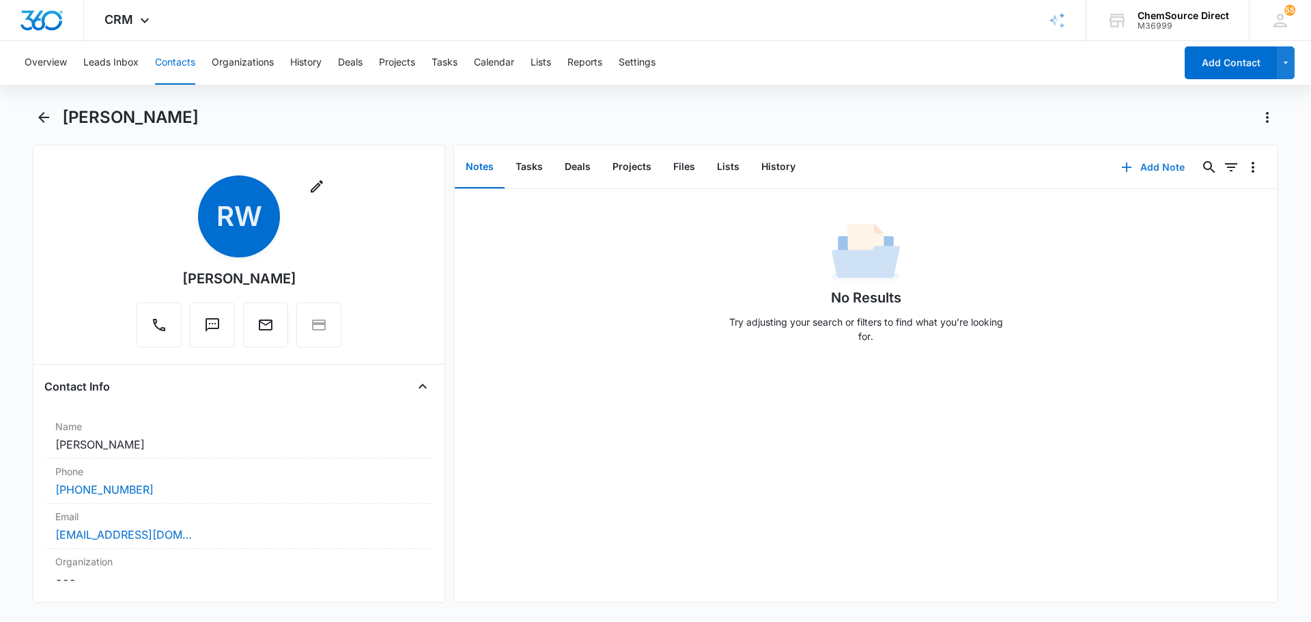
click at [1118, 163] on icon "button" at bounding box center [1126, 167] width 16 height 16
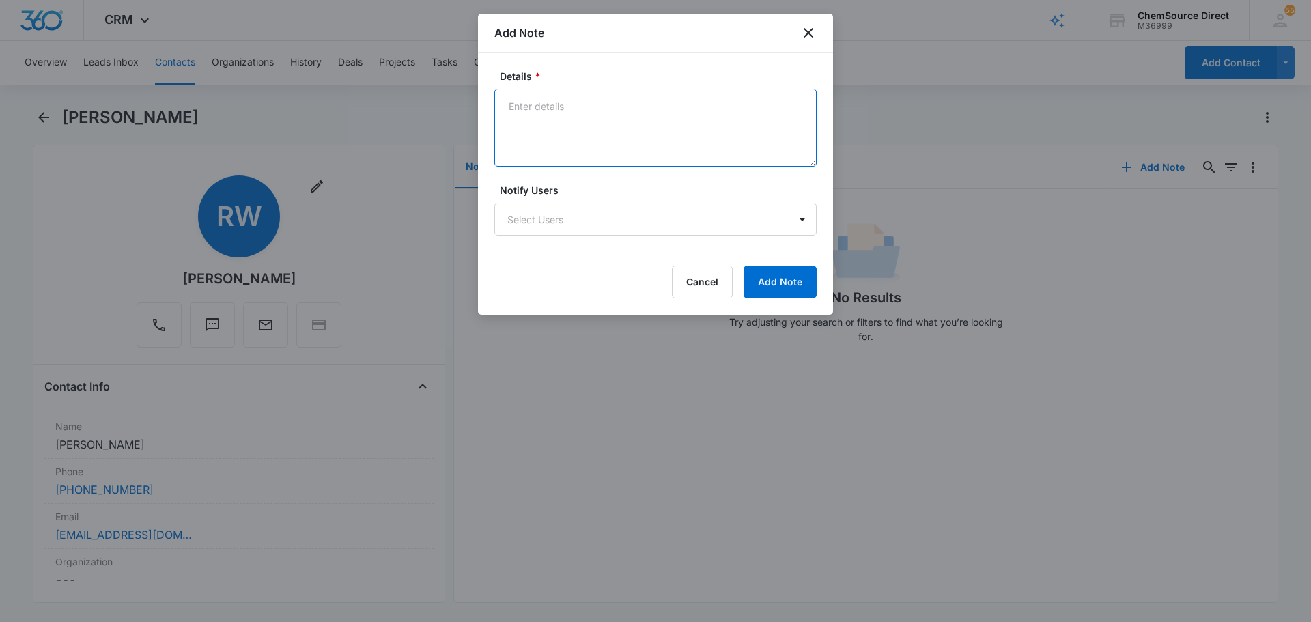
click at [577, 132] on textarea "Details *" at bounding box center [655, 128] width 322 height 78
type textarea "10% off Email Promotion"
click at [747, 313] on div "Details * 10% off Email Promotion Notify Users Select Users Cancel Add Note" at bounding box center [655, 184] width 355 height 262
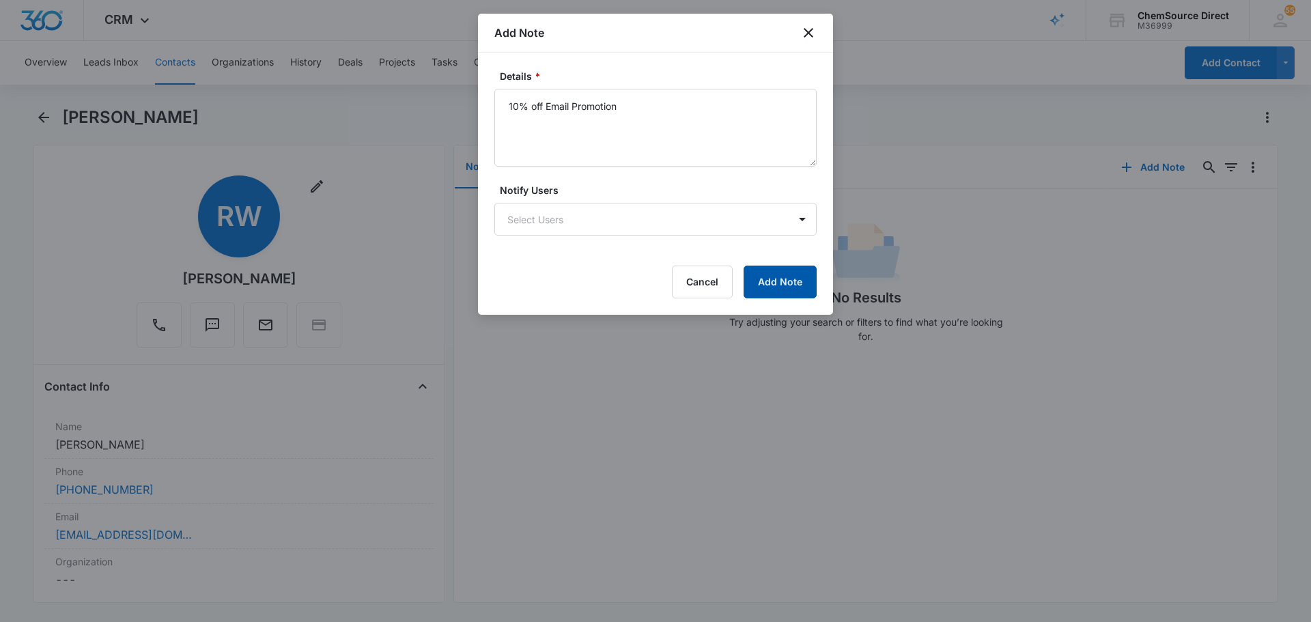
click at [782, 292] on button "Add Note" at bounding box center [779, 282] width 73 height 33
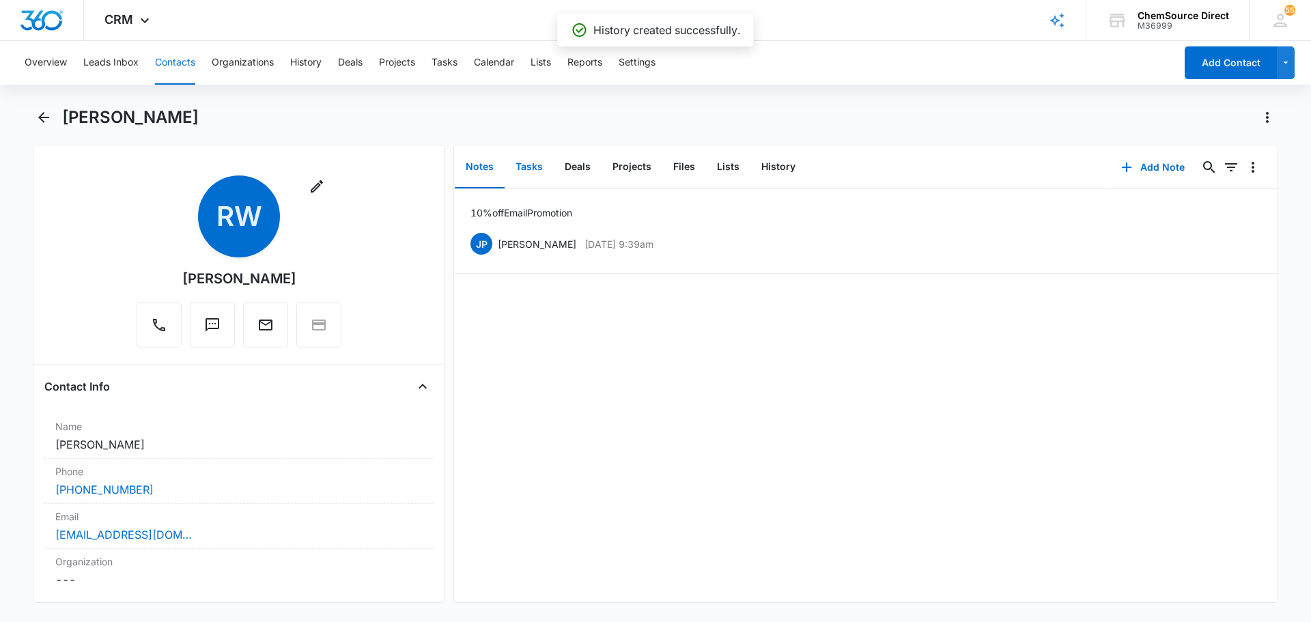
click at [537, 172] on button "Tasks" at bounding box center [528, 167] width 49 height 42
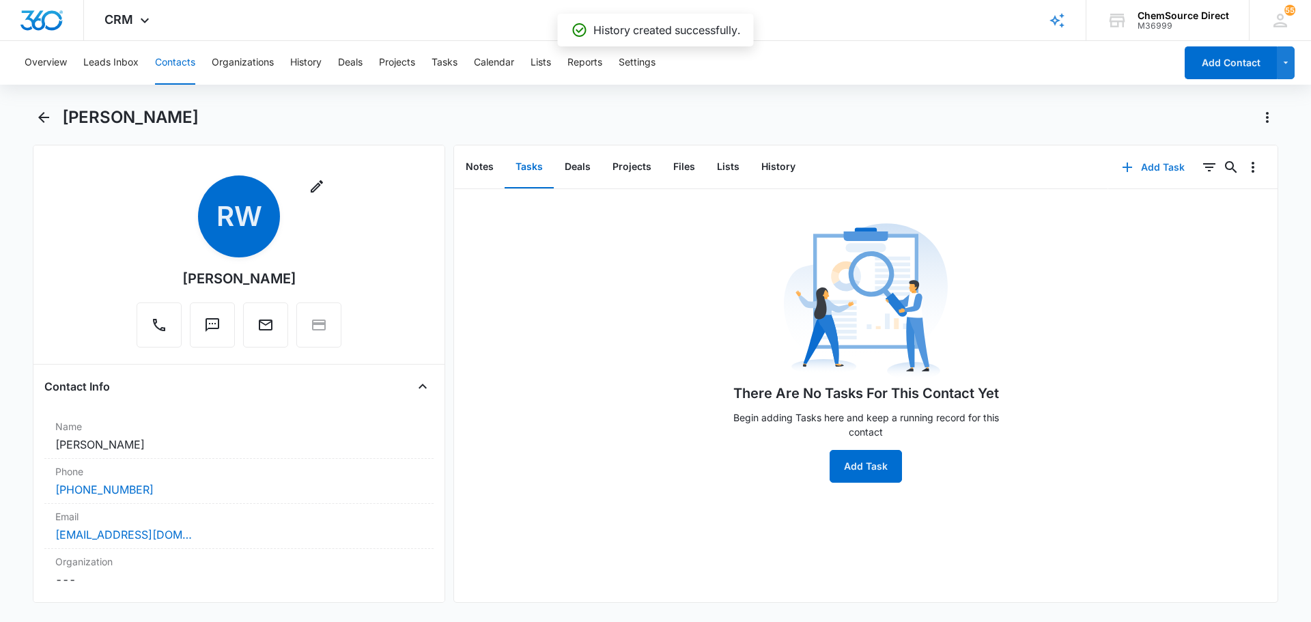
click at [1166, 169] on button "Add Task" at bounding box center [1153, 167] width 90 height 33
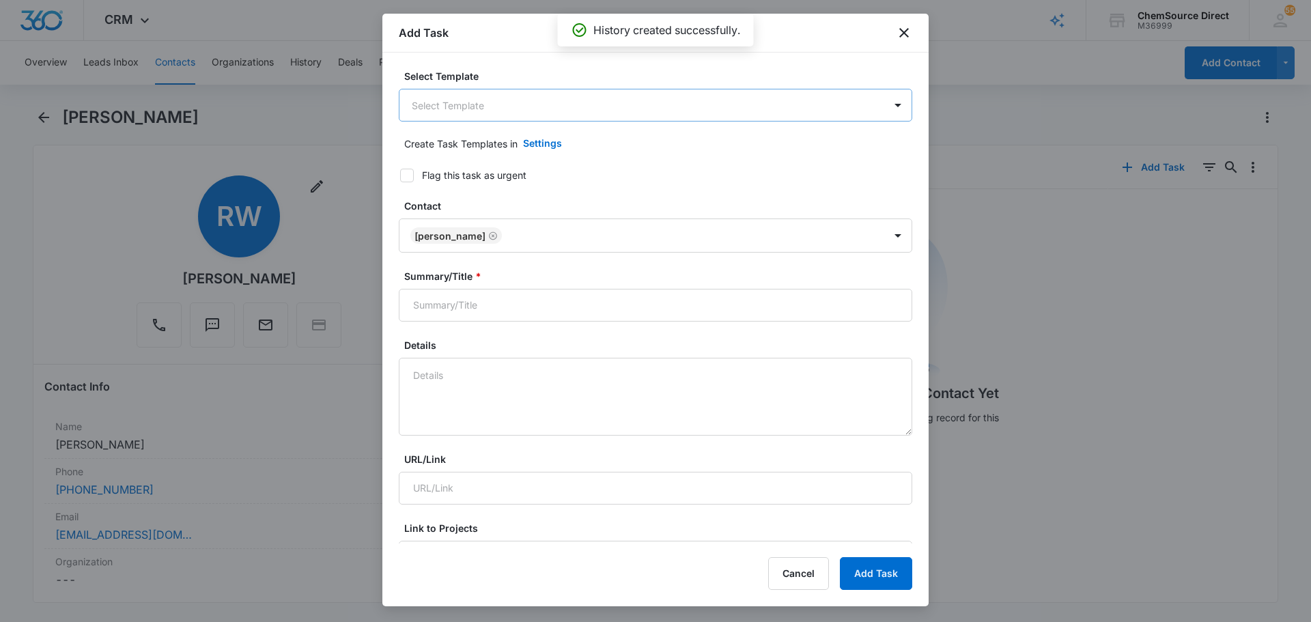
click at [565, 89] on body "CRM Apps Reputation Forms CRM Email Social Payments POS Content Ads Intelligenc…" at bounding box center [655, 311] width 1311 height 622
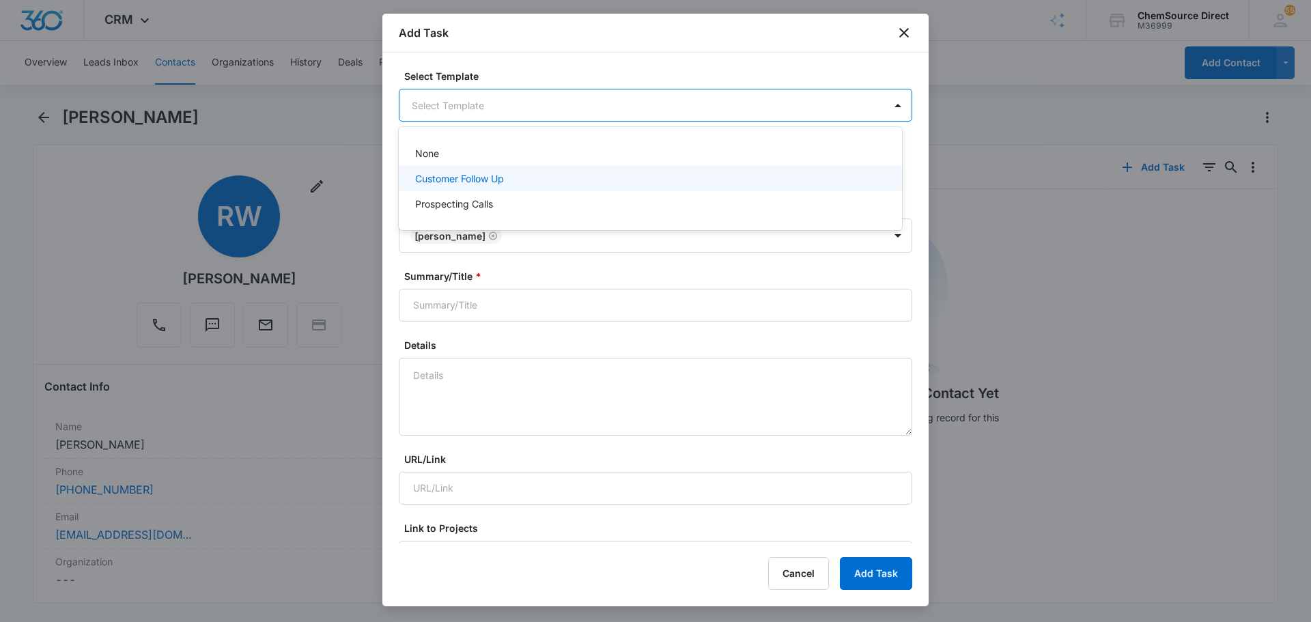
click at [503, 200] on div "Prospecting Calls" at bounding box center [649, 204] width 468 height 14
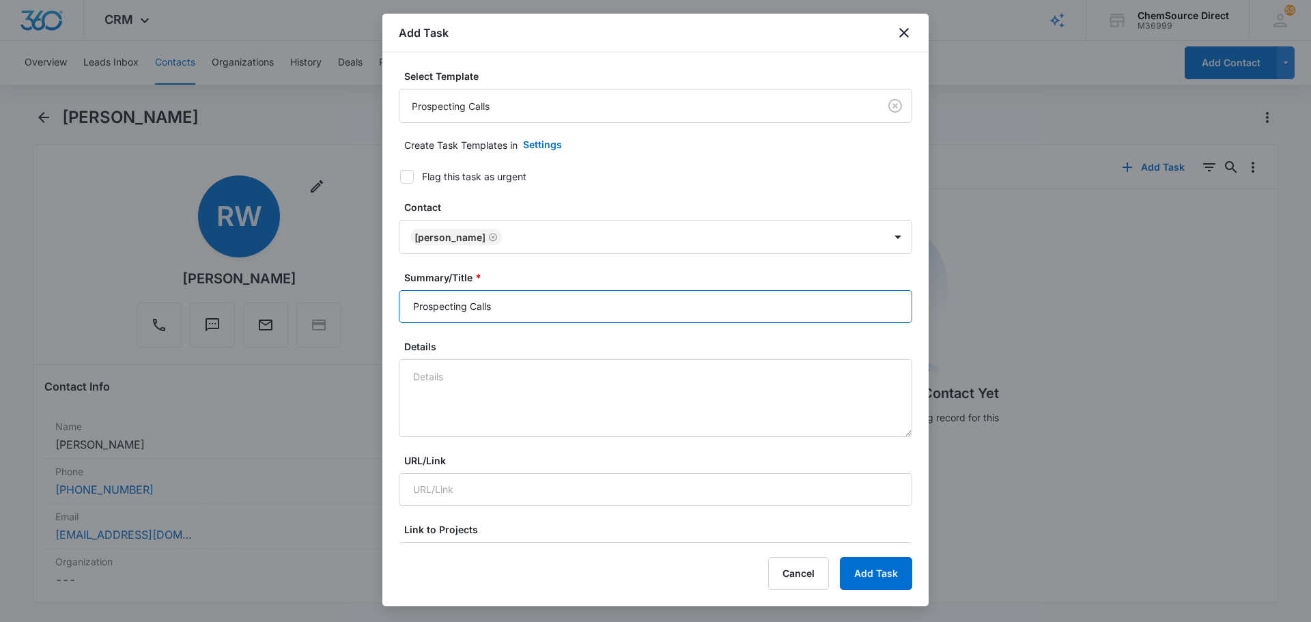
drag, startPoint x: 540, startPoint y: 297, endPoint x: 306, endPoint y: 300, distance: 234.1
click at [323, 300] on body "CRM Apps Reputation Forms CRM Email Social Payments POS Content Ads Intelligenc…" at bounding box center [655, 311] width 1311 height 622
type input "Prospecting Calls"
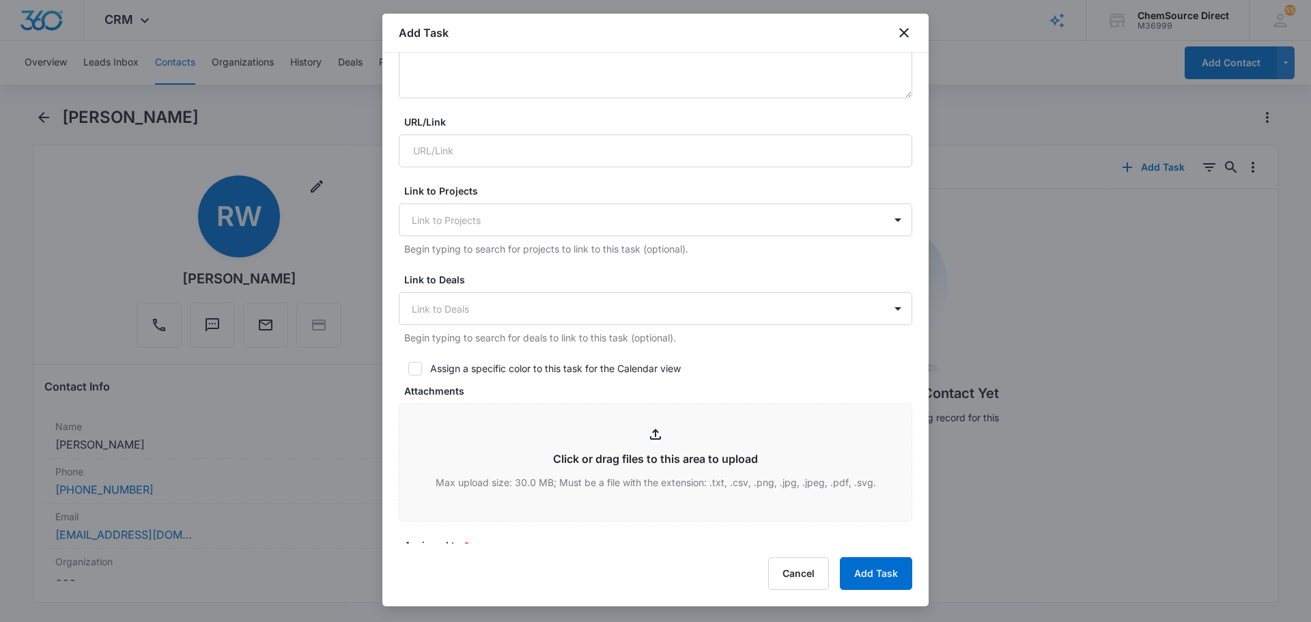
scroll to position [341, 0]
click at [416, 366] on icon at bounding box center [415, 365] width 8 height 6
click at [408, 366] on input "Assign a specific color to this task for the Calendar view" at bounding box center [404, 366] width 10 height 10
checkbox input "true"
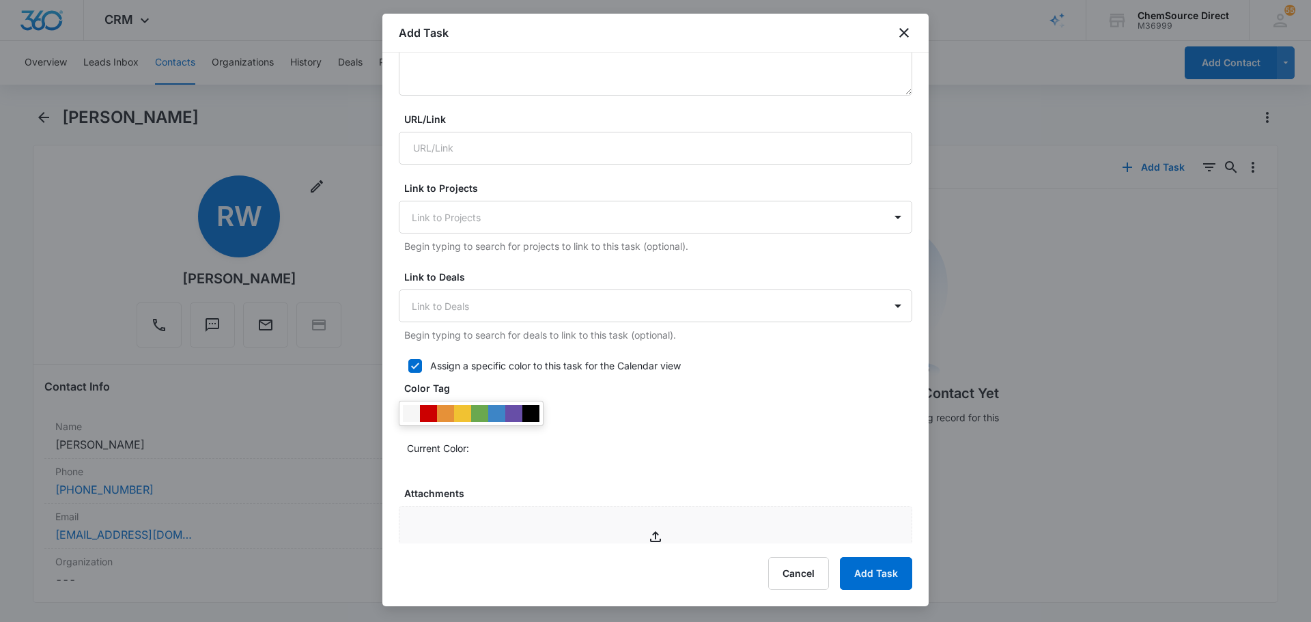
click at [530, 416] on div at bounding box center [530, 413] width 17 height 17
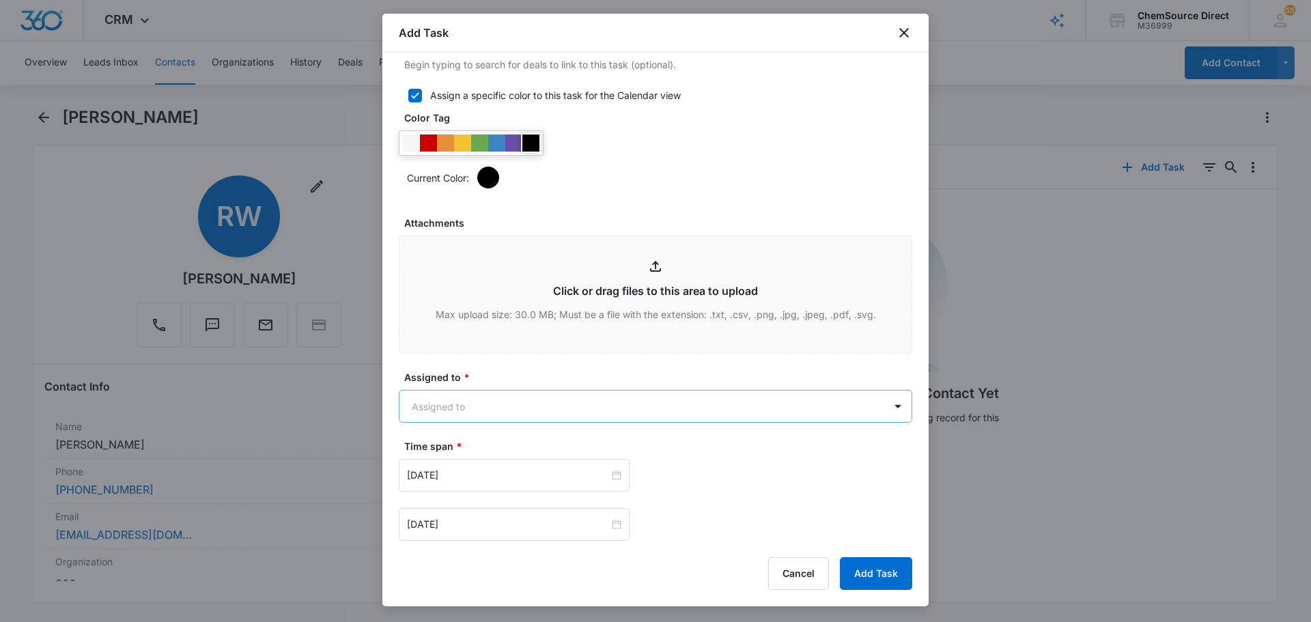
scroll to position [614, 0]
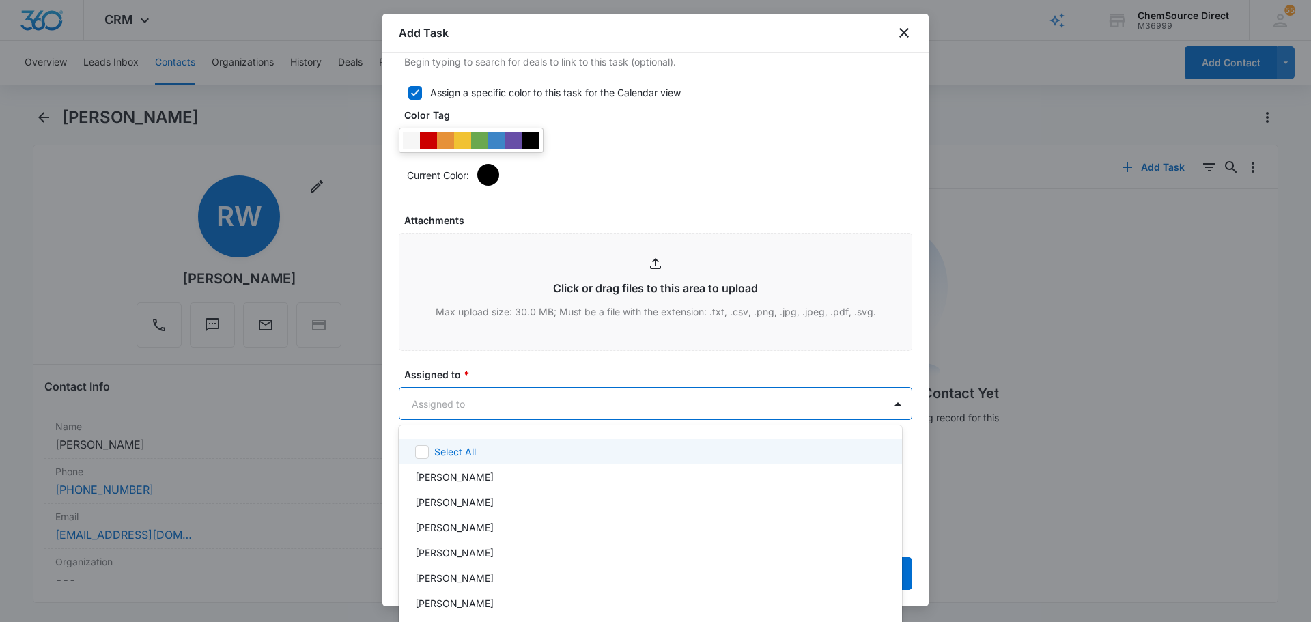
click at [542, 412] on body "CRM Apps Reputation Forms CRM Email Social Payments POS Content Ads Intelligenc…" at bounding box center [655, 311] width 1311 height 622
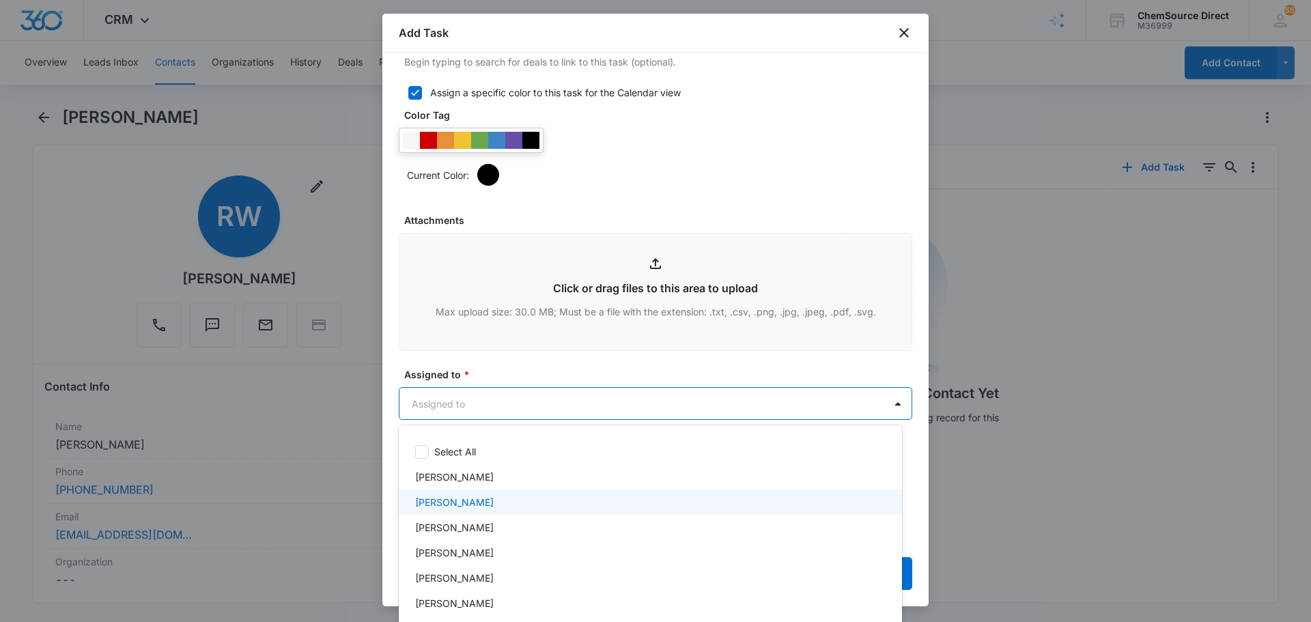
click at [483, 502] on div "[PERSON_NAME]" at bounding box center [649, 502] width 468 height 14
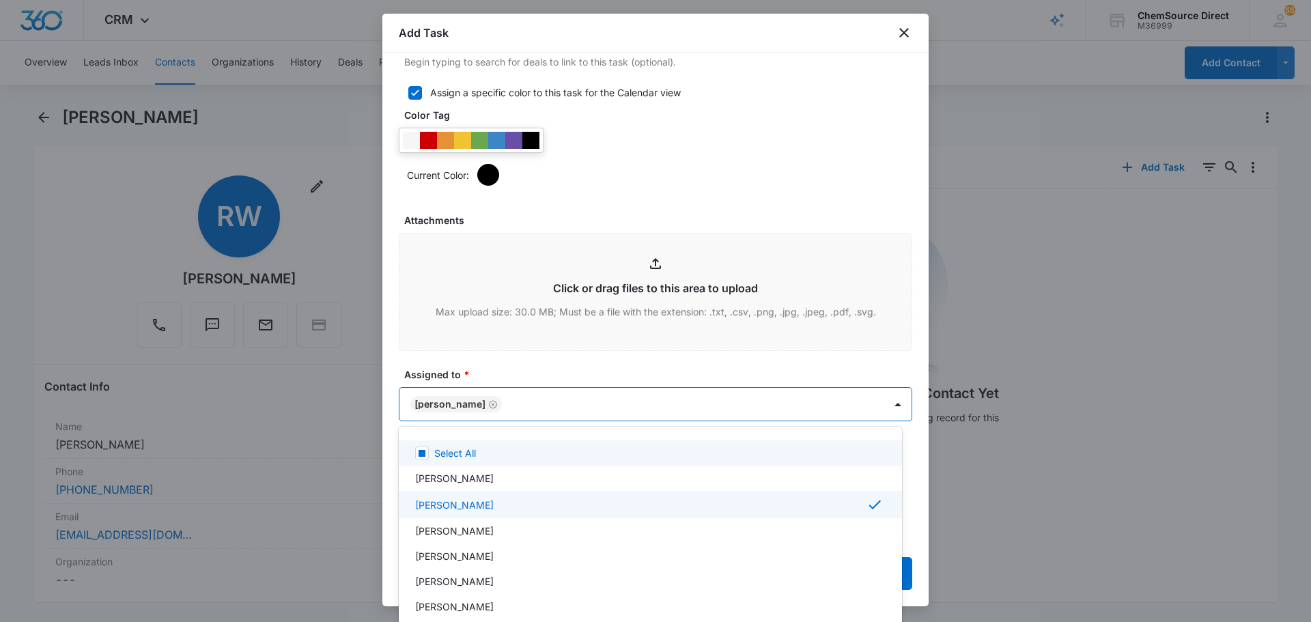
click at [550, 375] on div at bounding box center [655, 311] width 1311 height 622
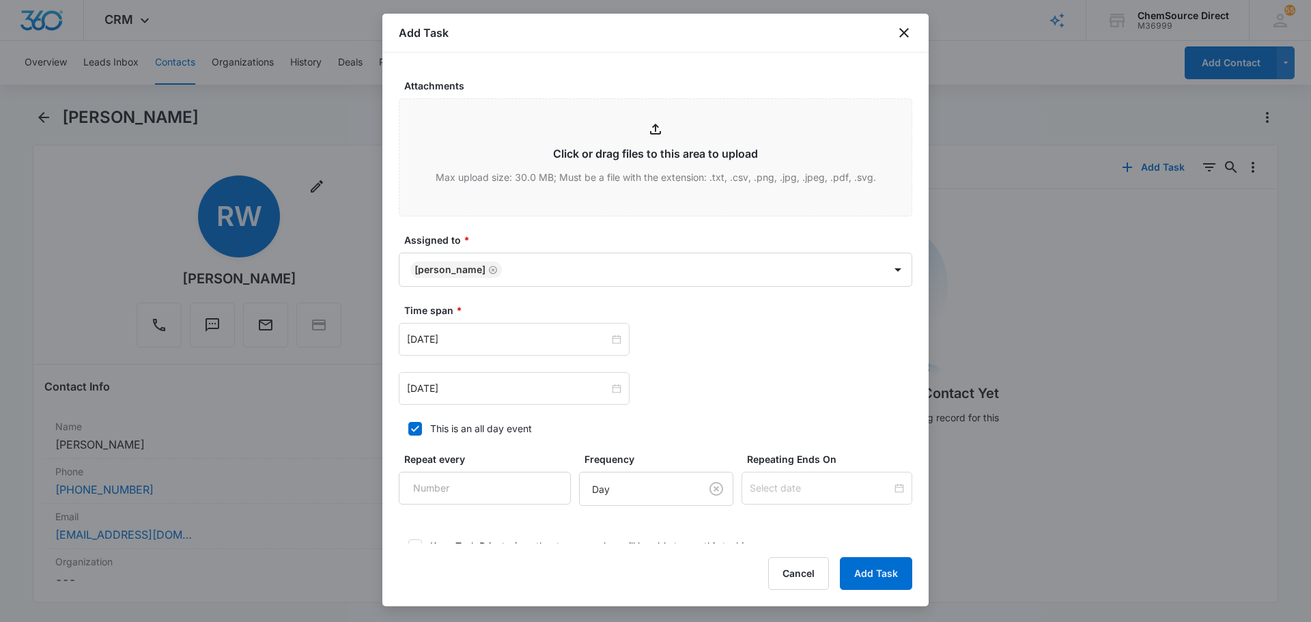
scroll to position [751, 0]
click at [478, 338] on input "Jul 17, 2025" at bounding box center [508, 337] width 202 height 15
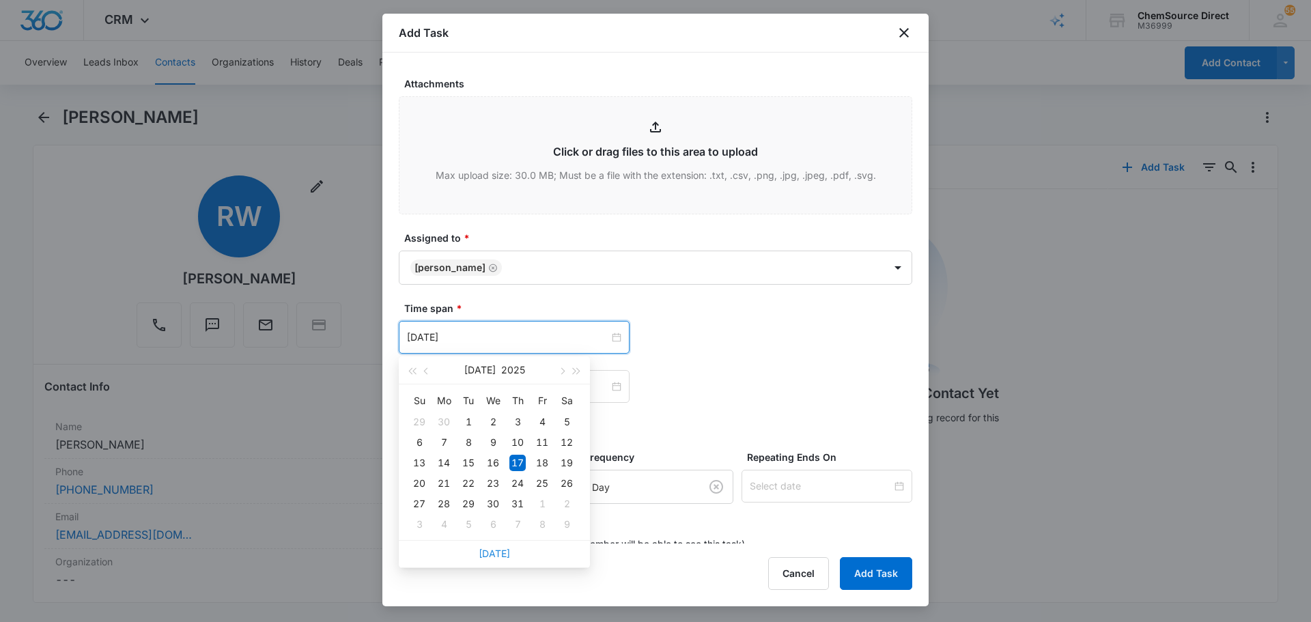
click at [501, 552] on link "Today" at bounding box center [493, 553] width 31 height 12
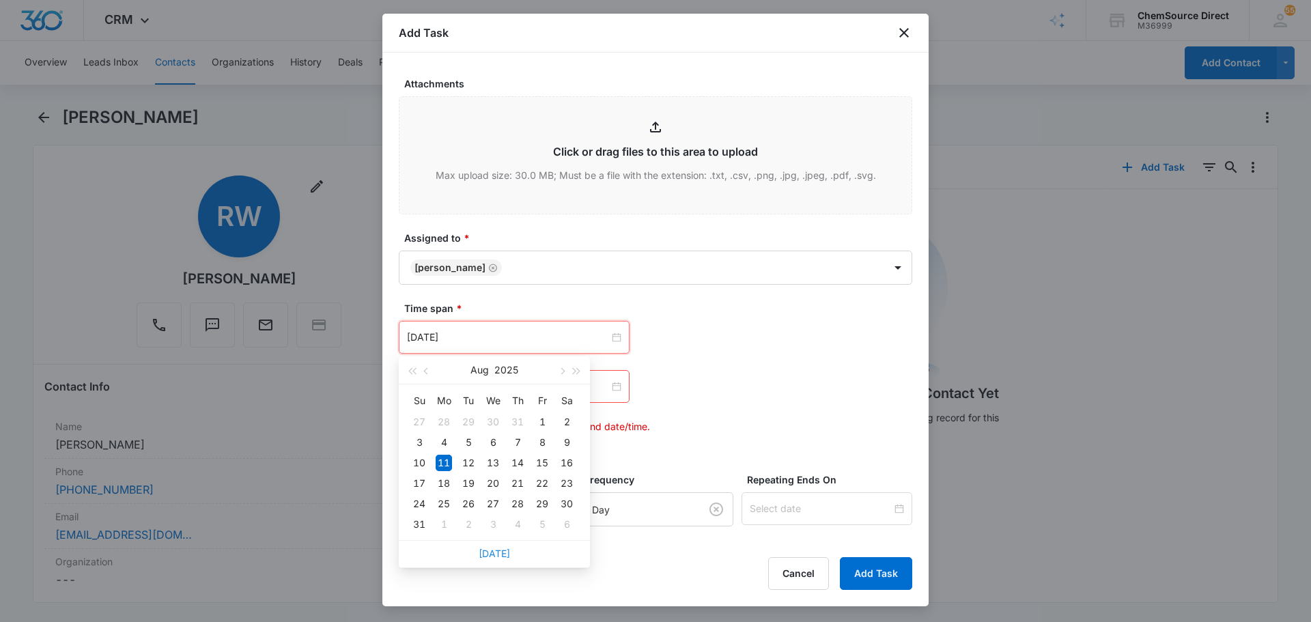
type input "Aug 11, 2025"
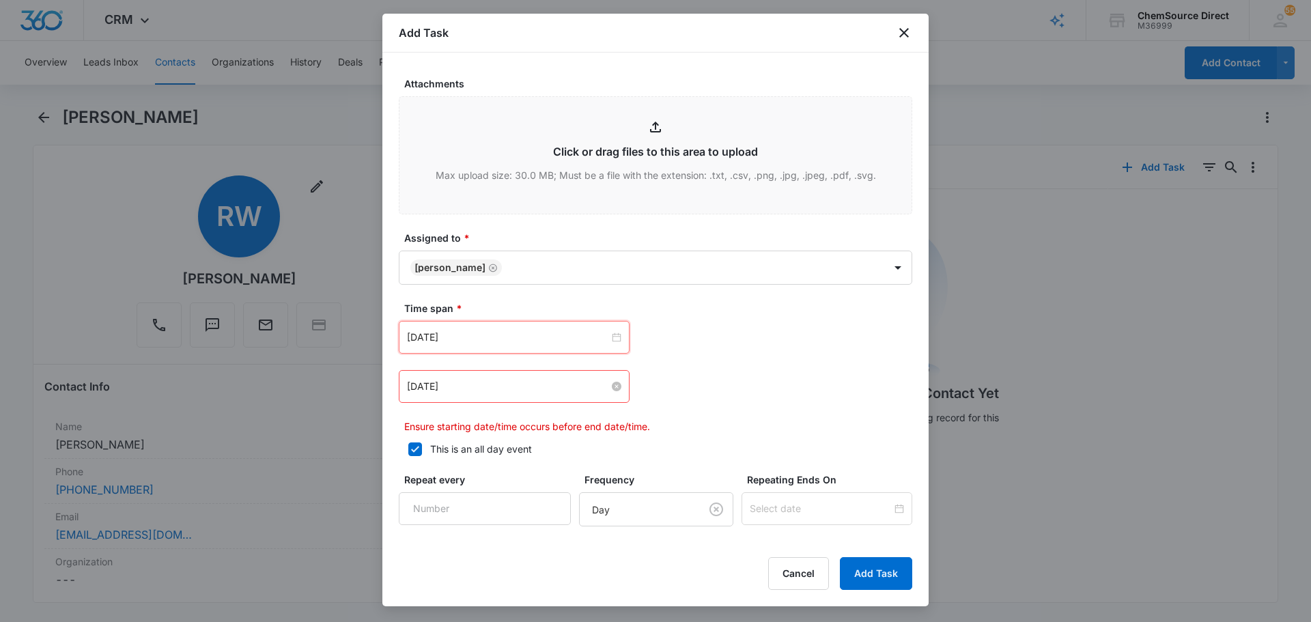
click at [483, 379] on input "Jul 17, 2025" at bounding box center [508, 386] width 202 height 15
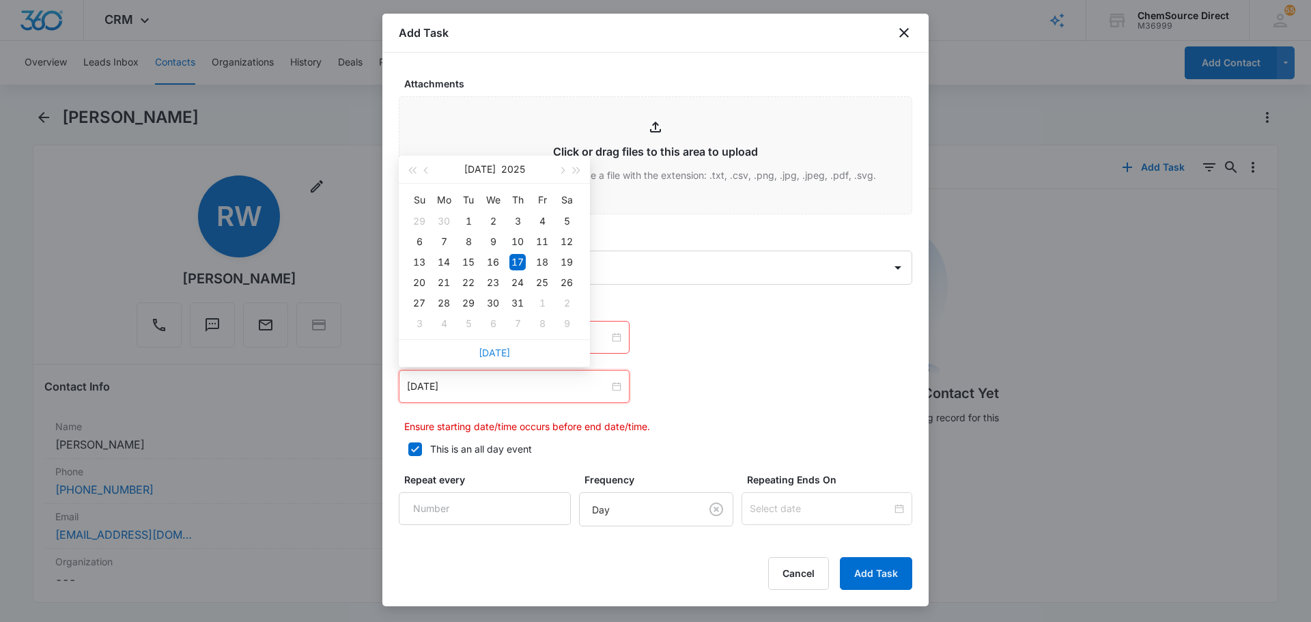
click at [497, 356] on link "Today" at bounding box center [493, 353] width 31 height 12
type input "Aug 11, 2025"
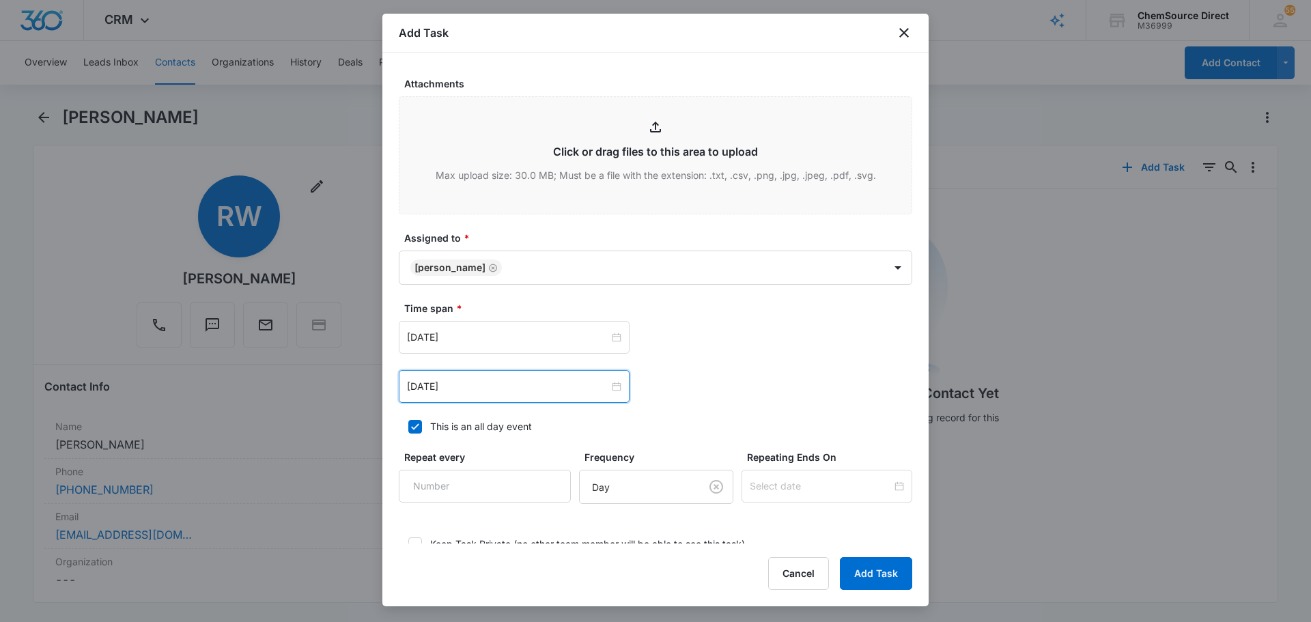
click at [805, 399] on div "Aug 11, 2025 Aug 2025 Su Mo Tu We Th Fr Sa 27 28 29 30 31 1 2 3 4 5 6 7 8 9 10 …" at bounding box center [655, 386] width 513 height 33
click at [464, 487] on input "Repeat every" at bounding box center [485, 486] width 172 height 33
type input "2"
click at [649, 485] on body "CRM Apps Reputation Forms CRM Email Social Payments POS Content Ads Intelligenc…" at bounding box center [655, 311] width 1311 height 622
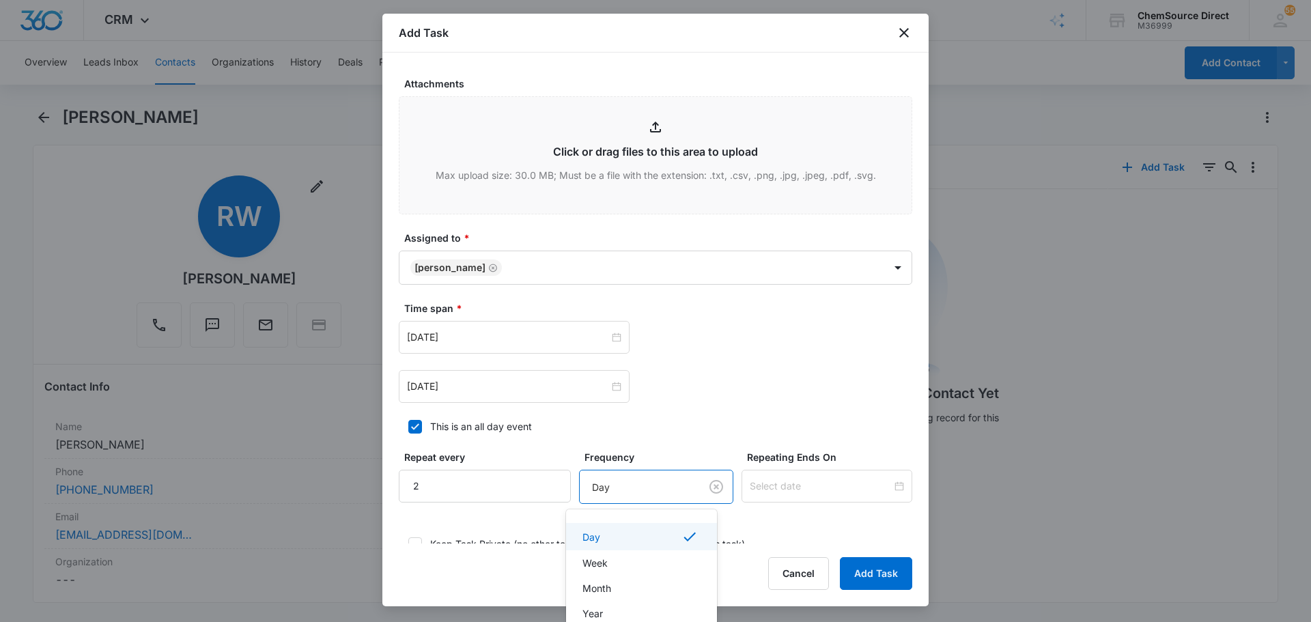
click at [634, 534] on div "Day" at bounding box center [639, 536] width 115 height 16
click at [773, 481] on input at bounding box center [820, 485] width 142 height 15
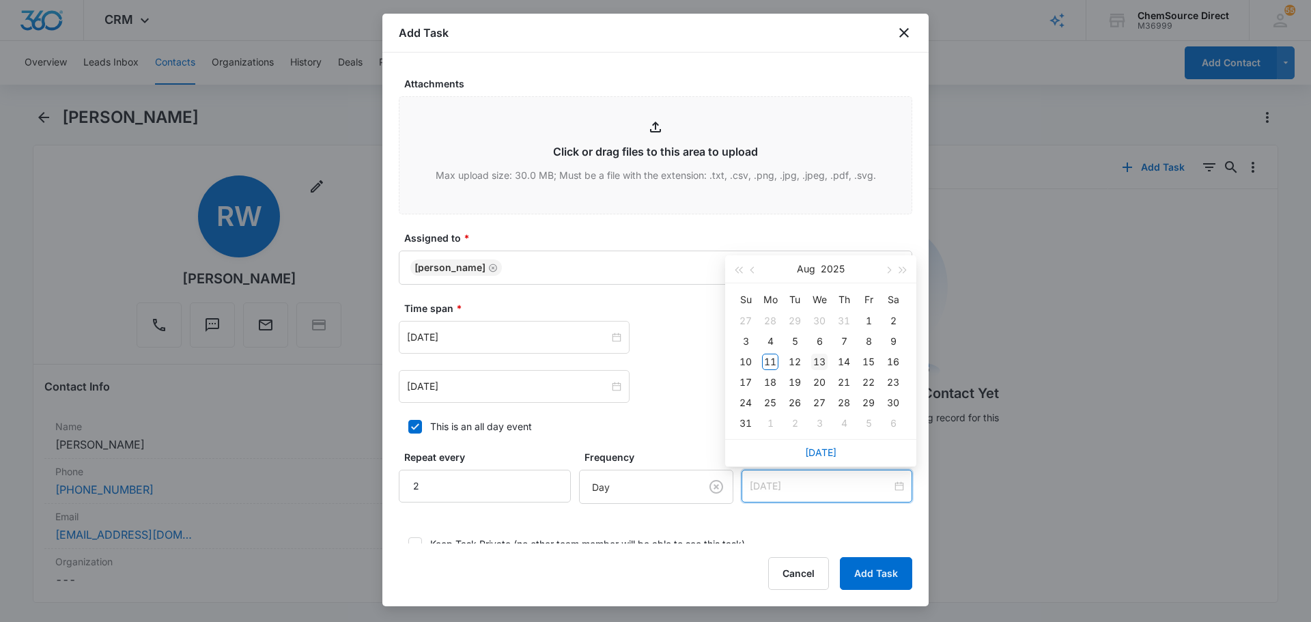
type input "Aug 13, 2025"
click at [816, 355] on div "13" at bounding box center [819, 362] width 16 height 16
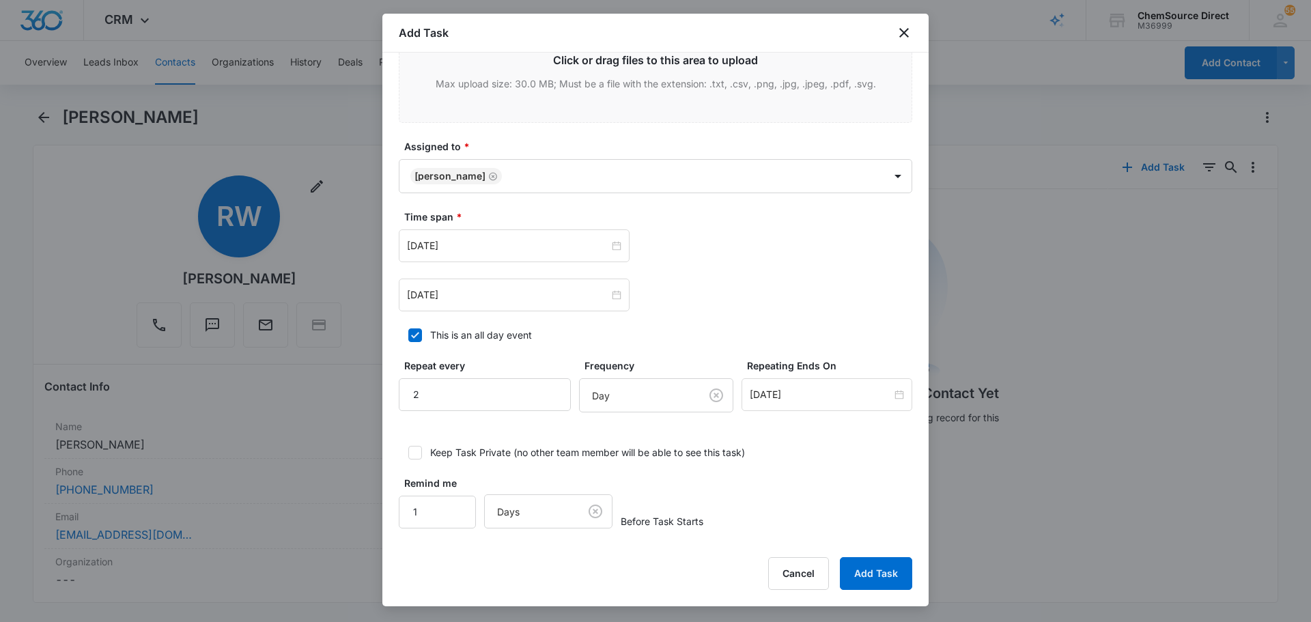
scroll to position [844, 0]
click at [872, 575] on button "Add Task" at bounding box center [876, 573] width 72 height 33
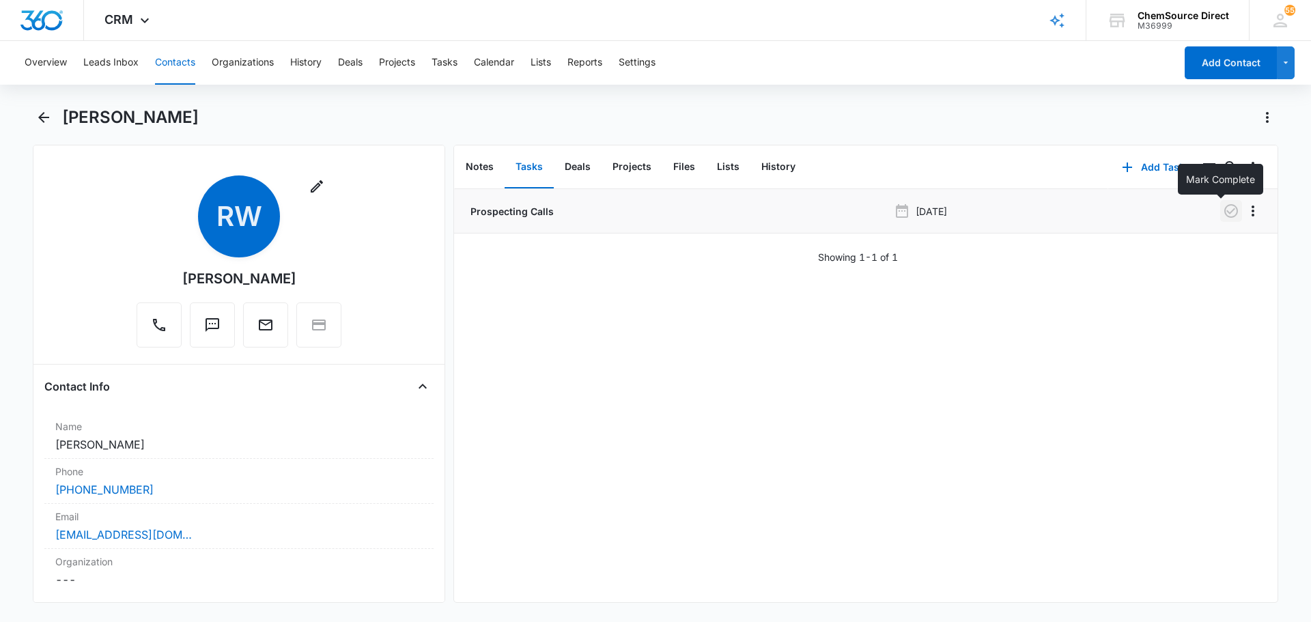
click at [1222, 216] on icon "button" at bounding box center [1230, 211] width 16 height 16
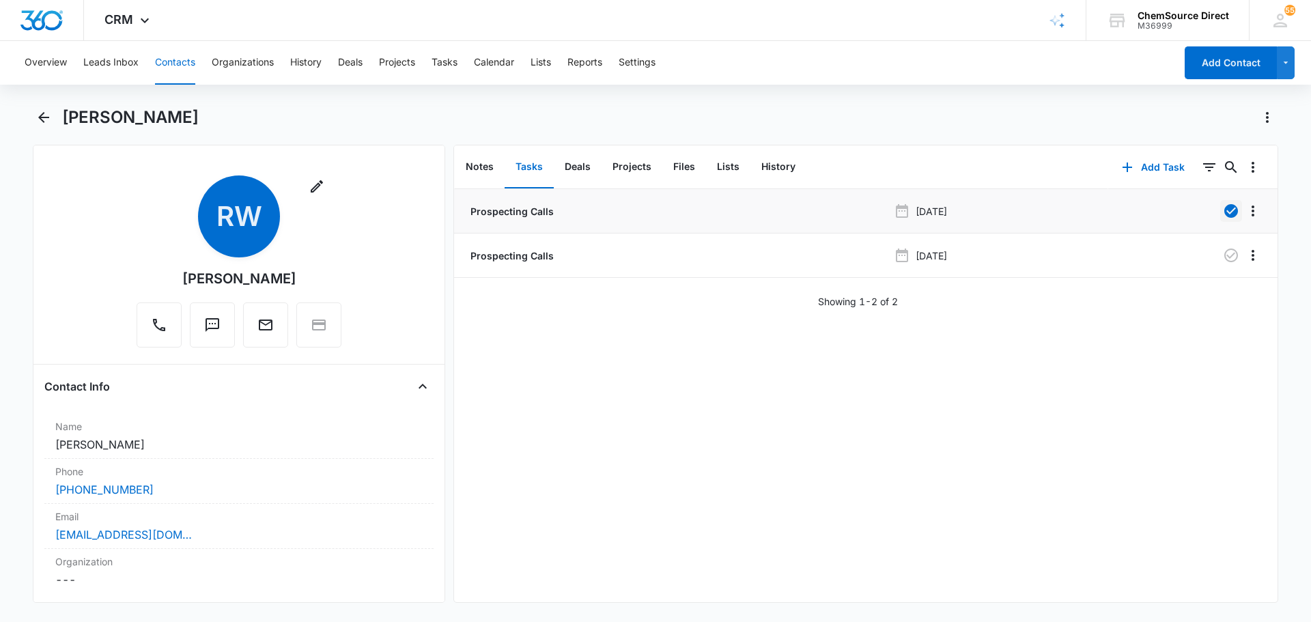
click at [186, 57] on button "Contacts" at bounding box center [175, 63] width 40 height 44
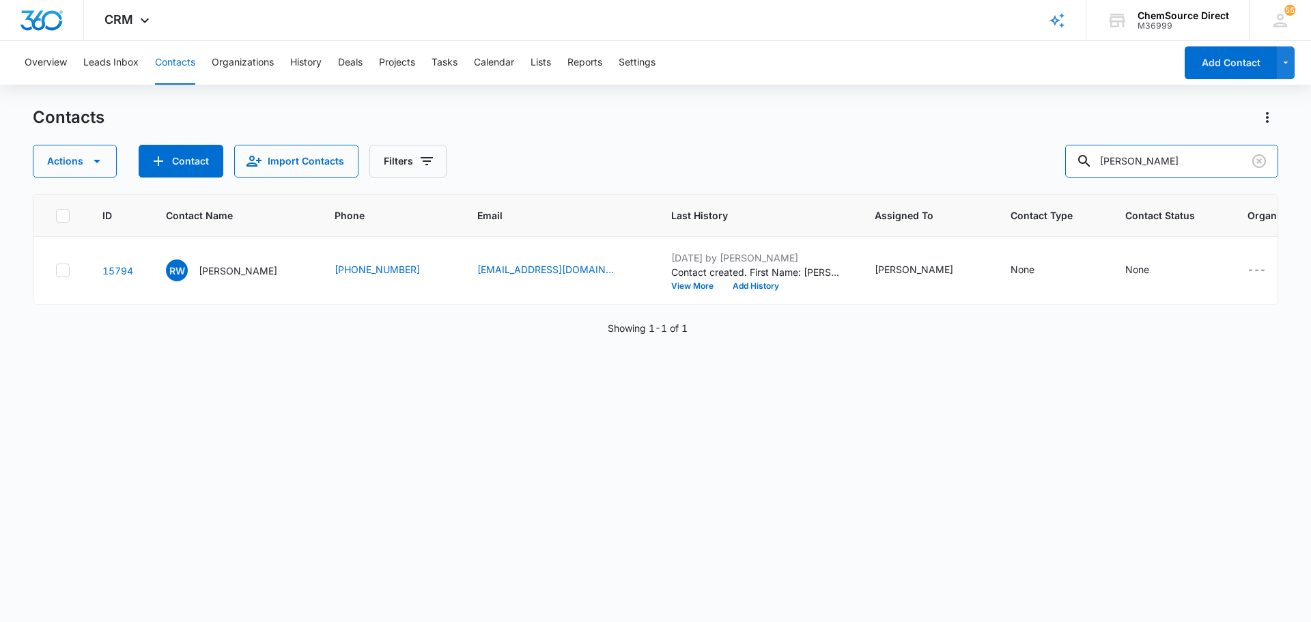
drag, startPoint x: 1169, startPoint y: 159, endPoint x: 960, endPoint y: 159, distance: 208.9
click at [987, 159] on div "Actions Contact Import Contacts Filters robin waddell" at bounding box center [655, 161] width 1245 height 33
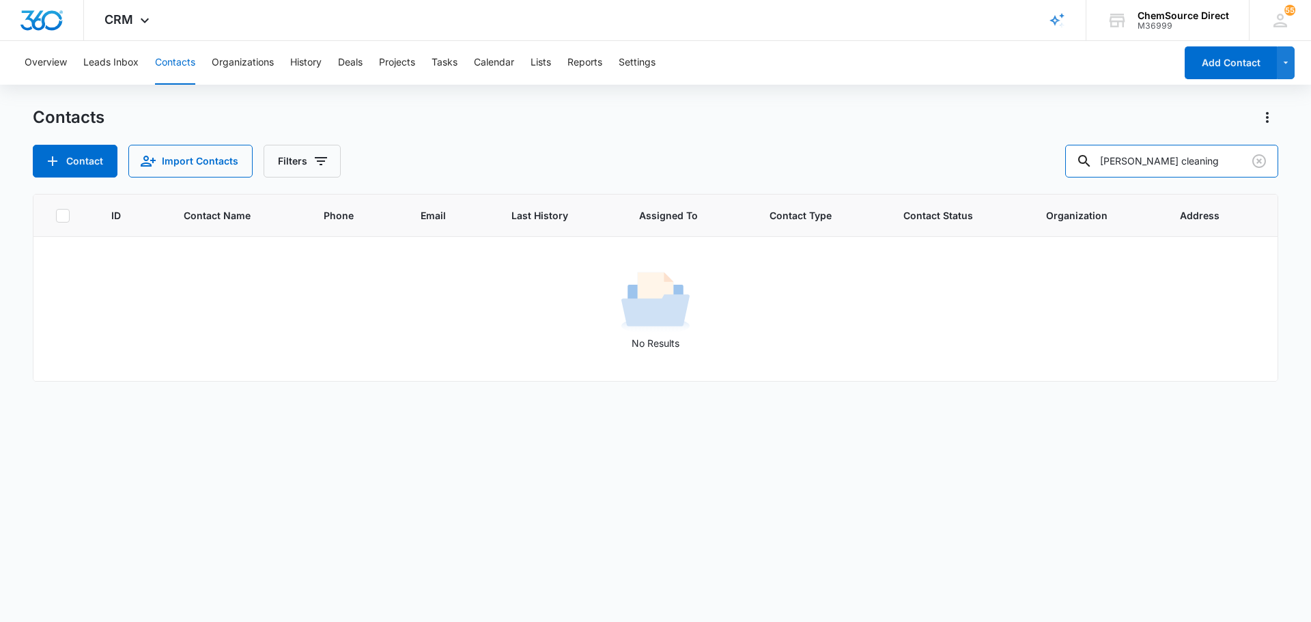
drag, startPoint x: 1203, startPoint y: 165, endPoint x: 967, endPoint y: 168, distance: 235.5
click at [1004, 168] on div "Contact Import Contacts Filters rhodes cleaning" at bounding box center [655, 161] width 1245 height 33
type input "beth rhodes"
click at [99, 155] on button "Contact" at bounding box center [75, 161] width 85 height 33
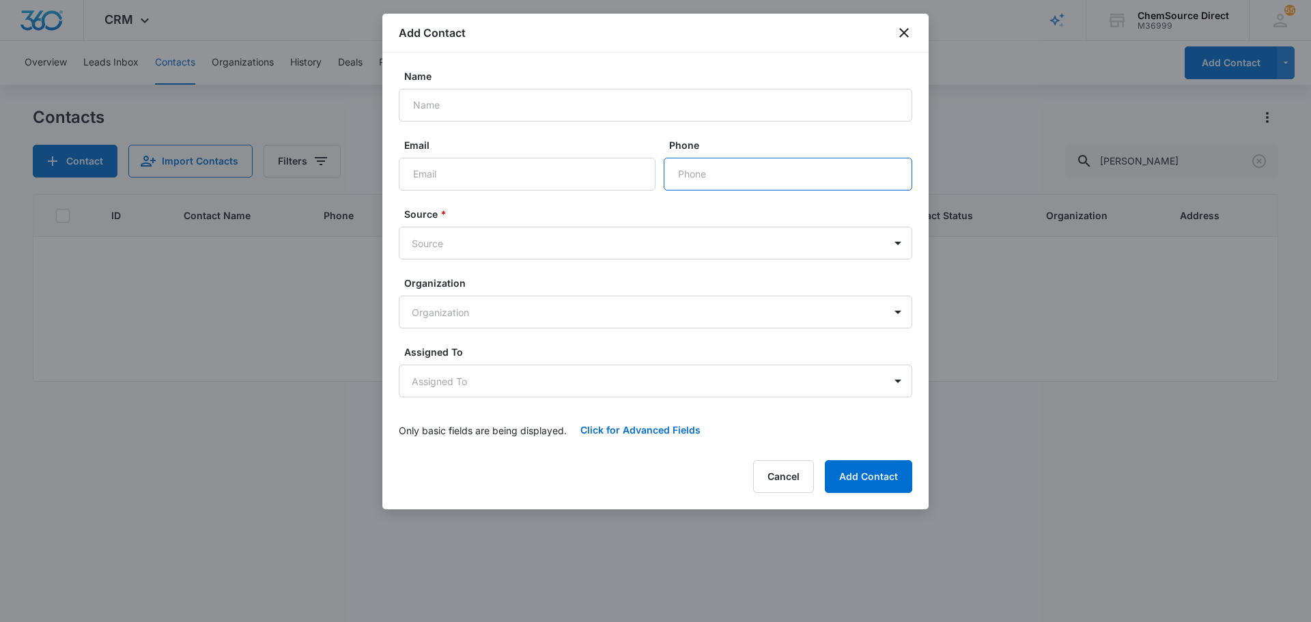
click at [698, 170] on input "Phone" at bounding box center [787, 174] width 248 height 33
paste input "(336) 340-3888"
type input "(336) 340-3888"
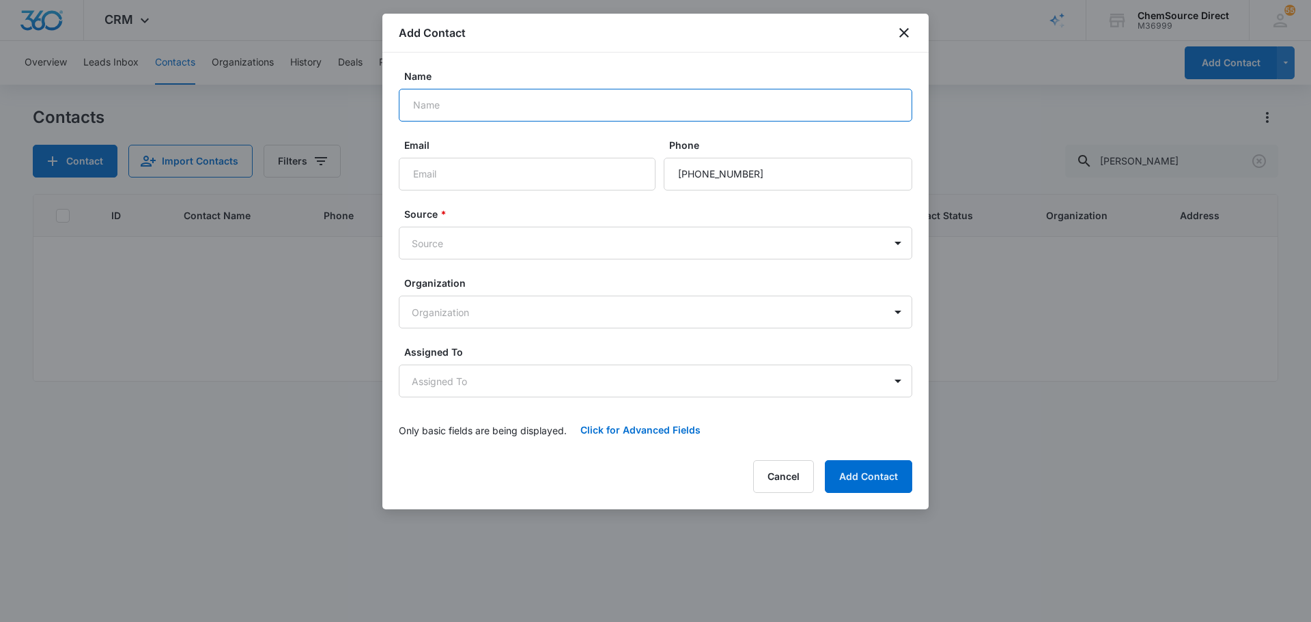
click at [555, 112] on input "Name" at bounding box center [655, 105] width 513 height 33
type input "Beth Rhodes"
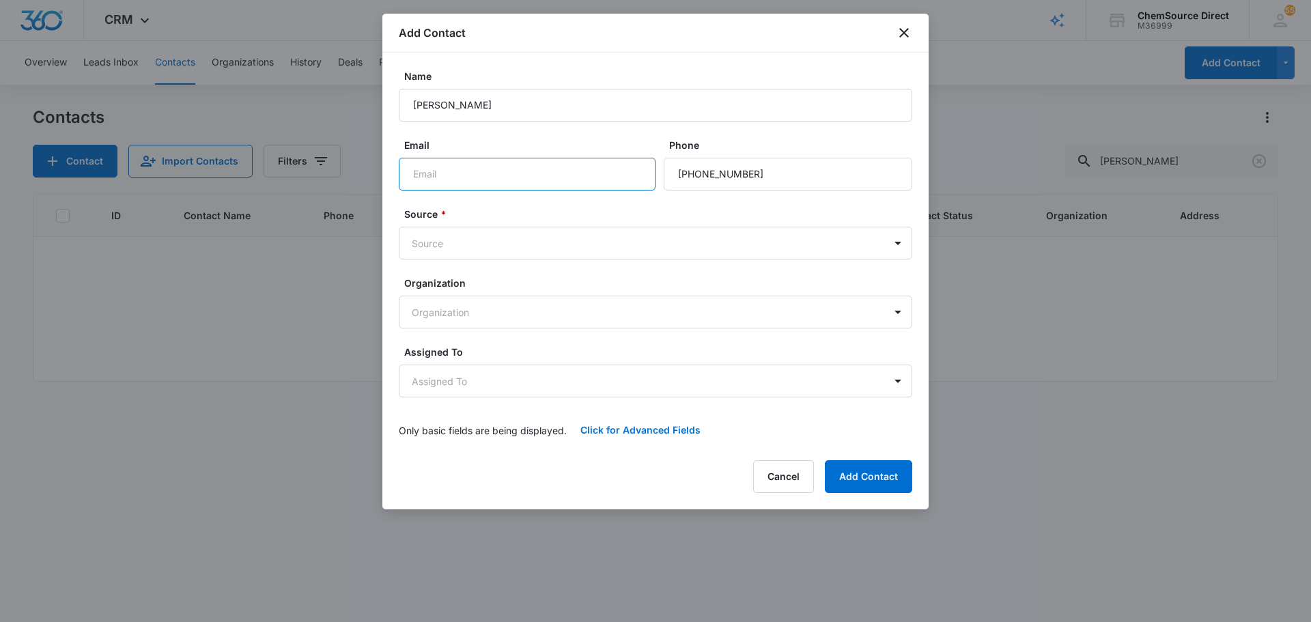
click at [472, 171] on input "Email" at bounding box center [527, 174] width 257 height 33
paste input "Beth.rhodescleaning@yahoo.com"
type input "Beth.rhodescleaning@yahoo.com"
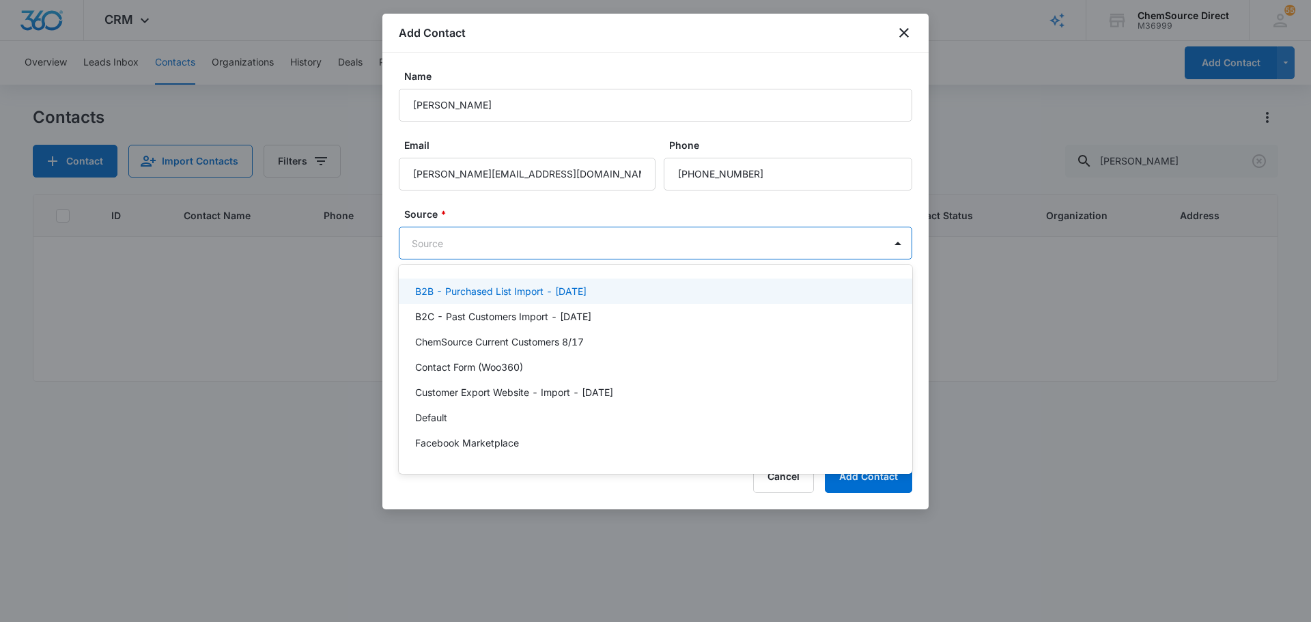
click at [490, 238] on body "CRM Apps Reputation Forms CRM Email Social Payments POS Content Ads Intelligenc…" at bounding box center [655, 311] width 1311 height 622
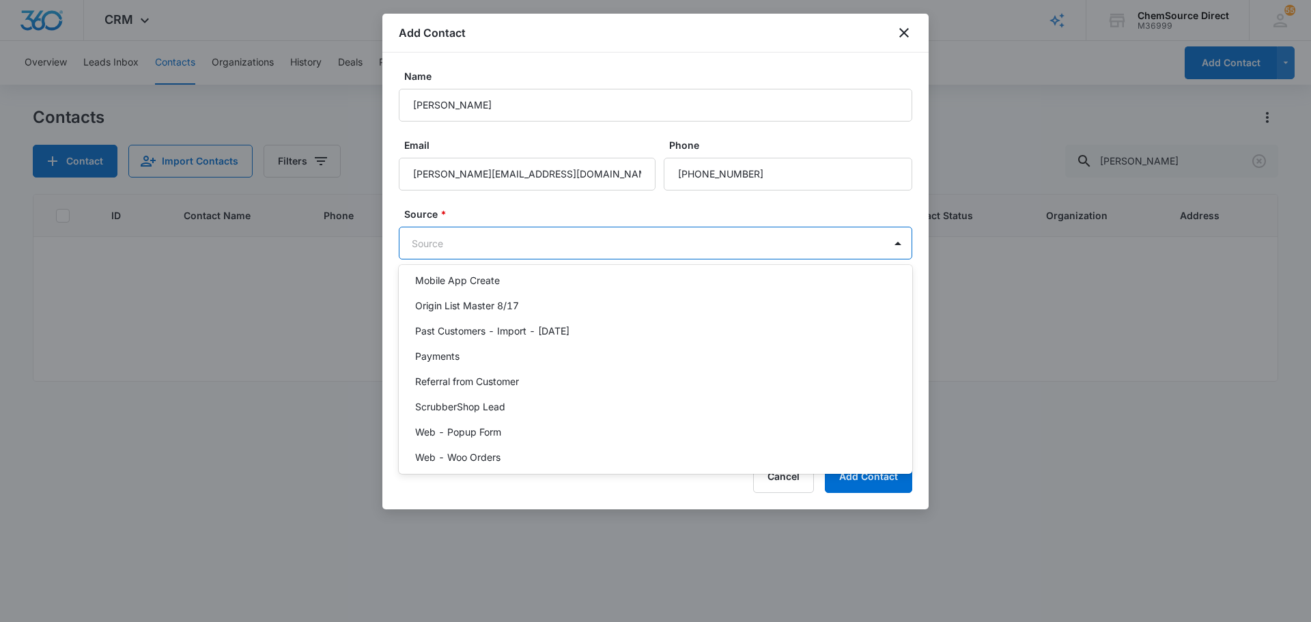
scroll to position [298, 0]
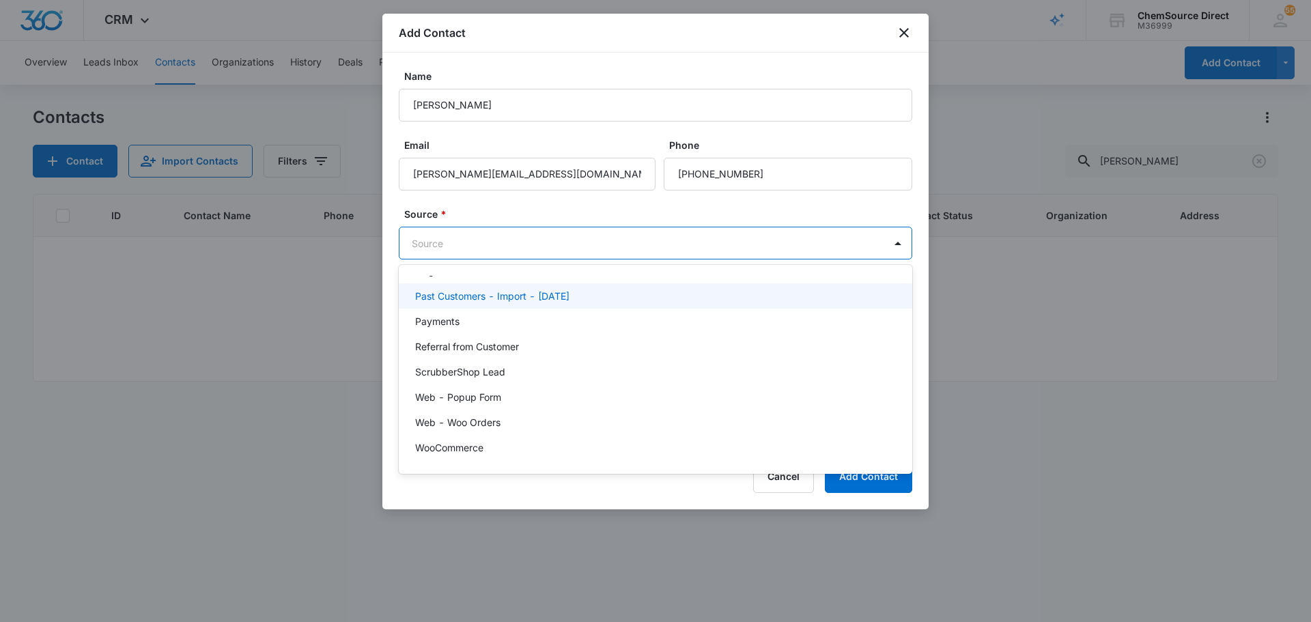
click at [559, 298] on p "Past Customers - Import - 10/12/22" at bounding box center [492, 296] width 154 height 14
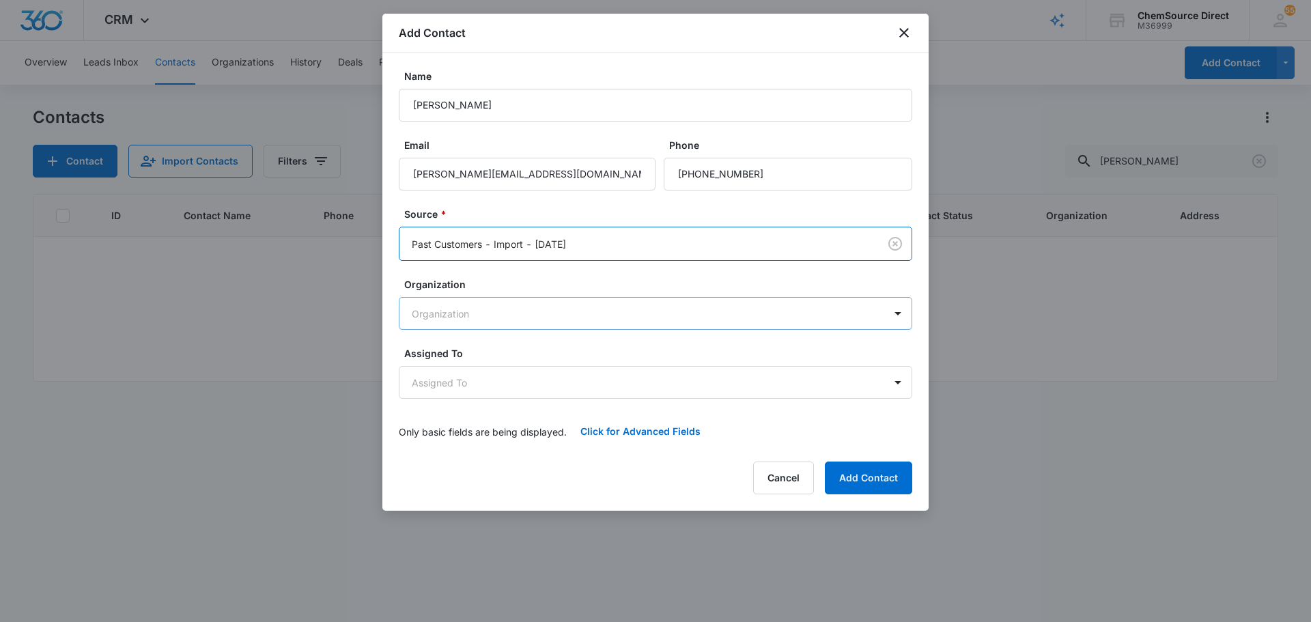
click at [498, 311] on body "CRM Apps Reputation Forms CRM Email Social Payments POS Content Ads Intelligenc…" at bounding box center [655, 311] width 1311 height 622
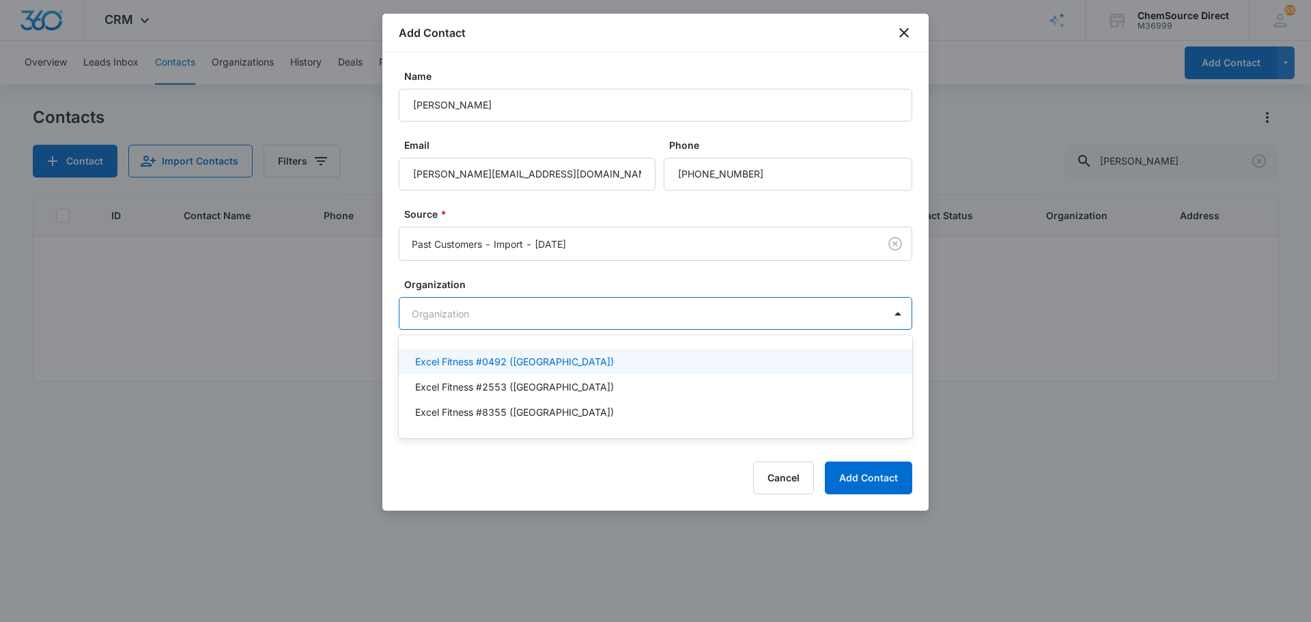
click at [547, 267] on div at bounding box center [655, 311] width 1311 height 622
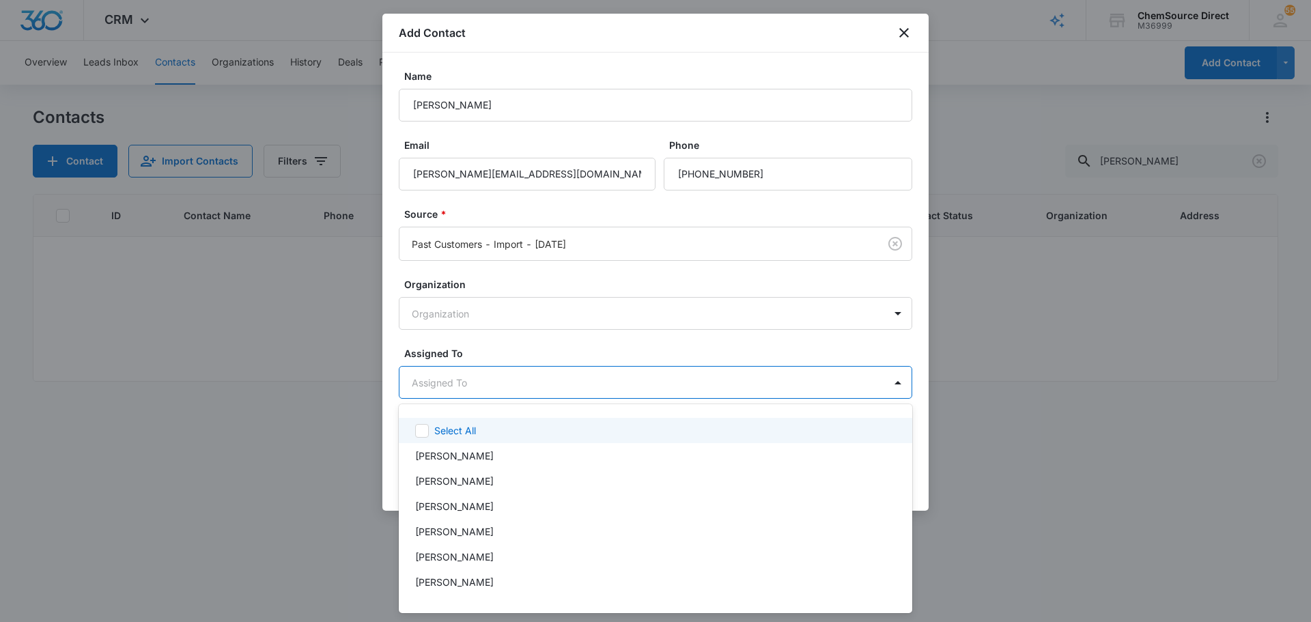
click at [504, 380] on body "CRM Apps Reputation Forms CRM Email Social Payments POS Content Ads Intelligenc…" at bounding box center [655, 311] width 1311 height 622
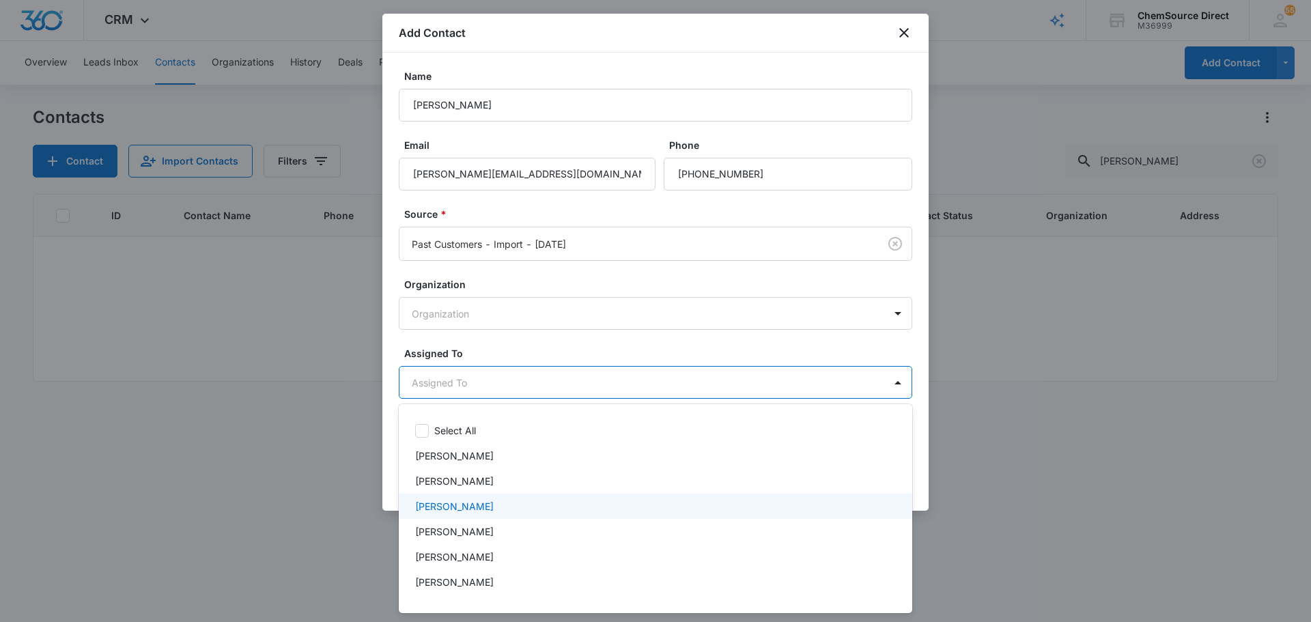
scroll to position [71, 0]
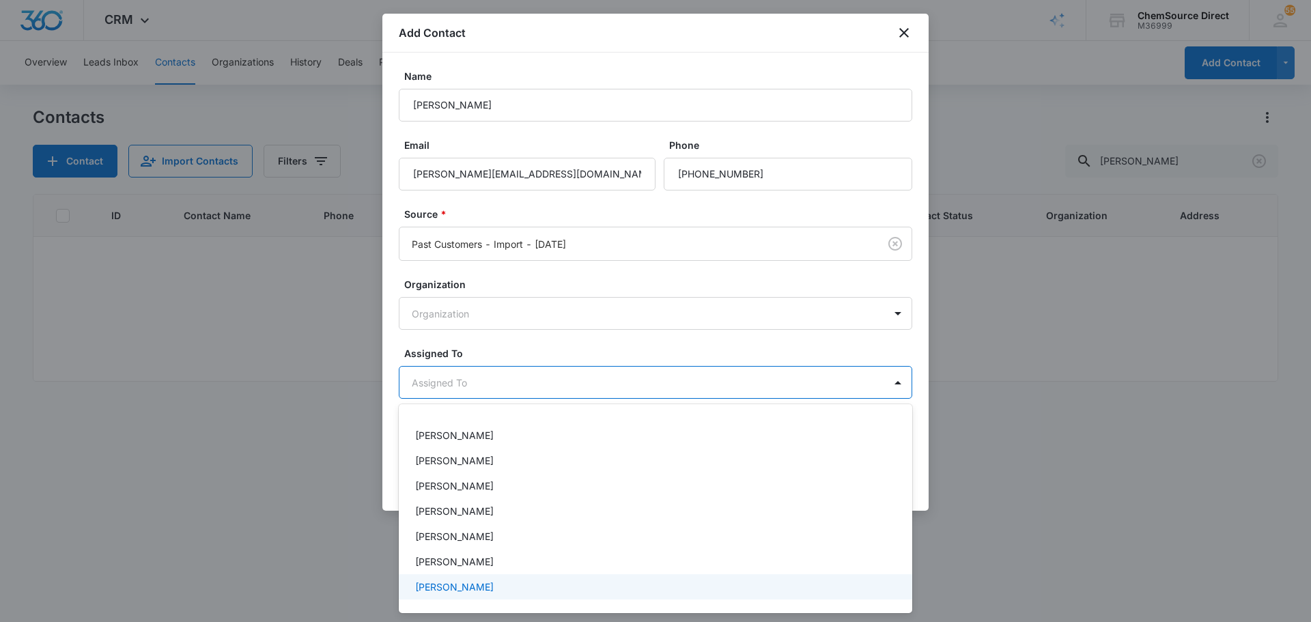
click at [447, 584] on p "[PERSON_NAME]" at bounding box center [454, 587] width 78 height 14
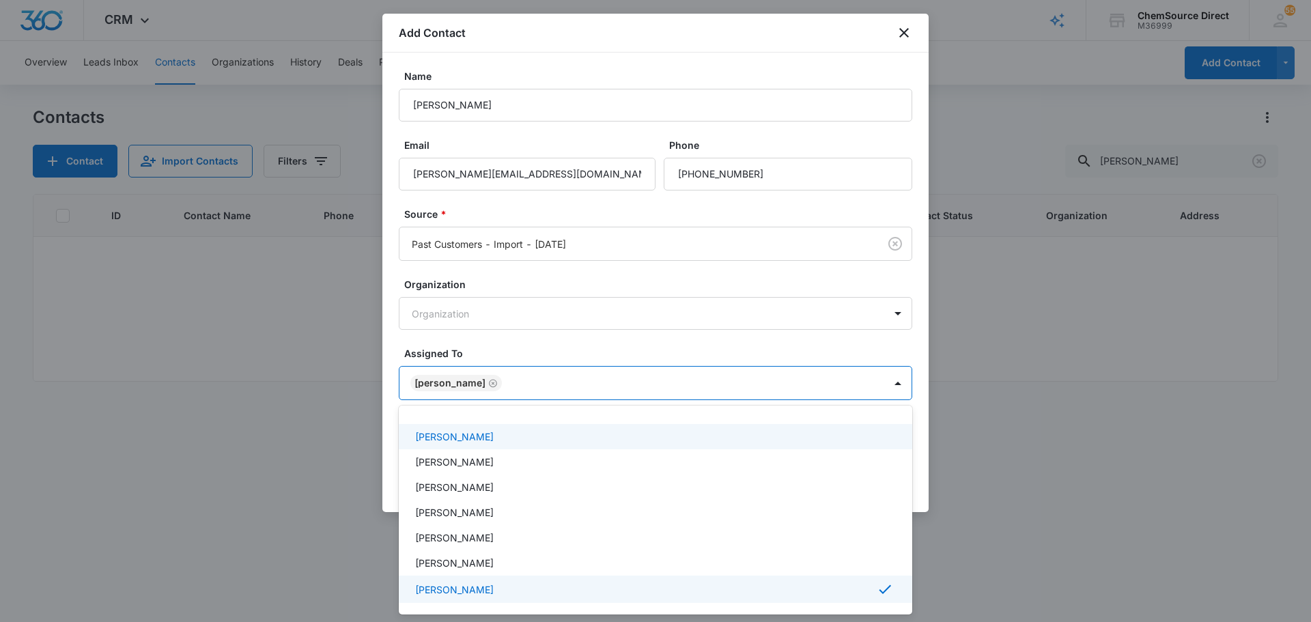
click at [489, 353] on div at bounding box center [655, 311] width 1311 height 622
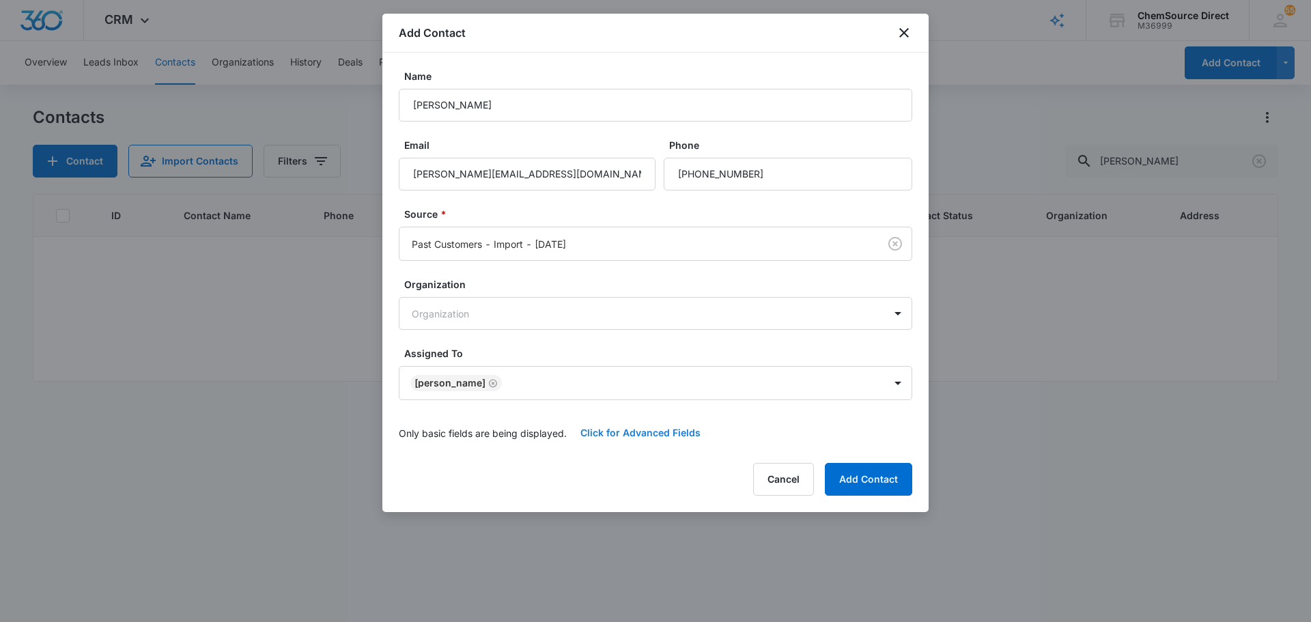
click at [605, 429] on button "Click for Advanced Fields" at bounding box center [640, 432] width 147 height 33
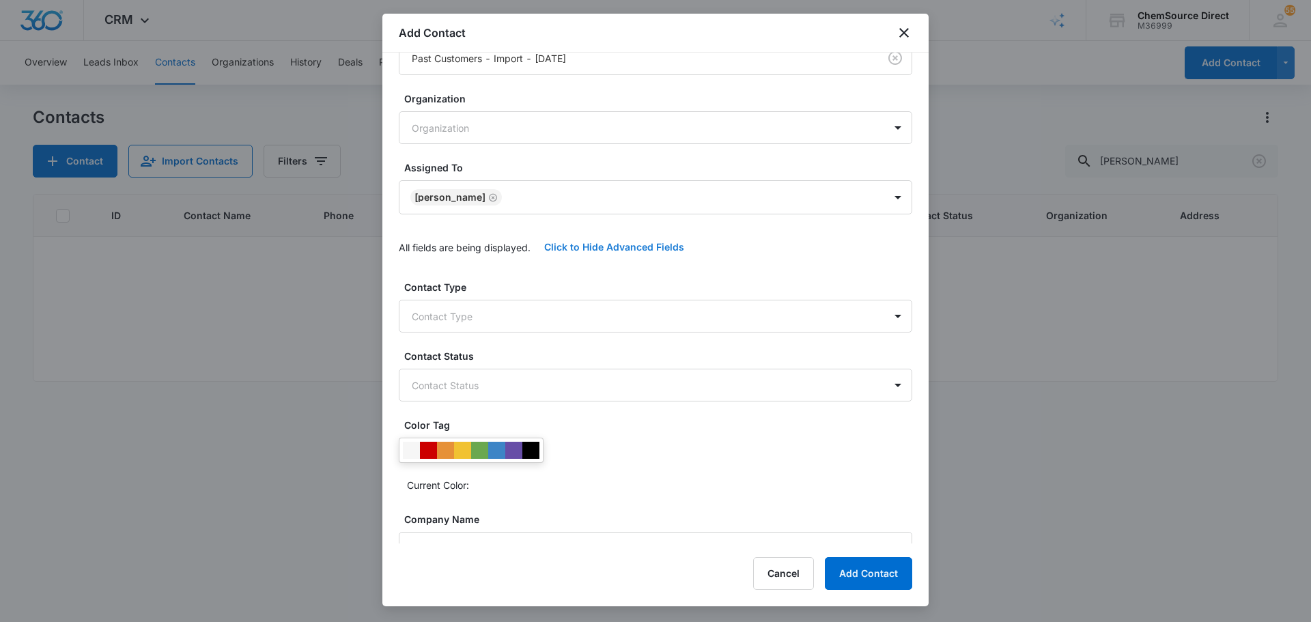
scroll to position [205, 0]
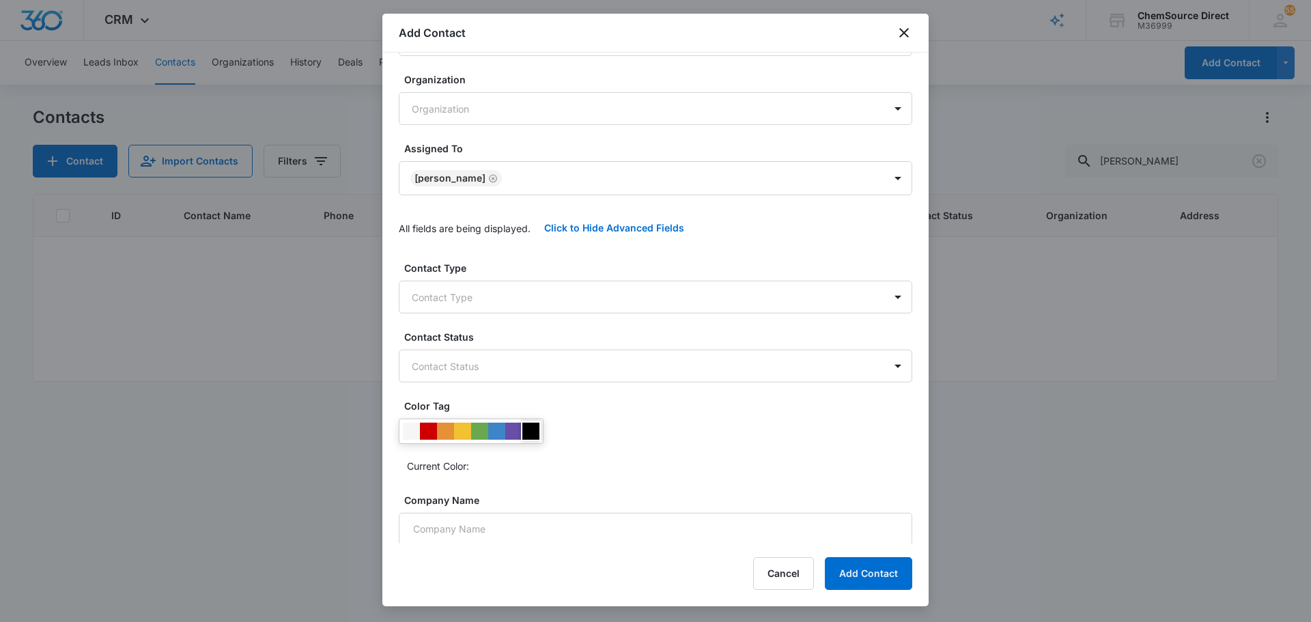
click at [539, 429] on div at bounding box center [530, 431] width 17 height 17
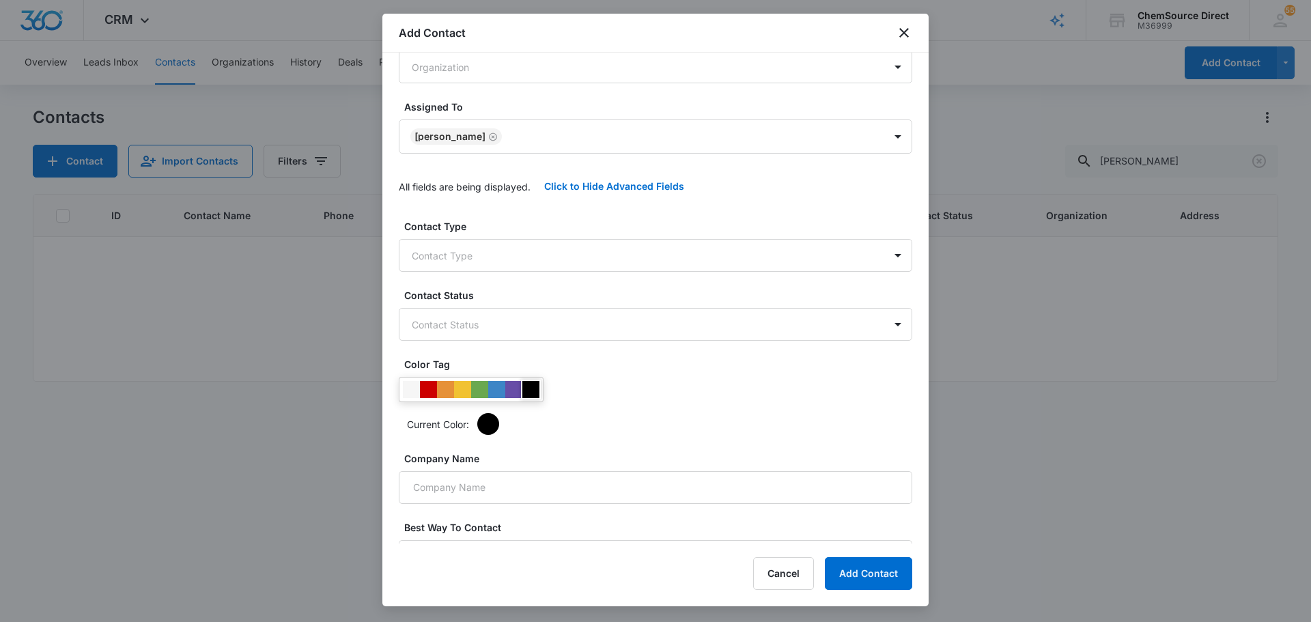
scroll to position [292, 0]
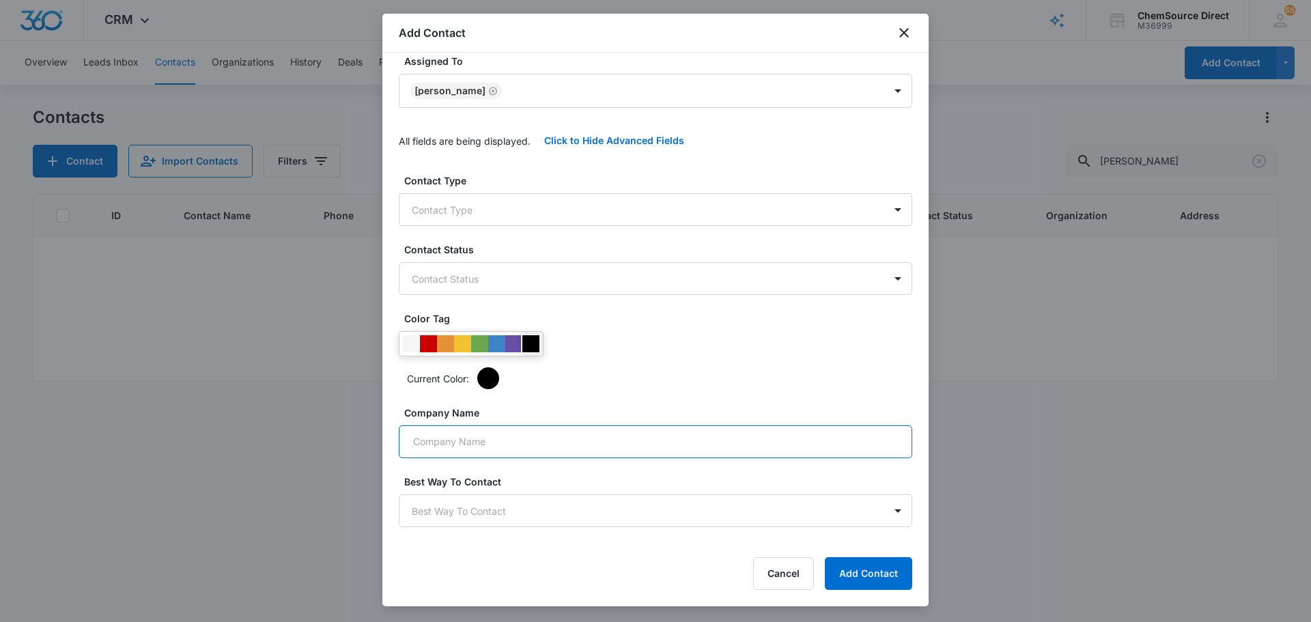
click at [539, 441] on input "Company Name" at bounding box center [655, 441] width 513 height 33
type input "Rhodes Cleaning Services"
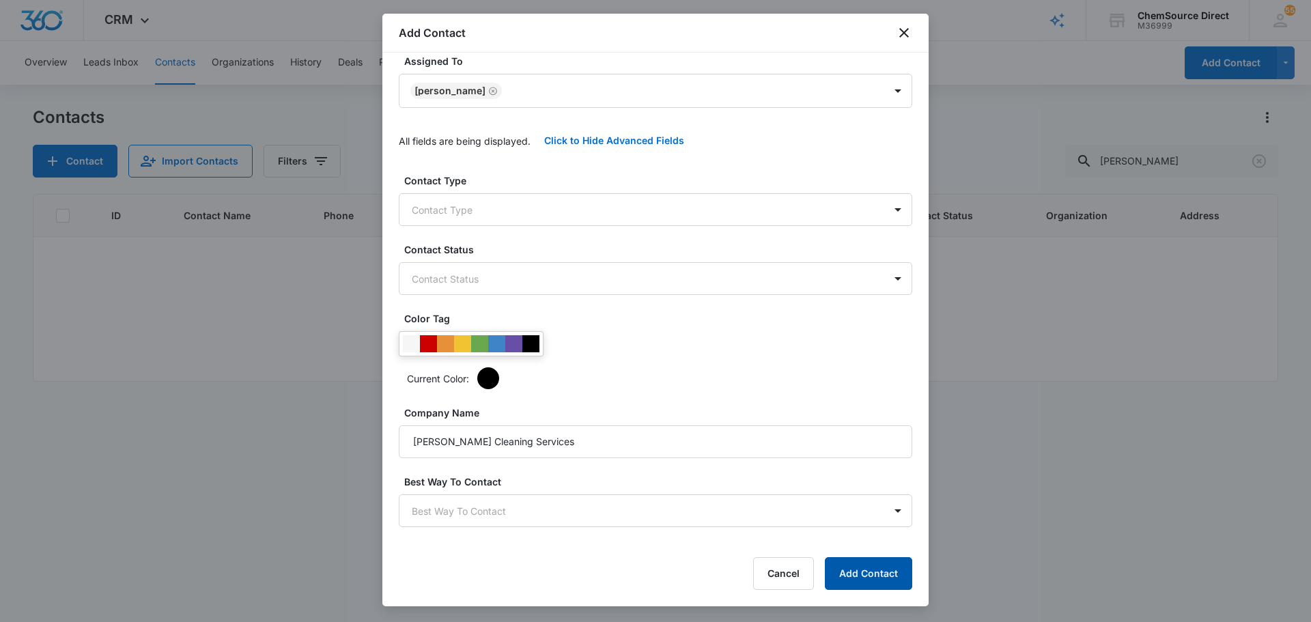
click at [861, 571] on button "Add Contact" at bounding box center [868, 573] width 87 height 33
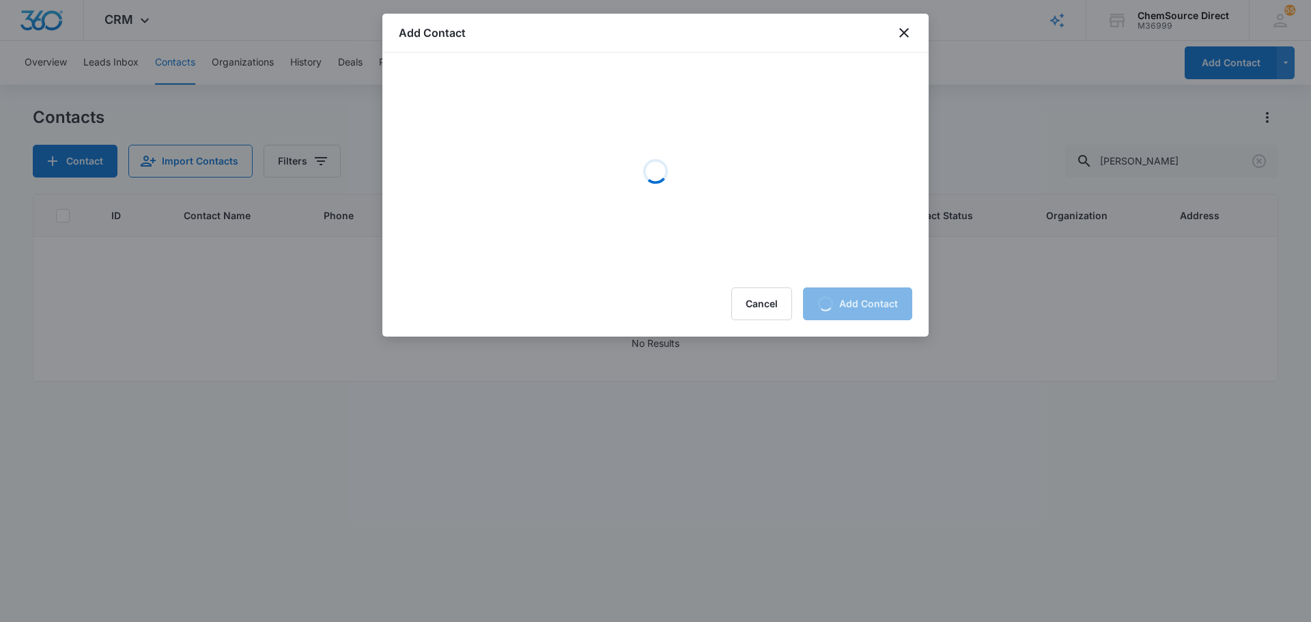
scroll to position [0, 0]
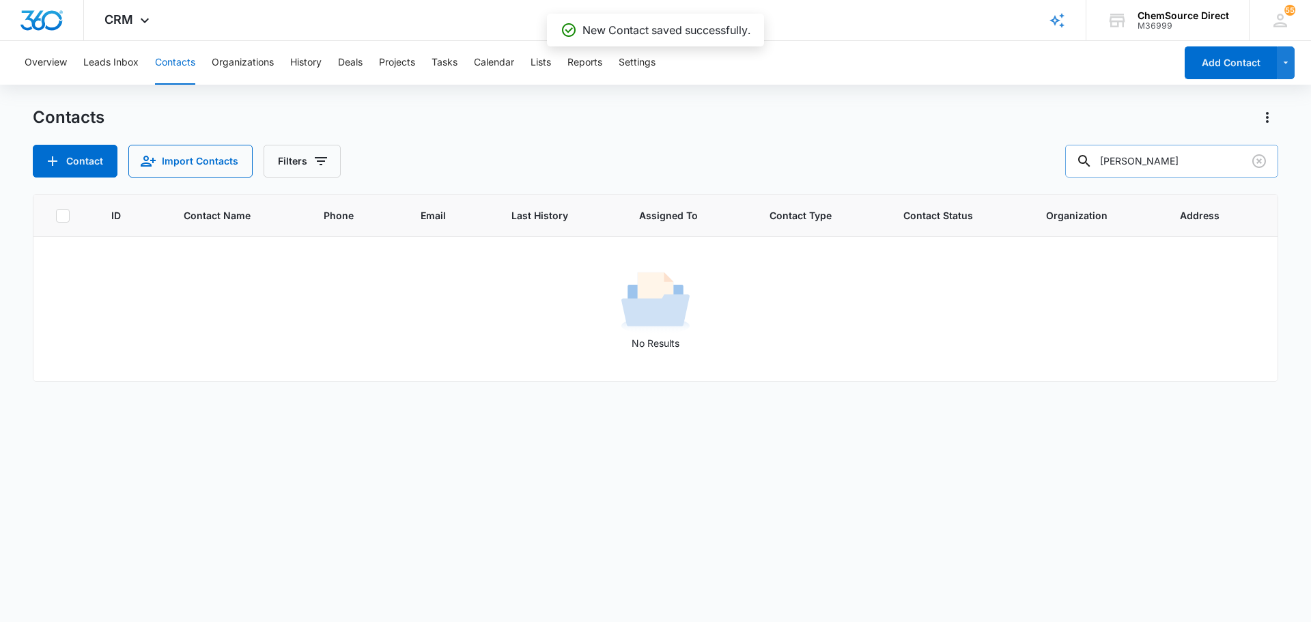
click at [1184, 162] on input "beth rhodes" at bounding box center [1171, 161] width 213 height 33
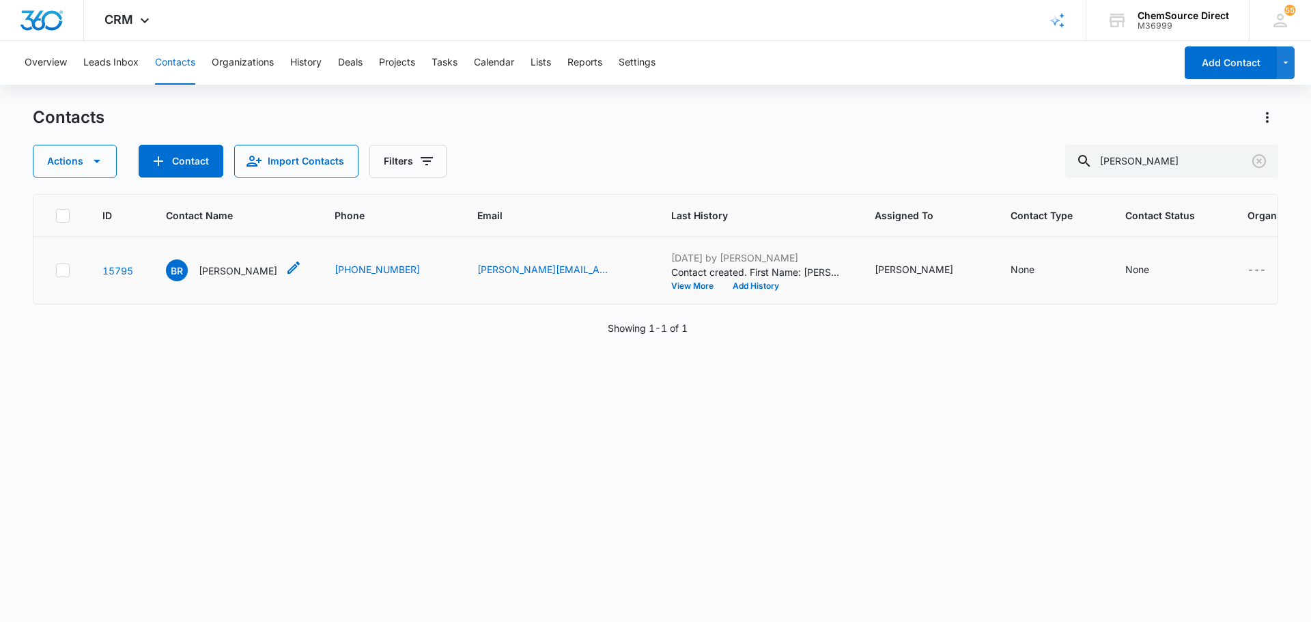
click at [222, 269] on p "Beth Rhodes" at bounding box center [238, 270] width 78 height 14
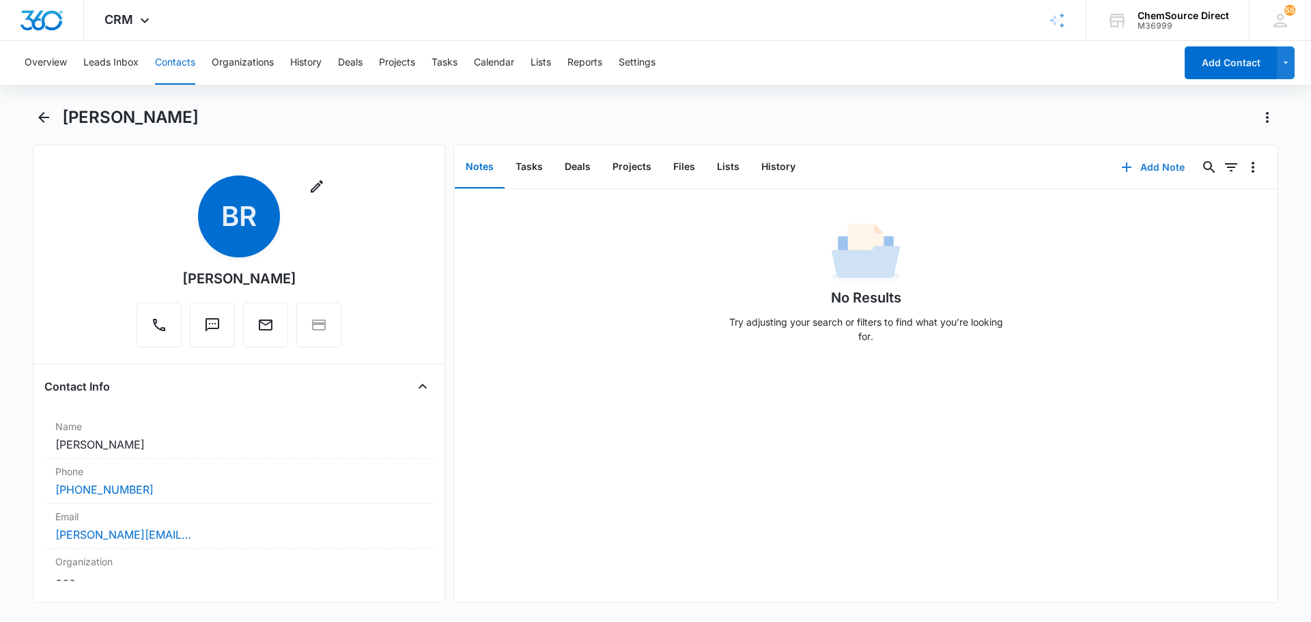
click at [1118, 163] on icon "button" at bounding box center [1126, 167] width 16 height 16
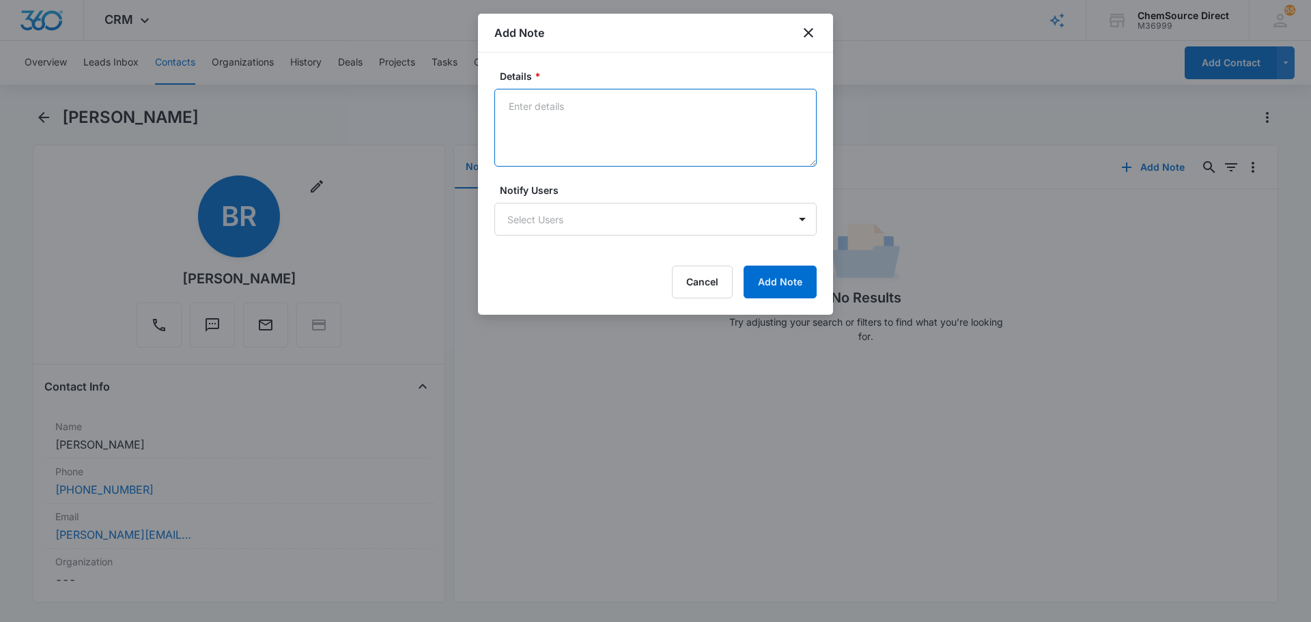
click at [610, 131] on textarea "Details *" at bounding box center [655, 128] width 322 height 78
type textarea "10% off Email Promotion"
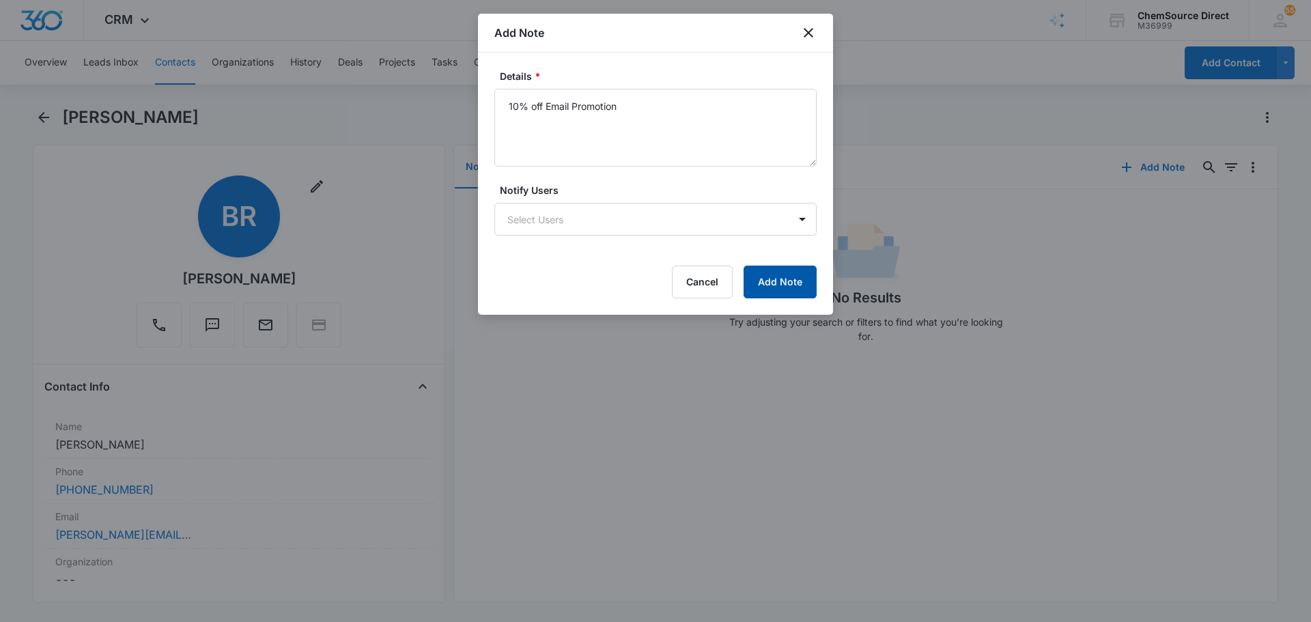
click at [775, 285] on button "Add Note" at bounding box center [779, 282] width 73 height 33
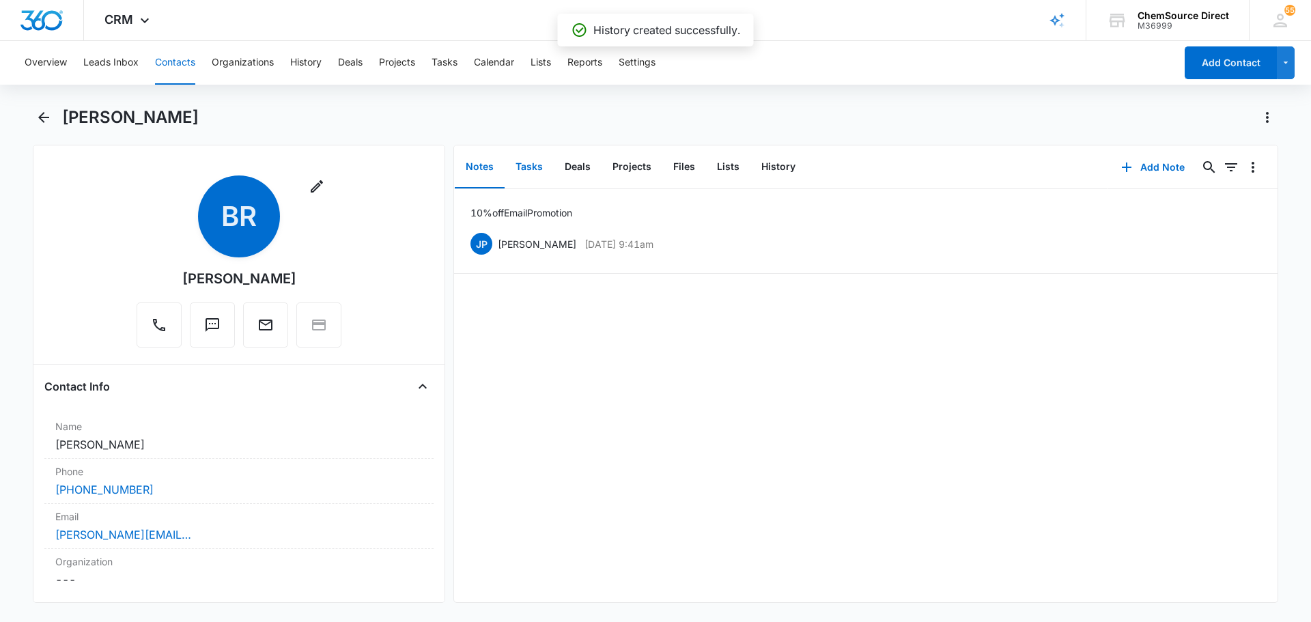
click at [533, 162] on button "Tasks" at bounding box center [528, 167] width 49 height 42
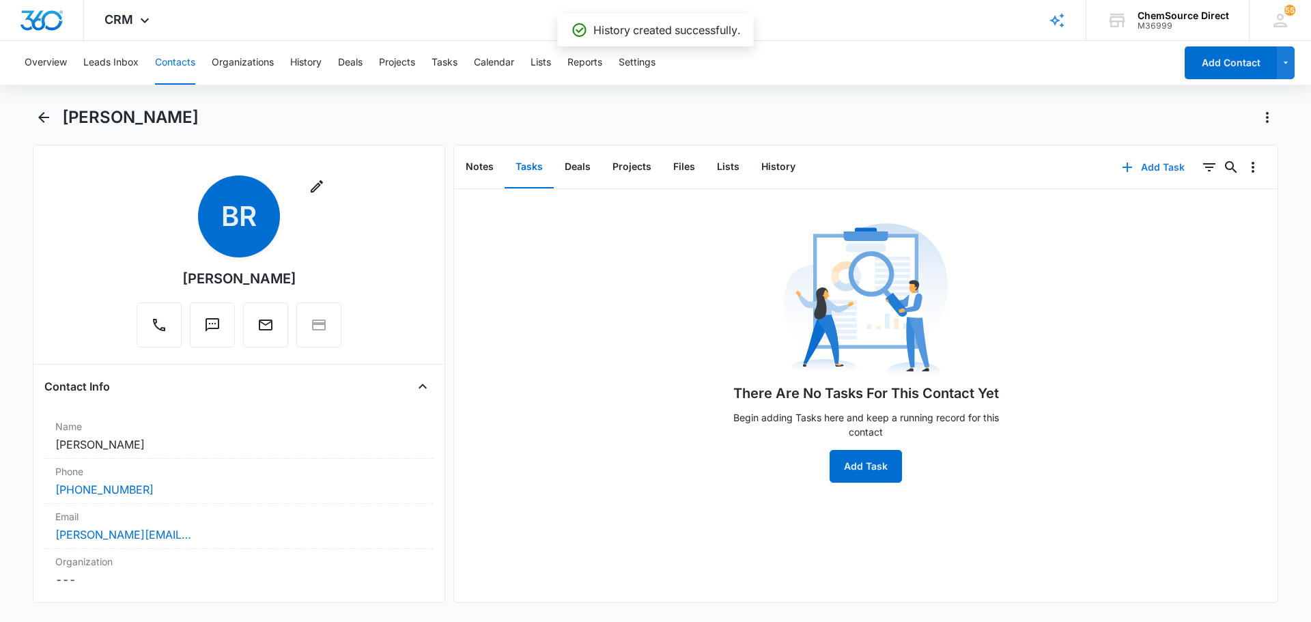
click at [1142, 167] on button "Add Task" at bounding box center [1153, 167] width 90 height 33
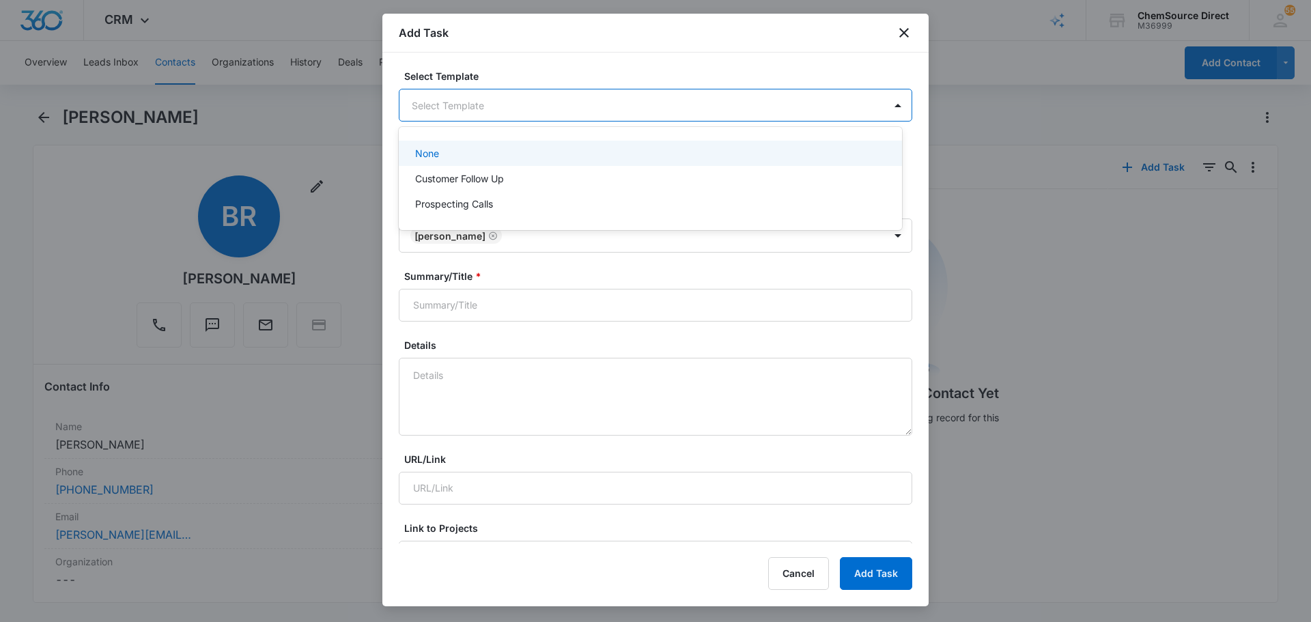
click at [551, 102] on body "CRM Apps Reputation Forms CRM Email Social Payments POS Content Ads Intelligenc…" at bounding box center [655, 311] width 1311 height 622
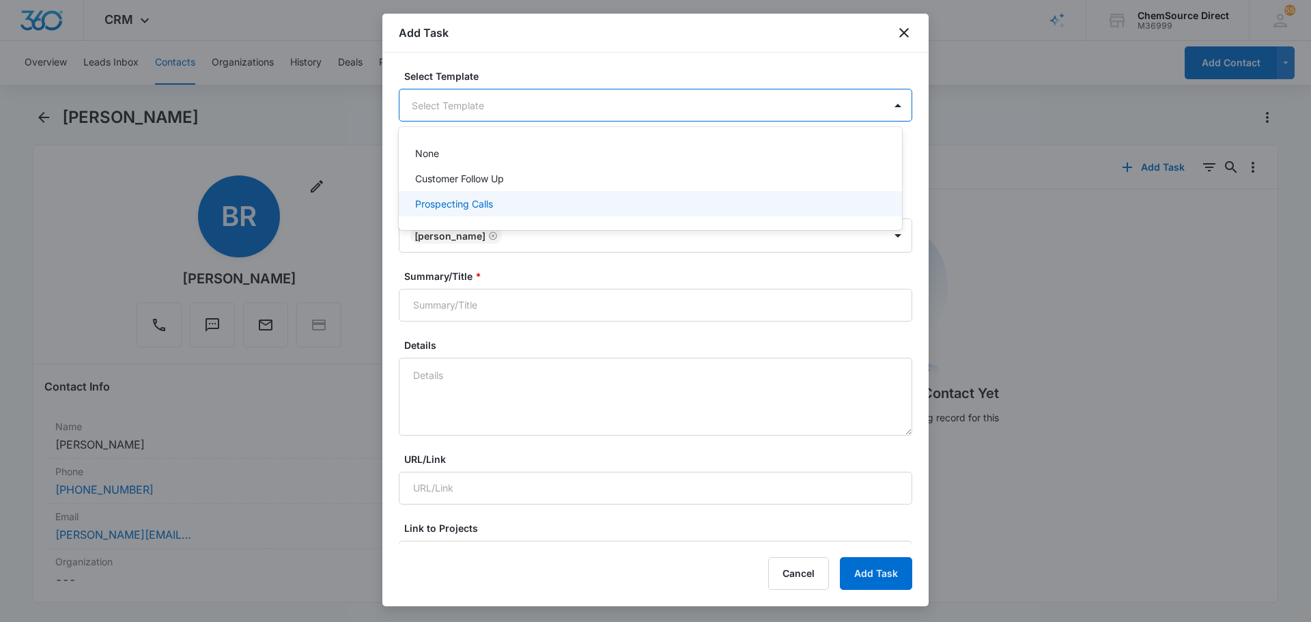
click at [513, 203] on div "Prospecting Calls" at bounding box center [649, 204] width 468 height 14
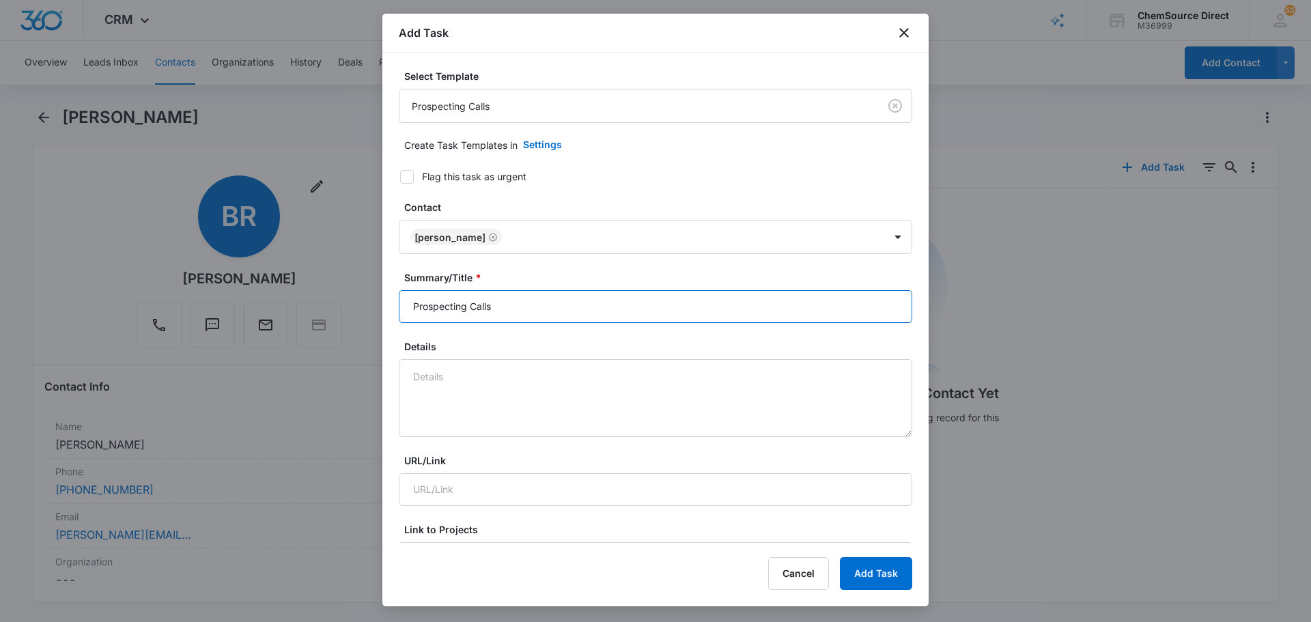
drag, startPoint x: 581, startPoint y: 294, endPoint x: 358, endPoint y: 276, distance: 223.9
click at [365, 276] on body "CRM Apps Reputation Forms CRM Email Social Payments POS Content Ads Intelligenc…" at bounding box center [655, 311] width 1311 height 622
type input "Prospecting Calls"
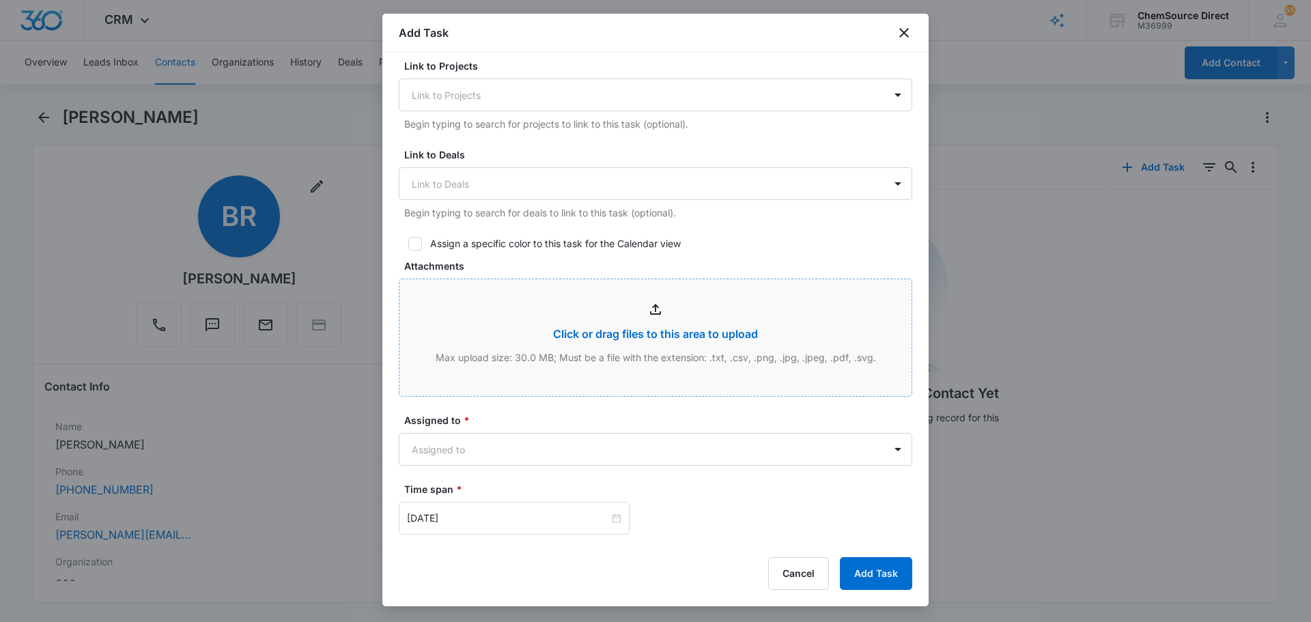
scroll to position [478, 0]
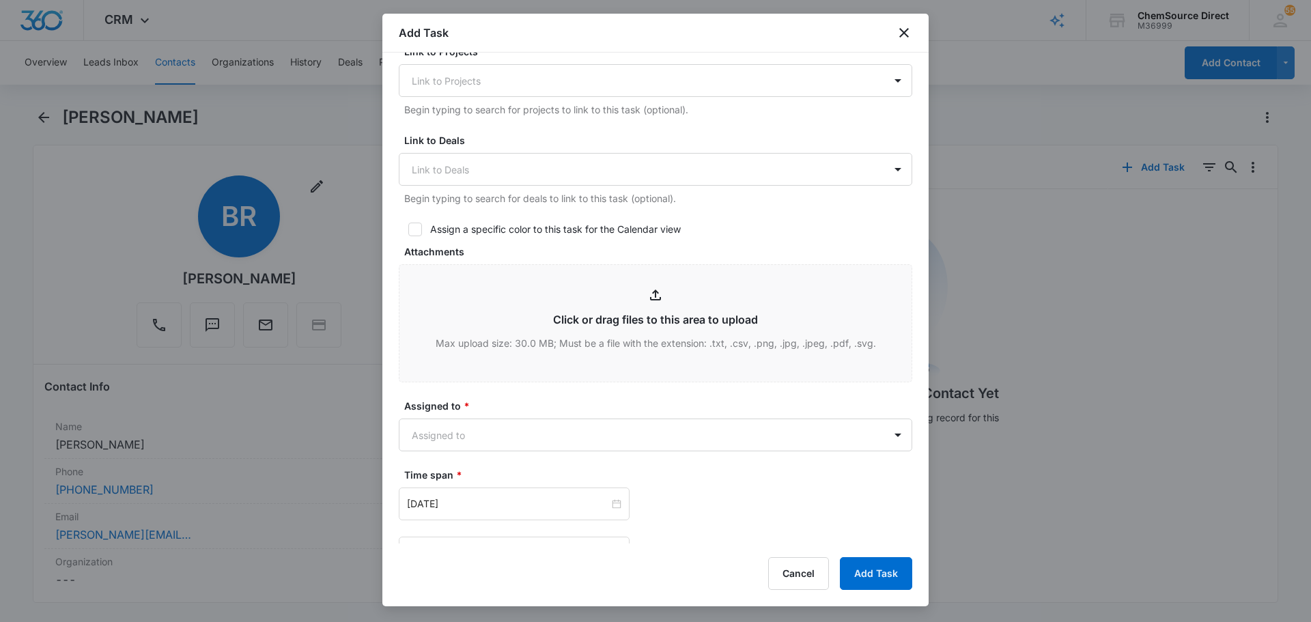
click at [403, 225] on label "Assign a specific color to this task for the Calendar view" at bounding box center [655, 229] width 513 height 14
click at [403, 225] on input "Assign a specific color to this task for the Calendar view" at bounding box center [404, 230] width 10 height 10
checkbox input "true"
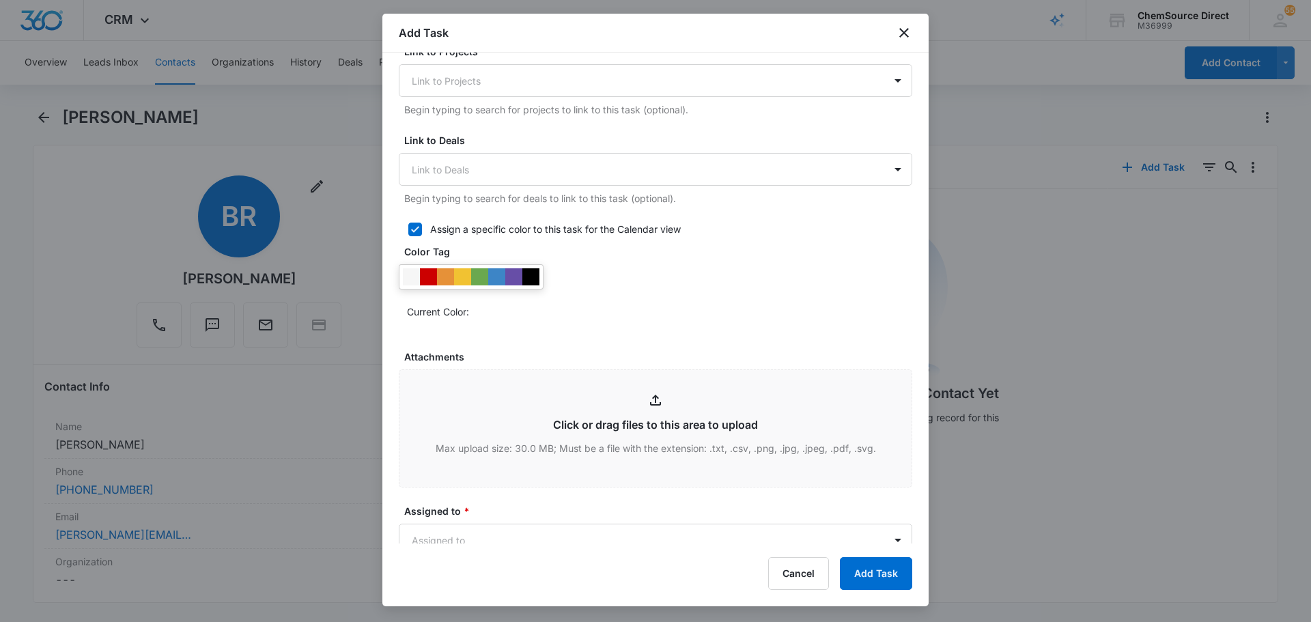
click at [541, 274] on div at bounding box center [471, 276] width 145 height 25
click at [537, 278] on div at bounding box center [530, 276] width 17 height 17
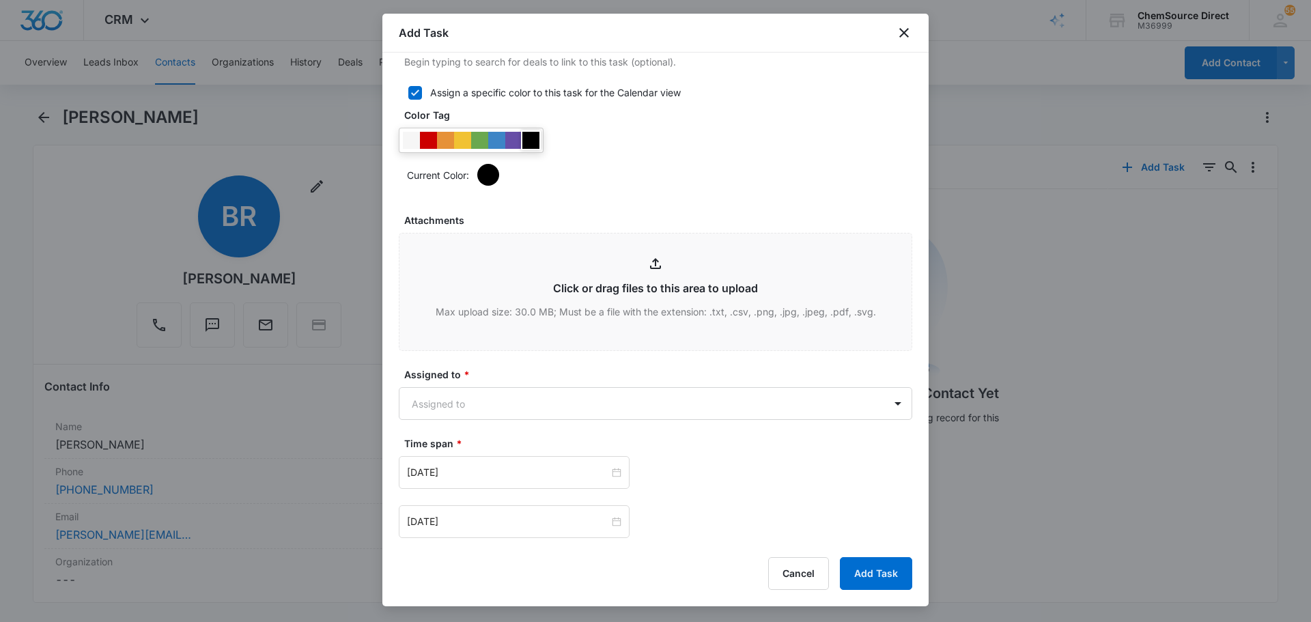
scroll to position [683, 0]
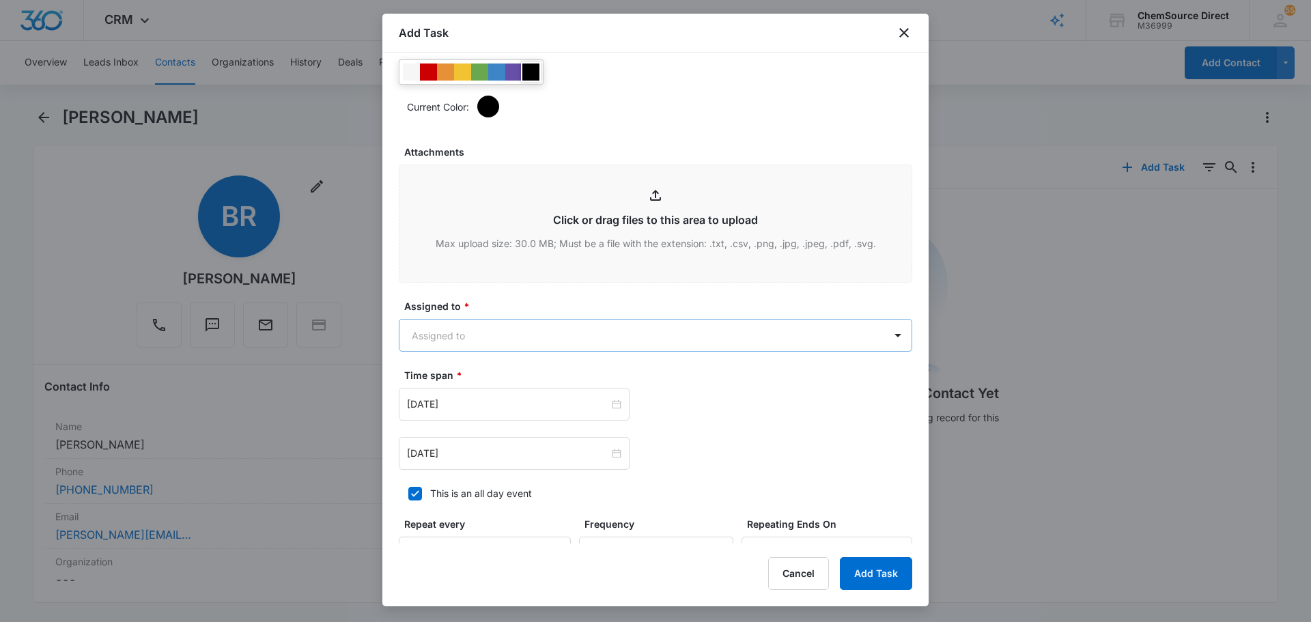
click at [482, 334] on body "CRM Apps Reputation Forms CRM Email Social Payments POS Content Ads Intelligenc…" at bounding box center [655, 311] width 1311 height 622
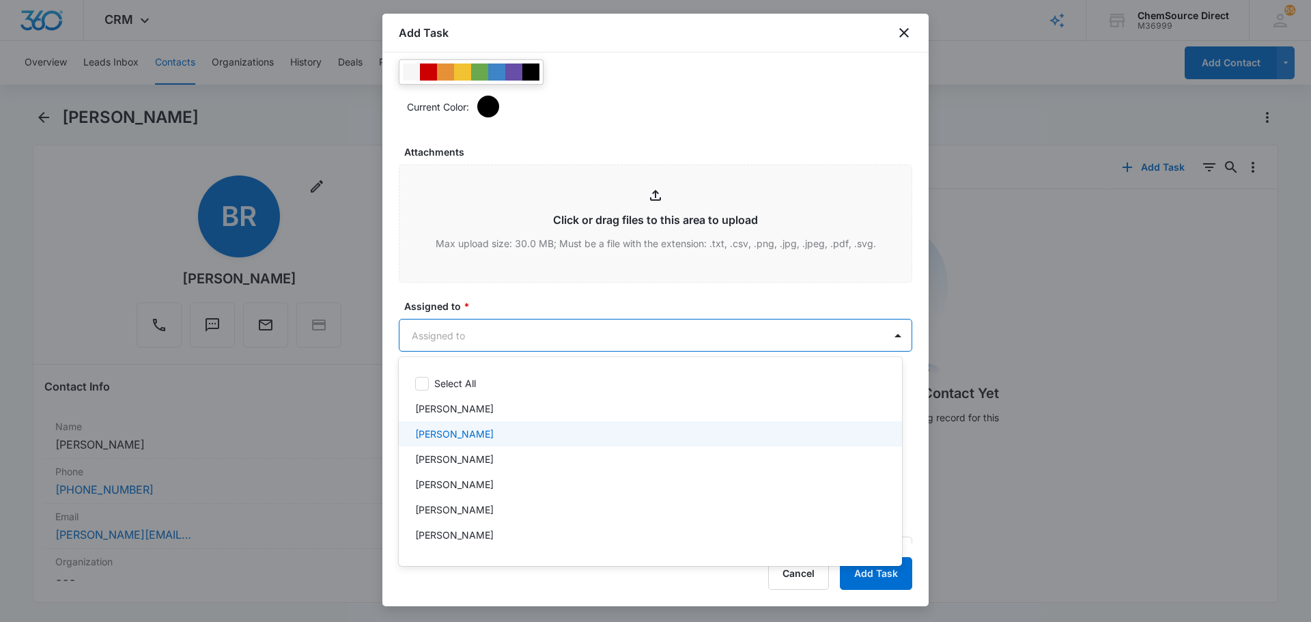
click at [486, 438] on div "[PERSON_NAME]" at bounding box center [649, 434] width 468 height 14
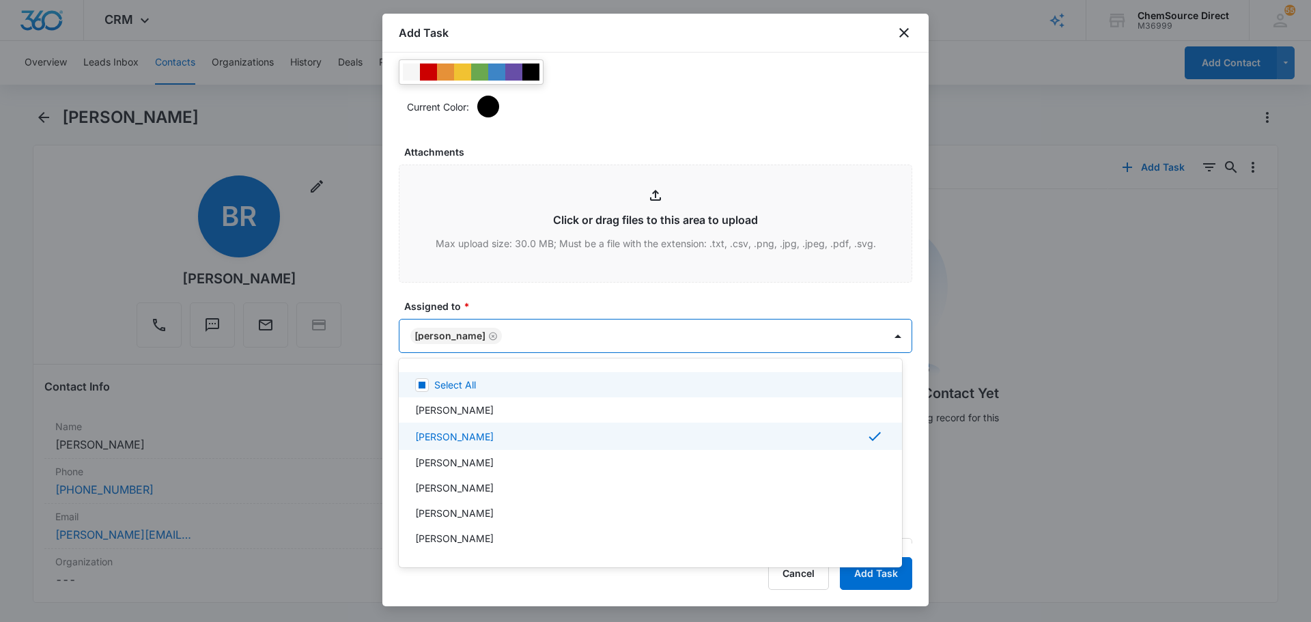
click at [541, 290] on div at bounding box center [655, 311] width 1311 height 622
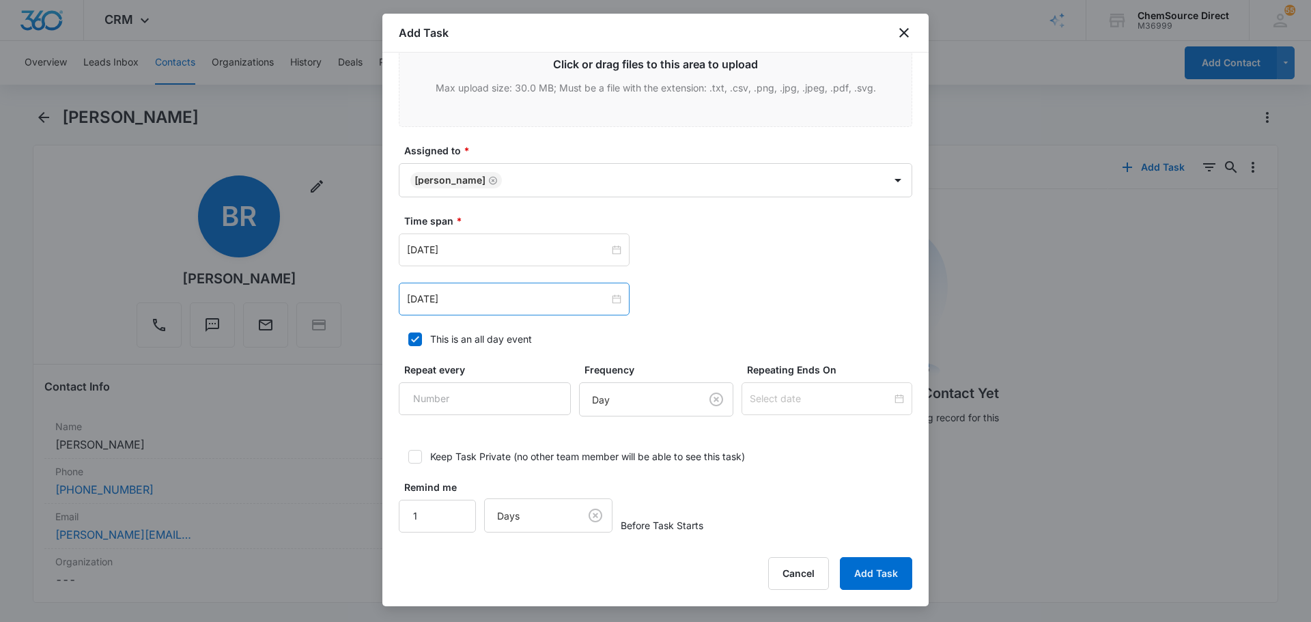
scroll to position [844, 0]
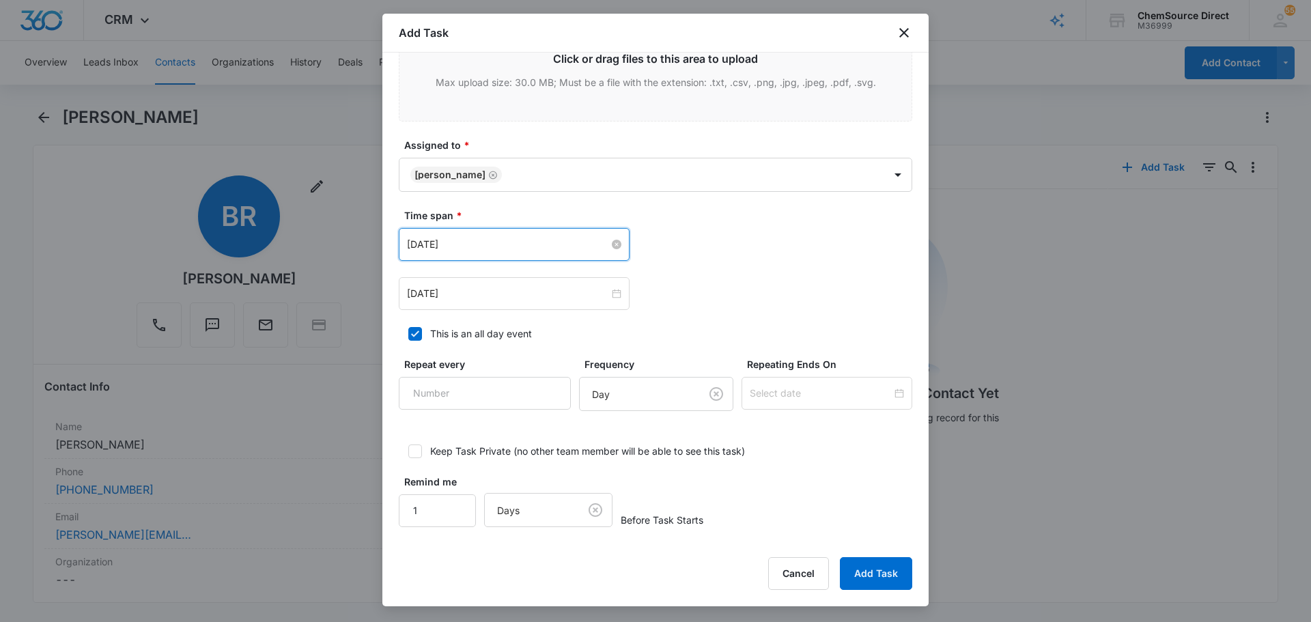
click at [494, 251] on input "Jul 17, 2025" at bounding box center [508, 244] width 202 height 15
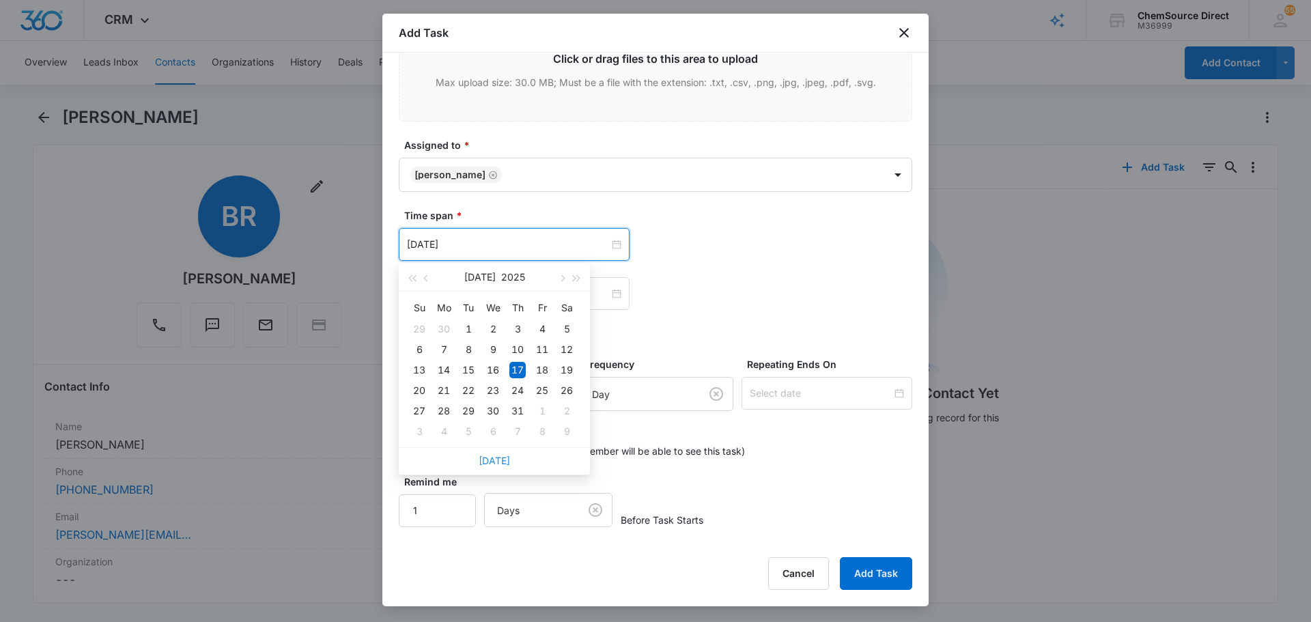
click at [494, 455] on link "Today" at bounding box center [493, 461] width 31 height 12
type input "Aug 11, 2025"
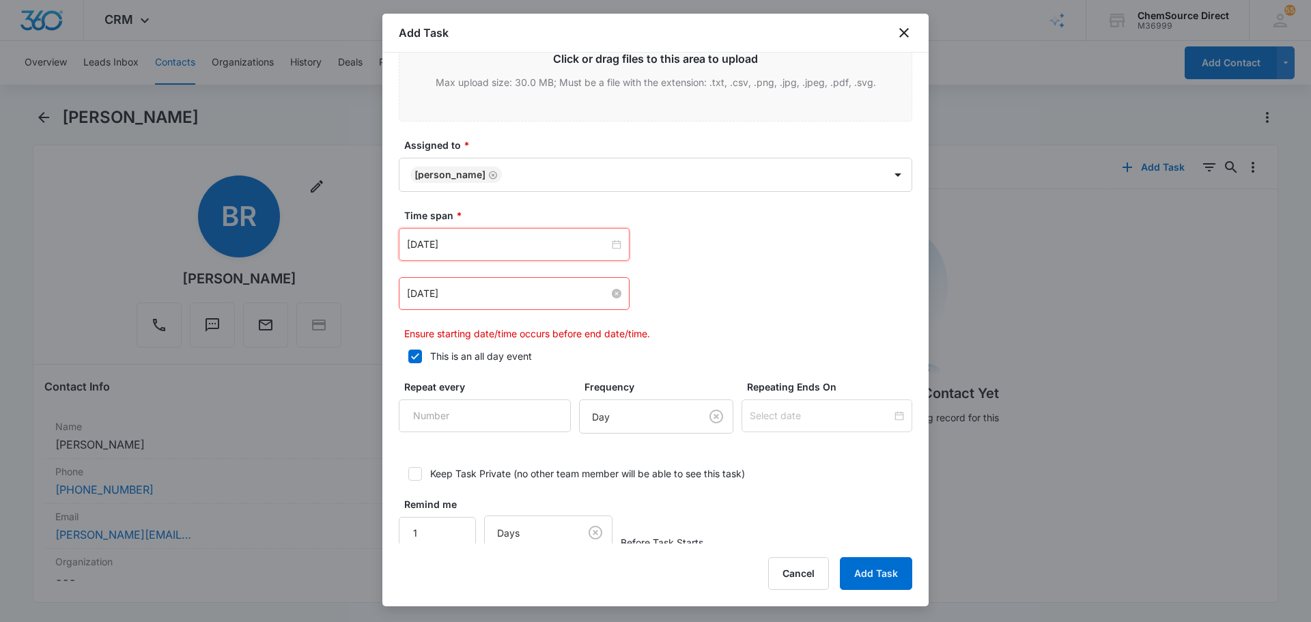
click at [502, 300] on input "Jul 17, 2025" at bounding box center [508, 293] width 202 height 15
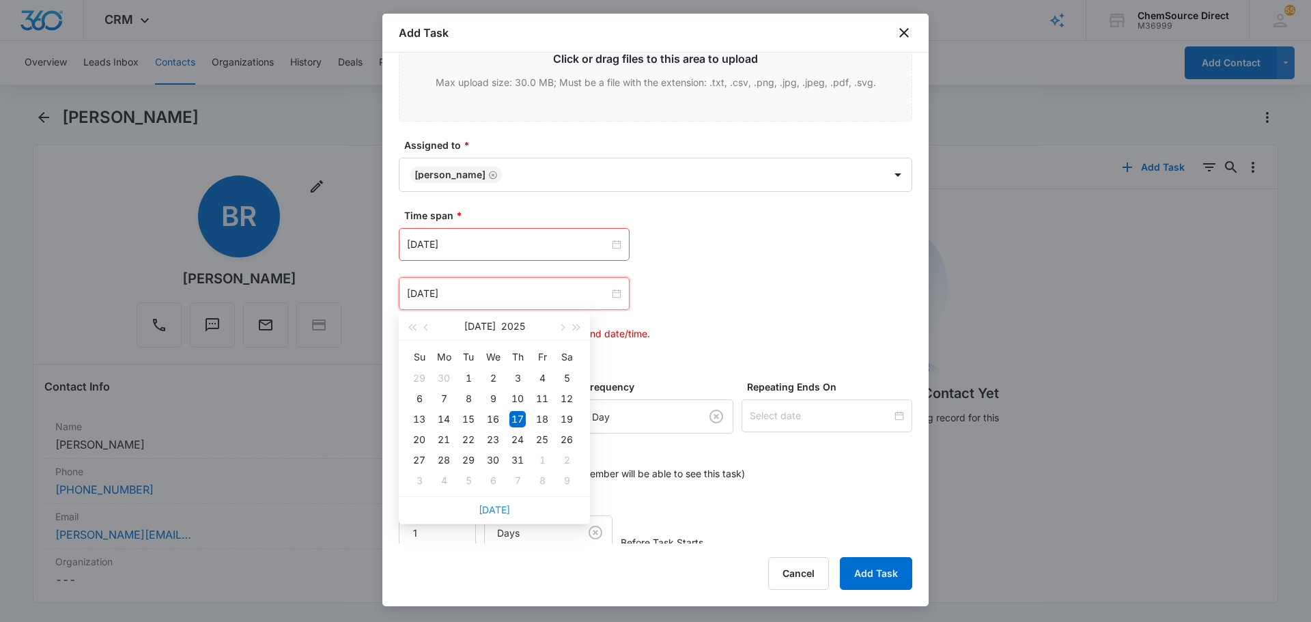
click at [499, 511] on link "Today" at bounding box center [493, 510] width 31 height 12
type input "Aug 11, 2025"
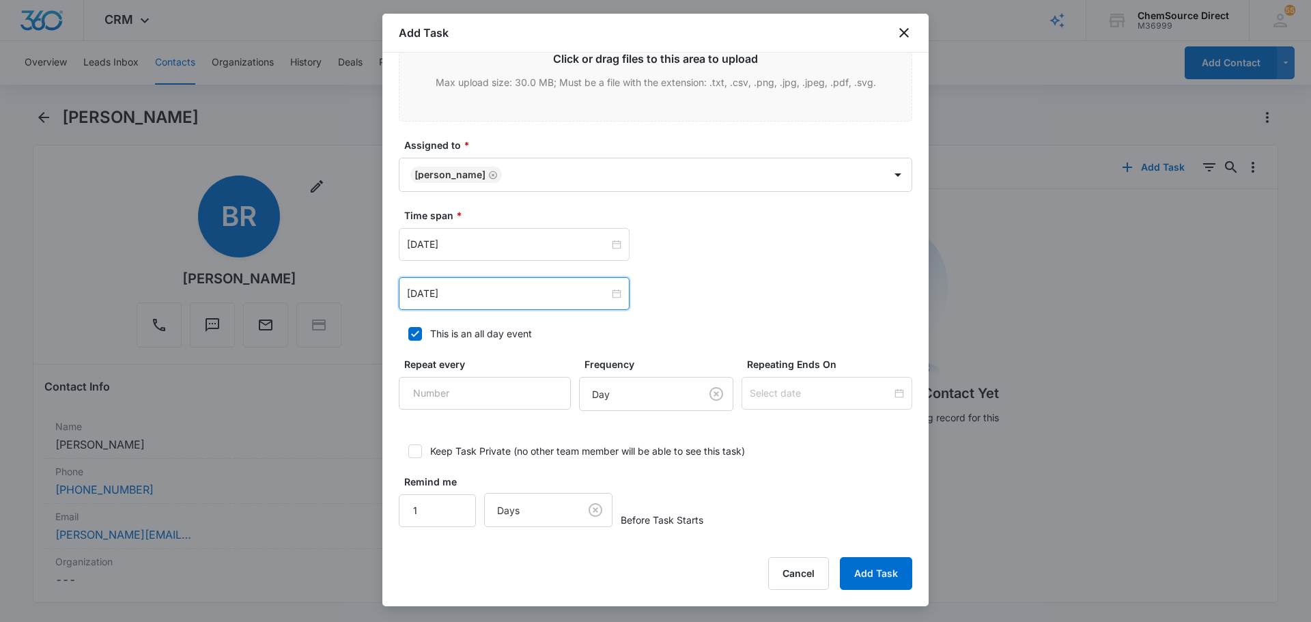
click at [747, 254] on div "Aug 11, 2025 Aug 2025 Su Mo Tu We Th Fr Sa 27 28 29 30 31 1 2 3 4 5 6 7 8 9 10 …" at bounding box center [655, 244] width 513 height 33
click at [521, 391] on input "Repeat every" at bounding box center [485, 393] width 172 height 33
type input "2"
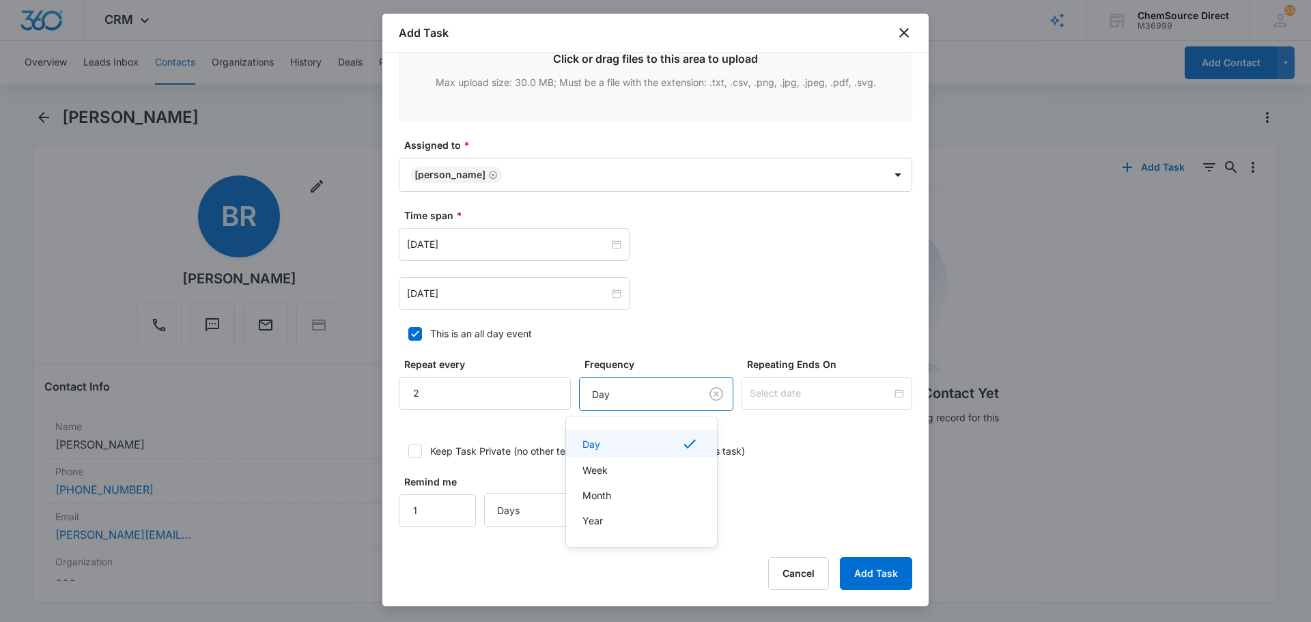
click at [609, 410] on body "CRM Apps Reputation Forms CRM Email Social Payments POS Content Ads Intelligenc…" at bounding box center [655, 311] width 1311 height 622
click at [614, 444] on div "Day" at bounding box center [639, 443] width 115 height 16
click at [813, 394] on input at bounding box center [820, 393] width 142 height 15
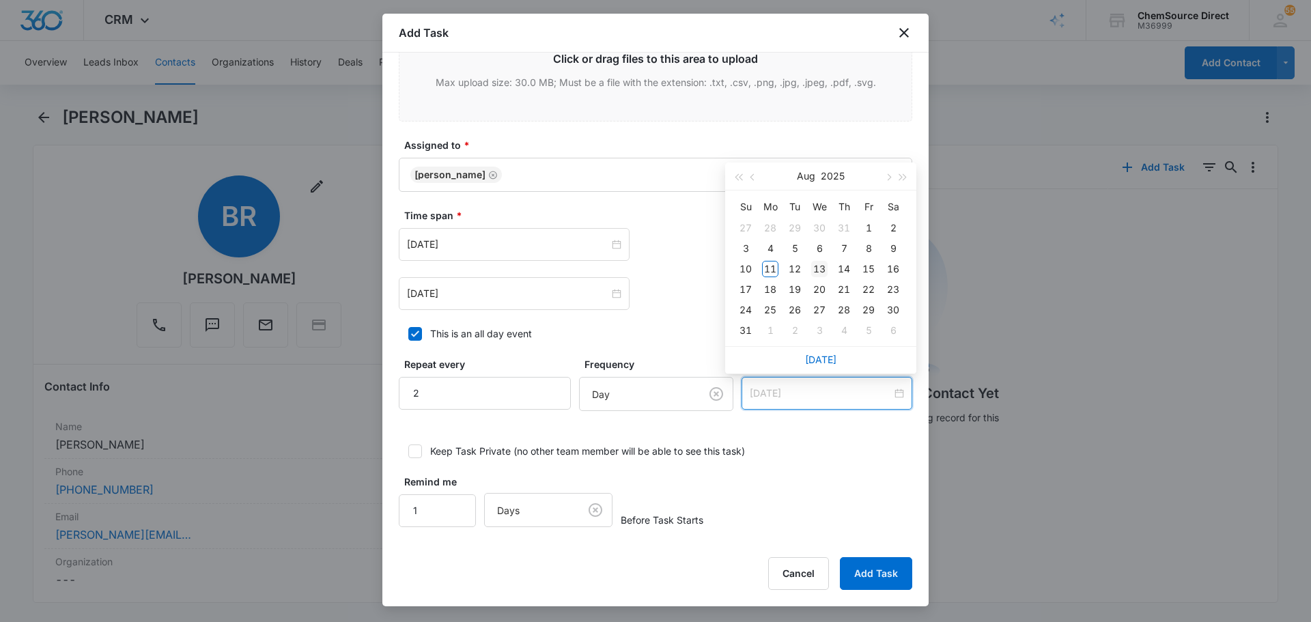
type input "Aug 13, 2025"
click at [820, 261] on div "13" at bounding box center [819, 269] width 16 height 16
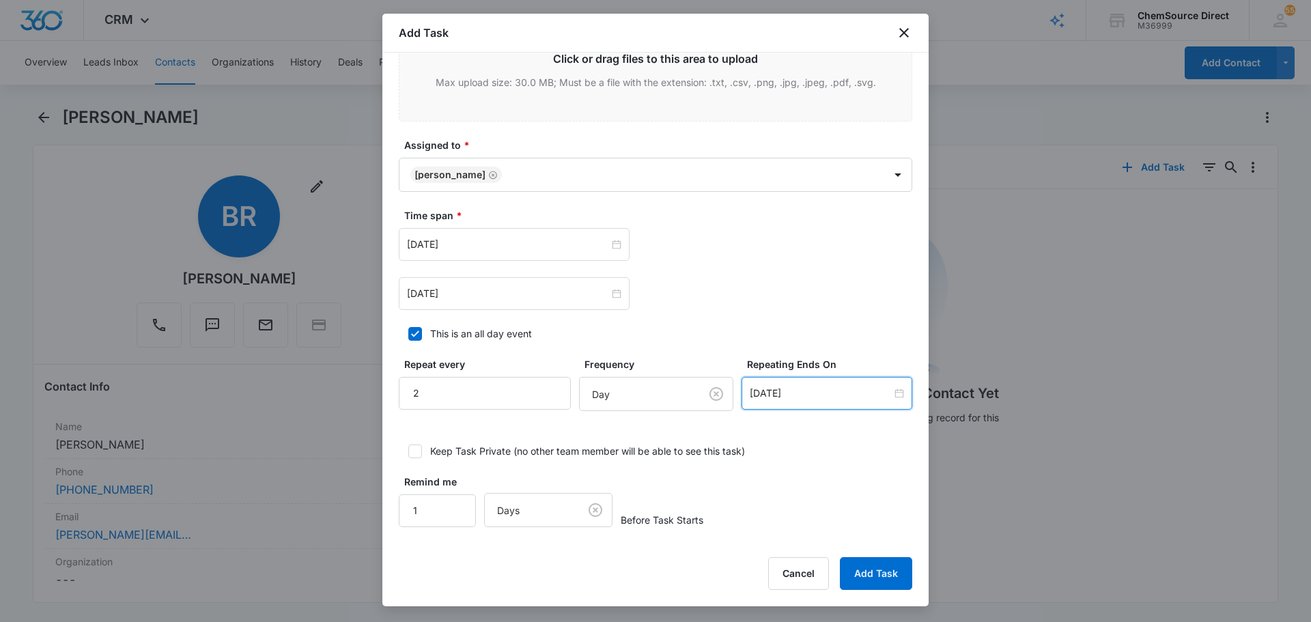
click at [885, 567] on button "Add Task" at bounding box center [876, 573] width 72 height 33
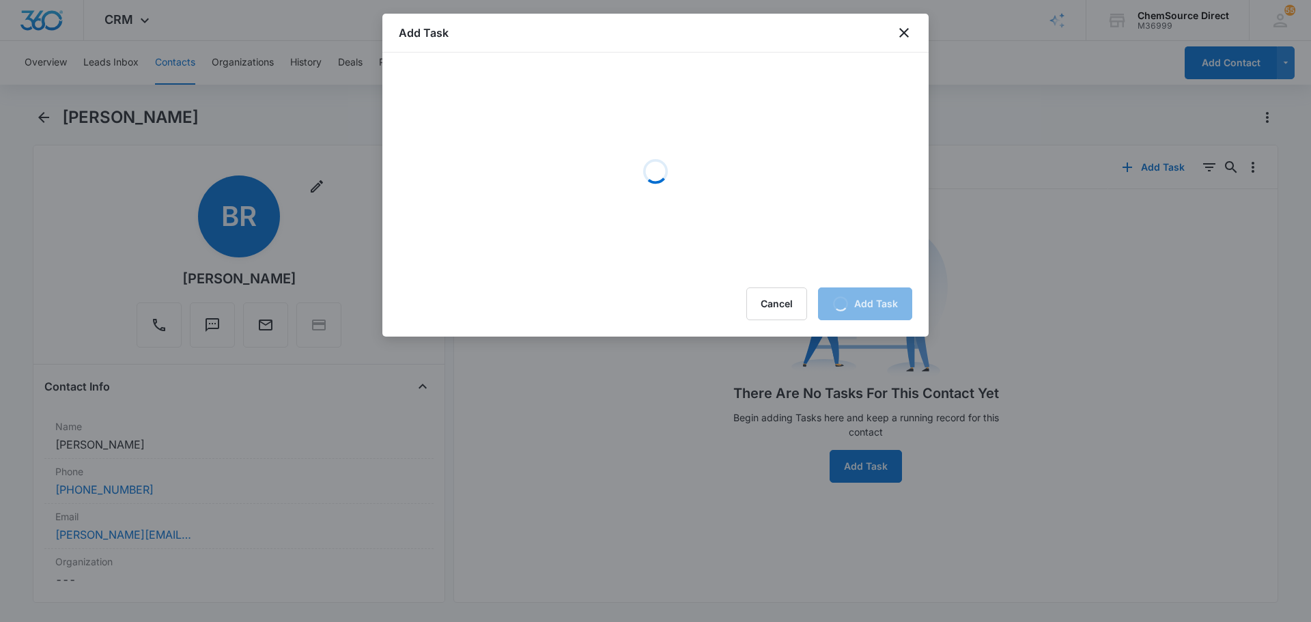
scroll to position [0, 0]
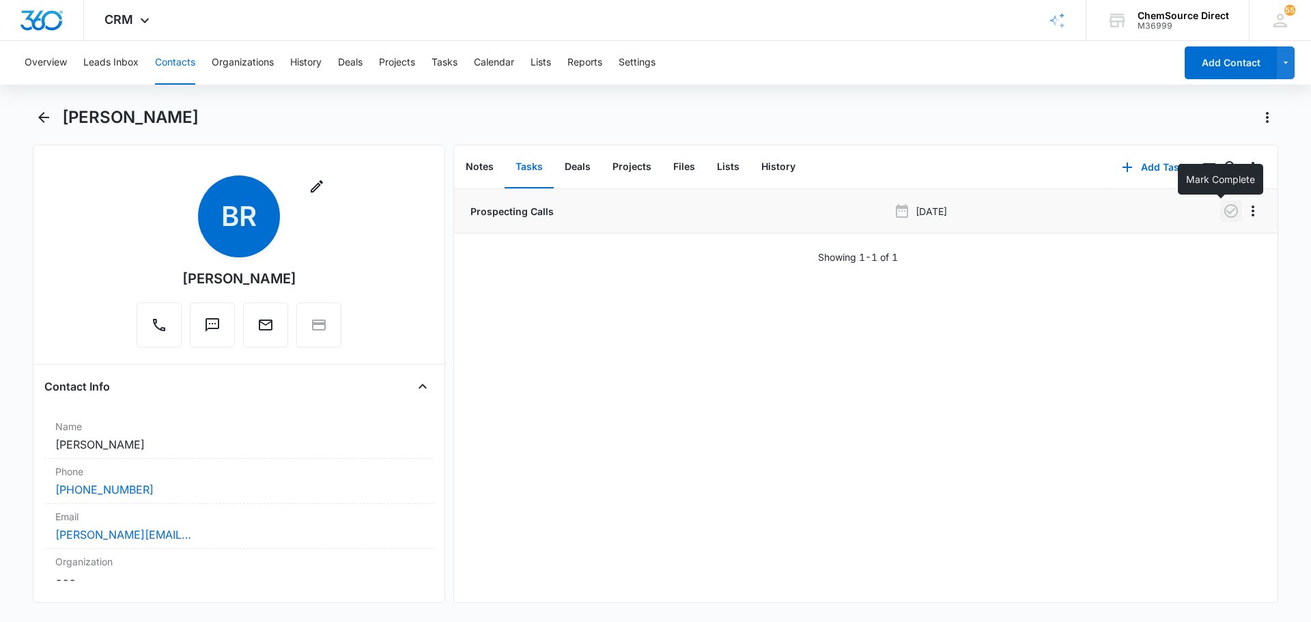
drag, startPoint x: 1220, startPoint y: 204, endPoint x: 1220, endPoint y: 222, distance: 17.7
click at [1222, 205] on icon "button" at bounding box center [1230, 211] width 16 height 16
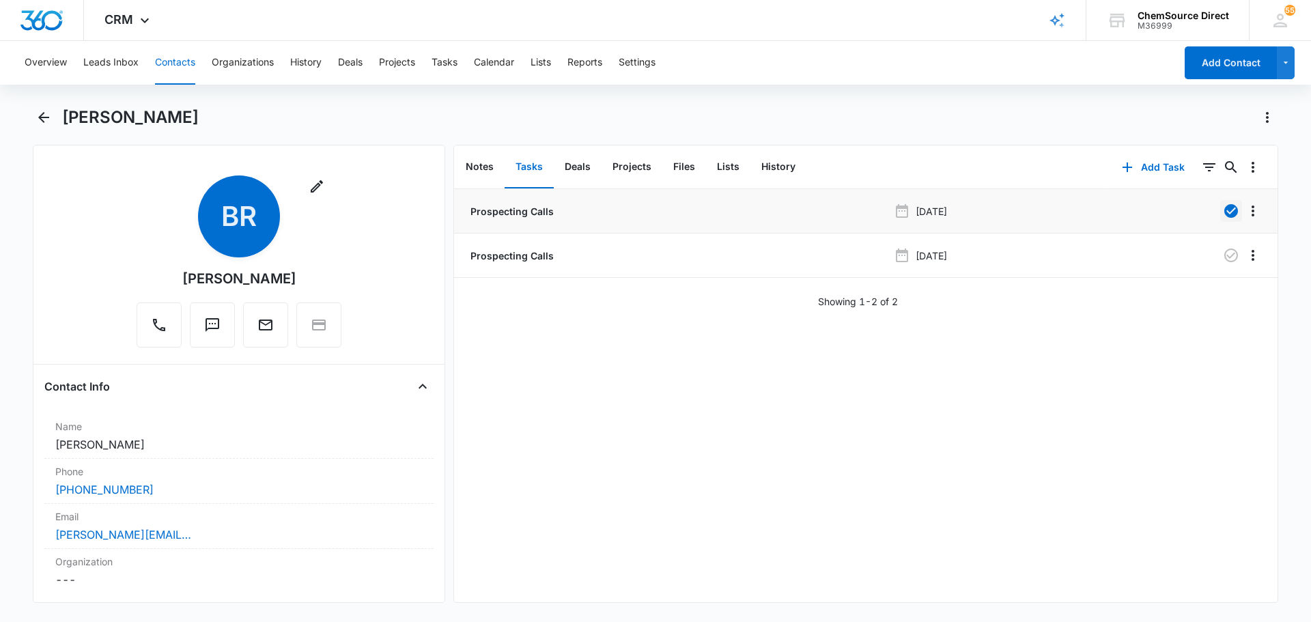
click at [177, 56] on button "Contacts" at bounding box center [175, 63] width 40 height 44
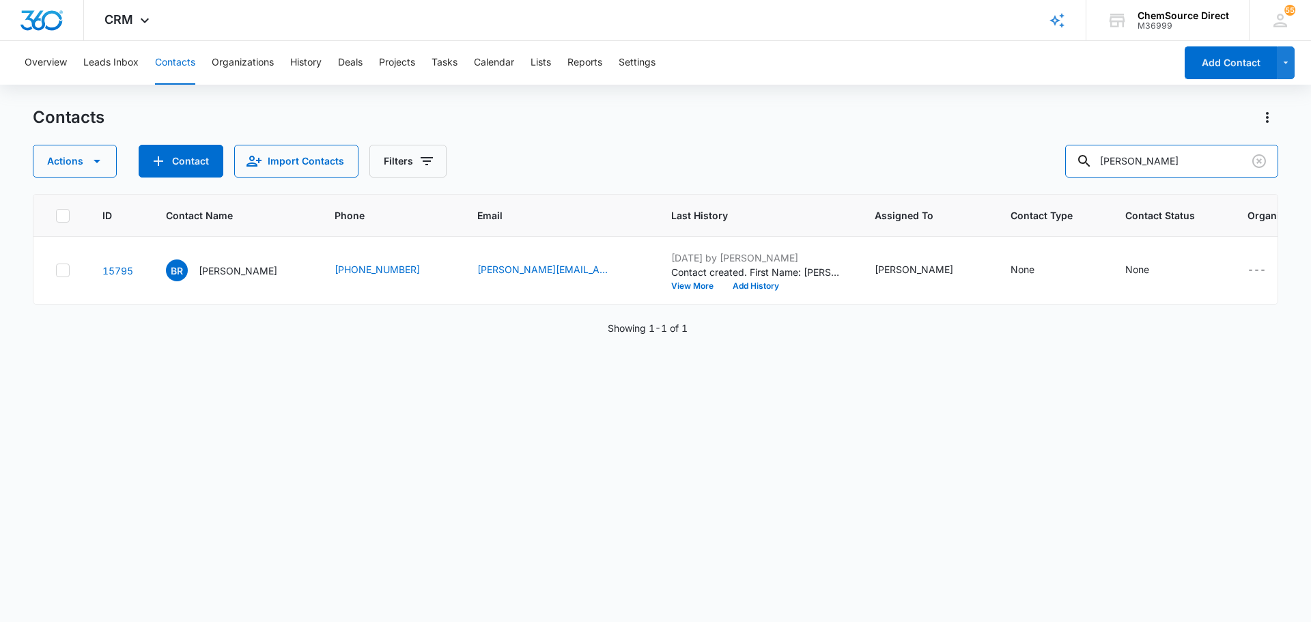
drag, startPoint x: 1160, startPoint y: 164, endPoint x: 1029, endPoint y: 160, distance: 131.1
click at [1038, 160] on div "Actions Contact Import Contacts Filters beth rhodes" at bounding box center [655, 161] width 1245 height 33
type input "kristy scara"
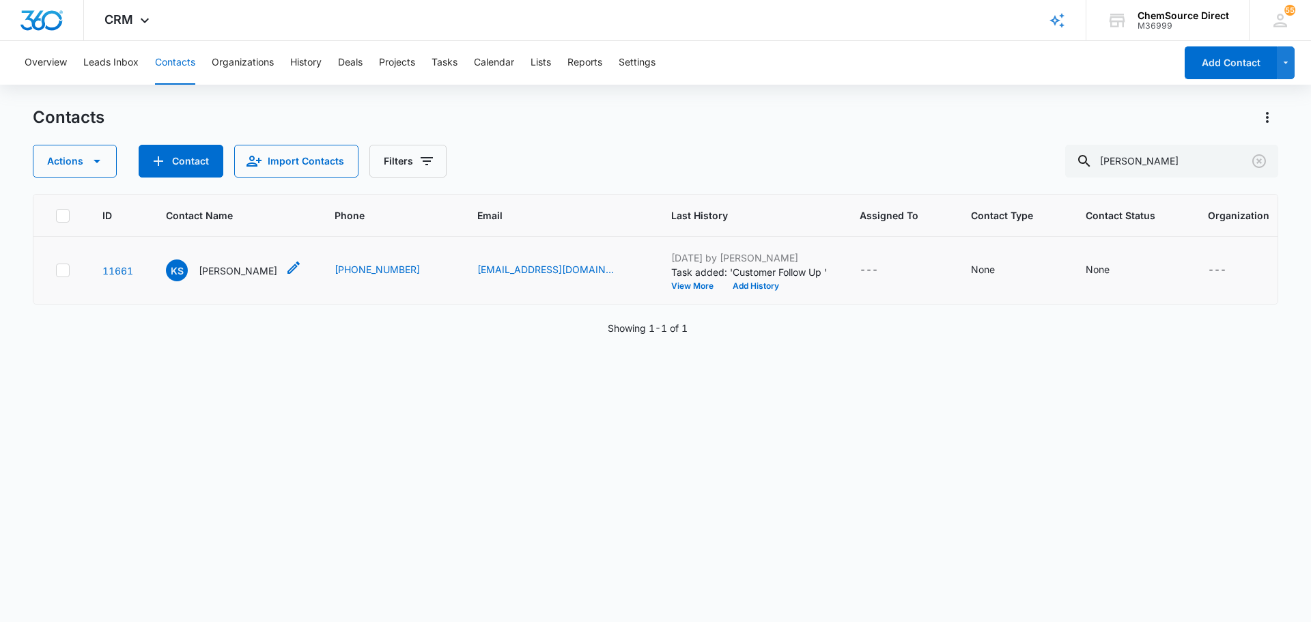
click at [221, 278] on p "Kristy Scaramuzzo" at bounding box center [238, 270] width 78 height 14
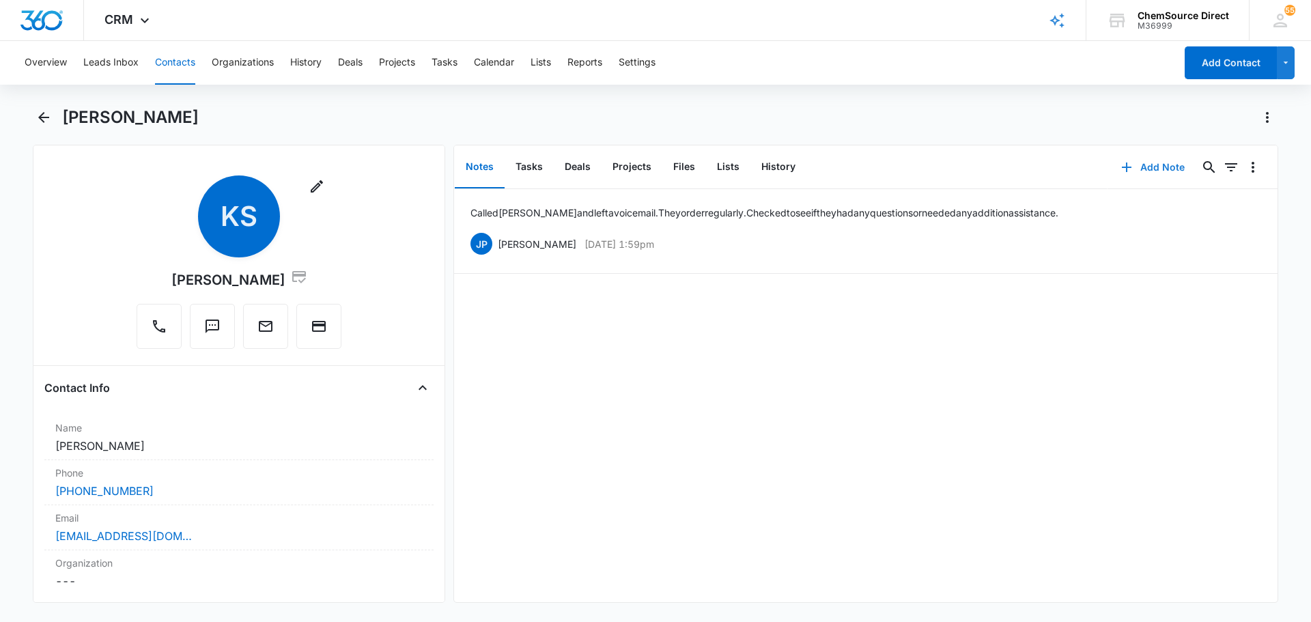
click at [1135, 165] on button "Add Note" at bounding box center [1152, 167] width 91 height 33
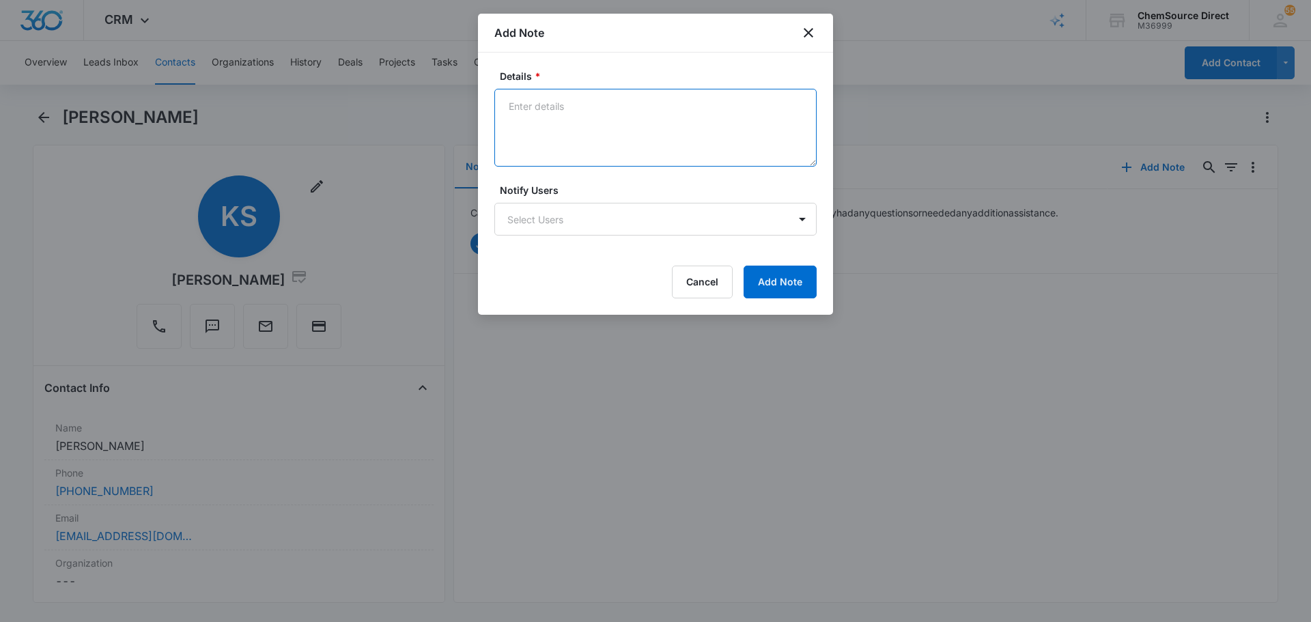
click at [567, 127] on textarea "Details *" at bounding box center [655, 128] width 322 height 78
type textarea "10% off Email Promotion"
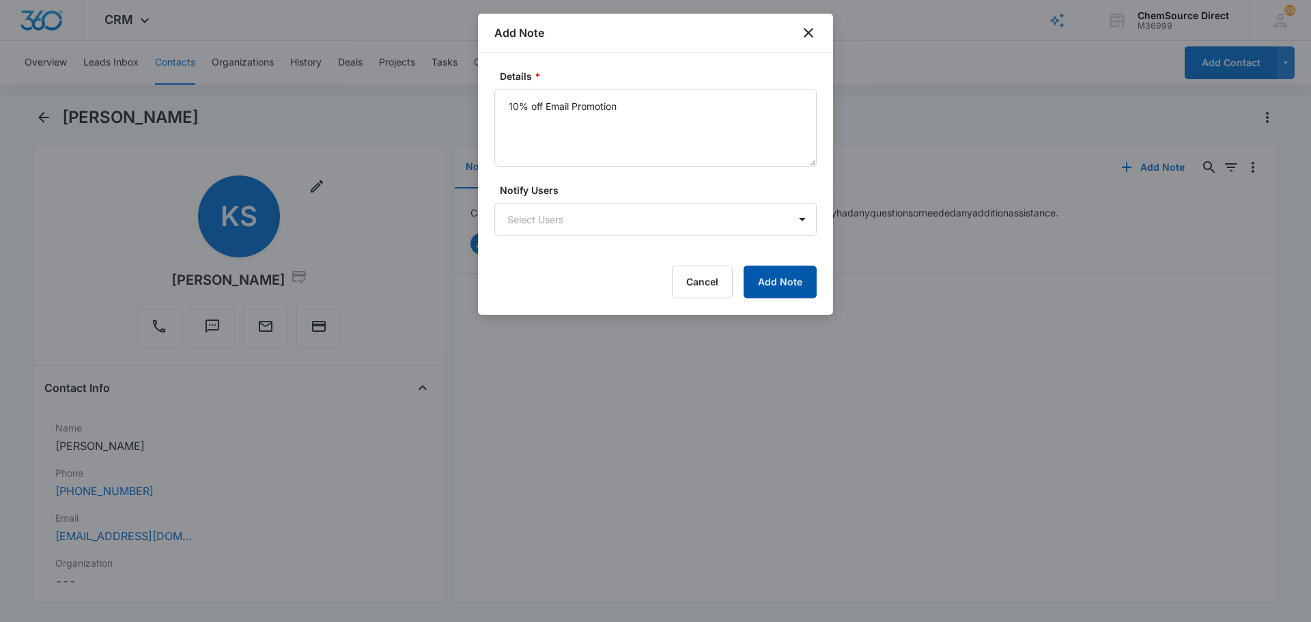
click at [816, 280] on div "Details * 10% off Email Promotion Notify Users Select Users Cancel Add Note" at bounding box center [655, 184] width 355 height 262
click at [773, 282] on button "Add Note" at bounding box center [779, 282] width 73 height 33
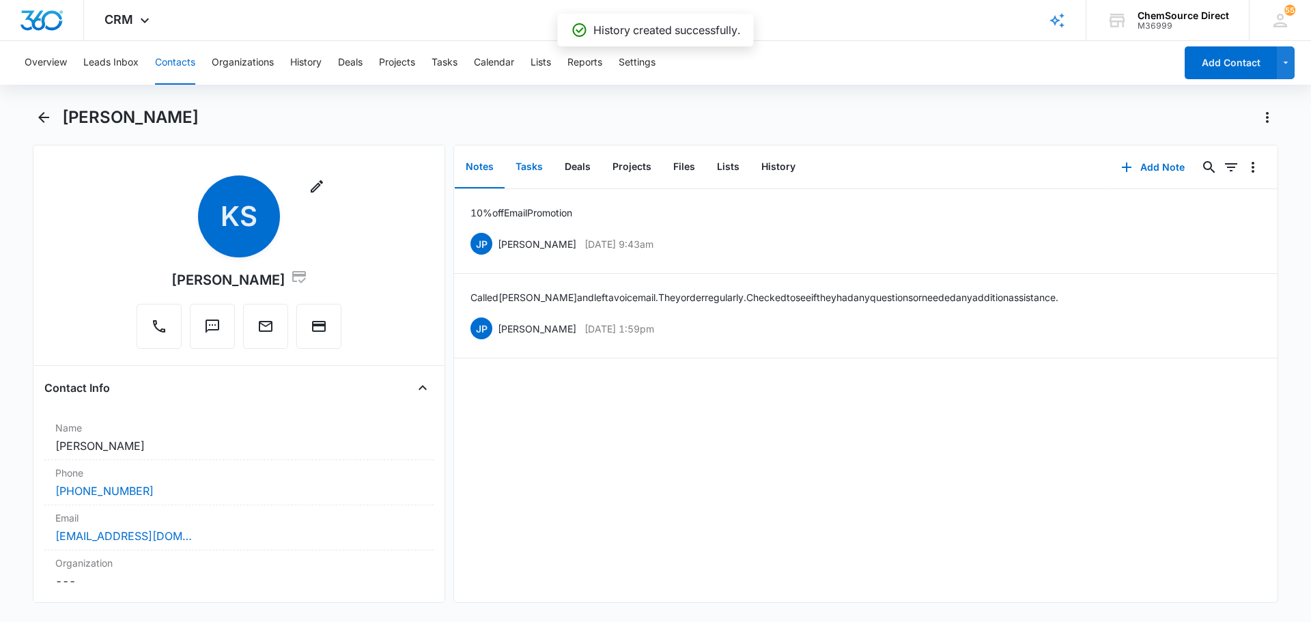
click at [537, 169] on button "Tasks" at bounding box center [528, 167] width 49 height 42
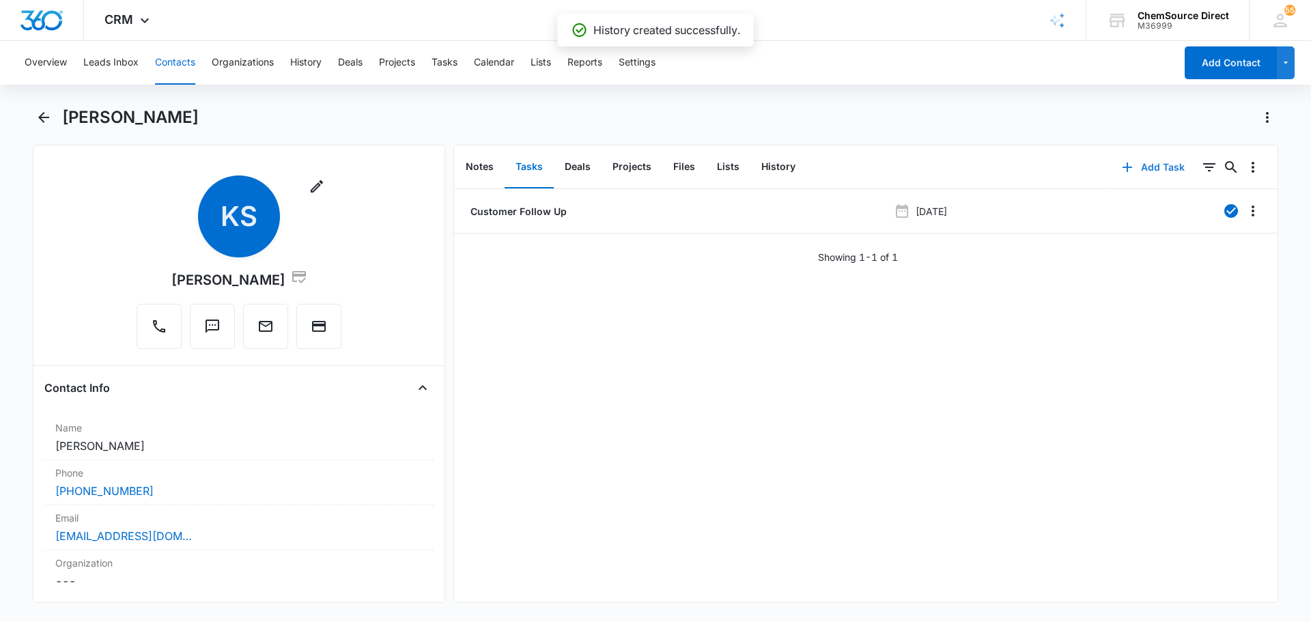
click at [1143, 162] on button "Add Task" at bounding box center [1153, 167] width 90 height 33
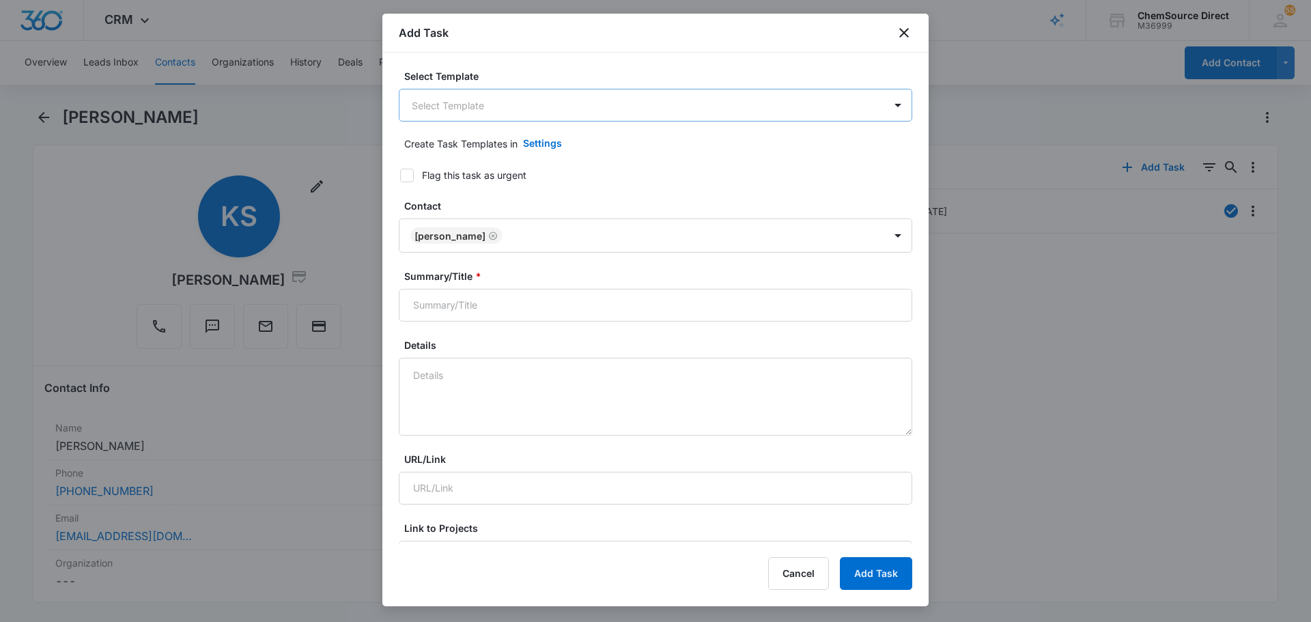
click at [560, 120] on body "CRM Apps Reputation Forms CRM Email Social Payments POS Content Ads Intelligenc…" at bounding box center [655, 311] width 1311 height 622
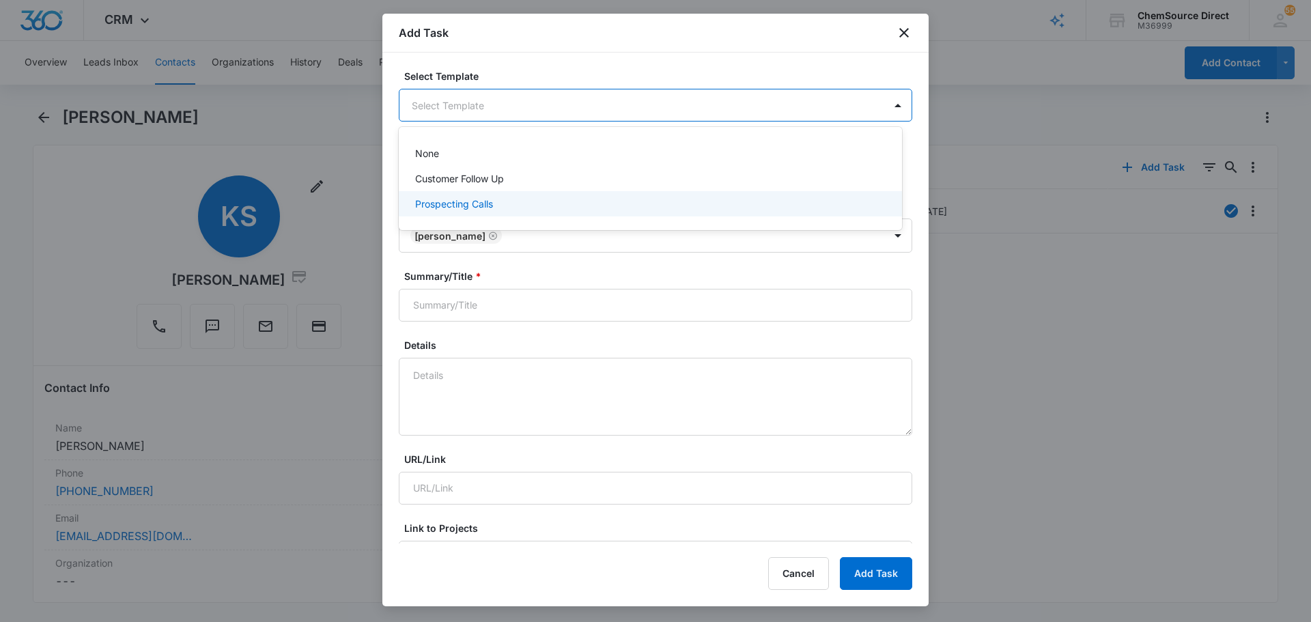
click at [528, 201] on div "Prospecting Calls" at bounding box center [649, 204] width 468 height 14
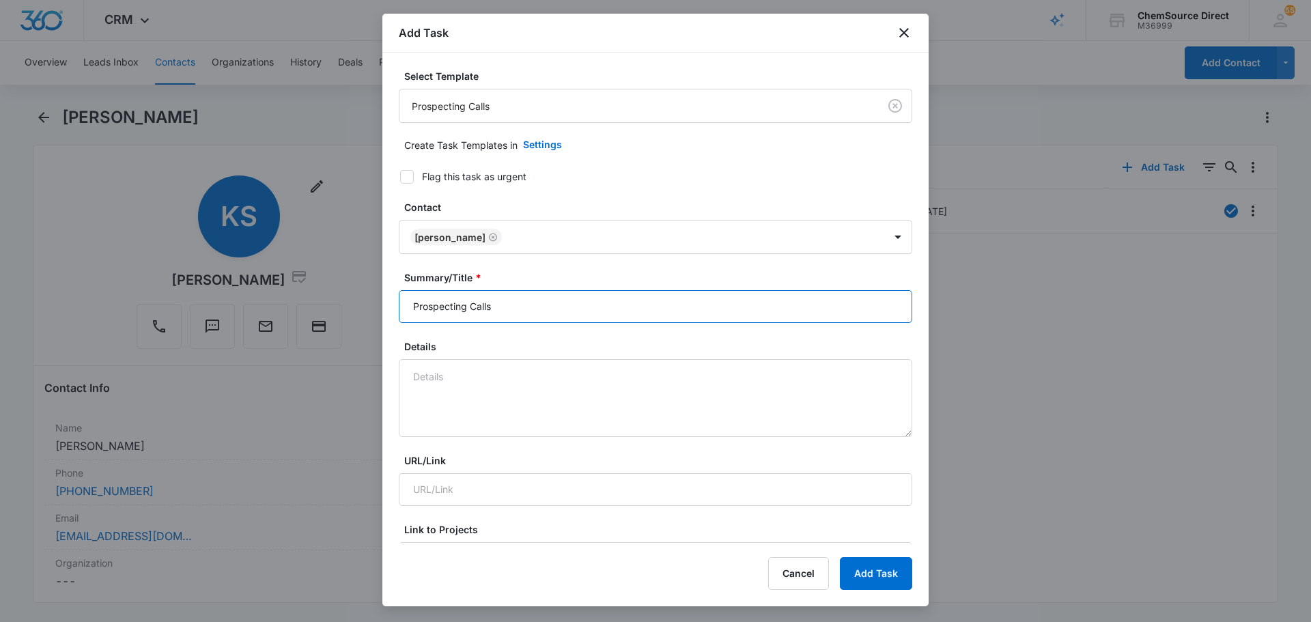
drag, startPoint x: 543, startPoint y: 299, endPoint x: 534, endPoint y: 306, distance: 11.2
click at [539, 303] on input "Prospecting Calls" at bounding box center [655, 306] width 513 height 33
drag, startPoint x: 506, startPoint y: 313, endPoint x: 335, endPoint y: 317, distance: 171.4
click at [353, 317] on body "CRM Apps Reputation Forms CRM Email Social Payments POS Content Ads Intelligenc…" at bounding box center [655, 311] width 1311 height 622
type input "Prospecting Calls"
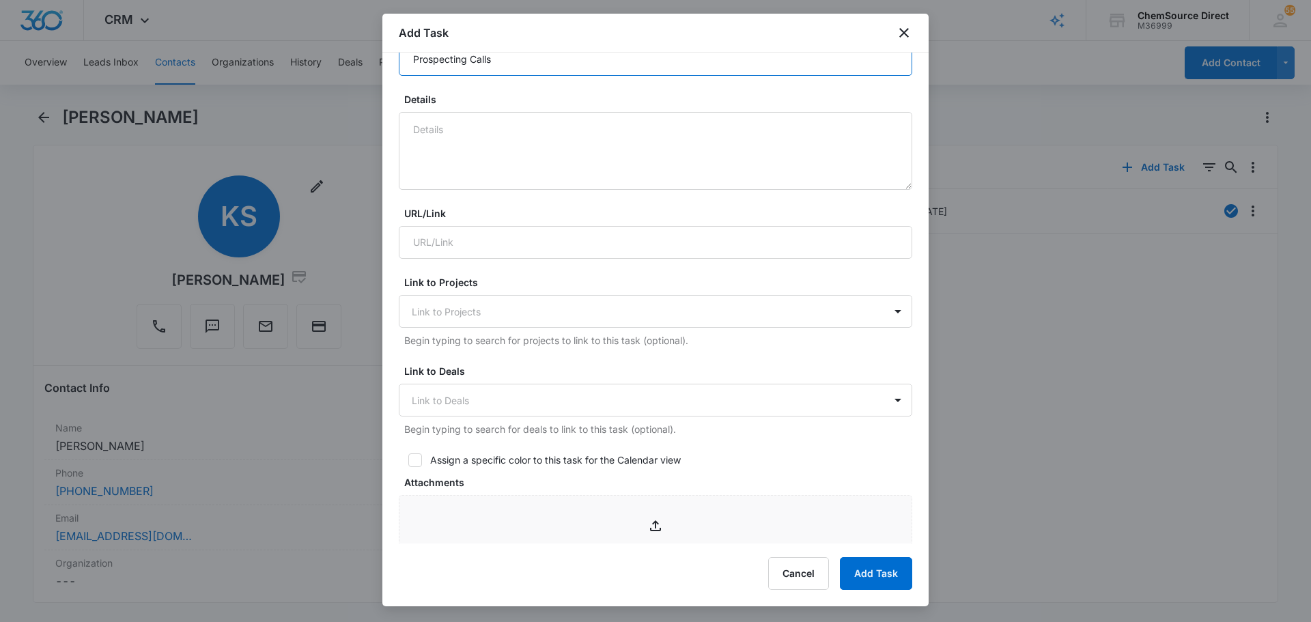
scroll to position [273, 0]
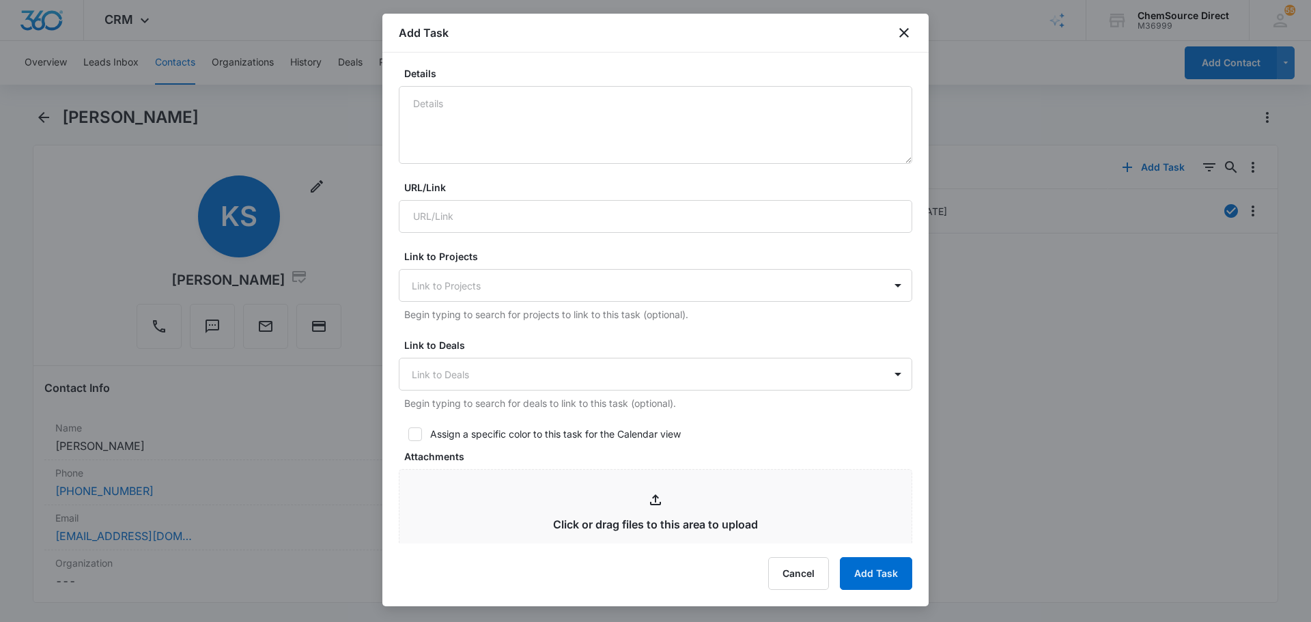
drag, startPoint x: 415, startPoint y: 435, endPoint x: 424, endPoint y: 442, distance: 11.2
click at [417, 440] on div at bounding box center [415, 434] width 14 height 14
click at [408, 439] on input "Assign a specific color to this task for the Calendar view" at bounding box center [404, 434] width 10 height 10
checkbox input "true"
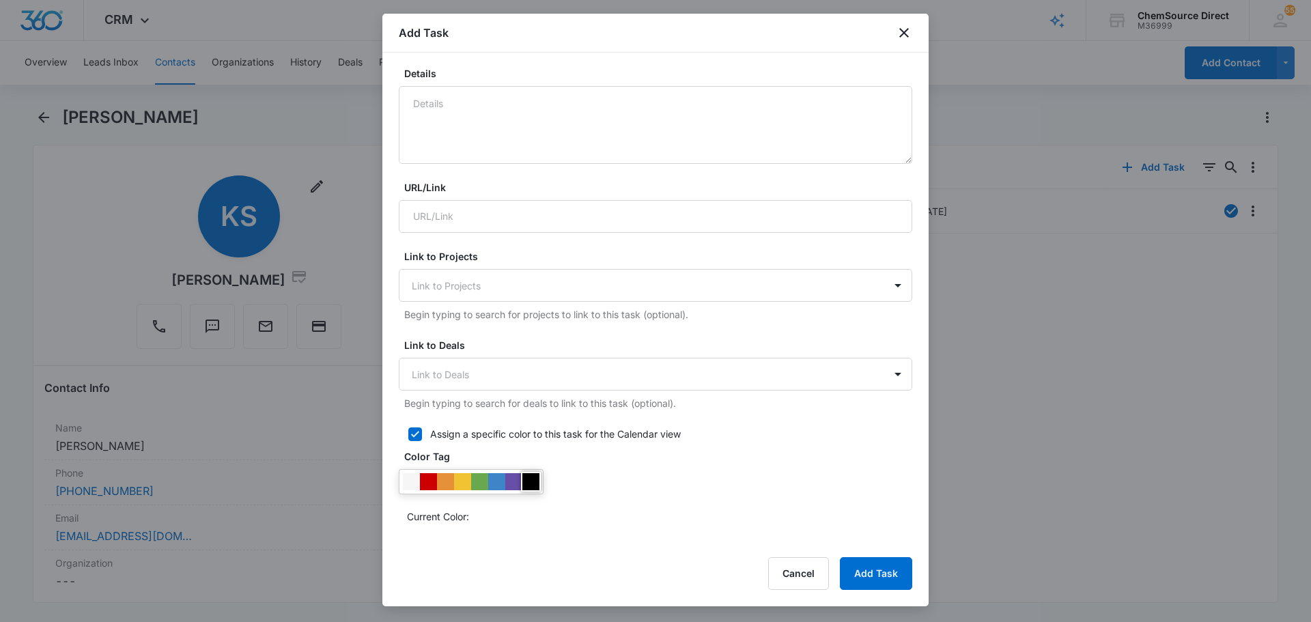
drag, startPoint x: 529, startPoint y: 479, endPoint x: 569, endPoint y: 483, distance: 40.5
click at [530, 479] on div at bounding box center [530, 481] width 17 height 17
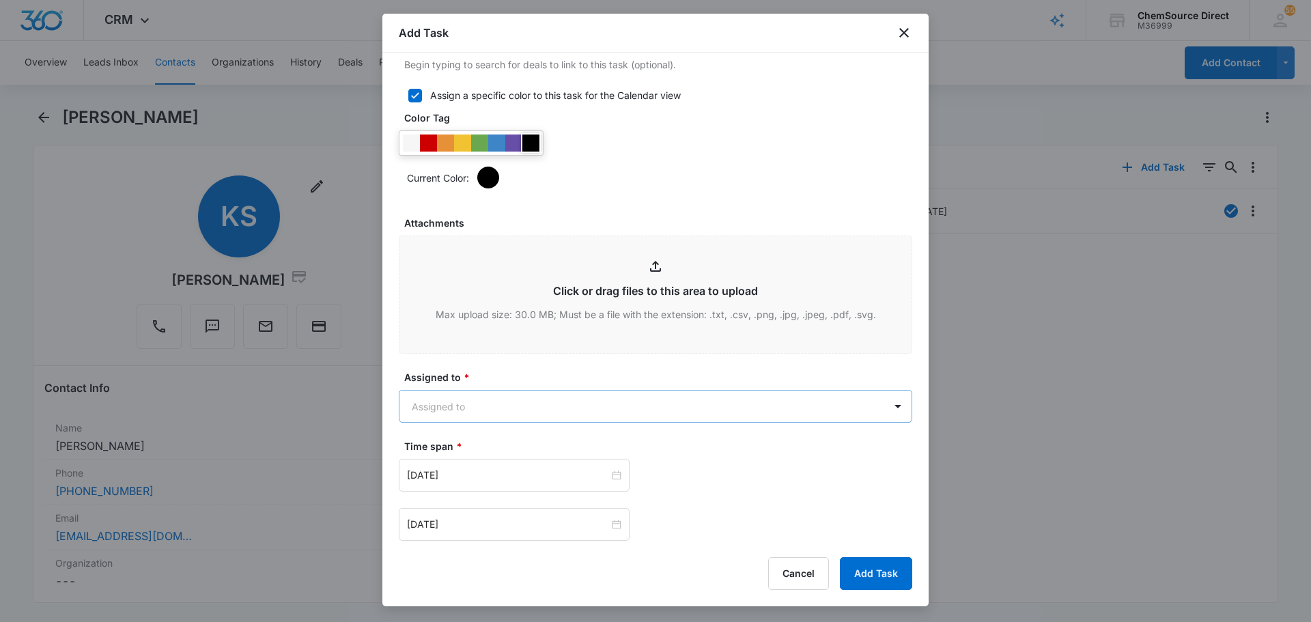
scroll to position [614, 0]
click at [517, 410] on body "CRM Apps Reputation Forms CRM Email Social Payments POS Content Ads Intelligenc…" at bounding box center [655, 311] width 1311 height 622
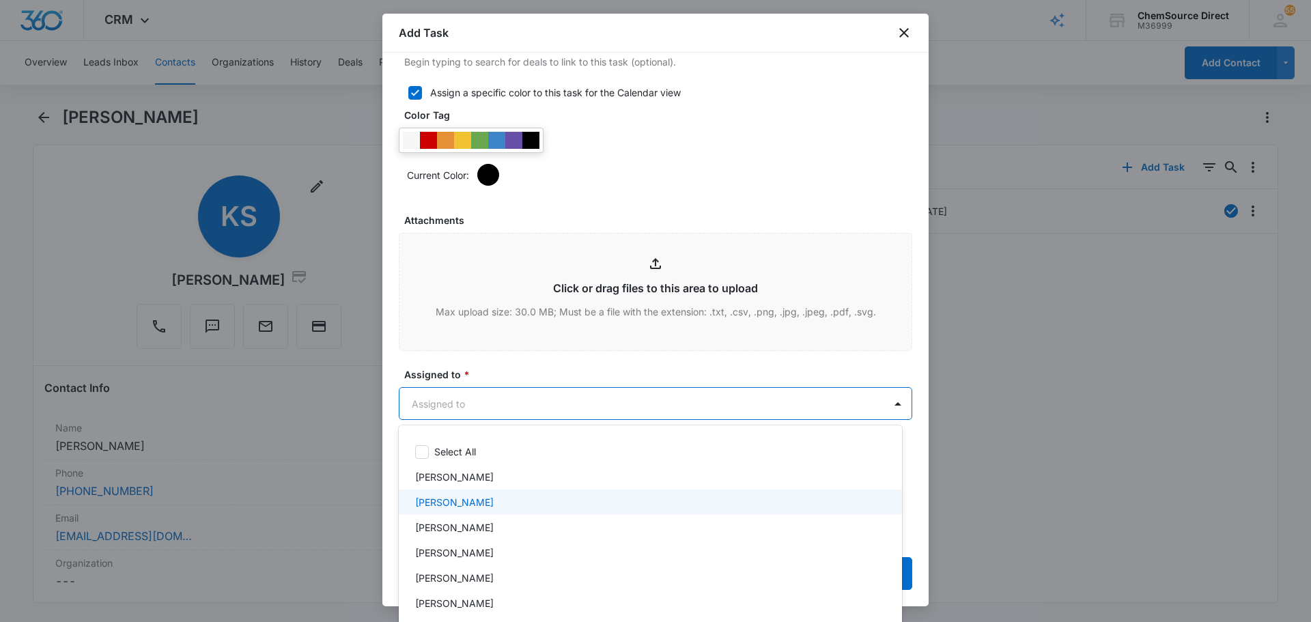
click at [491, 509] on div "[PERSON_NAME]" at bounding box center [649, 502] width 468 height 14
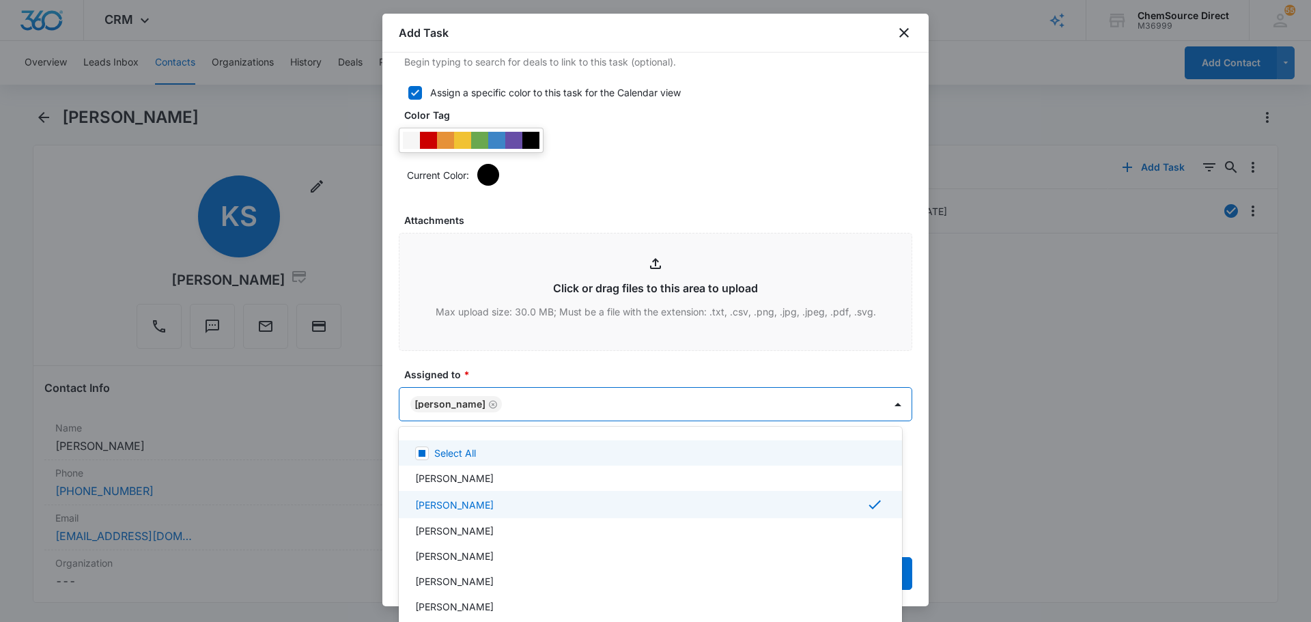
click at [511, 372] on div at bounding box center [655, 311] width 1311 height 622
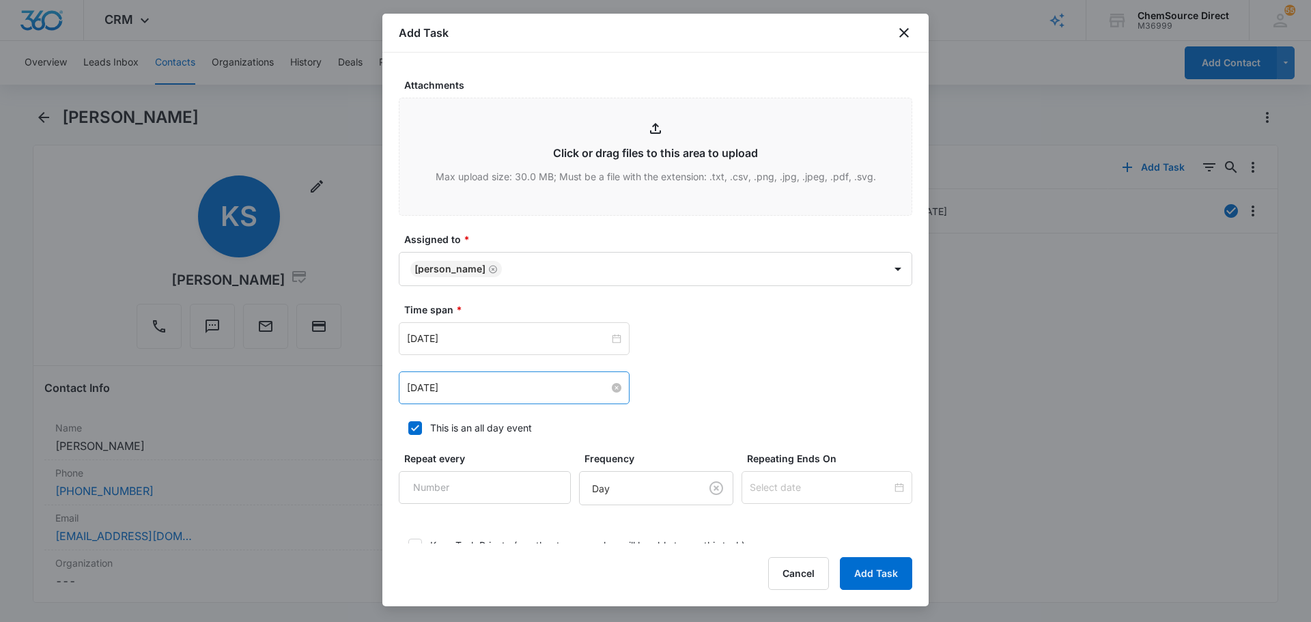
scroll to position [751, 0]
click at [507, 339] on input "Jul 17, 2025" at bounding box center [508, 337] width 202 height 15
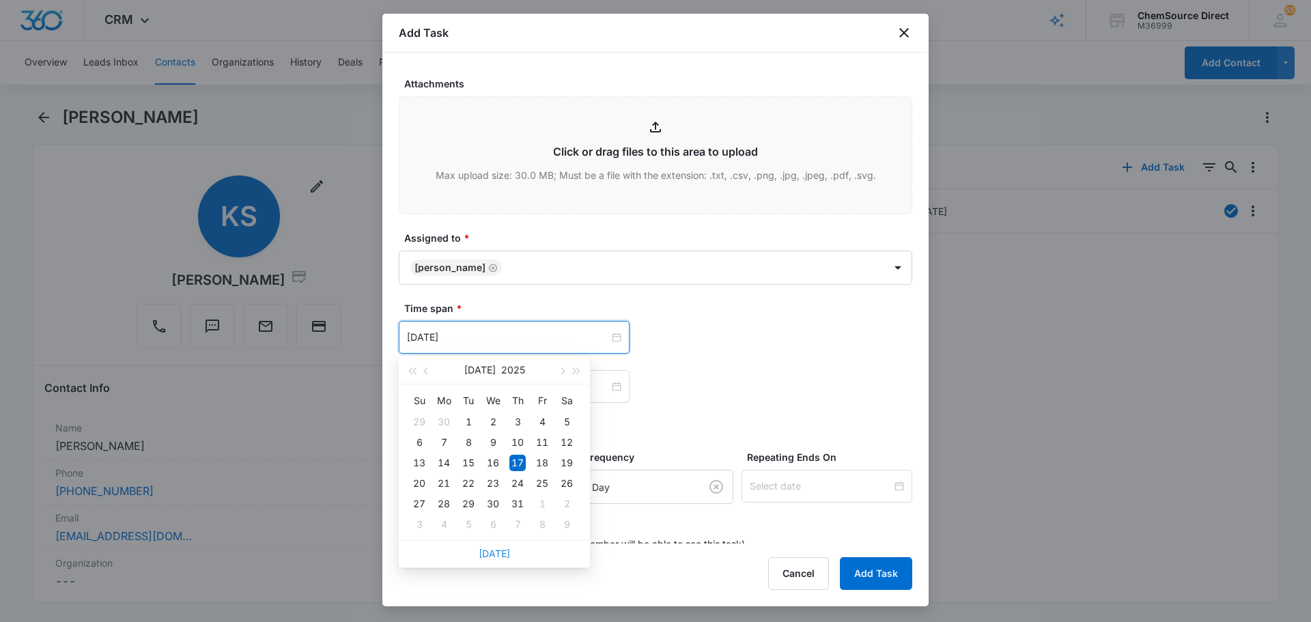
click at [491, 554] on link "Today" at bounding box center [493, 553] width 31 height 12
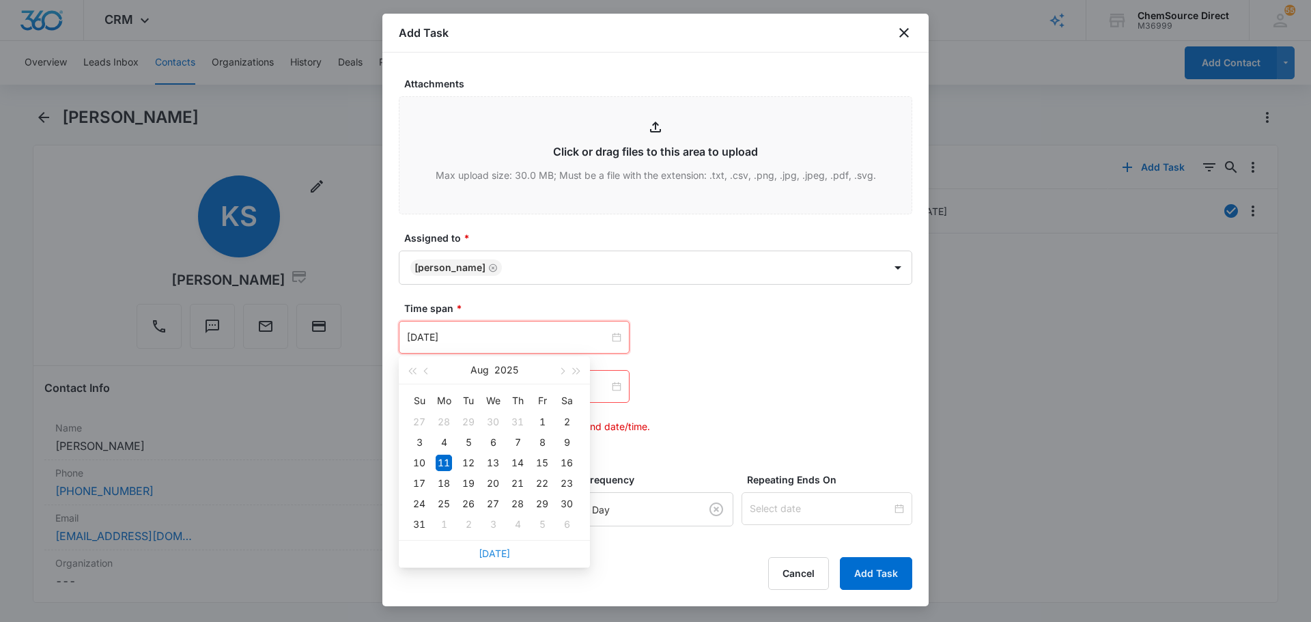
type input "Aug 11, 2025"
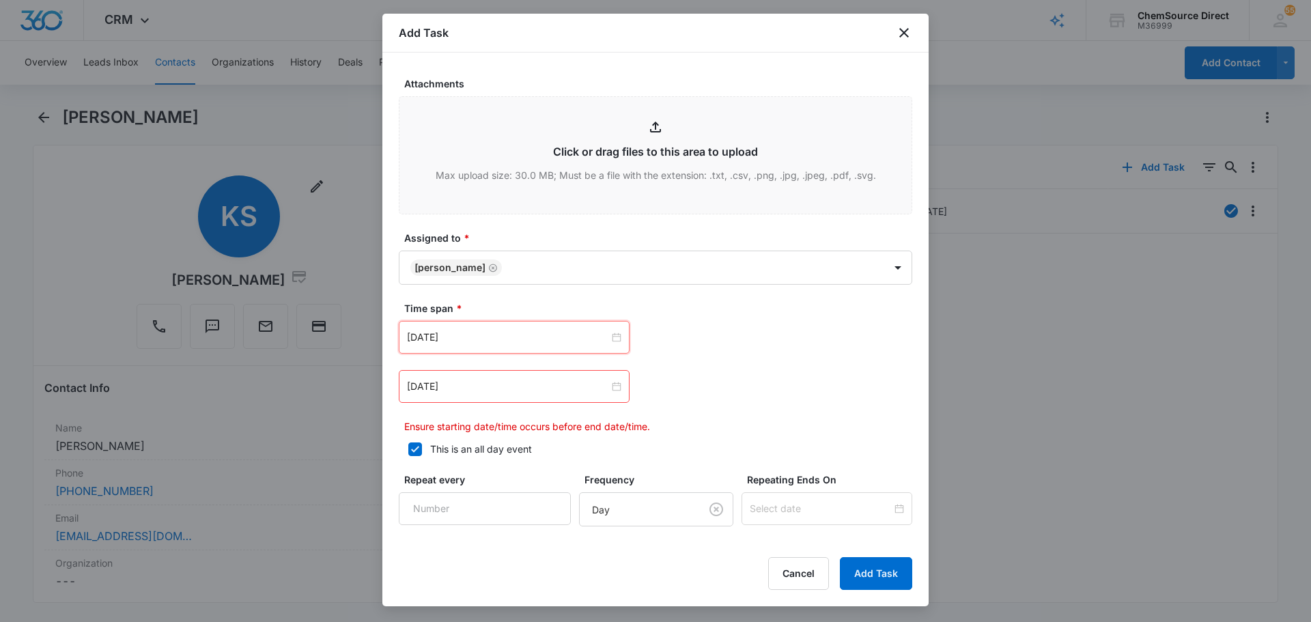
click at [528, 407] on div "Aug 11, 2025 Aug 2025 Su Mo Tu We Th Fr Sa 27 28 29 30 31 1 2 3 4 5 6 7 8 9 10 …" at bounding box center [655, 377] width 513 height 113
click at [526, 397] on div "Jul 17, 2025" at bounding box center [514, 386] width 231 height 33
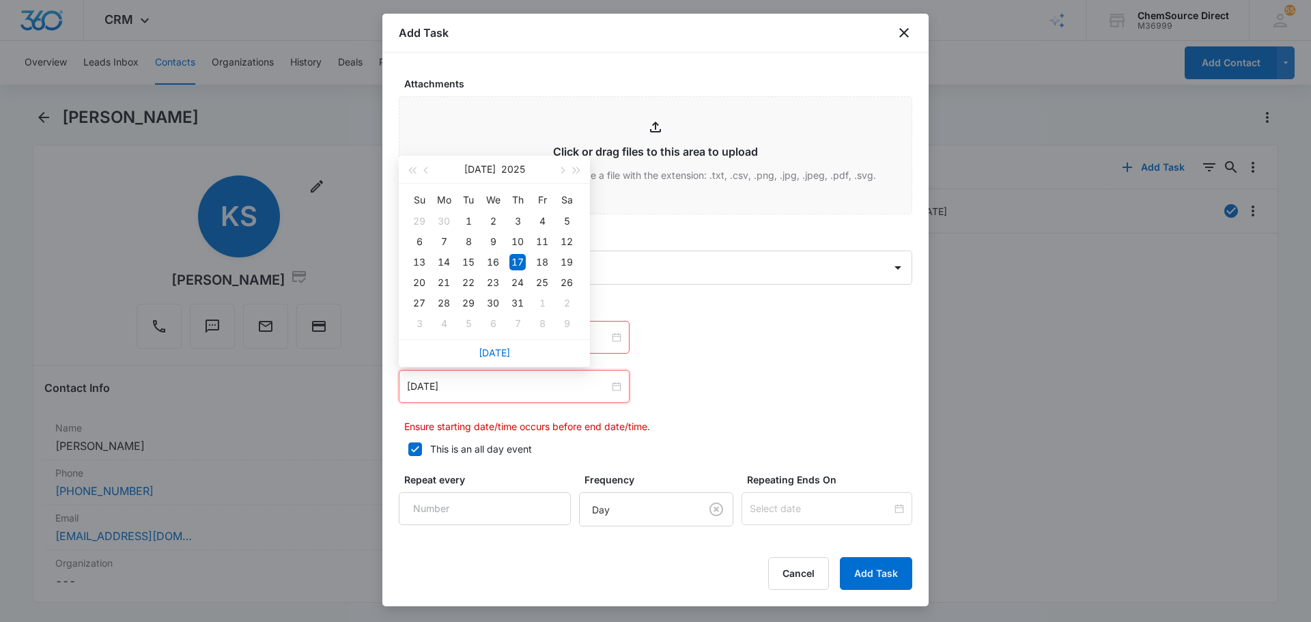
click at [498, 359] on div "Today" at bounding box center [494, 352] width 191 height 27
click at [494, 351] on link "Today" at bounding box center [493, 353] width 31 height 12
type input "Aug 11, 2025"
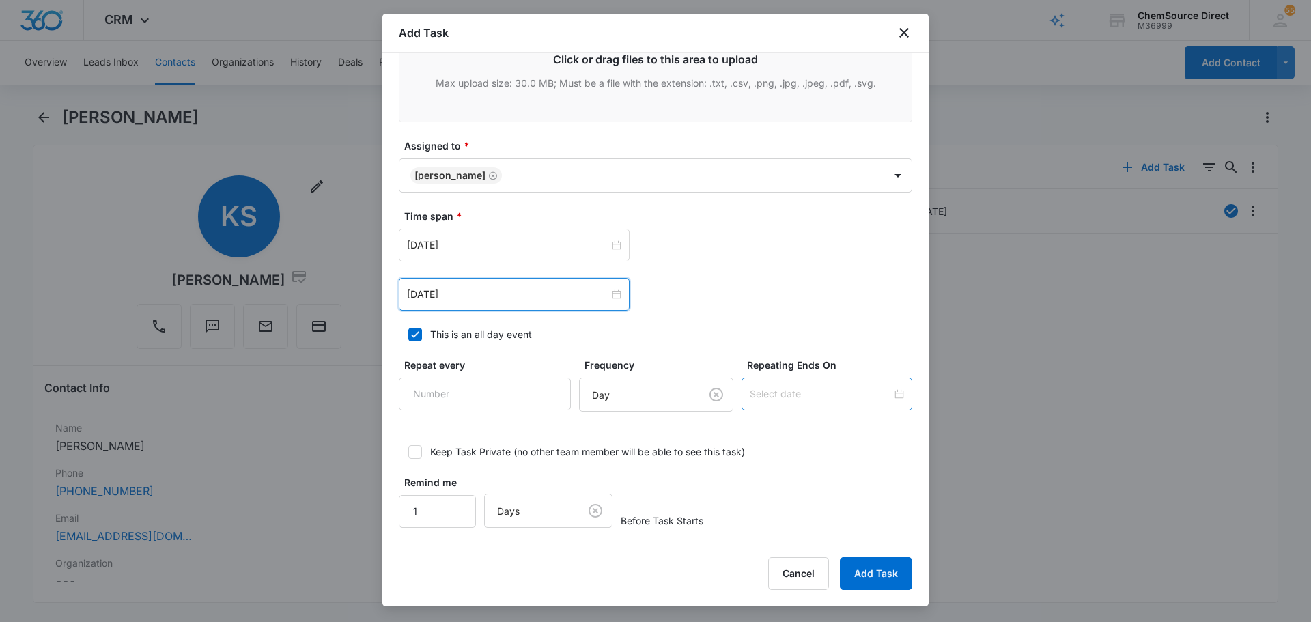
scroll to position [844, 0]
click at [446, 401] on input "Repeat every" at bounding box center [485, 393] width 172 height 33
type input "2"
click at [617, 405] on body "CRM Apps Reputation Forms CRM Email Social Payments POS Content Ads Intelligenc…" at bounding box center [655, 311] width 1311 height 622
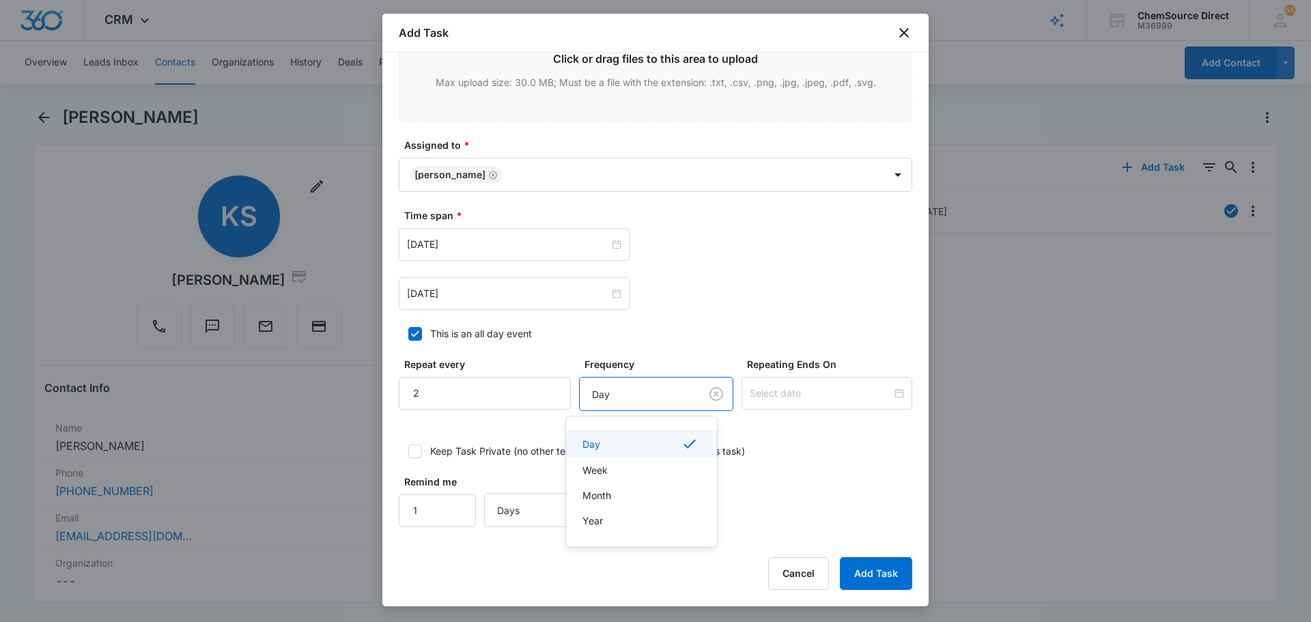
click at [630, 440] on div "Day" at bounding box center [639, 443] width 115 height 16
click at [777, 382] on div at bounding box center [826, 393] width 171 height 33
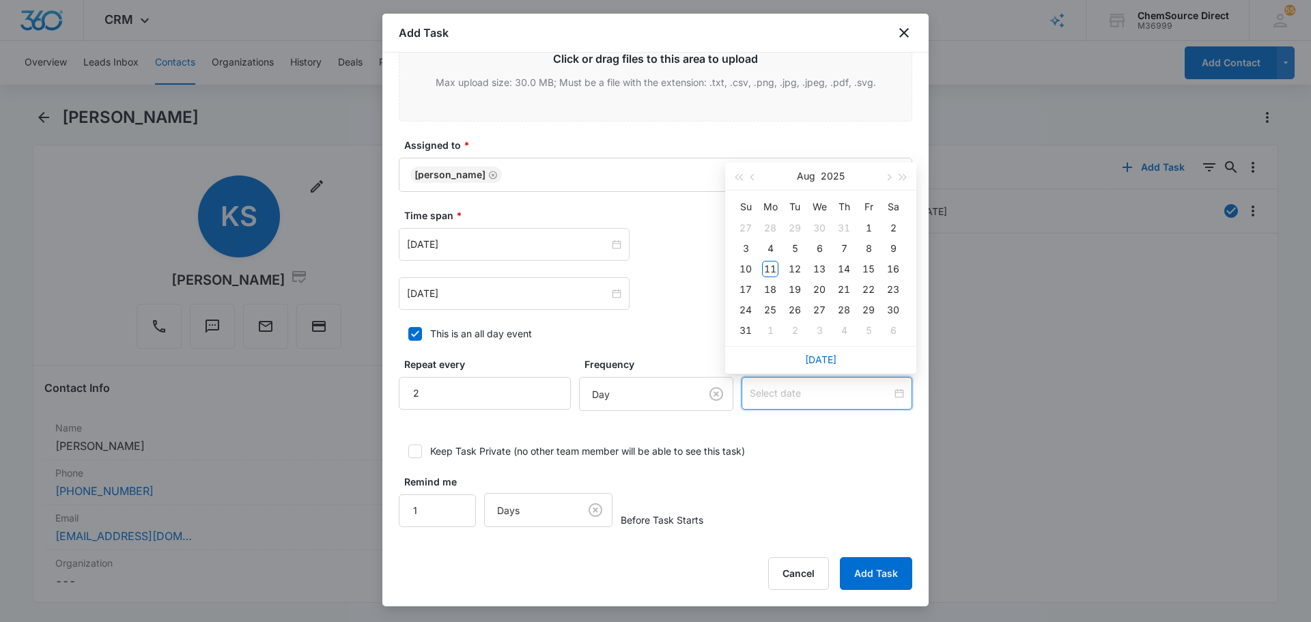
click at [794, 401] on div at bounding box center [826, 393] width 171 height 33
type input "Aug 13, 2025"
click at [820, 266] on div "13" at bounding box center [819, 269] width 16 height 16
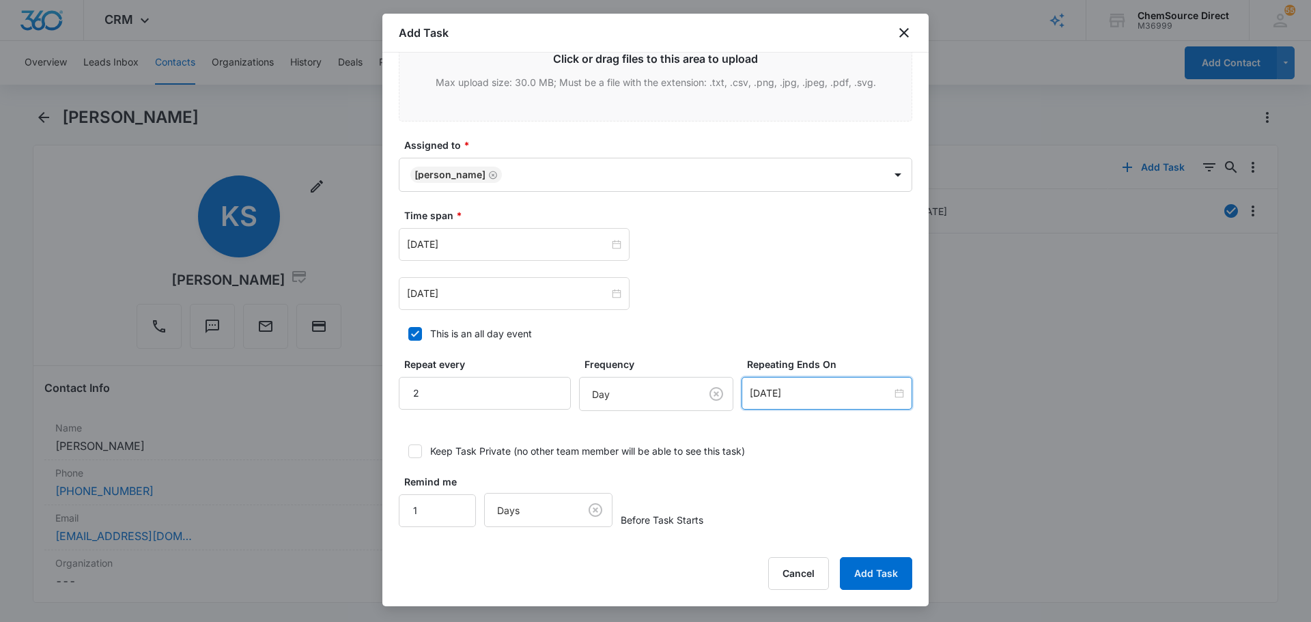
click at [845, 491] on div "Remind me 1 Days Before Task Starts" at bounding box center [655, 500] width 513 height 53
click at [895, 577] on button "Add Task" at bounding box center [876, 573] width 72 height 33
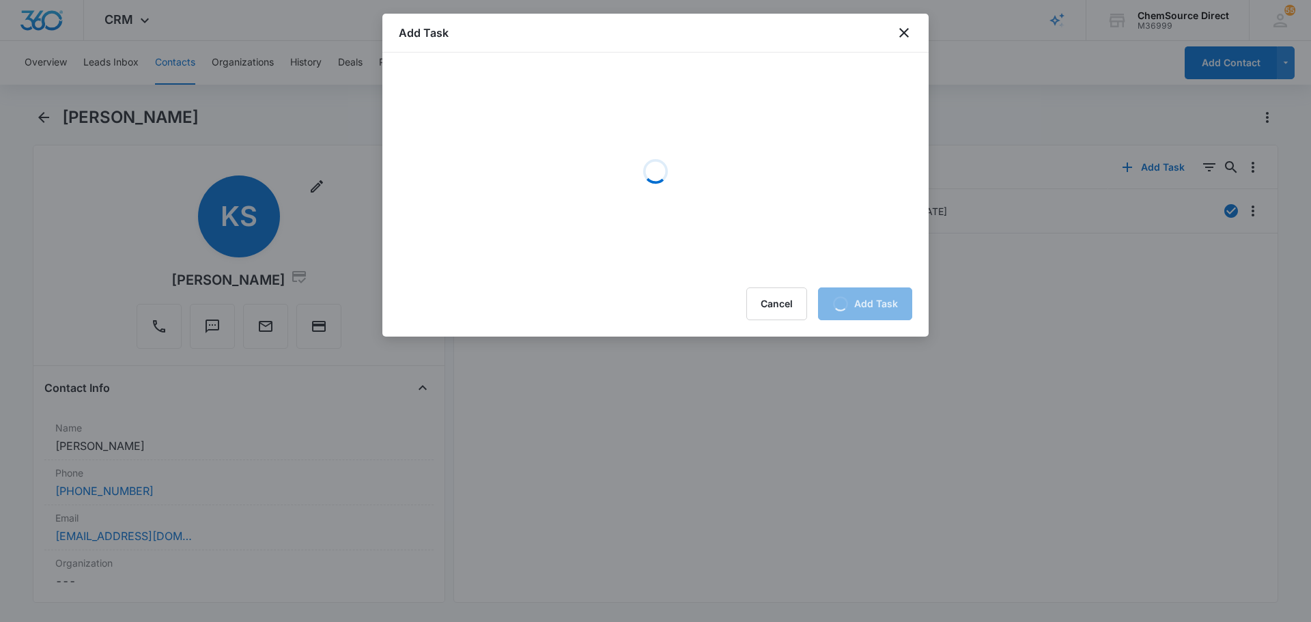
scroll to position [0, 0]
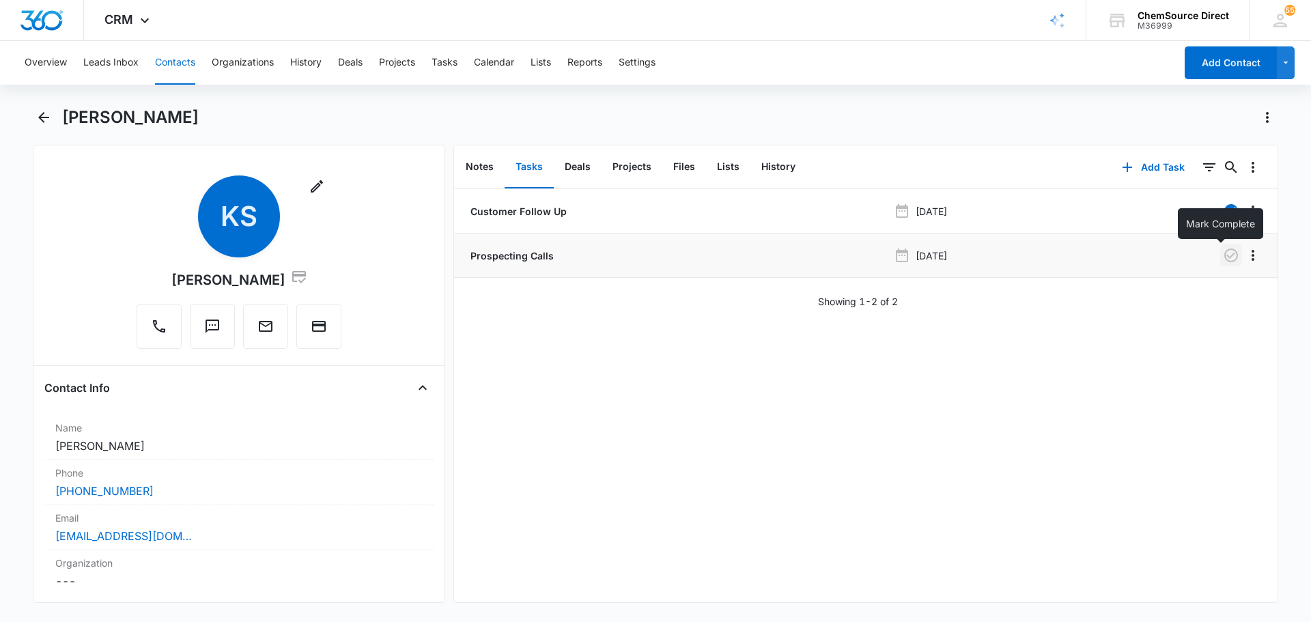
click at [1228, 257] on icon "button" at bounding box center [1230, 255] width 16 height 16
click at [190, 59] on button "Contacts" at bounding box center [175, 63] width 40 height 44
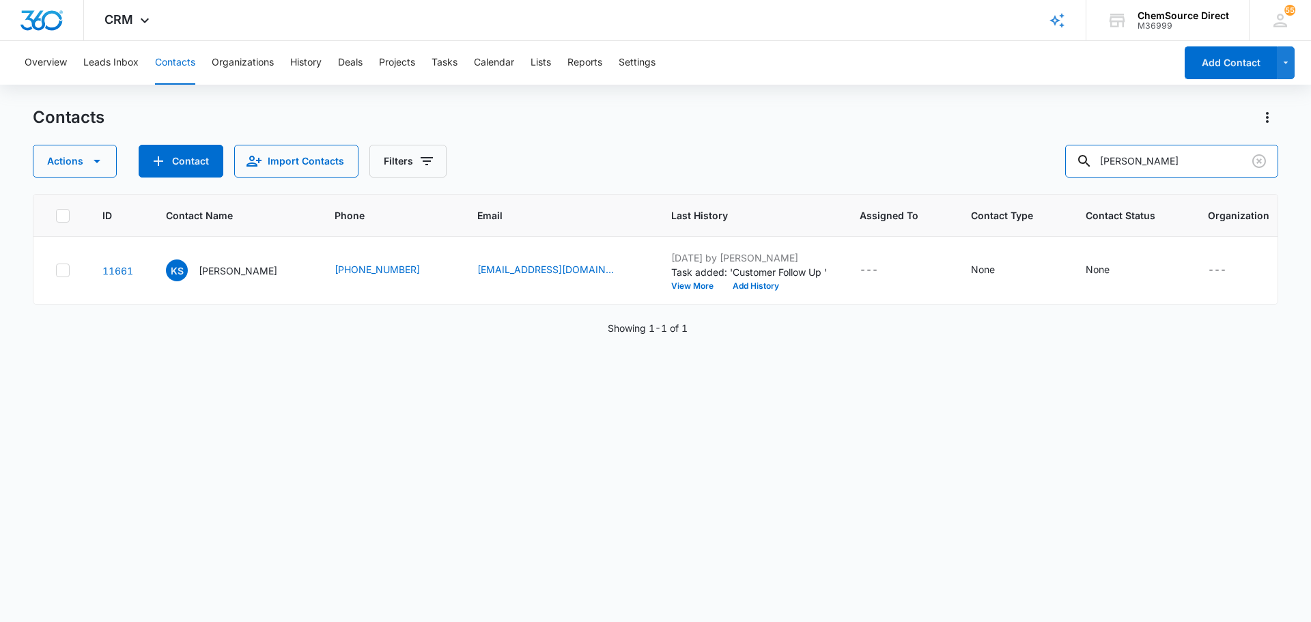
drag, startPoint x: 1186, startPoint y: 160, endPoint x: 790, endPoint y: 160, distance: 396.6
click at [858, 160] on div "Actions Contact Import Contacts Filters kristy scara" at bounding box center [655, 161] width 1245 height 33
type input "spevco"
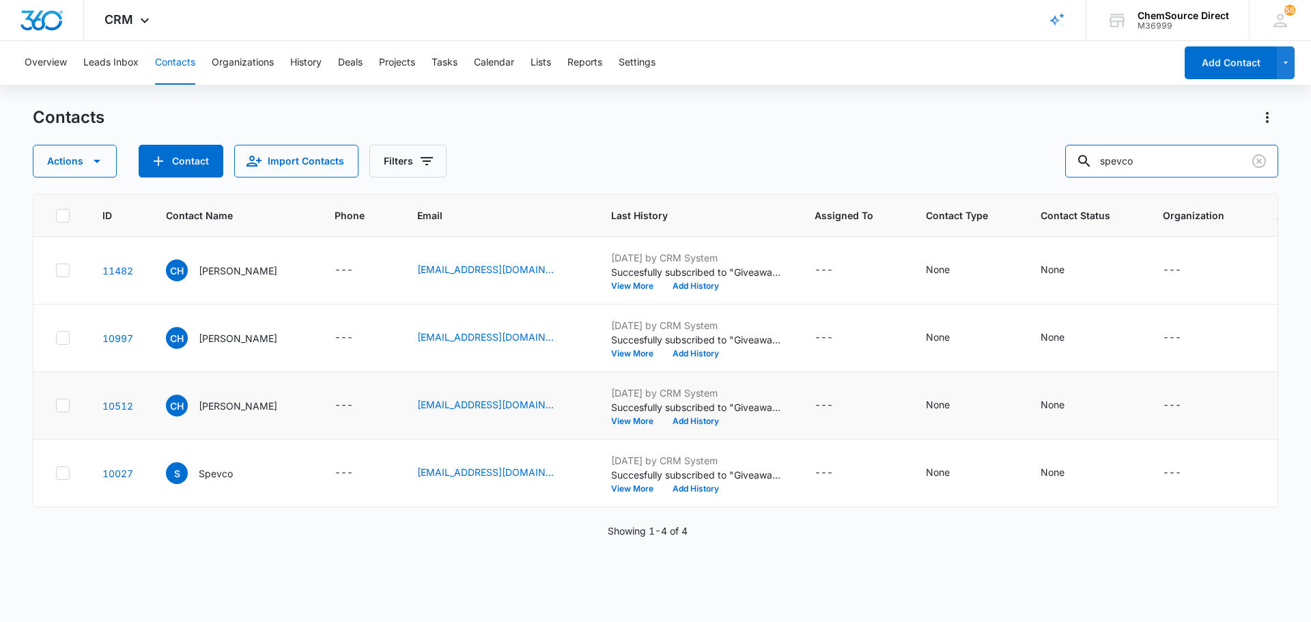
scroll to position [130, 0]
click at [59, 399] on icon at bounding box center [63, 405] width 12 height 12
click at [56, 405] on input "checkbox" at bounding box center [55, 405] width 1 height 1
checkbox input "true"
click at [59, 332] on icon at bounding box center [63, 338] width 12 height 12
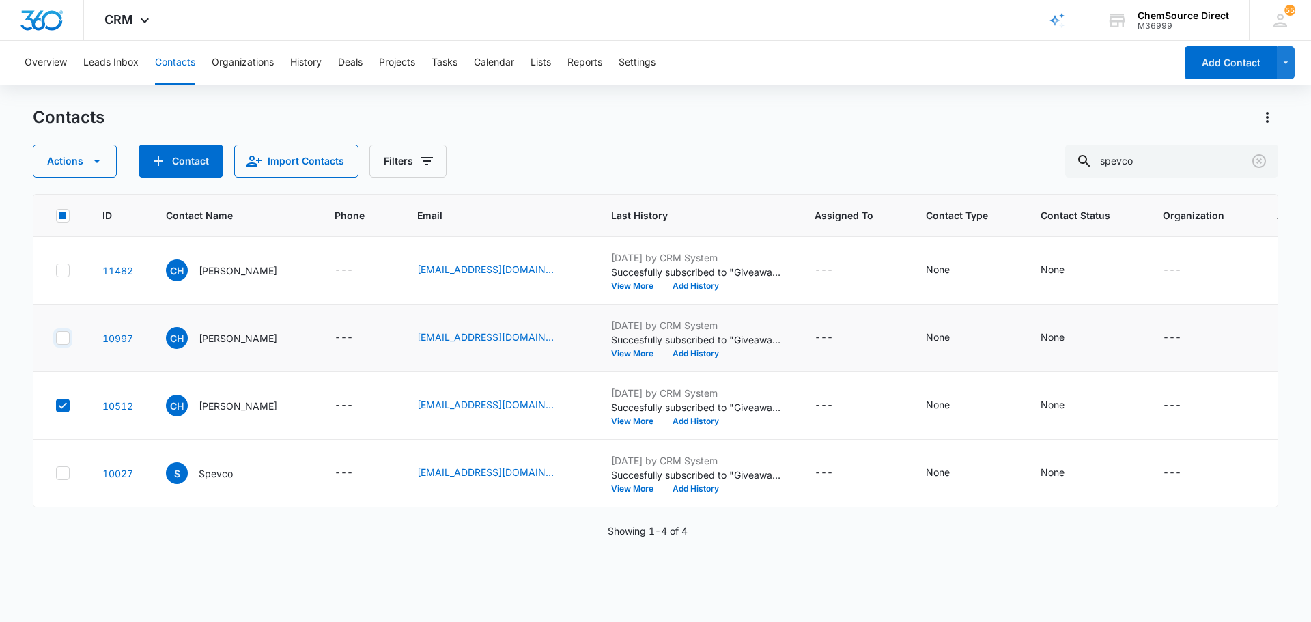
click at [56, 338] on input "checkbox" at bounding box center [55, 338] width 1 height 1
checkbox input "true"
click at [61, 276] on icon at bounding box center [63, 270] width 12 height 12
click at [56, 271] on input "checkbox" at bounding box center [55, 270] width 1 height 1
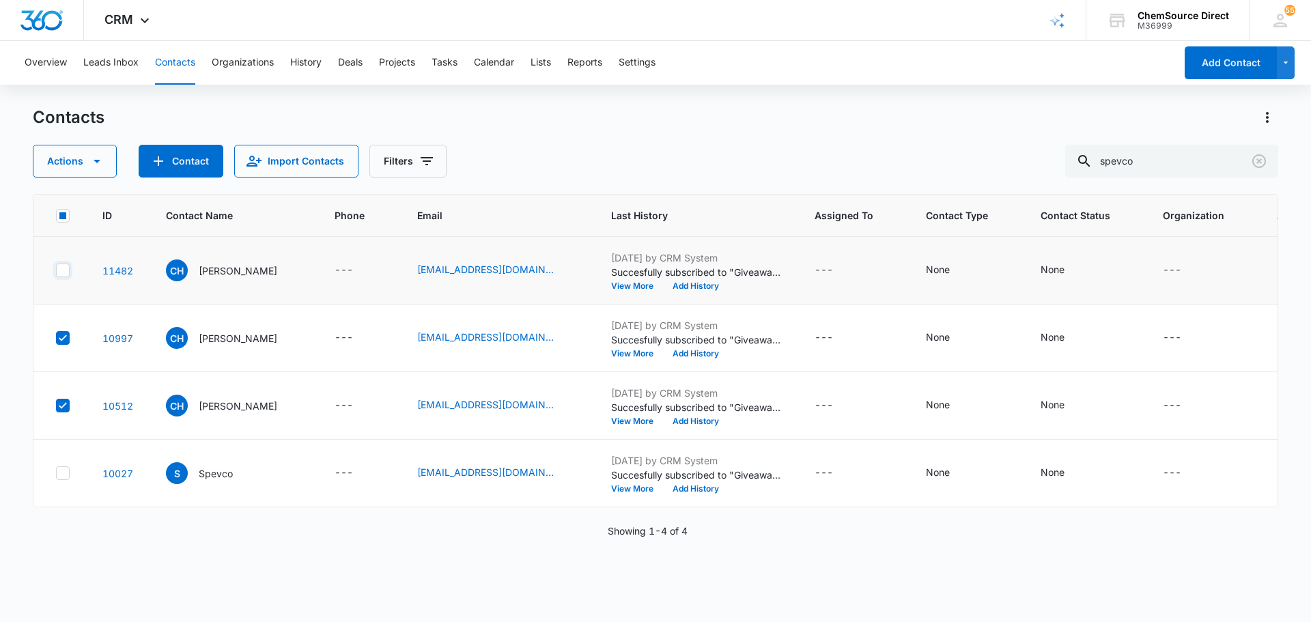
checkbox input "true"
click at [111, 164] on button "Actions" at bounding box center [75, 161] width 84 height 33
click at [98, 287] on div "Delete" at bounding box center [100, 287] width 100 height 10
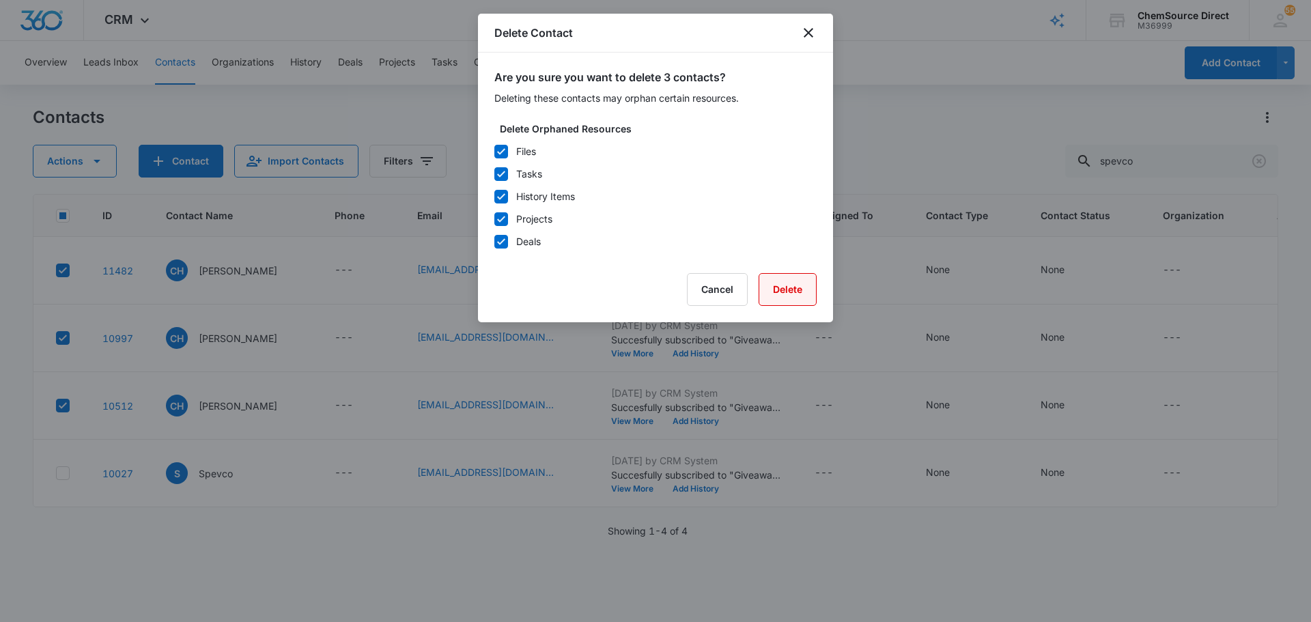
click at [779, 281] on button "Delete" at bounding box center [787, 289] width 58 height 33
click at [690, 284] on button "Cancel" at bounding box center [695, 289] width 61 height 33
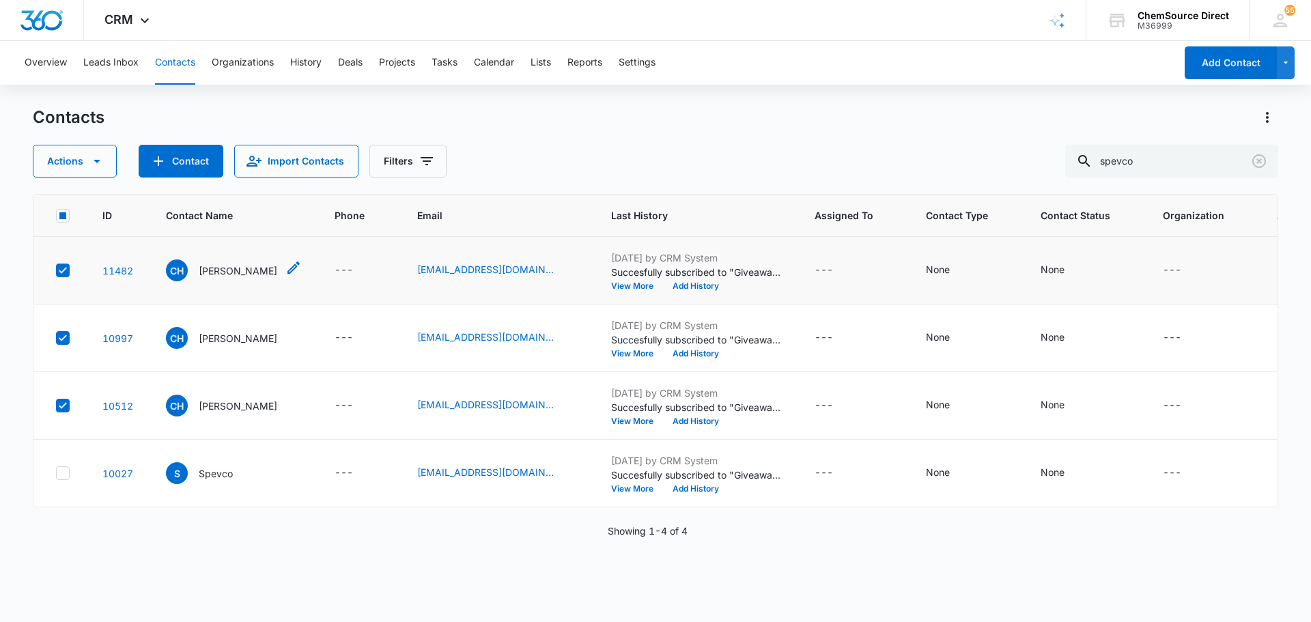
click at [209, 278] on p "Chris Huff" at bounding box center [238, 270] width 78 height 14
click at [212, 278] on p "Chris Huff" at bounding box center [238, 270] width 78 height 14
click at [207, 278] on p "Chris Huff" at bounding box center [238, 270] width 78 height 14
click at [229, 278] on p "Chris Huff" at bounding box center [238, 270] width 78 height 14
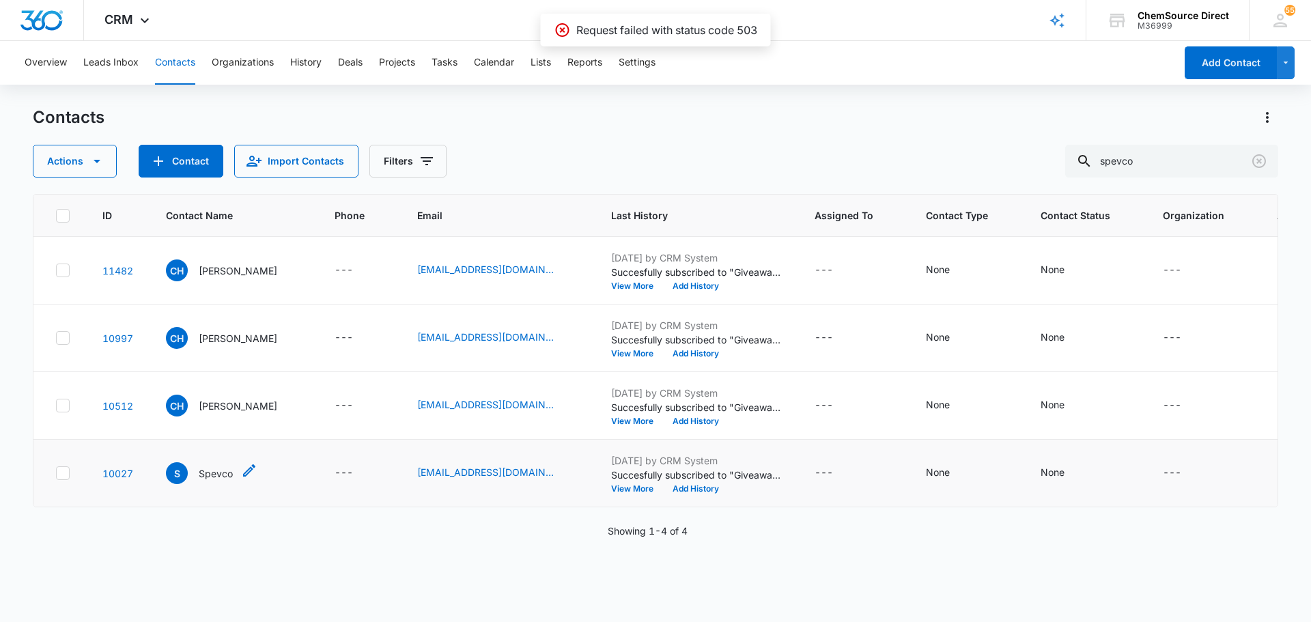
click at [215, 481] on p "Spevco" at bounding box center [216, 473] width 34 height 14
click at [218, 278] on p "[PERSON_NAME]" at bounding box center [238, 270] width 78 height 14
click at [208, 278] on p "[PERSON_NAME]" at bounding box center [238, 270] width 78 height 14
click at [217, 481] on p "Spevco" at bounding box center [216, 473] width 34 height 14
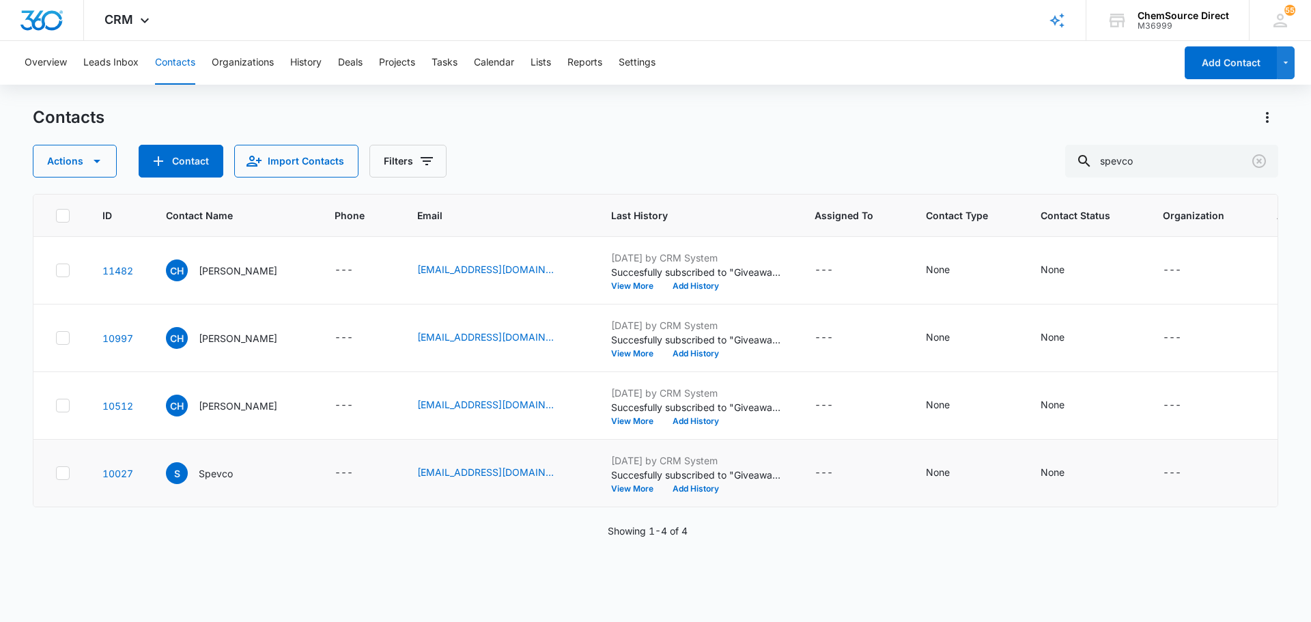
scroll to position [130, 0]
click at [216, 484] on div "S Spevco" at bounding box center [199, 473] width 67 height 22
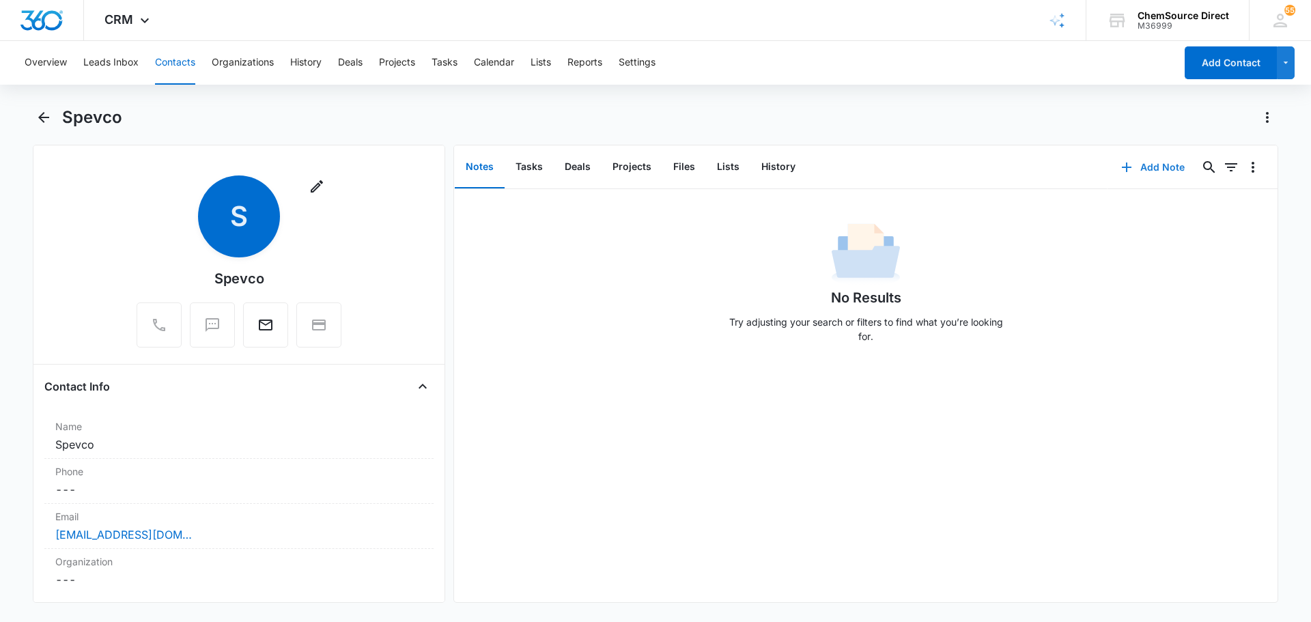
click at [1147, 165] on button "Add Note" at bounding box center [1152, 167] width 91 height 33
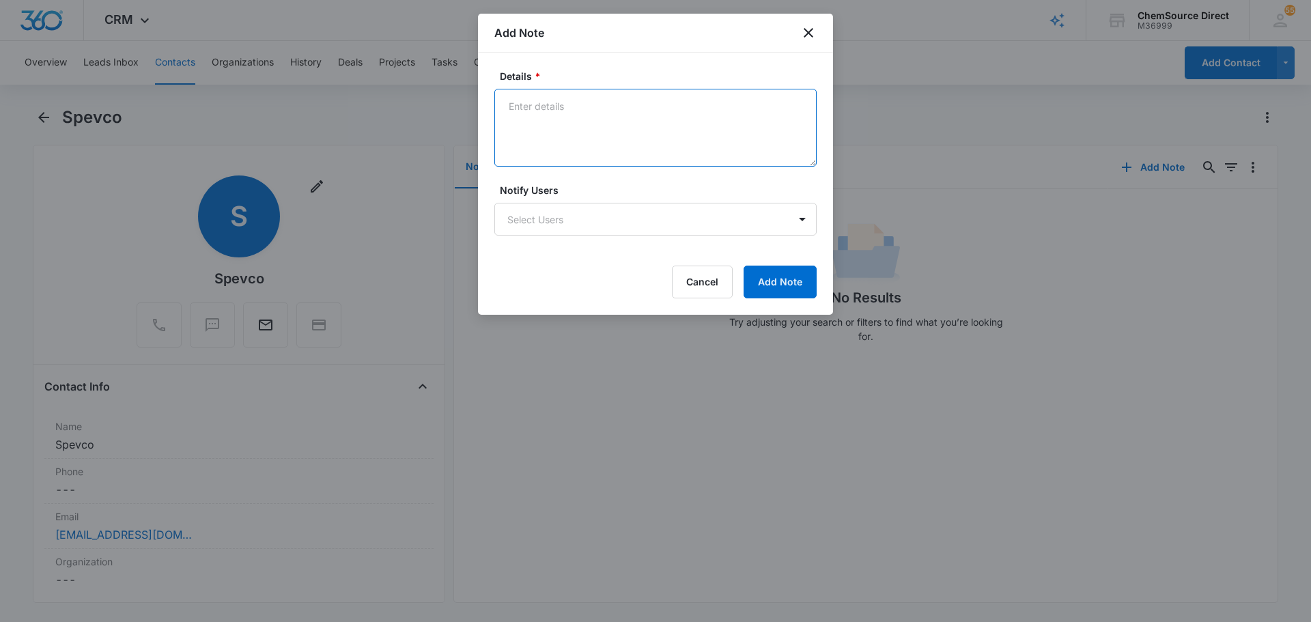
click at [605, 109] on textarea "Details *" at bounding box center [655, 128] width 322 height 78
type textarea "10% Email Promotion"
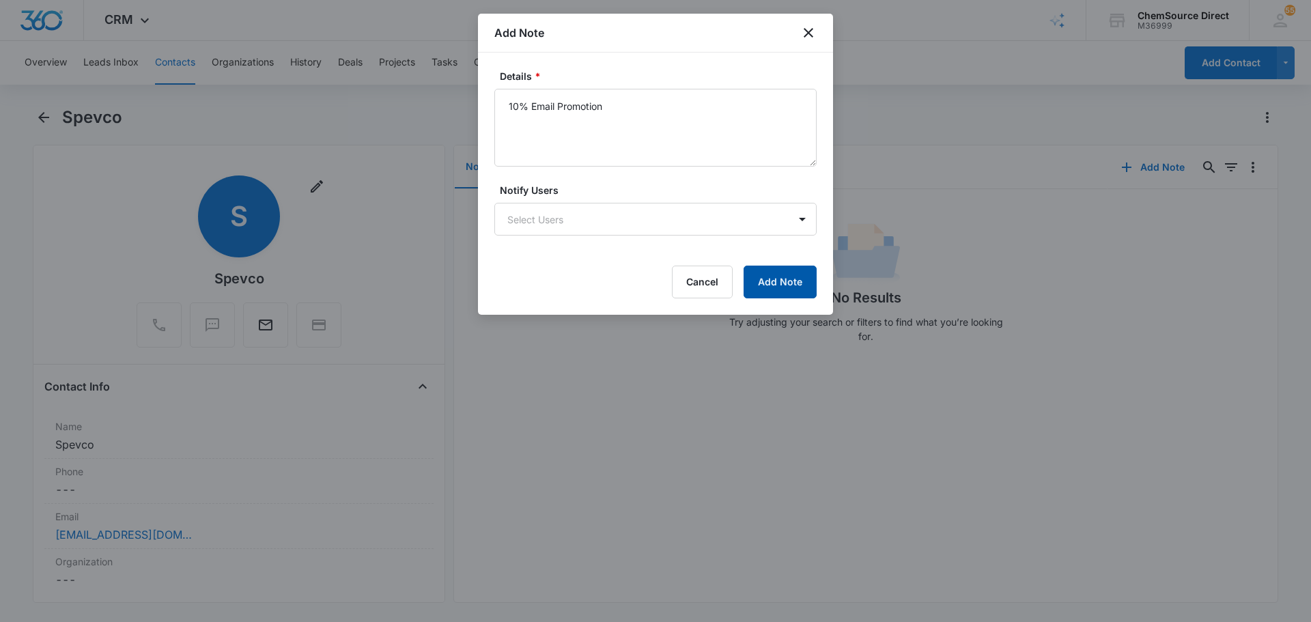
click at [784, 290] on button "Add Note" at bounding box center [779, 282] width 73 height 33
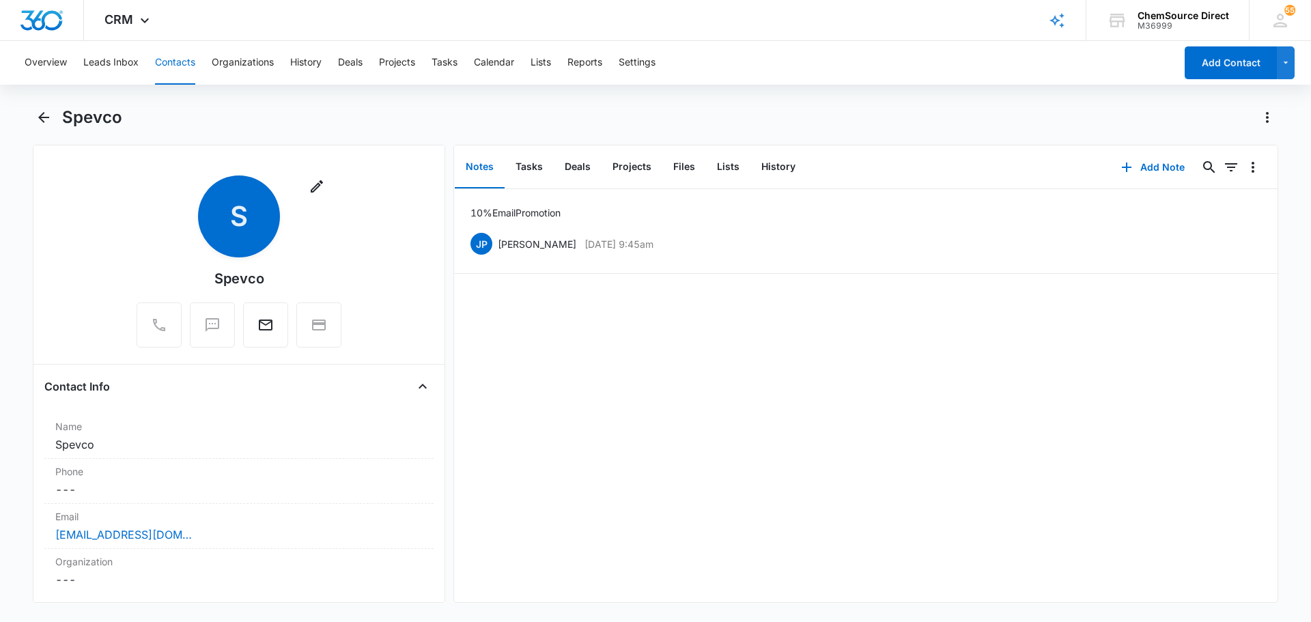
click at [500, 160] on button "Notes" at bounding box center [480, 167] width 50 height 42
click at [517, 160] on button "Tasks" at bounding box center [528, 167] width 49 height 42
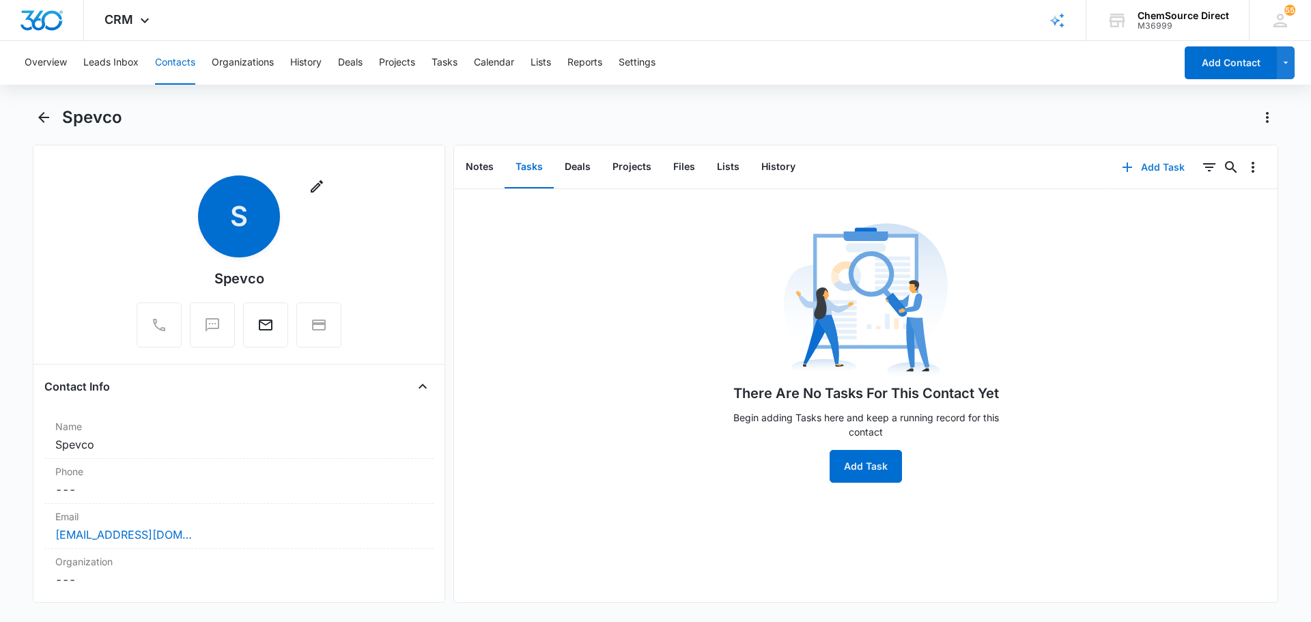
click at [1151, 168] on button "Add Task" at bounding box center [1153, 167] width 90 height 33
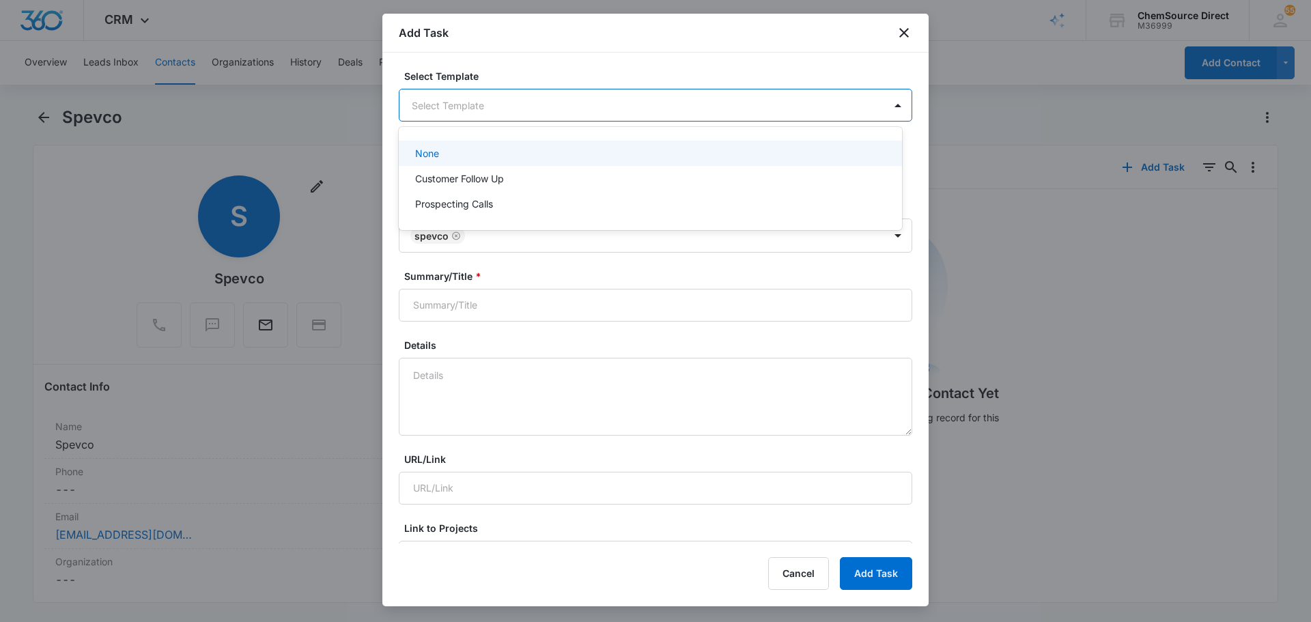
click at [517, 94] on body "CRM Apps Reputation Forms CRM Email Social Payments POS Content Ads Intelligenc…" at bounding box center [655, 311] width 1311 height 622
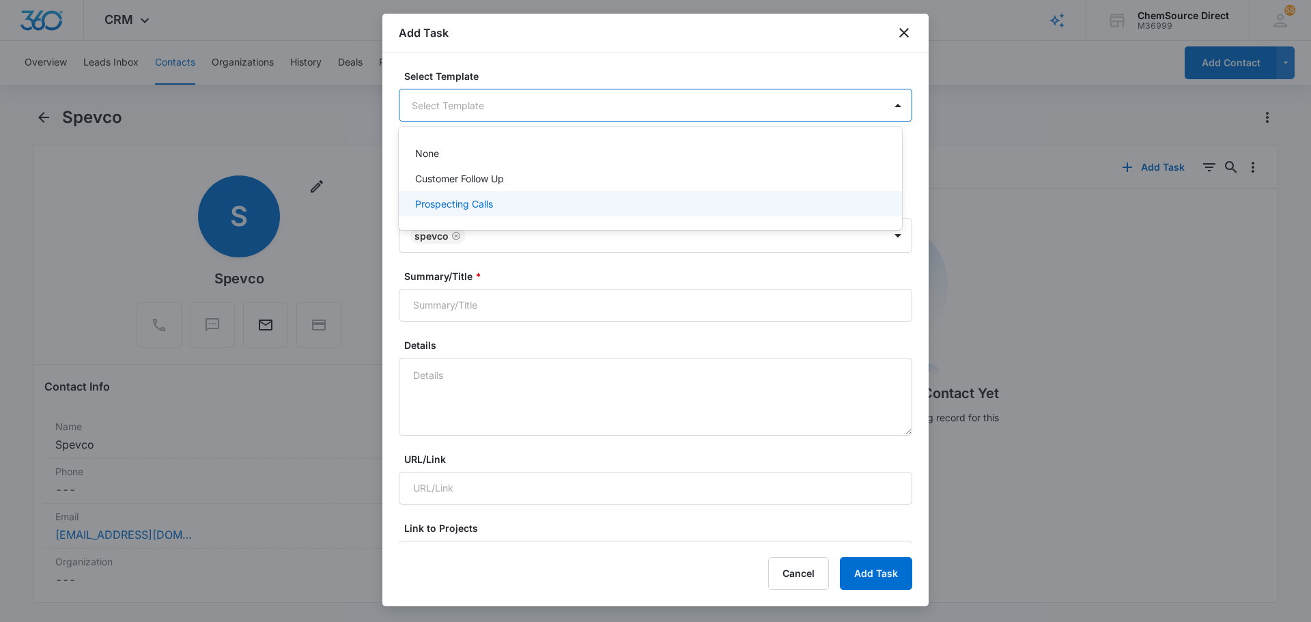
click at [509, 202] on div "Prospecting Calls" at bounding box center [649, 204] width 468 height 14
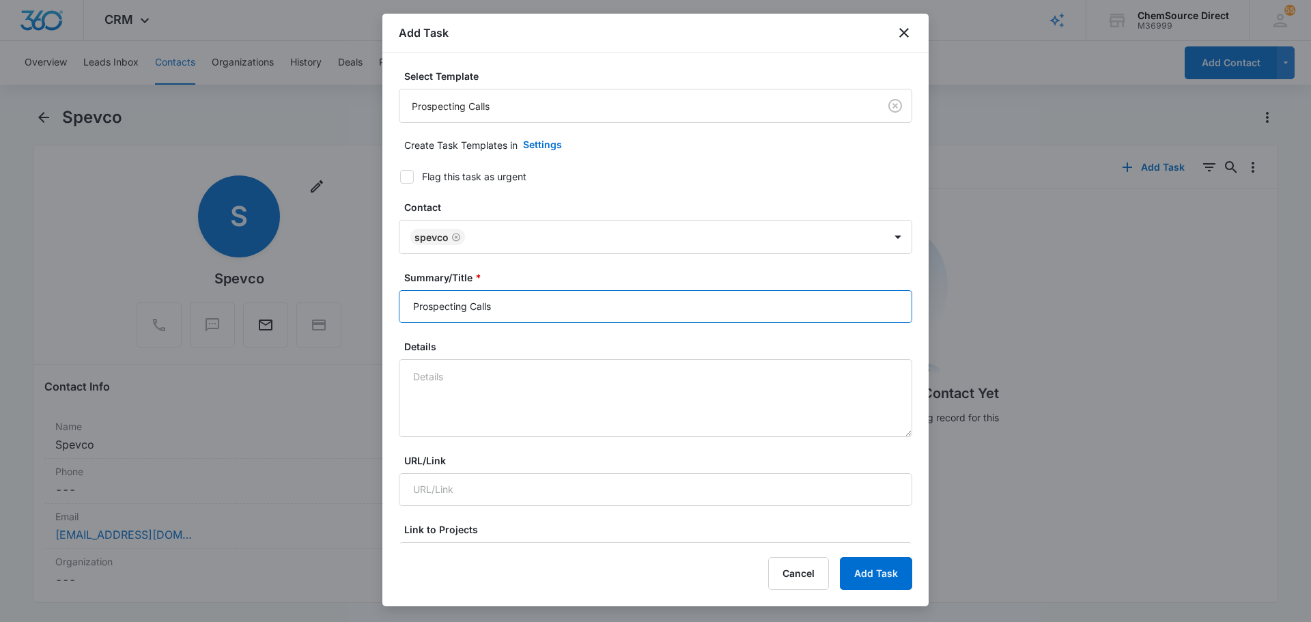
drag, startPoint x: 511, startPoint y: 306, endPoint x: 393, endPoint y: 305, distance: 117.4
click at [418, 306] on input "Prospecting Calls" at bounding box center [655, 306] width 513 height 33
type input "P"
type input "Prospecting Calls"
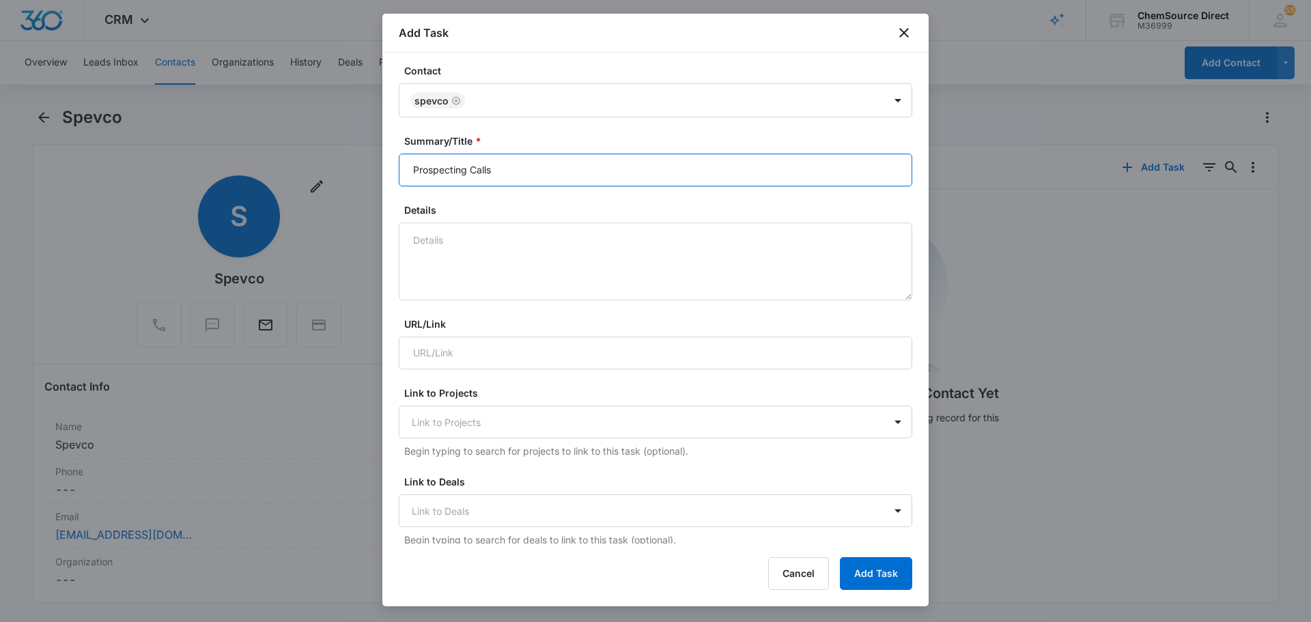
scroll to position [341, 0]
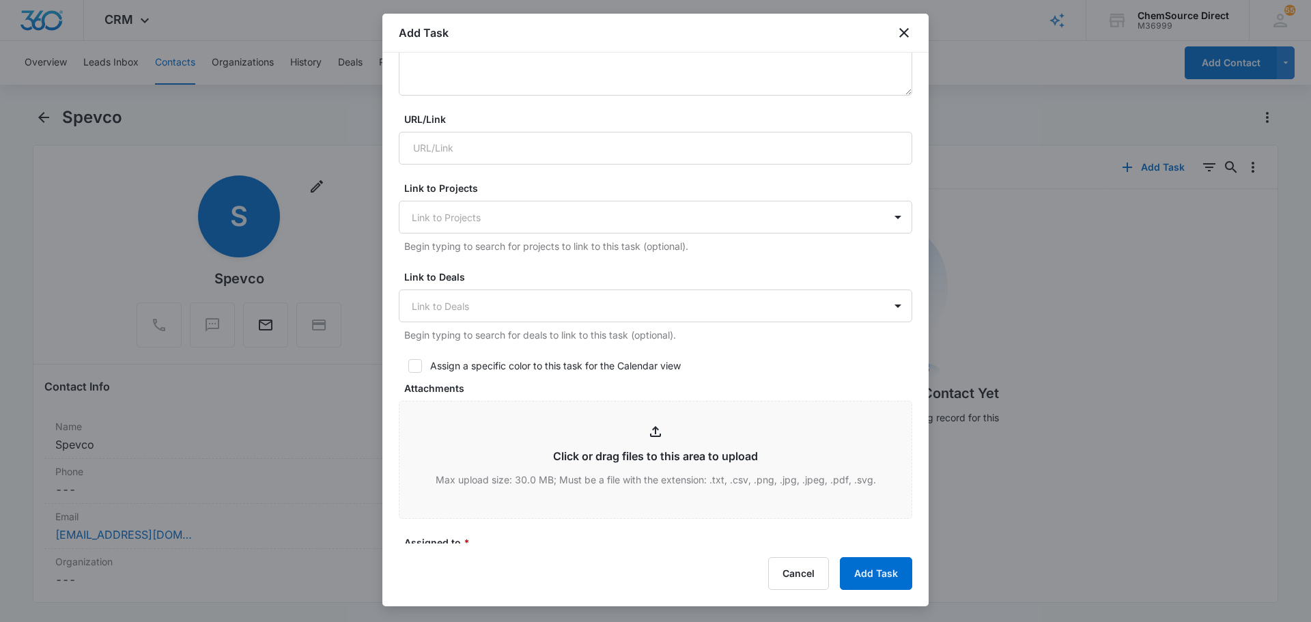
click at [417, 371] on icon at bounding box center [415, 366] width 12 height 12
click at [408, 371] on input "Assign a specific color to this task for the Calendar view" at bounding box center [404, 366] width 10 height 10
checkbox input "true"
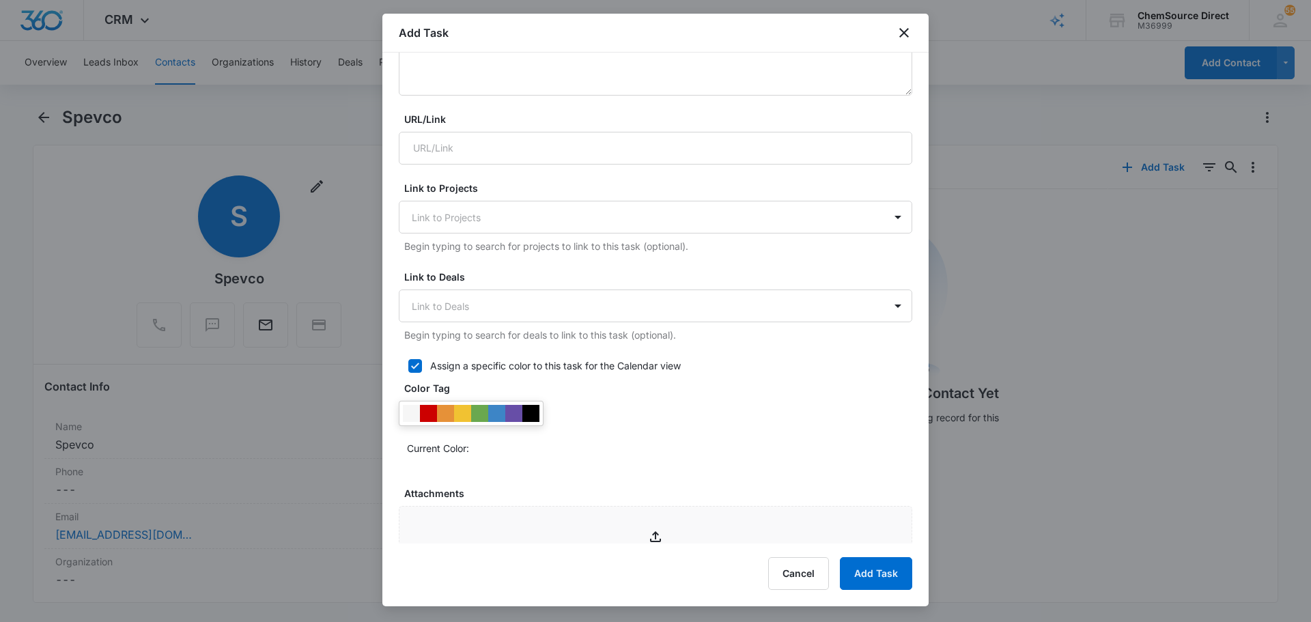
click at [540, 416] on div at bounding box center [471, 413] width 145 height 25
click at [530, 418] on div at bounding box center [530, 413] width 17 height 17
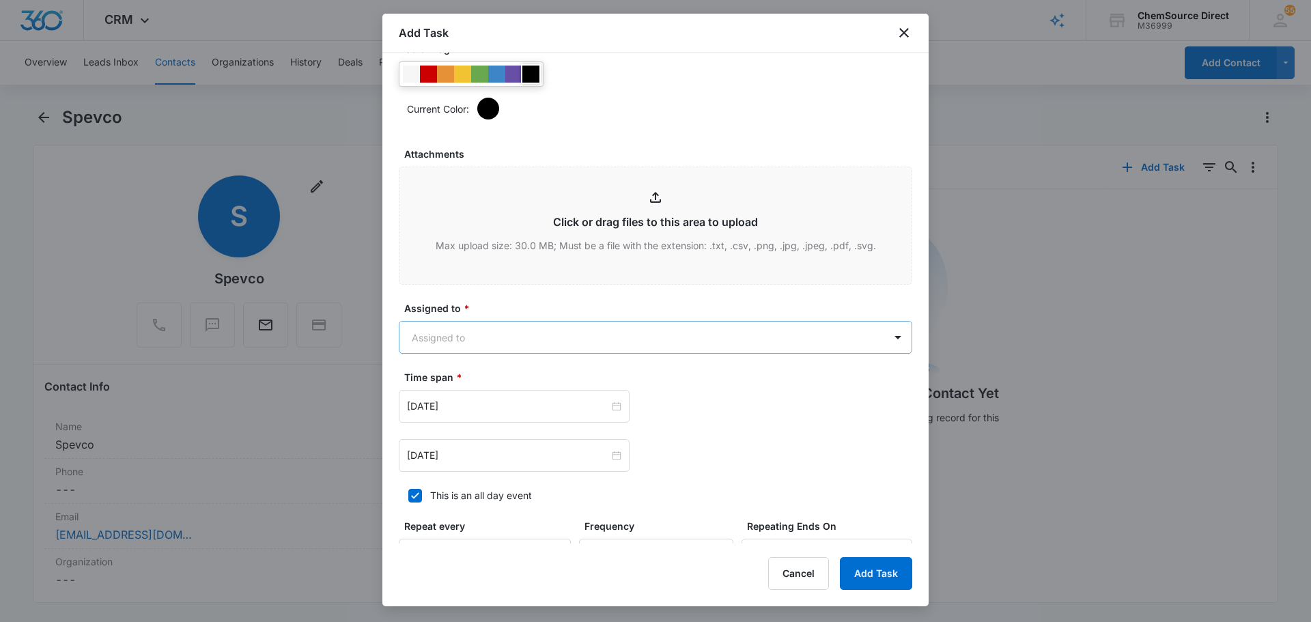
scroll to position [683, 0]
click at [615, 334] on body "CRM Apps Reputation Forms CRM Email Social Payments POS Content Ads Intelligenc…" at bounding box center [655, 311] width 1311 height 622
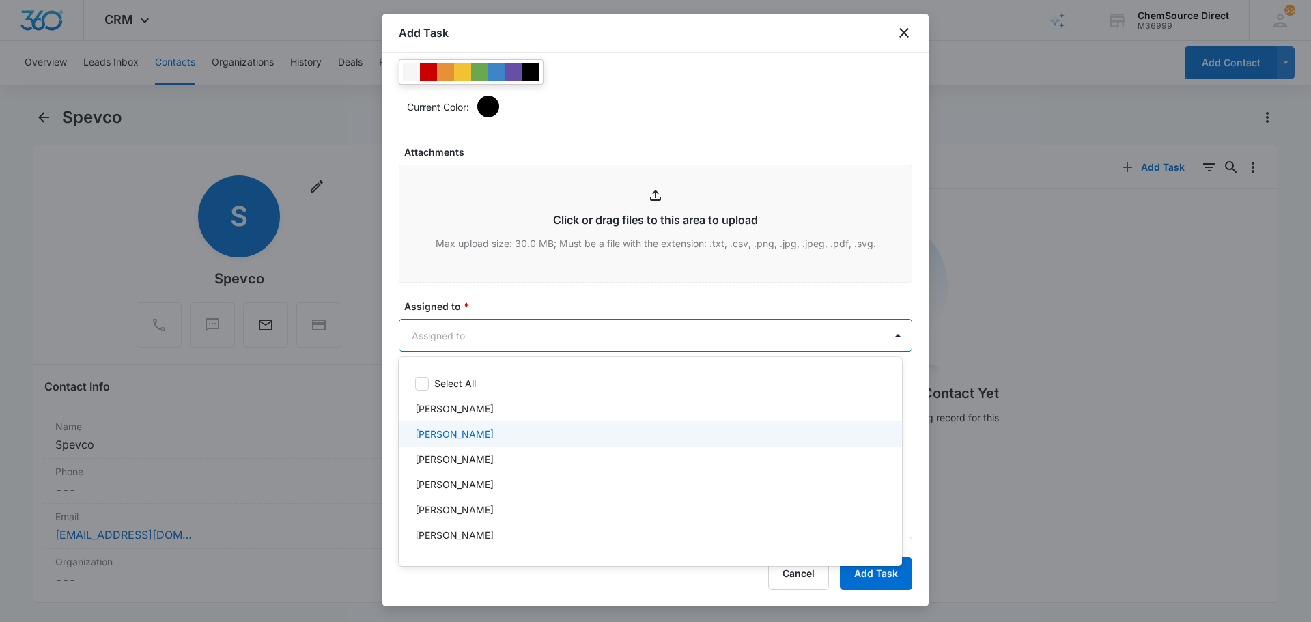
click at [481, 437] on div "[PERSON_NAME]" at bounding box center [649, 434] width 468 height 14
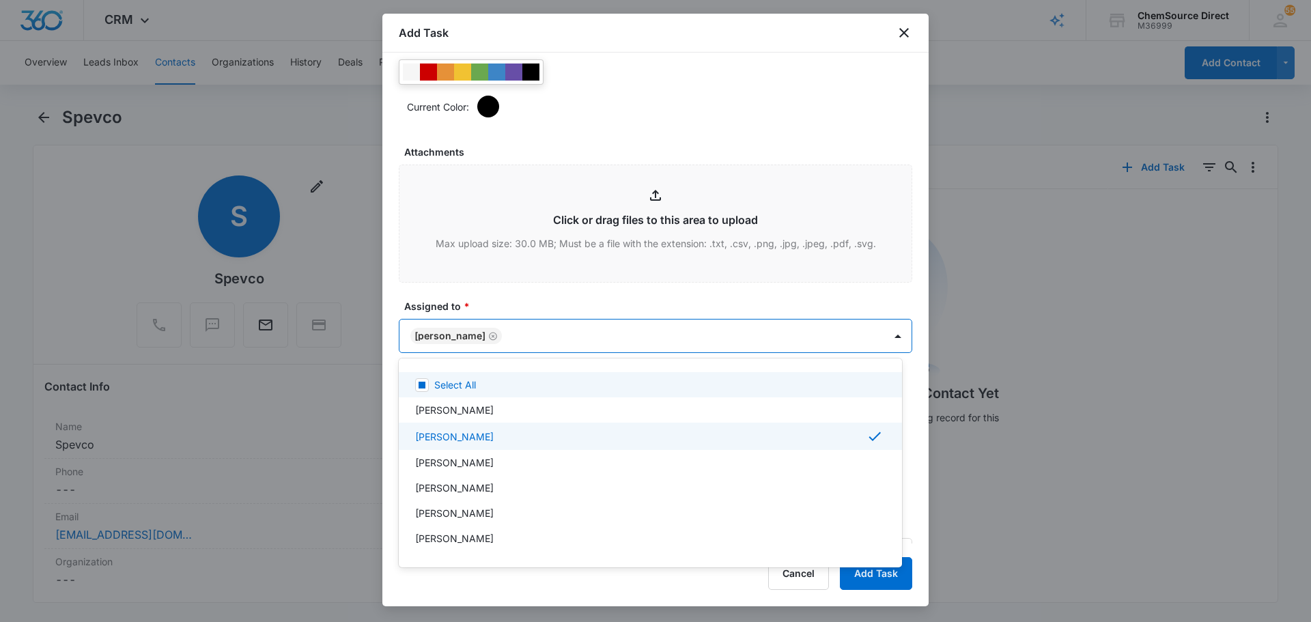
click at [528, 290] on div at bounding box center [655, 311] width 1311 height 622
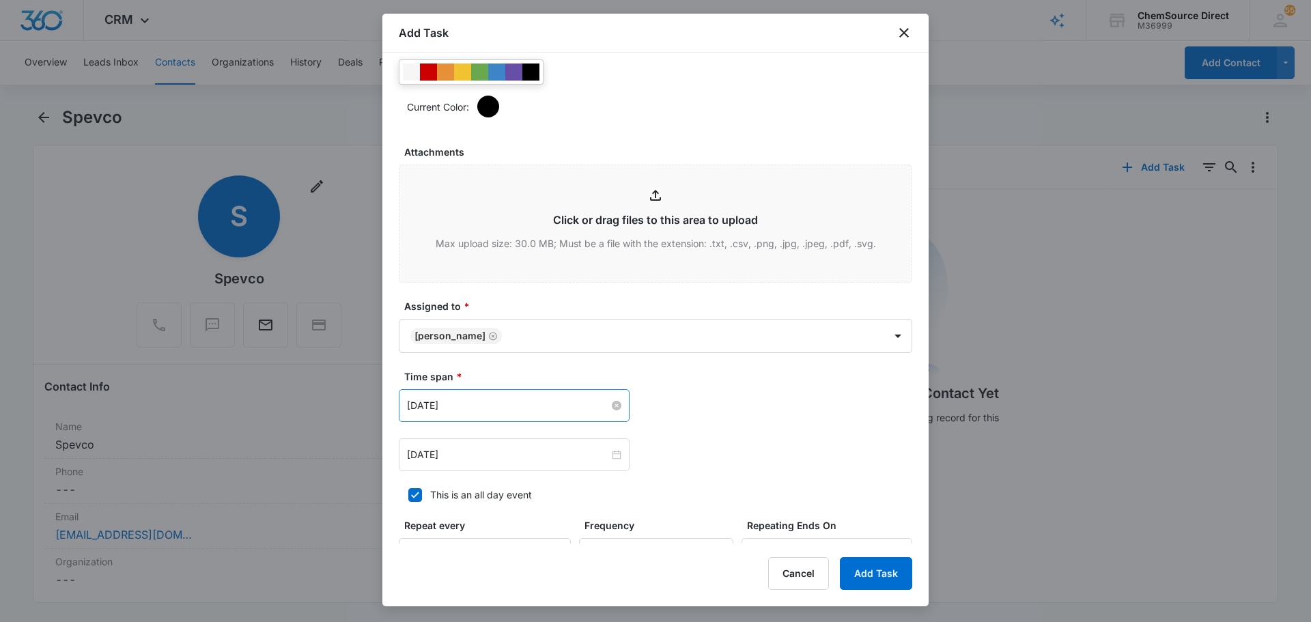
click at [502, 411] on input "Jul 17, 2025" at bounding box center [508, 405] width 202 height 15
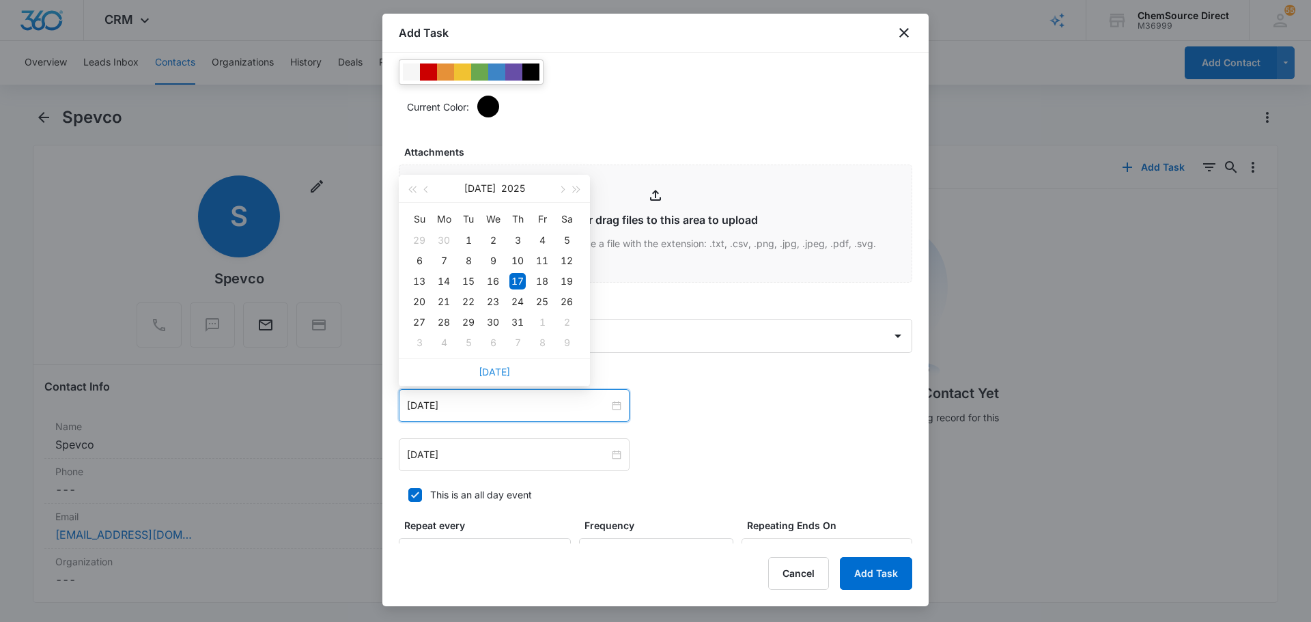
click at [496, 367] on link "Today" at bounding box center [493, 372] width 31 height 12
type input "Aug 11, 2025"
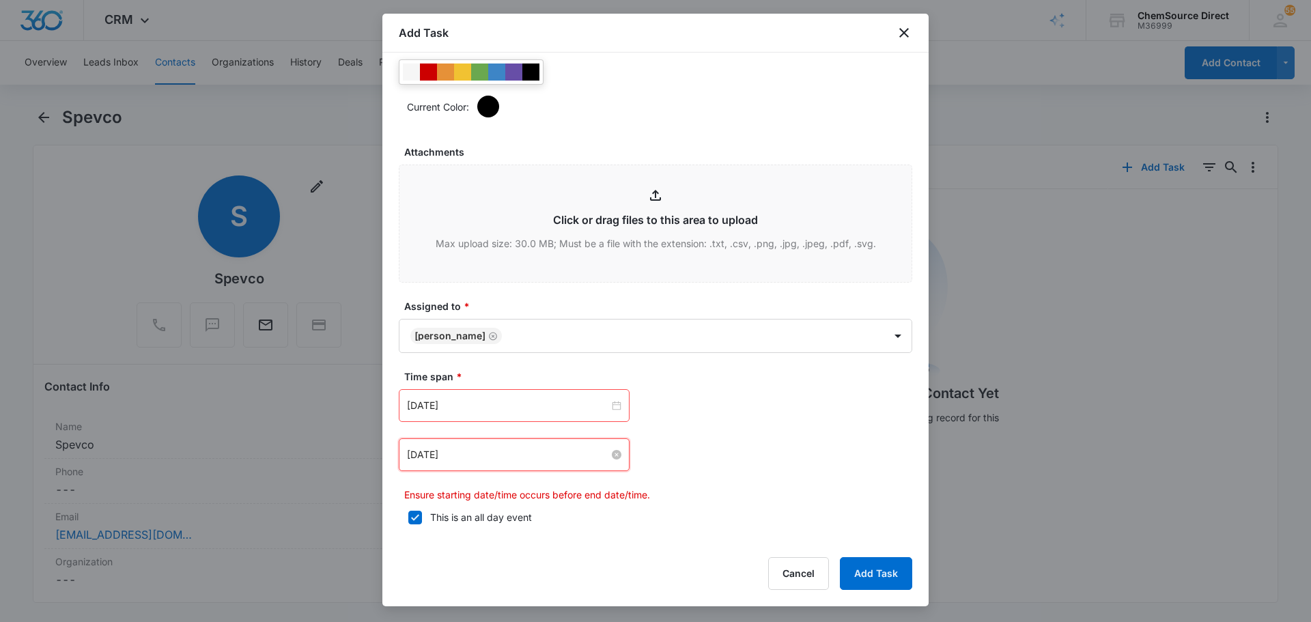
click at [490, 451] on input "Jul 17, 2025" at bounding box center [508, 454] width 202 height 15
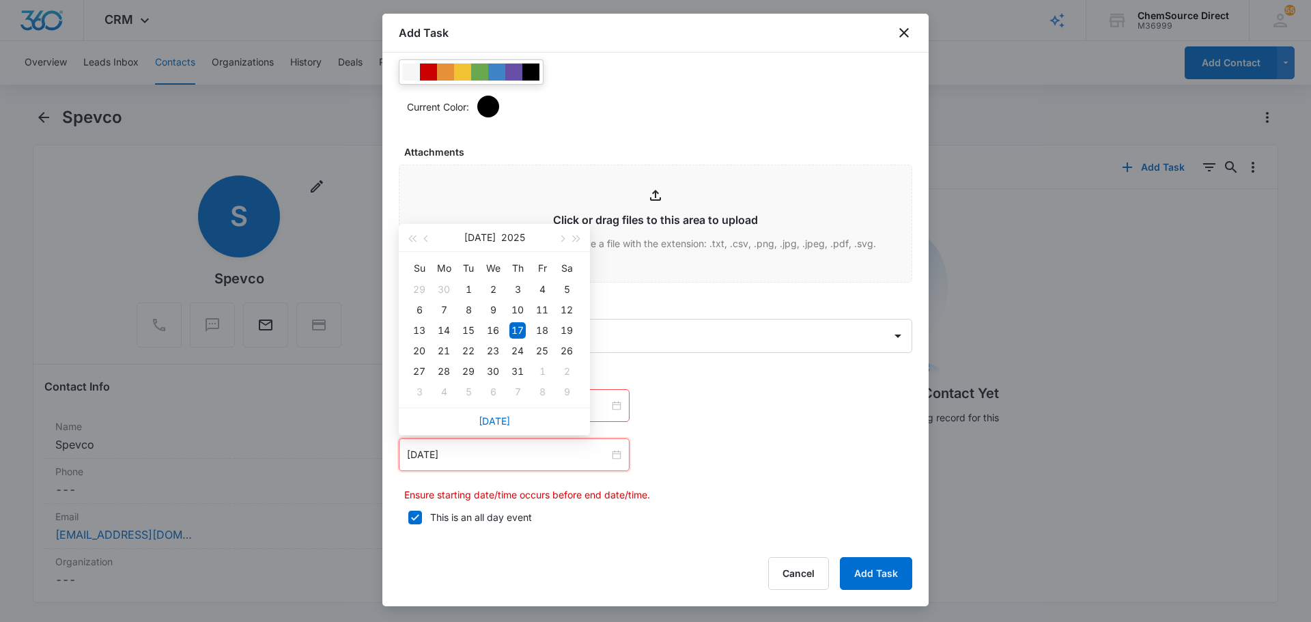
click at [491, 412] on div "Today" at bounding box center [494, 420] width 191 height 27
click at [502, 424] on link "Today" at bounding box center [493, 421] width 31 height 12
type input "Aug 11, 2025"
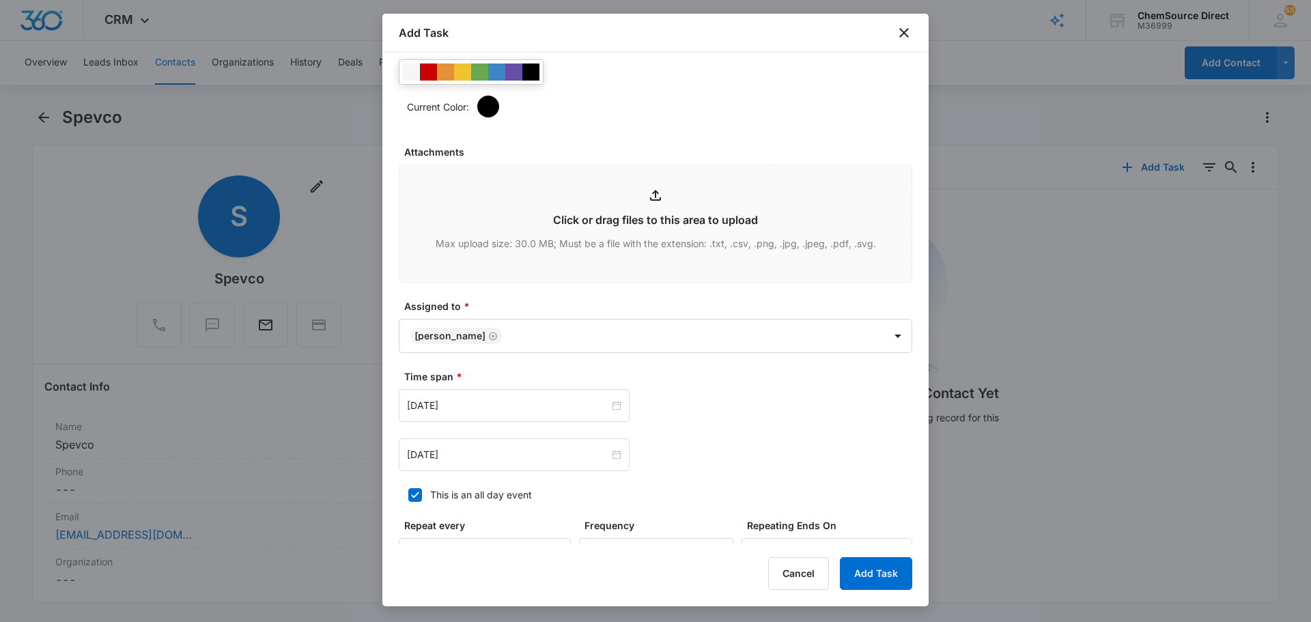
click at [714, 435] on div "Aug 11, 2025 Aug 2025 Su Mo Tu We Th Fr Sa 27 28 29 30 31 1 2 3 4 5 6 7 8 9 10 …" at bounding box center [655, 430] width 513 height 82
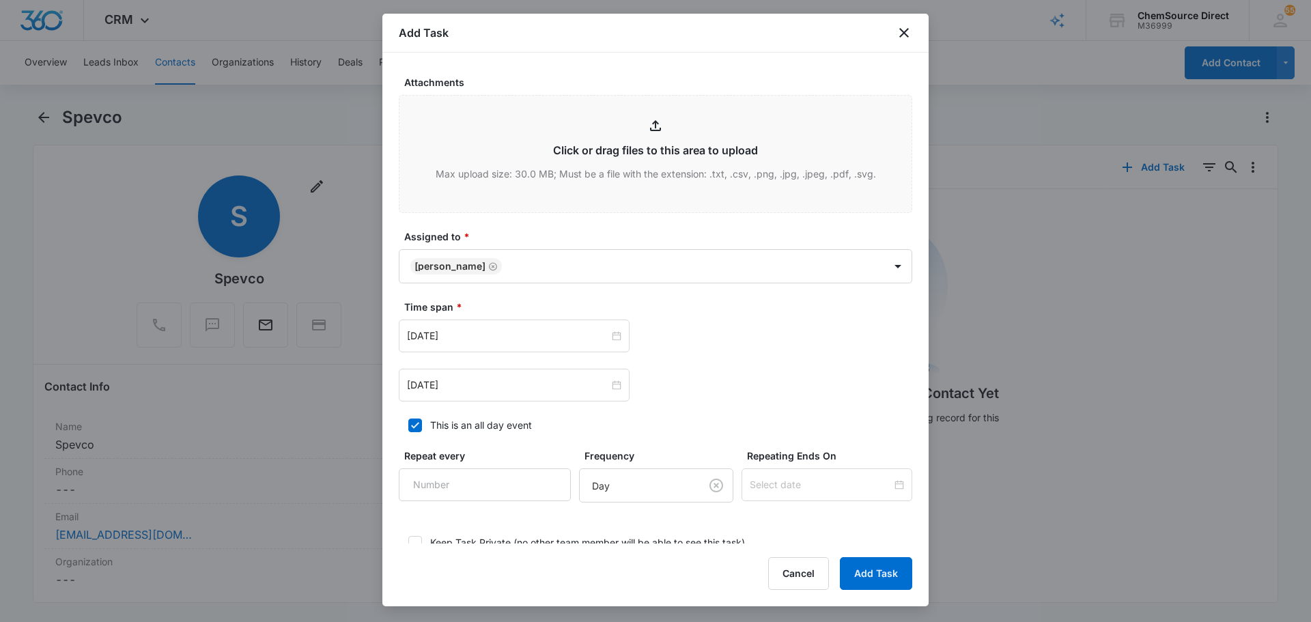
scroll to position [844, 0]
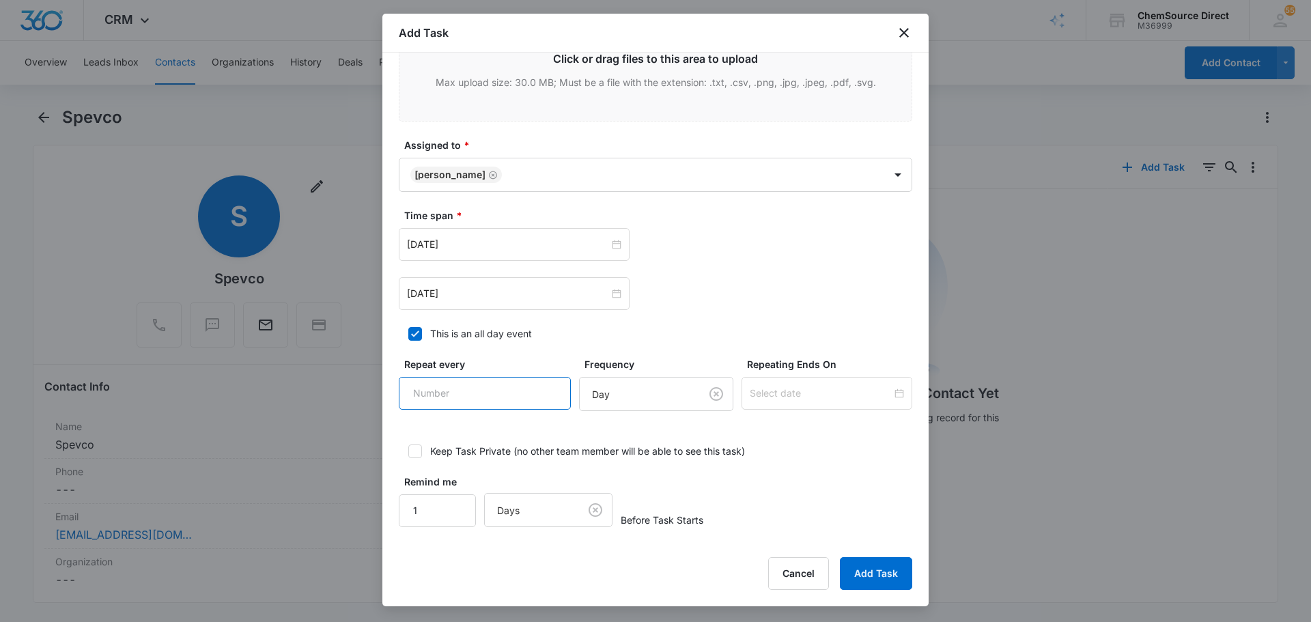
click at [441, 395] on input "Repeat every" at bounding box center [485, 393] width 172 height 33
type input "2"
click at [611, 408] on body "CRM Apps Reputation Forms CRM Email Social Payments POS Content Ads Intelligenc…" at bounding box center [655, 311] width 1311 height 622
click at [614, 443] on div "Day" at bounding box center [639, 443] width 115 height 16
click at [775, 390] on input at bounding box center [820, 393] width 142 height 15
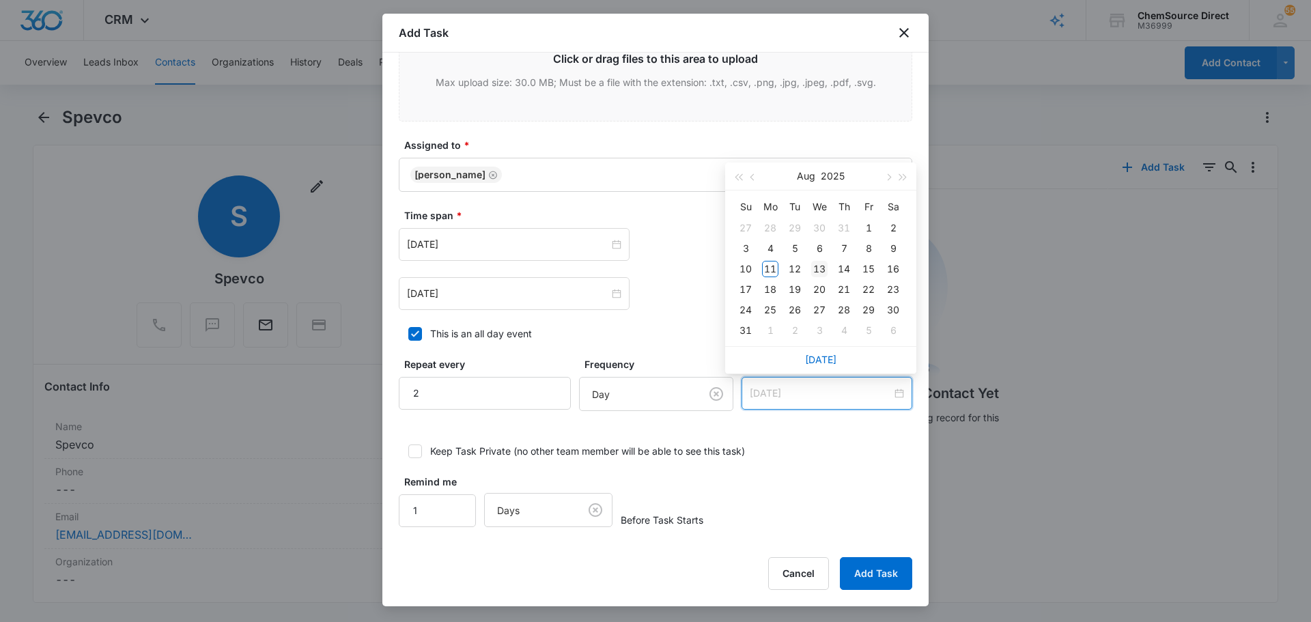
type input "Aug 13, 2025"
click at [824, 264] on div "13" at bounding box center [819, 269] width 16 height 16
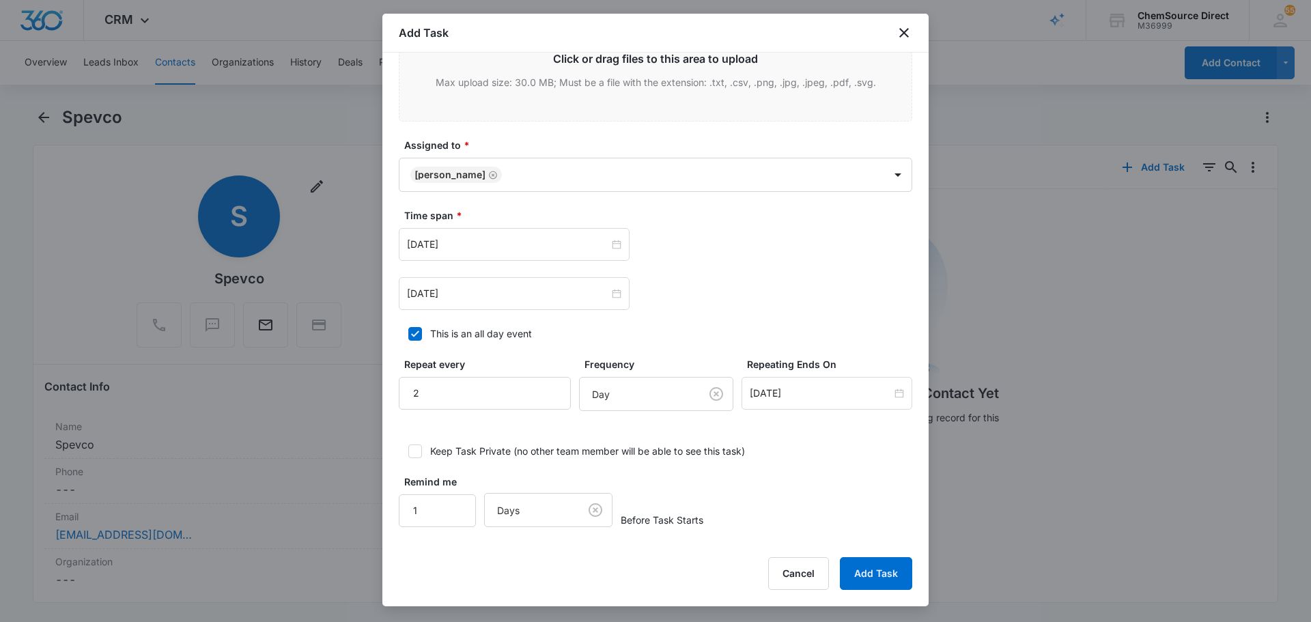
click at [874, 568] on button "Add Task" at bounding box center [876, 573] width 72 height 33
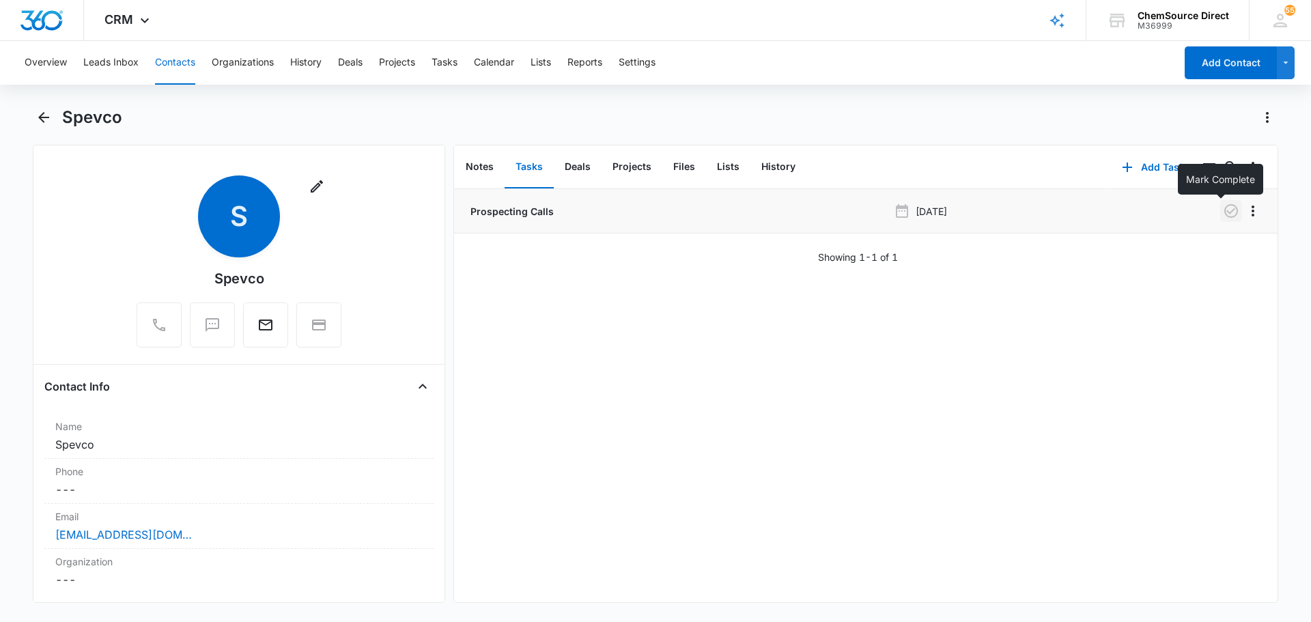
click at [1222, 215] on icon "button" at bounding box center [1230, 211] width 16 height 16
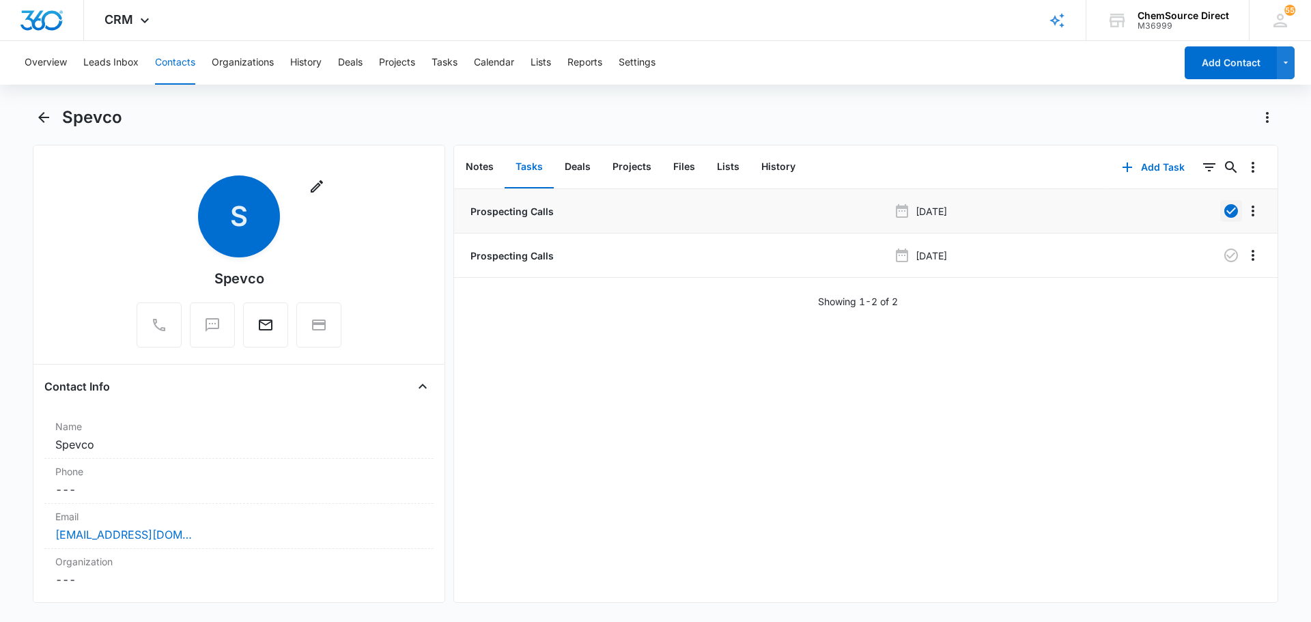
click at [170, 61] on button "Contacts" at bounding box center [175, 63] width 40 height 44
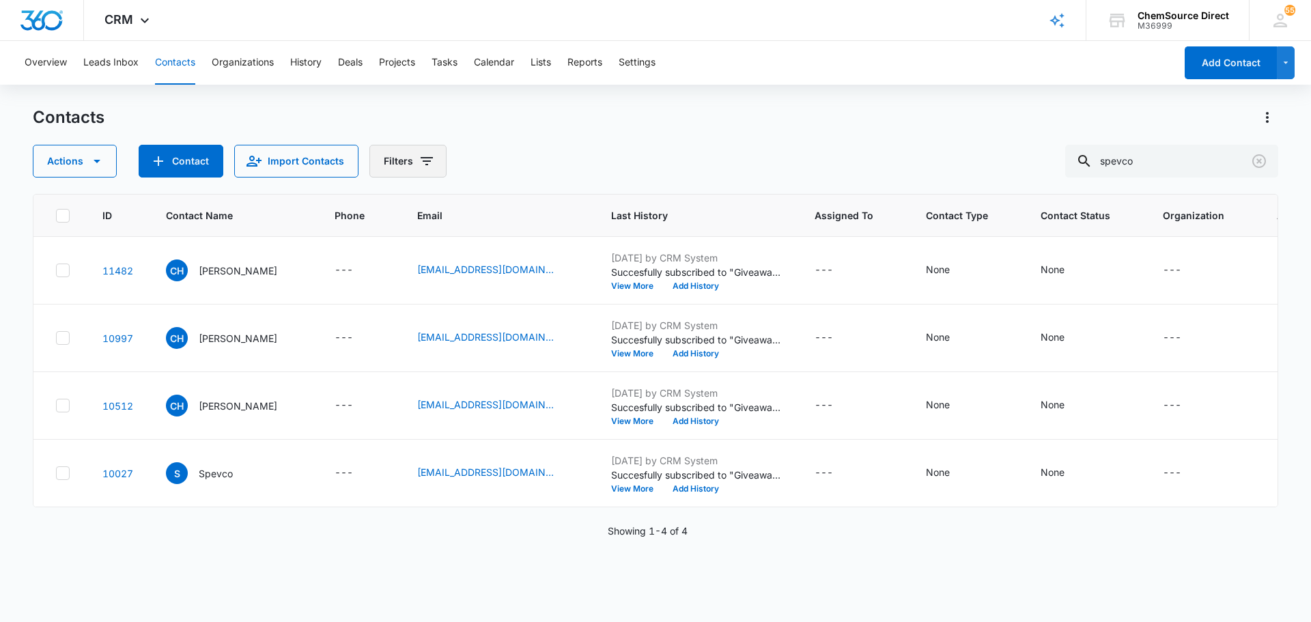
scroll to position [130, 0]
drag, startPoint x: 1214, startPoint y: 166, endPoint x: 958, endPoint y: 148, distance: 257.3
click at [958, 148] on div "Actions Contact Import Contacts Filters spevco" at bounding box center [655, 161] width 1245 height 33
type input "mitchell jenkins"
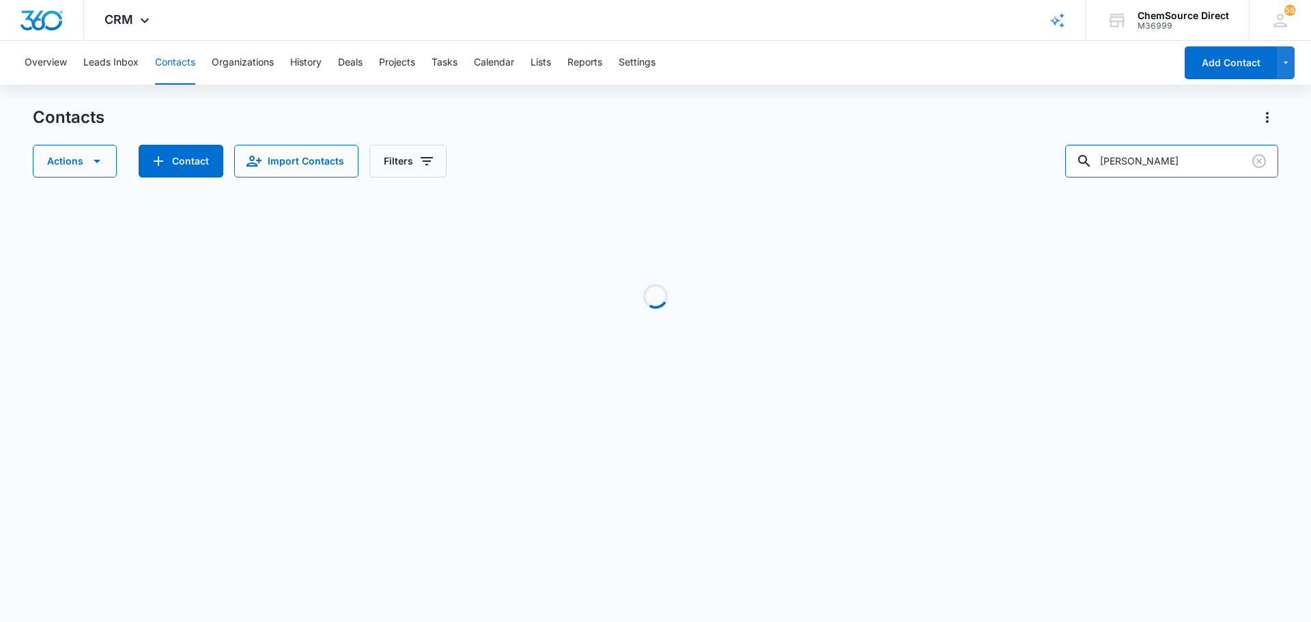
scroll to position [0, 0]
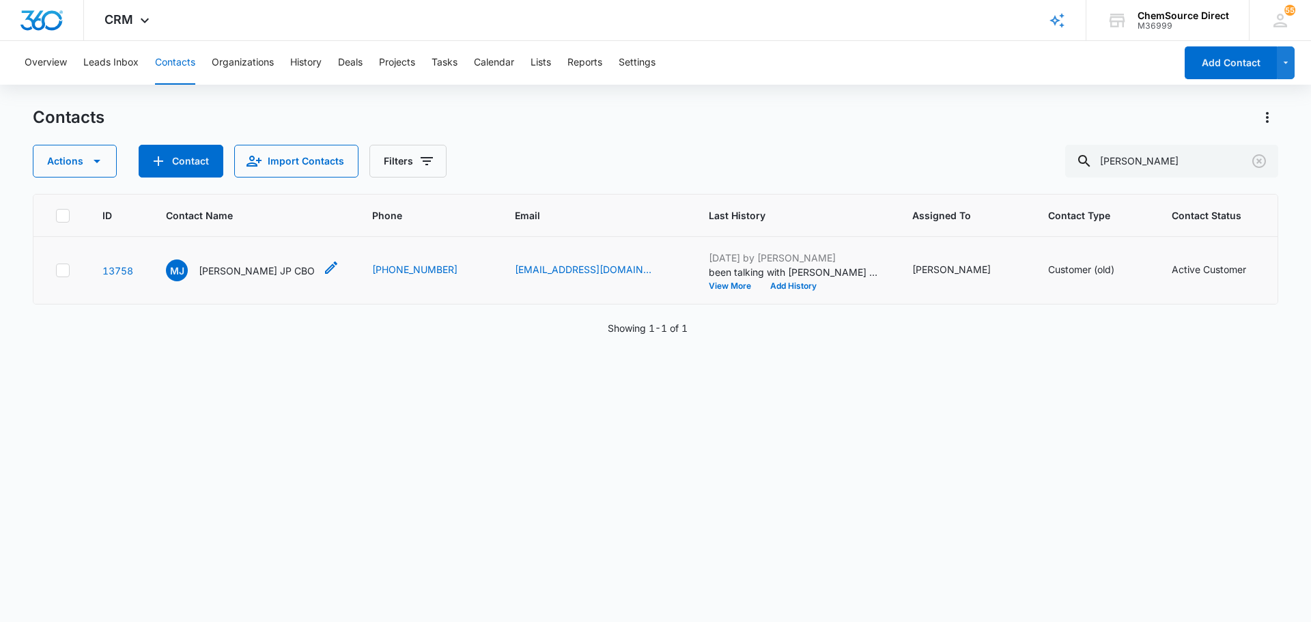
click at [223, 278] on p "Mitchell Jenkins JP CBO" at bounding box center [257, 270] width 116 height 14
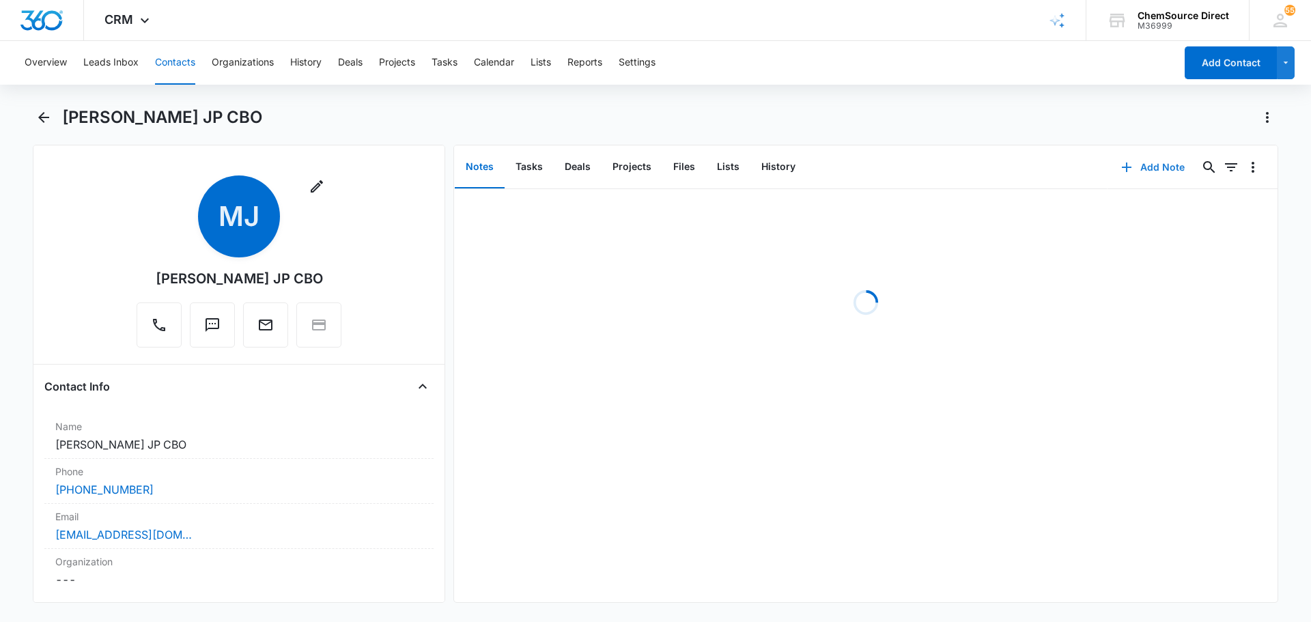
click at [1151, 161] on button "Add Note" at bounding box center [1152, 167] width 91 height 33
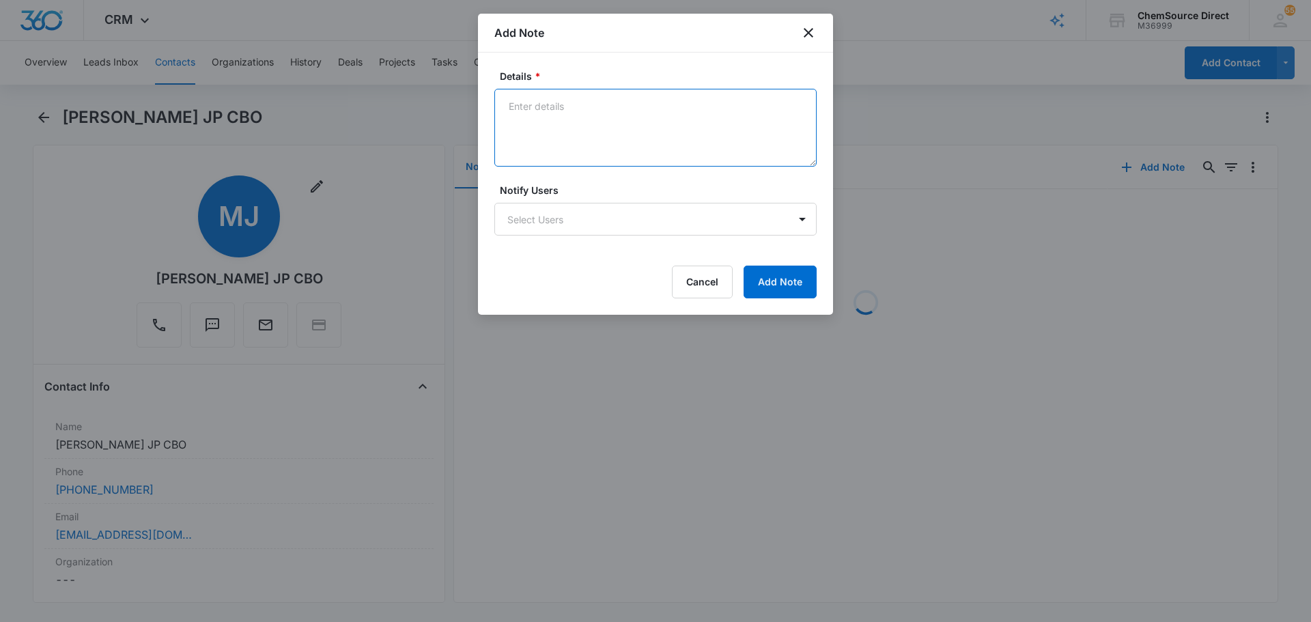
click at [613, 106] on textarea "Details *" at bounding box center [655, 128] width 322 height 78
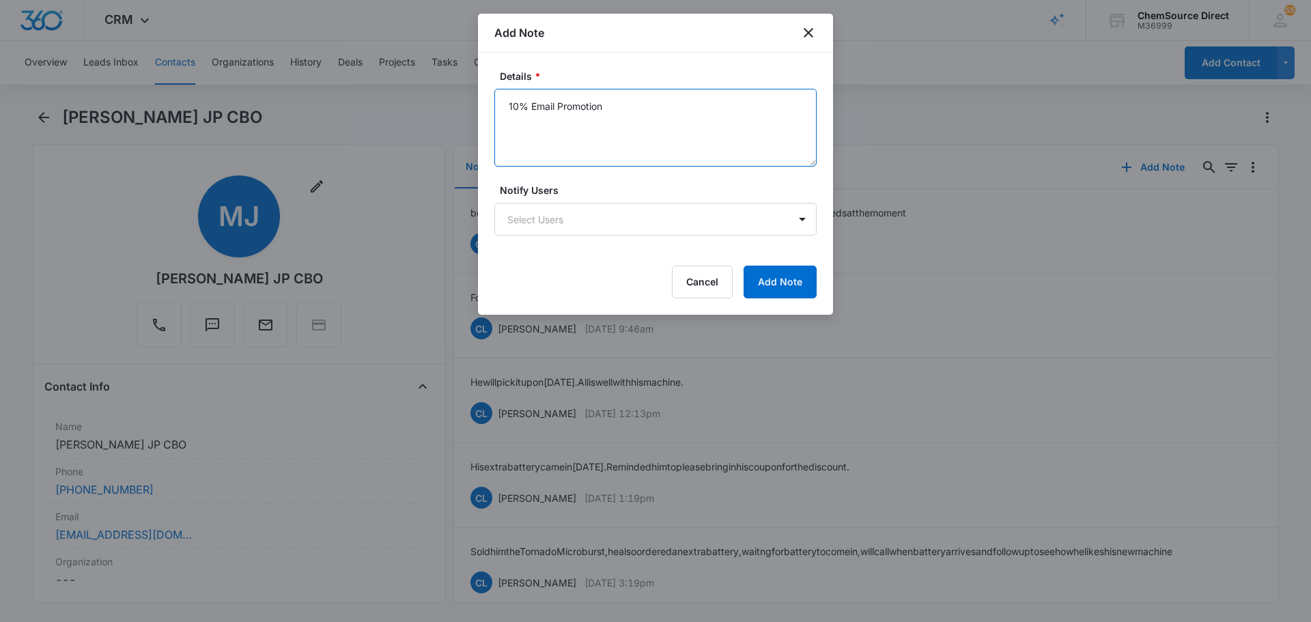
type textarea "10% Email Promotion"
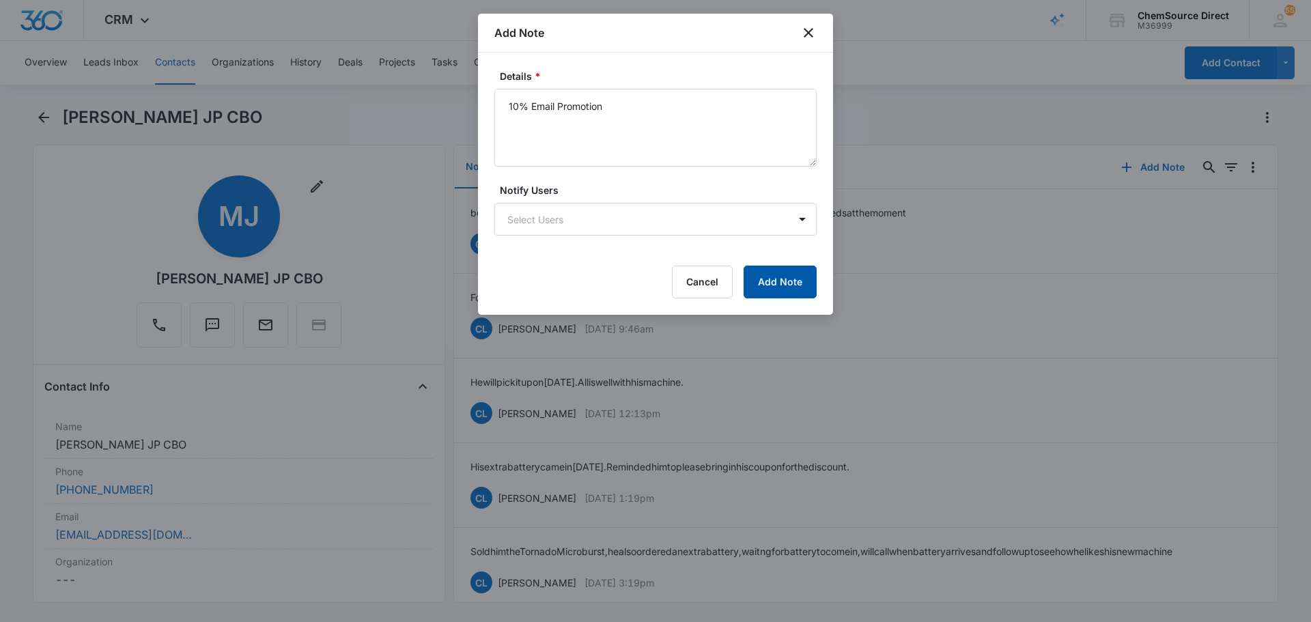
click at [798, 281] on button "Add Note" at bounding box center [779, 282] width 73 height 33
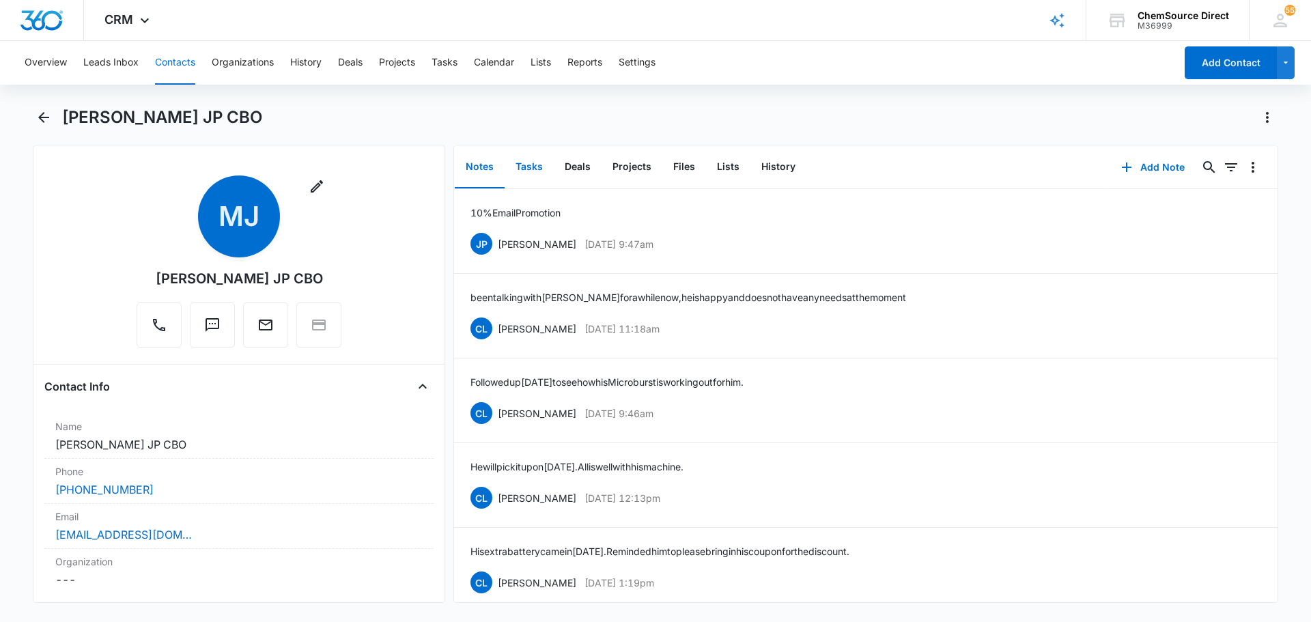
click at [530, 168] on button "Tasks" at bounding box center [528, 167] width 49 height 42
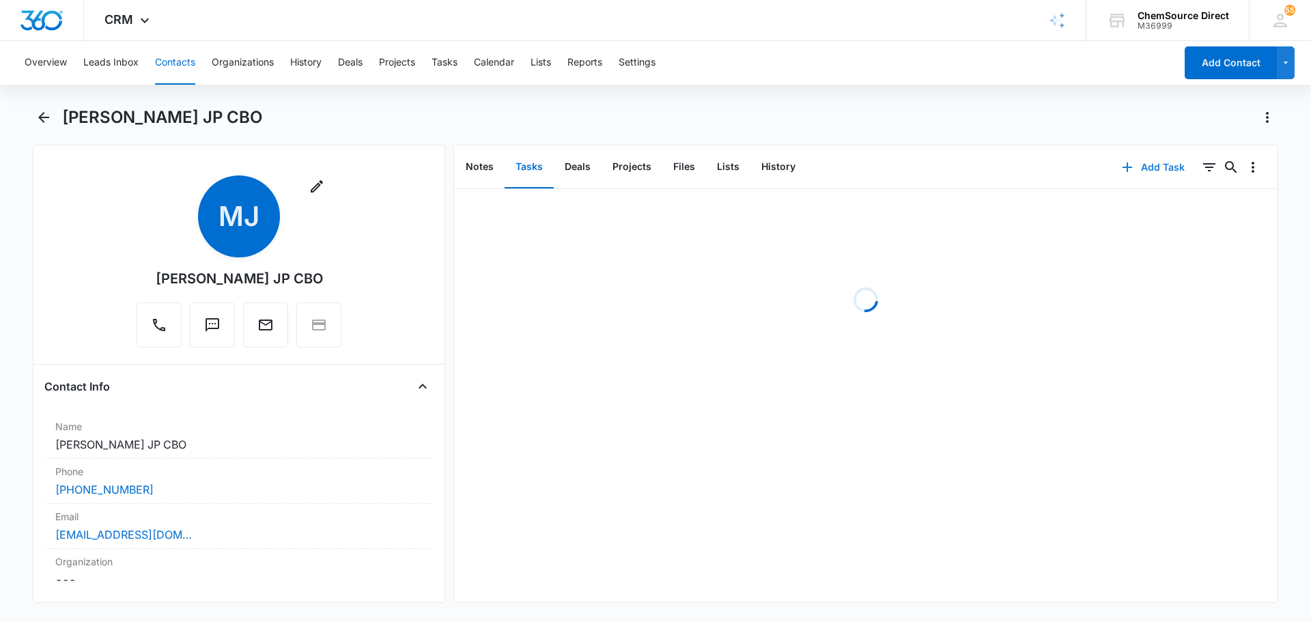
click at [1158, 170] on button "Add Task" at bounding box center [1153, 167] width 90 height 33
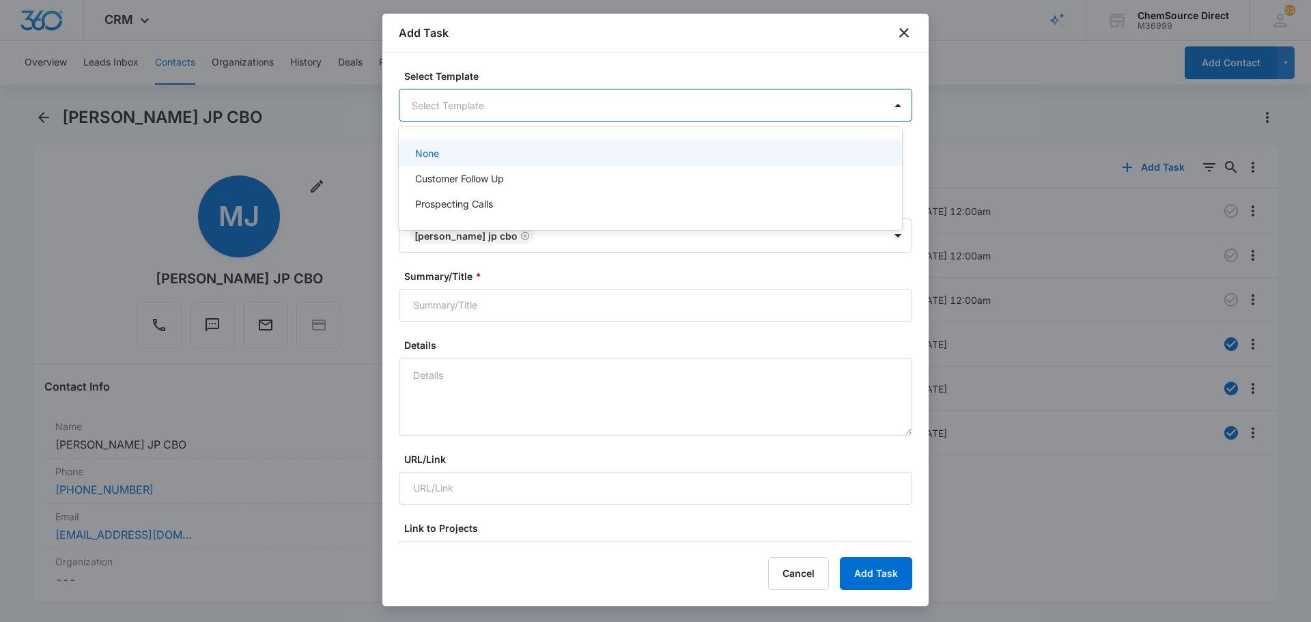
click at [568, 101] on body "CRM Apps Reputation Forms CRM Email Social Payments POS Content Ads Intelligenc…" at bounding box center [655, 311] width 1311 height 622
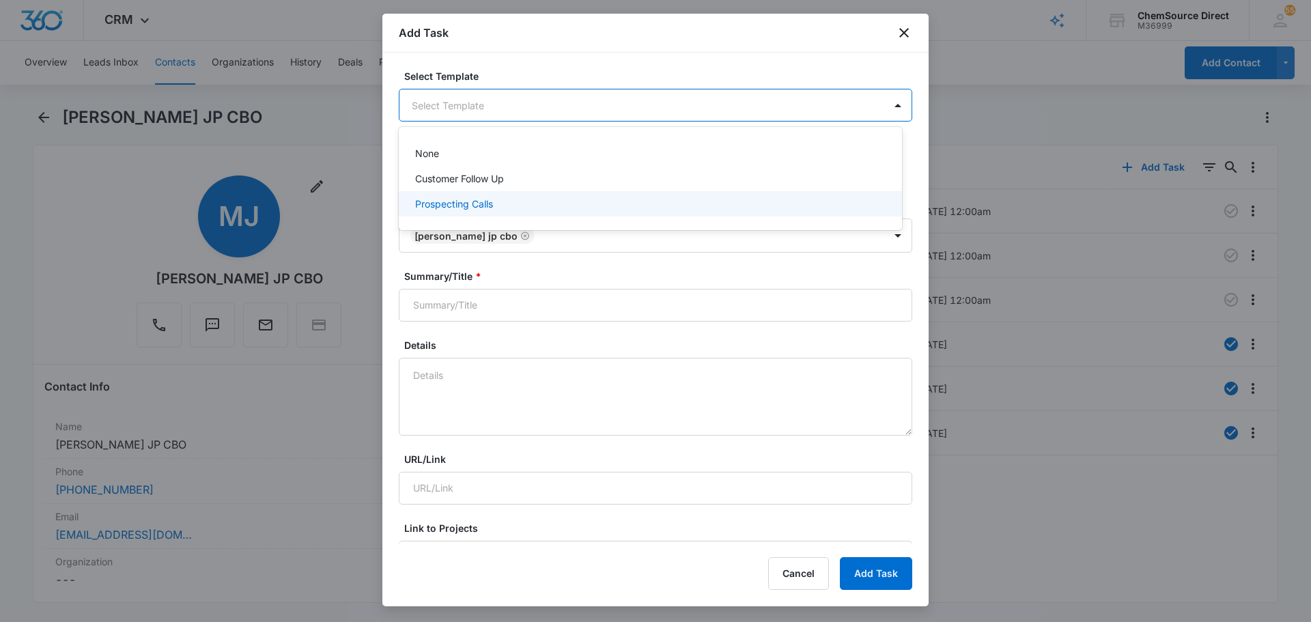
click at [503, 202] on div "Prospecting Calls" at bounding box center [649, 204] width 468 height 14
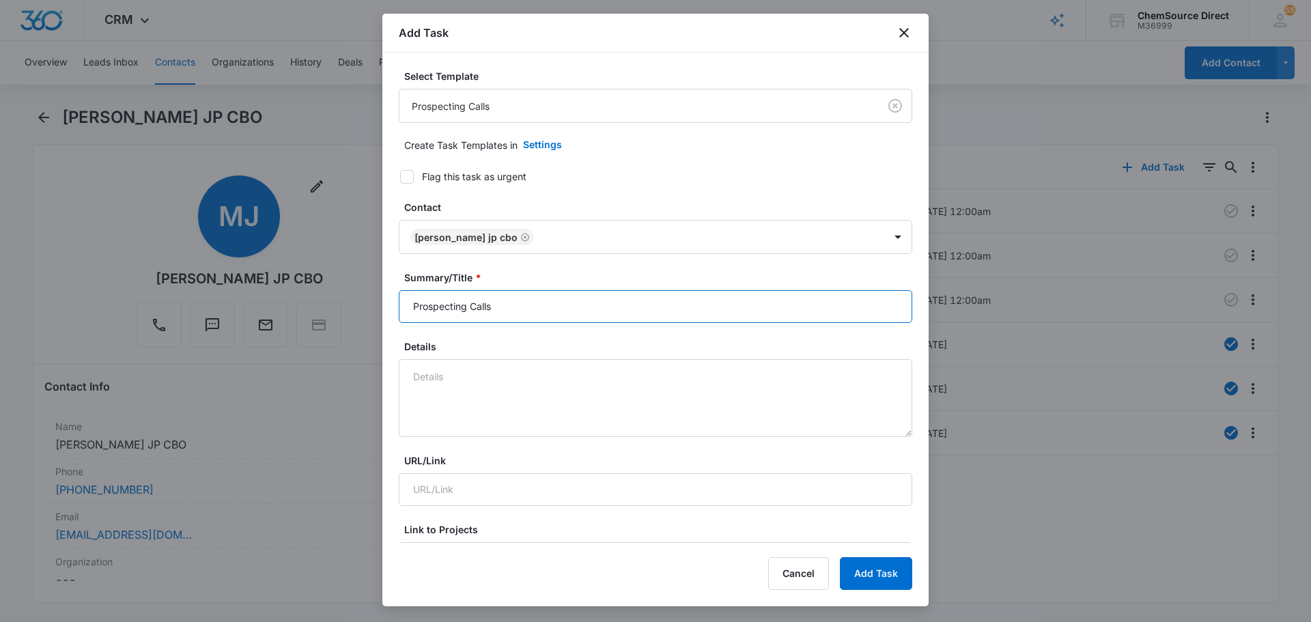
drag, startPoint x: 533, startPoint y: 299, endPoint x: 326, endPoint y: 309, distance: 207.7
click at [337, 311] on body "CRM Apps Reputation Forms CRM Email Social Payments POS Content Ads Intelligenc…" at bounding box center [655, 311] width 1311 height 622
type input "Prospecting Calls"
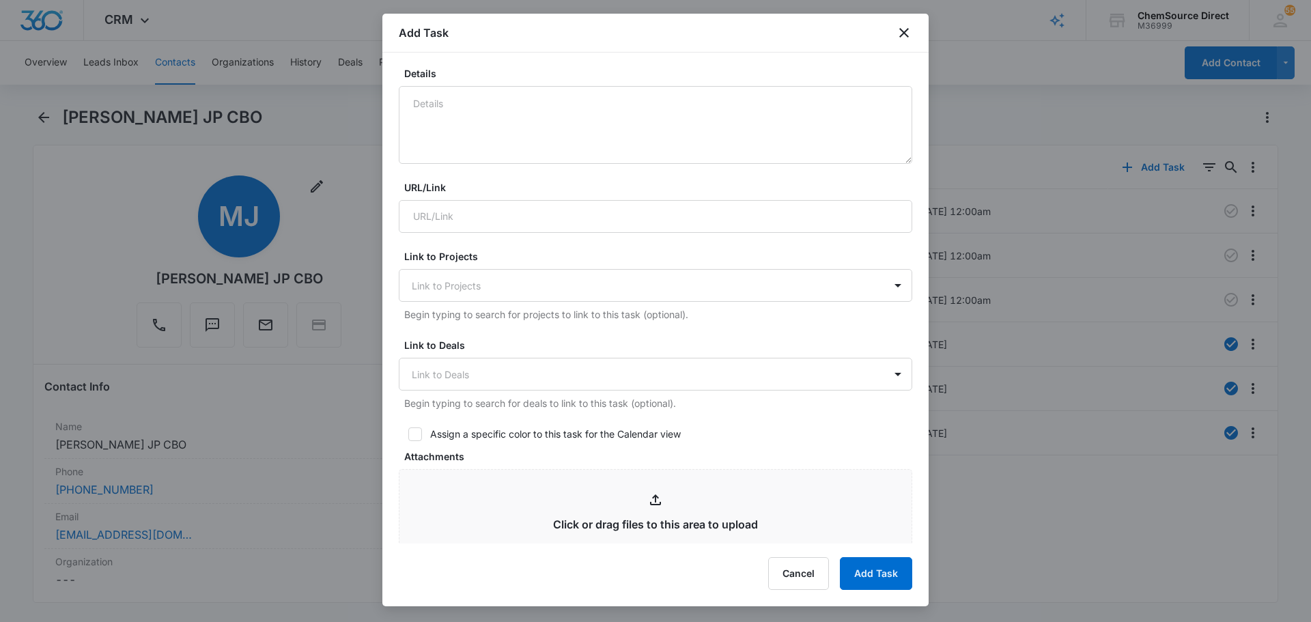
click at [389, 442] on div "Select Template Prospecting Calls Create Task Templates in Settings Flag this t…" at bounding box center [655, 298] width 546 height 491
click at [408, 438] on div at bounding box center [415, 434] width 14 height 14
click at [408, 438] on input "Assign a specific color to this task for the Calendar view" at bounding box center [404, 434] width 10 height 10
checkbox input "true"
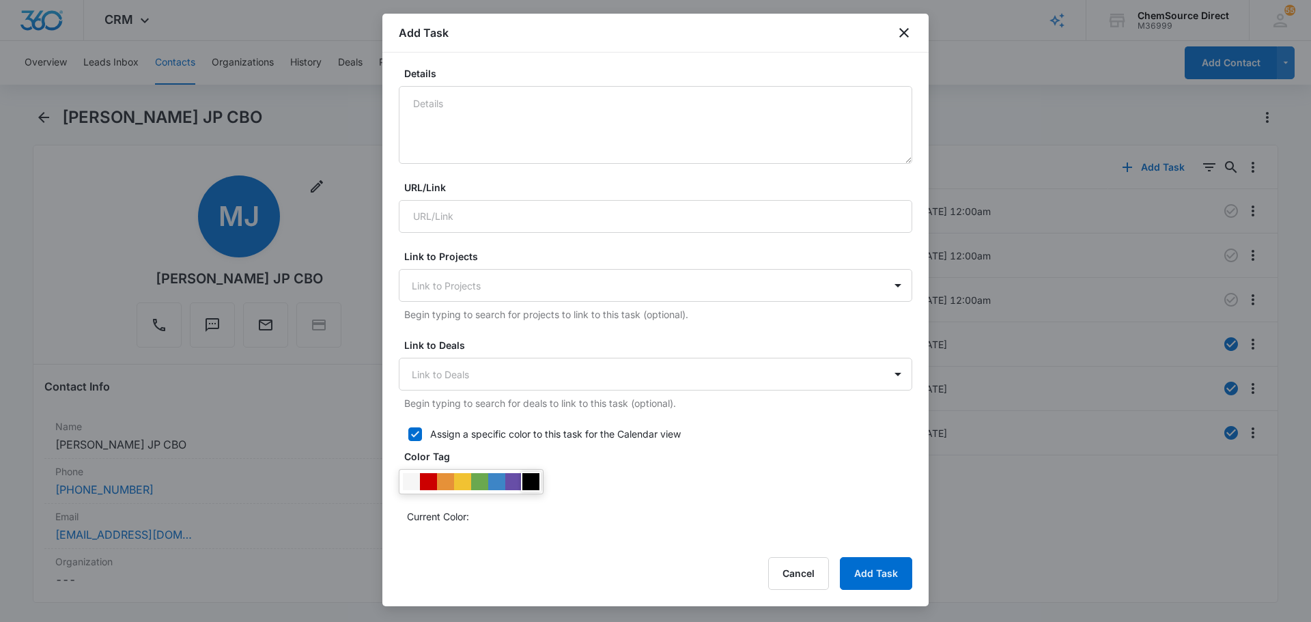
click at [537, 487] on div at bounding box center [530, 481] width 17 height 17
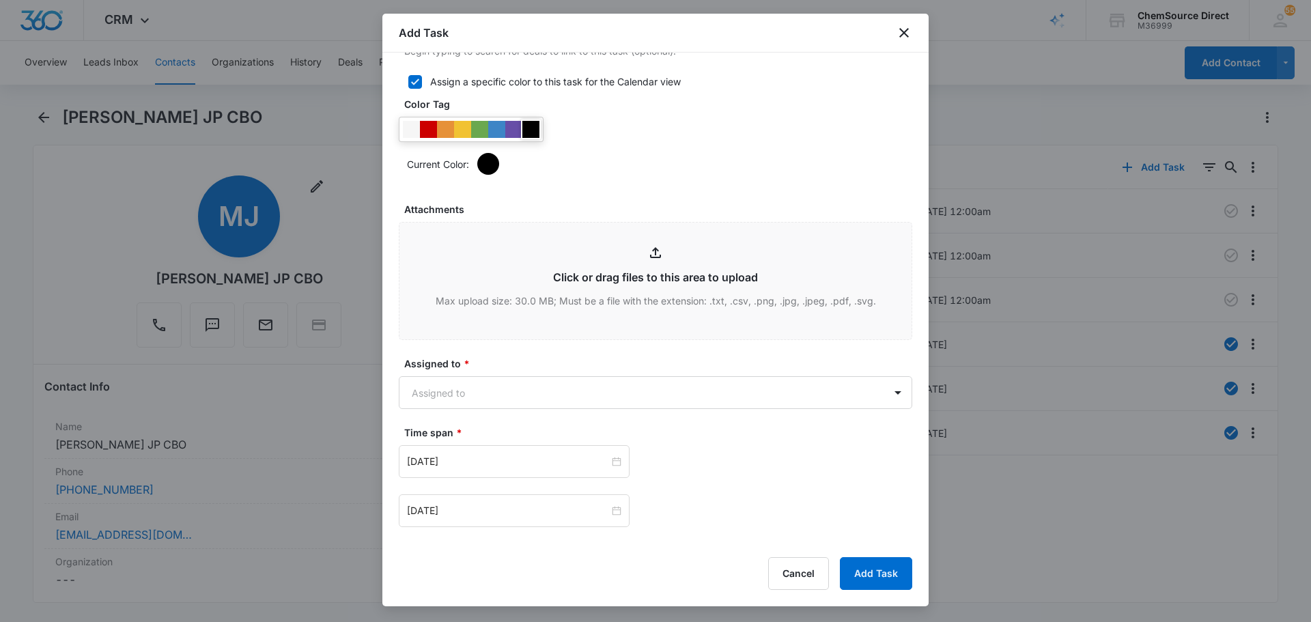
scroll to position [751, 0]
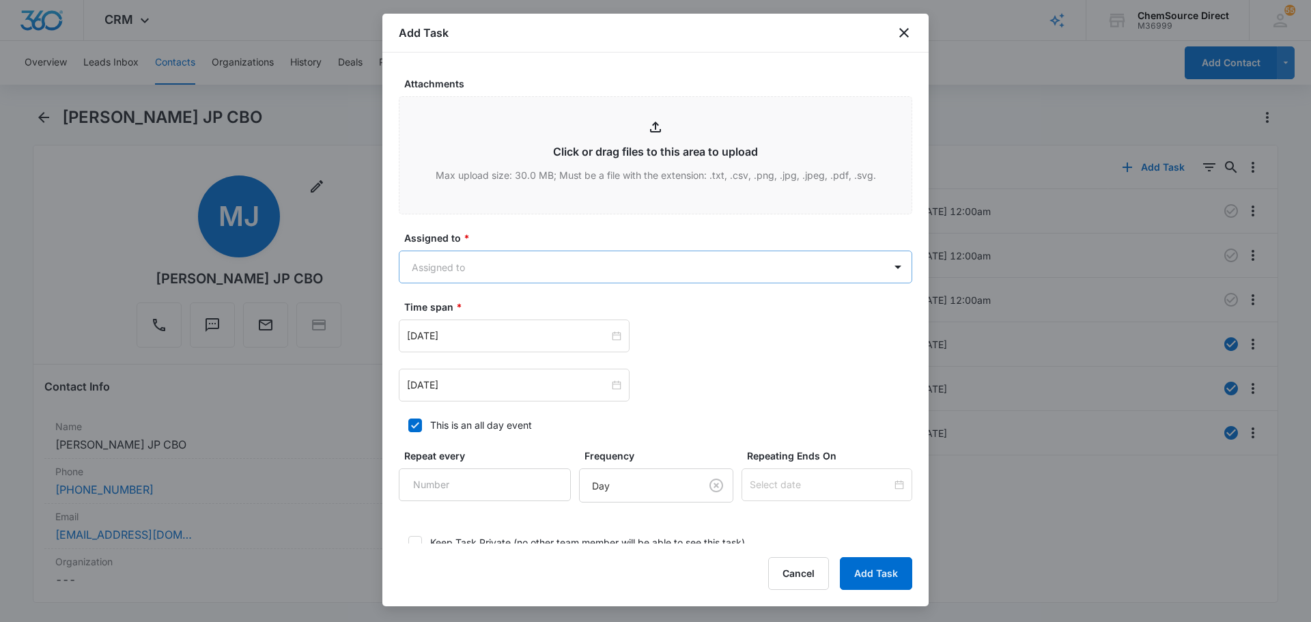
click at [457, 267] on body "CRM Apps Reputation Forms CRM Email Social Payments POS Content Ads Intelligenc…" at bounding box center [655, 311] width 1311 height 622
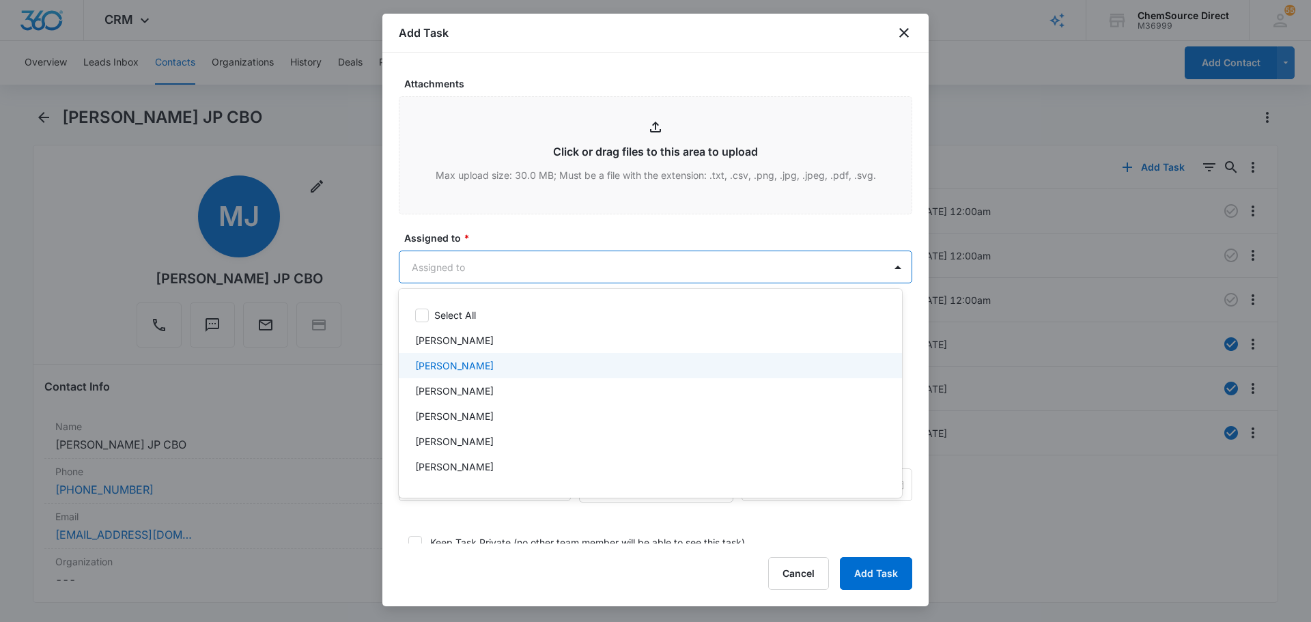
click at [466, 366] on p "[PERSON_NAME]" at bounding box center [454, 365] width 78 height 14
click at [523, 233] on div at bounding box center [655, 311] width 1311 height 622
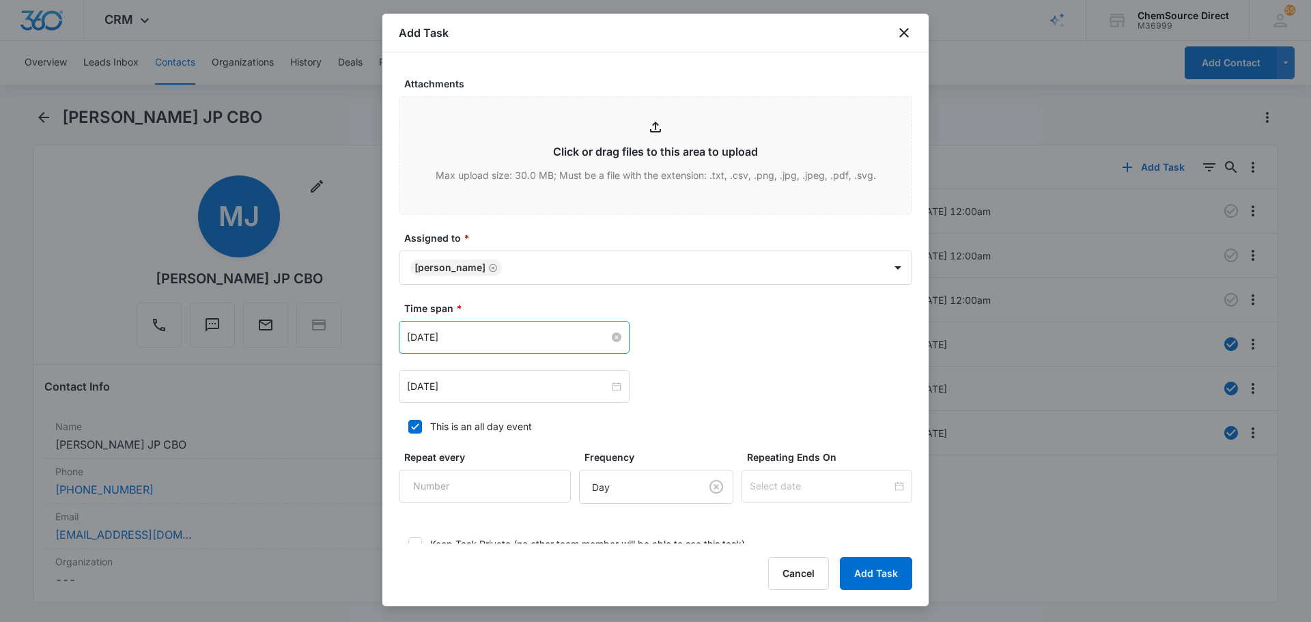
click at [500, 340] on input "Jul 17, 2025" at bounding box center [508, 337] width 202 height 15
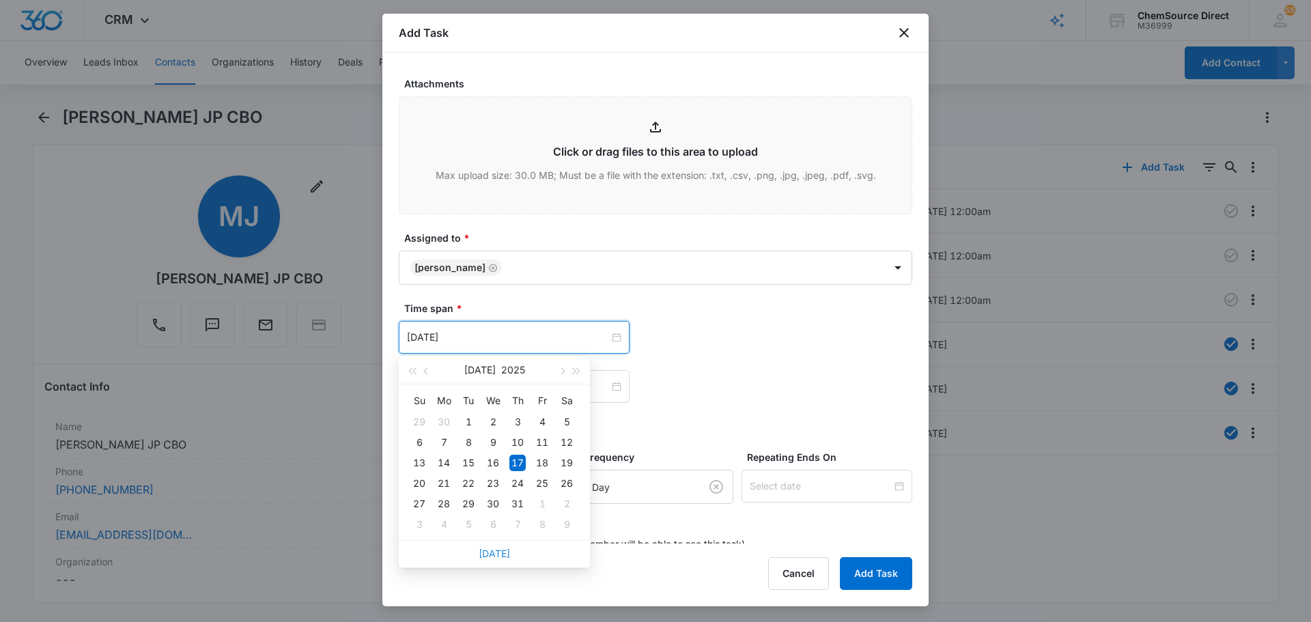
click at [500, 558] on link "Today" at bounding box center [493, 553] width 31 height 12
type input "Aug 11, 2025"
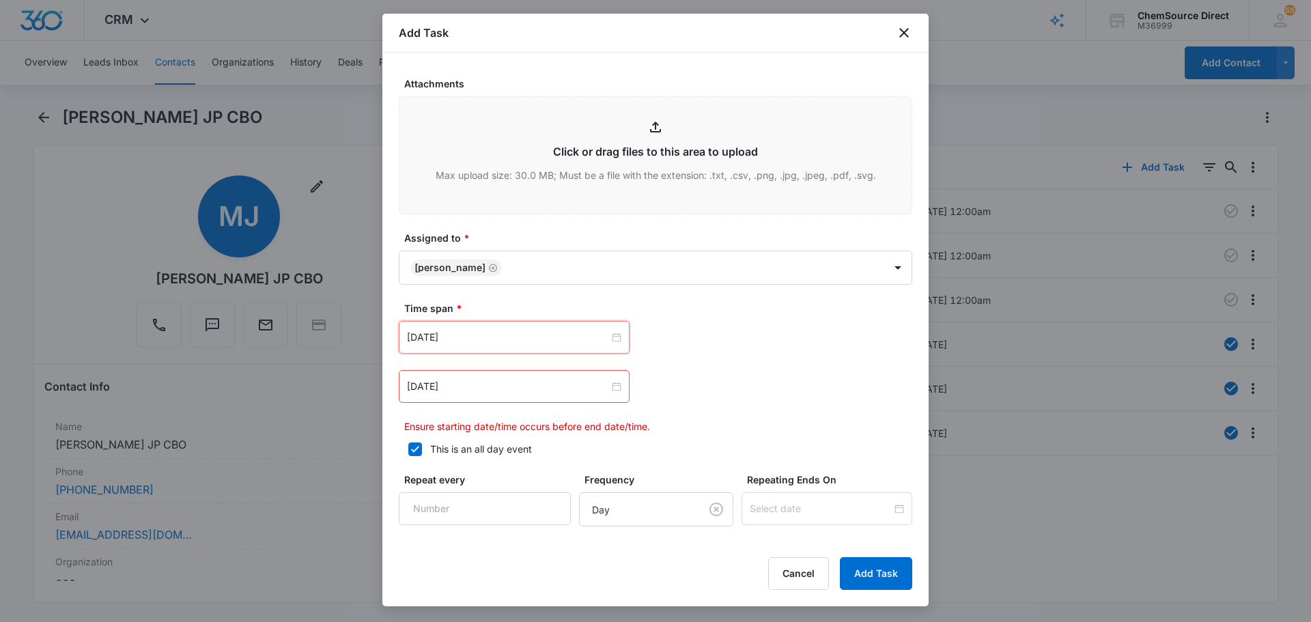
click at [470, 410] on div "Aug 11, 2025 Aug 2025 Su Mo Tu We Th Fr Sa 27 28 29 30 31 1 2 3 4 5 6 7 8 9 10 …" at bounding box center [655, 377] width 513 height 113
click at [482, 394] on div "Jul 17, 2025" at bounding box center [514, 386] width 231 height 33
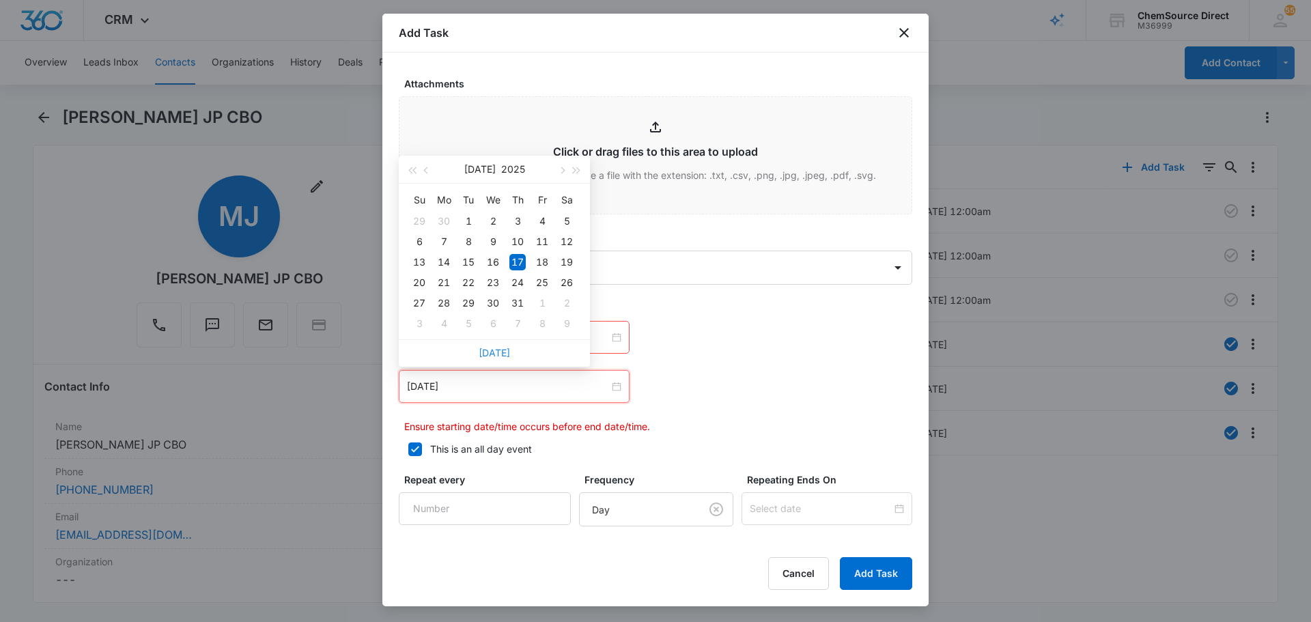
click at [498, 352] on link "Today" at bounding box center [493, 353] width 31 height 12
type input "Aug 11, 2025"
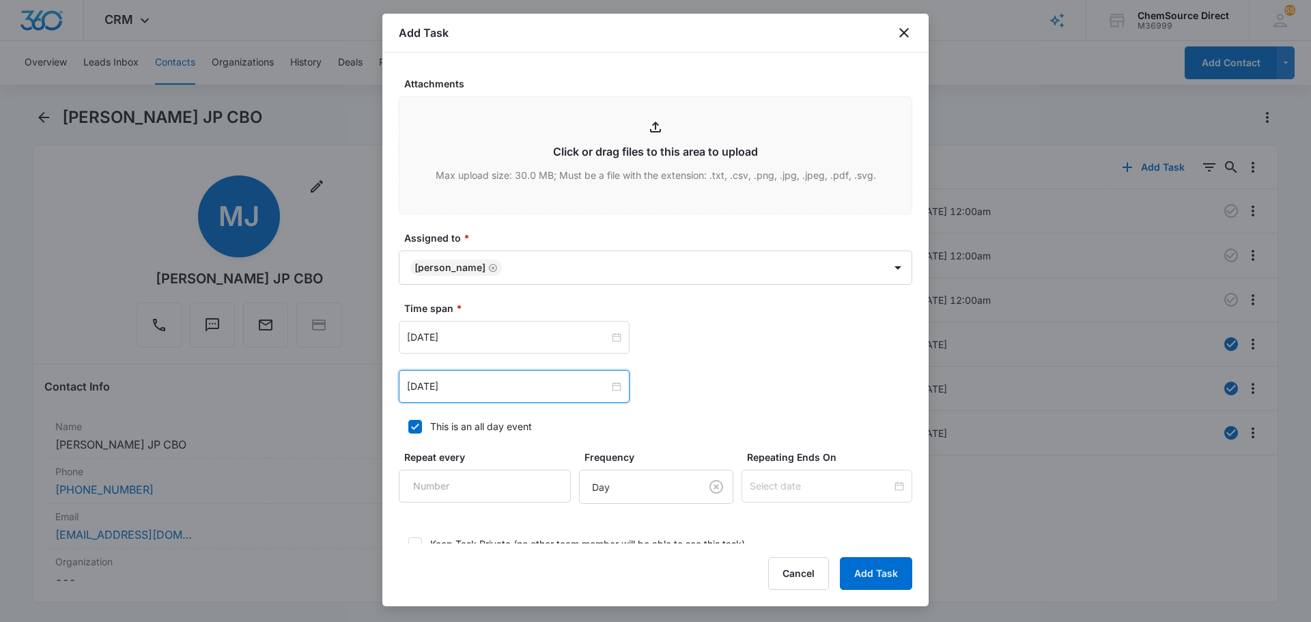
click at [738, 387] on div "Aug 11, 2025 Aug 2025 Su Mo Tu We Th Fr Sa 27 28 29 30 31 1 2 3 4 5 6 7 8 9 10 …" at bounding box center [655, 386] width 513 height 33
click at [468, 493] on input "Repeat every" at bounding box center [485, 486] width 172 height 33
type input "2"
click at [659, 499] on body "CRM Apps Reputation Forms CRM Email Social Payments POS Content Ads Intelligenc…" at bounding box center [655, 311] width 1311 height 622
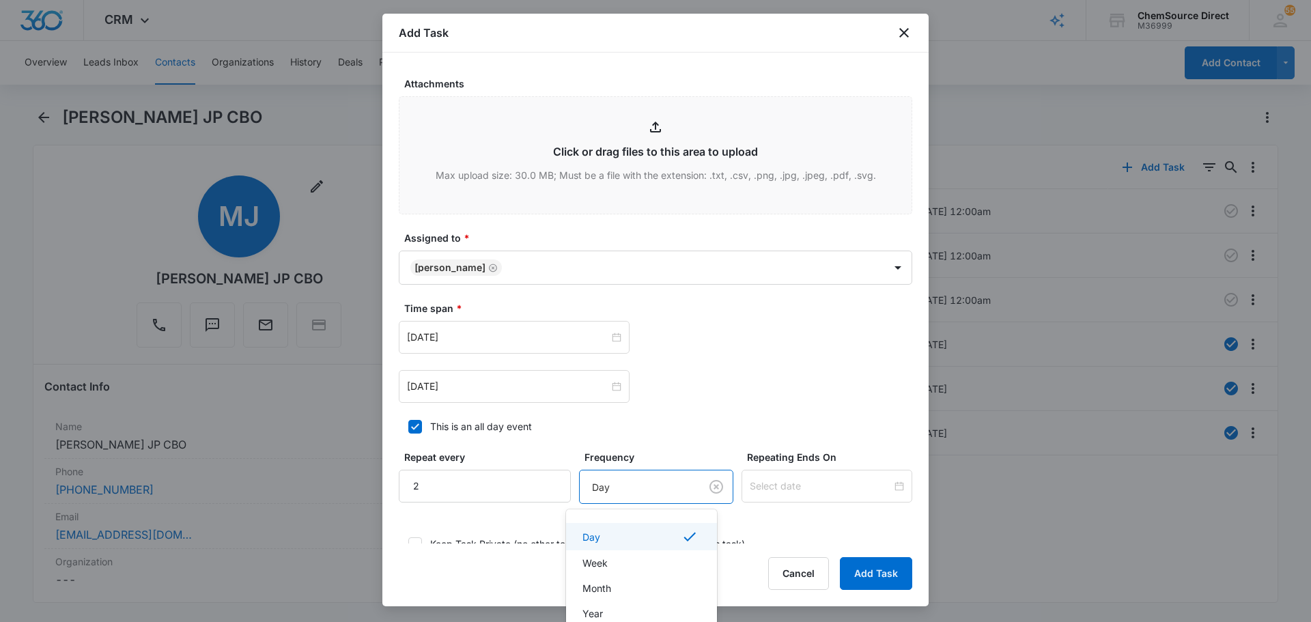
click at [642, 532] on div "Day" at bounding box center [639, 536] width 115 height 16
click at [776, 484] on input at bounding box center [820, 485] width 142 height 15
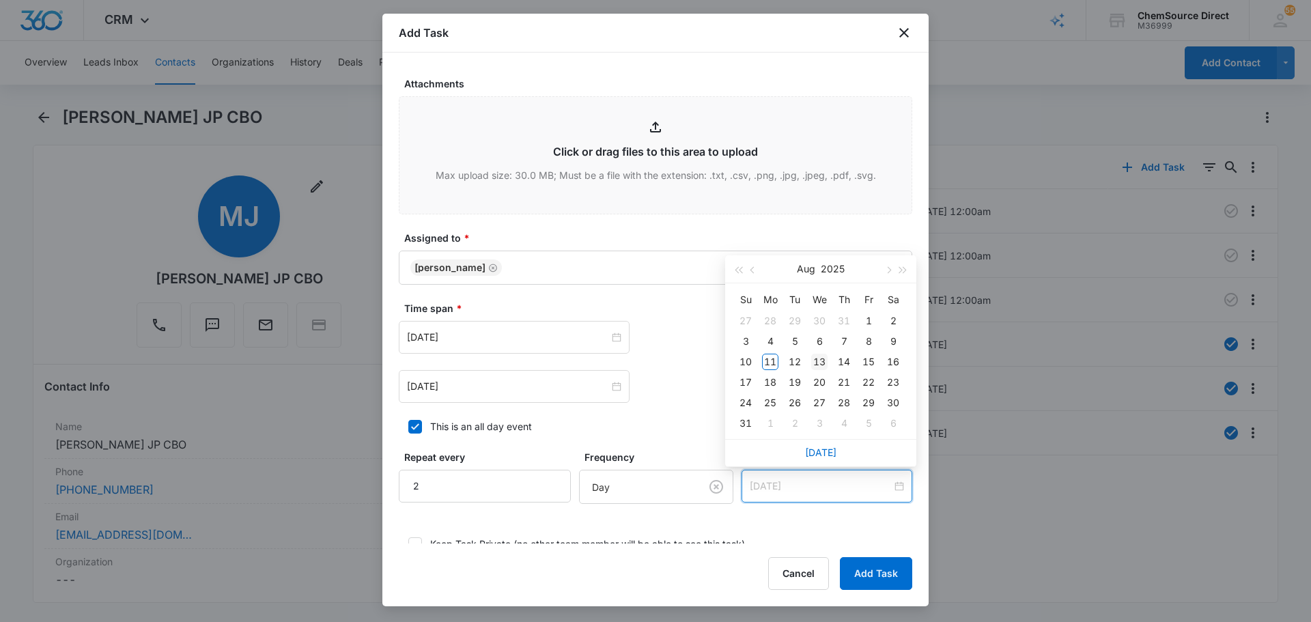
type input "Aug 13, 2025"
click at [821, 360] on div "13" at bounding box center [819, 362] width 16 height 16
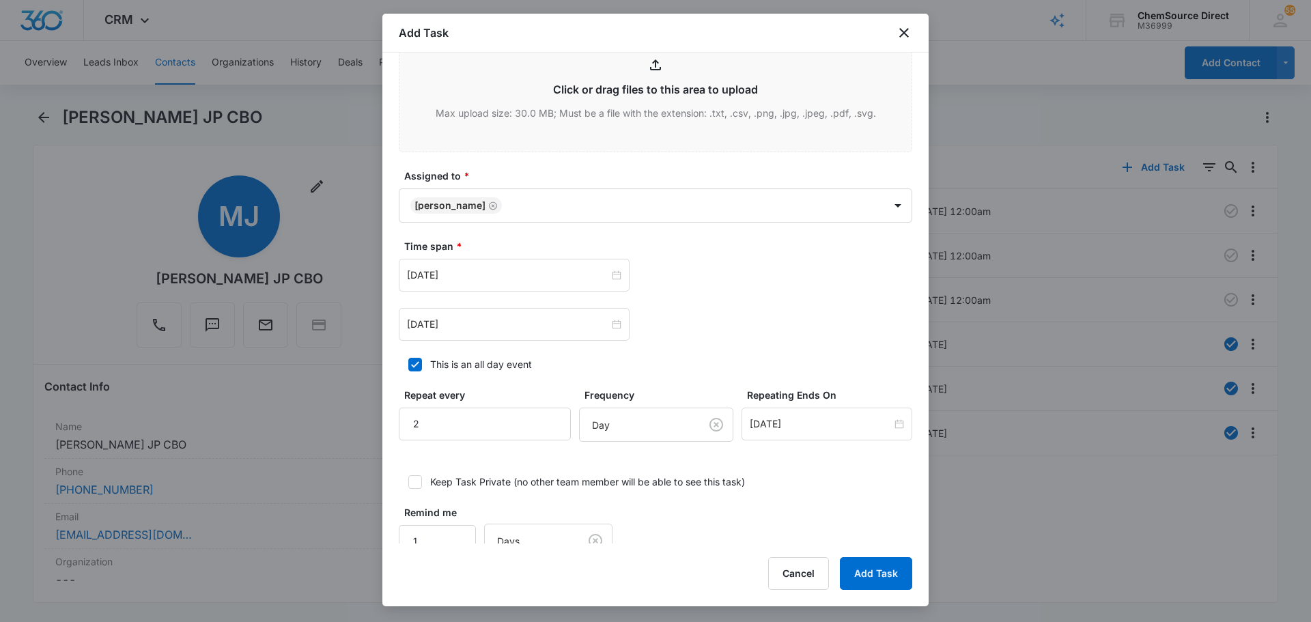
scroll to position [819, 0]
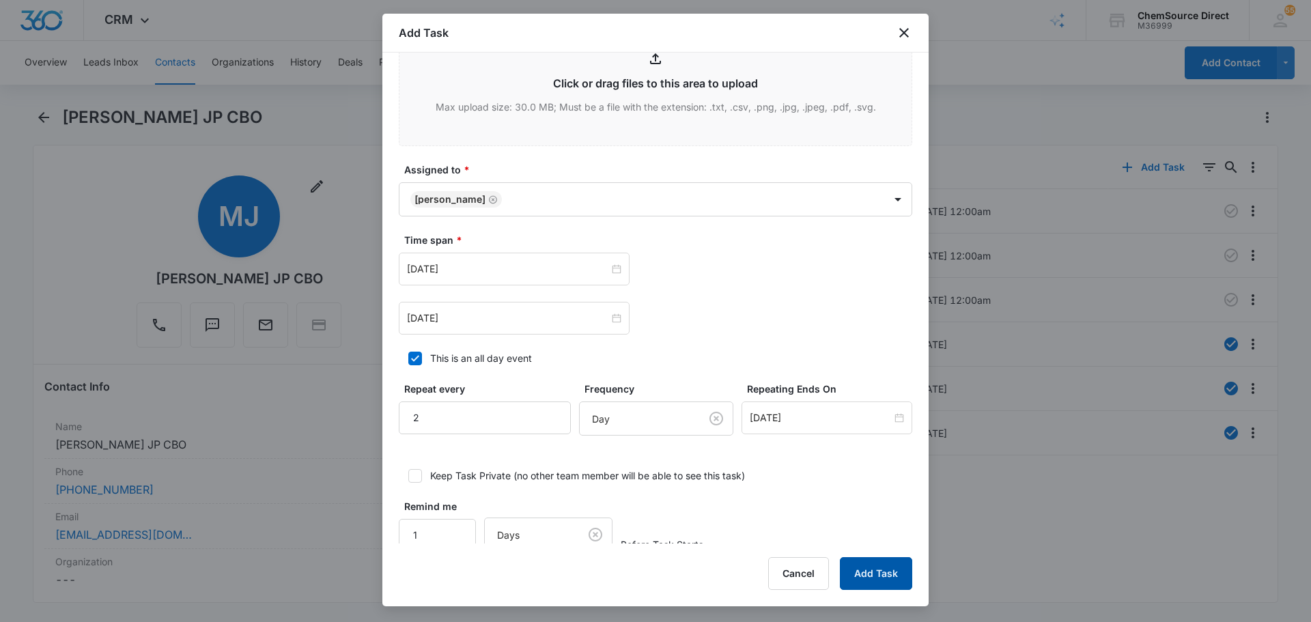
click at [881, 573] on button "Add Task" at bounding box center [876, 573] width 72 height 33
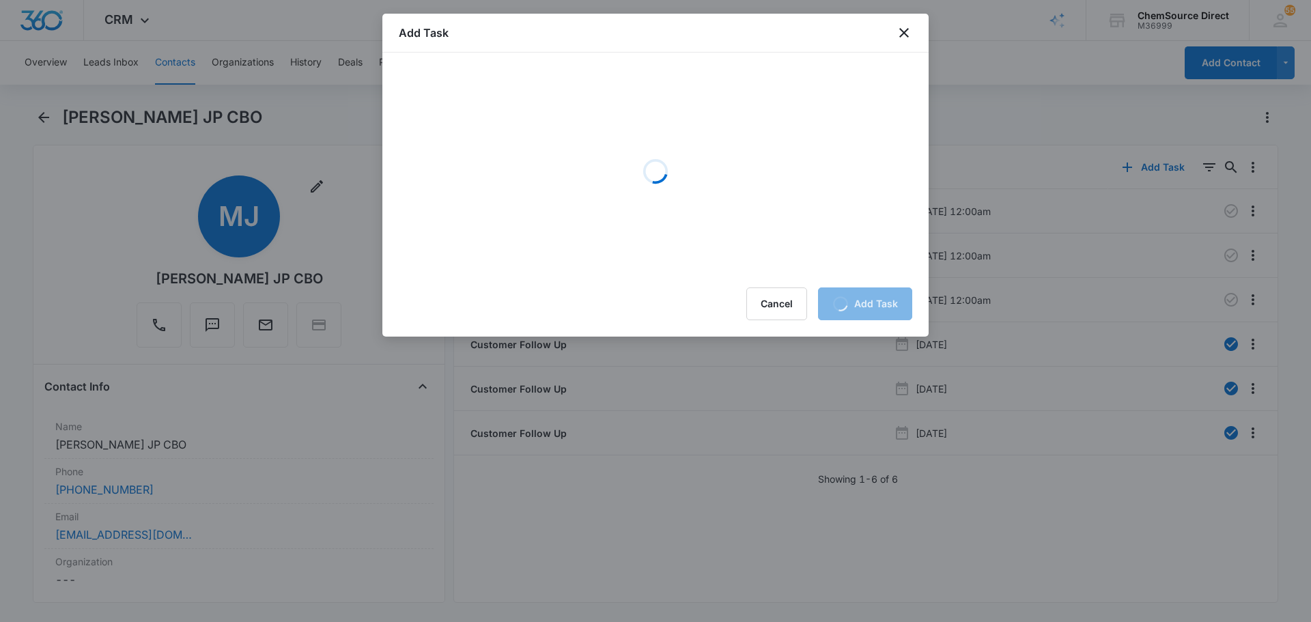
scroll to position [0, 0]
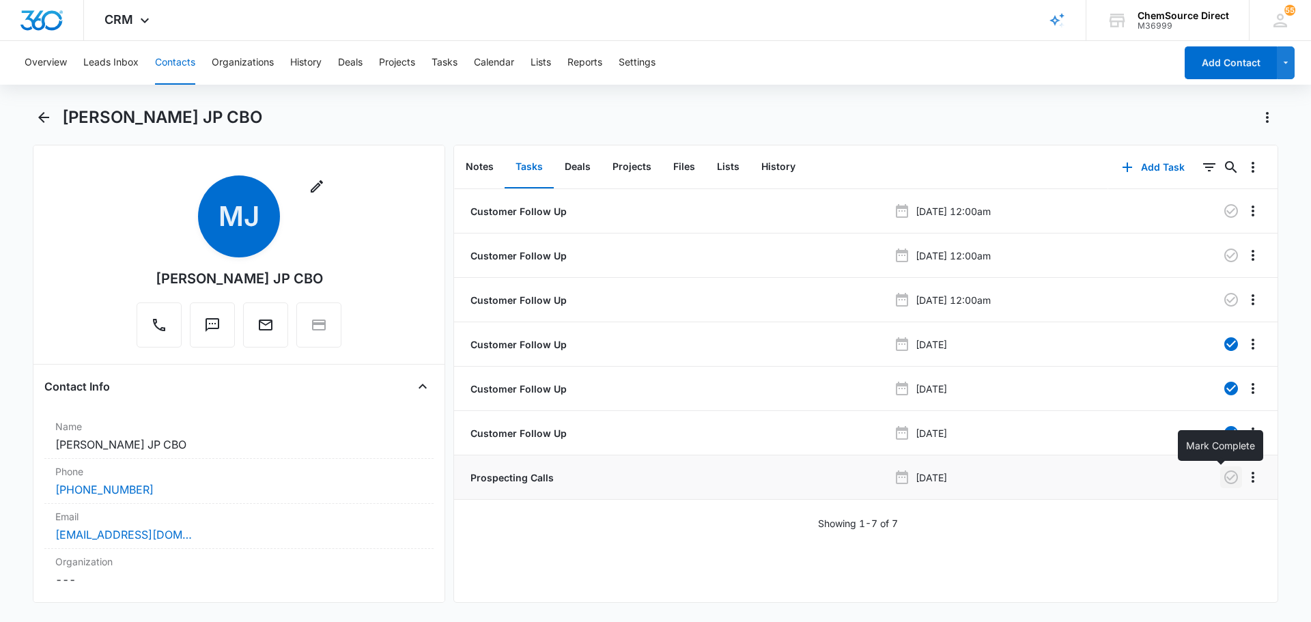
click at [1224, 483] on icon "button" at bounding box center [1231, 477] width 14 height 14
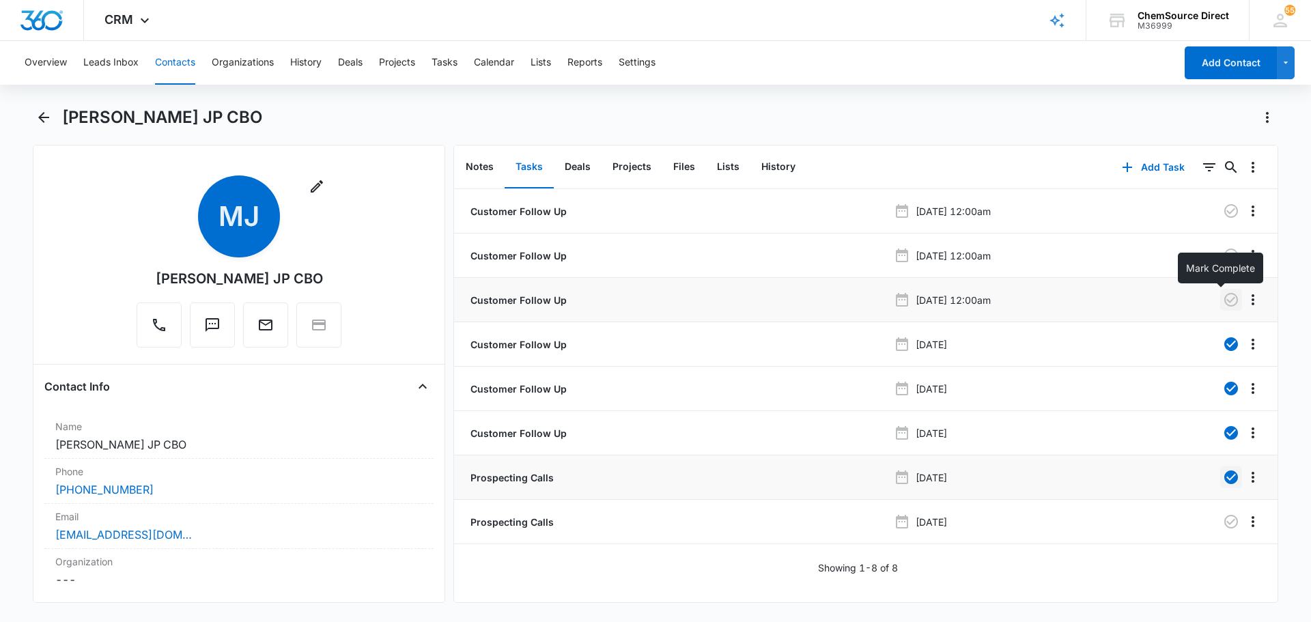
click at [1227, 297] on icon "button" at bounding box center [1231, 300] width 14 height 14
click at [1222, 249] on icon "button" at bounding box center [1230, 255] width 16 height 16
click at [1220, 218] on button "button" at bounding box center [1231, 211] width 22 height 22
click at [184, 65] on button "Contacts" at bounding box center [175, 63] width 40 height 44
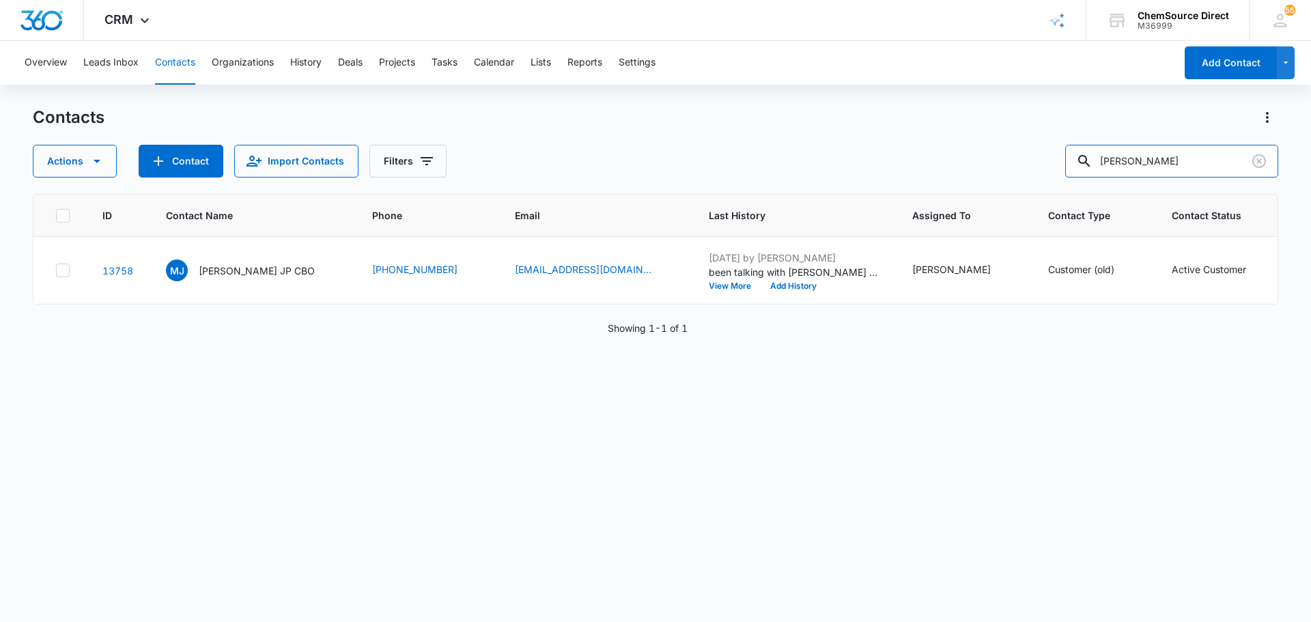
drag, startPoint x: 1190, startPoint y: 162, endPoint x: 1056, endPoint y: 160, distance: 133.8
click at [1056, 160] on div "Actions Contact Import Contacts Filters mitchell jenkins" at bounding box center [655, 161] width 1245 height 33
type input "matt page"
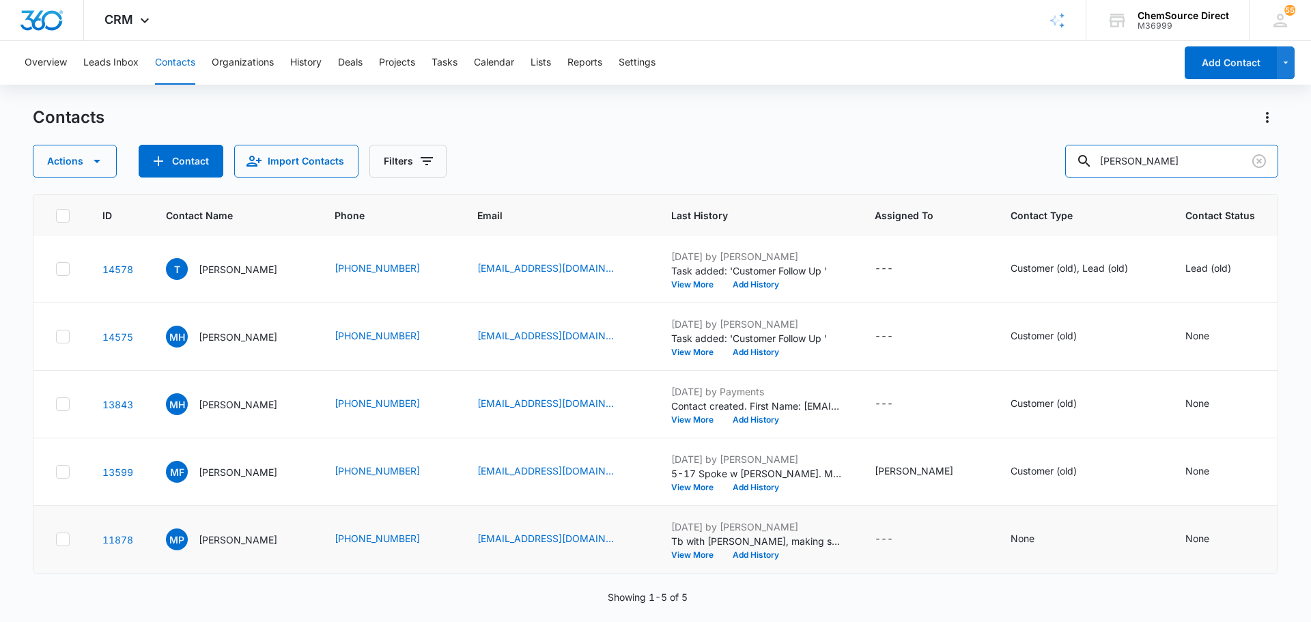
scroll to position [104, 0]
click at [223, 532] on p "Matt Page" at bounding box center [238, 539] width 78 height 14
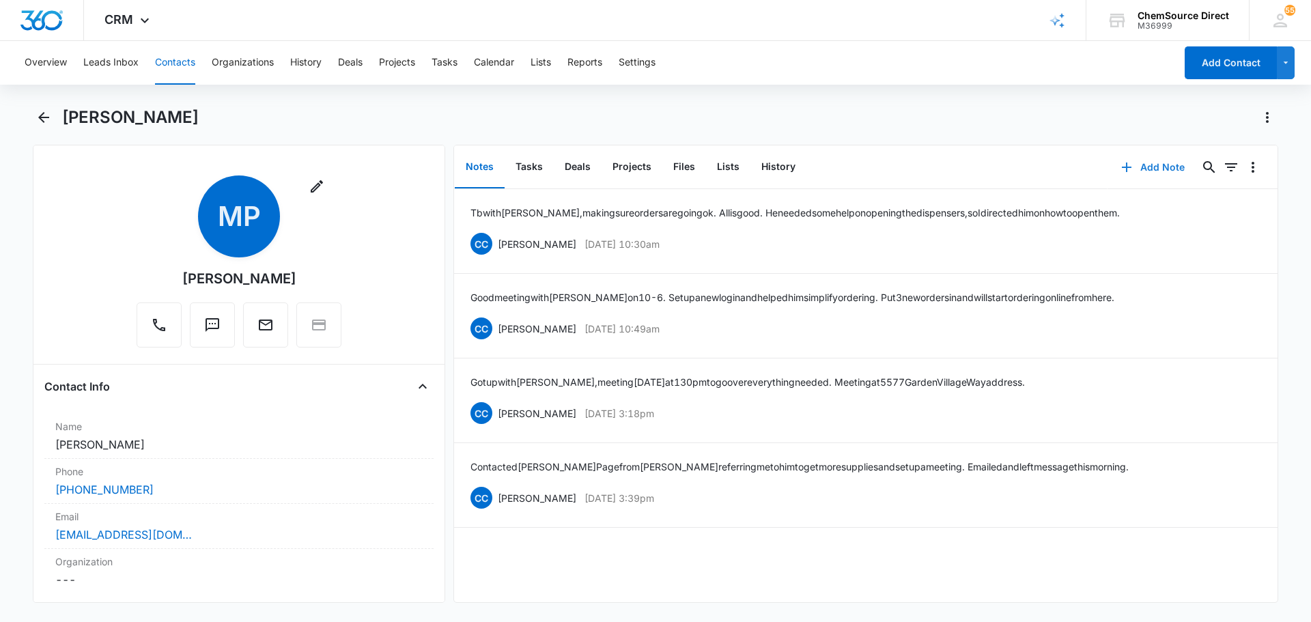
click at [1154, 165] on button "Add Note" at bounding box center [1152, 167] width 91 height 33
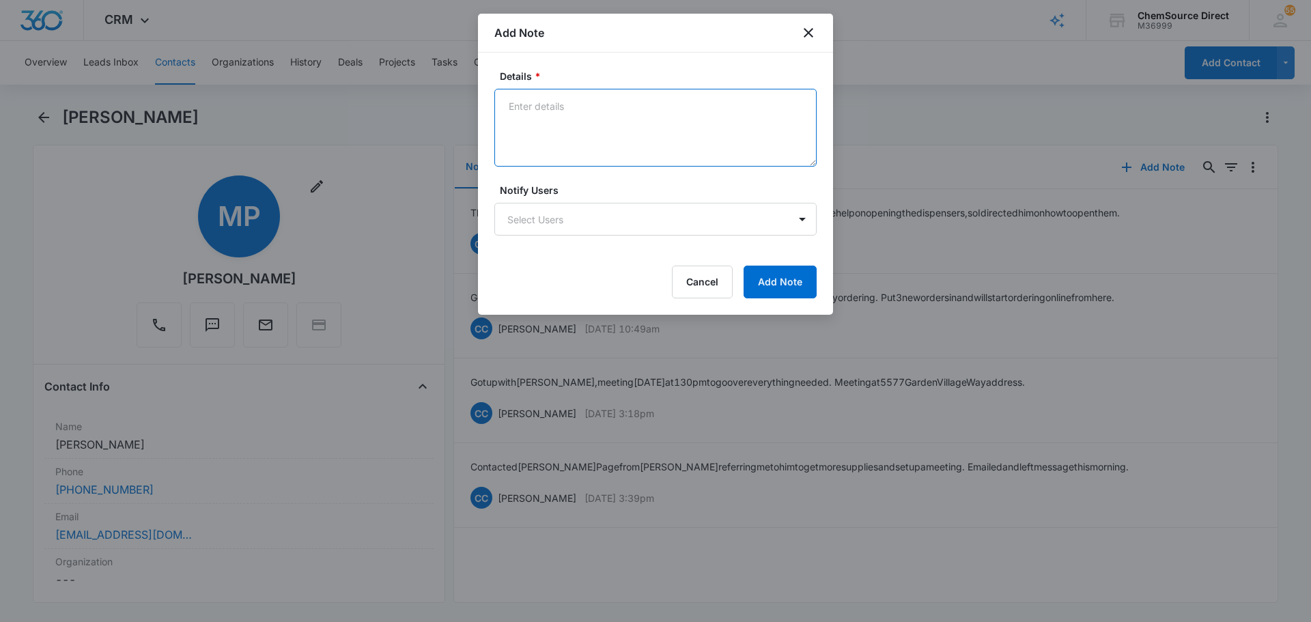
click at [621, 135] on textarea "Details *" at bounding box center [655, 128] width 322 height 78
type textarea "10% off Email Promotion"
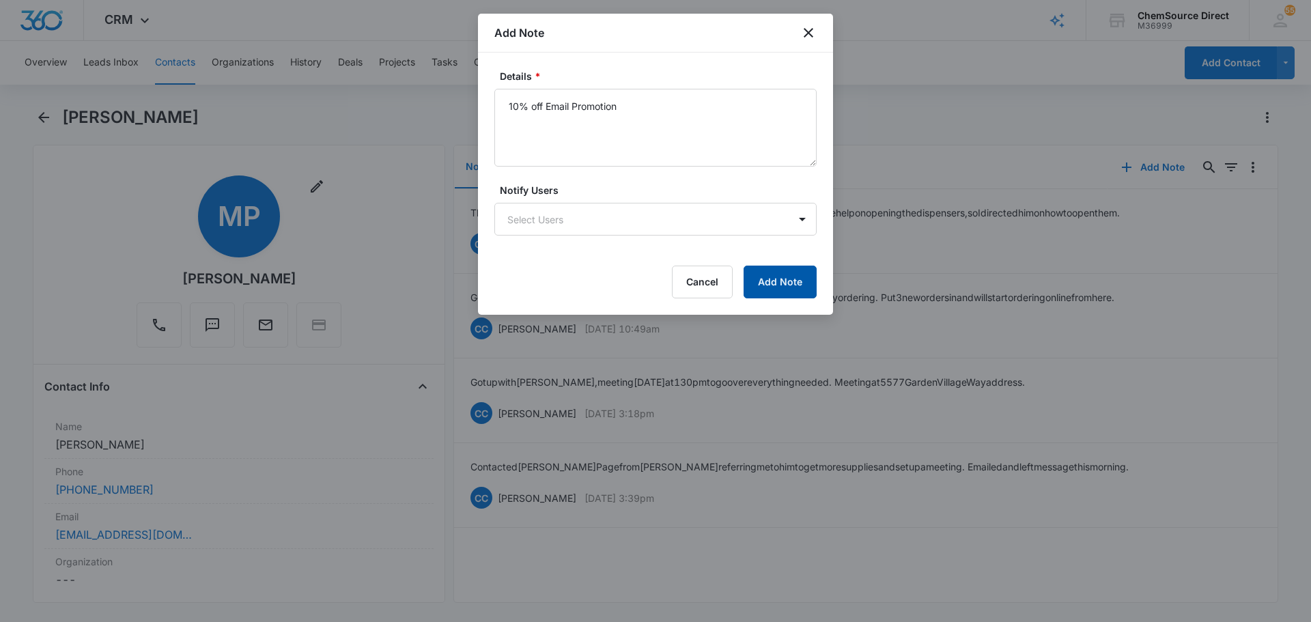
click at [797, 271] on button "Add Note" at bounding box center [779, 282] width 73 height 33
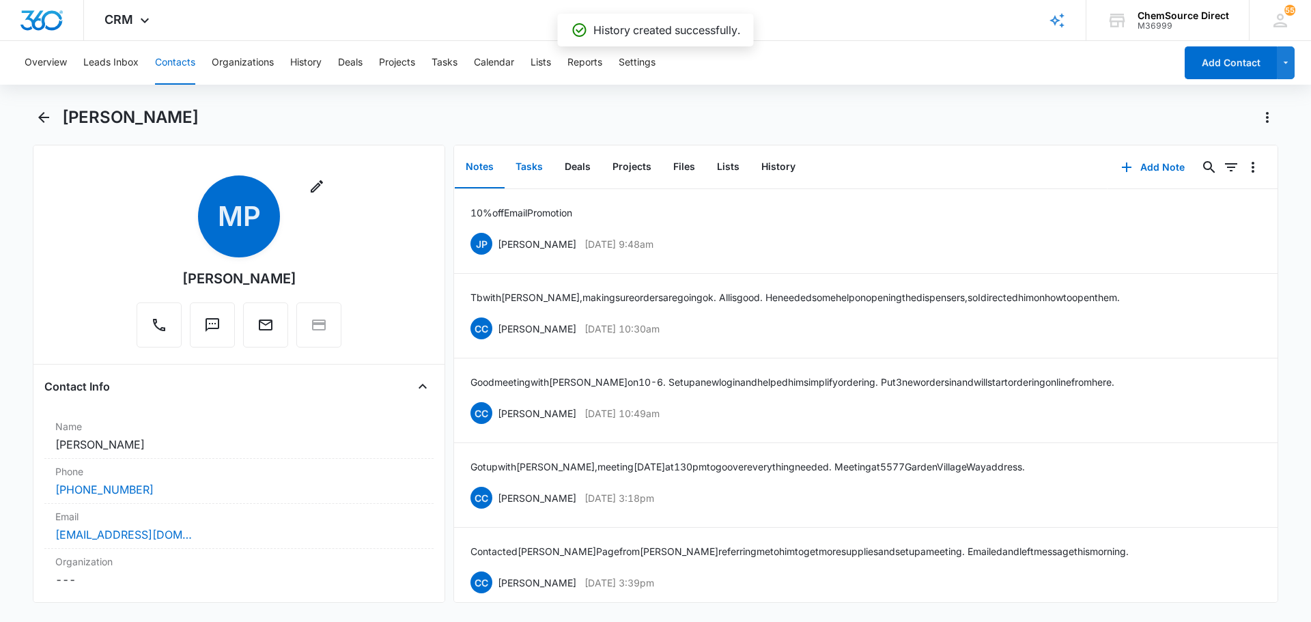
click at [524, 169] on button "Tasks" at bounding box center [528, 167] width 49 height 42
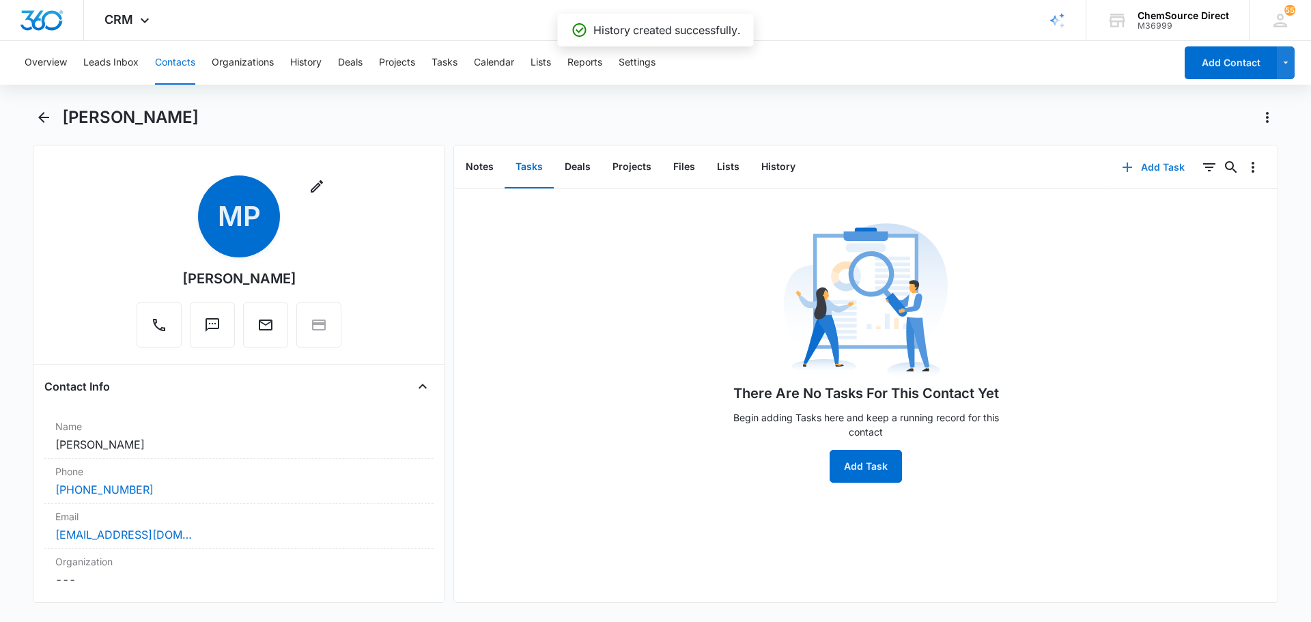
click at [1148, 165] on button "Add Task" at bounding box center [1153, 167] width 90 height 33
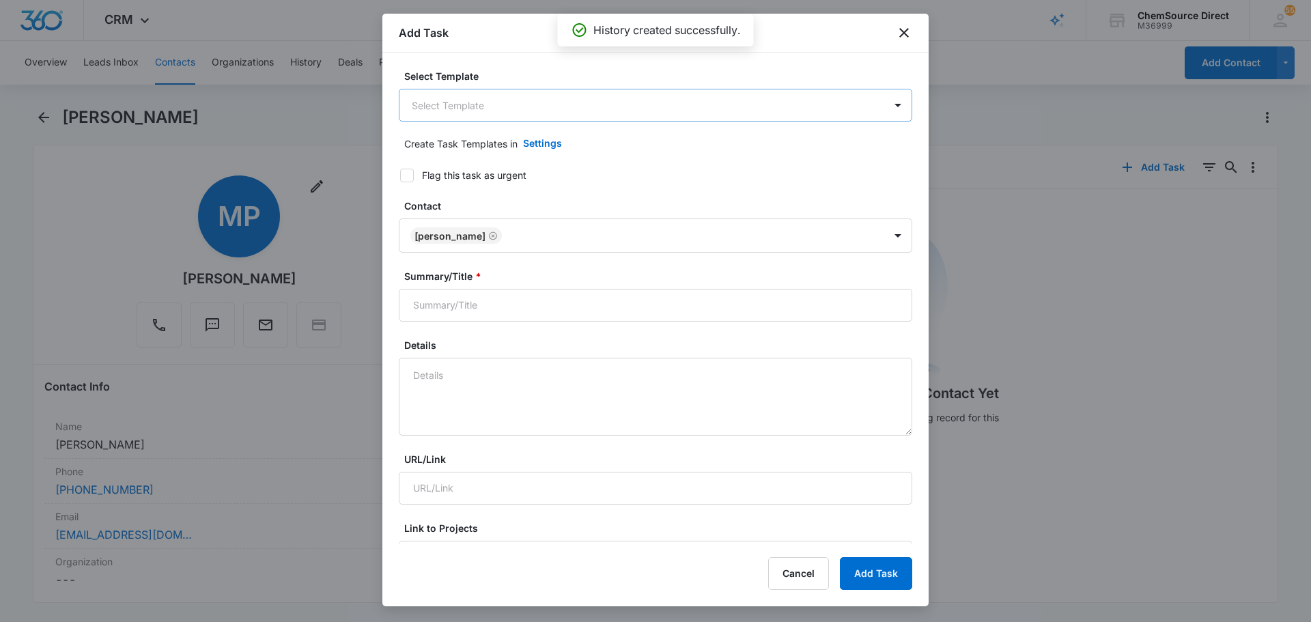
click at [518, 102] on body "CRM Apps Reputation Forms CRM Email Social Payments POS Content Ads Intelligenc…" at bounding box center [655, 311] width 1311 height 622
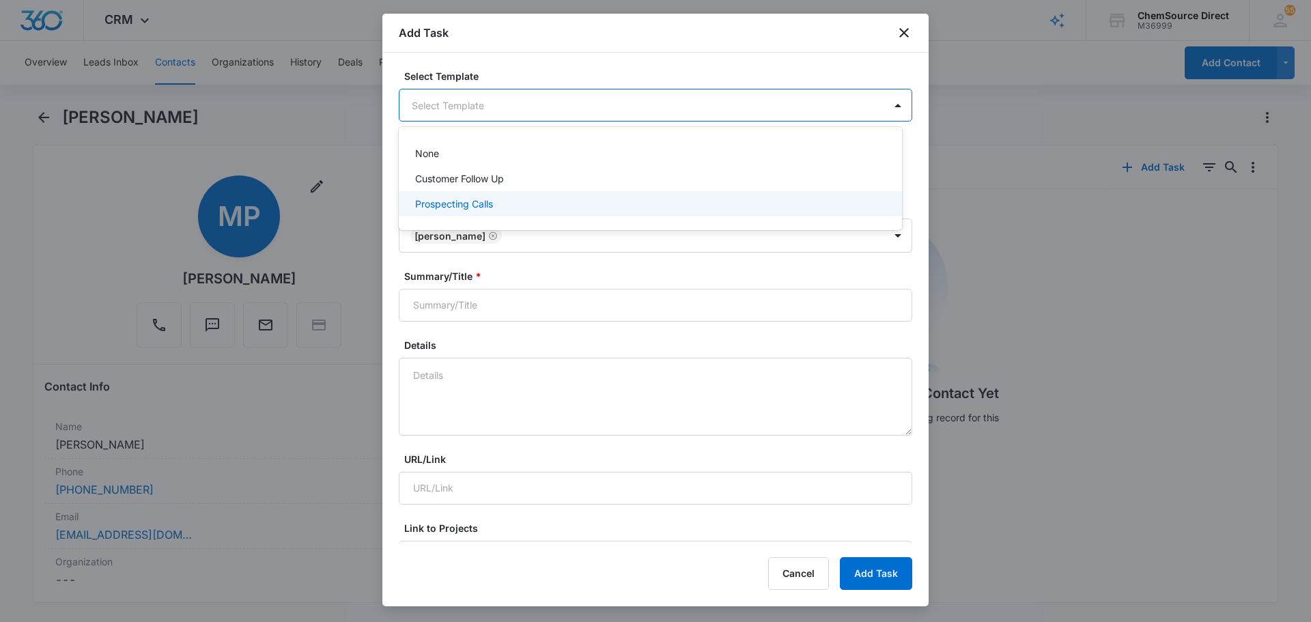
click at [501, 200] on div "Prospecting Calls" at bounding box center [649, 204] width 468 height 14
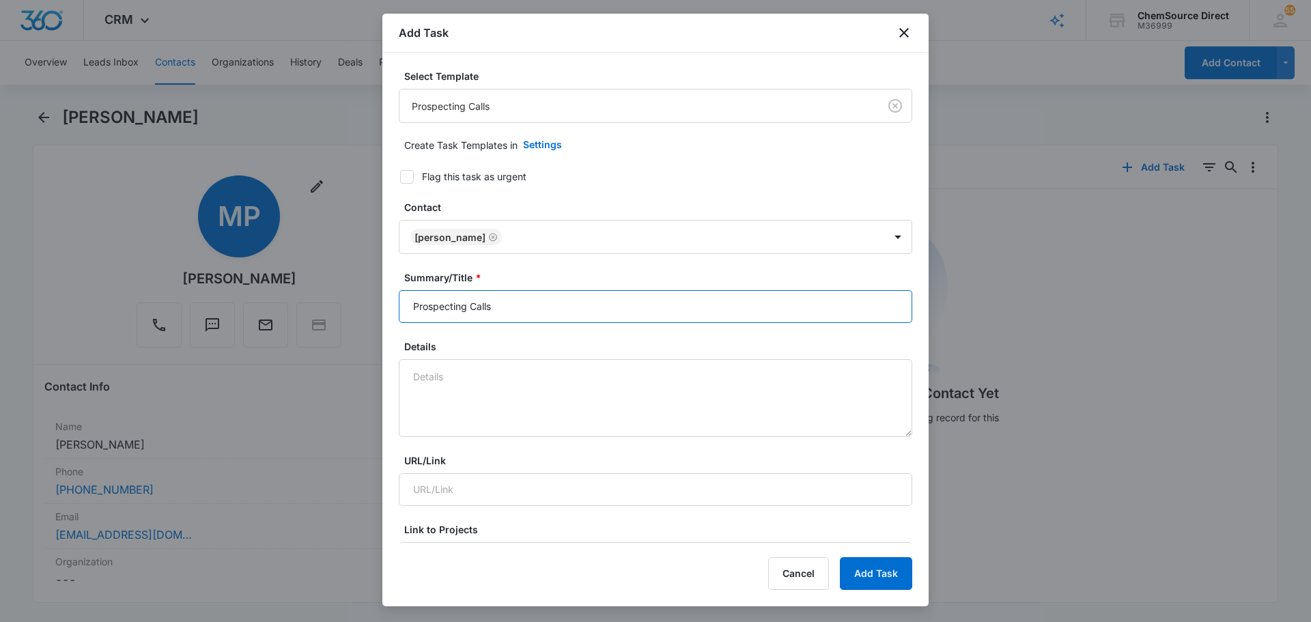
drag, startPoint x: 520, startPoint y: 304, endPoint x: 311, endPoint y: 306, distance: 208.9
click at [313, 306] on body "CRM Apps Reputation Forms CRM Email Social Payments POS Content Ads Intelligenc…" at bounding box center [655, 311] width 1311 height 622
type input "Prospecting Calls"
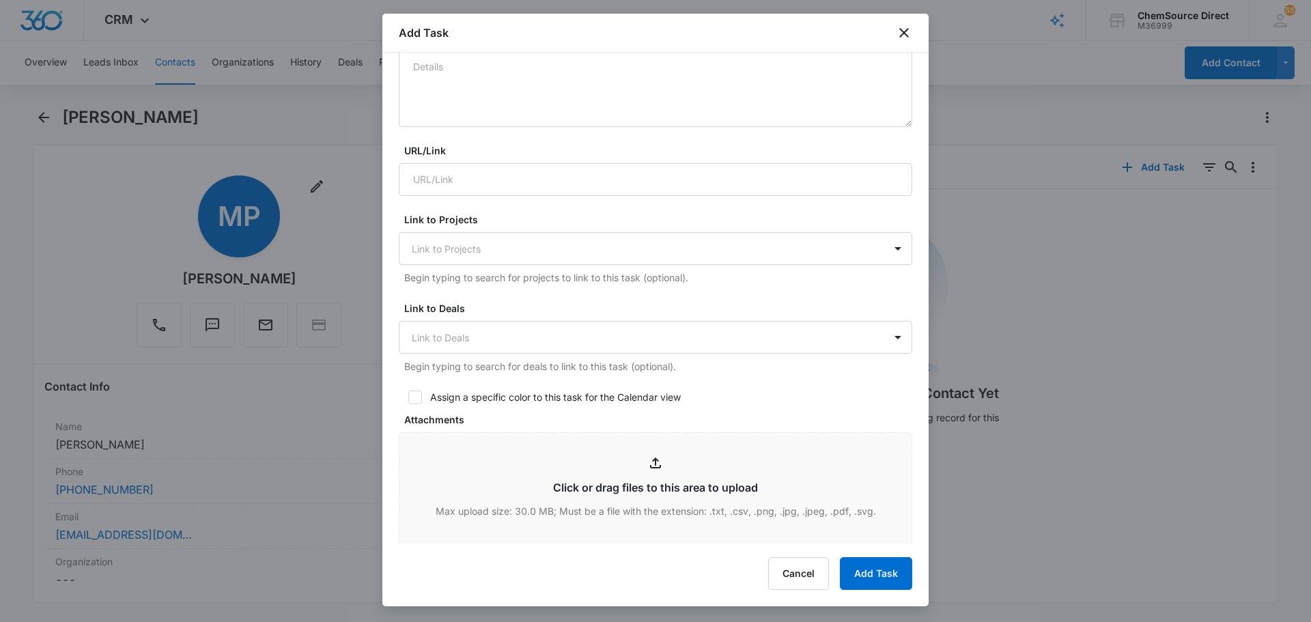
scroll to position [341, 0]
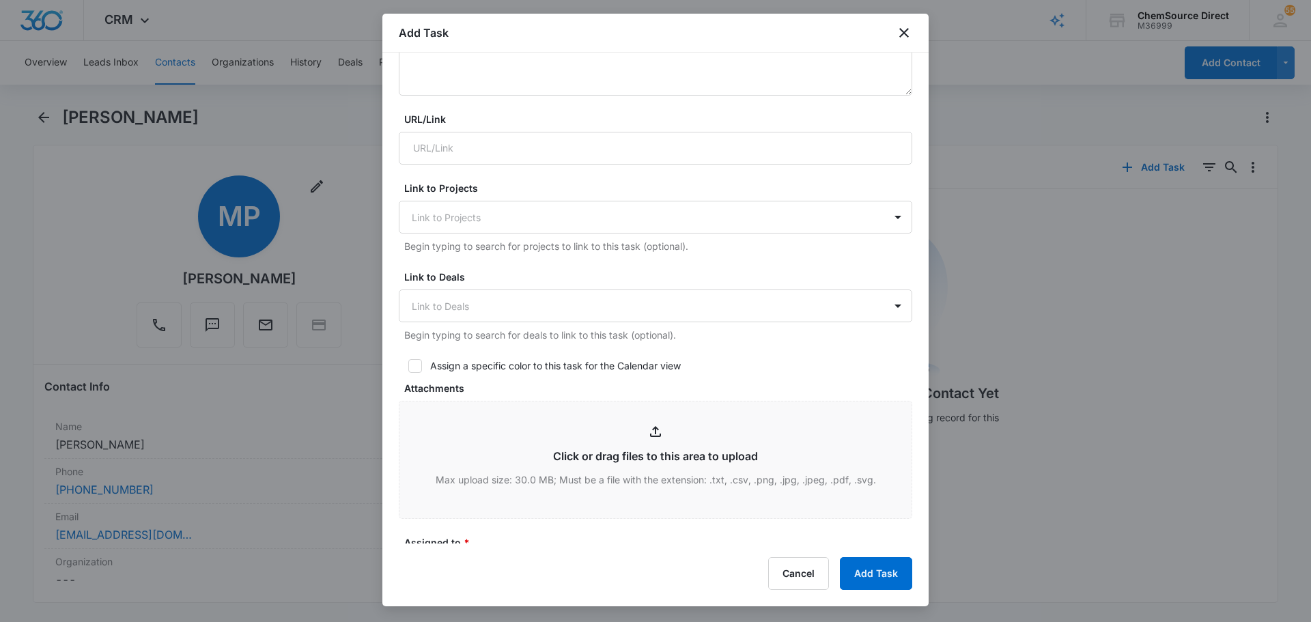
click at [420, 370] on icon at bounding box center [415, 366] width 12 height 12
click at [408, 370] on input "Assign a specific color to this task for the Calendar view" at bounding box center [404, 366] width 10 height 10
checkbox input "true"
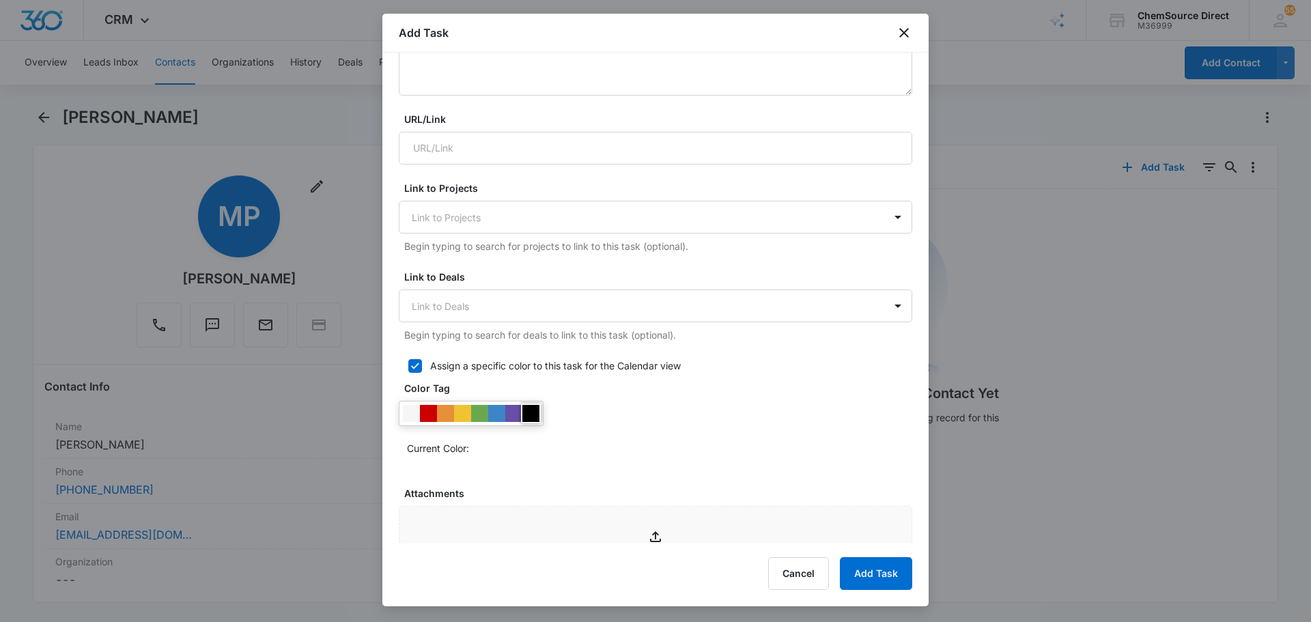
click at [537, 414] on div at bounding box center [530, 413] width 17 height 17
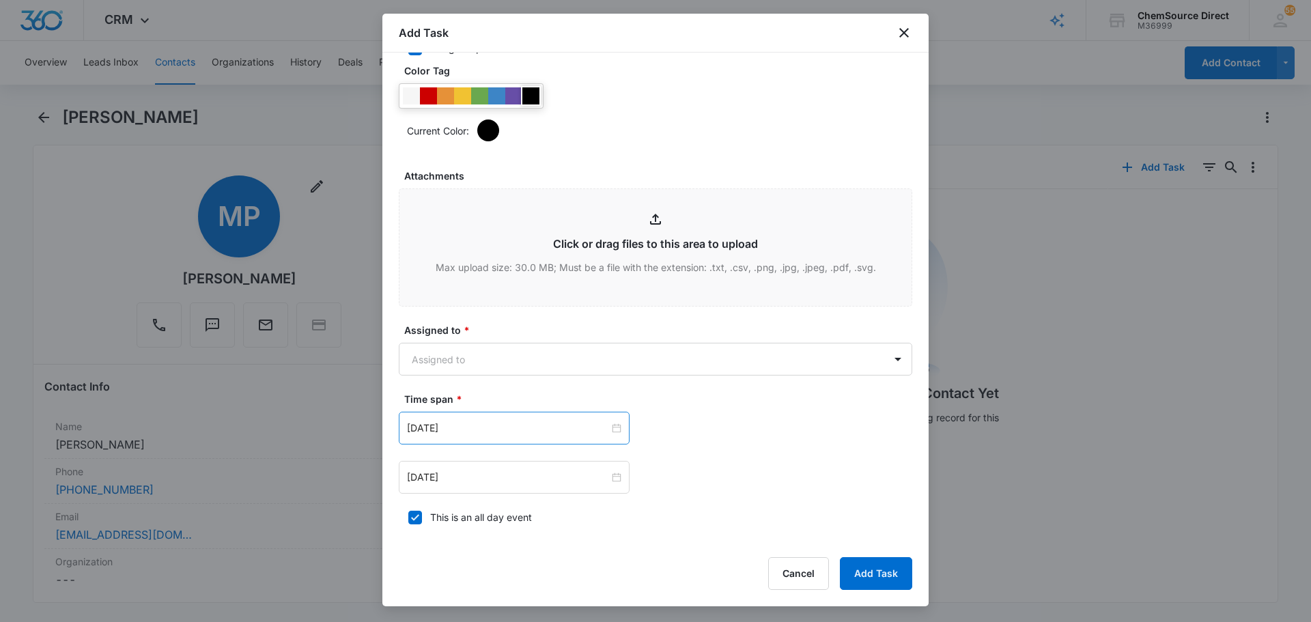
scroll to position [683, 0]
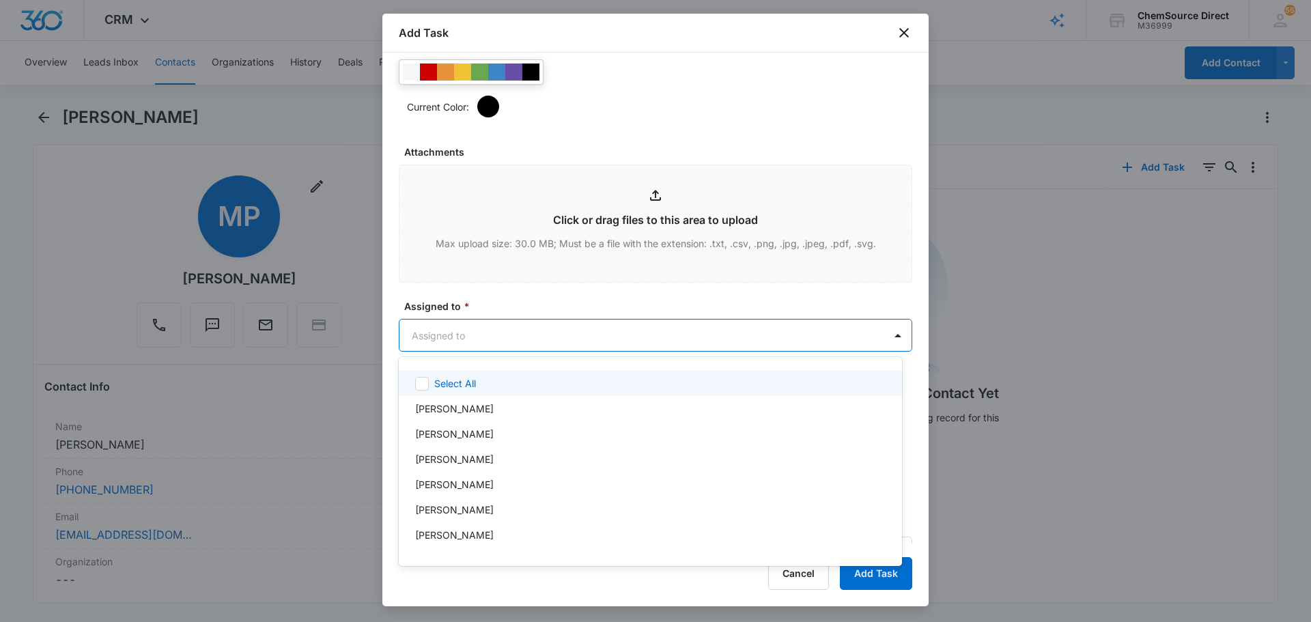
click at [552, 333] on body "CRM Apps Reputation Forms CRM Email Social Payments POS Content Ads Intelligenc…" at bounding box center [655, 311] width 1311 height 622
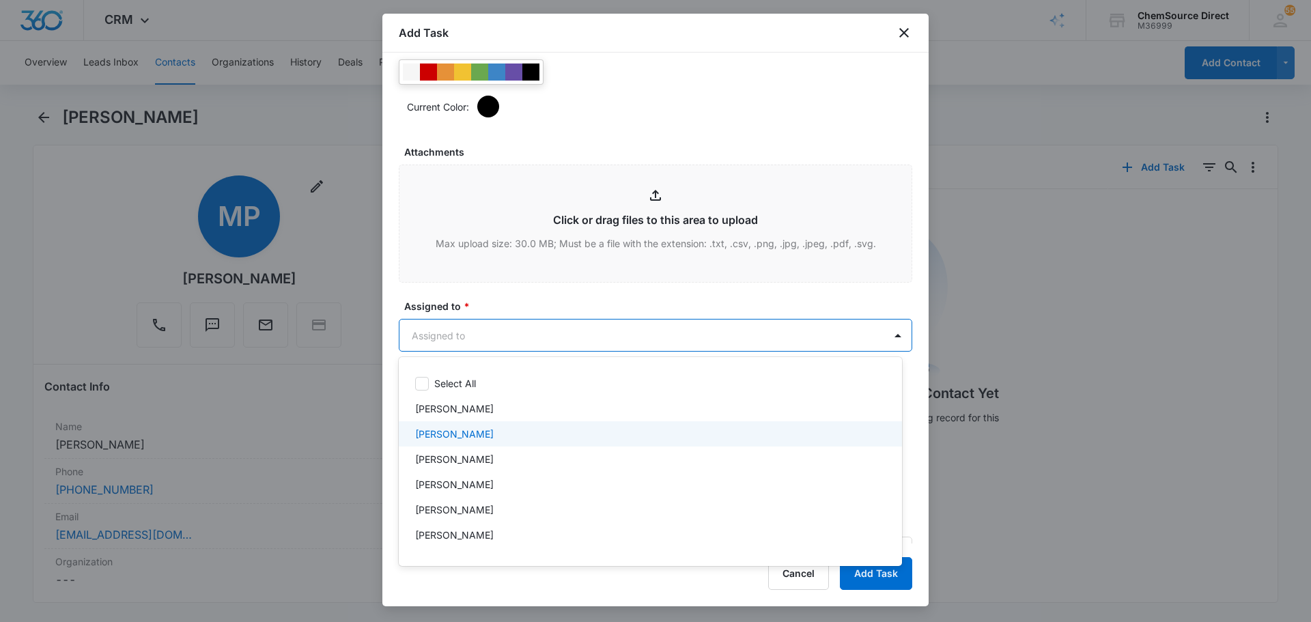
click at [491, 440] on div "[PERSON_NAME]" at bounding box center [649, 434] width 468 height 14
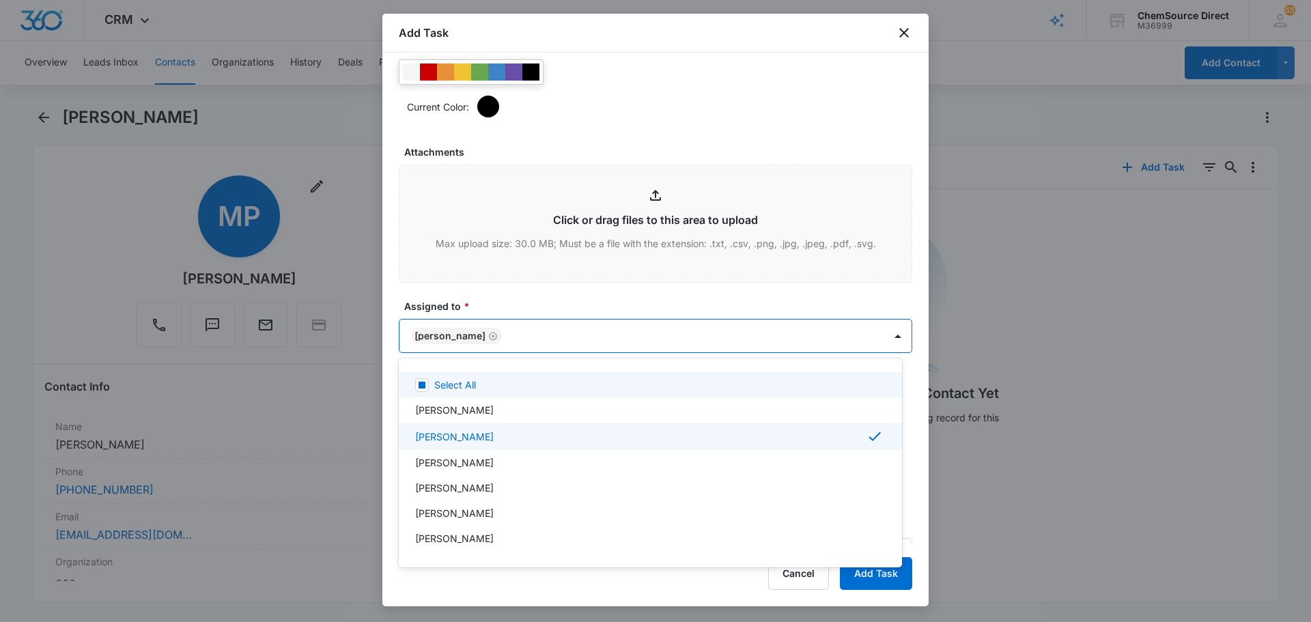
click at [527, 297] on div at bounding box center [655, 311] width 1311 height 622
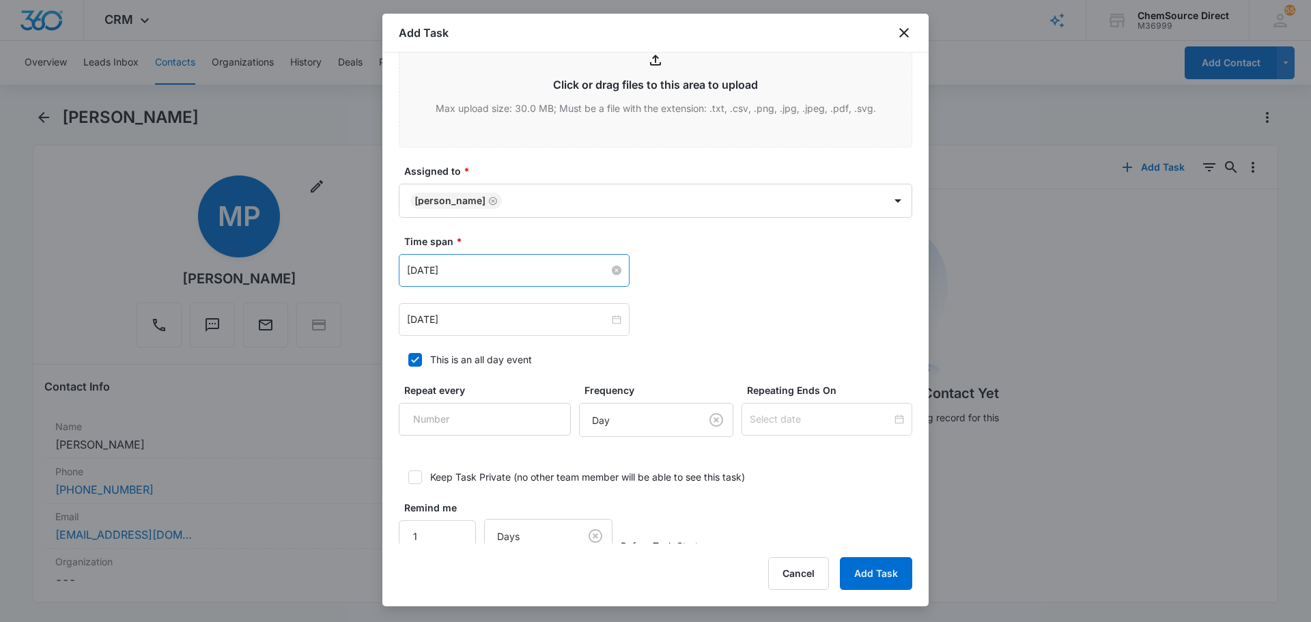
scroll to position [819, 0]
click at [492, 271] on input "Jul 17, 2025" at bounding box center [508, 268] width 202 height 15
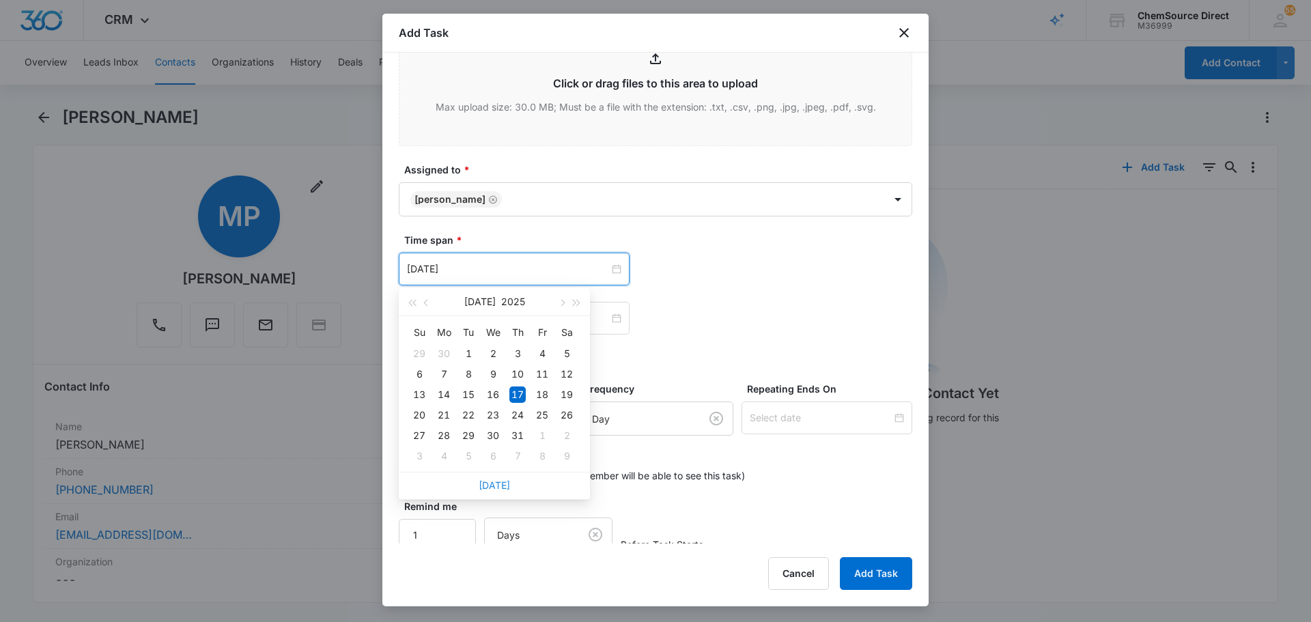
click at [495, 479] on link "Today" at bounding box center [493, 485] width 31 height 12
type input "Aug 11, 2025"
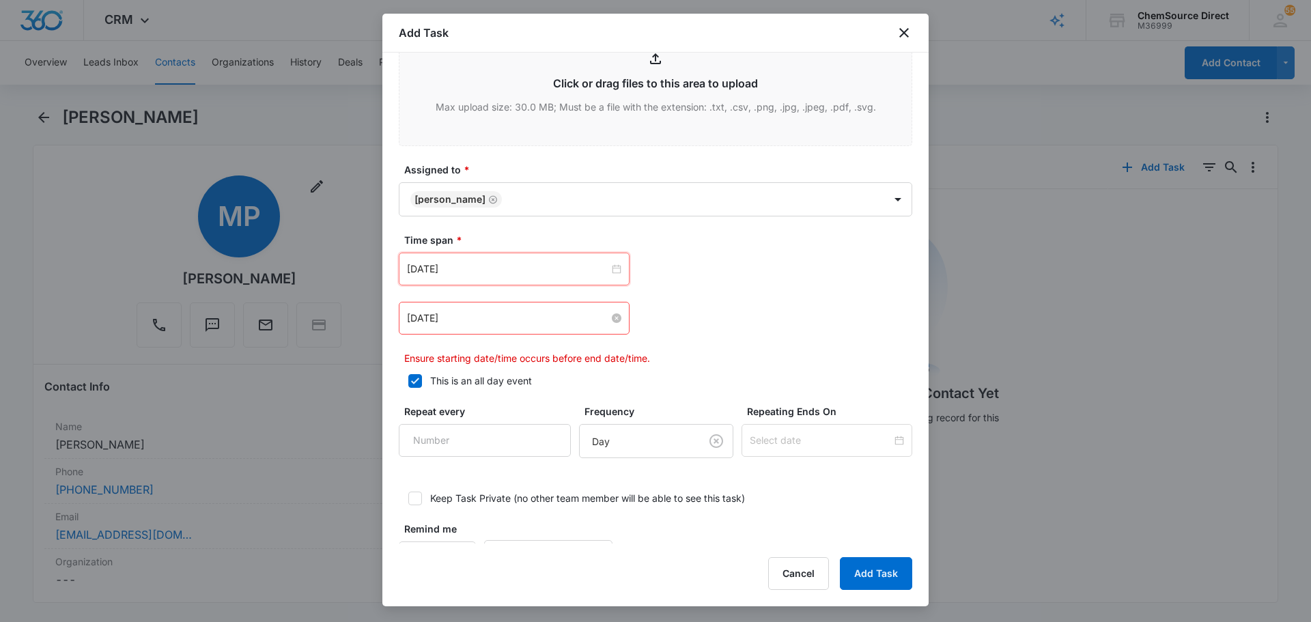
click at [496, 321] on input "Jul 17, 2025" at bounding box center [508, 318] width 202 height 15
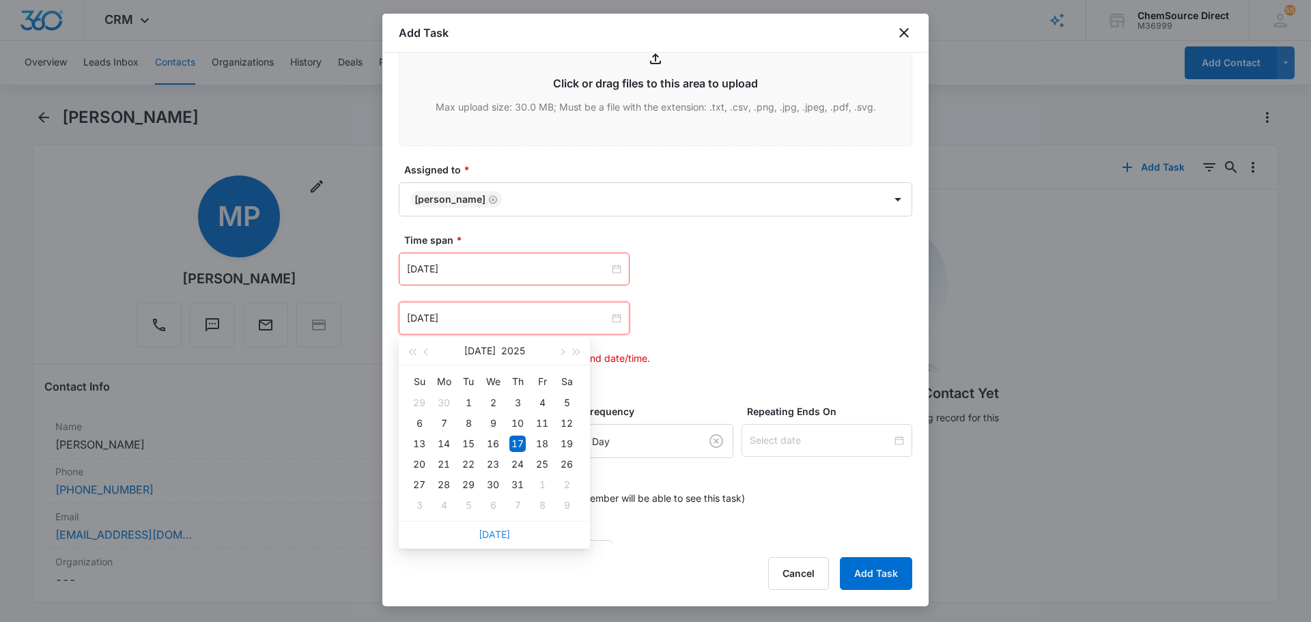
click at [491, 533] on link "Today" at bounding box center [493, 534] width 31 height 12
type input "Aug 11, 2025"
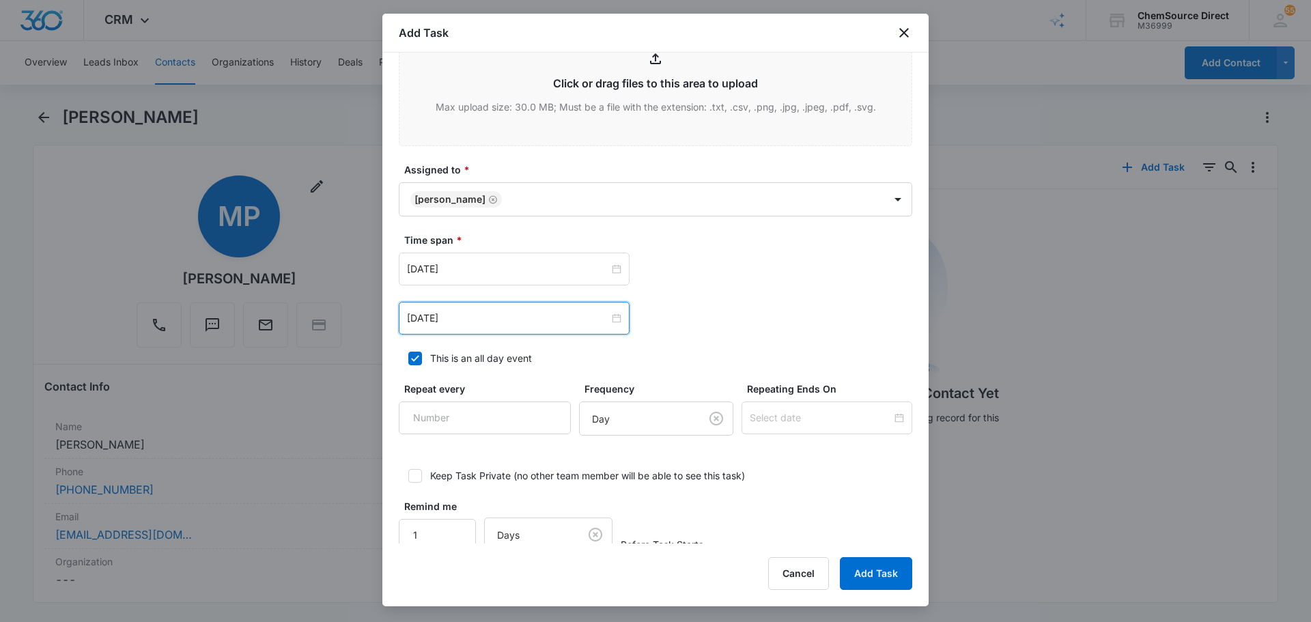
click at [460, 407] on input "Repeat every" at bounding box center [485, 417] width 172 height 33
type input "2"
click at [597, 399] on div "Frequency Day" at bounding box center [656, 409] width 154 height 54
click at [615, 424] on body "CRM Apps Reputation Forms CRM Email Social Payments POS Content Ads Intelligenc…" at bounding box center [655, 311] width 1311 height 622
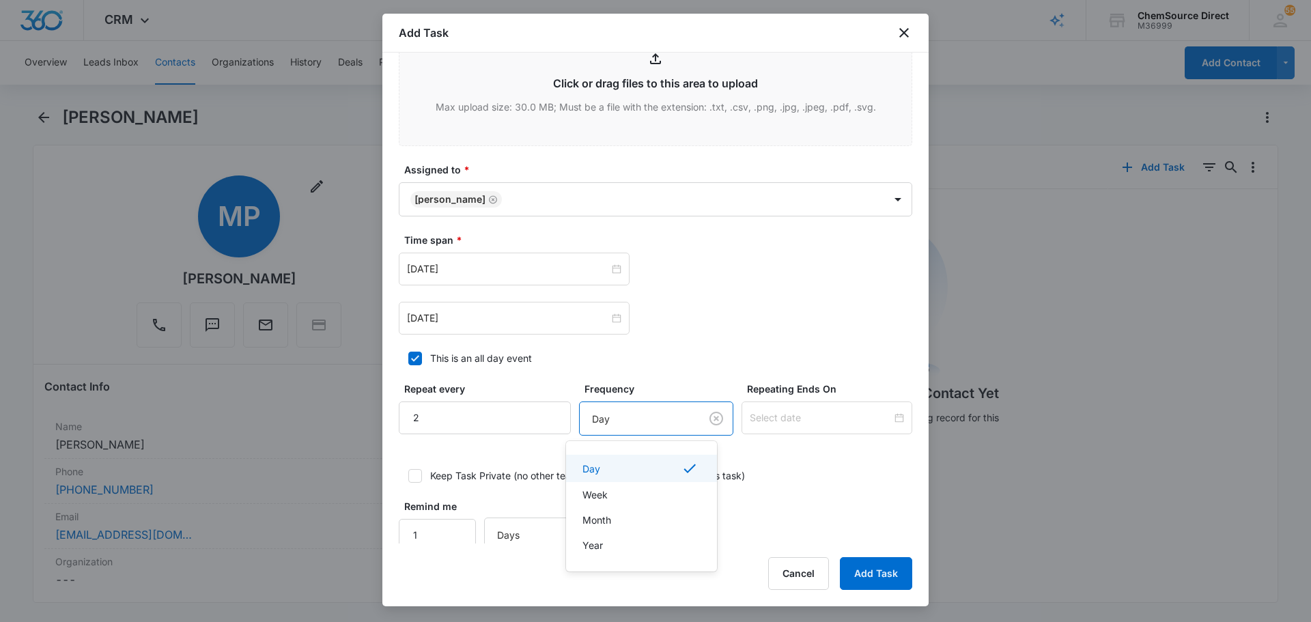
click at [638, 465] on div "Day" at bounding box center [639, 468] width 115 height 16
click at [758, 420] on input at bounding box center [820, 417] width 142 height 15
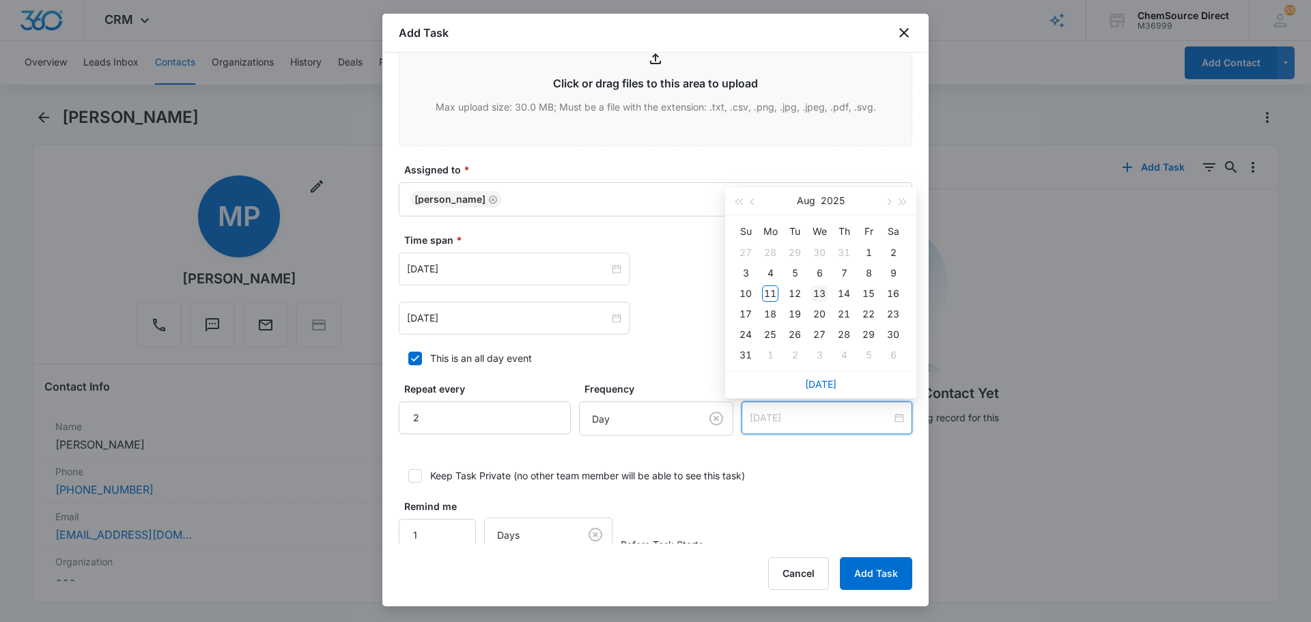
type input "Aug 13, 2025"
click at [820, 292] on div "13" at bounding box center [819, 293] width 16 height 16
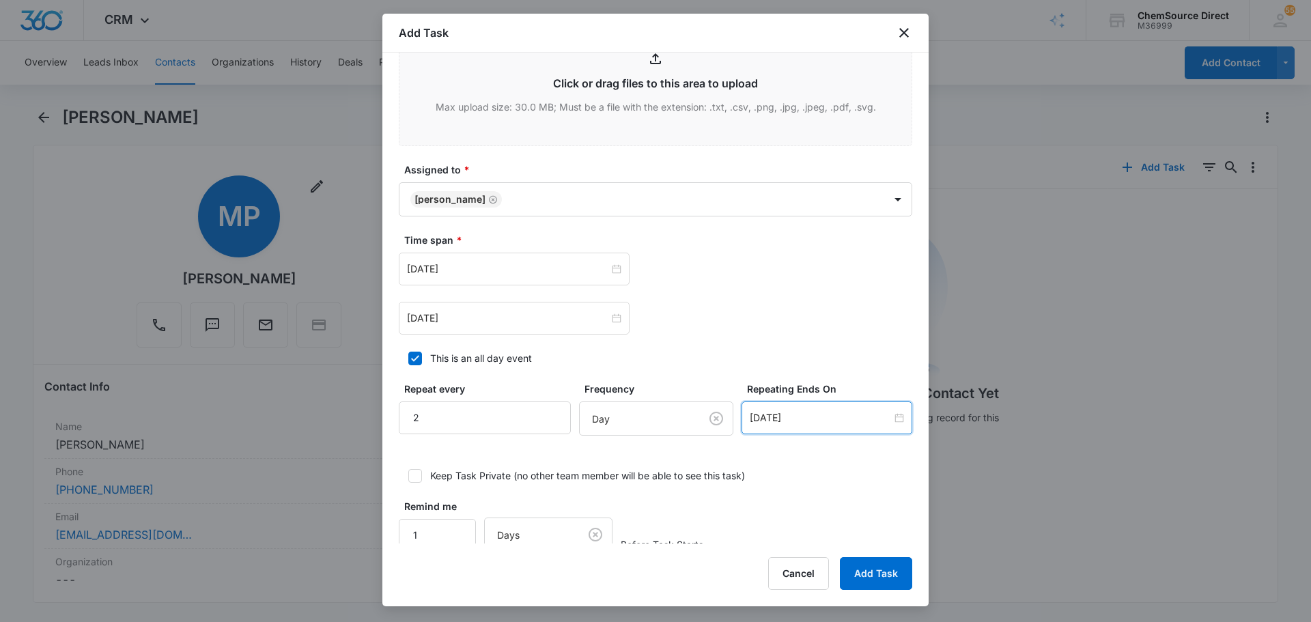
click at [835, 502] on div "Remind me 1 Days Before Task Starts" at bounding box center [655, 525] width 513 height 53
click at [891, 574] on button "Add Task" at bounding box center [876, 573] width 72 height 33
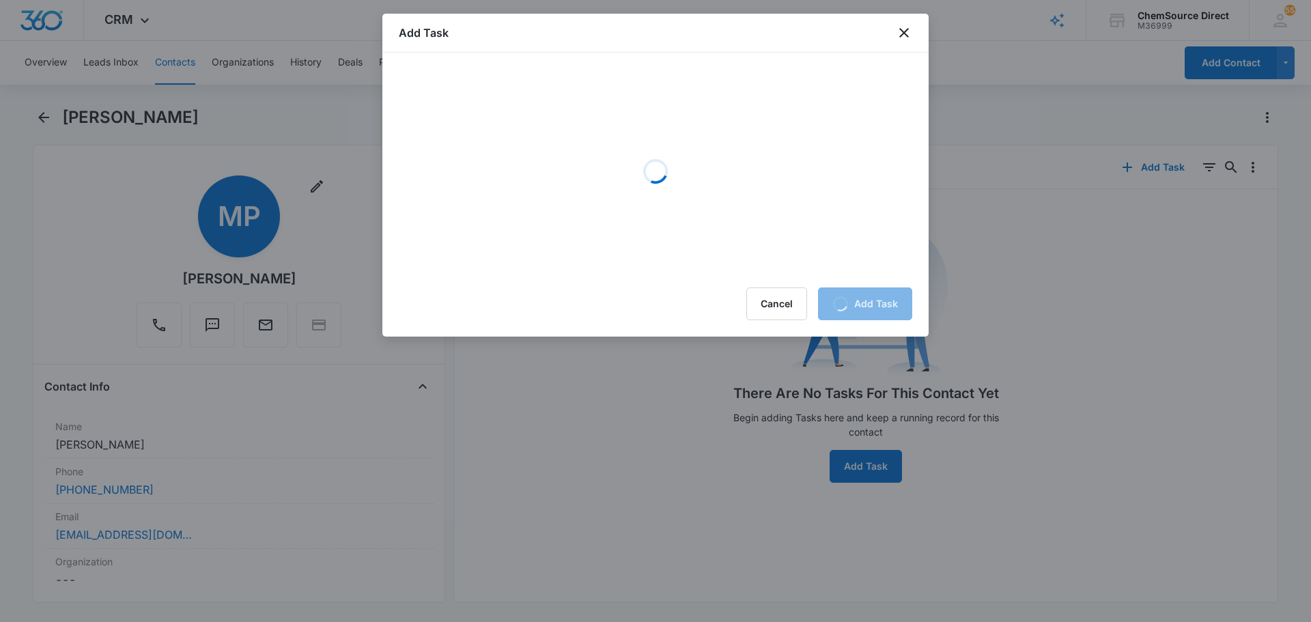
scroll to position [0, 0]
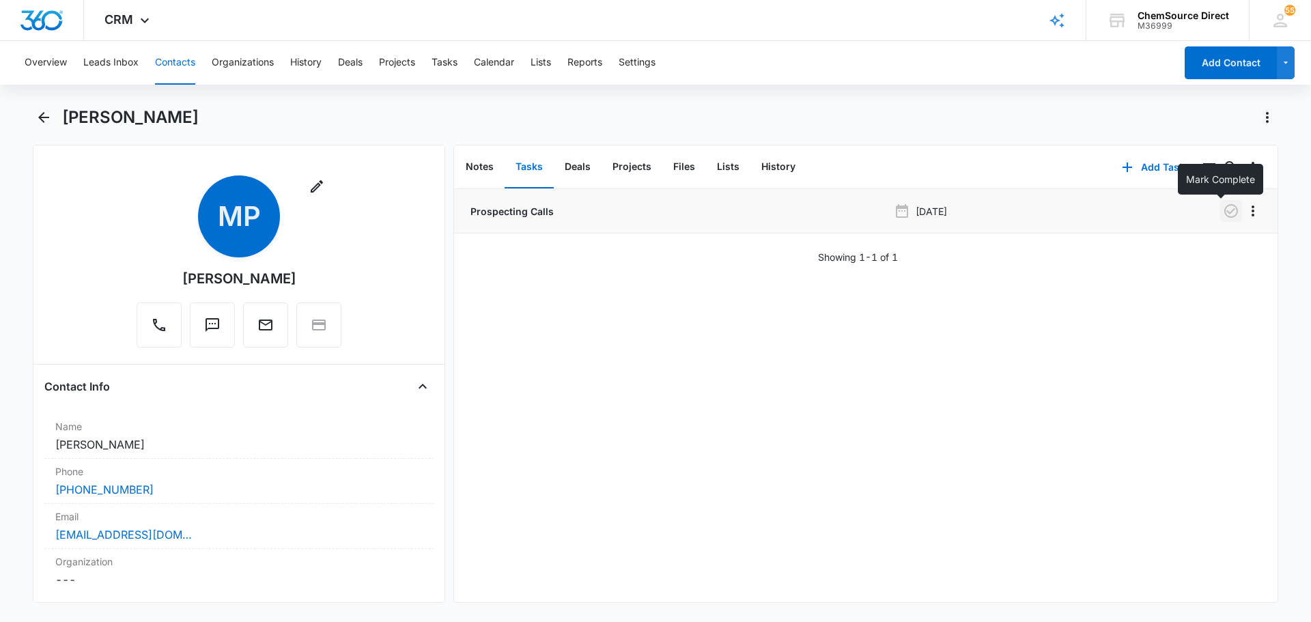
click at [1222, 210] on icon "button" at bounding box center [1230, 211] width 16 height 16
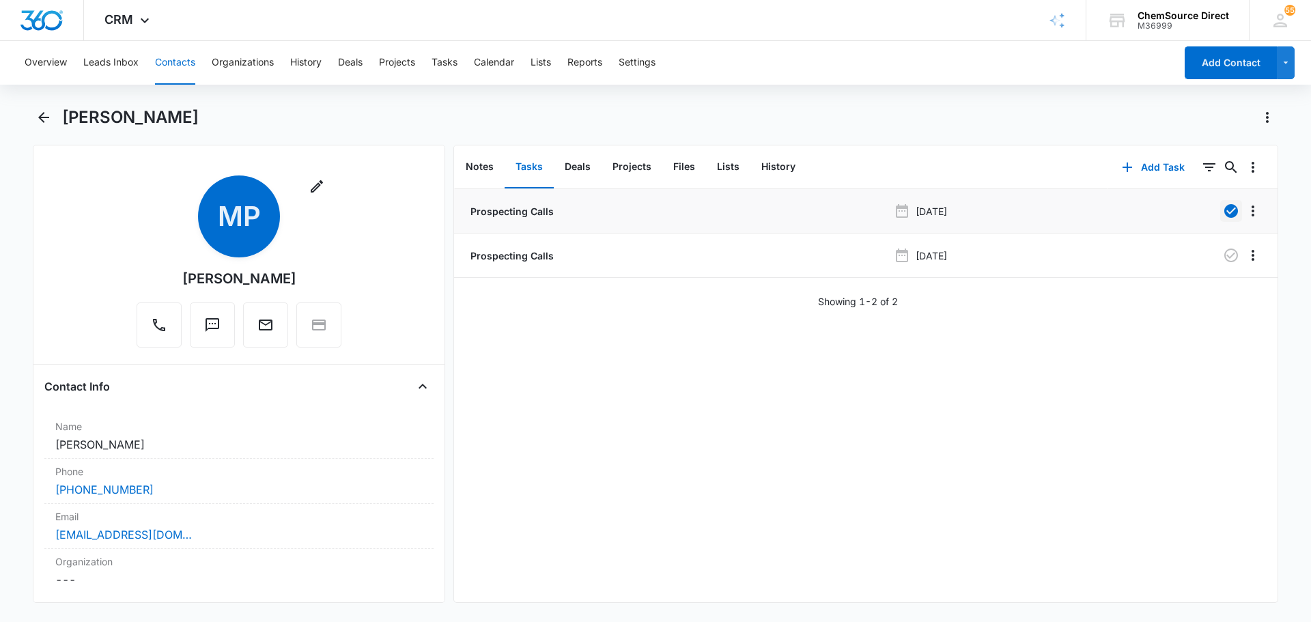
click at [167, 62] on button "Contacts" at bounding box center [175, 63] width 40 height 44
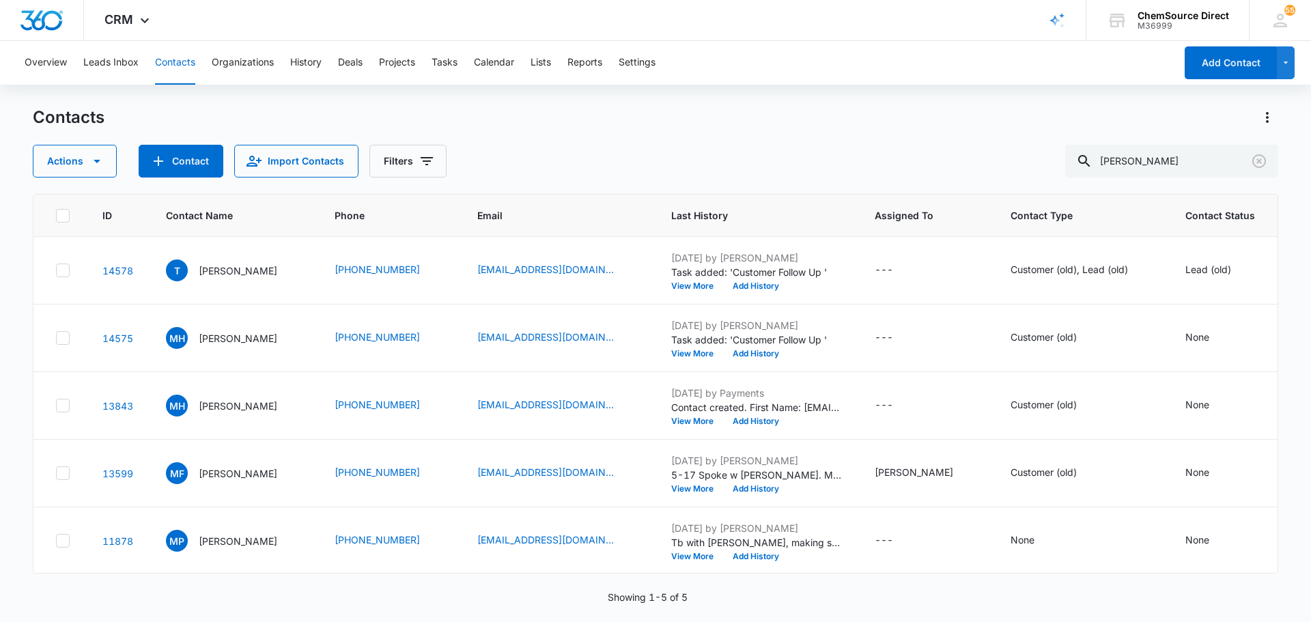
scroll to position [104, 0]
click at [1216, 168] on input "matt page" at bounding box center [1171, 161] width 213 height 33
drag, startPoint x: 1153, startPoint y: 167, endPoint x: 773, endPoint y: 155, distance: 380.4
click at [773, 155] on div "Actions Contact Import Contacts Filters matt page" at bounding box center [655, 161] width 1245 height 33
type input "roger bennett"
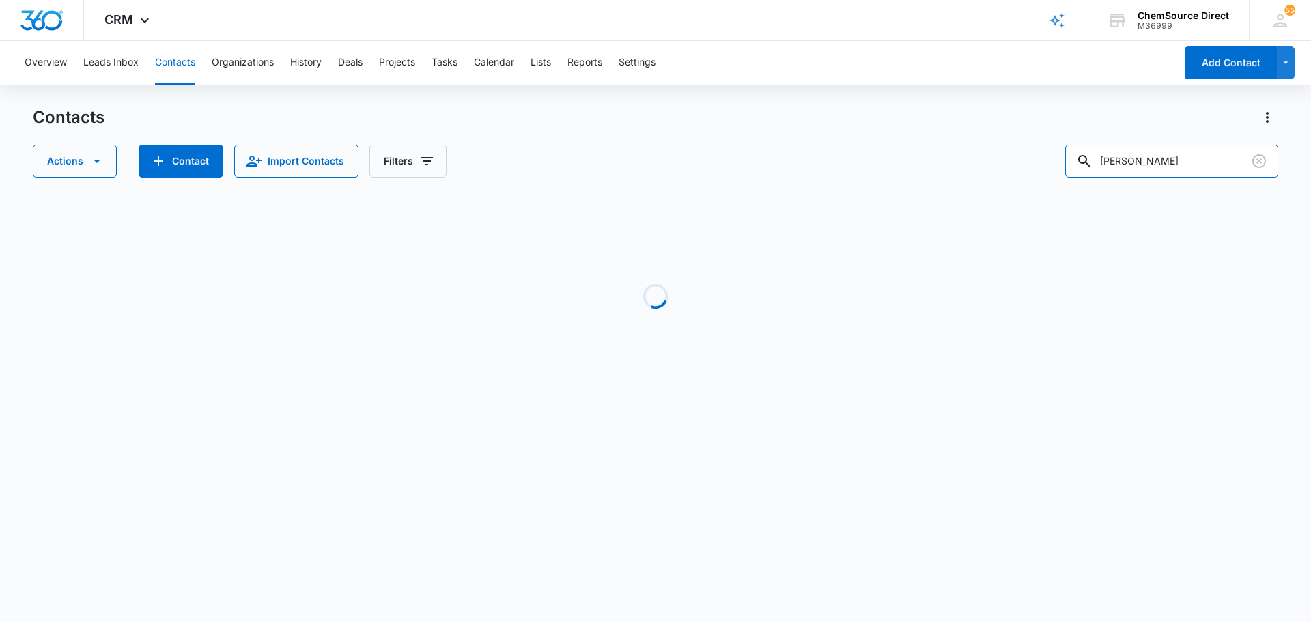
scroll to position [0, 0]
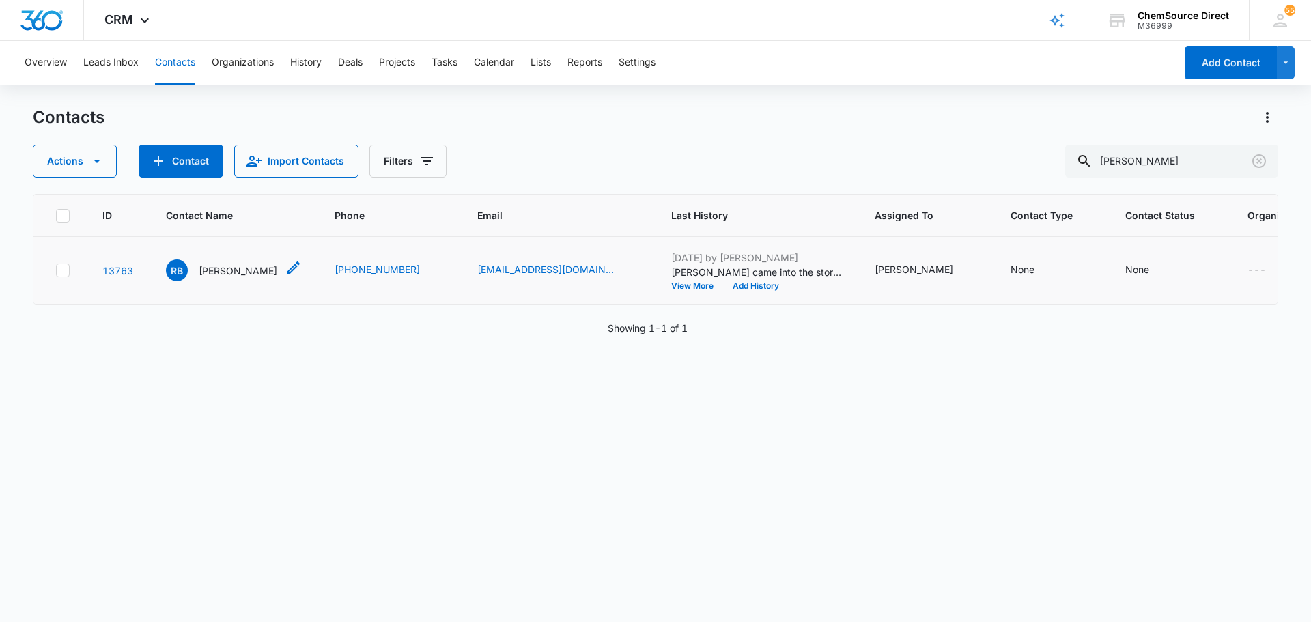
click at [247, 278] on p "Roger Bennett" at bounding box center [238, 270] width 78 height 14
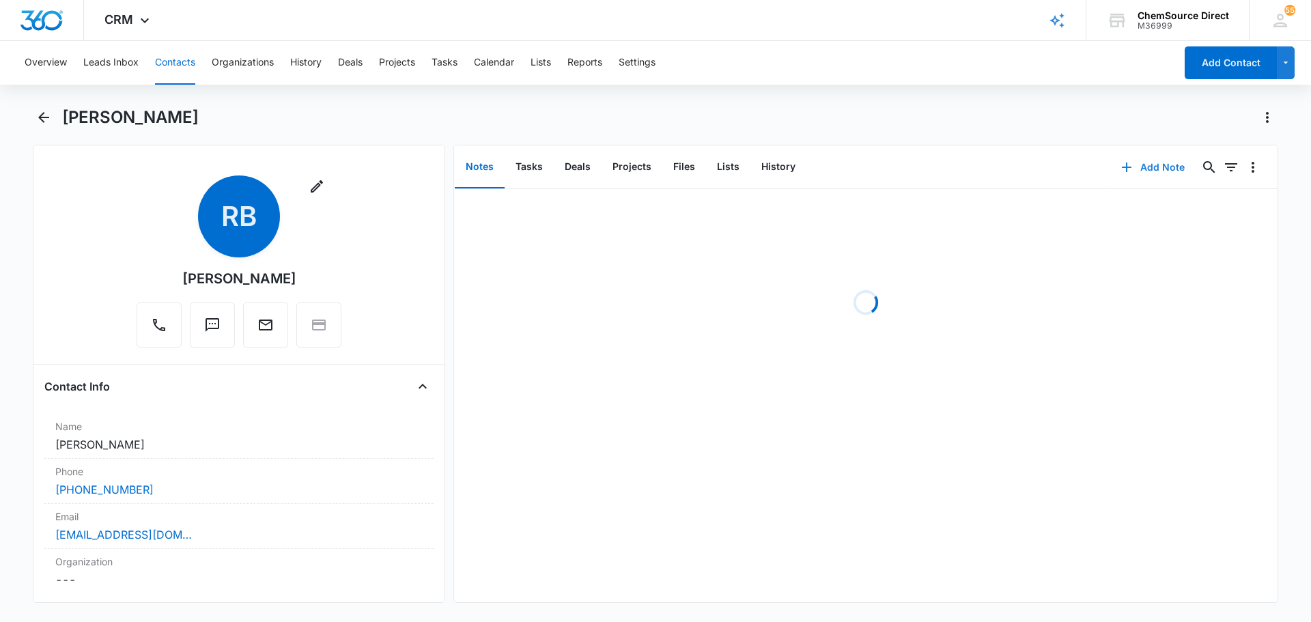
click at [1149, 164] on button "Add Note" at bounding box center [1152, 167] width 91 height 33
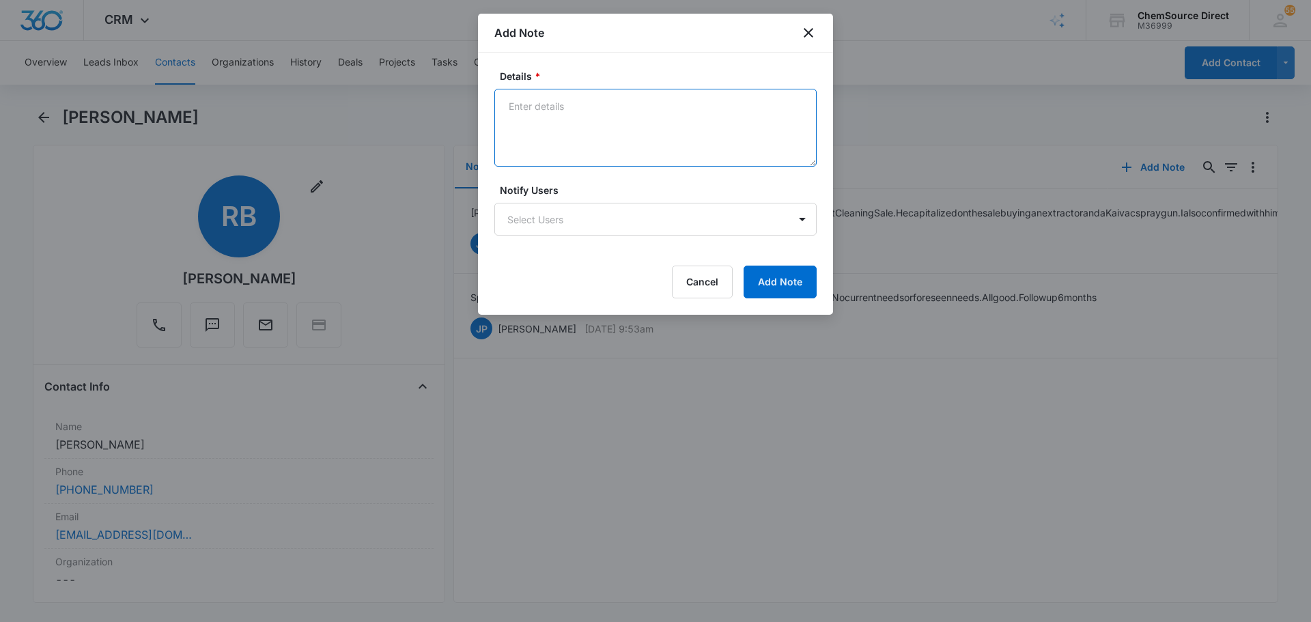
click at [613, 129] on textarea "Details *" at bounding box center [655, 128] width 322 height 78
type textarea "10% off Email Promotion"
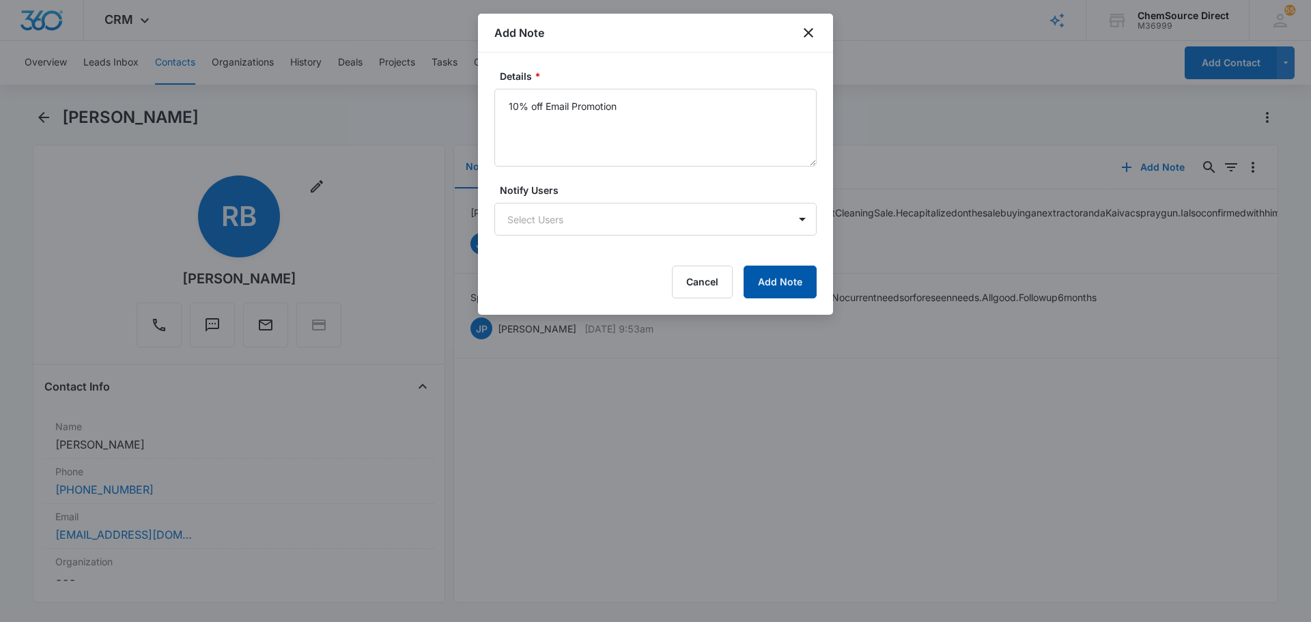
click at [768, 266] on button "Add Note" at bounding box center [779, 282] width 73 height 33
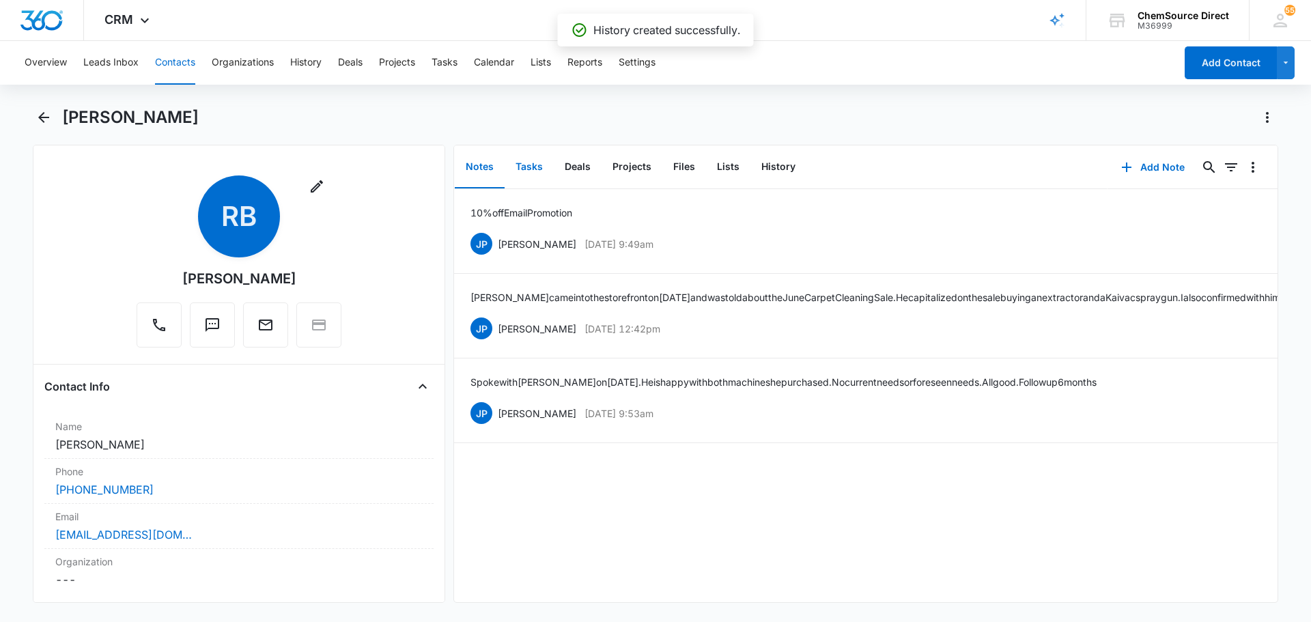
click at [527, 162] on button "Tasks" at bounding box center [528, 167] width 49 height 42
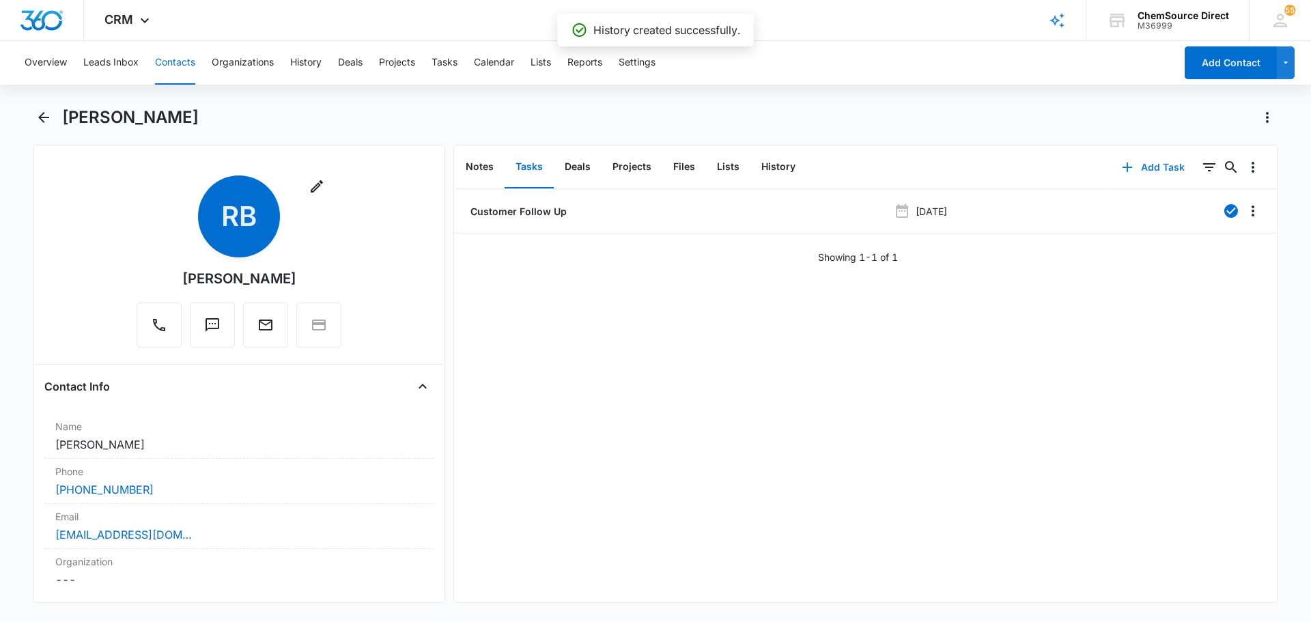
click at [1154, 165] on button "Add Task" at bounding box center [1153, 167] width 90 height 33
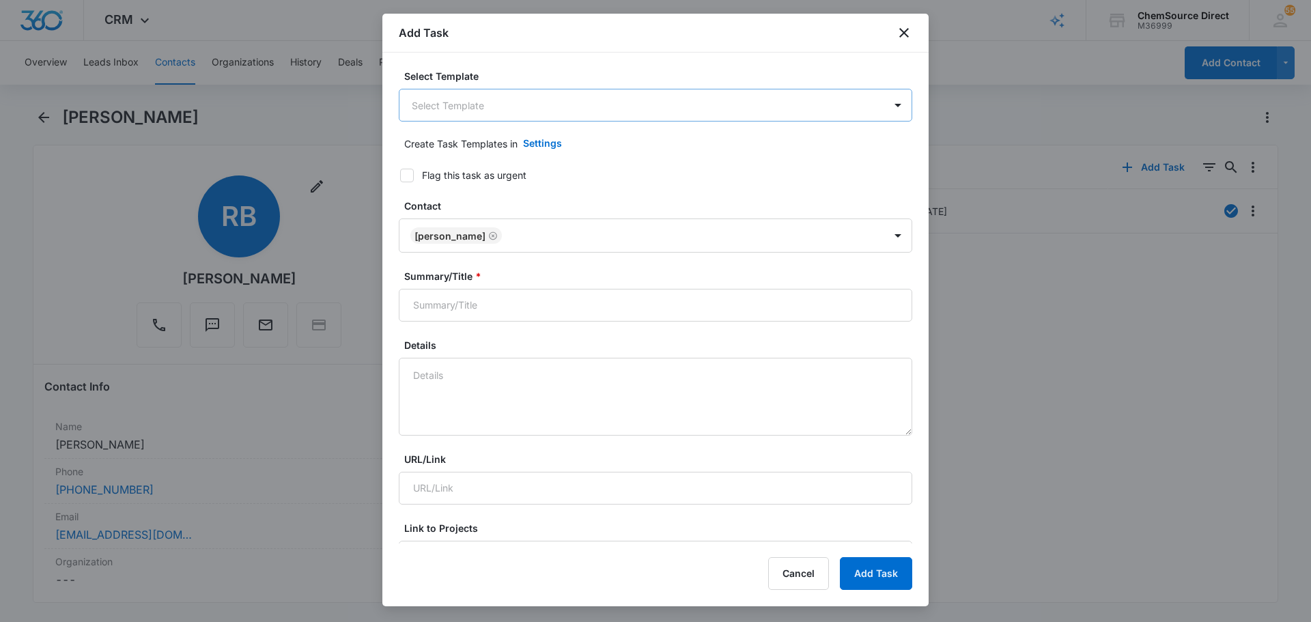
click at [530, 103] on body "CRM Apps Reputation Forms CRM Email Social Payments POS Content Ads Intelligenc…" at bounding box center [655, 311] width 1311 height 622
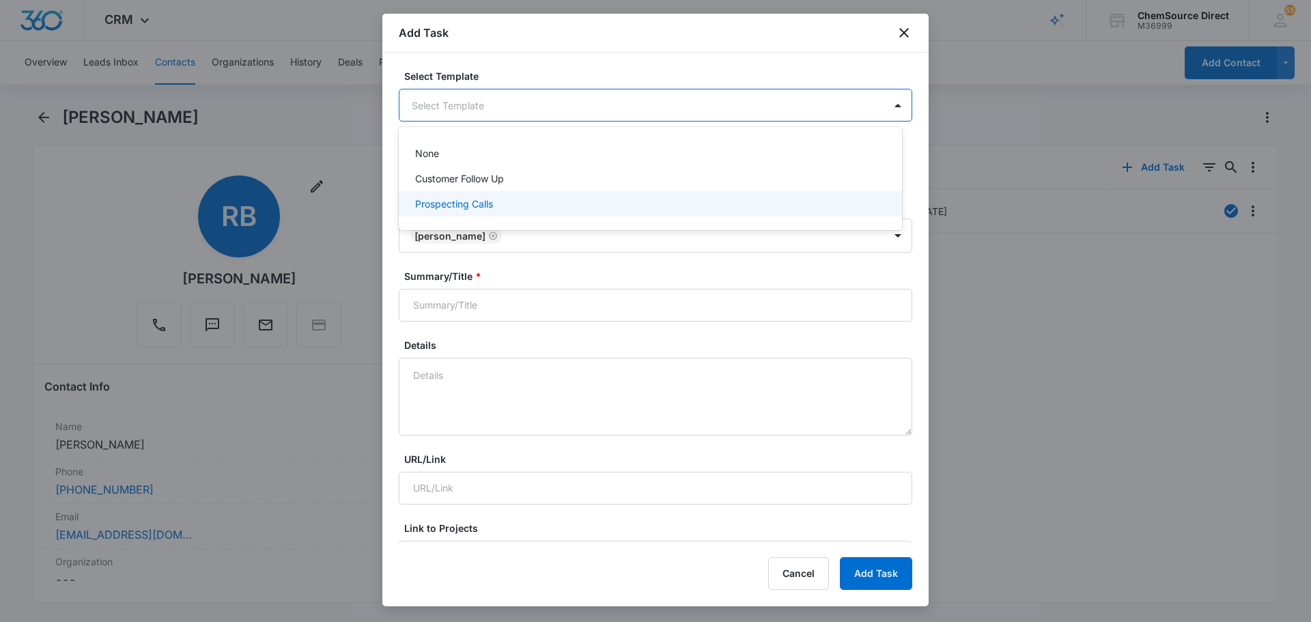
click at [501, 203] on div "Prospecting Calls" at bounding box center [649, 204] width 468 height 14
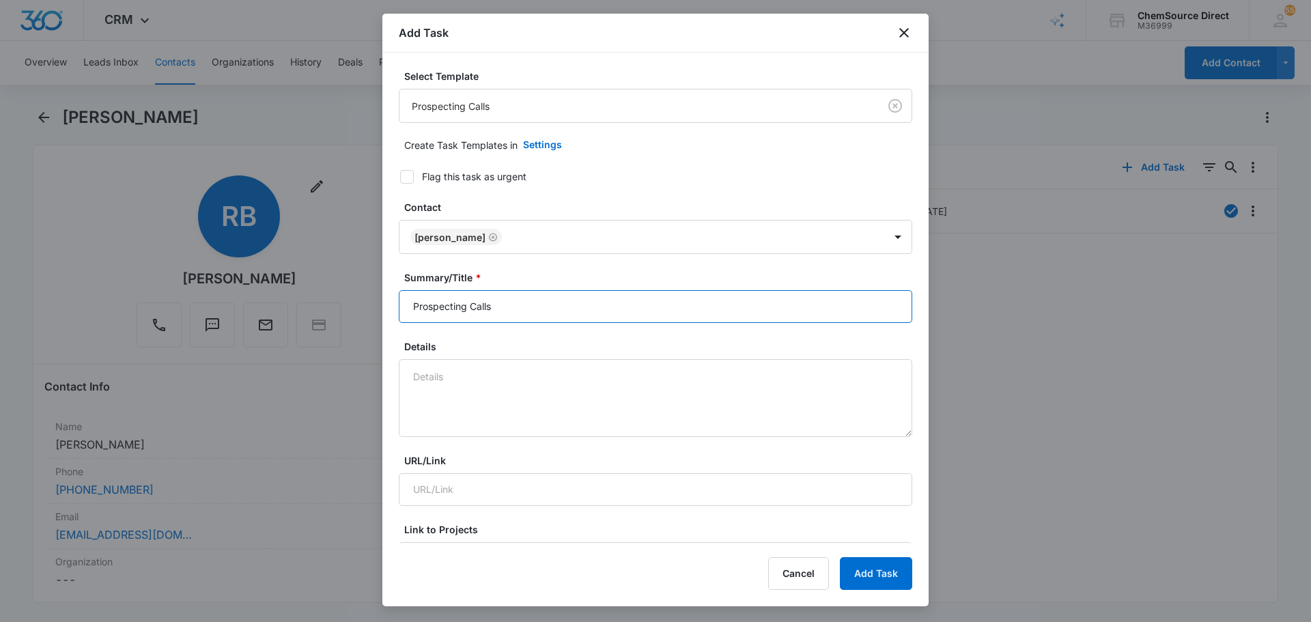
drag, startPoint x: 528, startPoint y: 306, endPoint x: 201, endPoint y: 306, distance: 327.6
click at [201, 306] on body "CRM Apps Reputation Forms CRM Email Social Payments POS Content Ads Intelligenc…" at bounding box center [655, 311] width 1311 height 622
type input "Prospecting Calls"
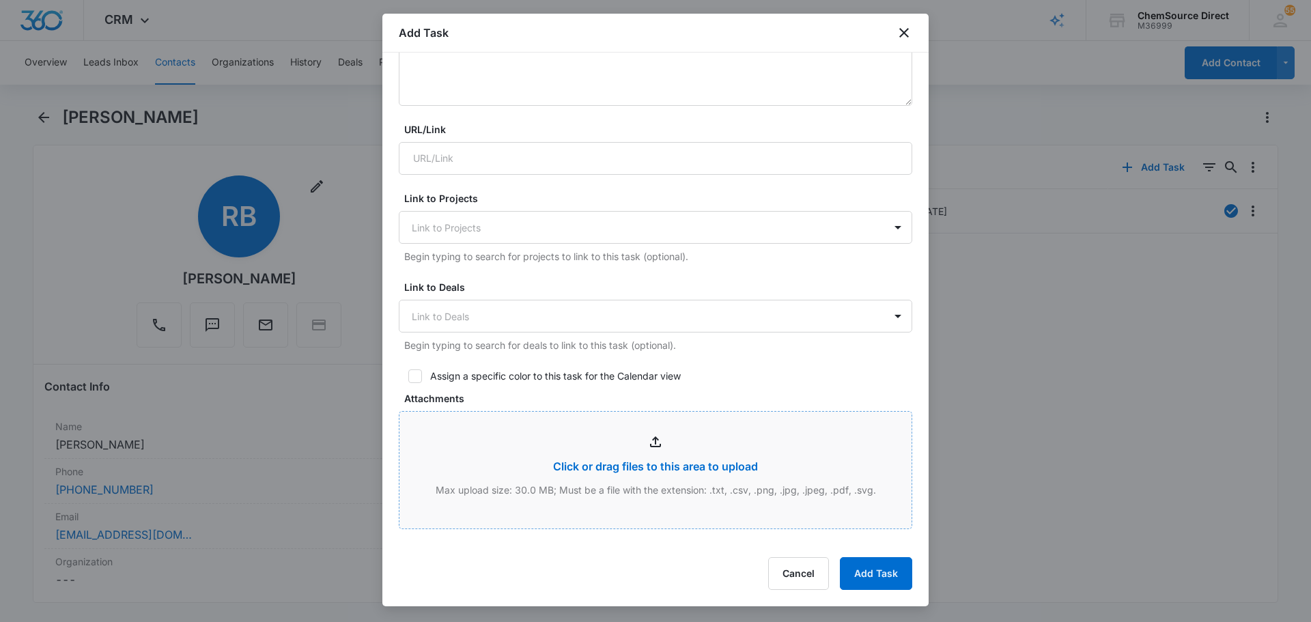
scroll to position [341, 0]
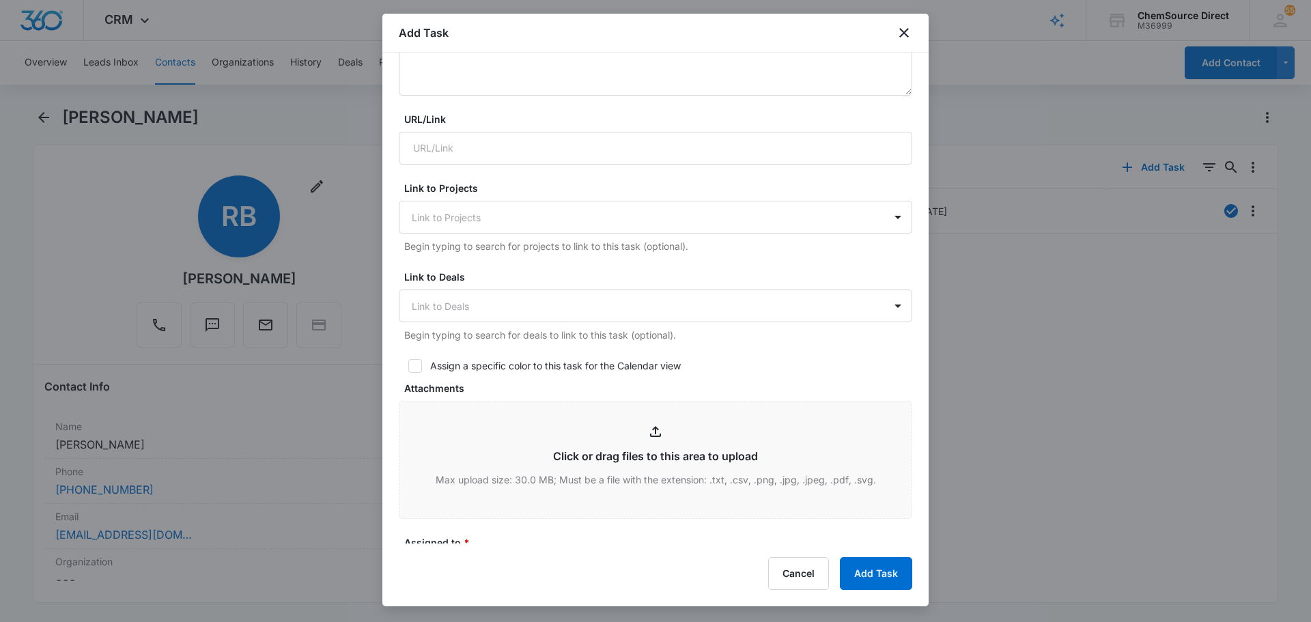
click at [412, 358] on form "Select Template Prospecting Calls Create Task Templates in Settings Flag this t…" at bounding box center [655, 325] width 513 height 1195
click at [423, 367] on label "Assign a specific color to this task for the Calendar view" at bounding box center [655, 365] width 513 height 14
click at [408, 367] on input "Assign a specific color to this task for the Calendar view" at bounding box center [404, 366] width 10 height 10
checkbox input "true"
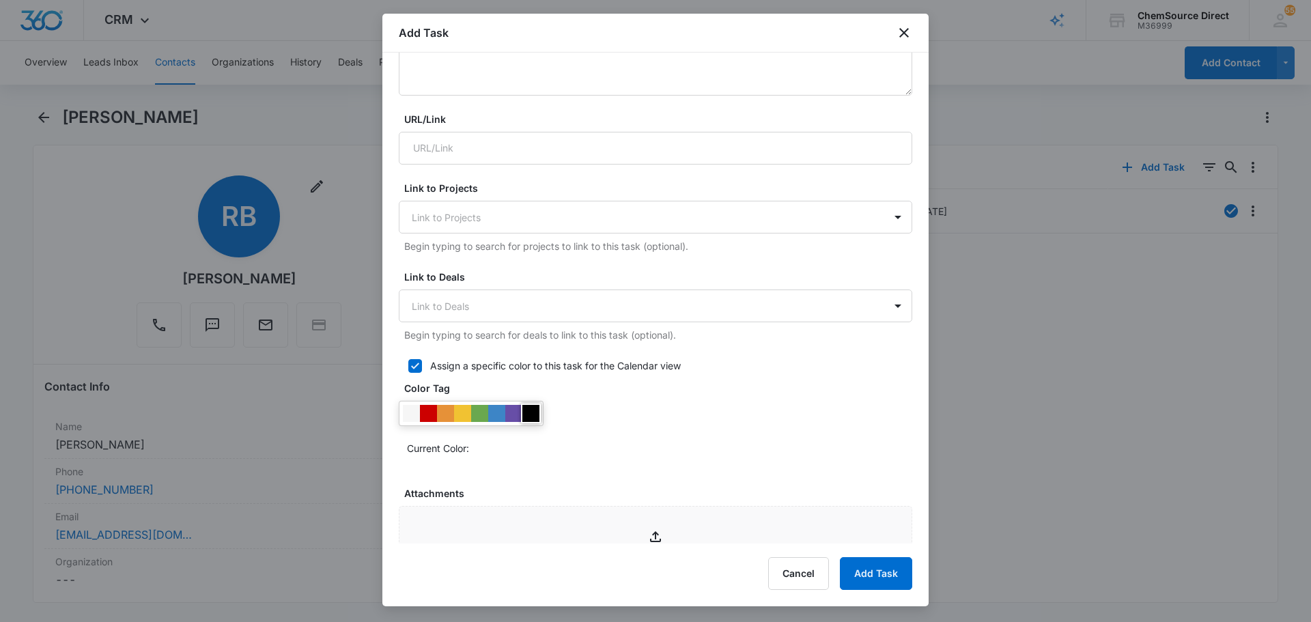
click at [526, 414] on div at bounding box center [530, 413] width 17 height 17
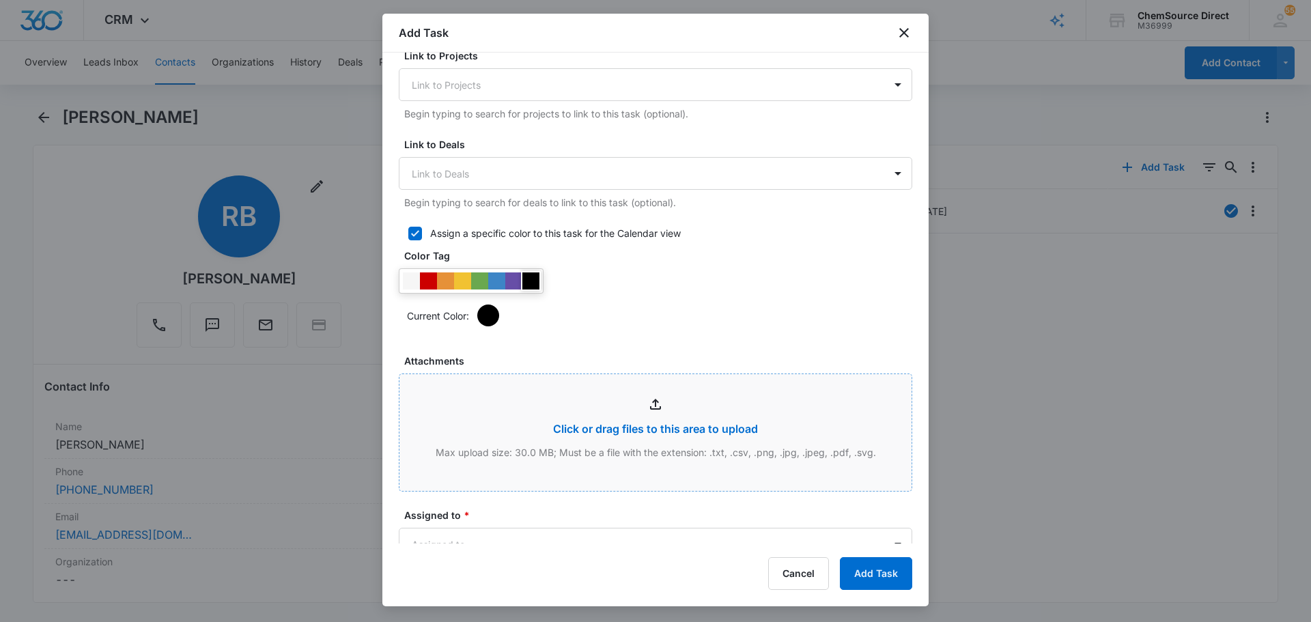
scroll to position [478, 0]
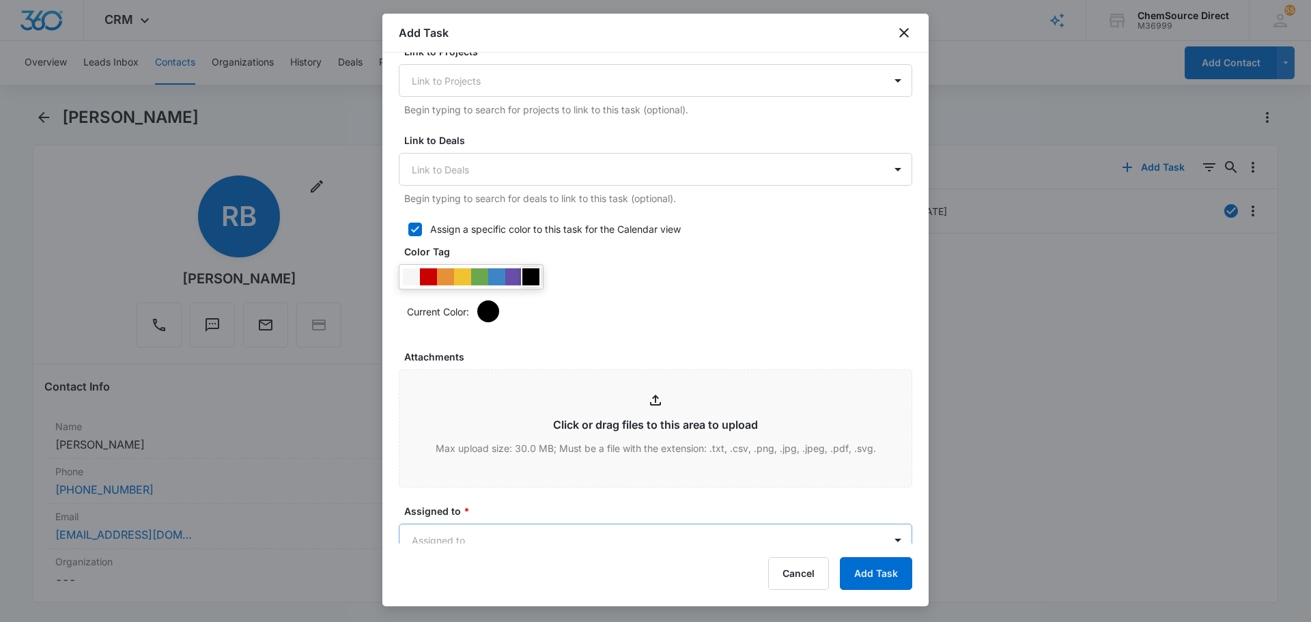
click at [489, 548] on div "Add Task Select Template Prospecting Calls Create Task Templates in Settings Fl…" at bounding box center [655, 310] width 546 height 592
click at [494, 537] on body "CRM Apps Reputation Forms CRM Email Social Payments POS Content Ads Intelligenc…" at bounding box center [655, 311] width 1311 height 622
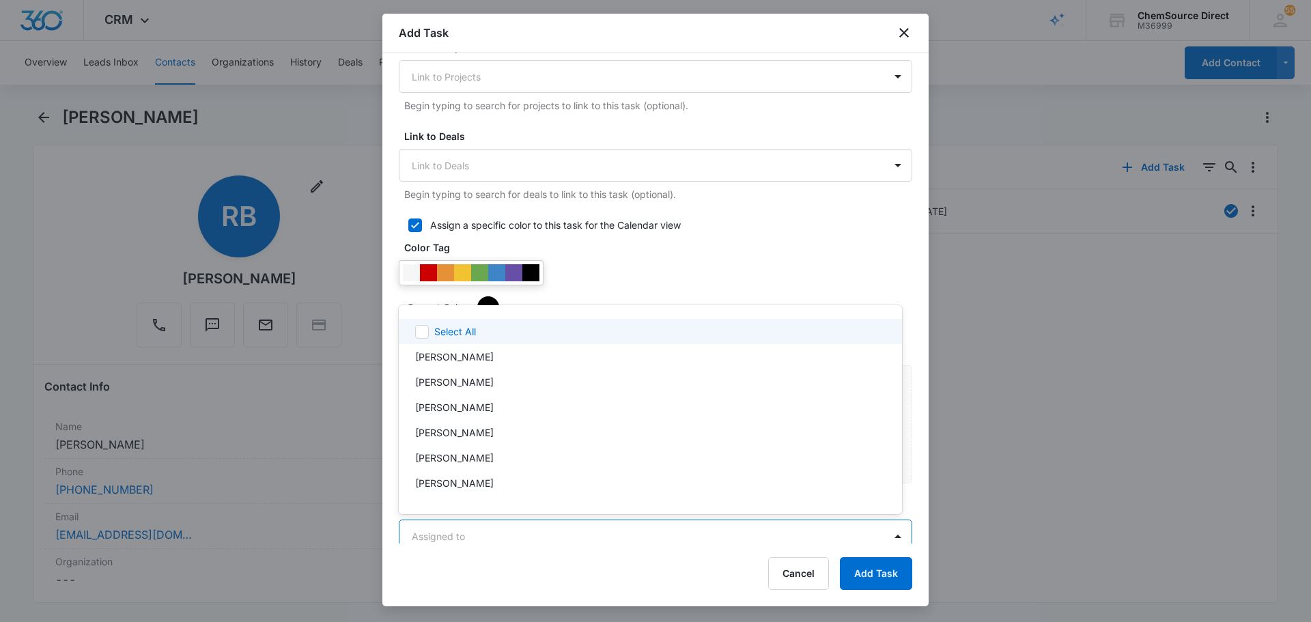
scroll to position [26, 0]
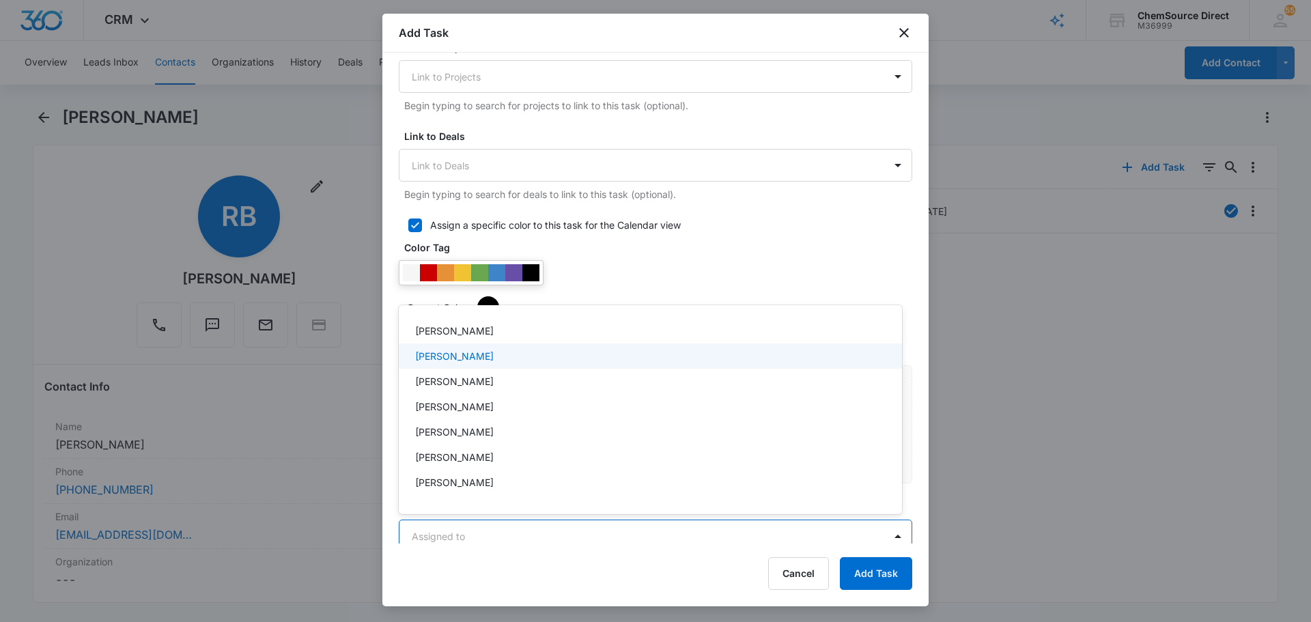
click at [489, 353] on div "[PERSON_NAME]" at bounding box center [649, 356] width 468 height 14
click at [615, 274] on div at bounding box center [655, 311] width 1311 height 622
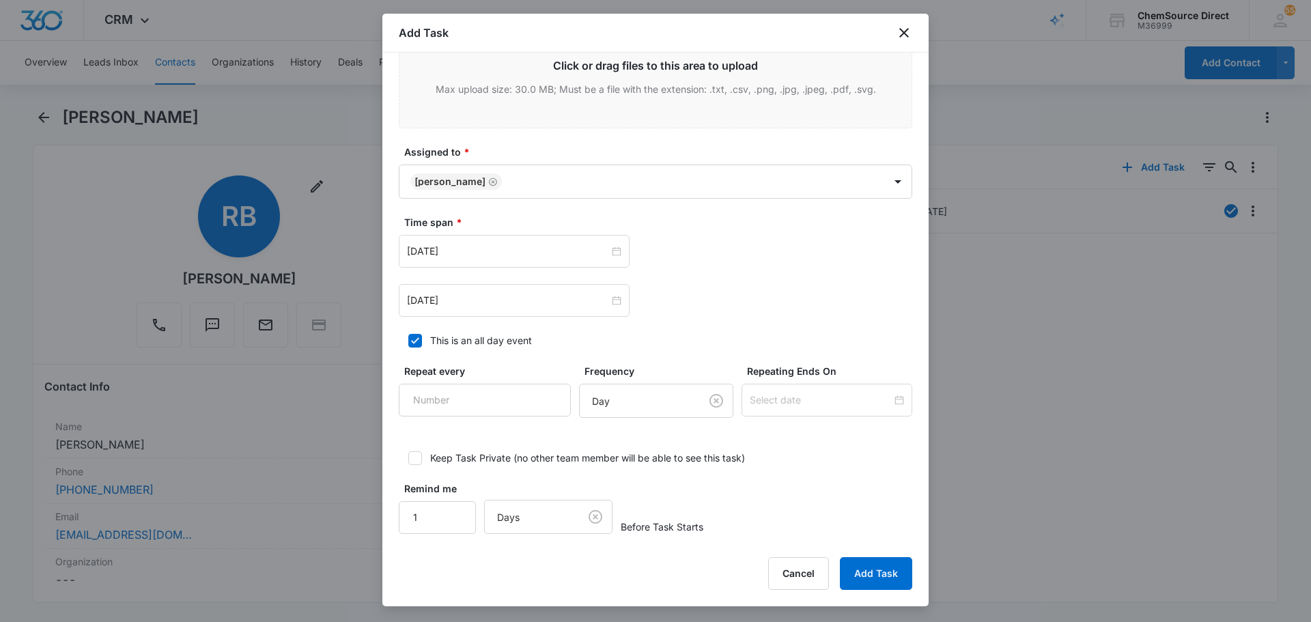
scroll to position [844, 0]
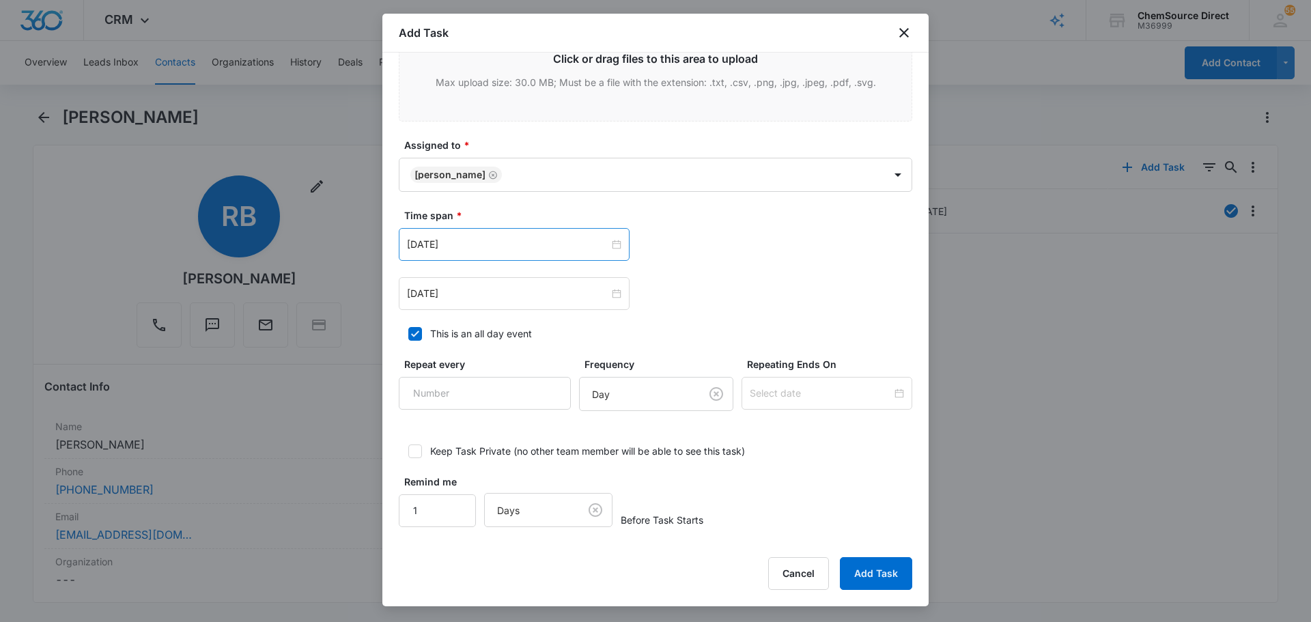
click at [506, 235] on div "Jul 17, 2025" at bounding box center [514, 244] width 231 height 33
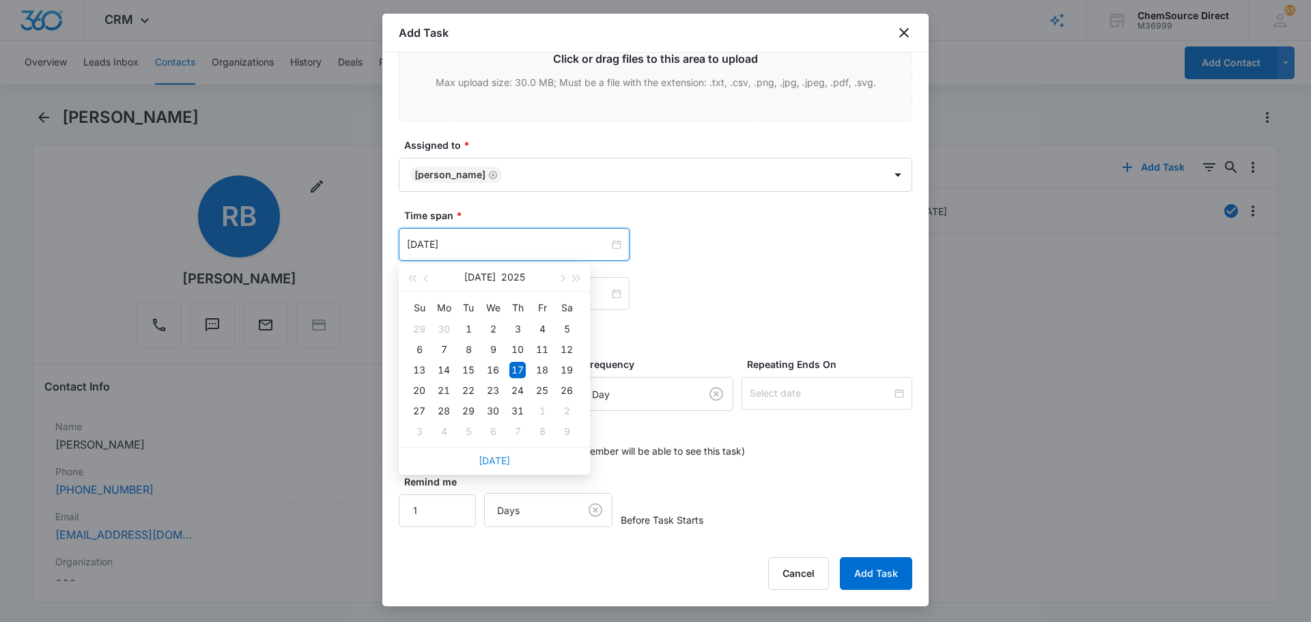
click at [498, 464] on link "Today" at bounding box center [493, 461] width 31 height 12
type input "Aug 11, 2025"
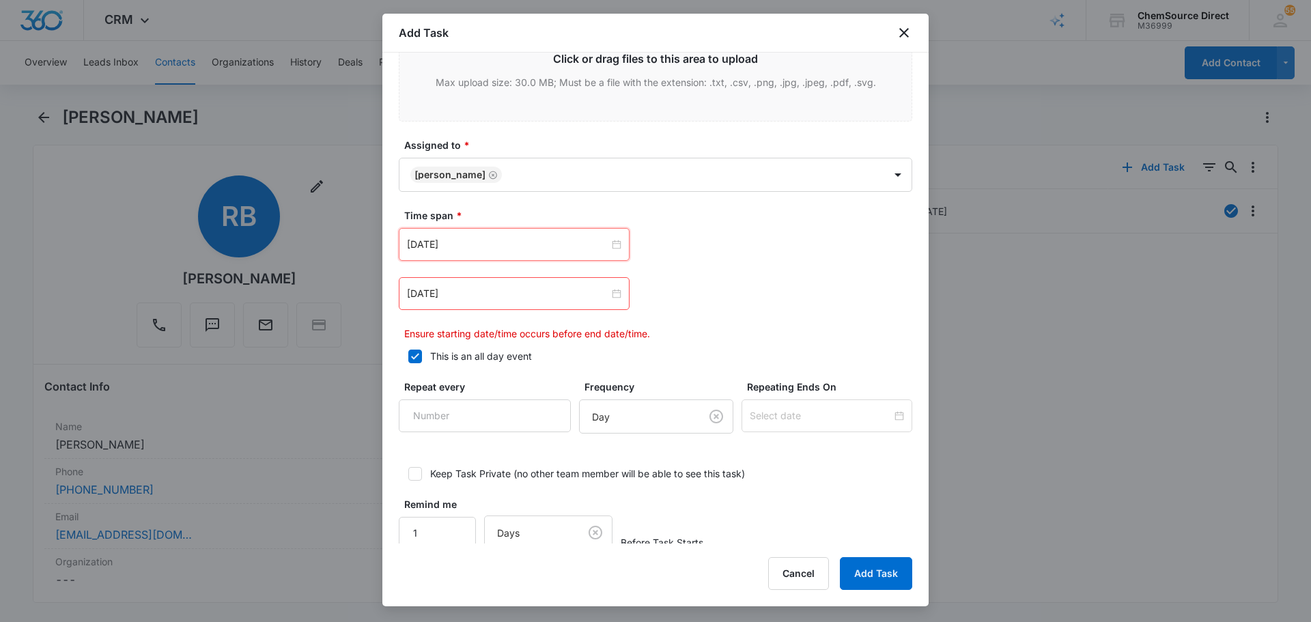
click at [539, 304] on div "Jul 17, 2025" at bounding box center [514, 293] width 231 height 33
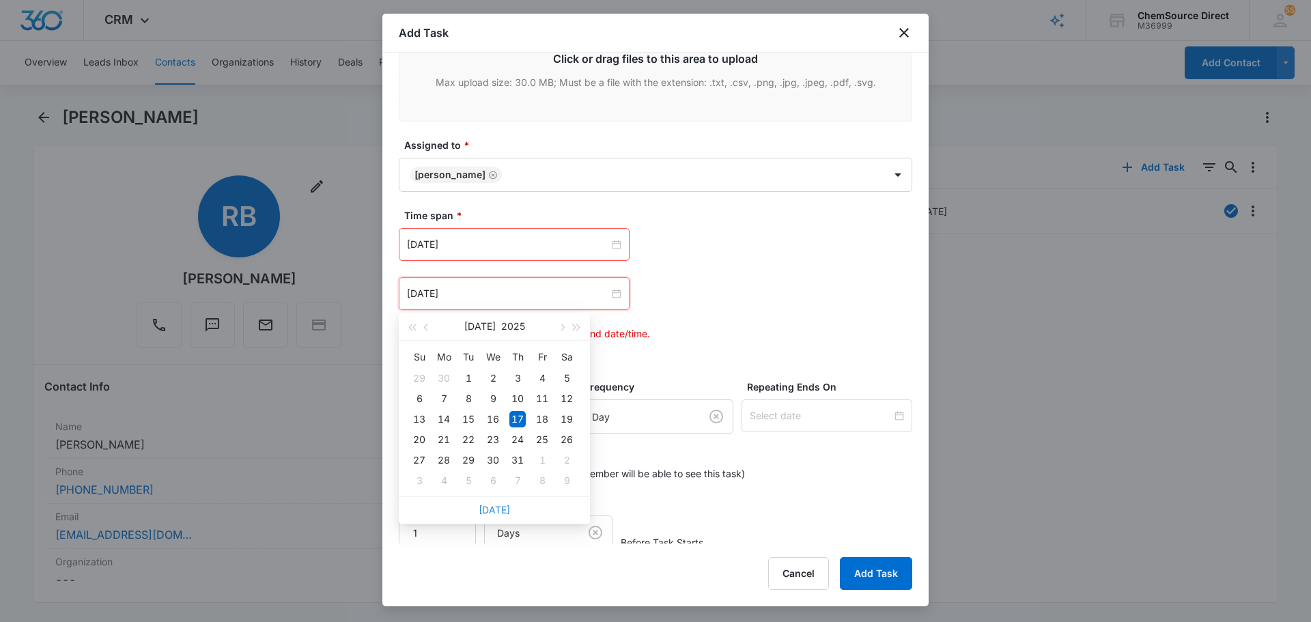
click at [493, 509] on link "Today" at bounding box center [493, 510] width 31 height 12
type input "Aug 11, 2025"
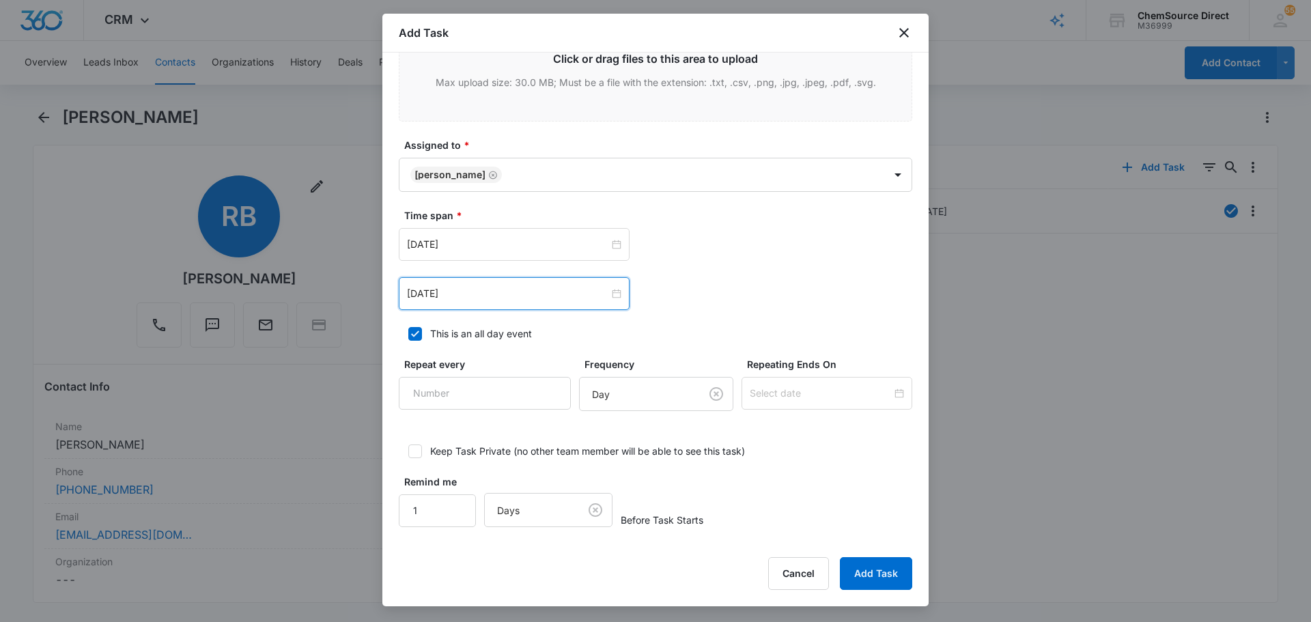
click at [506, 408] on input "Repeat every" at bounding box center [485, 393] width 172 height 33
type input "2"
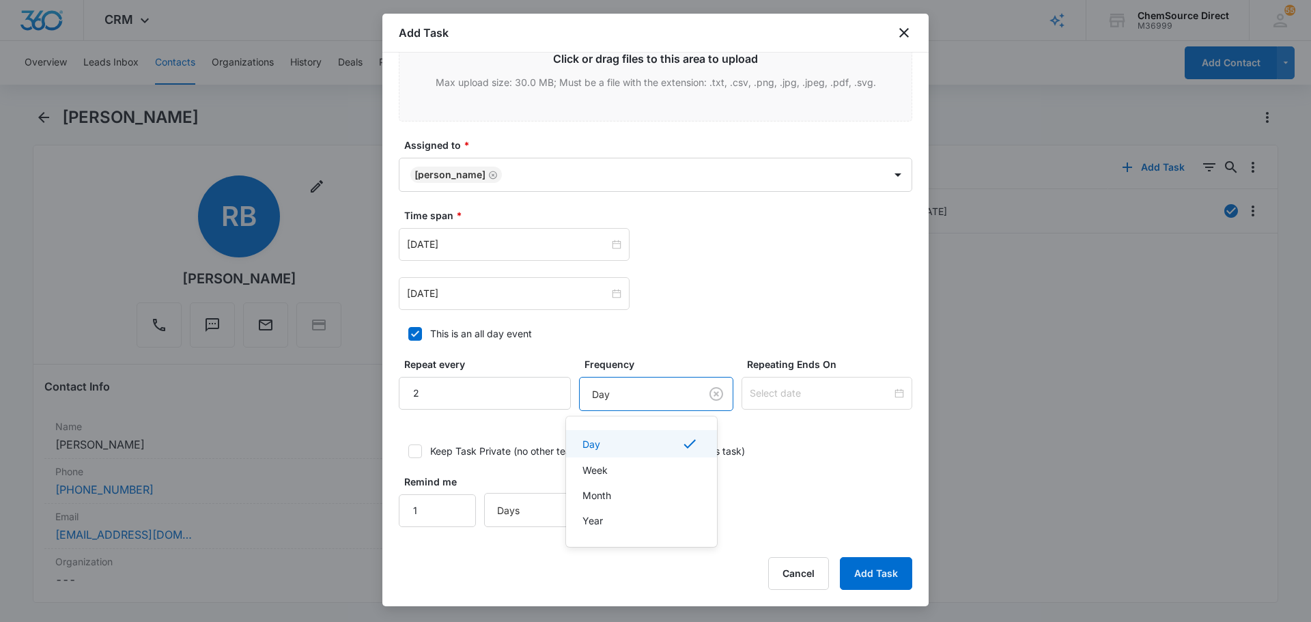
click at [608, 404] on body "CRM Apps Reputation Forms CRM Email Social Payments POS Content Ads Intelligenc…" at bounding box center [655, 311] width 1311 height 622
click at [616, 446] on div "Day" at bounding box center [639, 443] width 115 height 16
click at [781, 386] on input at bounding box center [820, 393] width 142 height 15
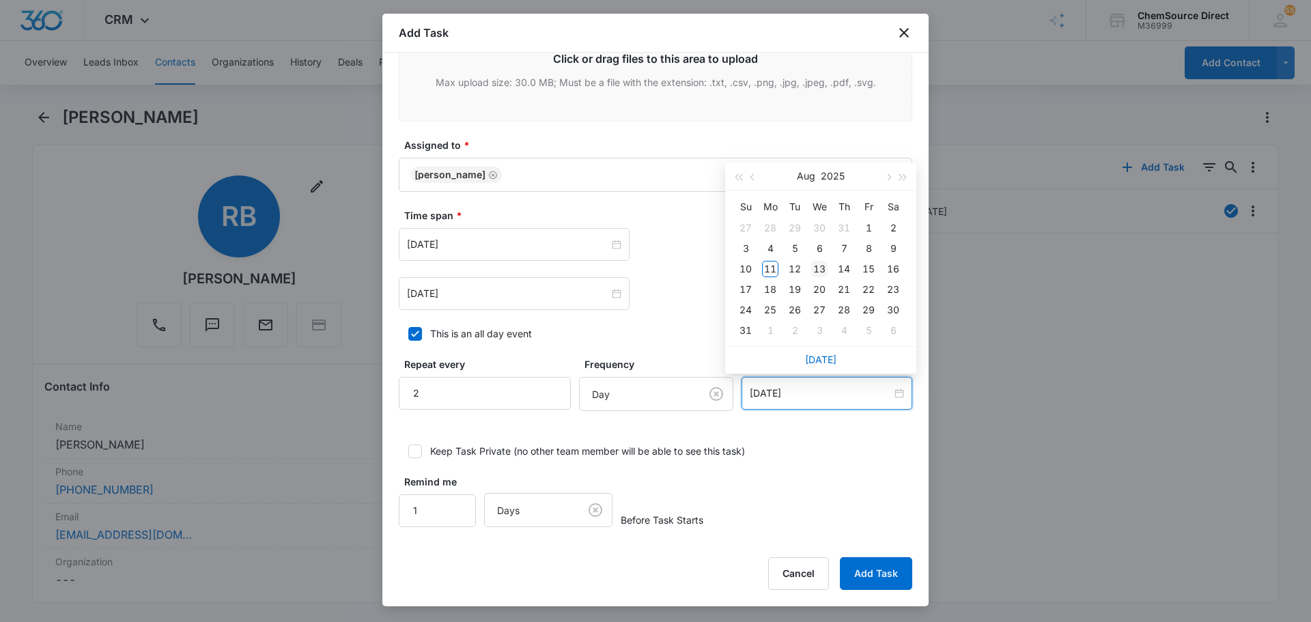
type input "Aug 13, 2025"
click at [818, 266] on div "13" at bounding box center [819, 269] width 16 height 16
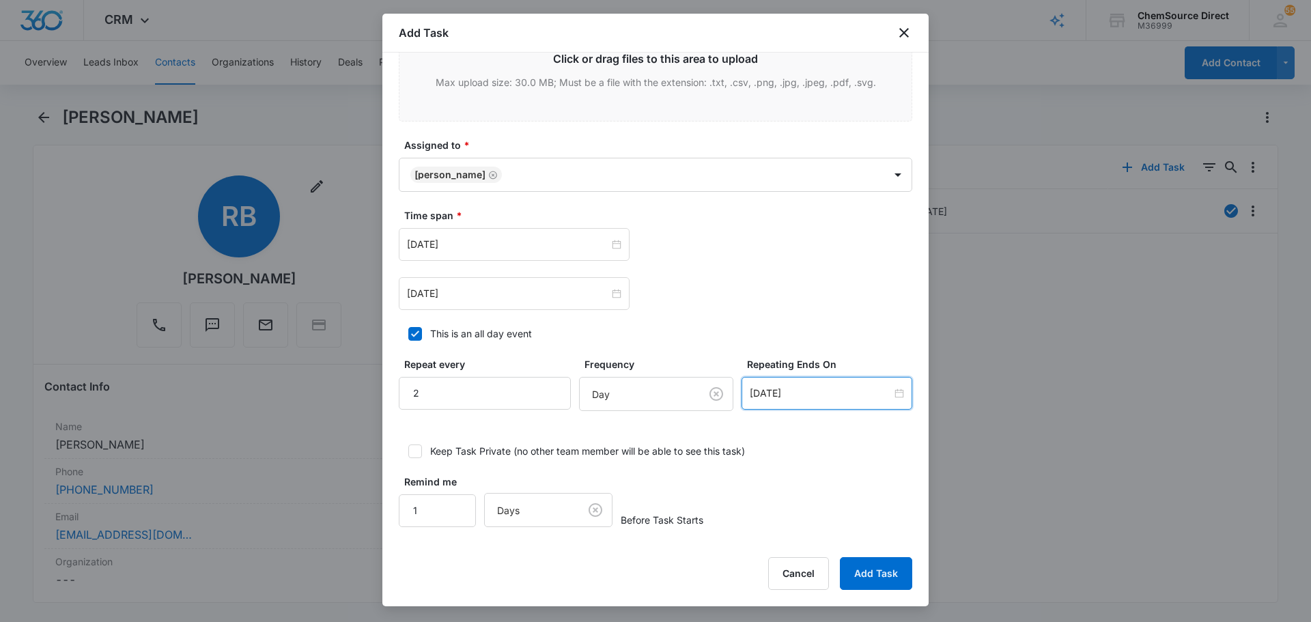
click at [883, 569] on button "Add Task" at bounding box center [876, 573] width 72 height 33
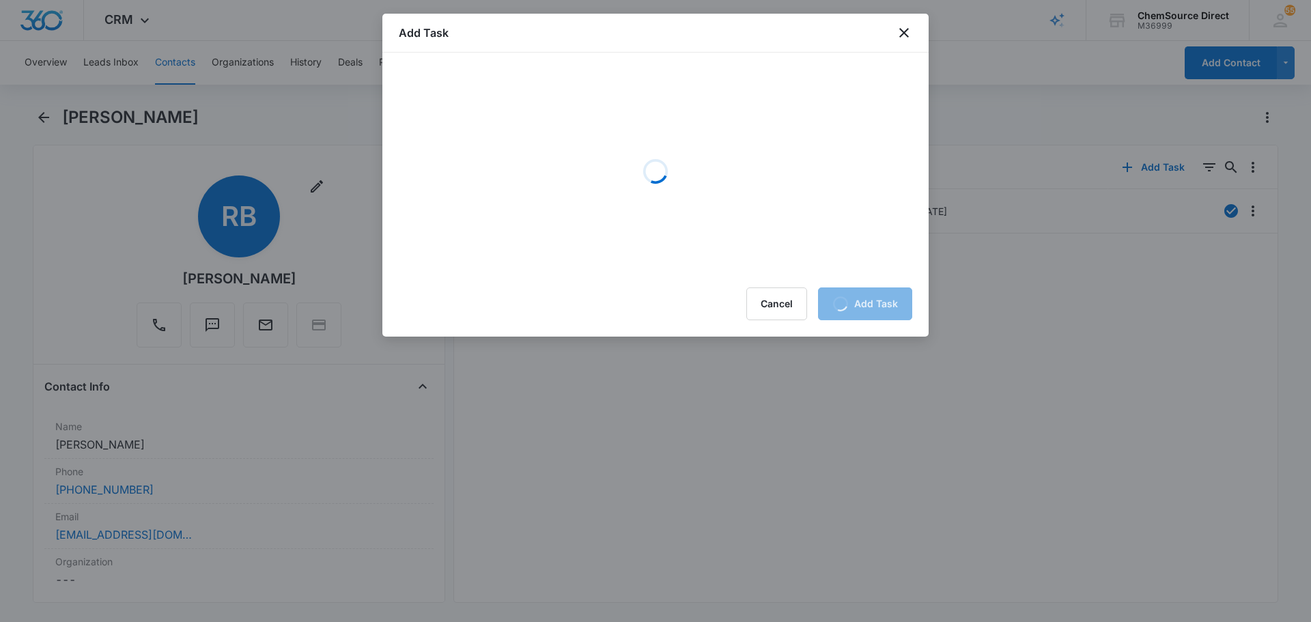
scroll to position [0, 0]
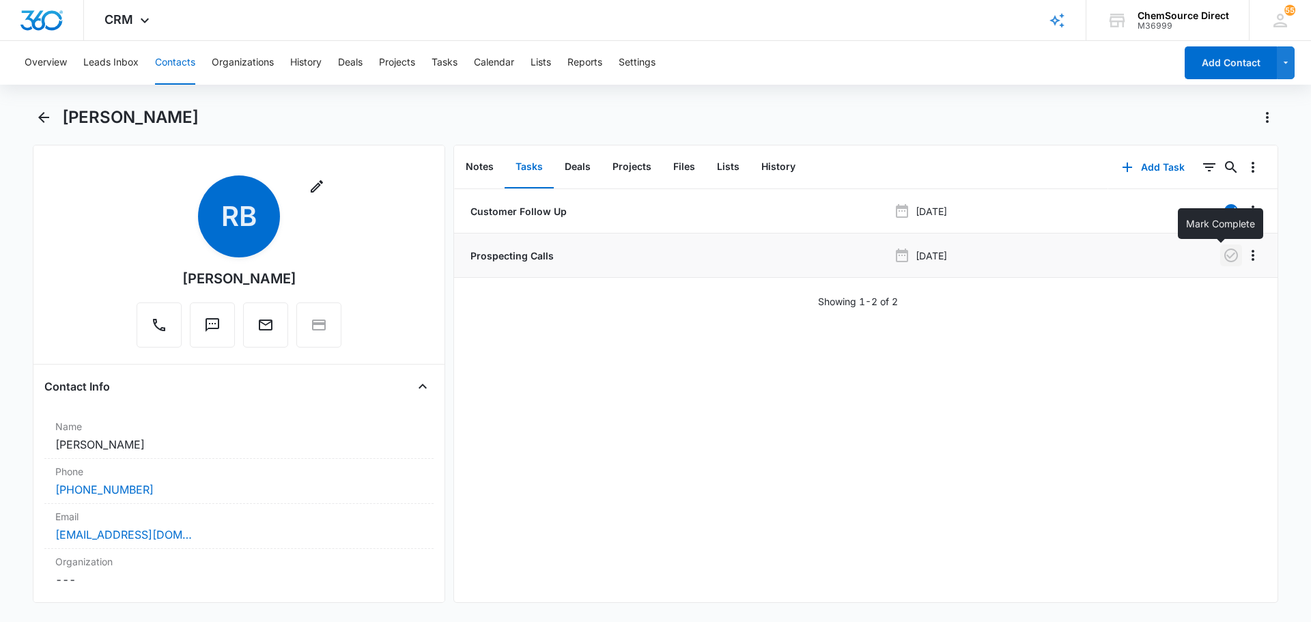
click at [1225, 255] on icon "button" at bounding box center [1230, 255] width 16 height 16
click at [182, 63] on button "Contacts" at bounding box center [175, 63] width 40 height 44
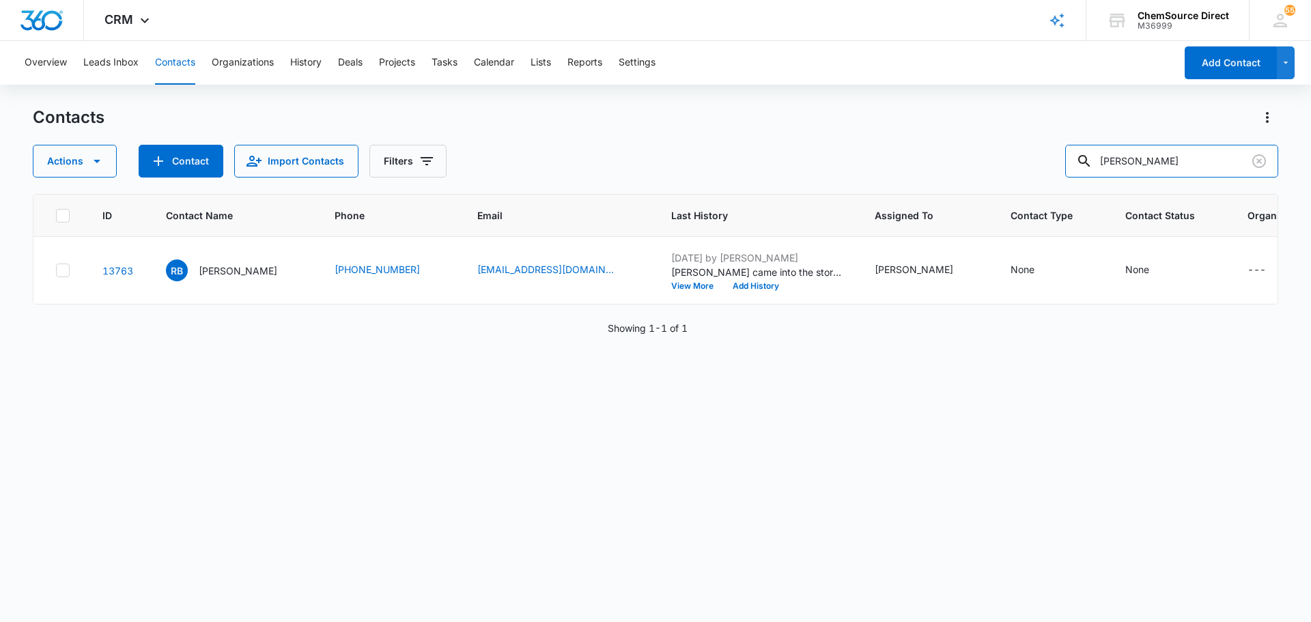
drag, startPoint x: 1198, startPoint y: 174, endPoint x: 970, endPoint y: 174, distance: 228.0
click at [970, 174] on div "Actions Contact Import Contacts Filters roger bennett" at bounding box center [655, 161] width 1245 height 33
type input "VVS Facilities"
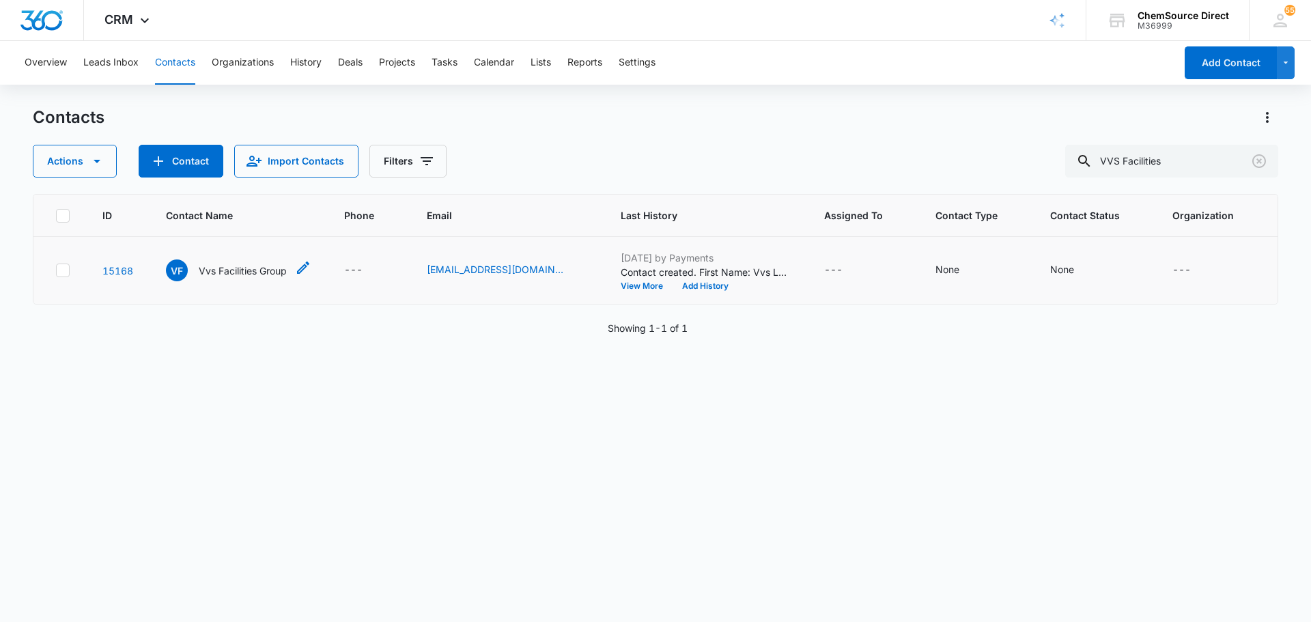
click at [232, 266] on p "Vvs Facilities Group" at bounding box center [243, 270] width 88 height 14
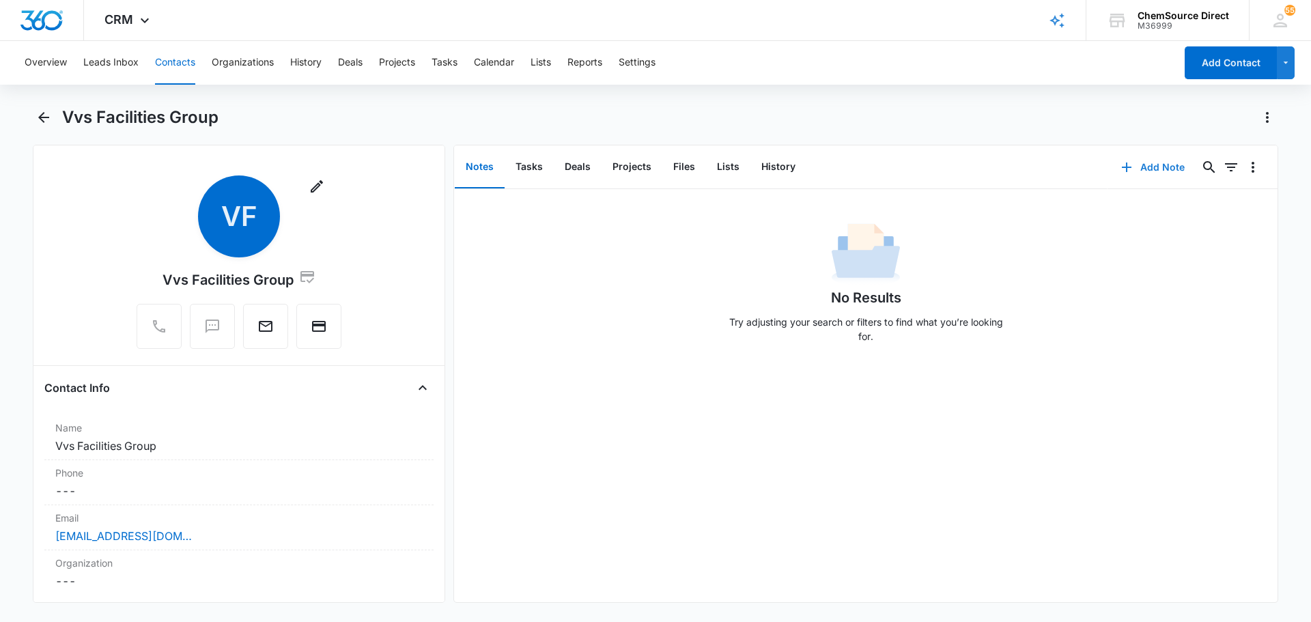
click at [1149, 171] on button "Add Note" at bounding box center [1152, 167] width 91 height 33
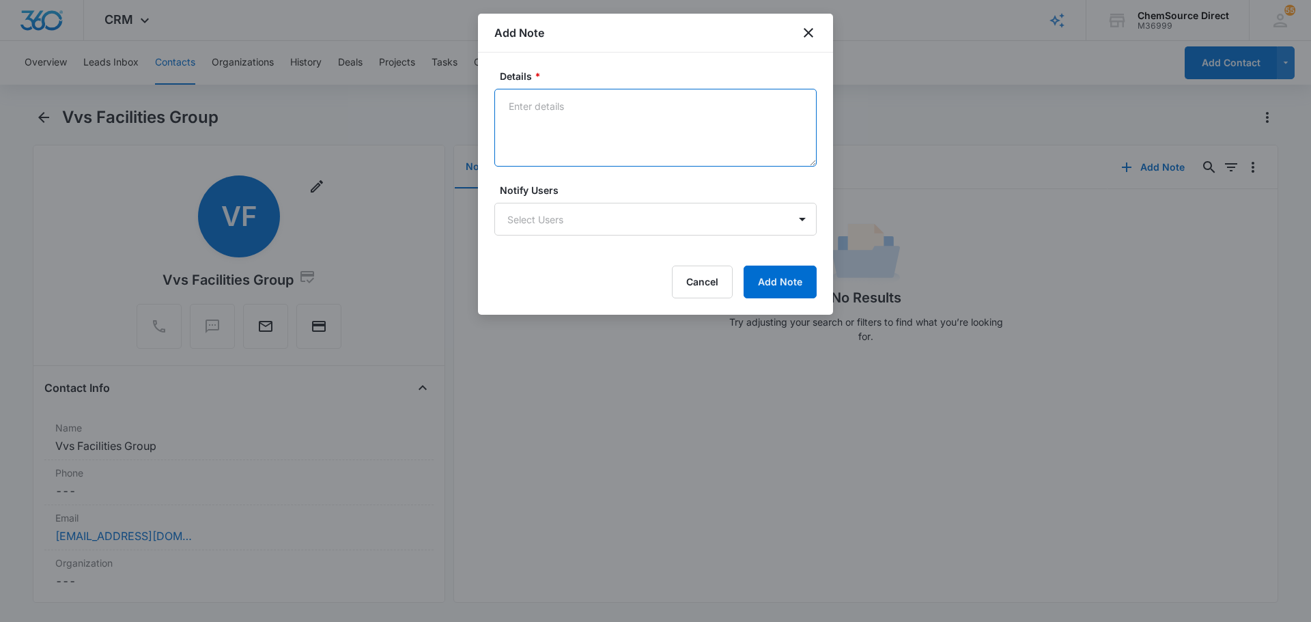
click at [618, 126] on textarea "Details *" at bounding box center [655, 128] width 322 height 78
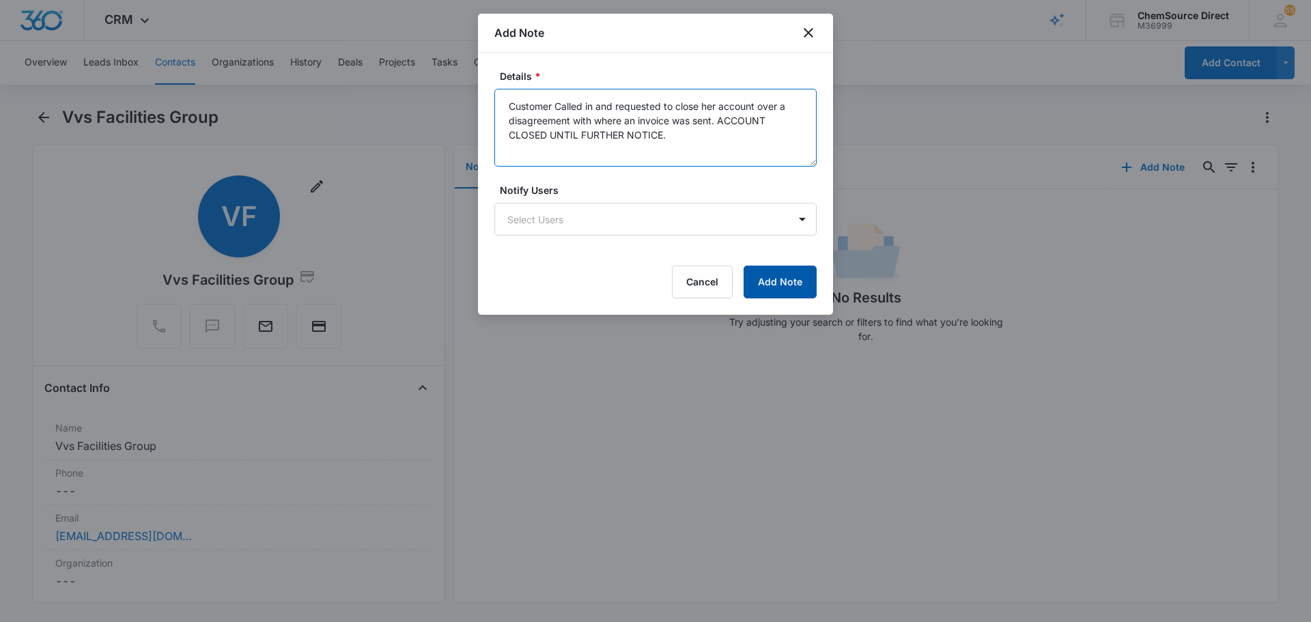
type textarea "Customer Called in and requested to close her account over a disagreement with …"
click at [758, 269] on button "Add Note" at bounding box center [779, 282] width 73 height 33
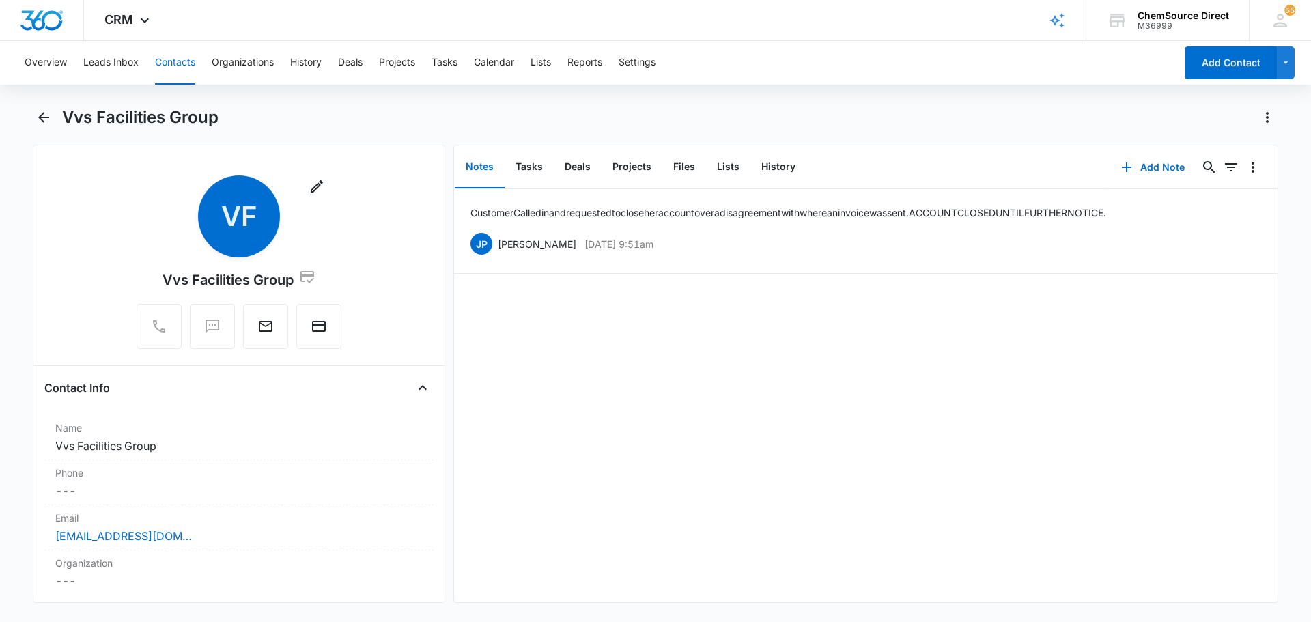
click at [171, 65] on button "Contacts" at bounding box center [175, 63] width 40 height 44
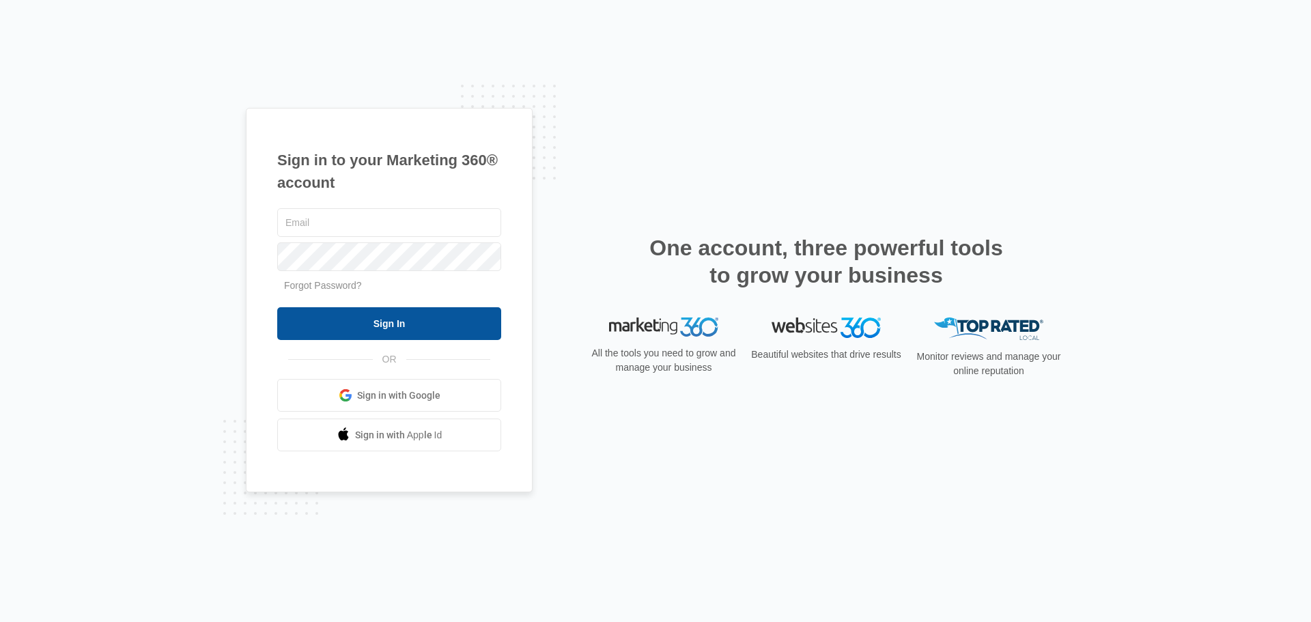
type input "[PERSON_NAME][EMAIL_ADDRESS][DOMAIN_NAME]"
click at [398, 315] on input "Sign In" at bounding box center [389, 323] width 224 height 33
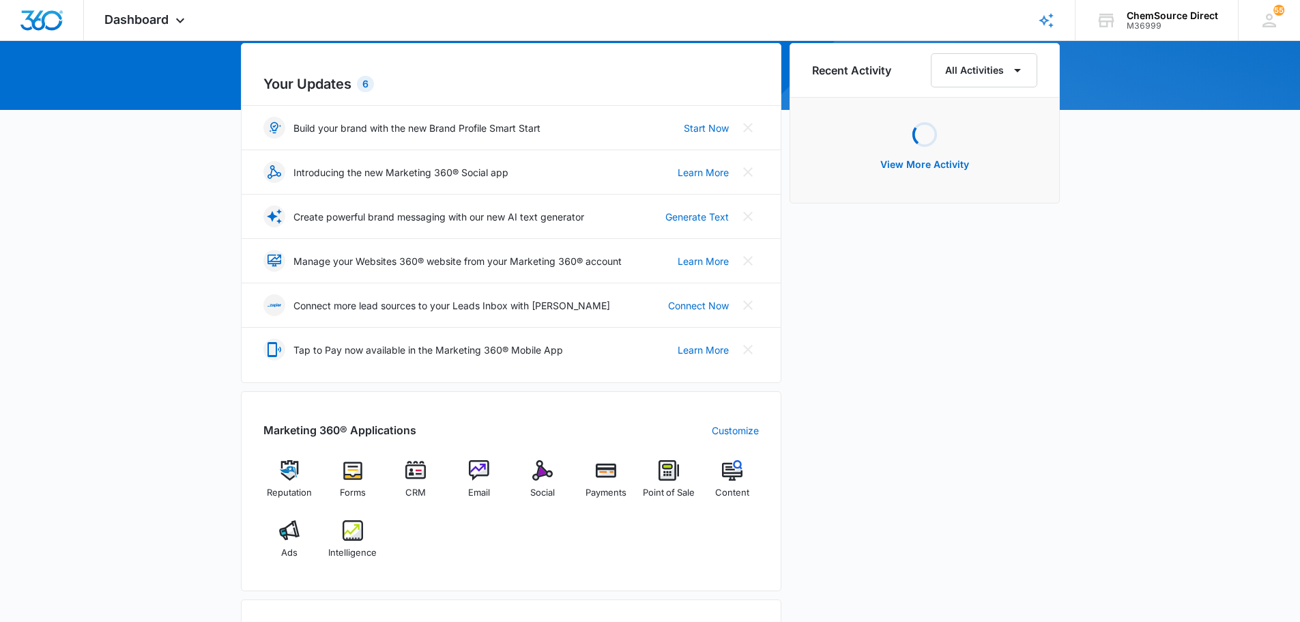
scroll to position [137, 0]
click at [607, 467] on img at bounding box center [606, 469] width 20 height 20
